Goal: Task Accomplishment & Management: Complete application form

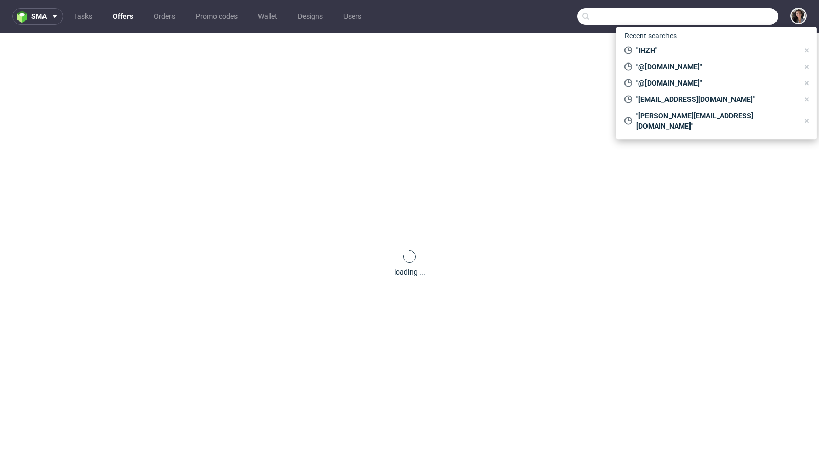
click at [728, 21] on input "text" at bounding box center [677, 16] width 201 height 16
paste input "[EMAIL_ADDRESS][DOMAIN_NAME]"
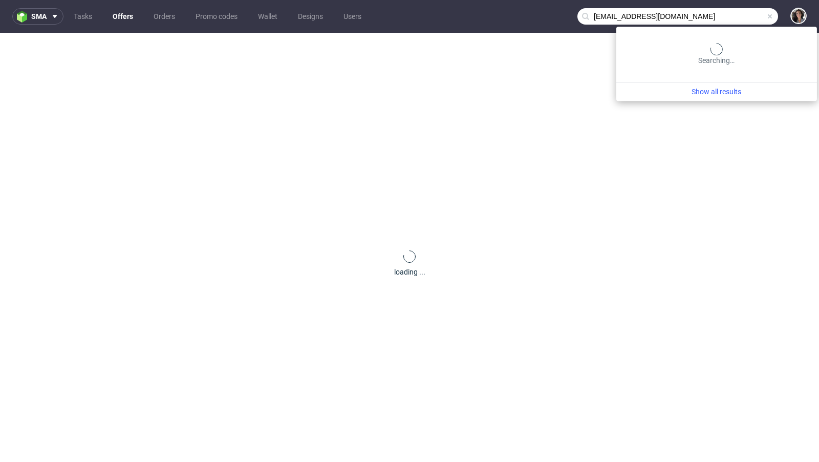
type input "[EMAIL_ADDRESS][DOMAIN_NAME]"
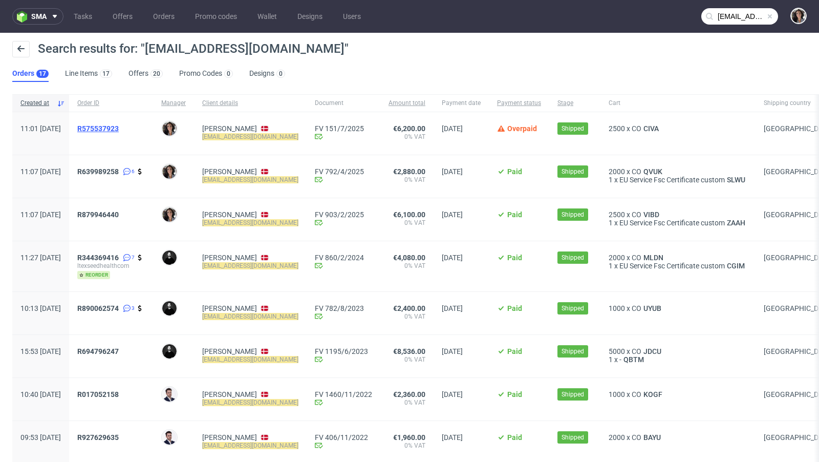
click at [119, 128] on span "R575537923" at bounding box center [97, 128] width 41 height 8
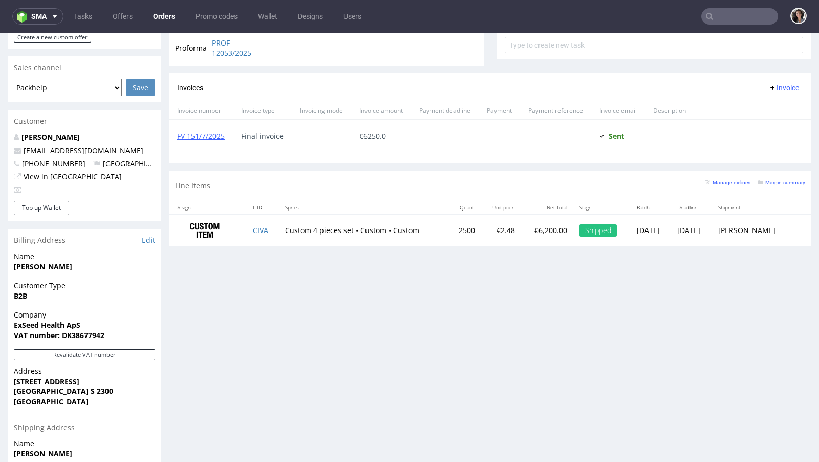
scroll to position [512, 0]
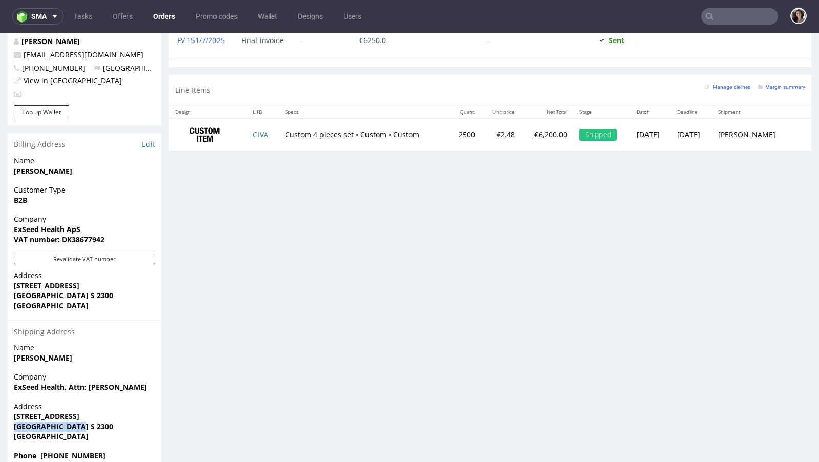
copy strong "[GEOGRAPHIC_DATA] S 2300"
drag, startPoint x: 87, startPoint y: 402, endPoint x: 0, endPoint y: 407, distance: 87.1
click at [0, 407] on div "Order via Offer R575537923 02.06.2025 11:01 AM Mark this order as problematic I…" at bounding box center [409, 12] width 819 height 931
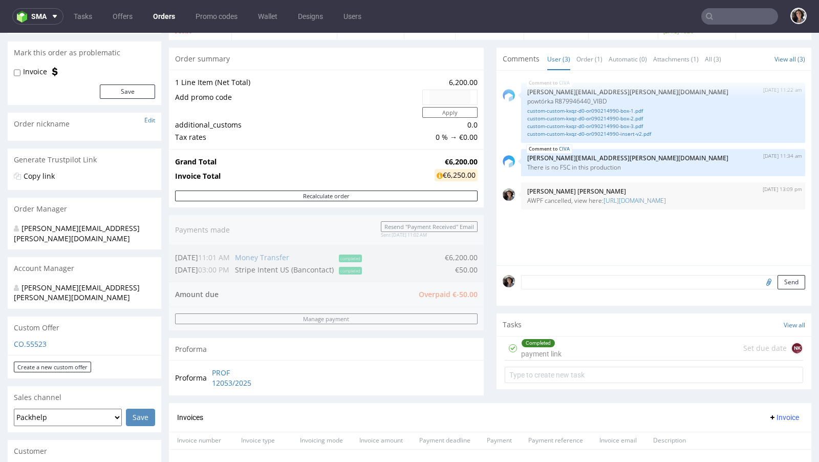
scroll to position [83, 0]
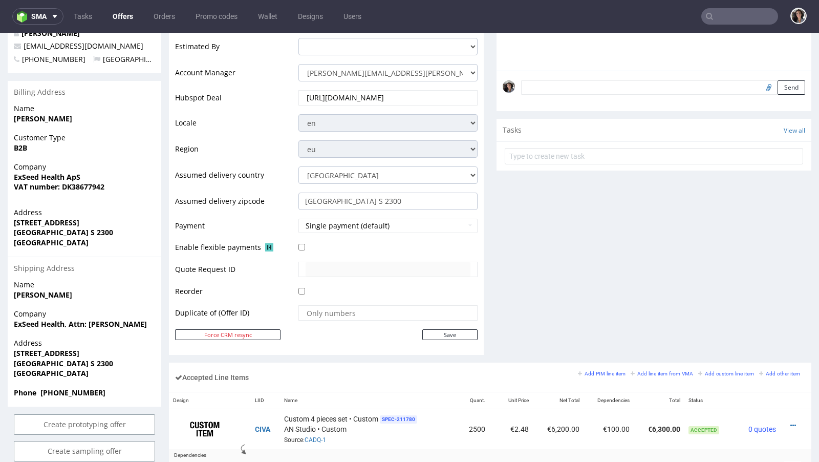
scroll to position [318, 0]
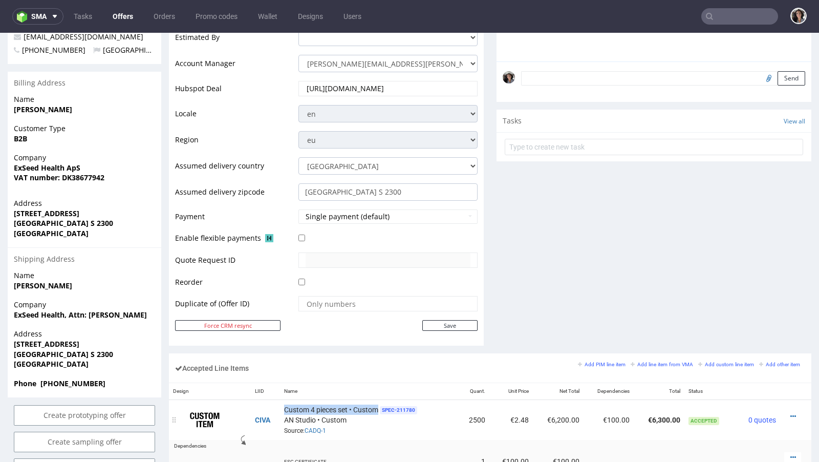
copy span "Custom 4 pieces set • Custom"
drag, startPoint x: 379, startPoint y: 405, endPoint x: 280, endPoint y: 406, distance: 98.3
click at [280, 406] on td "Custom 4 pieces set • Custom SPEC- 211780 AN Studio • Custom Source: CADQ-1" at bounding box center [369, 420] width 179 height 40
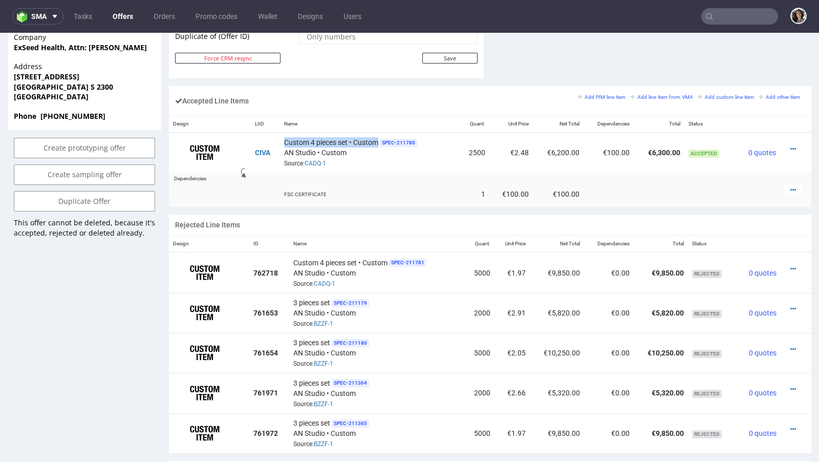
scroll to position [584, 0]
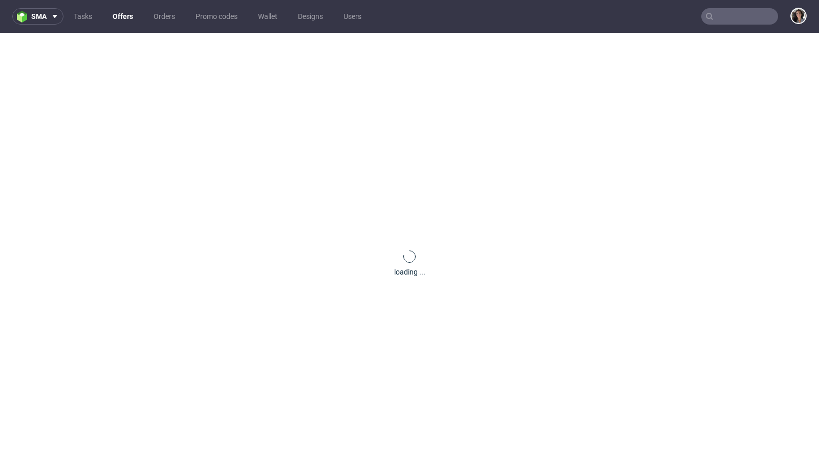
click at [731, 18] on input "text" at bounding box center [739, 16] width 77 height 16
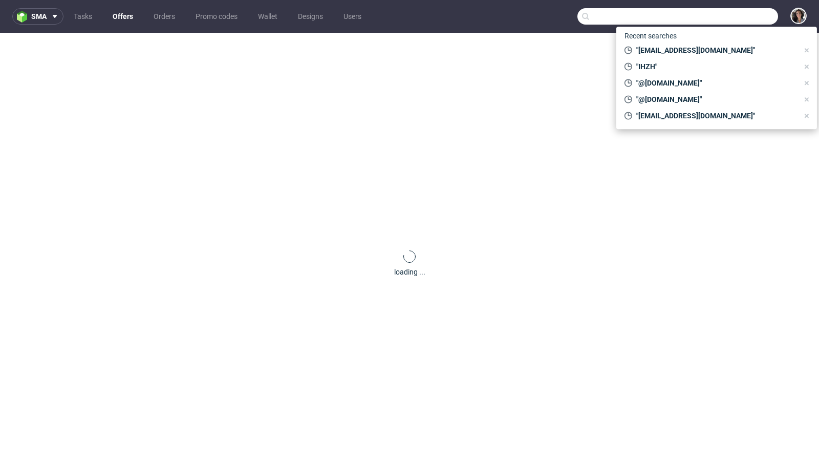
paste input "[EMAIL_ADDRESS][DOMAIN_NAME]"
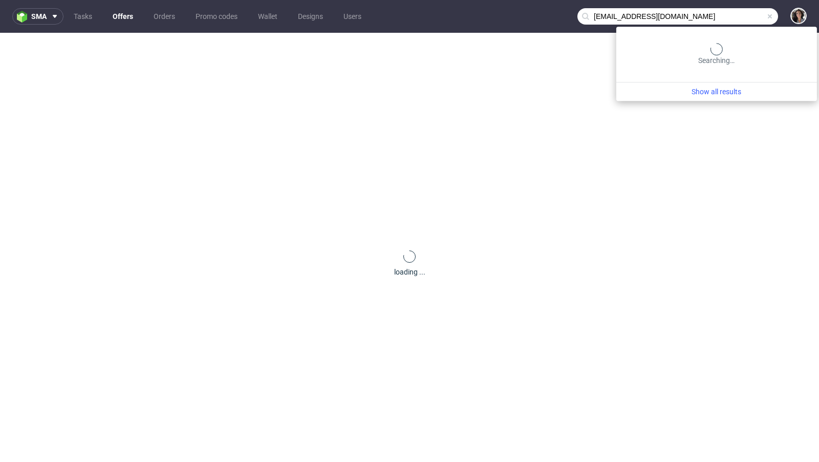
type input "[EMAIL_ADDRESS][DOMAIN_NAME]"
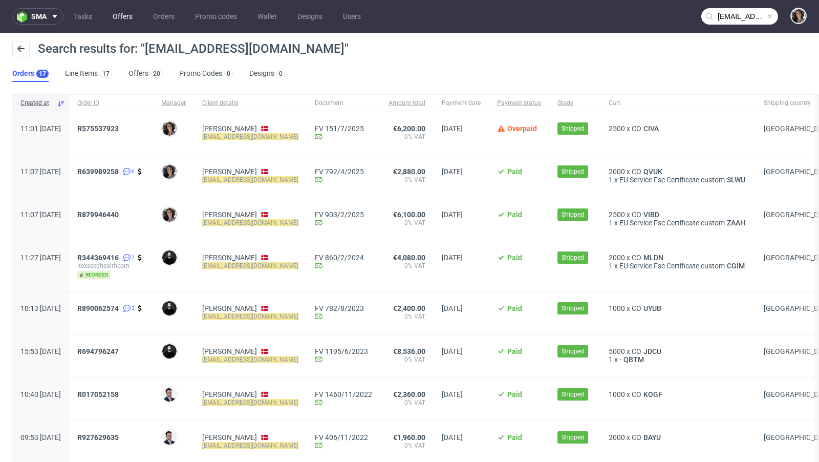
click at [114, 21] on link "Offers" at bounding box center [122, 16] width 32 height 16
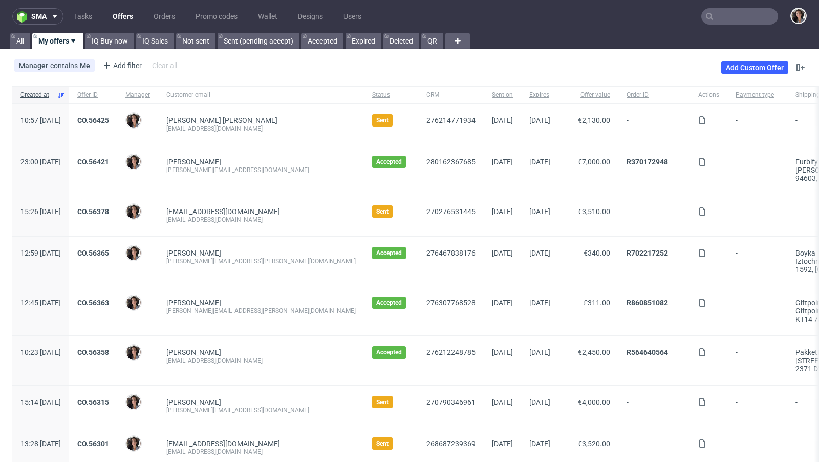
click at [731, 21] on input "text" at bounding box center [739, 16] width 77 height 16
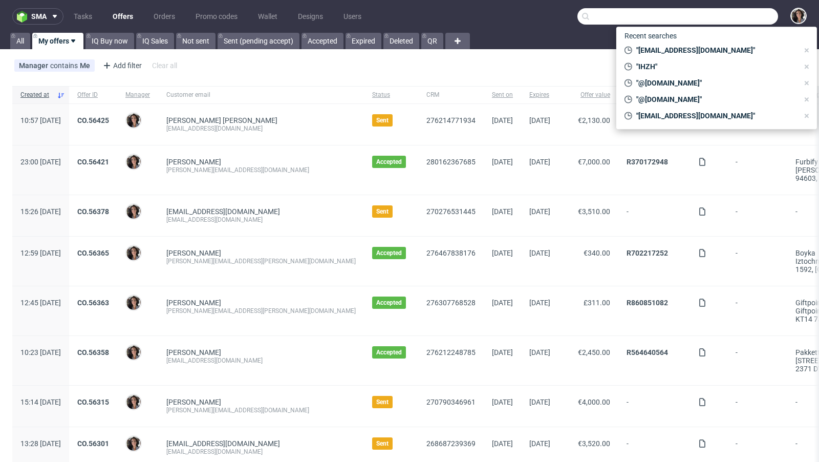
paste input "[EMAIL_ADDRESS][DOMAIN_NAME]"
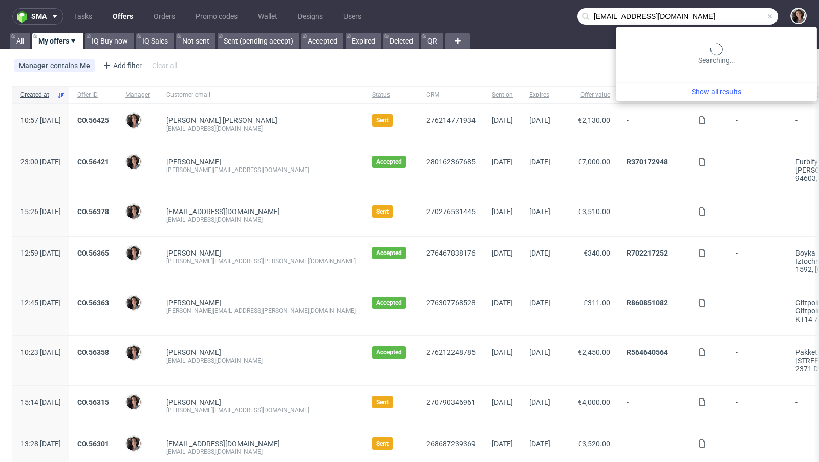
type input "[EMAIL_ADDRESS][DOMAIN_NAME]"
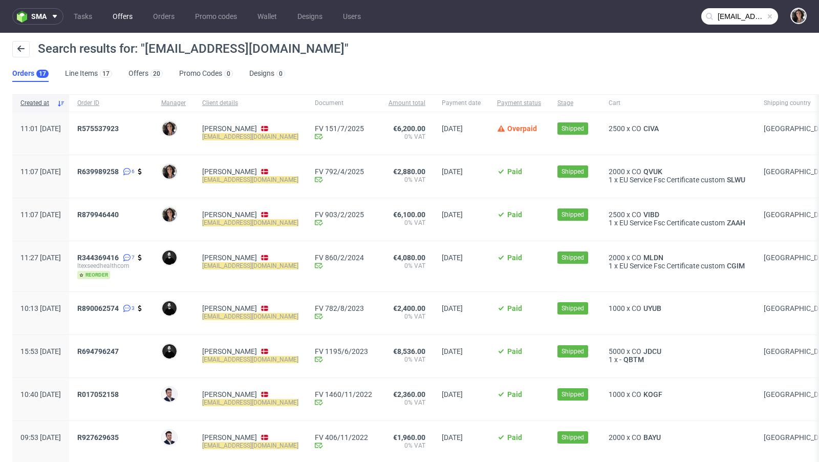
click at [118, 17] on link "Offers" at bounding box center [122, 16] width 32 height 16
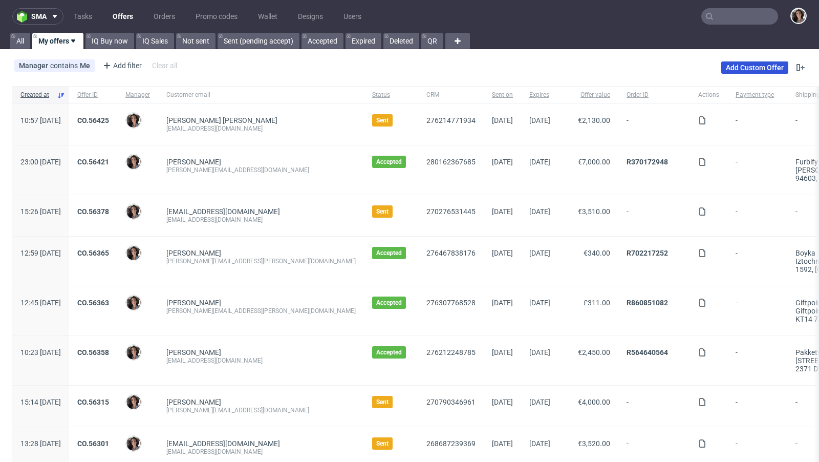
click at [744, 68] on link "Add Custom Offer" at bounding box center [754, 67] width 67 height 12
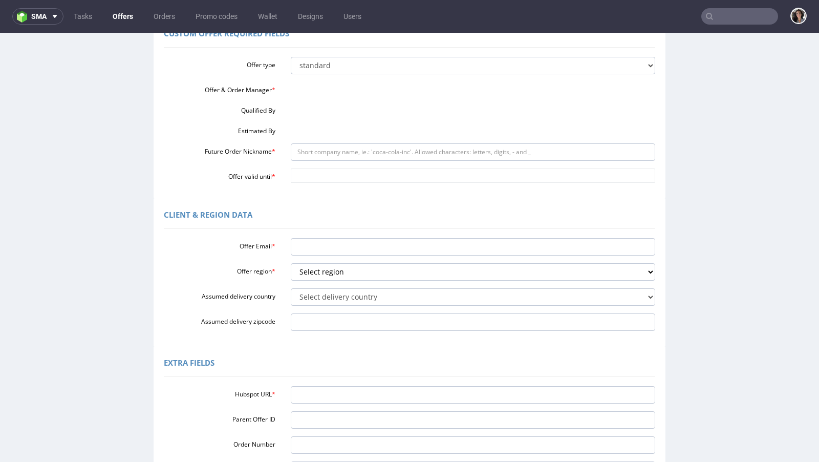
scroll to position [180, 0]
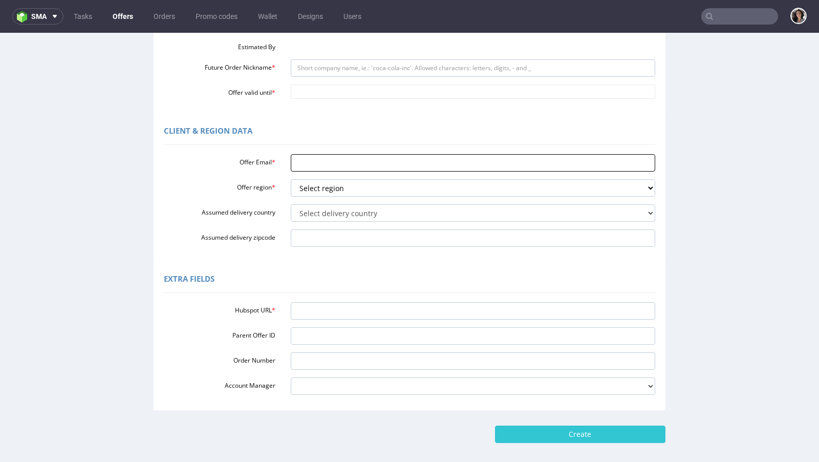
click at [308, 159] on input "Offer Email *" at bounding box center [473, 162] width 365 height 17
paste input "[EMAIL_ADDRESS][DOMAIN_NAME]"
type input "[EMAIL_ADDRESS][DOMAIN_NAME]"
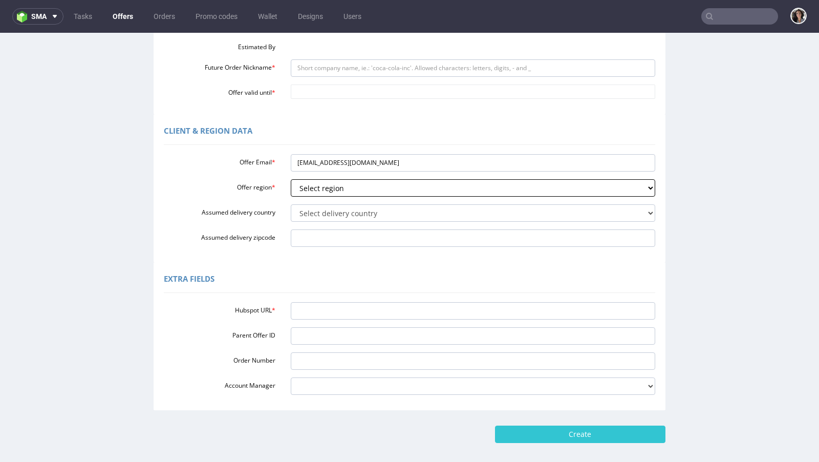
click at [323, 187] on select "Select region eu gb de pl fr it es" at bounding box center [473, 187] width 365 height 17
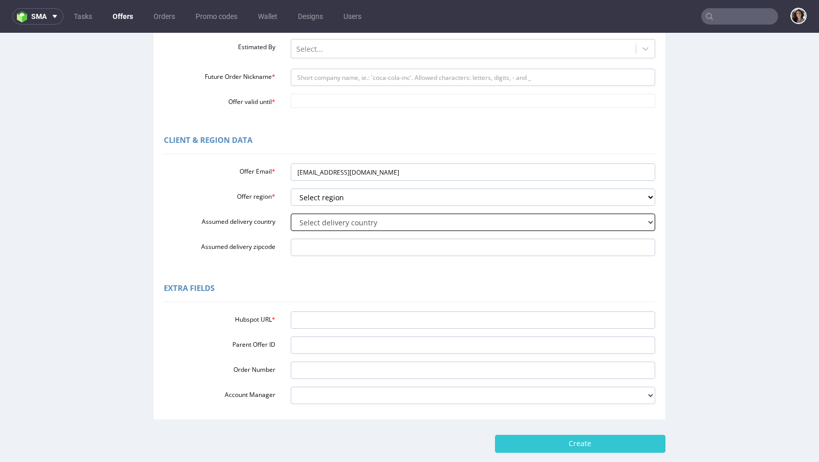
click at [306, 221] on select "Select delivery country [GEOGRAPHIC_DATA] [GEOGRAPHIC_DATA] [GEOGRAPHIC_DATA] […" at bounding box center [473, 221] width 365 height 17
click at [303, 195] on select "Select region eu gb de pl fr it es" at bounding box center [473, 196] width 365 height 17
select select "eu"
click at [318, 242] on input "Assumed delivery zipcode" at bounding box center [473, 246] width 365 height 17
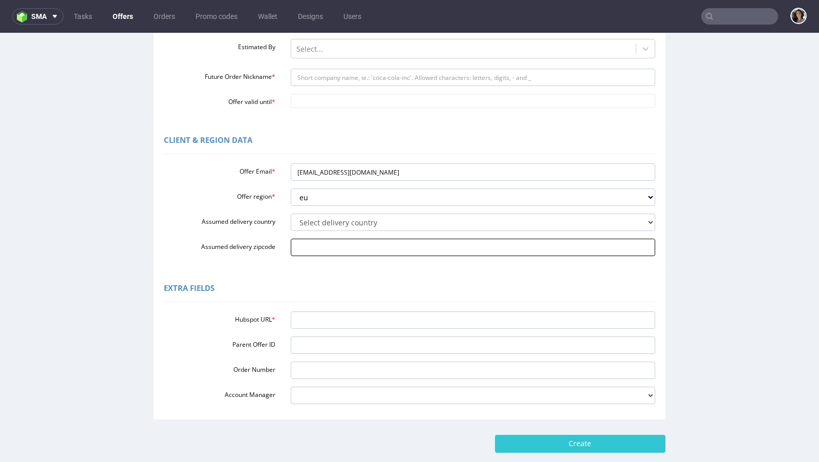
paste input "[GEOGRAPHIC_DATA] S 2300"
type input "[GEOGRAPHIC_DATA] S 2300"
click at [318, 219] on select "Select delivery country [GEOGRAPHIC_DATA] [GEOGRAPHIC_DATA] [GEOGRAPHIC_DATA] […" at bounding box center [473, 221] width 365 height 17
select select "59"
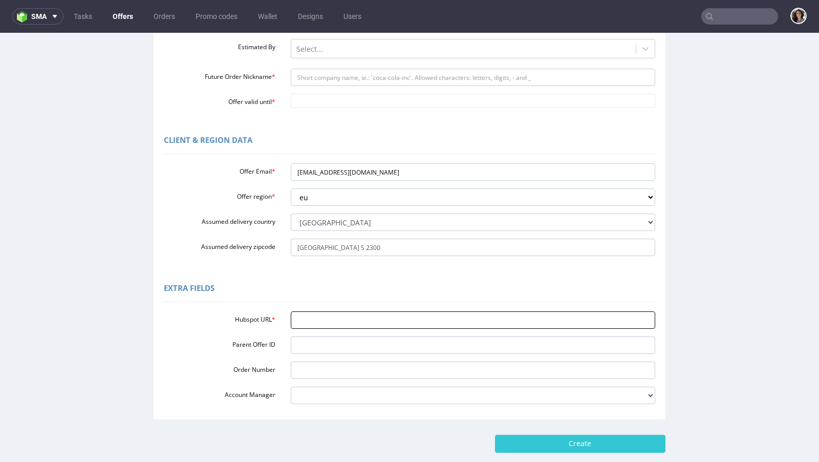
click at [333, 318] on input "Hubspot URL *" at bounding box center [473, 319] width 365 height 17
paste input "[URL][DOMAIN_NAME]"
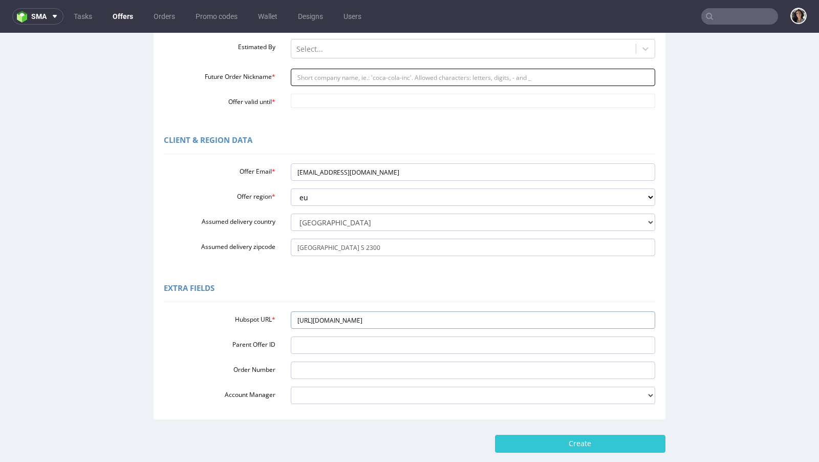
type input "[URL][DOMAIN_NAME]"
click at [334, 75] on input "Future Order Nickname *" at bounding box center [473, 77] width 365 height 17
drag, startPoint x: 313, startPoint y: 80, endPoint x: 280, endPoint y: 80, distance: 33.3
click at [283, 80] on div "box" at bounding box center [473, 77] width 380 height 17
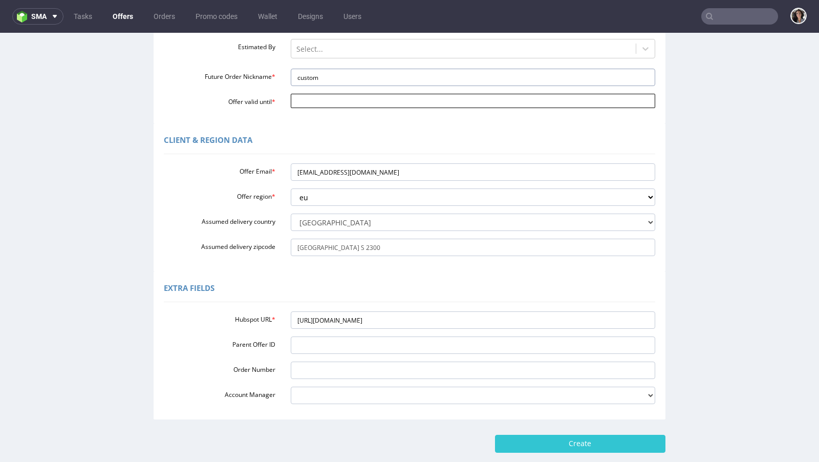
type input "custom"
click at [291, 103] on input "Offer valid until *" at bounding box center [473, 101] width 365 height 14
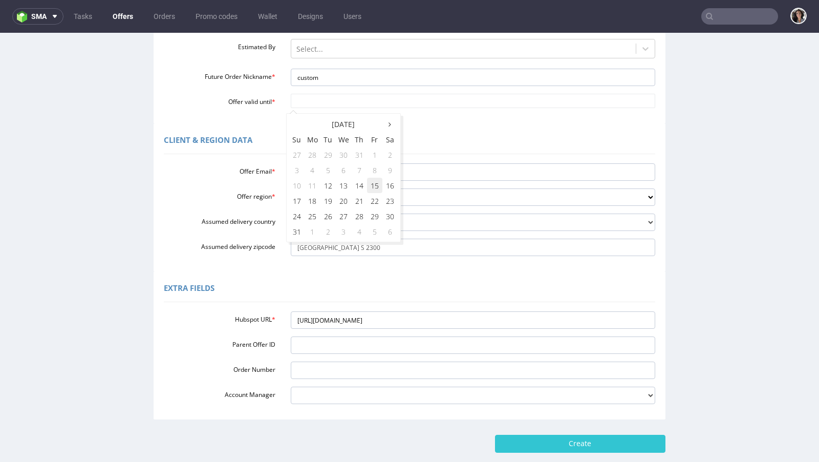
click at [374, 184] on td "15" at bounding box center [374, 185] width 15 height 15
type input "[DATE]"
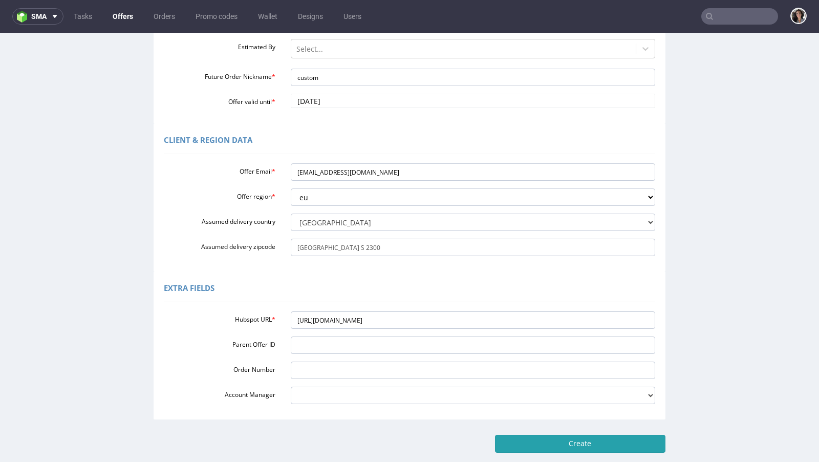
click at [572, 448] on input "Create" at bounding box center [580, 442] width 170 height 17
type input "Please wait..."
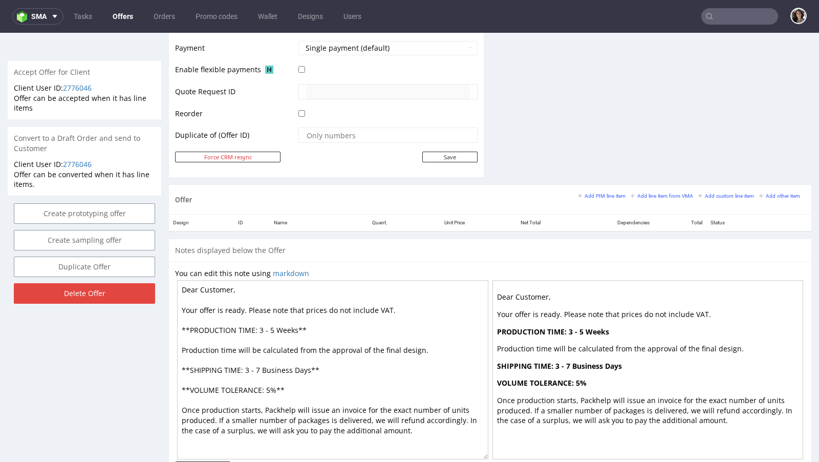
scroll to position [484, 0]
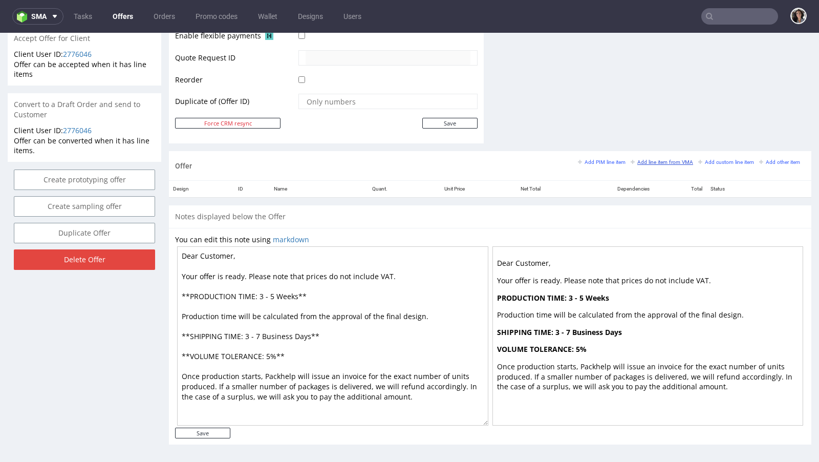
click at [662, 160] on small "Add line item from VMA" at bounding box center [661, 162] width 62 height 6
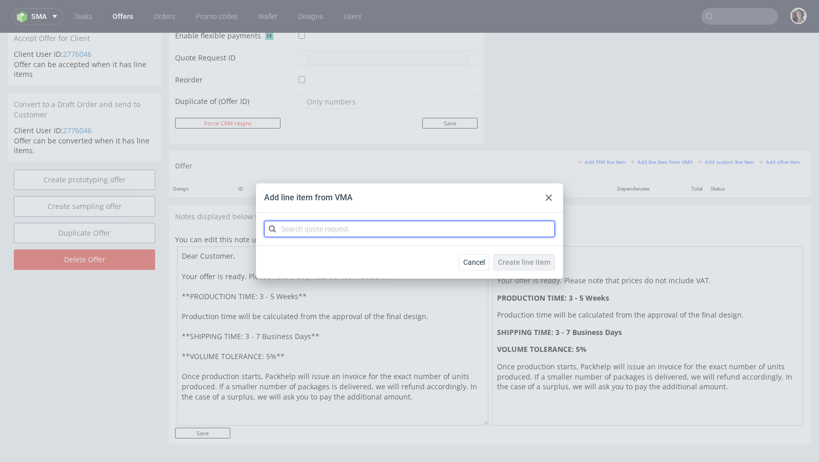
click at [369, 230] on input "text" at bounding box center [409, 229] width 291 height 16
paste input "CBAK"
type input "CBAK"
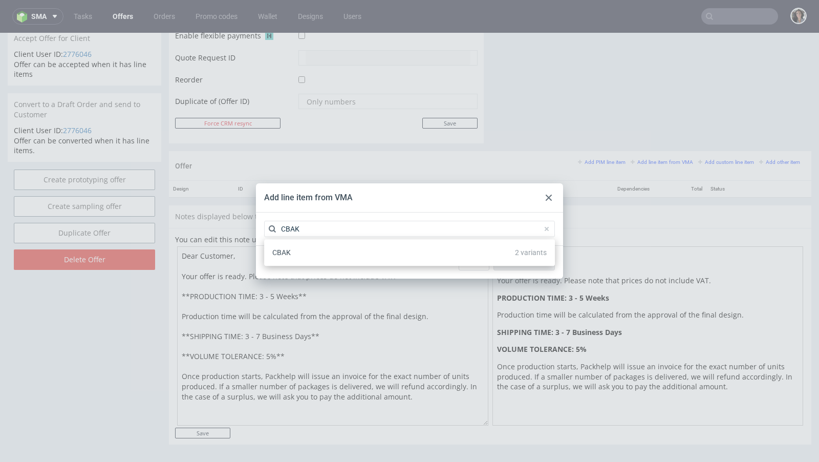
click at [322, 249] on div "CBAK 2 variants" at bounding box center [409, 252] width 282 height 18
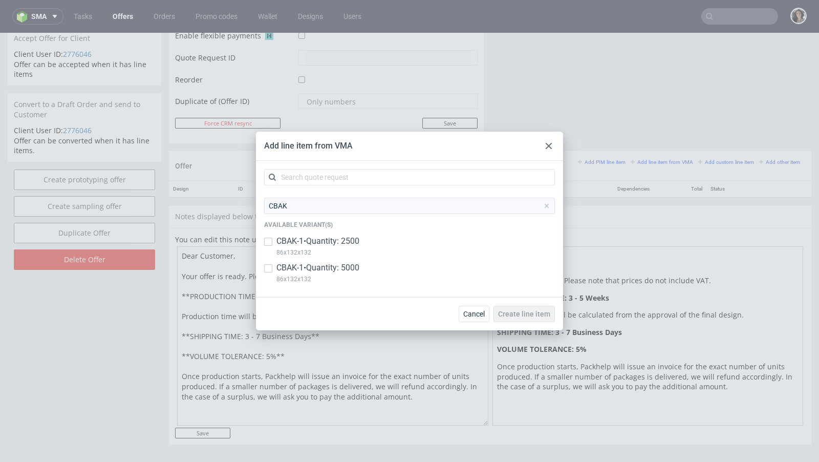
click at [340, 243] on p "CBAK-1 • Quantity: 2500" at bounding box center [317, 240] width 83 height 11
checkbox input "true"
click at [296, 276] on p "86x132x132" at bounding box center [317, 278] width 83 height 11
checkbox input "true"
click at [529, 318] on button "Create line item" at bounding box center [523, 314] width 61 height 16
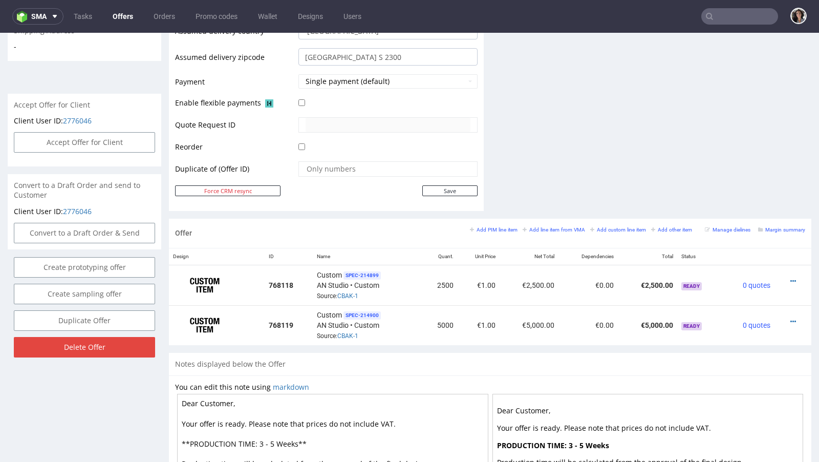
scroll to position [422, 0]
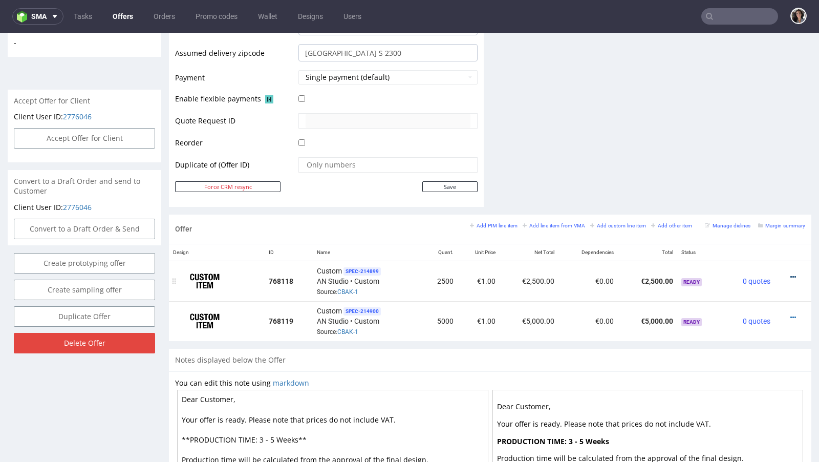
click at [790, 273] on icon at bounding box center [793, 276] width 6 height 7
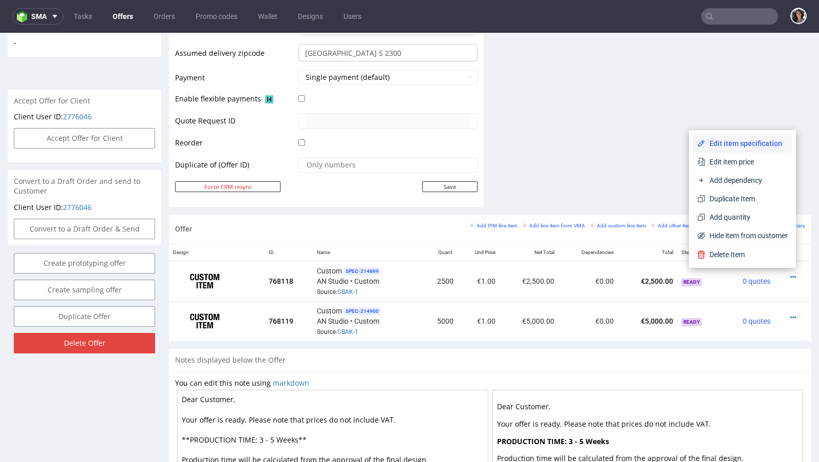
click at [705, 147] on span "Edit item specification" at bounding box center [746, 143] width 82 height 10
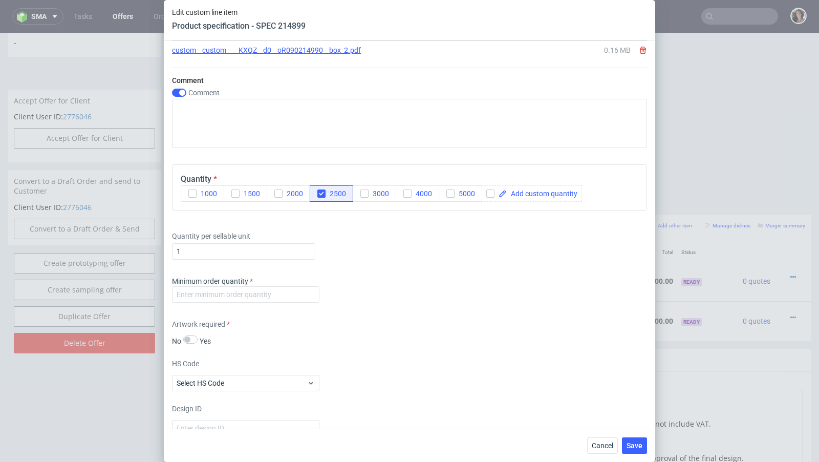
scroll to position [1215, 0]
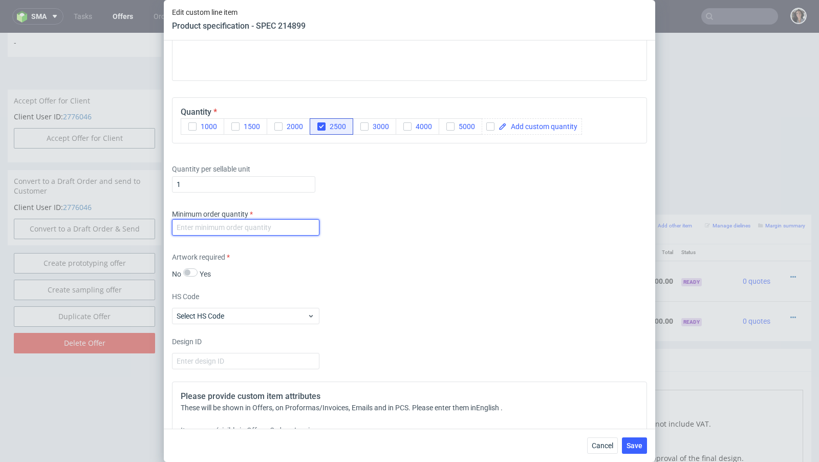
click at [285, 221] on input "number" at bounding box center [245, 227] width 147 height 16
type input "1"
click at [373, 226] on div "Minimum order quantity 1" at bounding box center [409, 224] width 475 height 31
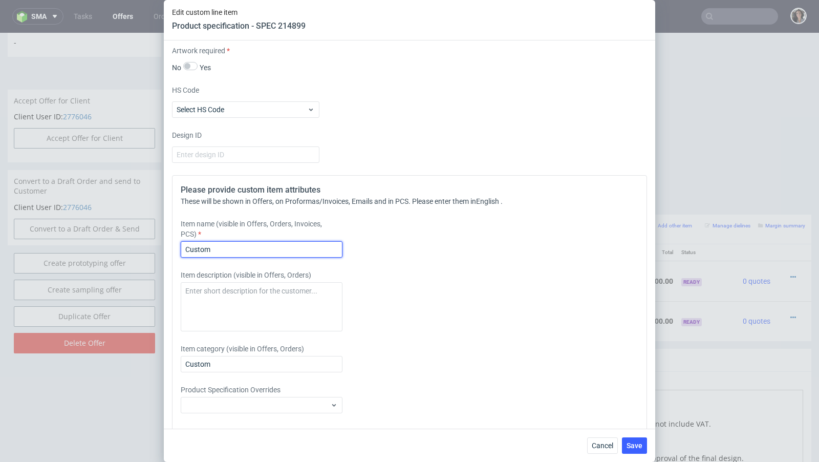
click at [245, 241] on input "Custom" at bounding box center [262, 249] width 162 height 16
paste input "4 pieces set • Custom"
type input "Custom 4 pieces set • Custom"
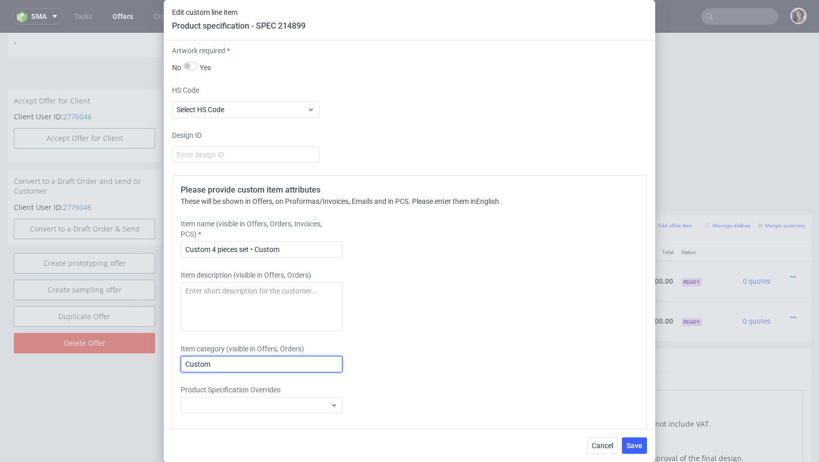
click at [227, 359] on input "Custom" at bounding box center [262, 364] width 162 height 16
paste input "4 pieces set • Custom"
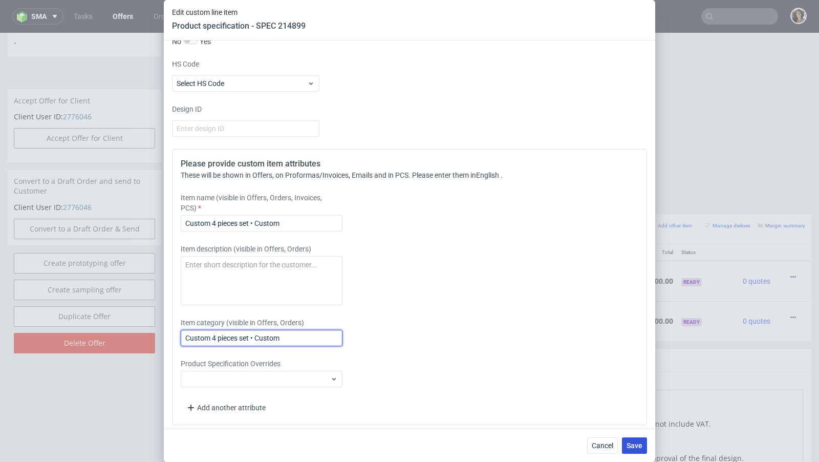
type input "Custom 4 pieces set • Custom"
click at [637, 442] on span "Save" at bounding box center [634, 445] width 16 height 7
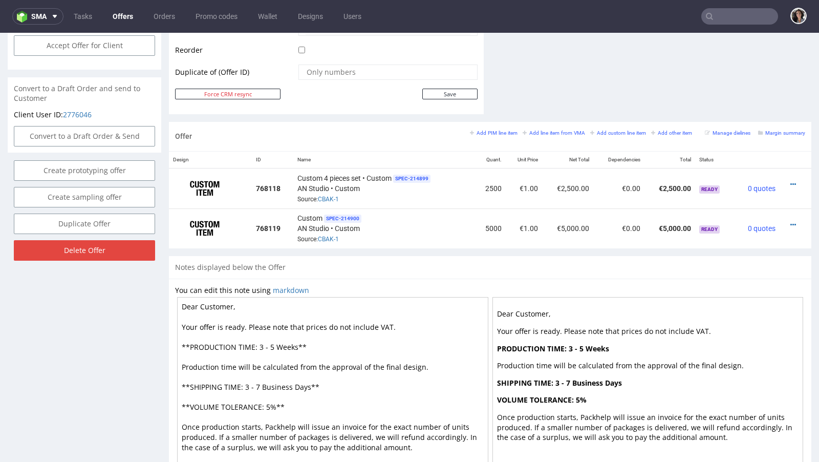
scroll to position [449, 0]
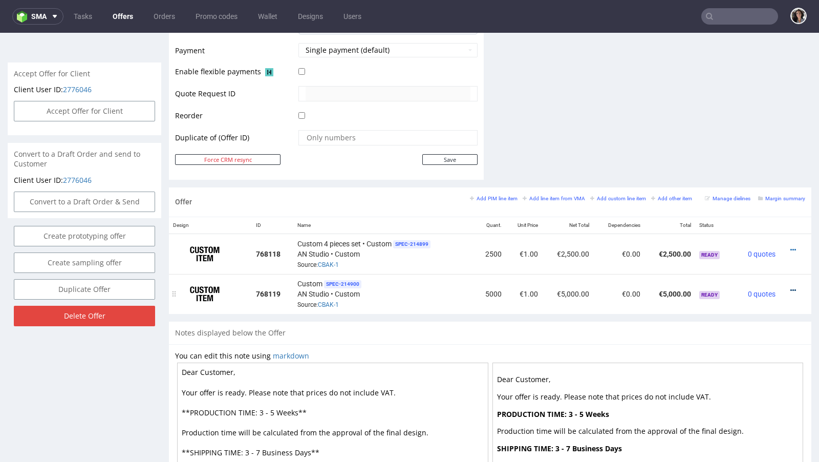
click at [790, 287] on icon at bounding box center [793, 290] width 6 height 7
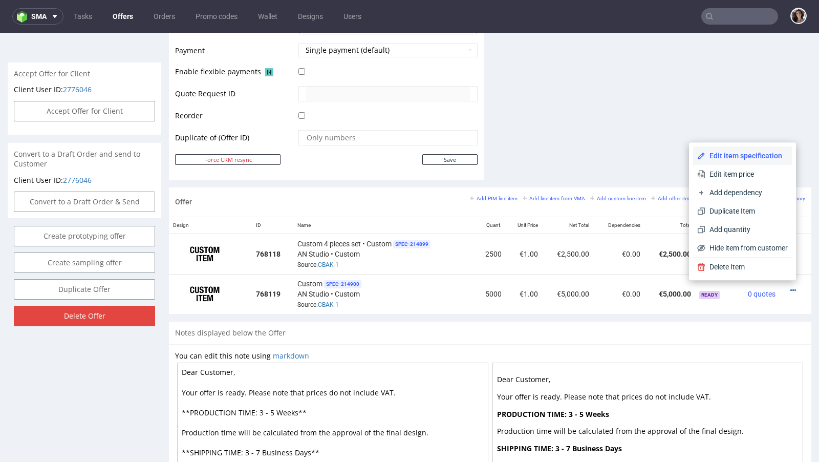
click at [715, 150] on span "Edit item specification" at bounding box center [746, 155] width 82 height 10
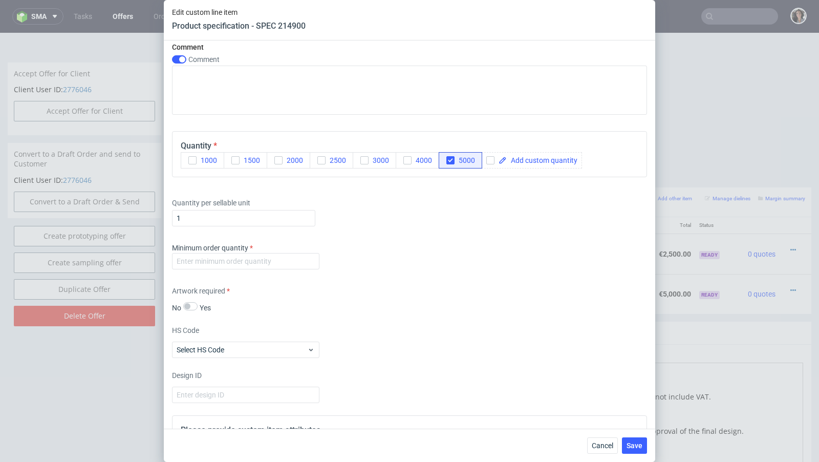
scroll to position [1352, 0]
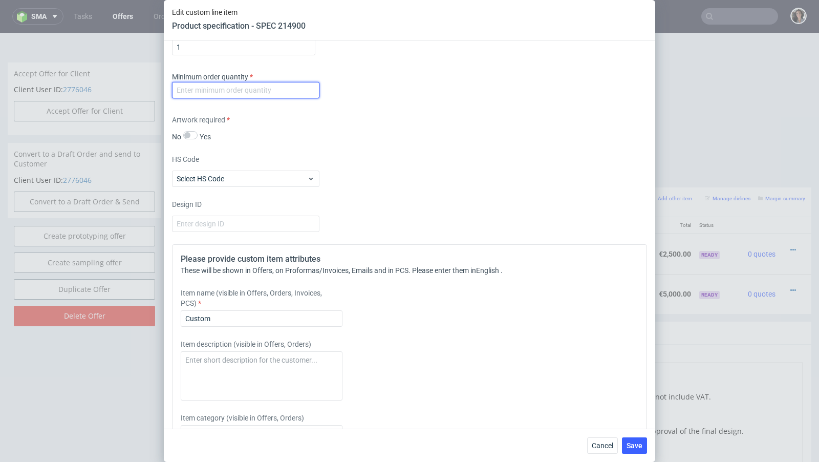
click at [238, 93] on input "number" at bounding box center [245, 90] width 147 height 16
type input "1"
click at [295, 124] on div "Artwork required No Yes" at bounding box center [409, 128] width 475 height 27
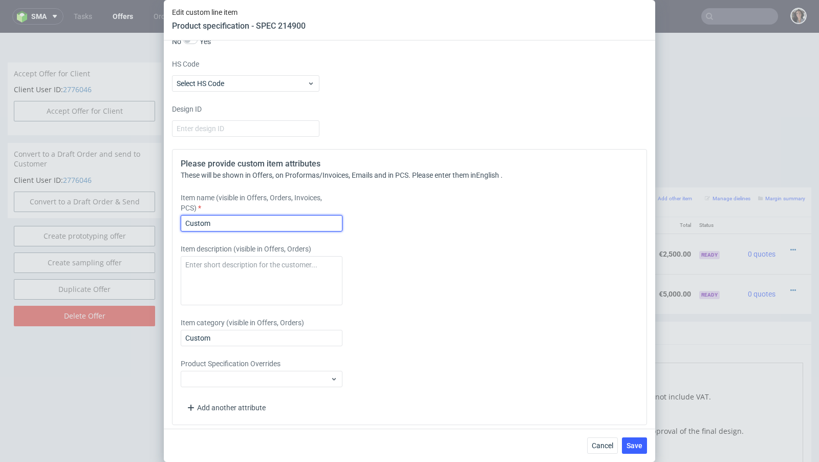
click at [242, 223] on input "Custom" at bounding box center [262, 223] width 162 height 16
paste input "4 pieces set • Custom"
type input "Custom 4 pieces set • Custom"
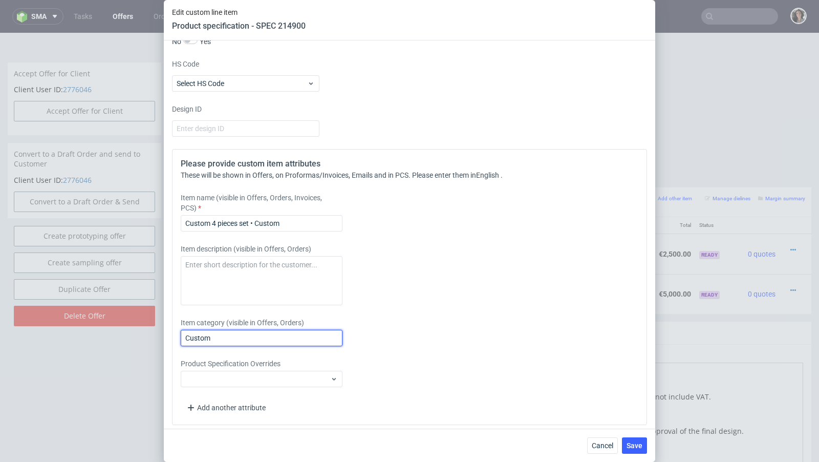
click at [237, 332] on input "Custom" at bounding box center [262, 338] width 162 height 16
paste input "4 pieces set • Custom"
type input "Custom 4 pieces set • Custom"
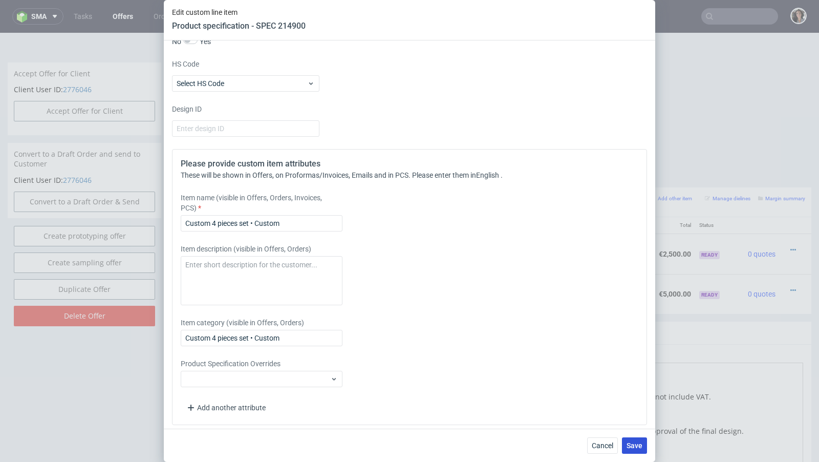
click at [638, 446] on span "Save" at bounding box center [634, 445] width 16 height 7
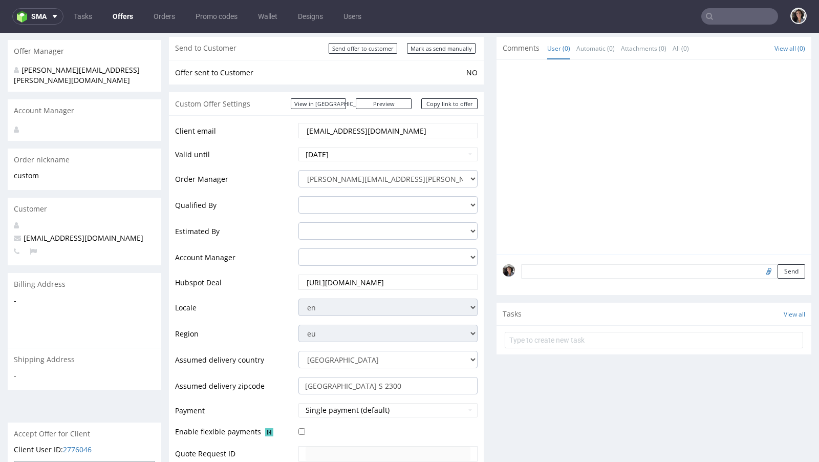
scroll to position [411, 0]
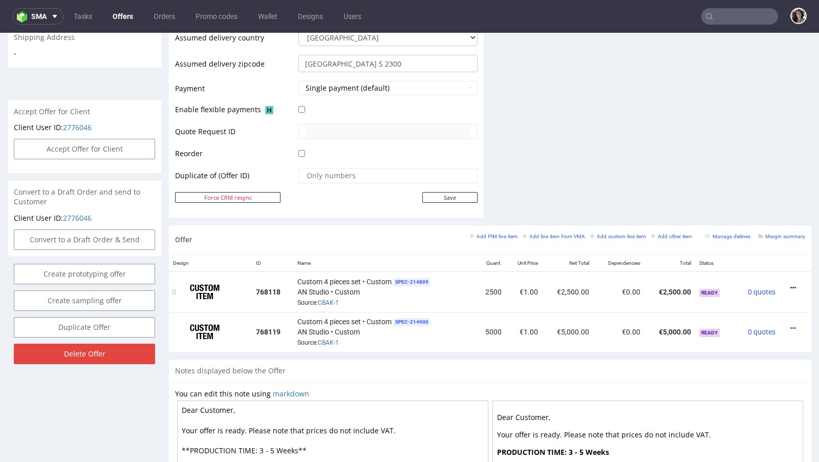
click at [790, 284] on icon at bounding box center [793, 287] width 6 height 7
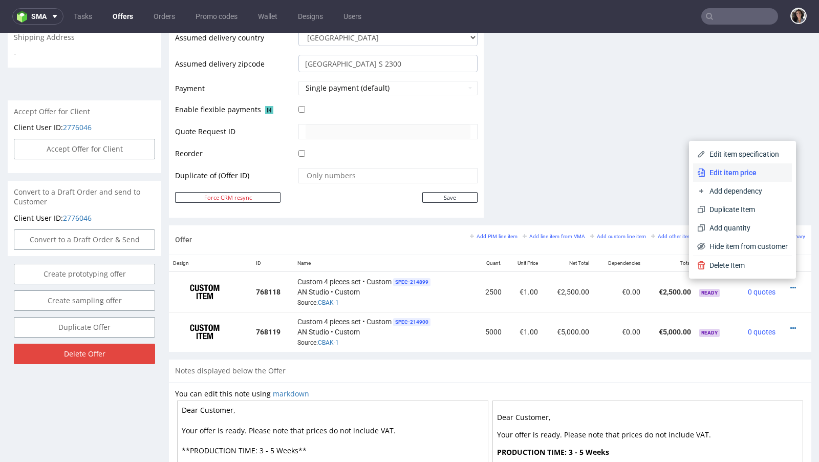
click at [727, 176] on span "Edit item price" at bounding box center [746, 172] width 82 height 10
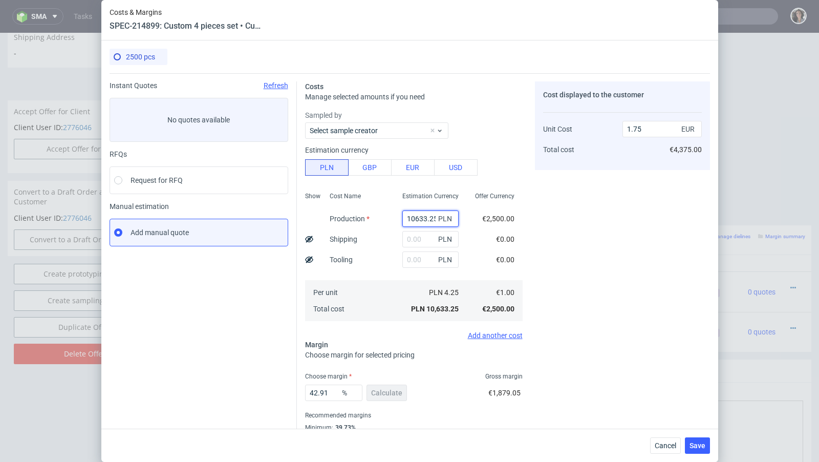
click at [423, 214] on input "10633.25" at bounding box center [430, 218] width 56 height 16
paste input "7950"
type input "17950"
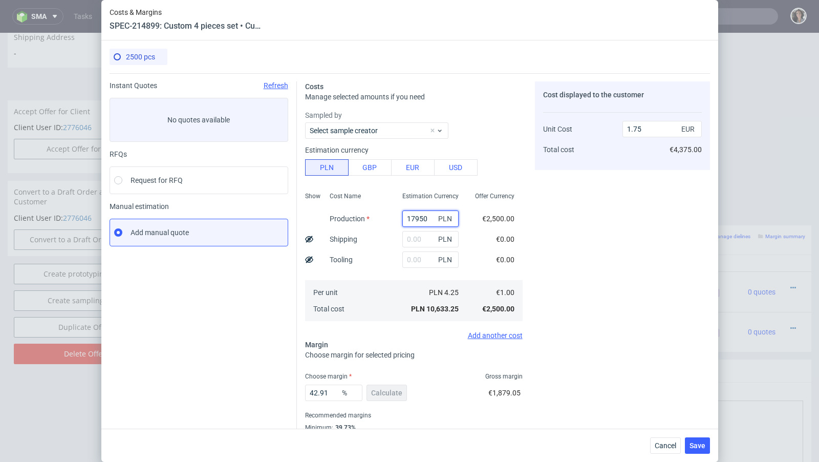
type input "2.96"
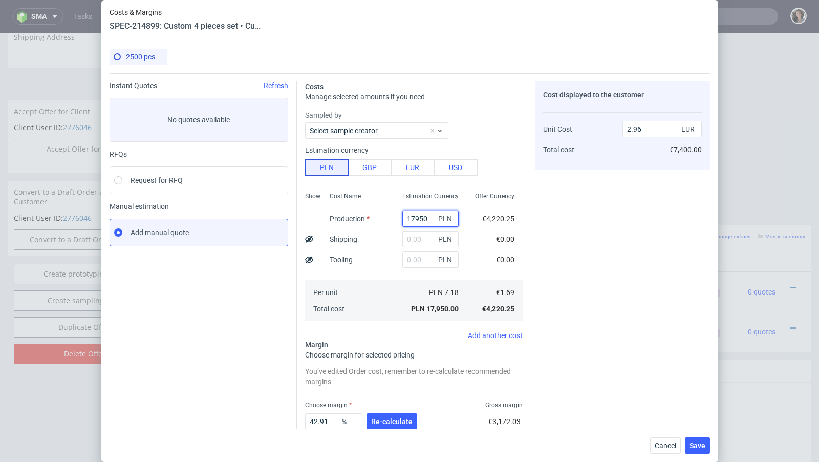
type input "17950"
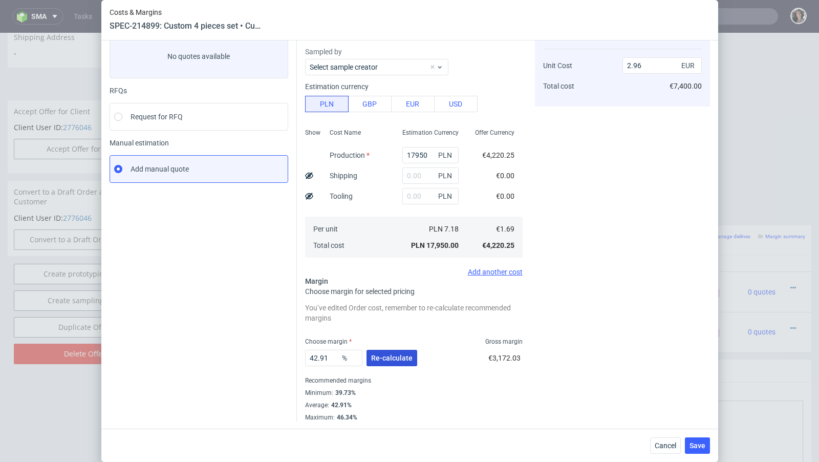
click at [400, 356] on span "Re-calculate" at bounding box center [391, 357] width 41 height 7
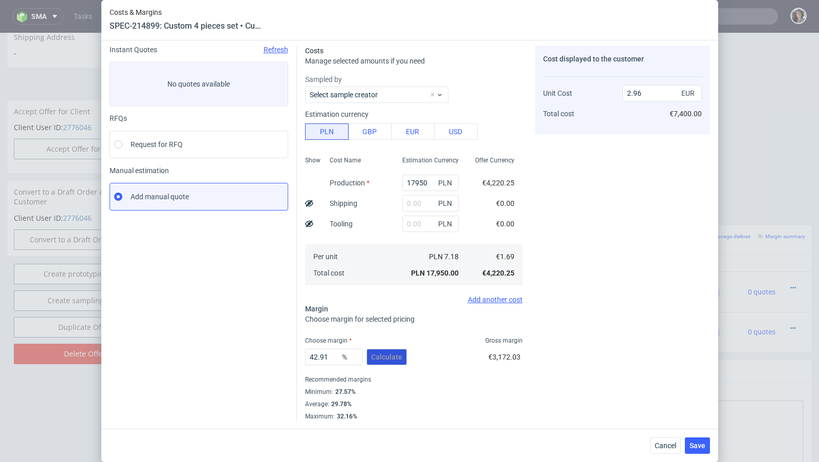
scroll to position [35, 0]
drag, startPoint x: 335, startPoint y: 358, endPoint x: 281, endPoint y: 358, distance: 53.2
click at [281, 358] on div "Instant Quotes Refresh No quotes available RFQs Request for RFQ Manual estimati…" at bounding box center [410, 229] width 600 height 383
type input "30"
type input "2.41"
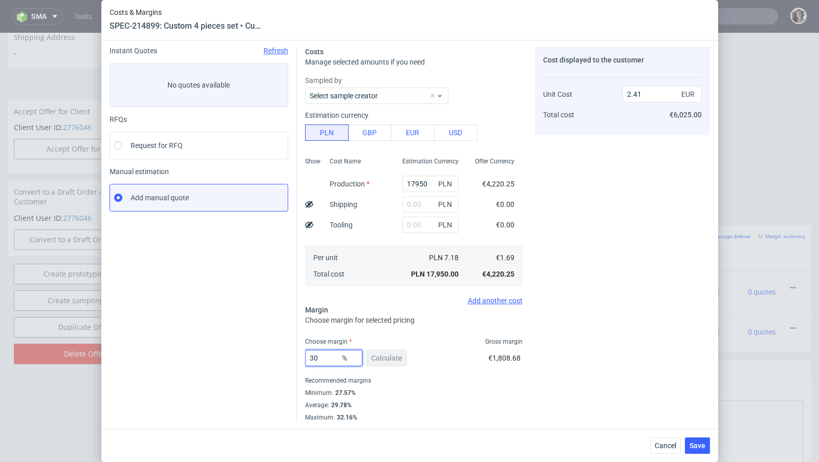
type input "30"
click at [377, 399] on div "Average : 29.78%" at bounding box center [413, 405] width 217 height 12
click at [701, 446] on span "Save" at bounding box center [697, 445] width 16 height 7
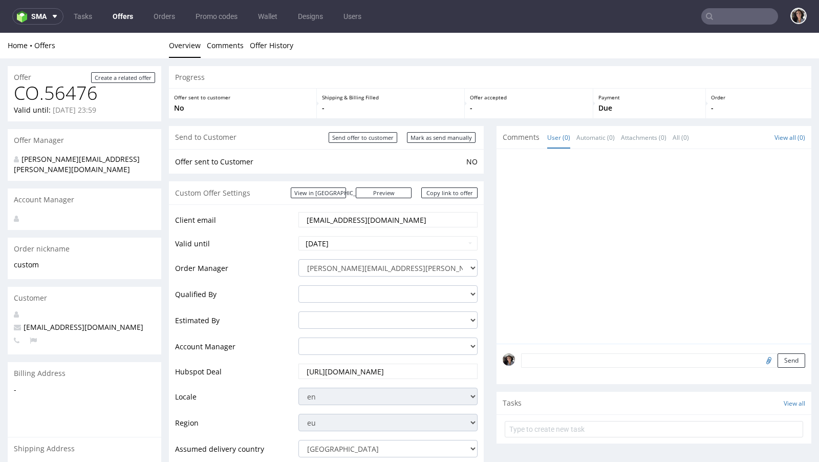
scroll to position [244, 0]
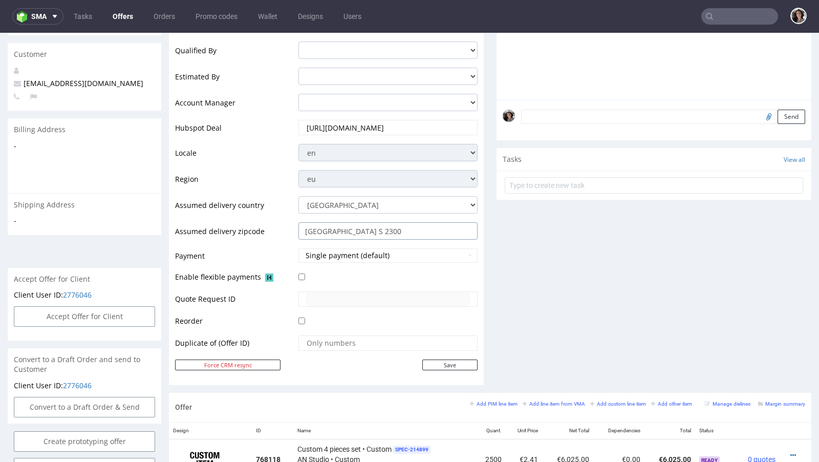
drag, startPoint x: 348, startPoint y: 231, endPoint x: 373, endPoint y: 231, distance: 24.6
click at [373, 231] on input "København S 2300" at bounding box center [387, 230] width 179 height 17
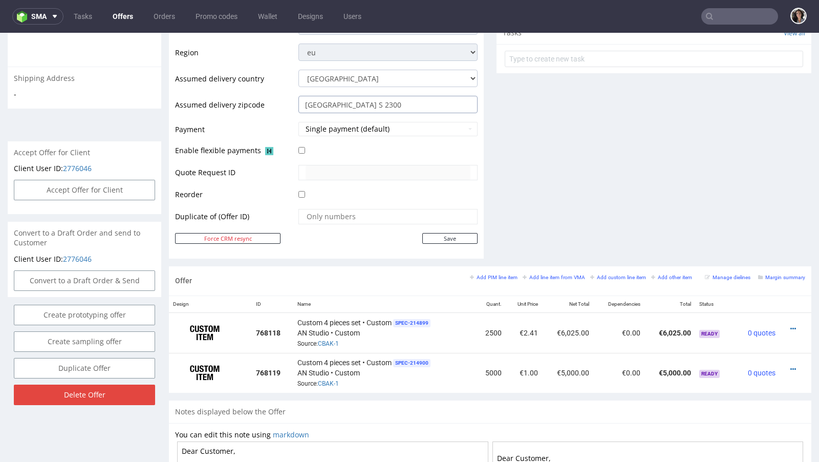
scroll to position [463, 0]
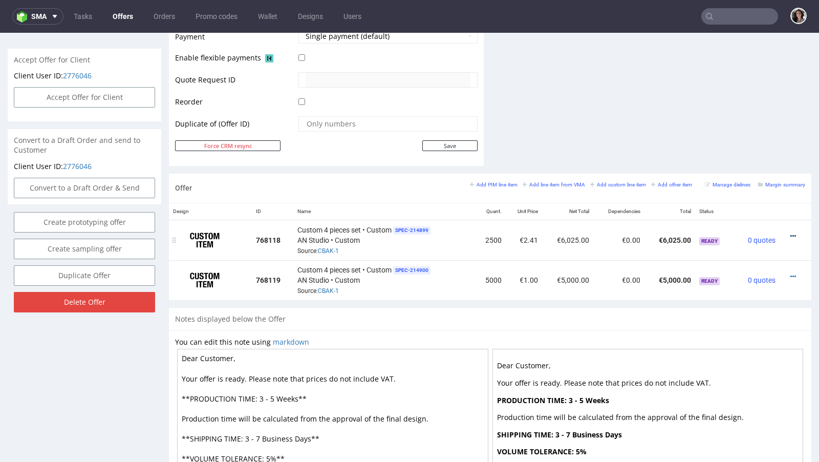
click at [790, 232] on icon at bounding box center [793, 235] width 6 height 7
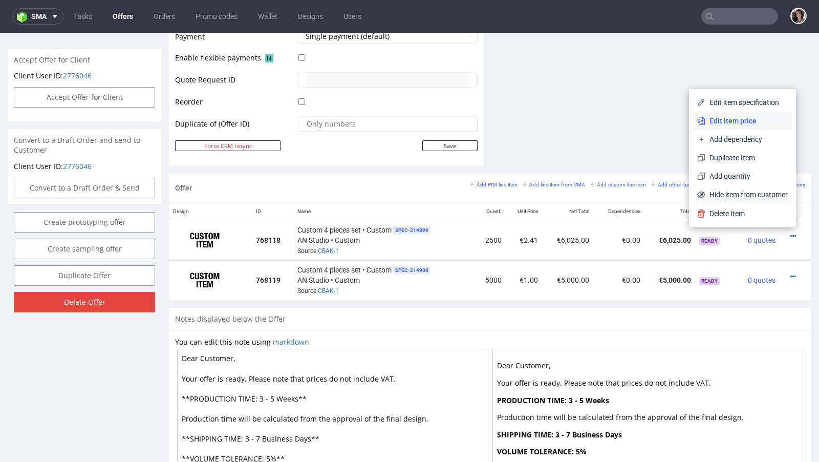
click at [716, 120] on span "Edit item price" at bounding box center [746, 121] width 82 height 10
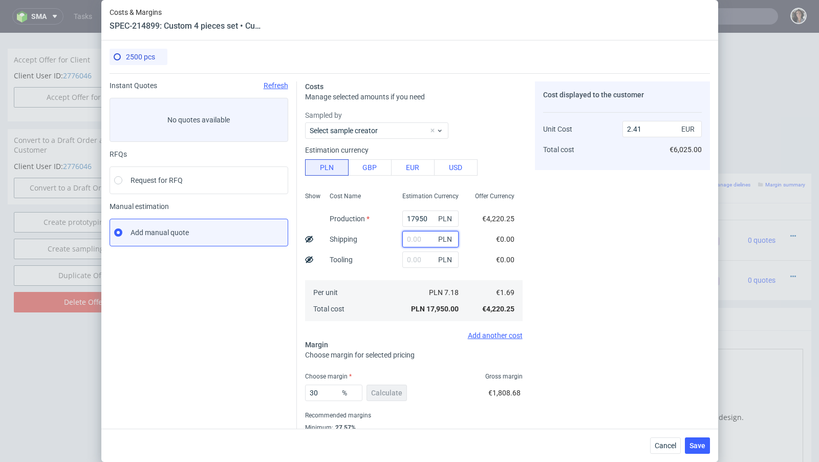
click at [422, 242] on input "text" at bounding box center [430, 239] width 56 height 16
paste input "608,98"
type input "608.98"
type input "2.5"
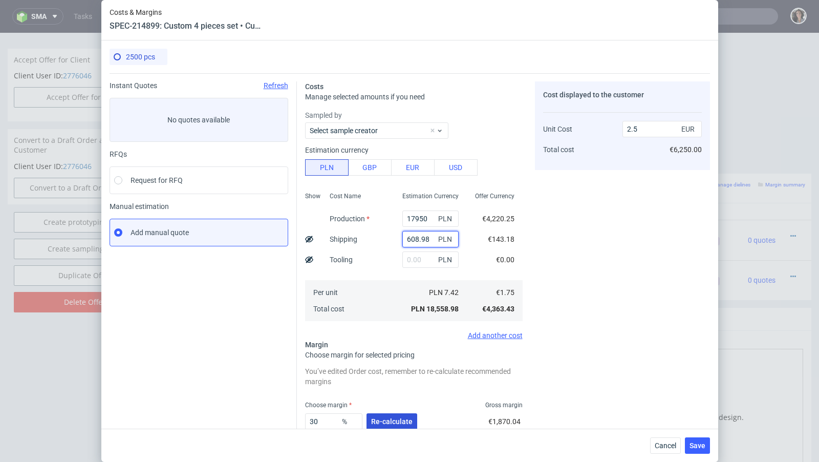
type input "608.98"
click at [383, 419] on span "Re-calculate" at bounding box center [391, 421] width 41 height 7
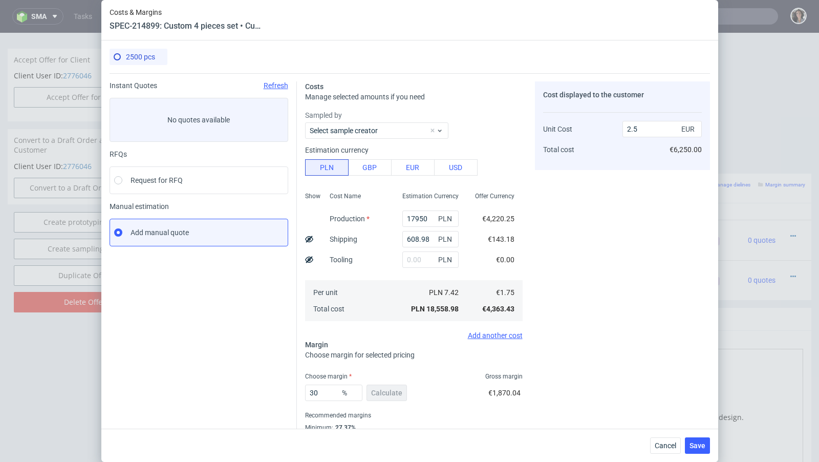
scroll to position [35, 0]
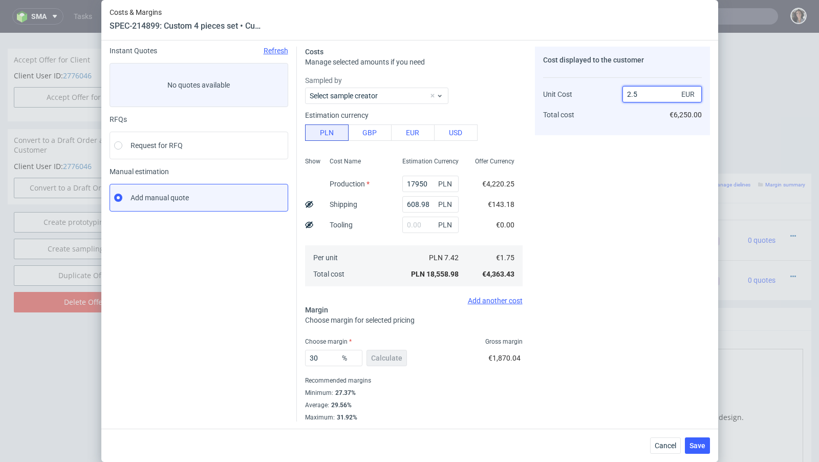
click at [643, 95] on input "2.5" at bounding box center [661, 94] width 79 height 16
type input "2.548"
type input "31.318681318681318"
type input "2.48"
type input "29.435483870967744"
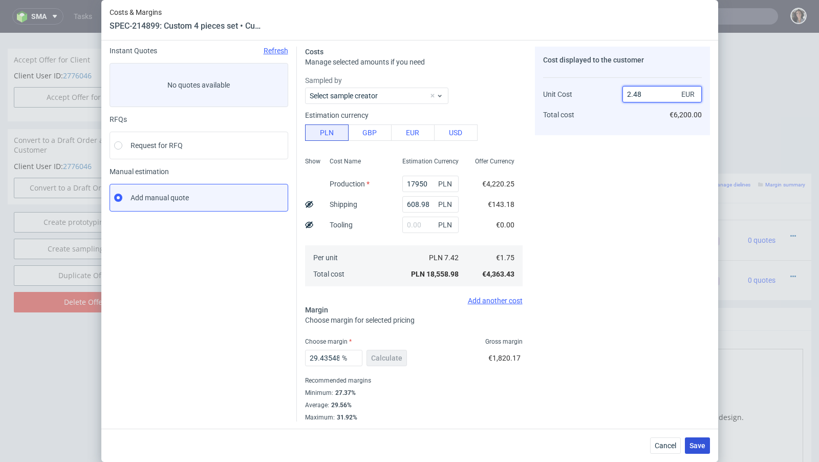
type input "2.48"
click at [695, 449] on button "Save" at bounding box center [697, 445] width 25 height 16
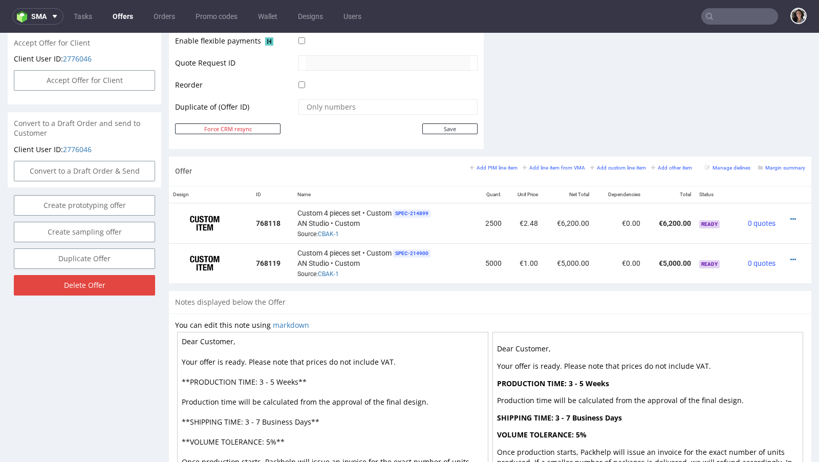
scroll to position [536, 0]
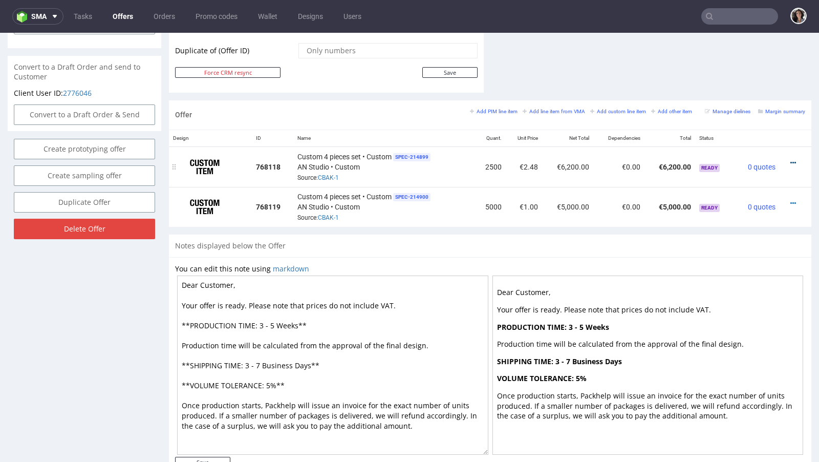
click at [790, 160] on icon at bounding box center [793, 162] width 6 height 7
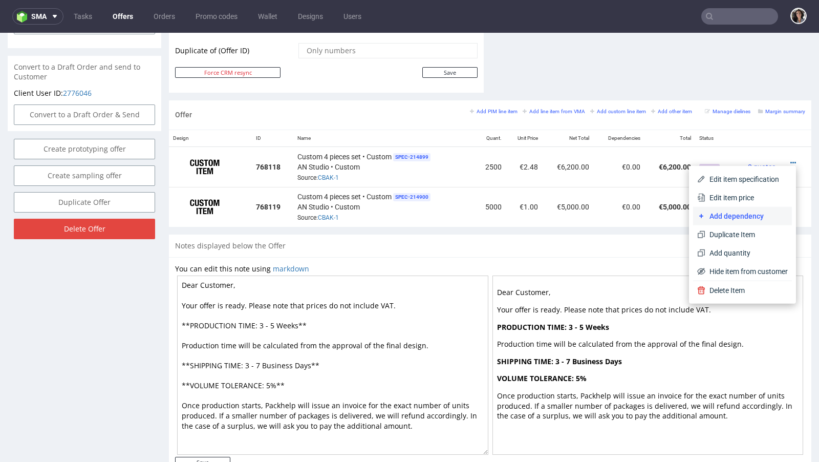
click at [756, 212] on span "Add dependency" at bounding box center [746, 216] width 82 height 10
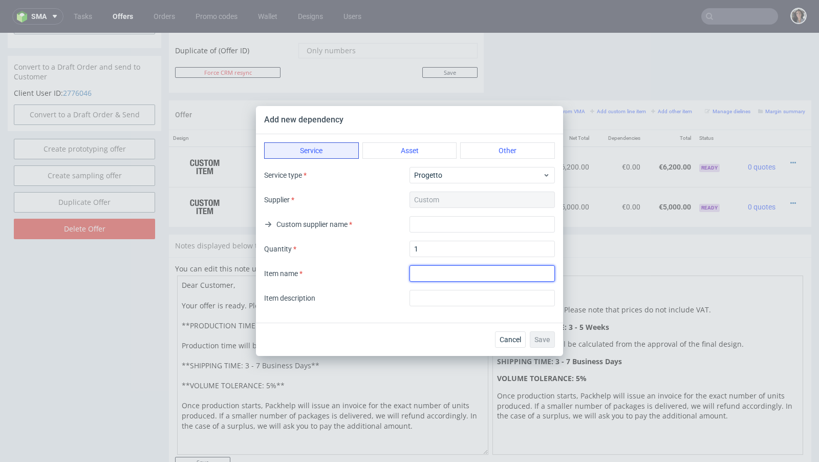
click at [424, 277] on input "textarea" at bounding box center [481, 273] width 145 height 16
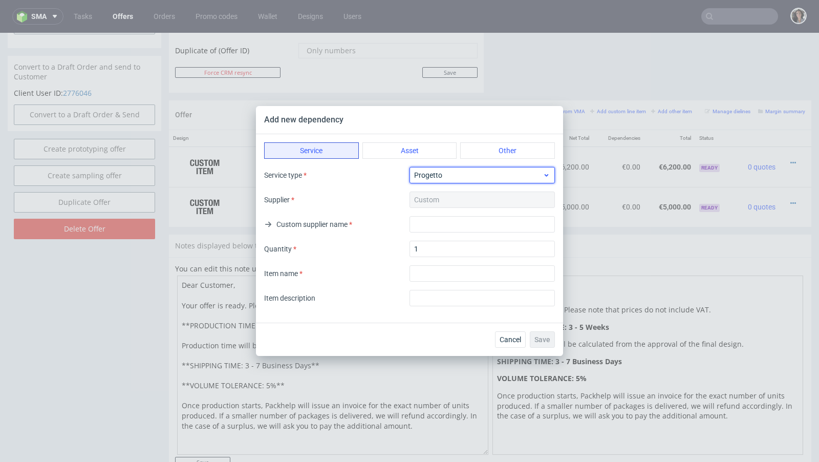
click at [428, 179] on span "Progetto" at bounding box center [478, 175] width 128 height 10
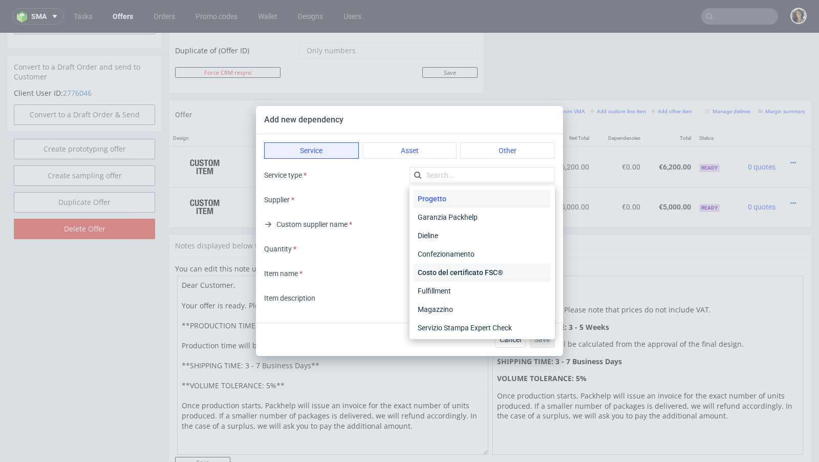
click at [477, 273] on div "Costo del certificato FSC®" at bounding box center [481, 272] width 137 height 18
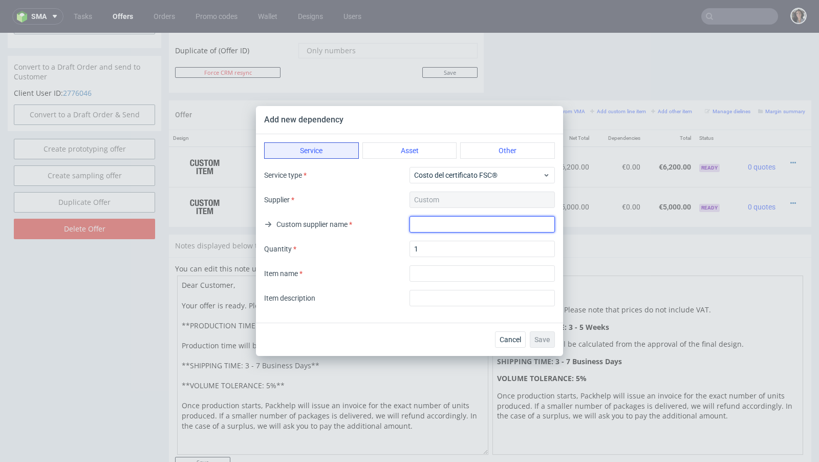
click at [453, 228] on input "text" at bounding box center [481, 224] width 145 height 16
type input "FSC"
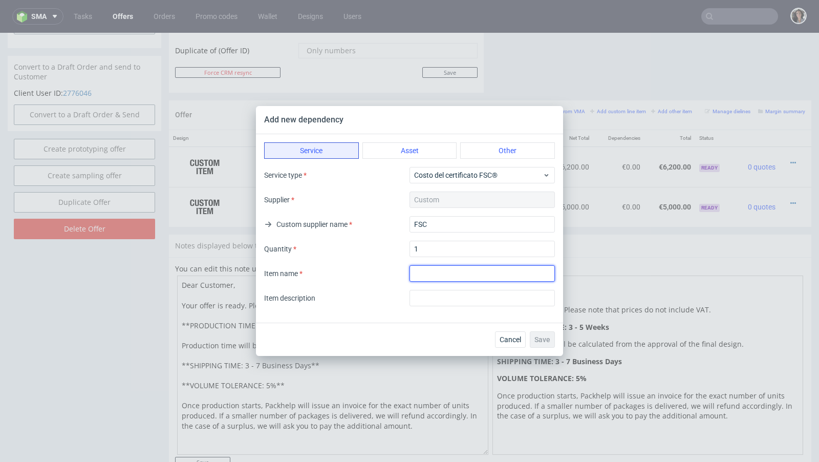
click at [444, 271] on input "textarea" at bounding box center [481, 273] width 145 height 16
type input "FSC CERTIFICATE"
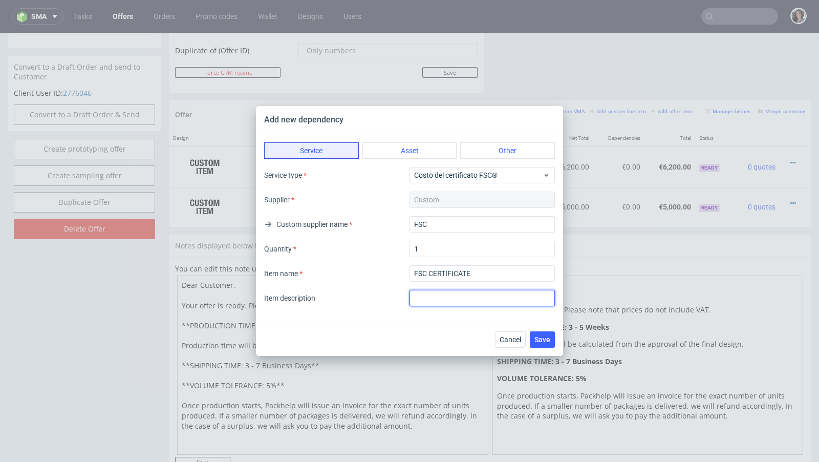
click at [439, 303] on input "text" at bounding box center [481, 298] width 145 height 16
type input "FSC CERTIFICATE"
click at [546, 340] on span "Save" at bounding box center [542, 339] width 16 height 7
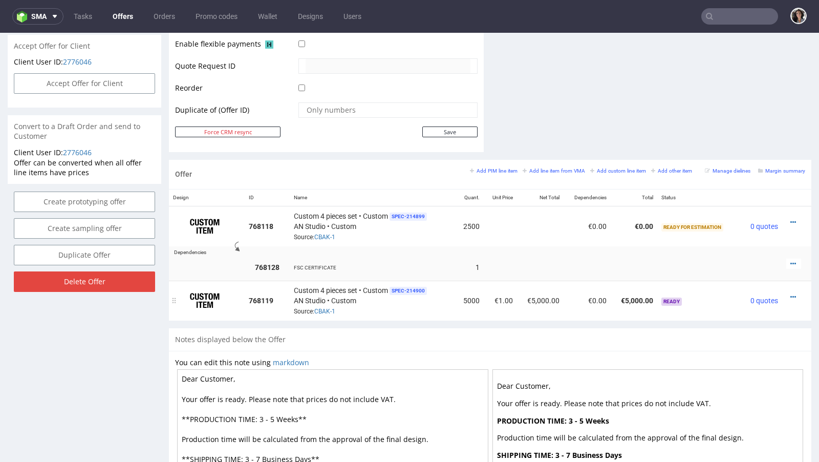
scroll to position [490, 0]
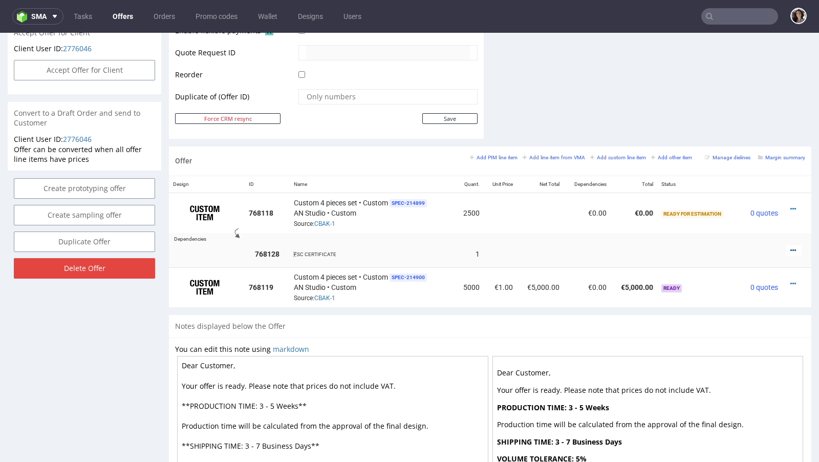
click at [790, 247] on icon at bounding box center [793, 250] width 6 height 7
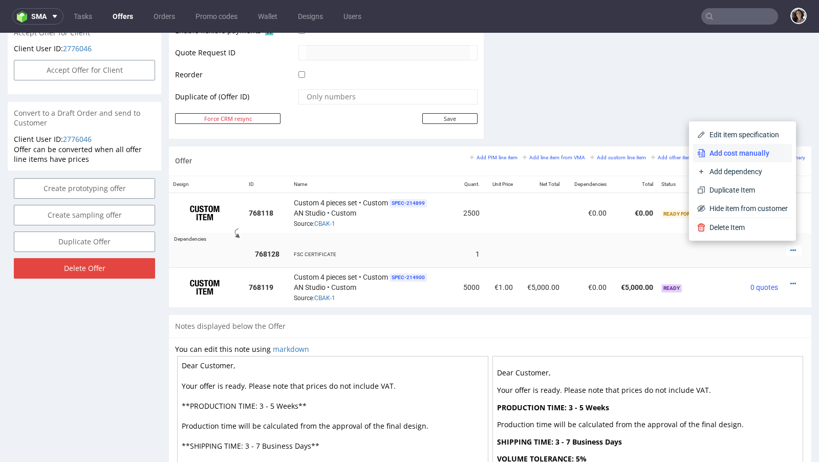
click at [721, 153] on span "Add cost manually" at bounding box center [746, 153] width 82 height 10
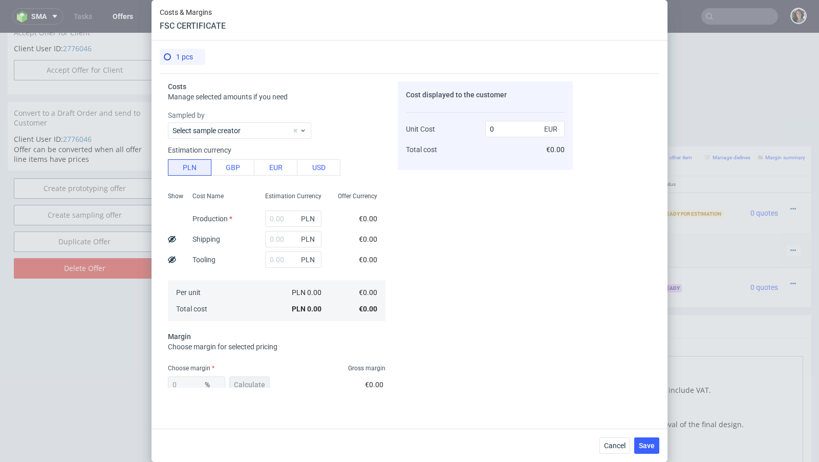
click at [299, 218] on span "PLN" at bounding box center [309, 218] width 20 height 14
click at [277, 224] on input "text" at bounding box center [293, 218] width 56 height 16
type input "1"
type input "0.24"
type input "1"
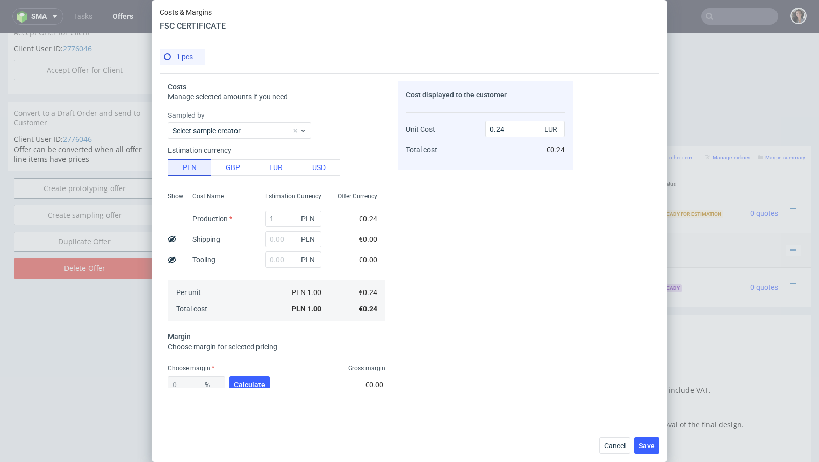
click at [246, 230] on div "Cost Name Production Shipping Tooling Per unit Total cost" at bounding box center [220, 255] width 73 height 135
drag, startPoint x: 513, startPoint y: 126, endPoint x: 464, endPoint y: 126, distance: 49.6
click at [464, 126] on div "Unit Cost Total cost 0.24 EUR €0.24" at bounding box center [485, 135] width 159 height 54
type input "100"
type input "99.76"
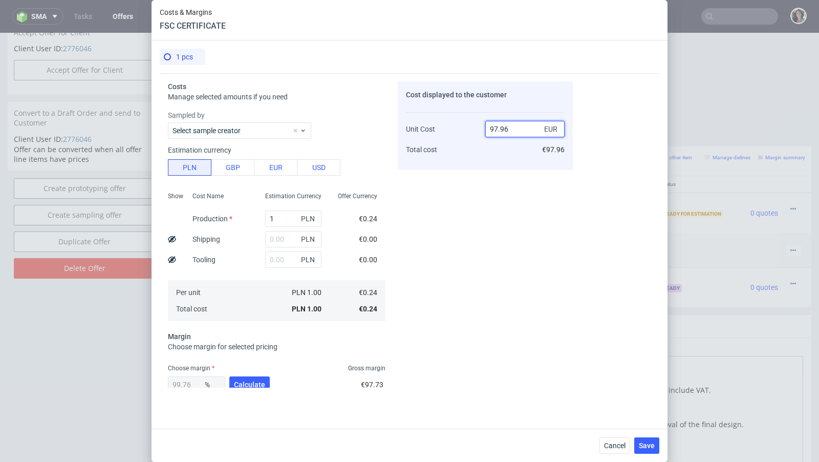
drag, startPoint x: 514, startPoint y: 129, endPoint x: 470, endPoint y: 129, distance: 44.0
click at [470, 129] on div "Unit Cost Total cost 97.96 EUR €97.96" at bounding box center [485, 135] width 159 height 54
type input "100.04"
type input "99.76009596161536"
type input "9"
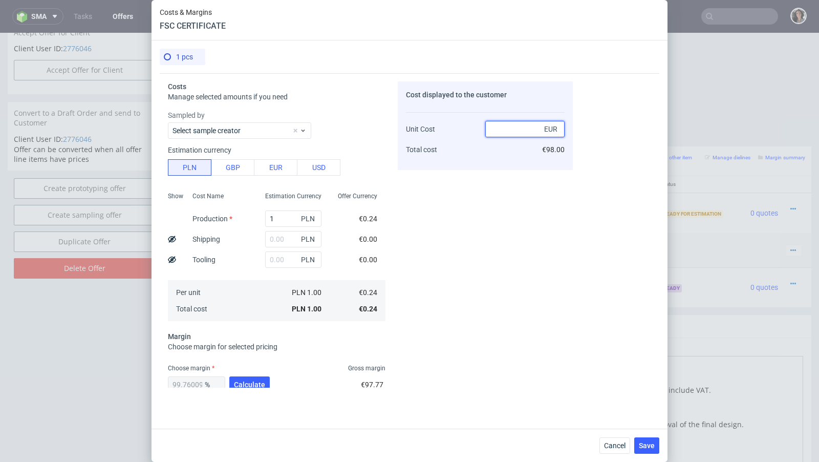
type input "-Infinity"
type input "0.24102.04"
type input "NaN"
drag, startPoint x: 505, startPoint y: 128, endPoint x: 465, endPoint y: 128, distance: 39.9
click at [465, 128] on div "Unit Cost Total cost 0.24102.04 EUR €0.24" at bounding box center [485, 135] width 159 height 54
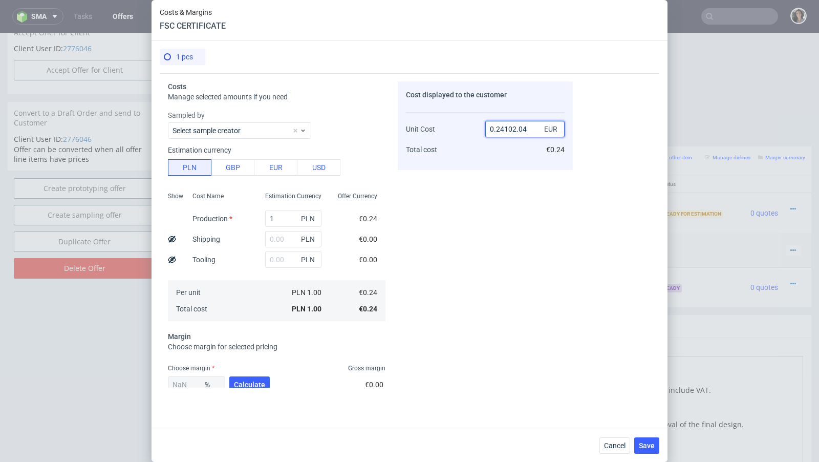
type input "102.04"
type input "99.76479811838496"
drag, startPoint x: 511, startPoint y: 127, endPoint x: 470, endPoint y: 127, distance: 41.5
click at [470, 127] on div "Unit Cost Total cost 99.96 EUR €99.96" at bounding box center [485, 135] width 159 height 54
type input "102.08"
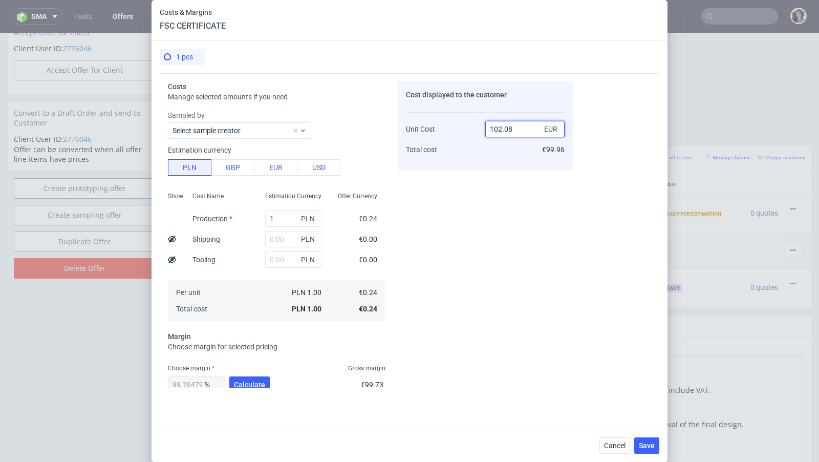
type input "99.76489028213167"
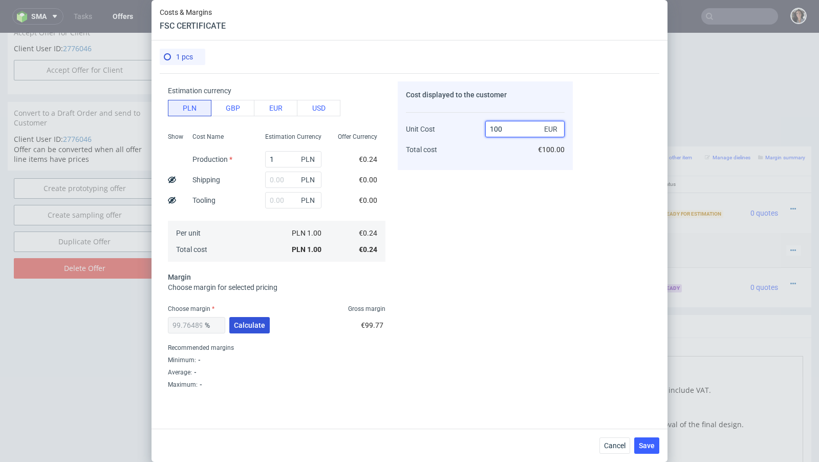
type input "100"
click at [255, 318] on button "Calculate" at bounding box center [249, 325] width 40 height 16
click at [639, 445] on button "Save" at bounding box center [646, 445] width 25 height 16
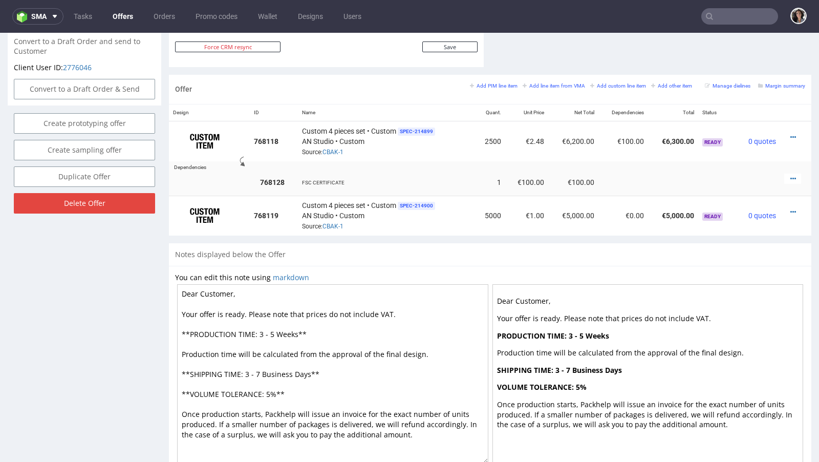
scroll to position [518, 0]
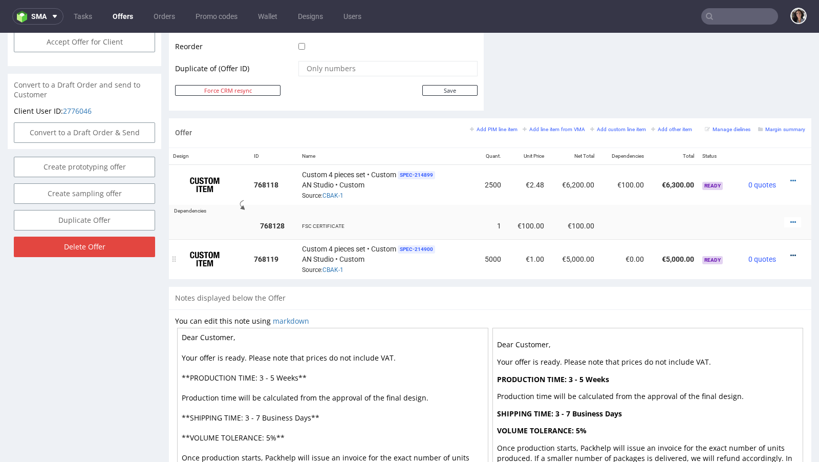
click at [790, 252] on icon at bounding box center [793, 255] width 6 height 7
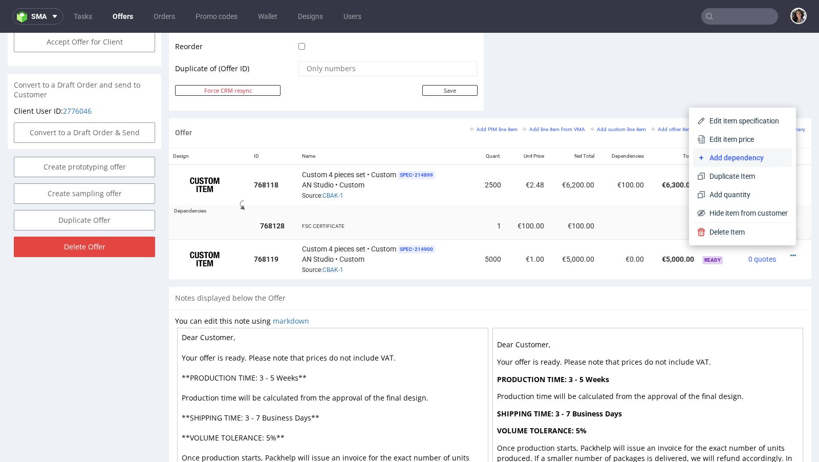
click at [738, 153] on span "Add dependency" at bounding box center [746, 158] width 82 height 10
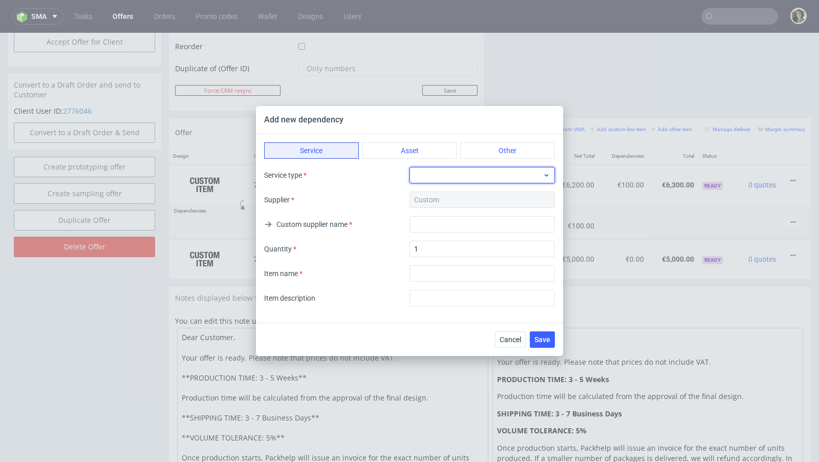
click at [430, 173] on div at bounding box center [481, 175] width 145 height 16
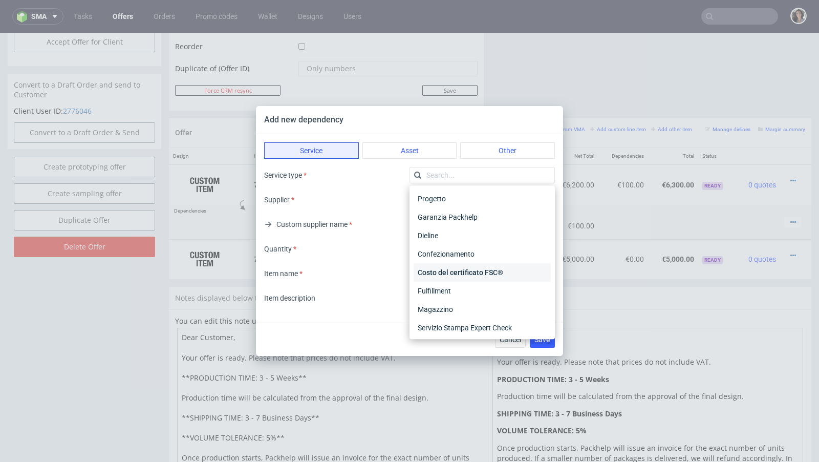
click at [447, 272] on div "Costo del certificato FSC®" at bounding box center [481, 272] width 137 height 18
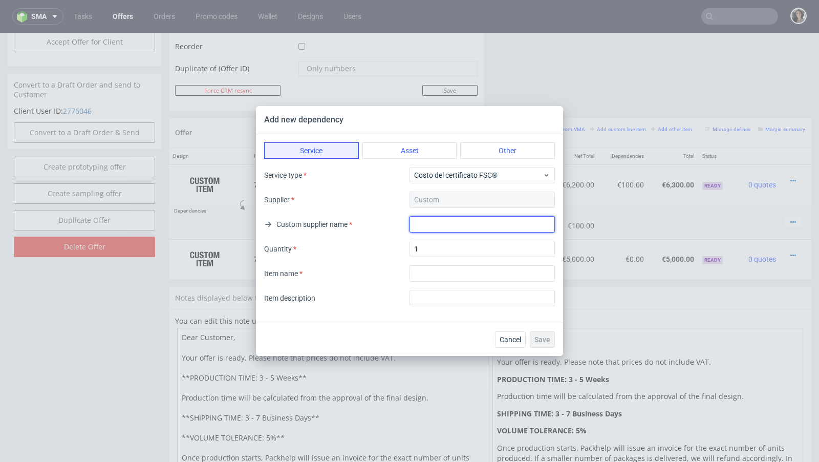
click at [435, 228] on input "text" at bounding box center [481, 224] width 145 height 16
type input "FSC"
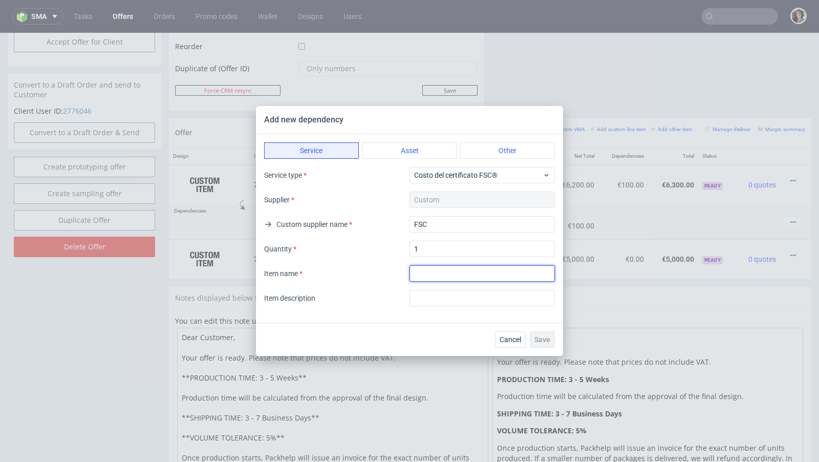
click at [450, 281] on input "textarea" at bounding box center [481, 273] width 145 height 16
type input "FSC CERTIFICATE"
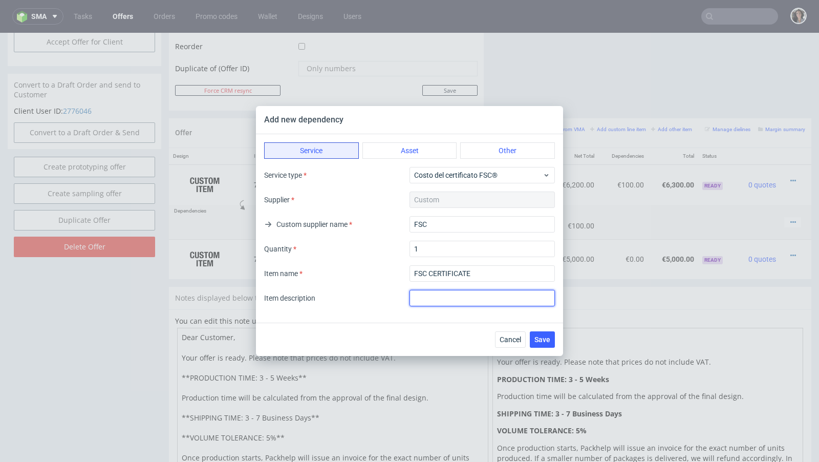
click at [466, 303] on input "text" at bounding box center [481, 298] width 145 height 16
type input "FSC CERTIFICATE"
click at [539, 339] on span "Save" at bounding box center [542, 339] width 16 height 7
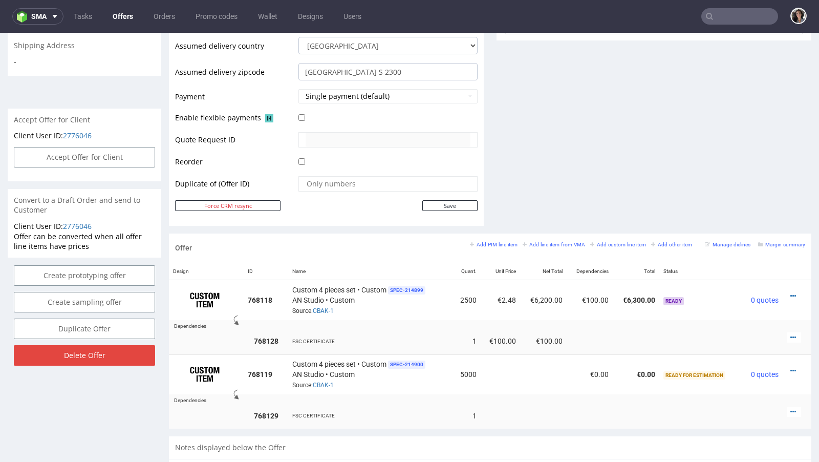
scroll to position [476, 0]
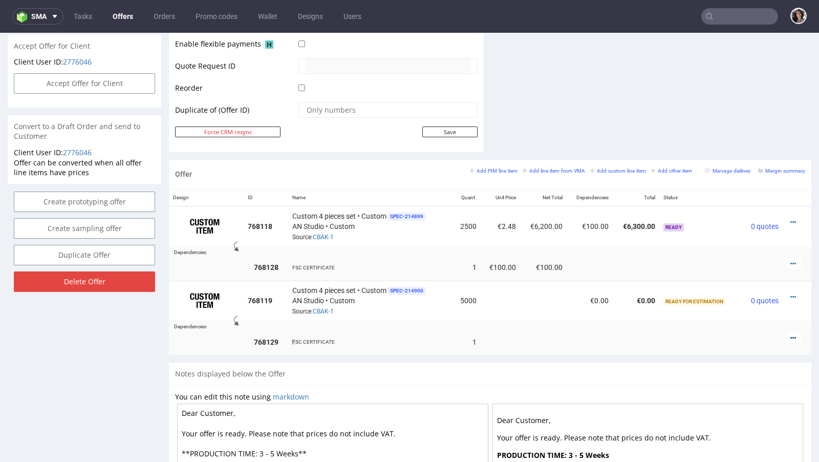
click at [790, 334] on icon at bounding box center [793, 337] width 6 height 7
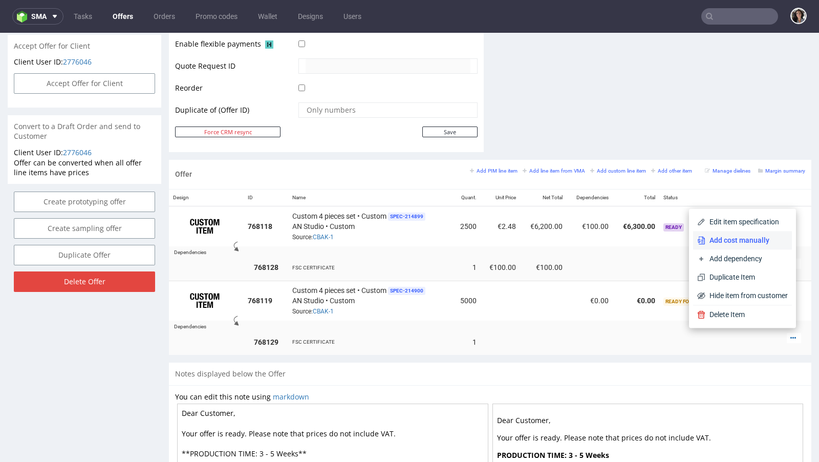
click at [747, 240] on span "Add cost manually" at bounding box center [746, 240] width 82 height 10
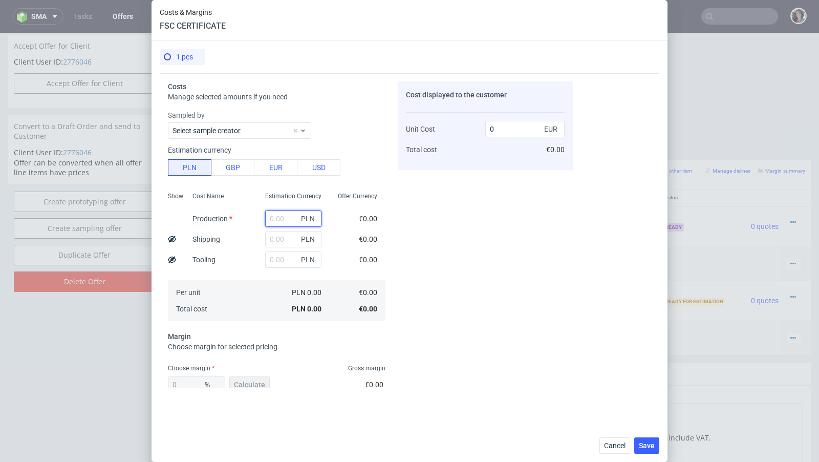
click at [279, 225] on input "text" at bounding box center [293, 218] width 56 height 16
type input "1"
click at [472, 188] on div "Cost displayed to the customer Unit Cost Total cost 0 EUR €0.00" at bounding box center [485, 234] width 175 height 306
click at [516, 125] on input "0.24" at bounding box center [524, 129] width 79 height 16
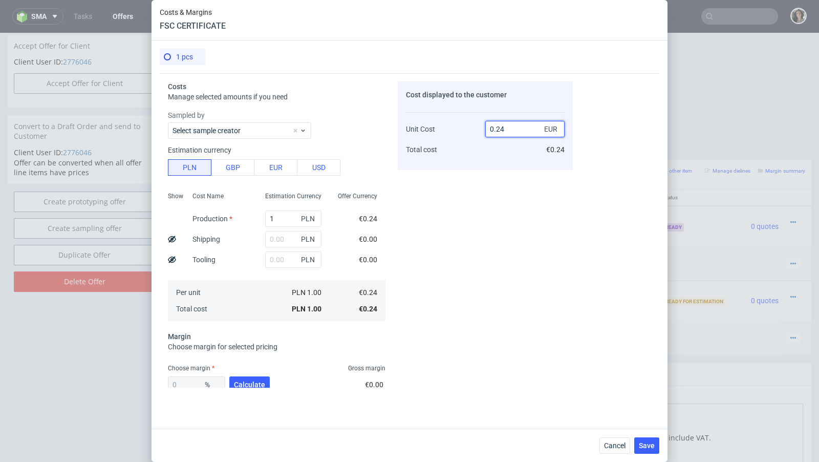
click at [516, 125] on input "0.24" at bounding box center [524, 129] width 79 height 16
type input "10"
type input "97.6"
type input "9"
type input "-Infinity"
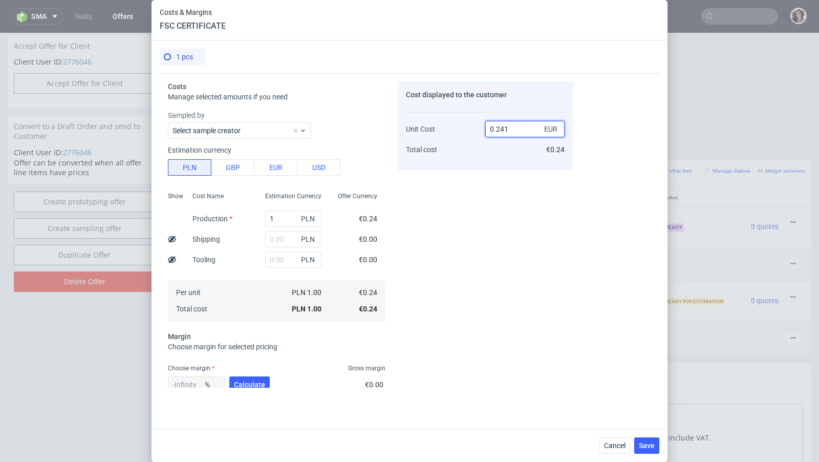
type input "0.2410"
type input "0.41493775933609994"
type input "0"
type input "-Infinity"
type input "102.08"
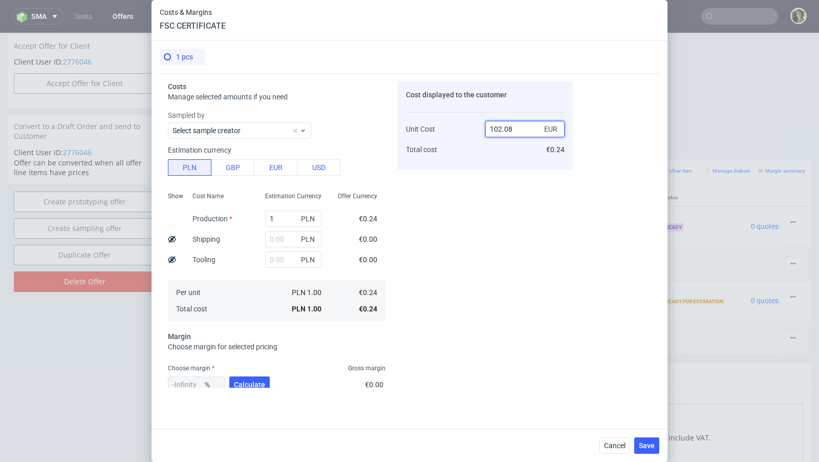
type input "99.76489028213167"
type input "100"
click at [246, 375] on div "99.76489028213167 % Calculate" at bounding box center [220, 386] width 104 height 29
click at [247, 381] on span "Calculate" at bounding box center [249, 384] width 31 height 7
click at [637, 448] on button "Save" at bounding box center [646, 445] width 25 height 16
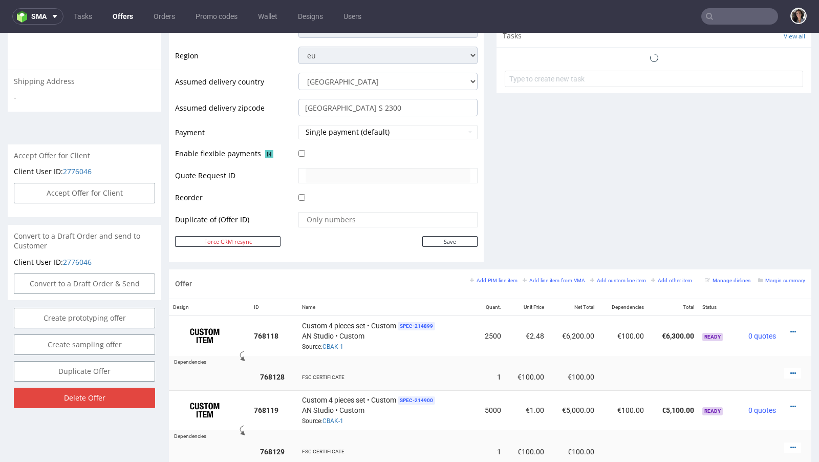
scroll to position [406, 0]
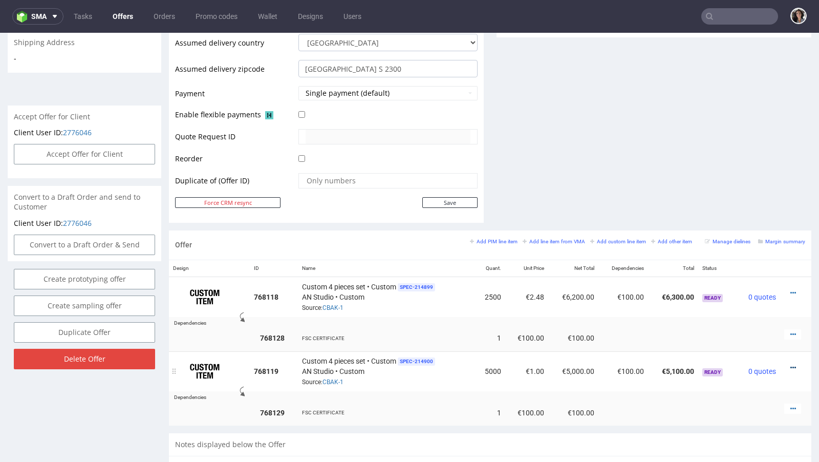
click at [790, 366] on link at bounding box center [793, 367] width 6 height 8
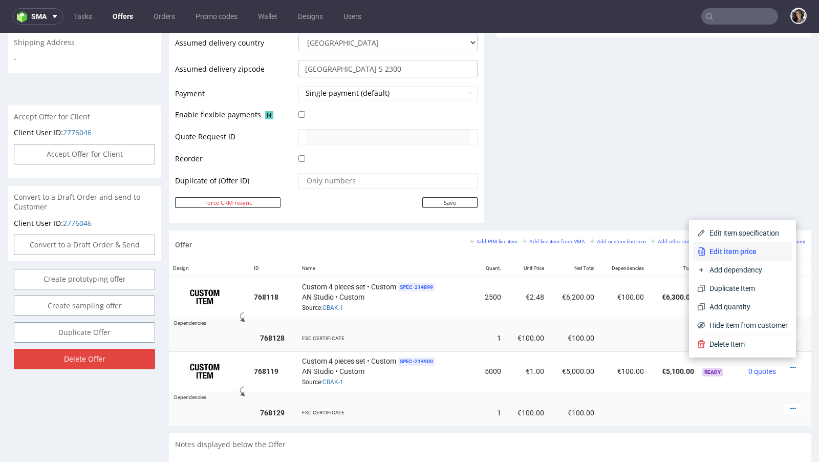
click at [730, 253] on span "Edit item price" at bounding box center [746, 251] width 82 height 10
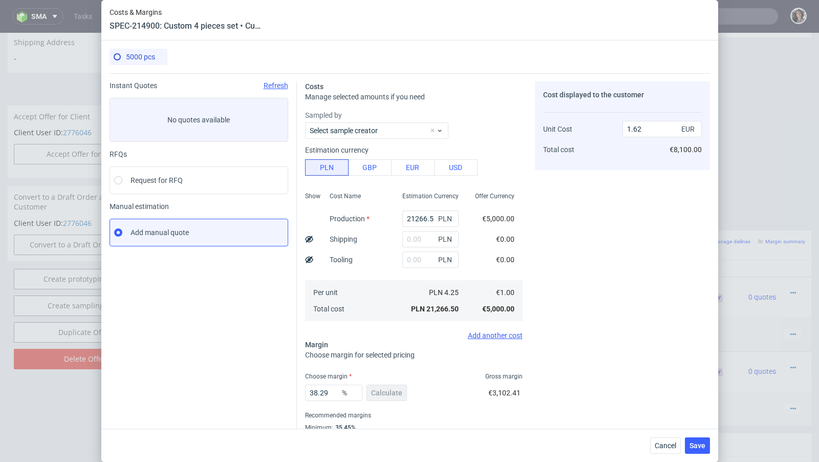
click at [416, 229] on div "PLN" at bounding box center [430, 239] width 73 height 20
click at [416, 218] on input "21266.5" at bounding box center [430, 218] width 56 height 16
paste input "29500"
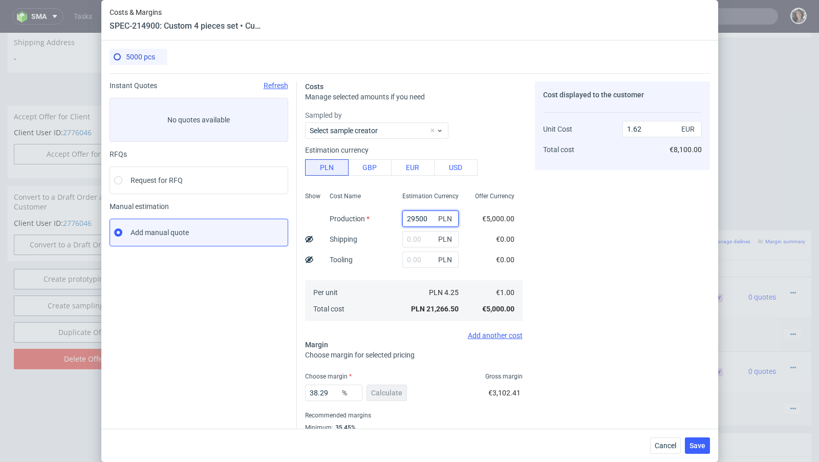
scroll to position [0, 5]
type input "29500"
type input "2.25"
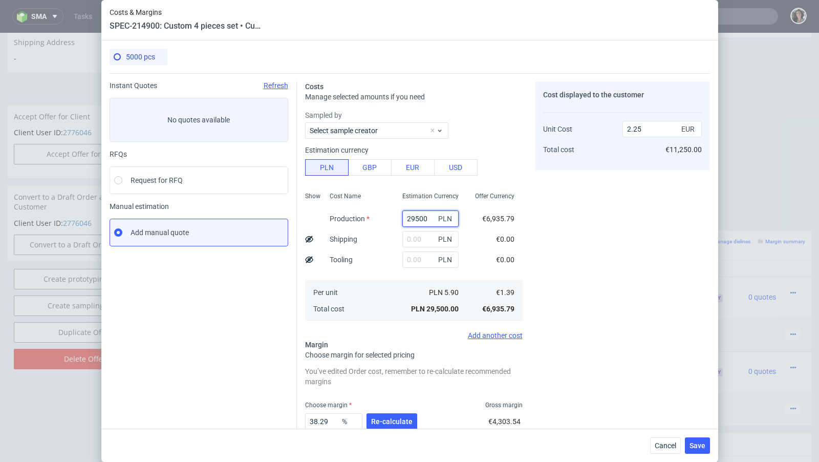
scroll to position [0, 0]
type input "29500"
click at [422, 235] on input "text" at bounding box center [430, 239] width 56 height 16
paste input "994,83"
type input "994.83"
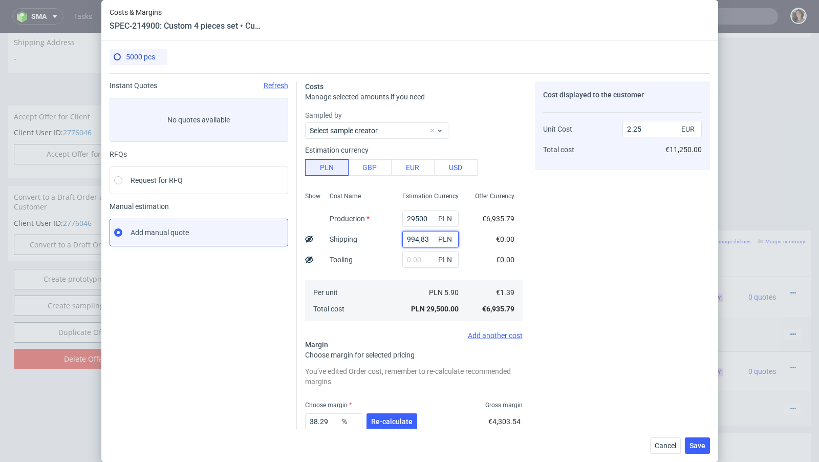
type input "2.33"
type input "994.83"
click at [397, 423] on span "Re-calculate" at bounding box center [391, 421] width 41 height 7
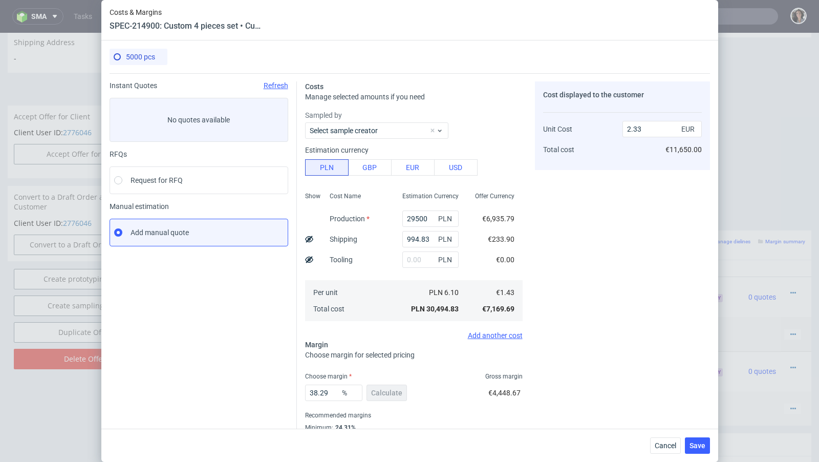
scroll to position [35, 0]
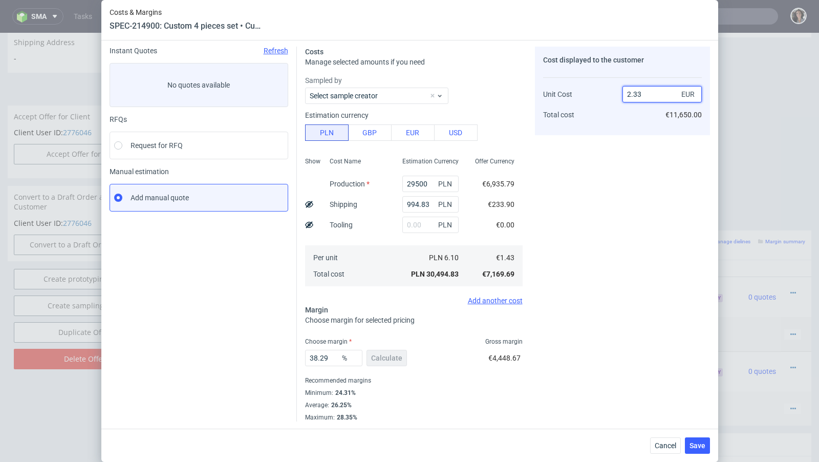
drag, startPoint x: 645, startPoint y: 91, endPoint x: 602, endPoint y: 91, distance: 43.0
click at [602, 91] on div "Unit Cost Total cost 2.33 EUR €11,650.00" at bounding box center [622, 100] width 159 height 54
type input "1.97"
type input "27.411167512690355"
type input "1.96"
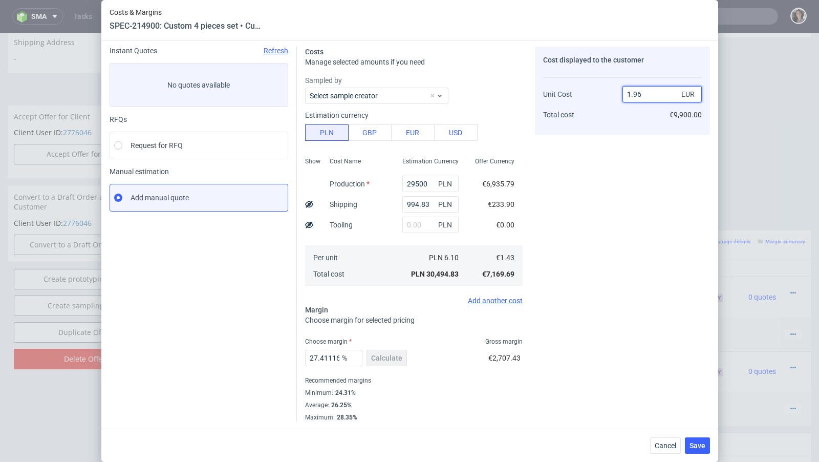
type input "27.040816326530614"
type input "1.97"
click at [701, 443] on span "Save" at bounding box center [697, 445] width 16 height 7
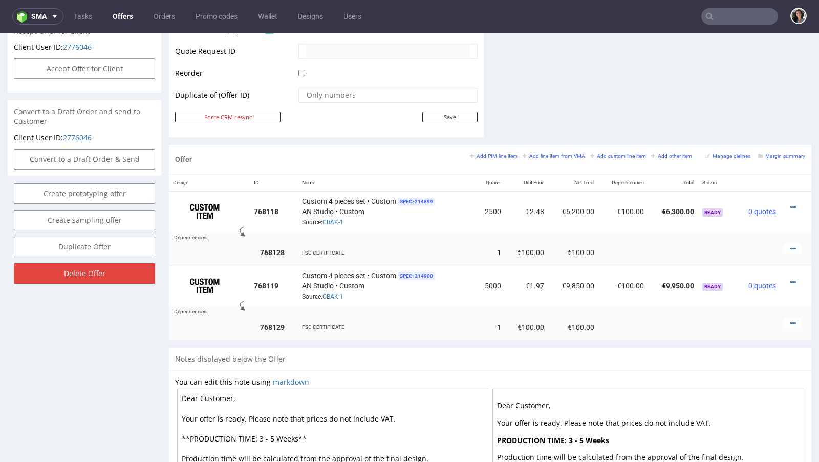
scroll to position [494, 0]
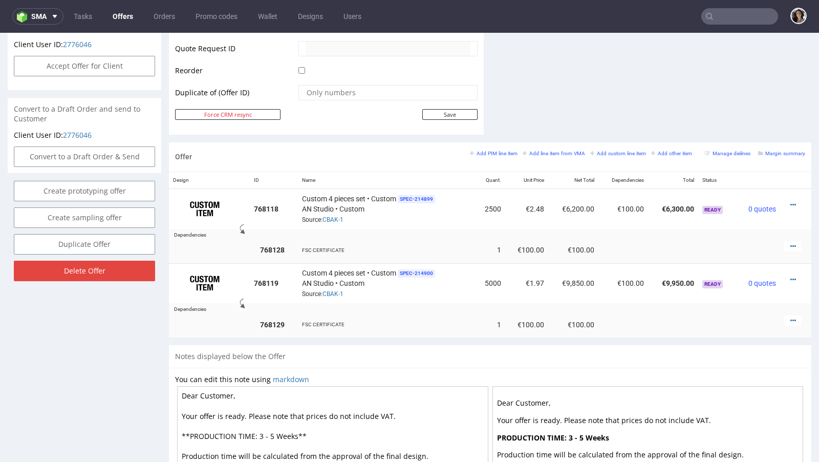
drag, startPoint x: 298, startPoint y: 431, endPoint x: 258, endPoint y: 430, distance: 39.9
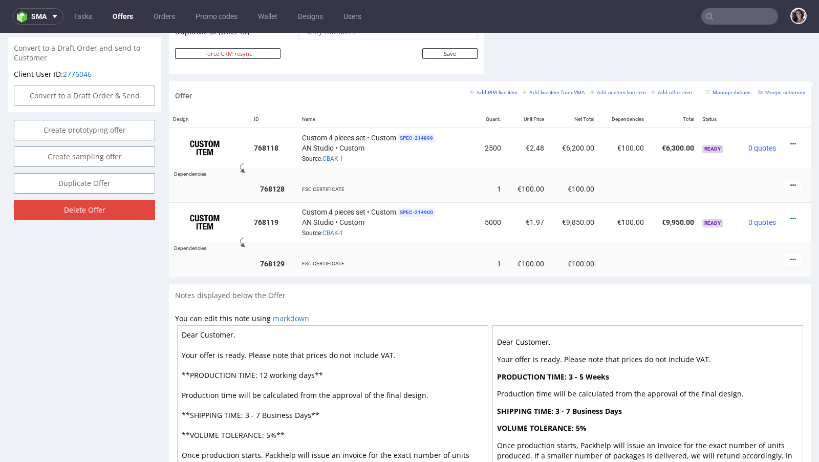
scroll to position [633, 0]
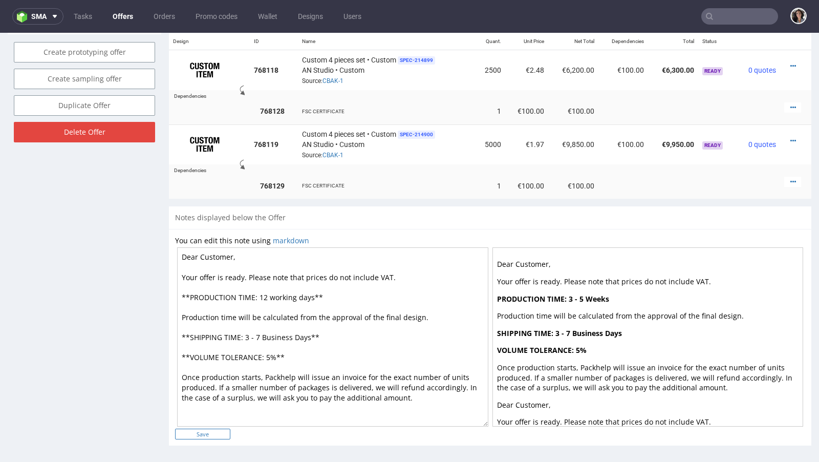
type textarea "Dear Customer, Your offer is ready. Please note that prices do not include VAT.…"
click at [205, 430] on input "Save" at bounding box center [202, 433] width 55 height 11
type input "In progress..."
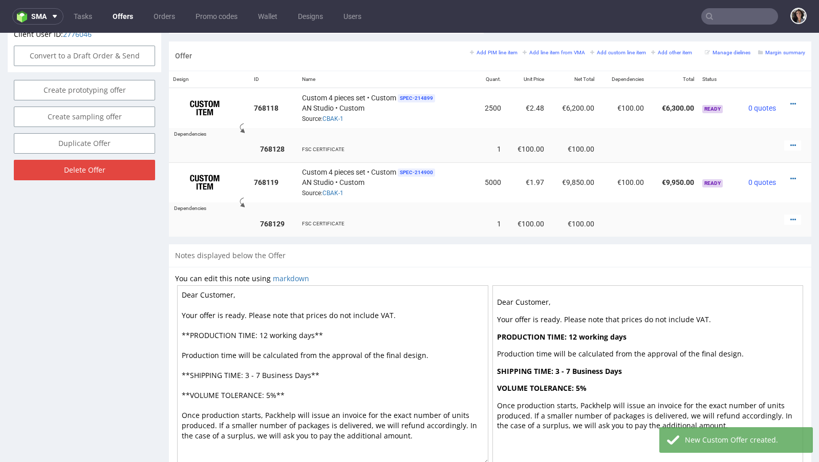
scroll to position [601, 0]
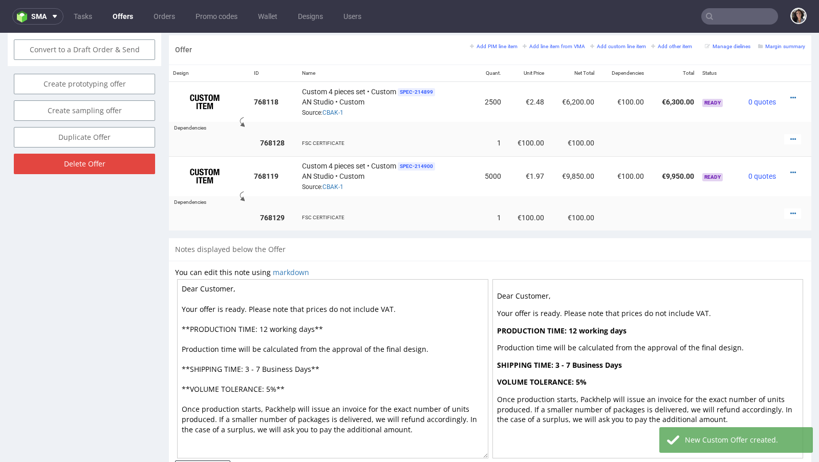
drag, startPoint x: 308, startPoint y: 365, endPoint x: 262, endPoint y: 365, distance: 46.1
click at [262, 365] on textarea "Dear Customer, Your offer is ready. Please note that prices do not include VAT.…" at bounding box center [332, 368] width 311 height 179
paste textarea "Business D"
drag, startPoint x: 310, startPoint y: 323, endPoint x: 267, endPoint y: 323, distance: 43.0
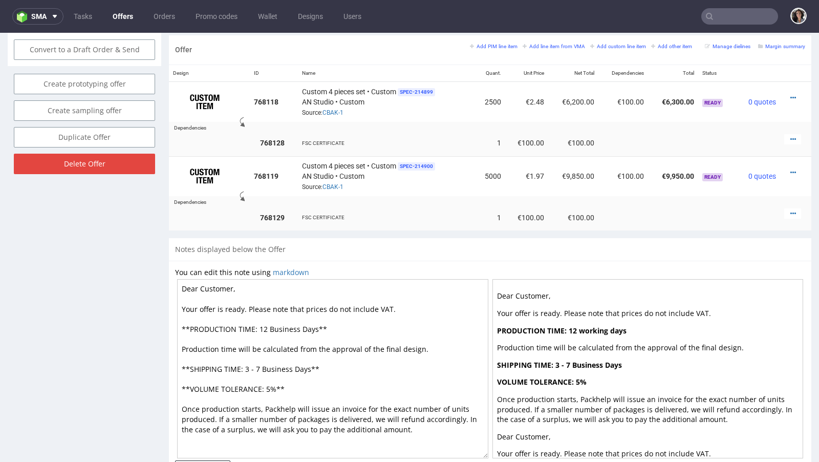
scroll to position [643, 0]
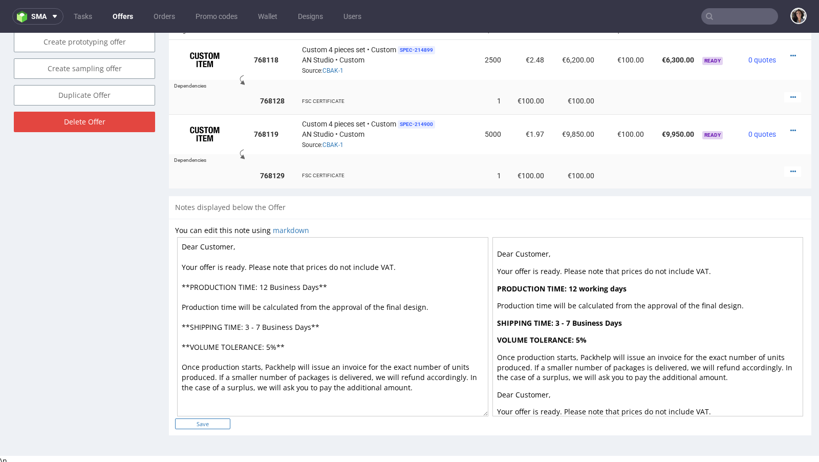
type textarea "Dear Customer, Your offer is ready. Please note that prices do not include VAT.…"
click at [210, 421] on input "Save" at bounding box center [202, 423] width 55 height 11
type input "In progress..."
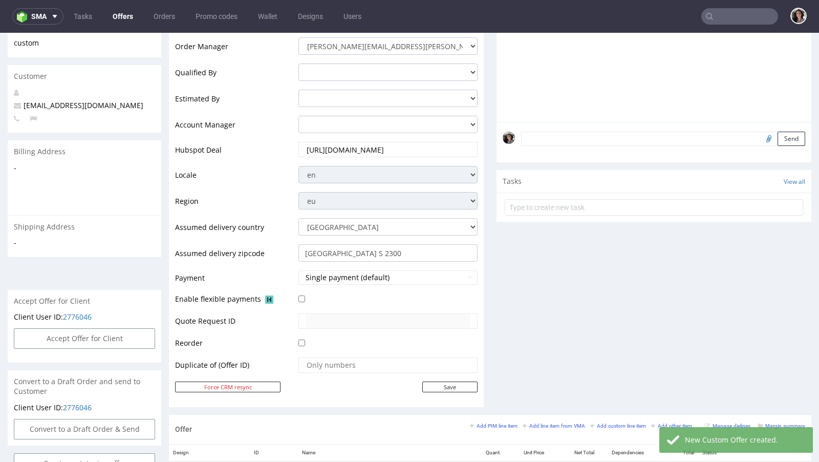
scroll to position [0, 0]
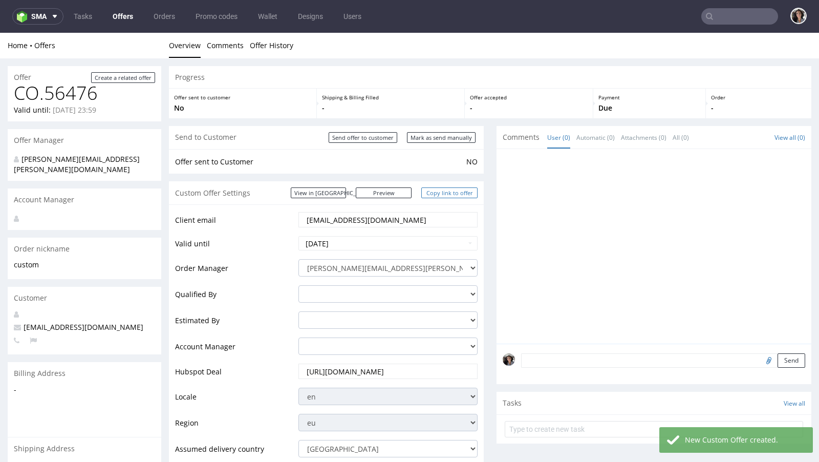
click at [450, 191] on link "Copy link to offer" at bounding box center [449, 192] width 56 height 11
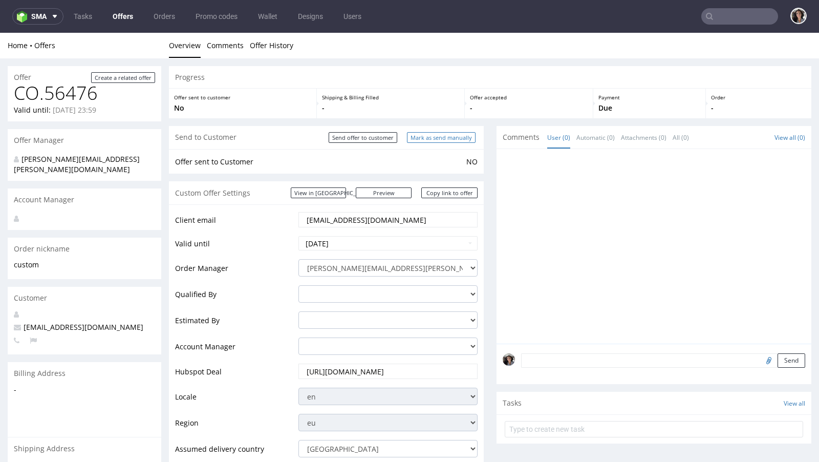
click at [454, 139] on input "Mark as send manually" at bounding box center [441, 137] width 69 height 11
type input "In progress..."
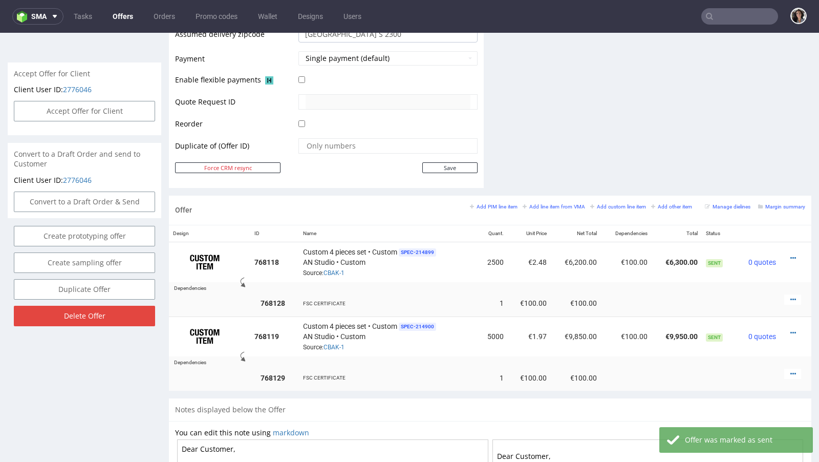
scroll to position [448, 0]
click at [770, 204] on small "Margin summary" at bounding box center [781, 207] width 47 height 6
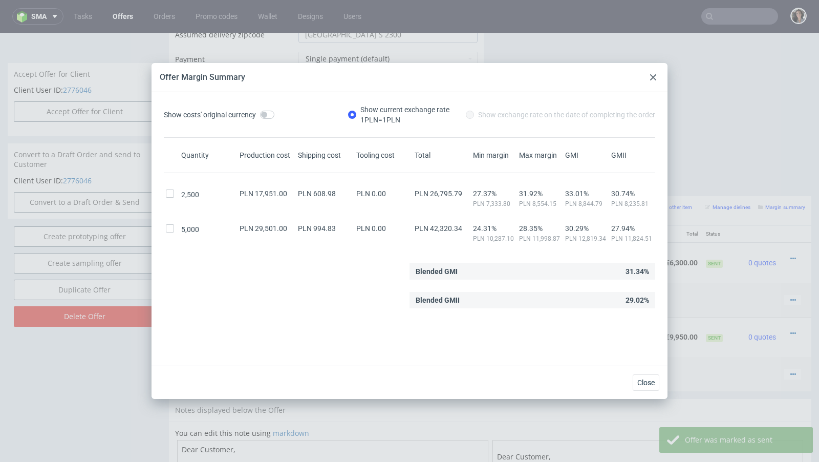
click at [652, 75] on icon at bounding box center [653, 77] width 6 height 6
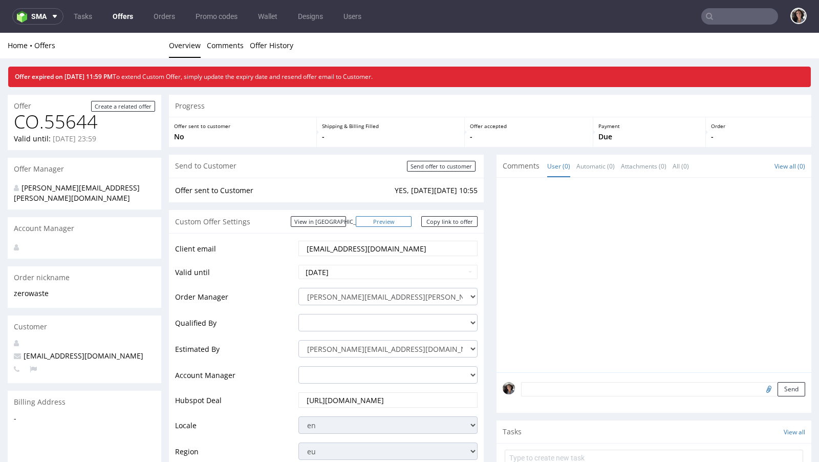
click at [398, 222] on link "Preview" at bounding box center [384, 221] width 56 height 11
click at [352, 271] on input "2025-08-10" at bounding box center [387, 272] width 179 height 14
click at [338, 208] on td "12" at bounding box center [338, 209] width 15 height 15
type input "2025-08-12"
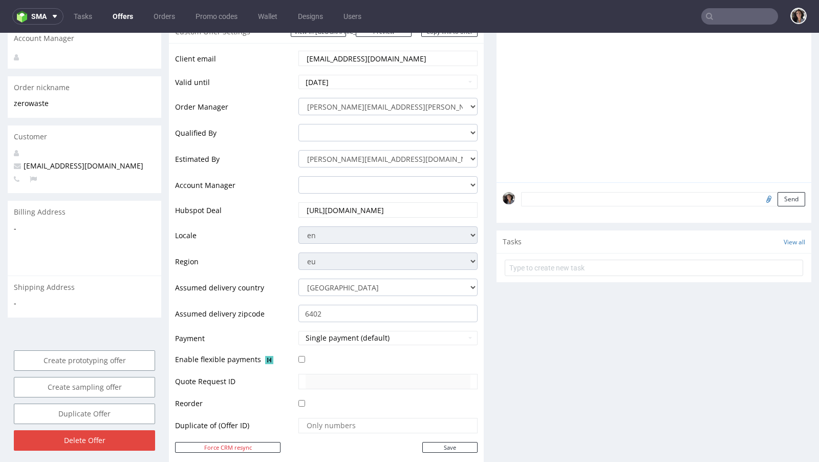
scroll to position [436, 0]
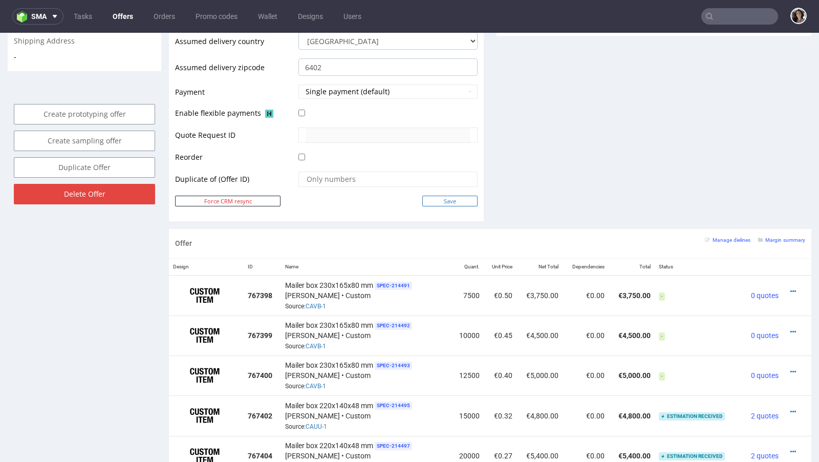
click at [450, 195] on input "Save" at bounding box center [449, 200] width 55 height 11
type input "In progress..."
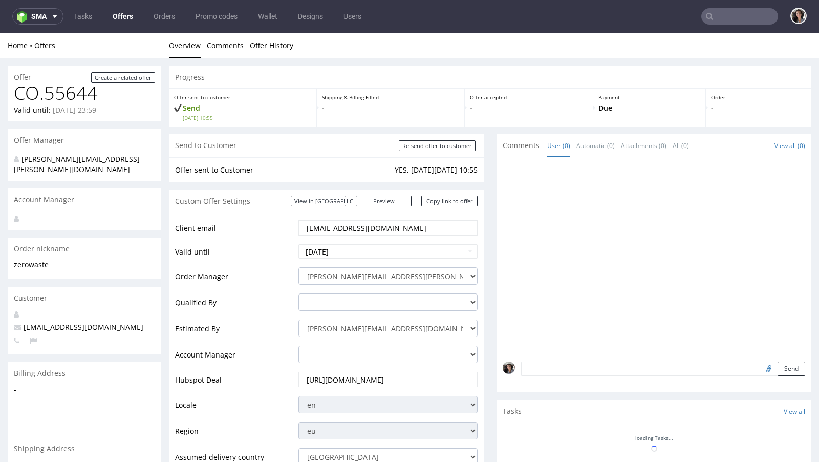
scroll to position [0, 0]
click at [362, 247] on input "2025-08-12" at bounding box center [387, 251] width 179 height 14
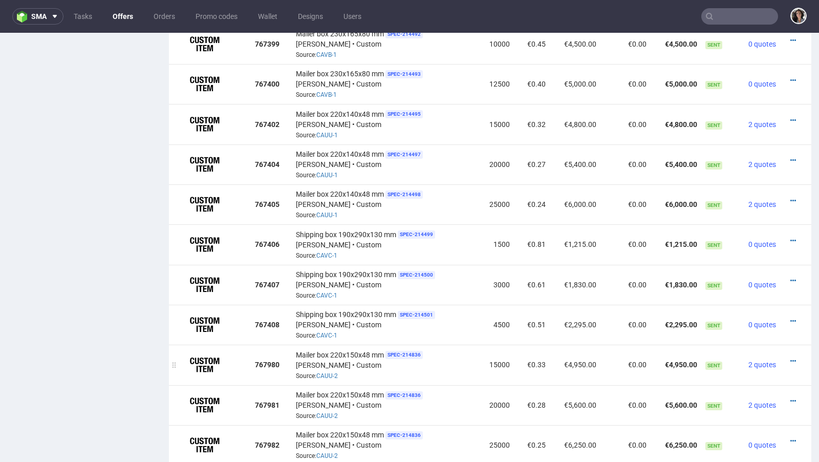
scroll to position [393, 0]
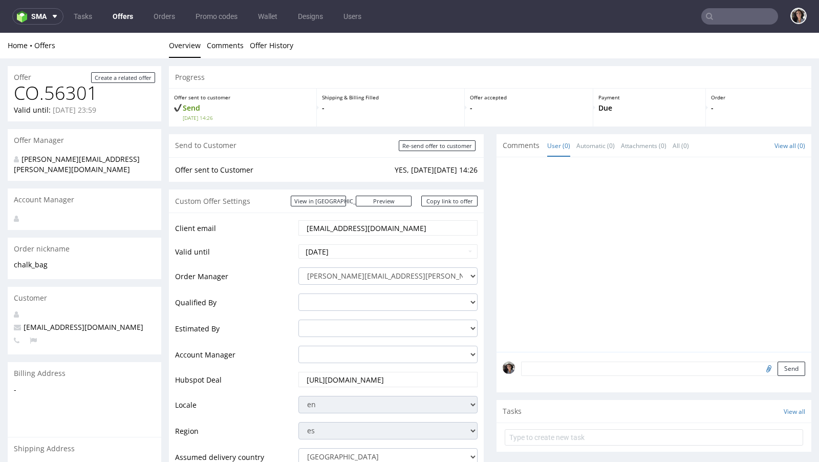
scroll to position [552, 0]
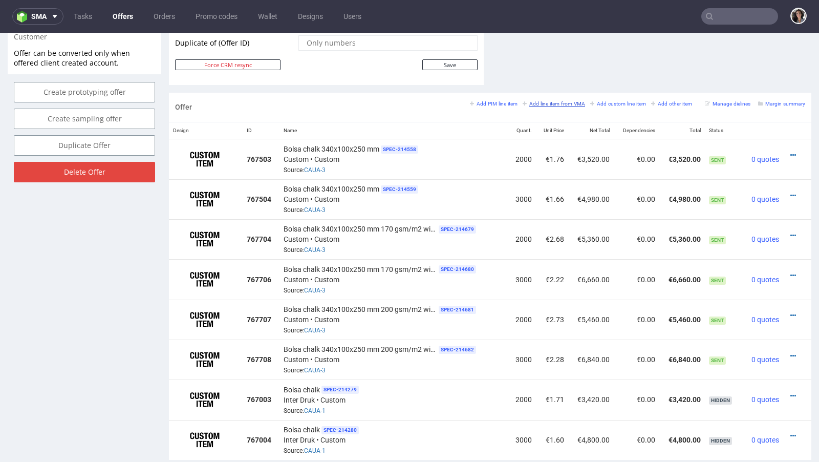
click at [562, 102] on small "Add line item from VMA" at bounding box center [553, 104] width 62 height 6
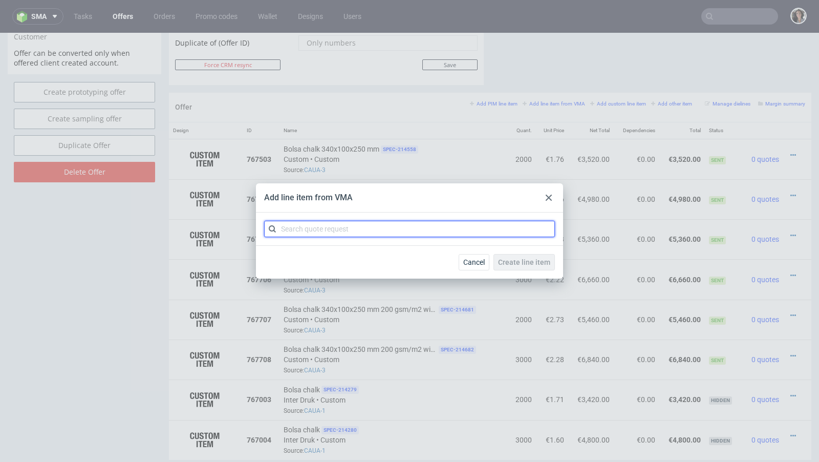
click at [349, 227] on input "text" at bounding box center [409, 229] width 291 height 16
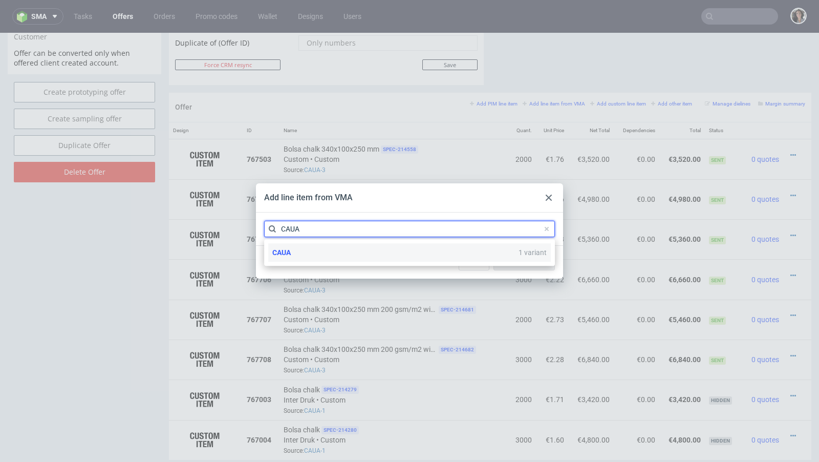
type input "CAUA"
click at [315, 250] on div "CAUA 1 variant" at bounding box center [409, 252] width 282 height 18
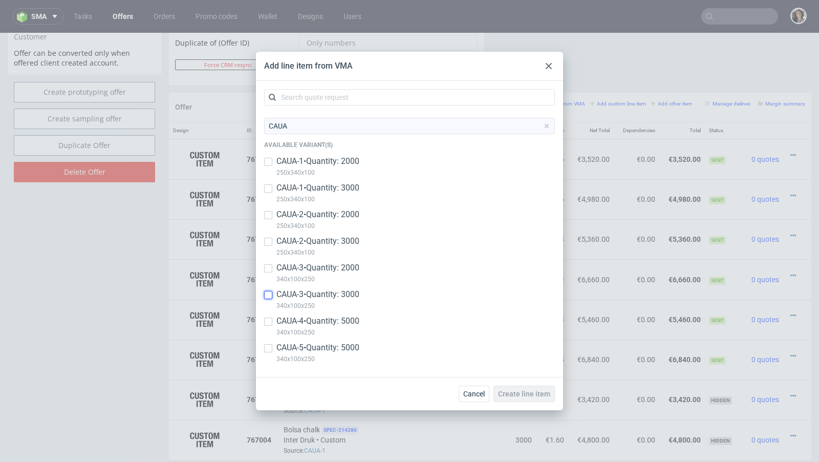
click at [270, 293] on input "checkbox" at bounding box center [268, 295] width 8 height 8
click at [269, 295] on input "checkbox" at bounding box center [268, 295] width 8 height 8
checkbox input "false"
click at [267, 315] on div at bounding box center [268, 321] width 8 height 12
checkbox input "true"
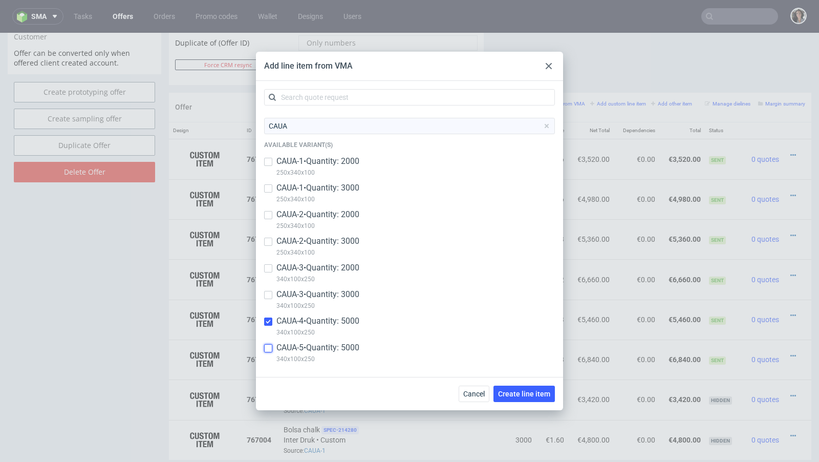
click at [266, 349] on input "checkbox" at bounding box center [268, 348] width 8 height 8
checkbox input "true"
drag, startPoint x: 378, startPoint y: 67, endPoint x: 465, endPoint y: 66, distance: 87.0
click at [465, 66] on div "Add line item from VMA" at bounding box center [409, 66] width 307 height 29
click at [546, 69] on use at bounding box center [549, 66] width 6 height 6
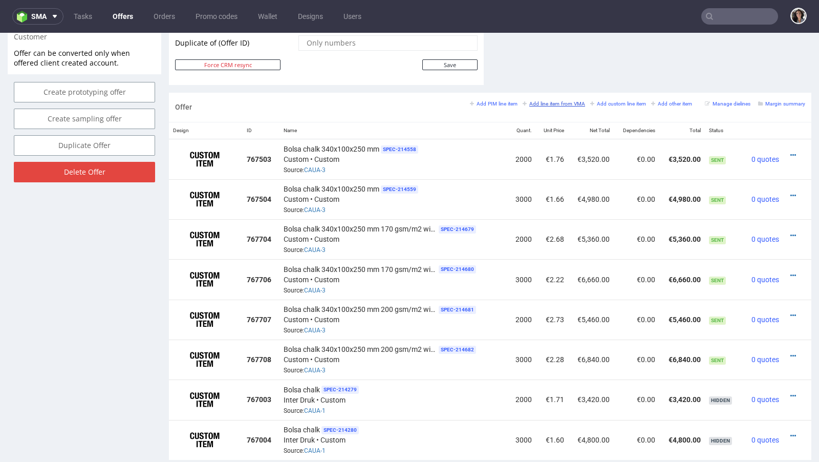
click at [558, 101] on small "Add line item from VMA" at bounding box center [553, 104] width 62 height 6
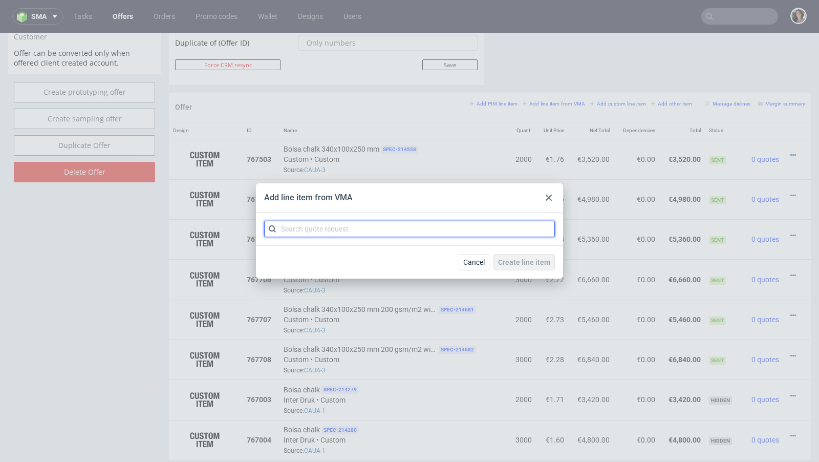
click at [358, 230] on input "text" at bounding box center [409, 229] width 291 height 16
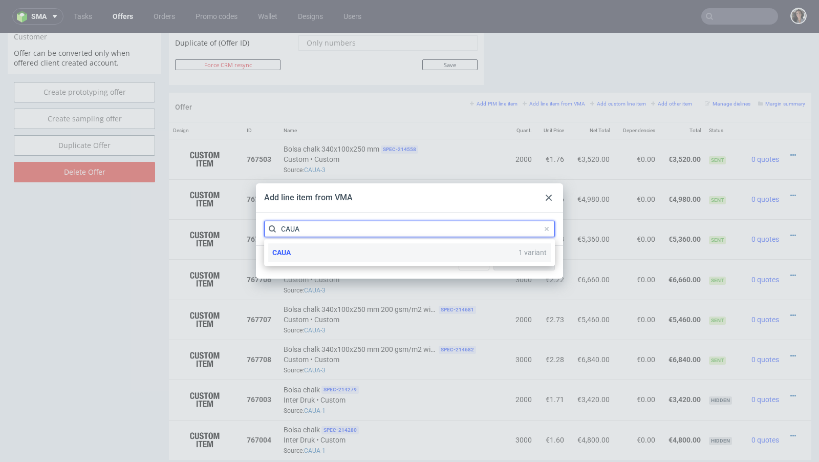
type input "CAUA"
click at [312, 252] on div "CAUA 1 variant" at bounding box center [409, 252] width 282 height 18
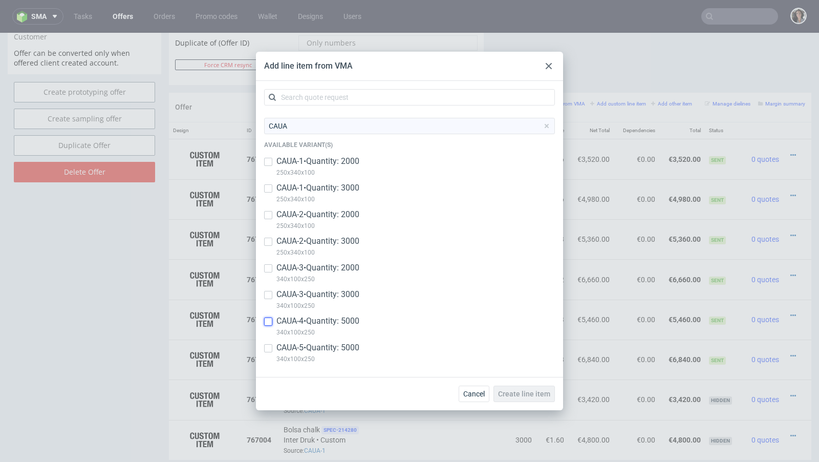
click at [269, 322] on input "checkbox" at bounding box center [268, 321] width 8 height 8
checkbox input "true"
click at [266, 349] on input "checkbox" at bounding box center [268, 348] width 8 height 8
checkbox input "true"
copy p "340x100x250"
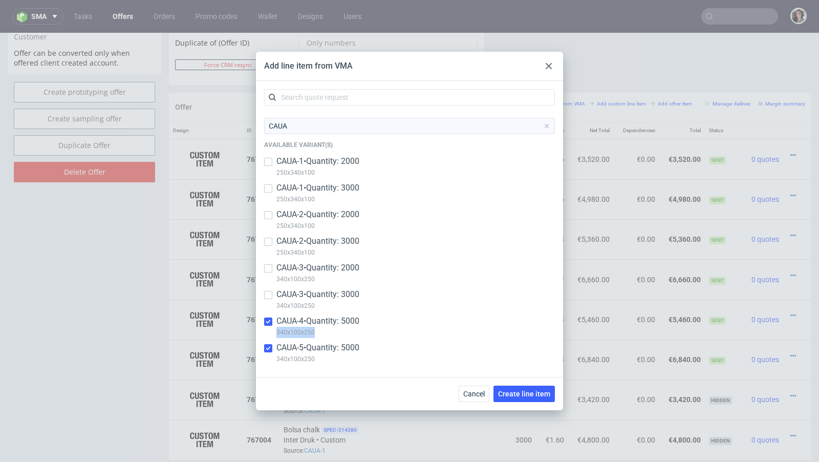
drag, startPoint x: 317, startPoint y: 331, endPoint x: 276, endPoint y: 333, distance: 41.0
click at [276, 333] on p "340x100x250" at bounding box center [317, 331] width 83 height 11
click at [268, 316] on div at bounding box center [268, 321] width 8 height 12
checkbox input "true"
click at [265, 349] on input "checkbox" at bounding box center [268, 348] width 8 height 8
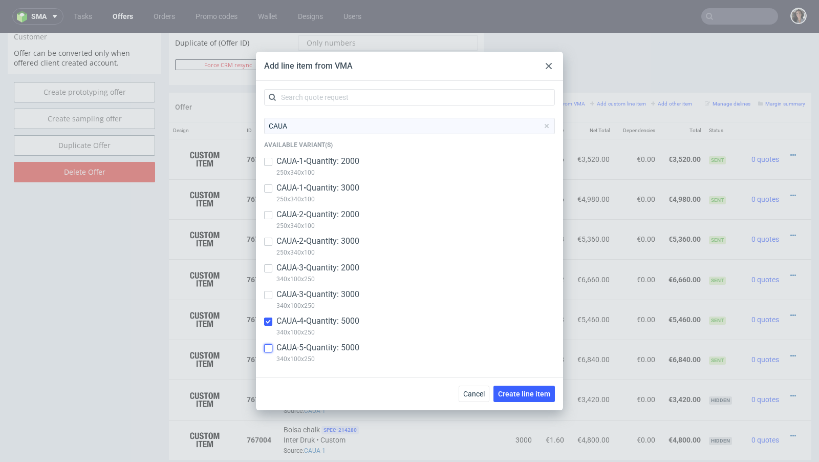
click at [265, 349] on input "checkbox" at bounding box center [268, 348] width 8 height 8
checkbox input "true"
click at [522, 399] on button "Create line item" at bounding box center [523, 393] width 61 height 16
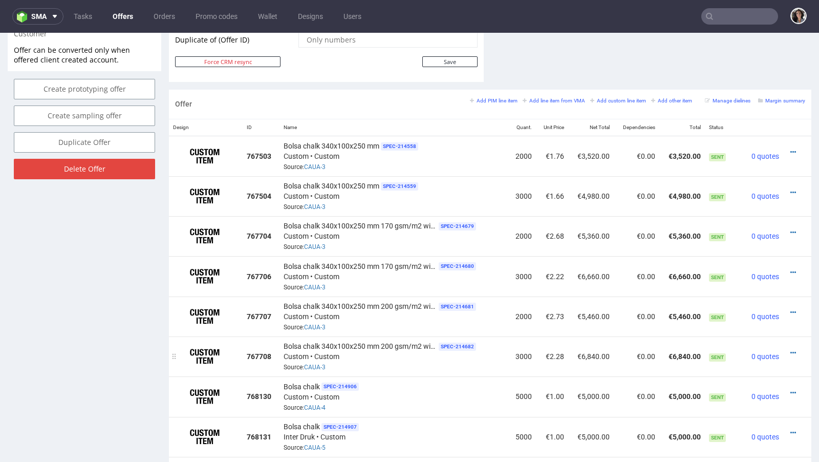
scroll to position [590, 0]
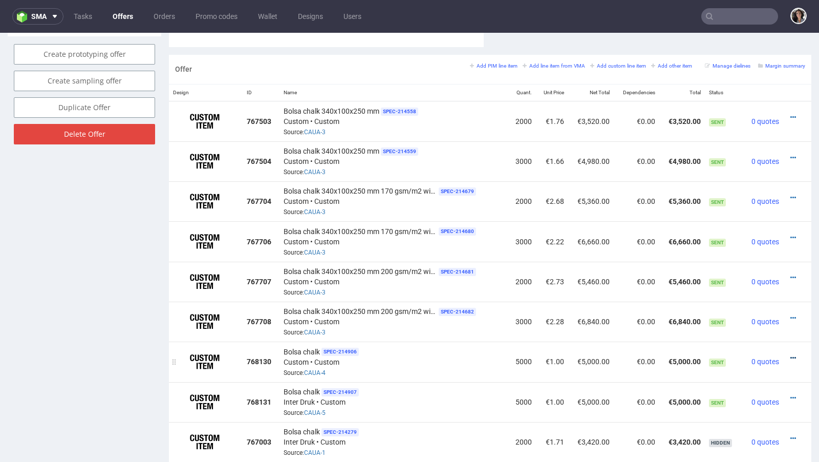
click at [790, 354] on icon at bounding box center [793, 357] width 6 height 7
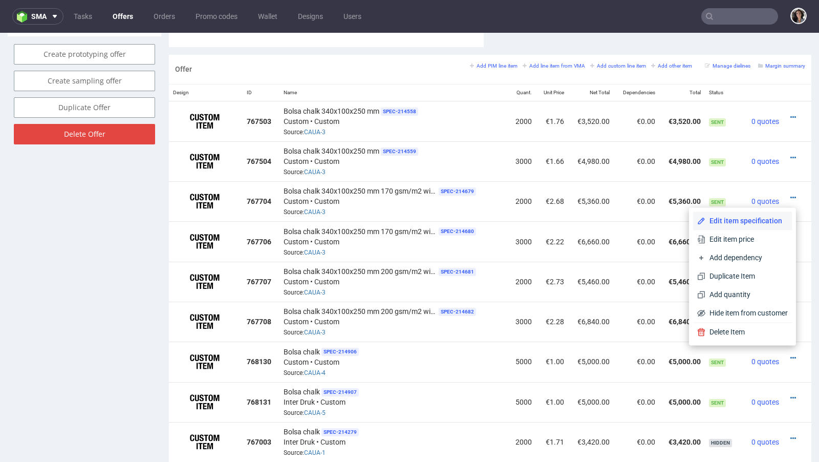
click at [725, 222] on span "Edit item specification" at bounding box center [746, 220] width 82 height 10
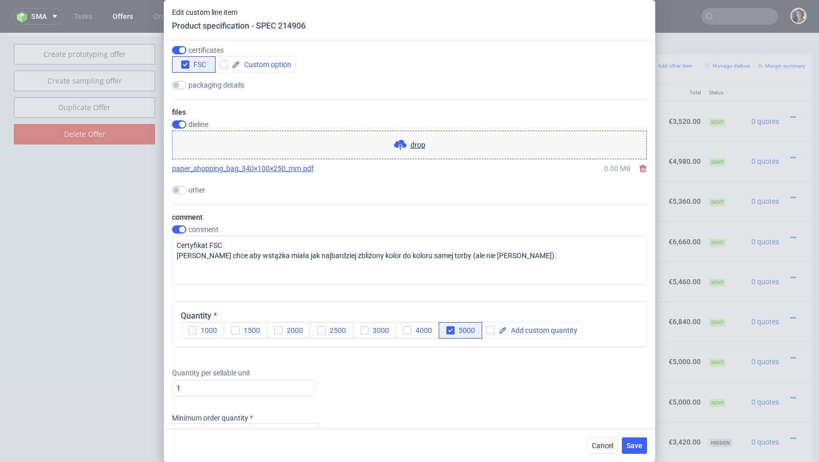
scroll to position [978, 0]
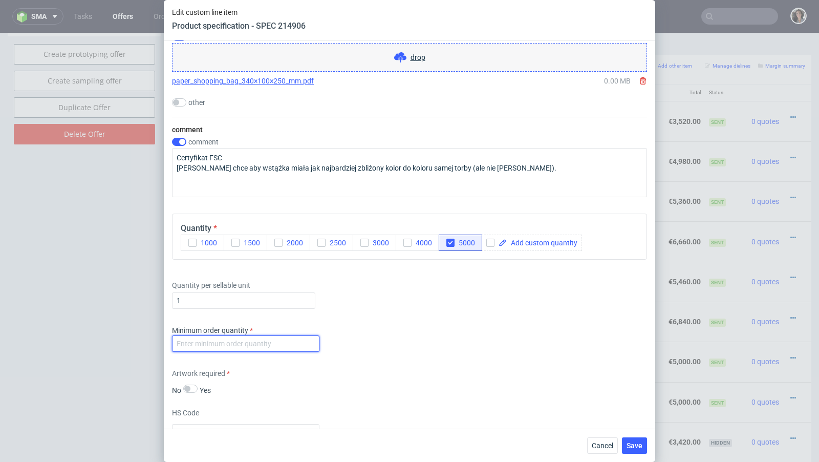
click at [235, 345] on input "number" at bounding box center [245, 343] width 147 height 16
type input "1"
click at [395, 359] on div "Supplier Ecosac Technical specification Instant price RFQ type name bags code c…" at bounding box center [409, 234] width 491 height 388
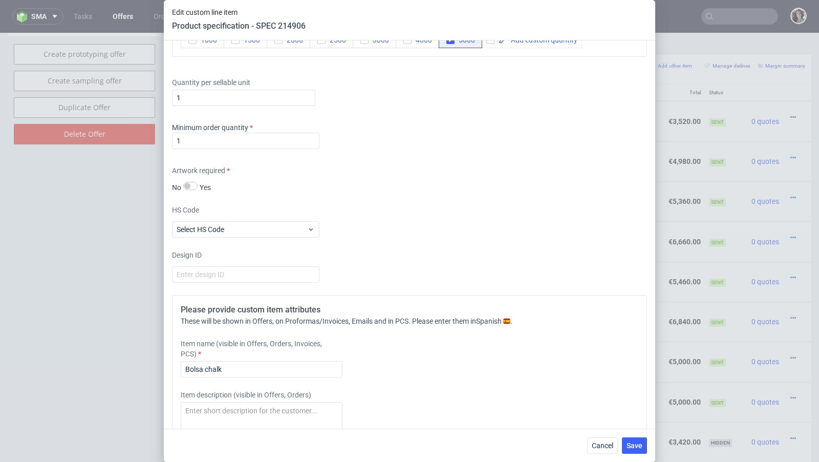
scroll to position [1308, 0]
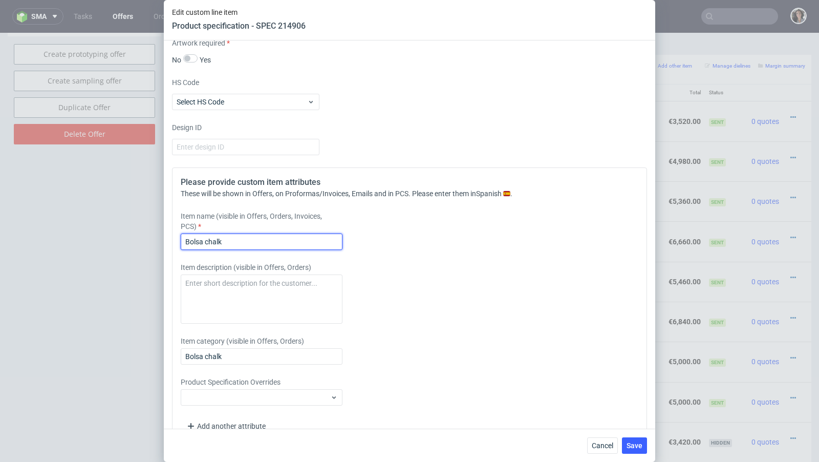
click at [253, 238] on input "Bolsa chalk" at bounding box center [262, 241] width 162 height 16
paste input "340x100x250"
click at [251, 237] on input "Bolsa chalk 340x100x250 mm" at bounding box center [262, 241] width 162 height 16
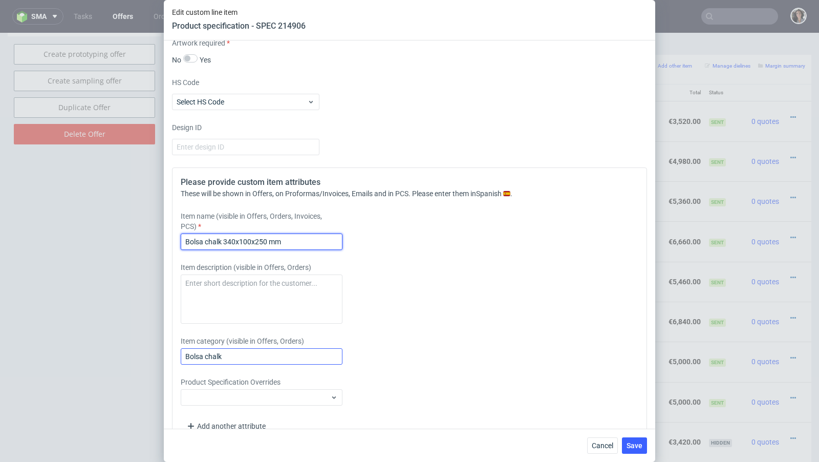
type input "Bolsa chalk 340x100x250 mm"
click at [240, 357] on input "Bolsa chalk" at bounding box center [262, 356] width 162 height 16
paste input "340x100x250 mm"
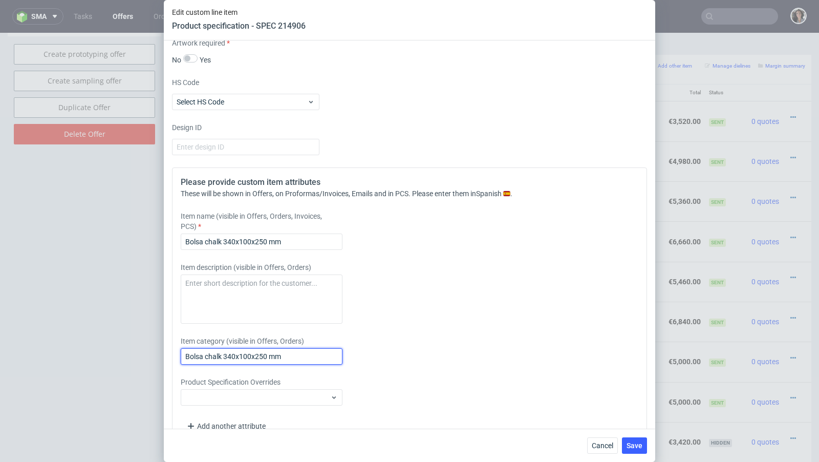
scroll to position [1171, 0]
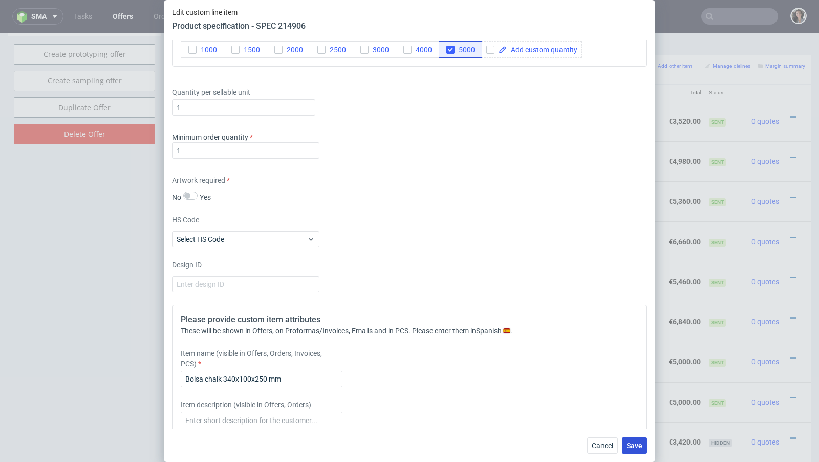
type input "Bolsa chalk 340x100x250 mm"
click at [646, 443] on button "Save" at bounding box center [634, 445] width 25 height 16
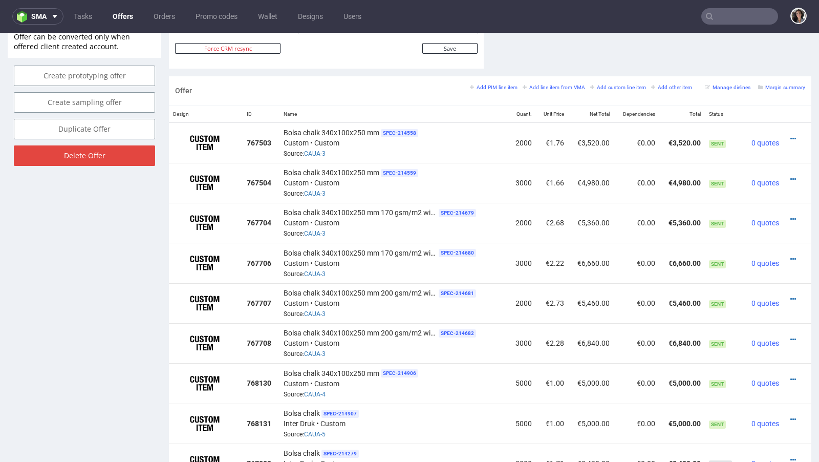
scroll to position [567, 0]
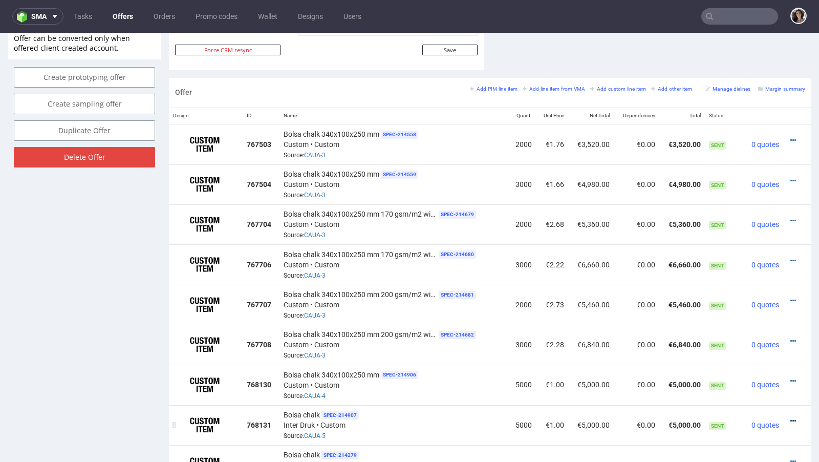
click at [790, 417] on icon at bounding box center [793, 420] width 6 height 7
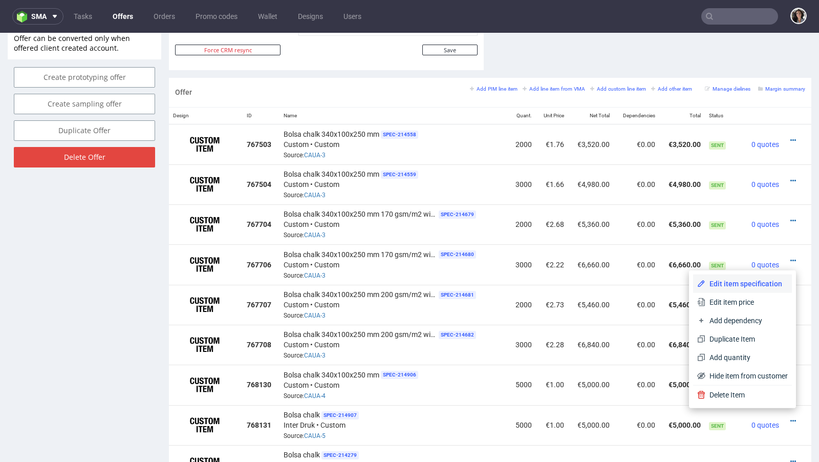
click at [731, 280] on span "Edit item specification" at bounding box center [746, 283] width 82 height 10
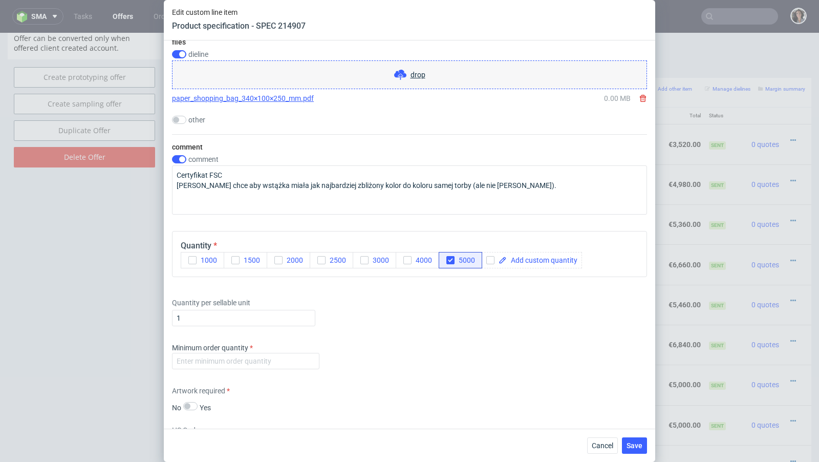
scroll to position [988, 0]
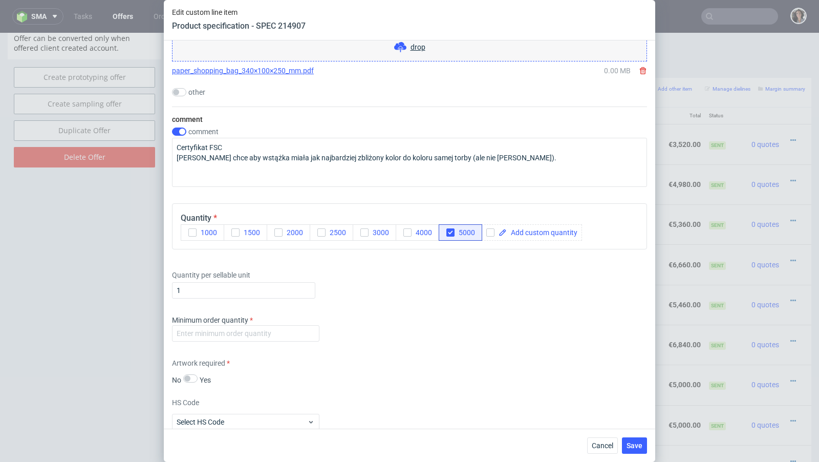
click at [252, 339] on div "Minimum order quantity" at bounding box center [409, 330] width 475 height 31
click at [248, 329] on input "number" at bounding box center [245, 333] width 147 height 16
type input "1"
click at [386, 417] on div "HS Code Select HS Code" at bounding box center [409, 413] width 475 height 33
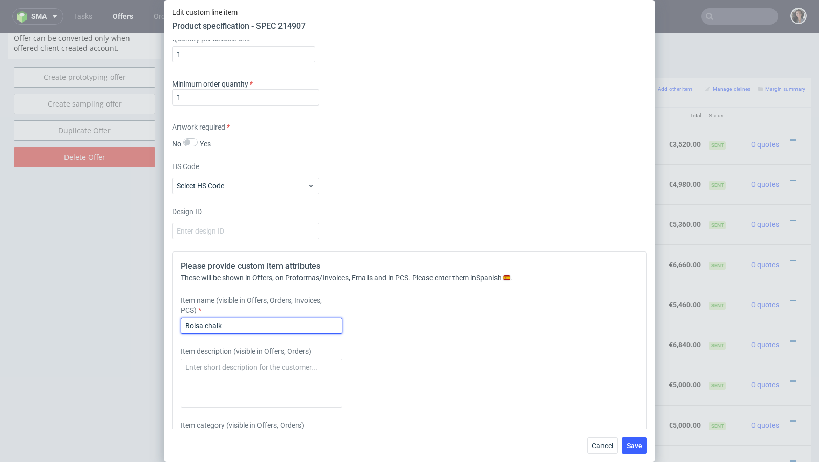
click at [244, 317] on input "Bolsa chalk" at bounding box center [262, 325] width 162 height 16
click at [241, 324] on input "Bolsa chalk" at bounding box center [262, 325] width 162 height 16
paste input "Bolsa chalk 340x100x250 mm"
drag, startPoint x: 224, startPoint y: 322, endPoint x: 159, endPoint y: 324, distance: 64.5
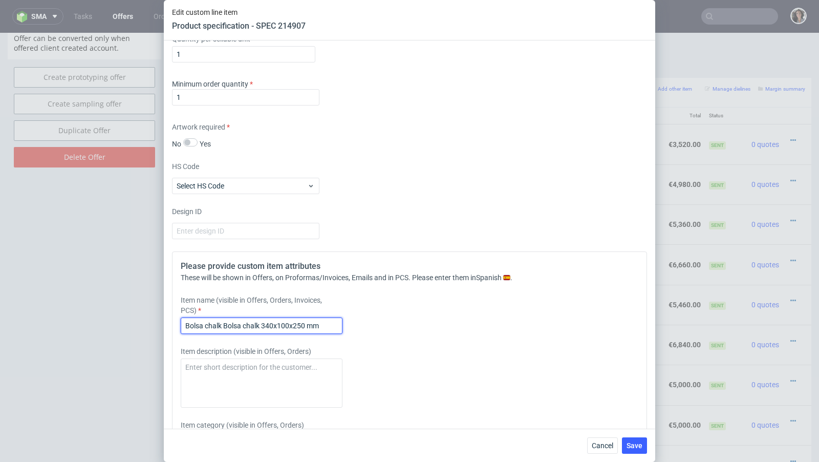
click at [159, 324] on div "Edit custom line item Product specification - SPEC 214907 Supplier Custom Custo…" at bounding box center [409, 231] width 819 height 462
click at [273, 321] on input "Bolsa chalk 340x100x250 mm" at bounding box center [262, 325] width 162 height 16
click at [207, 324] on input "Bolsa chalk 340x100x250 mm" at bounding box center [262, 325] width 162 height 16
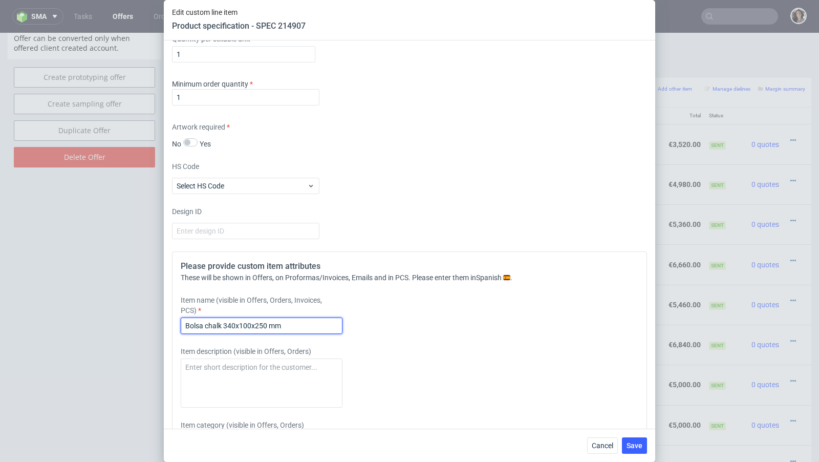
click at [185, 322] on input "Bolsa chalk 340x100x250 mm" at bounding box center [262, 325] width 162 height 16
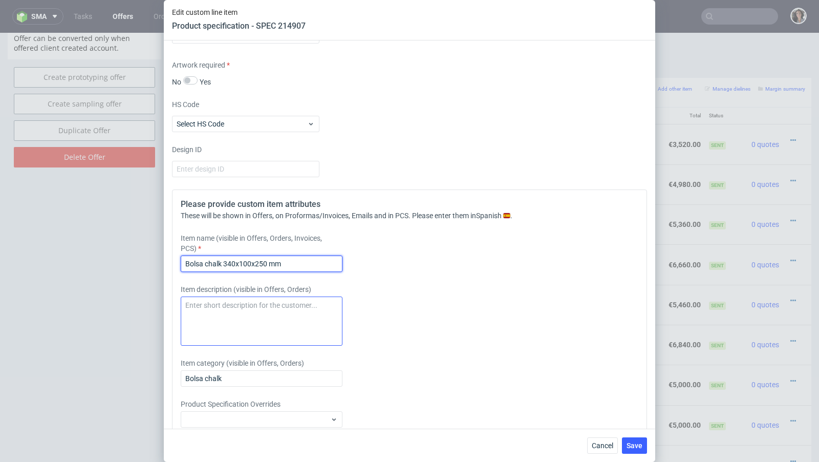
scroll to position [1307, 0]
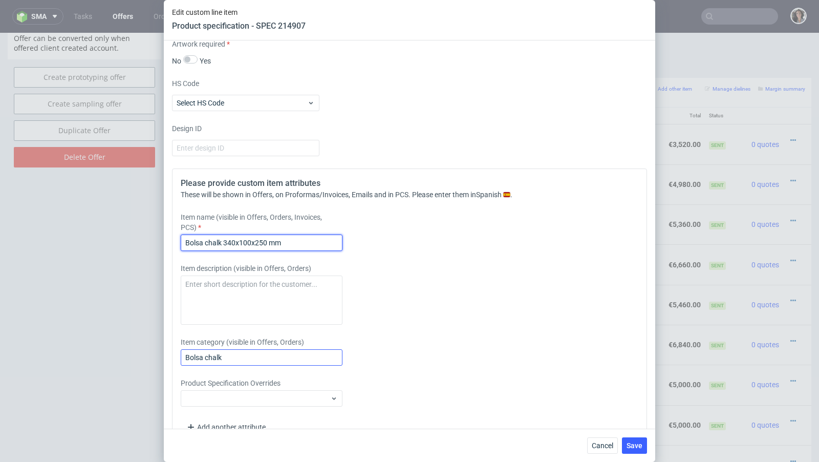
type input "Bolsa chalk 340x100x250 mm"
click at [222, 349] on input "Bolsa chalk" at bounding box center [262, 357] width 162 height 16
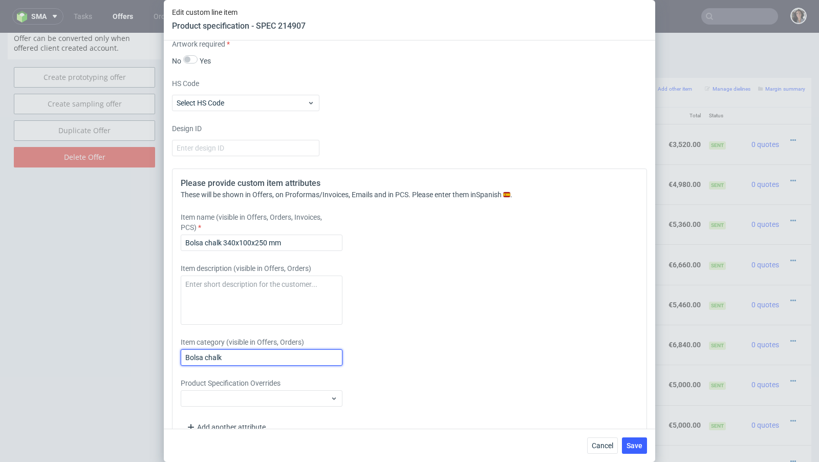
paste input "340x100x250 mm"
type input "Bolsa chalk 340x100x250 mm"
click at [633, 445] on span "Save" at bounding box center [634, 445] width 16 height 7
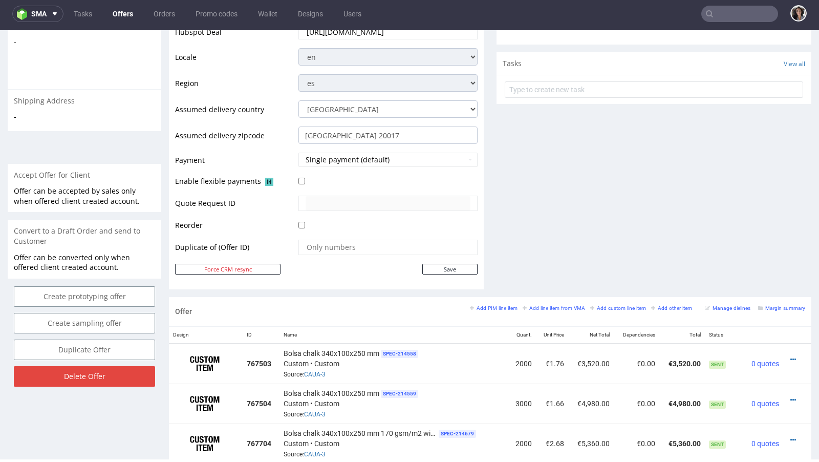
scroll to position [619, 0]
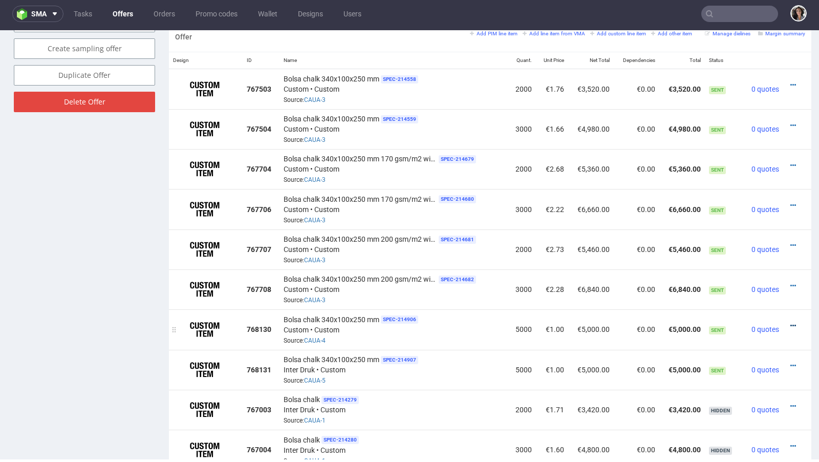
click at [790, 322] on icon at bounding box center [793, 325] width 6 height 7
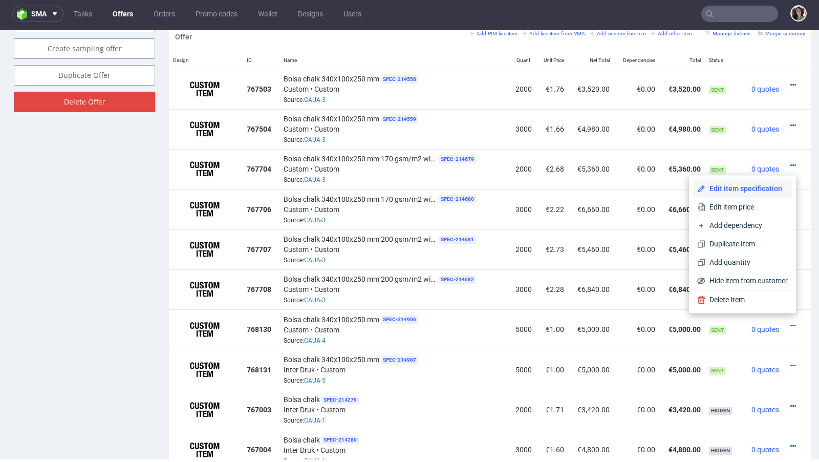
click at [736, 185] on span "Edit item specification" at bounding box center [746, 188] width 82 height 10
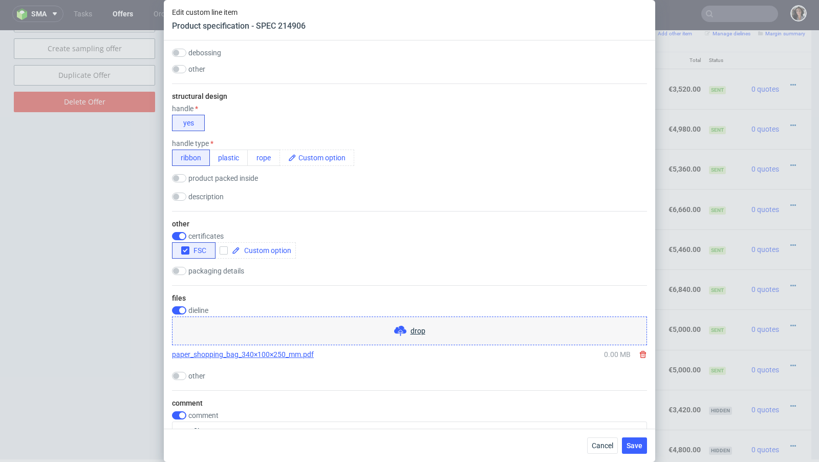
scroll to position [1328, 0]
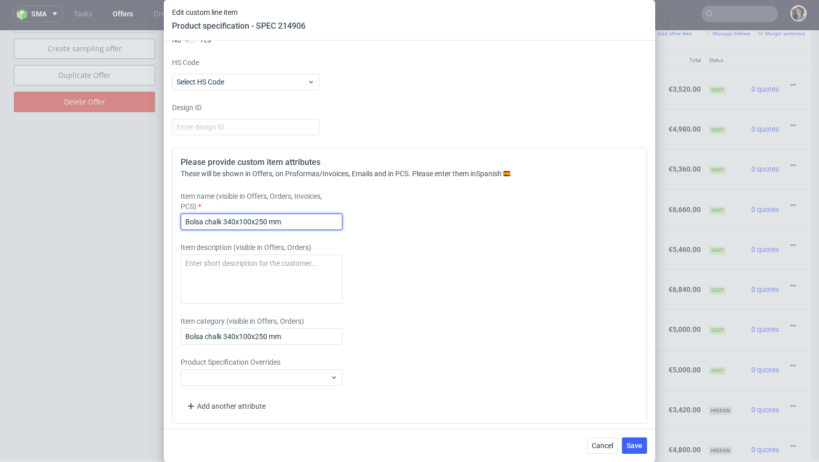
click at [307, 213] on input "Bolsa chalk 340x100x250 mm" at bounding box center [262, 221] width 162 height 16
click at [308, 219] on input "Bolsa chalk 340x100x250 mm" at bounding box center [262, 221] width 162 height 16
type input "Bolsa chalk 340x100x250 mm 170 gsm"
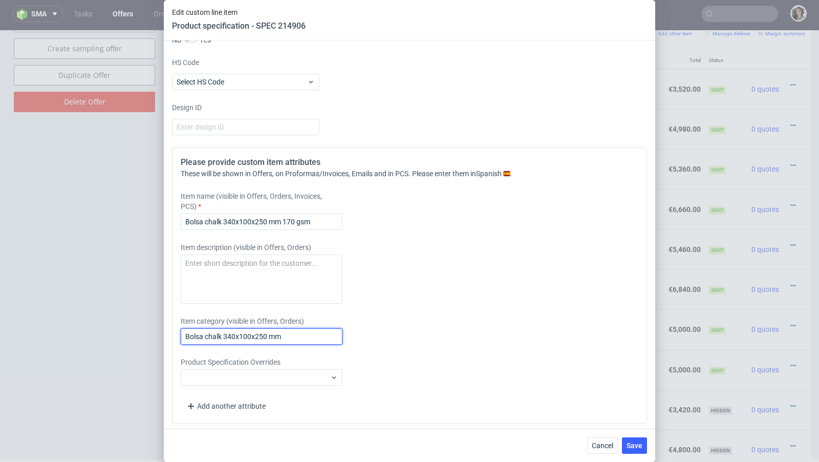
click at [301, 340] on input "Bolsa chalk 340x100x250 mm" at bounding box center [262, 336] width 162 height 16
type input "Bolsa chalk 340x100x250 mm 170 gsm"
click at [639, 448] on span "Save" at bounding box center [634, 445] width 16 height 7
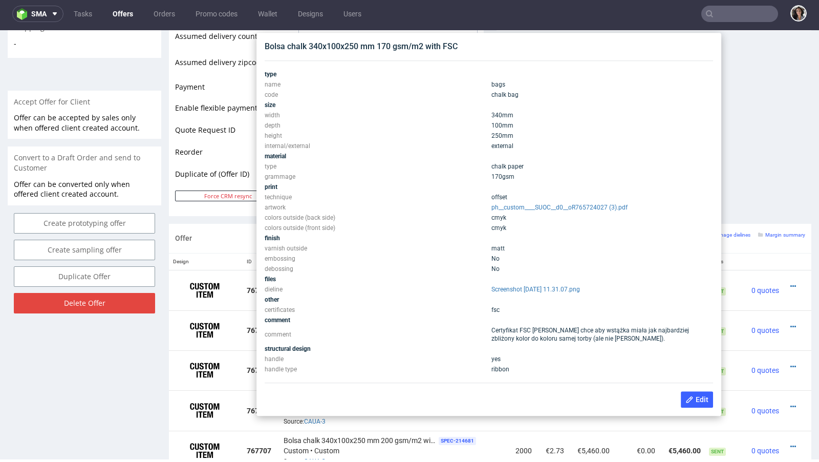
scroll to position [416, 0]
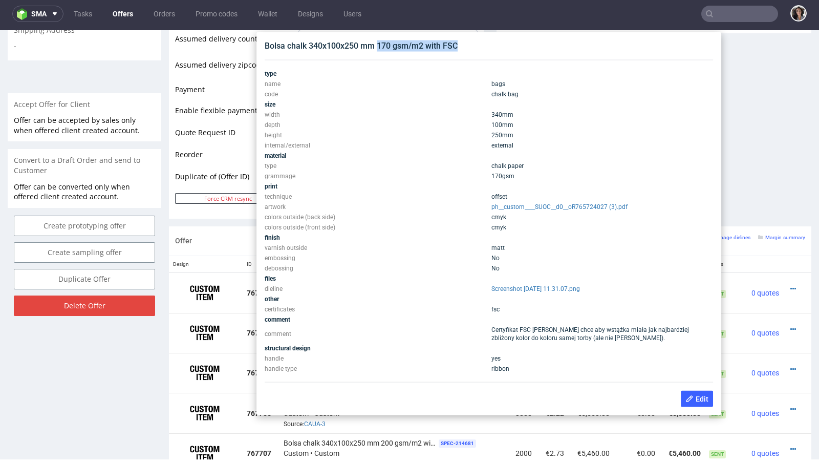
copy div "170 gsm/m2 with FSC"
drag, startPoint x: 462, startPoint y: 48, endPoint x: 377, endPoint y: 49, distance: 84.4
click at [377, 49] on div "Bolsa chalk 340x100x250 mm 170 gsm/m2 with FSC" at bounding box center [489, 45] width 448 height 11
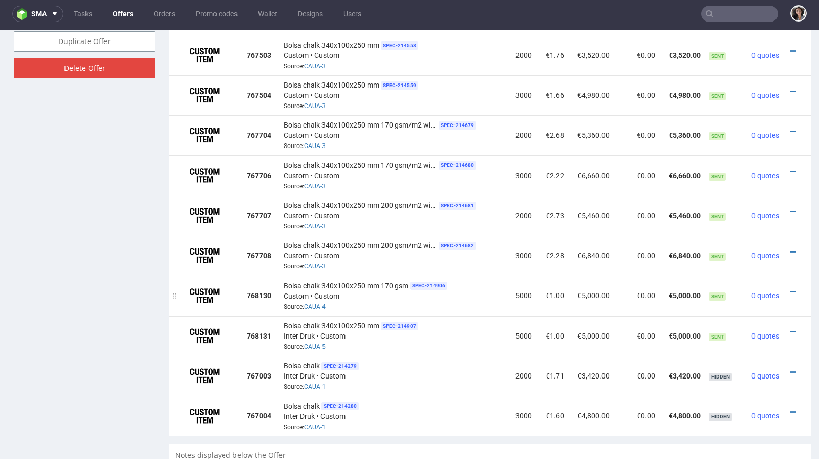
scroll to position [655, 0]
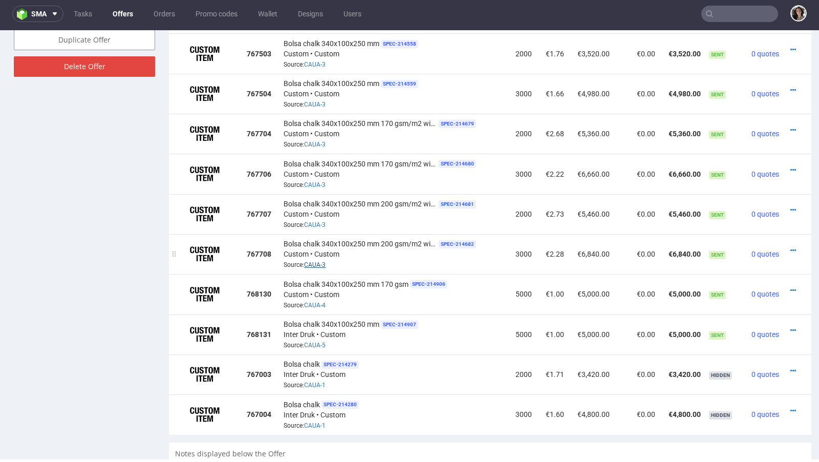
click at [317, 261] on link "CAUA-3" at bounding box center [314, 264] width 21 height 7
click at [789, 285] on div at bounding box center [794, 290] width 14 height 10
click at [790, 287] on icon at bounding box center [793, 290] width 6 height 7
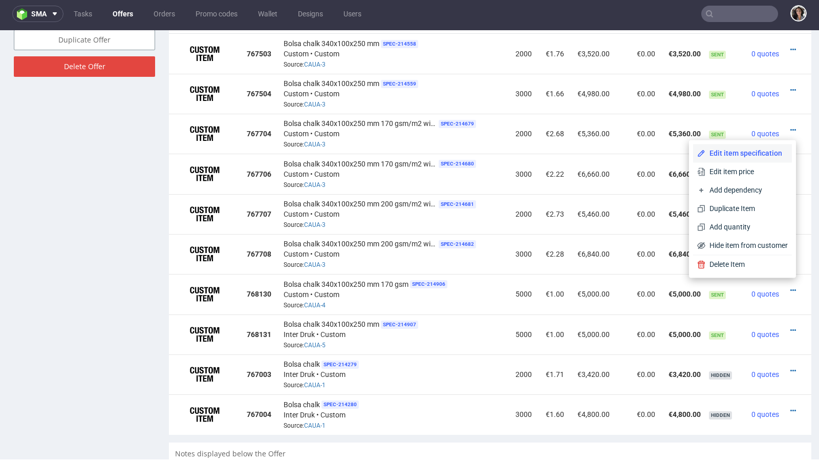
click at [733, 153] on span "Edit item specification" at bounding box center [746, 153] width 82 height 10
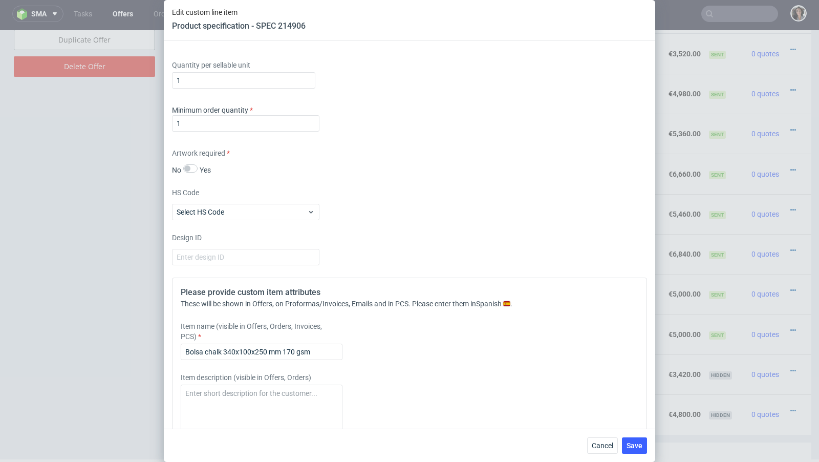
scroll to position [1328, 0]
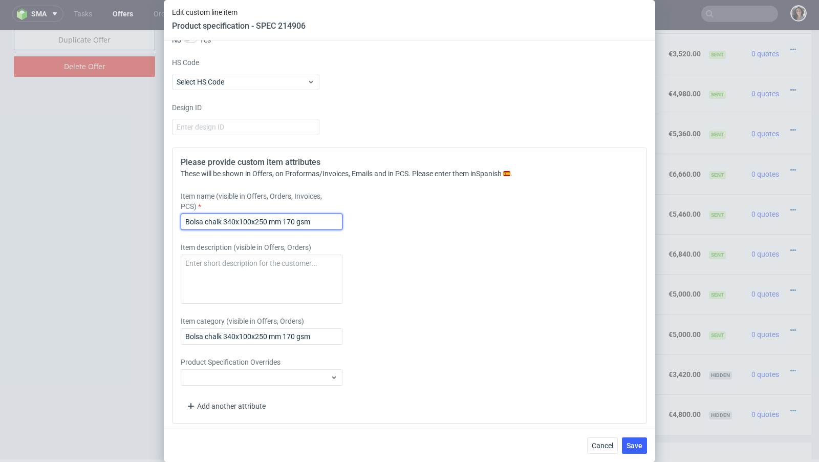
click at [323, 219] on input "Bolsa chalk 340x100x250 mm 170 gsm" at bounding box center [262, 221] width 162 height 16
click at [292, 220] on input "Bolsa chalk 340x100x250 mm 170 gsm - no FSC certificate" at bounding box center [262, 221] width 162 height 16
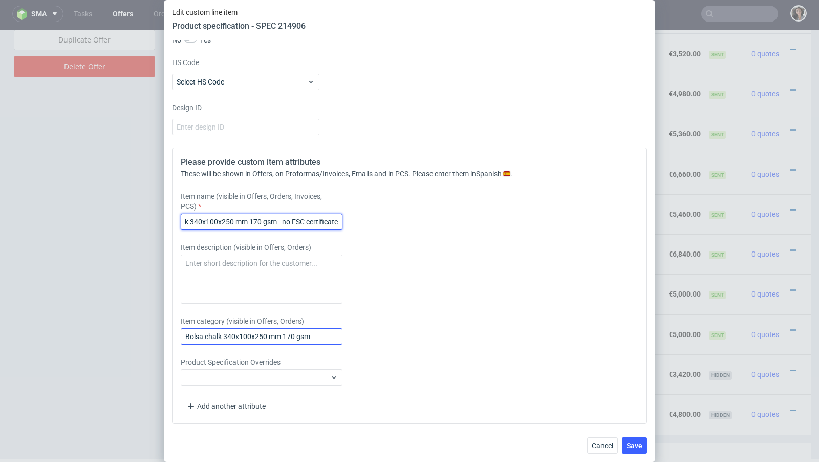
type input "Bolsa chalk 340x100x250 mm 170 gsm - no FSC certificate"
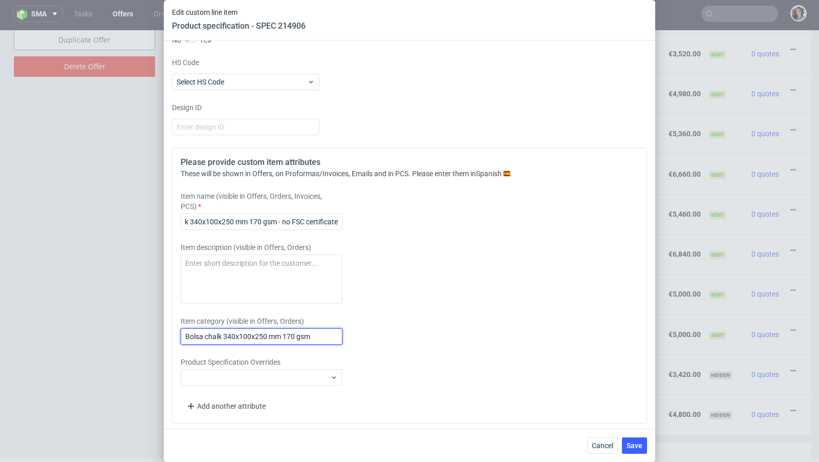
click at [294, 334] on input "Bolsa chalk 340x100x250 mm 170 gsm" at bounding box center [262, 336] width 162 height 16
paste input "- no FSC certificate"
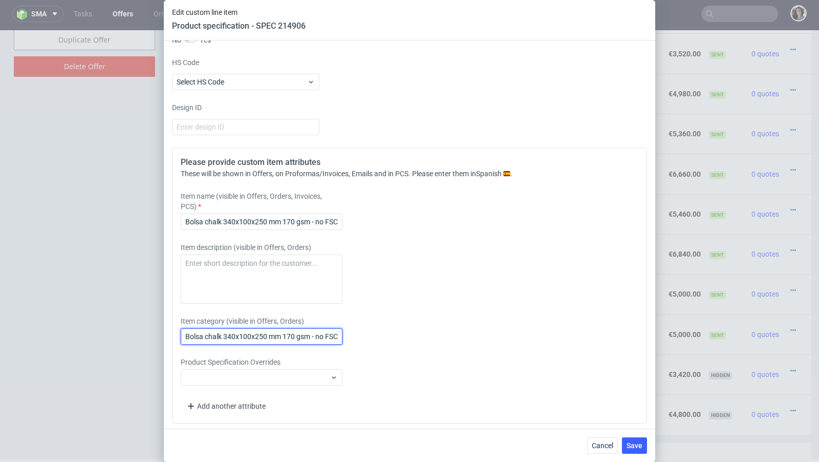
scroll to position [0, 36]
type input "Bolsa chalk 340x100x250 mm 170 gsm - no FSC certificate"
click at [630, 443] on span "Save" at bounding box center [634, 445] width 16 height 7
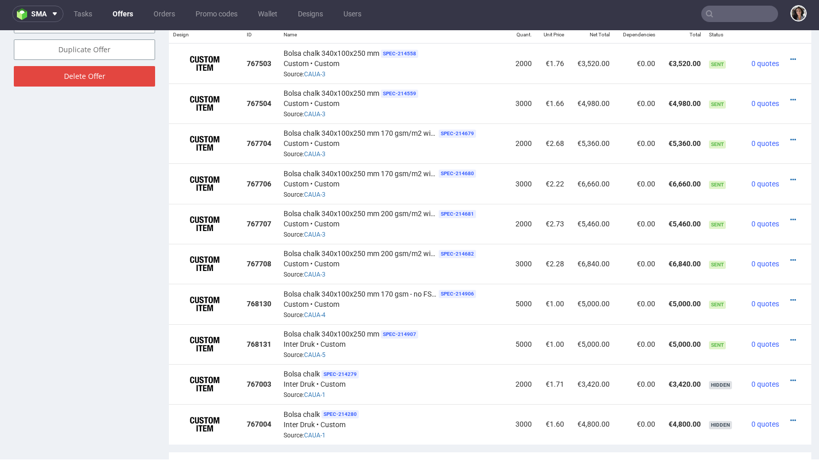
scroll to position [648, 0]
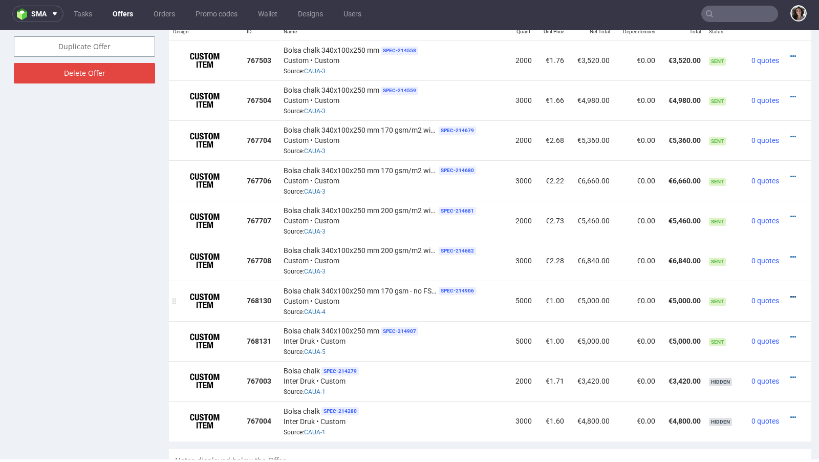
click at [790, 293] on icon at bounding box center [793, 296] width 6 height 7
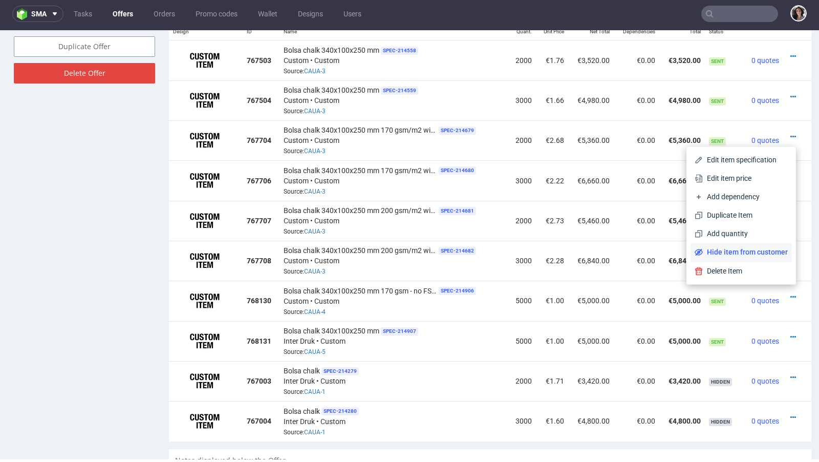
click at [744, 255] on span "Hide item from customer" at bounding box center [745, 252] width 85 height 10
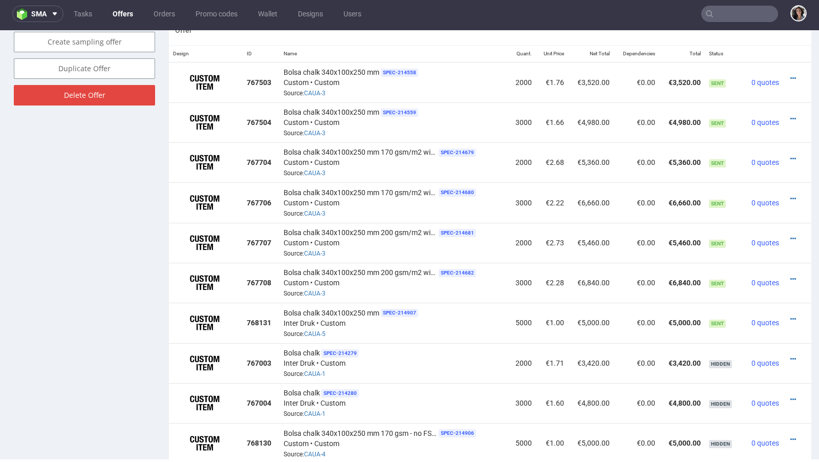
scroll to position [633, 0]
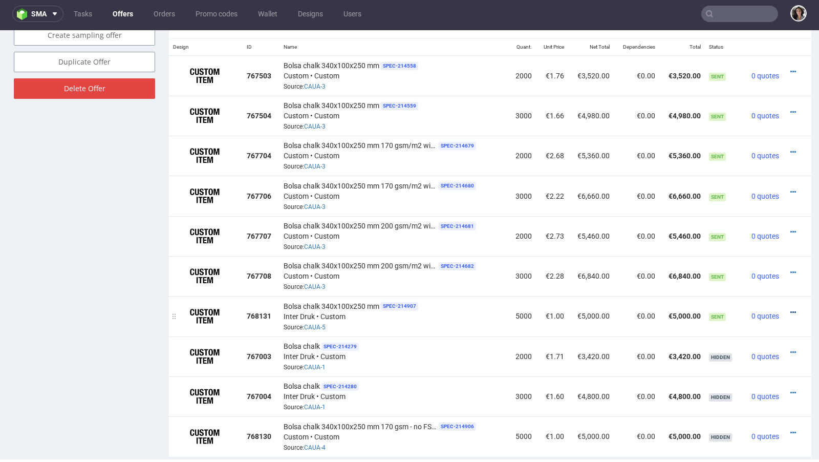
click at [790, 309] on icon at bounding box center [793, 312] width 6 height 7
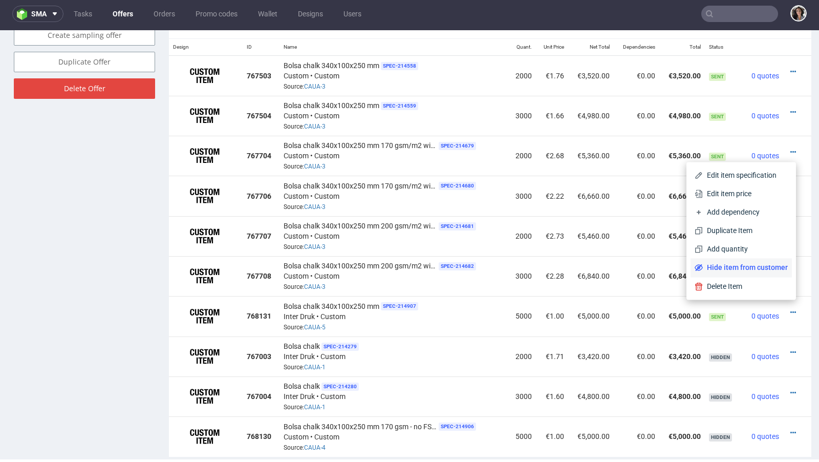
click at [752, 268] on span "Hide item from customer" at bounding box center [745, 267] width 85 height 10
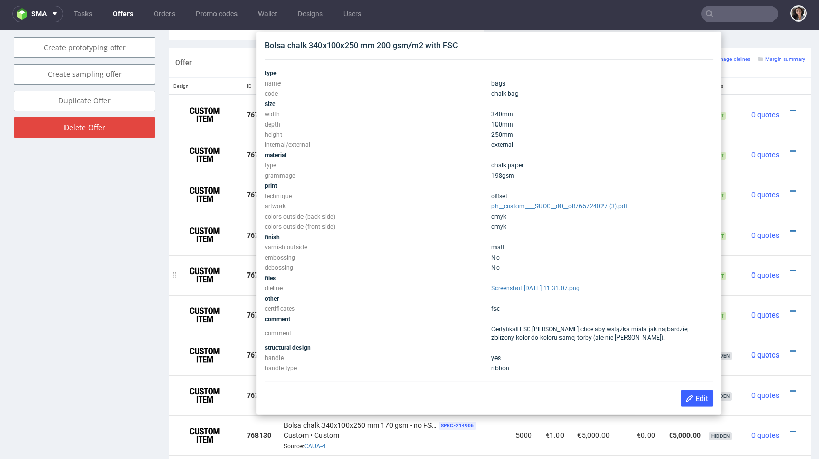
scroll to position [586, 0]
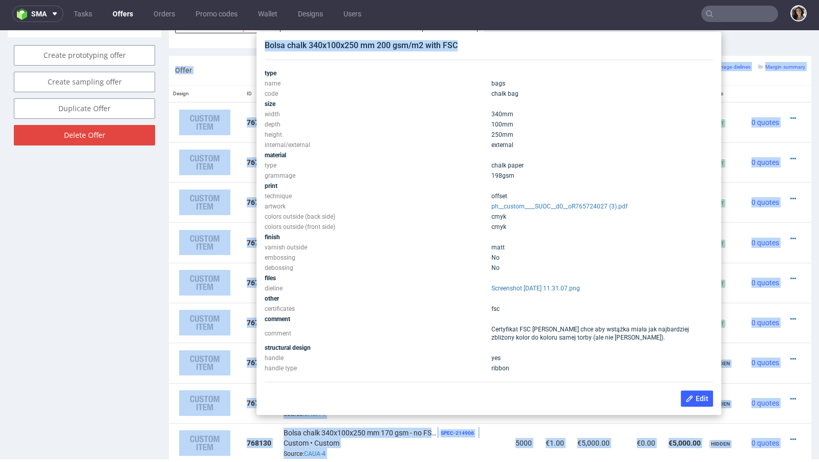
drag, startPoint x: 460, startPoint y: 47, endPoint x: 253, endPoint y: 47, distance: 207.3
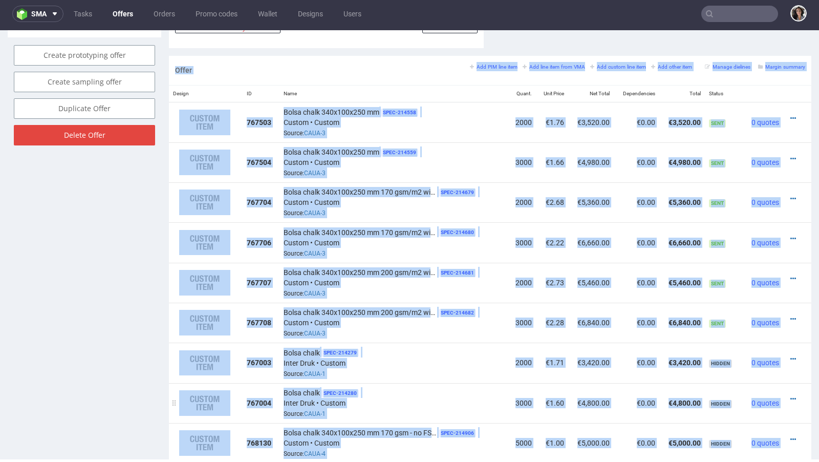
click at [422, 387] on div "Bolsa chalk SPEC- 214280 Inter Druk • Custom Source: CAUA-1" at bounding box center [394, 403] width 221 height 32
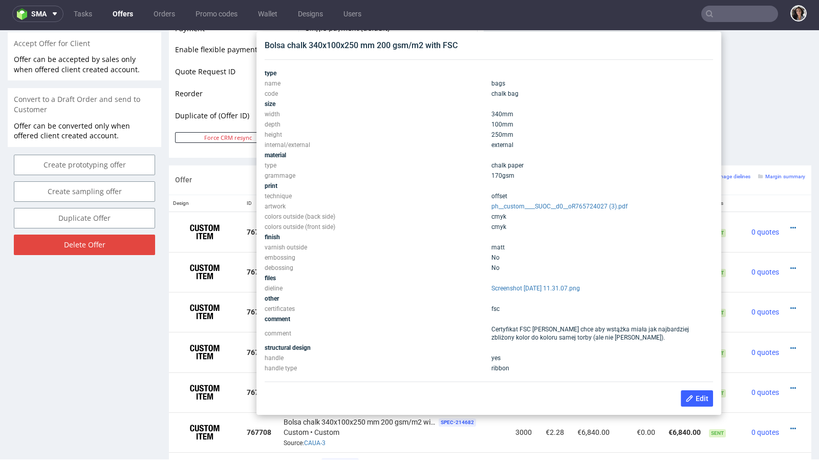
scroll to position [473, 0]
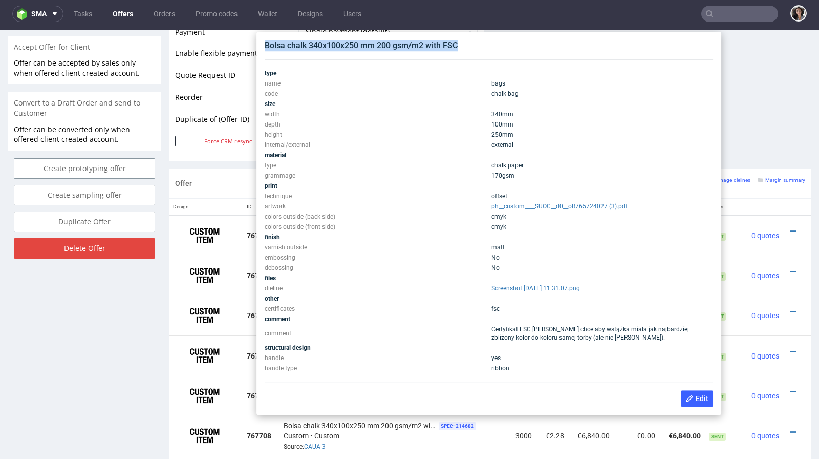
copy div "Bolsa chalk 340x100x250 mm 200 gsm/m2 with FSC"
drag, startPoint x: 460, startPoint y: 43, endPoint x: 263, endPoint y: 43, distance: 197.5
click at [263, 43] on div "Bolsa chalk 340x100x250 mm 200 gsm/m2 with FSC type name bags code chalk bag si…" at bounding box center [488, 223] width 456 height 375
click at [156, 317] on div "Offer Create a related offer CO.56301 Valid until: August 31, 2025 23:59 Offer …" at bounding box center [85, 231] width 154 height 1280
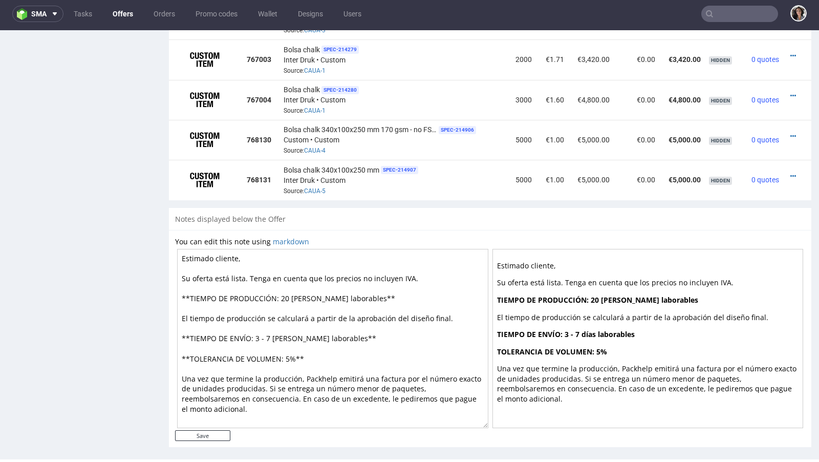
scroll to position [696, 0]
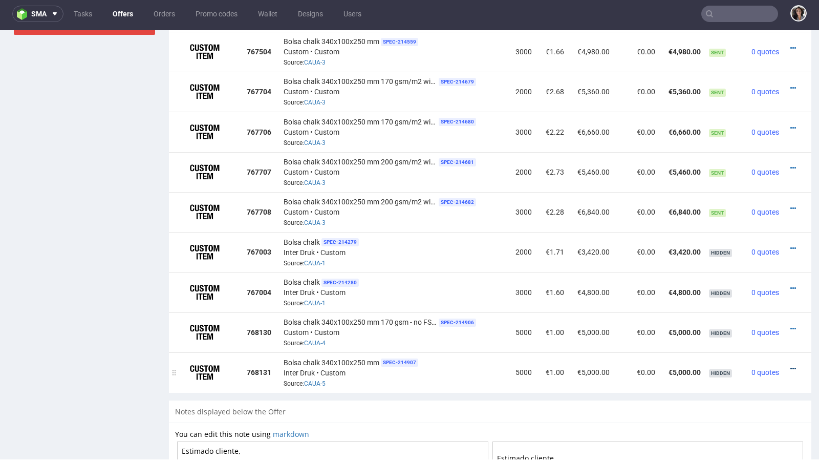
click at [790, 365] on icon at bounding box center [793, 368] width 6 height 7
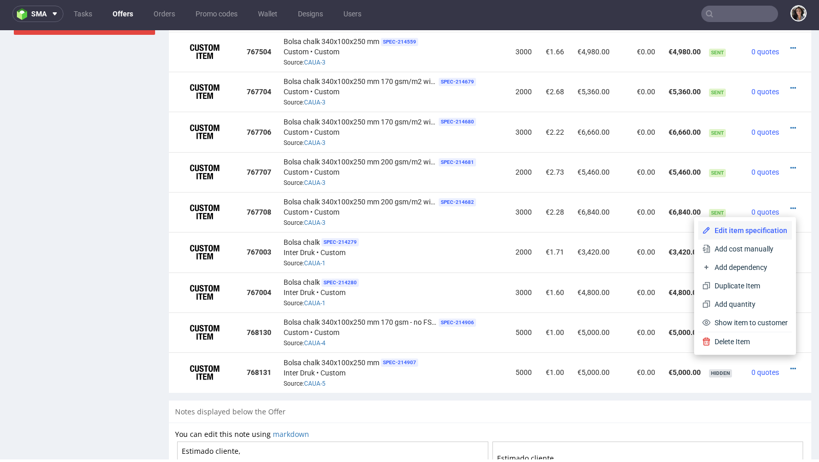
click at [731, 233] on span "Edit item specification" at bounding box center [748, 230] width 77 height 10
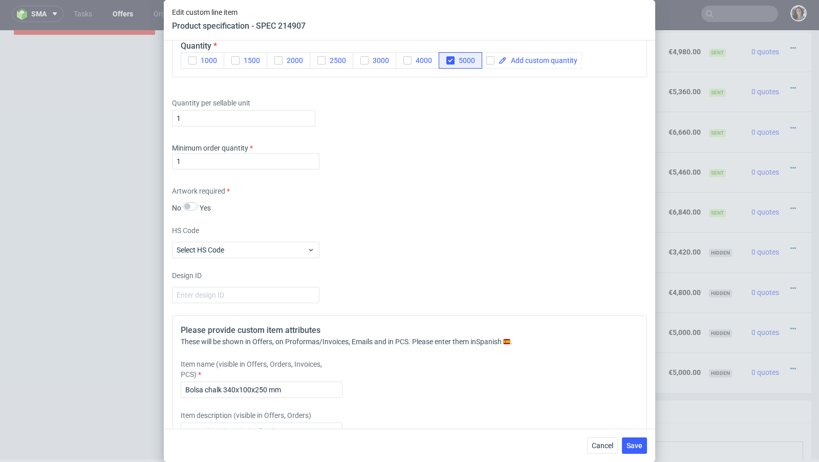
scroll to position [1328, 0]
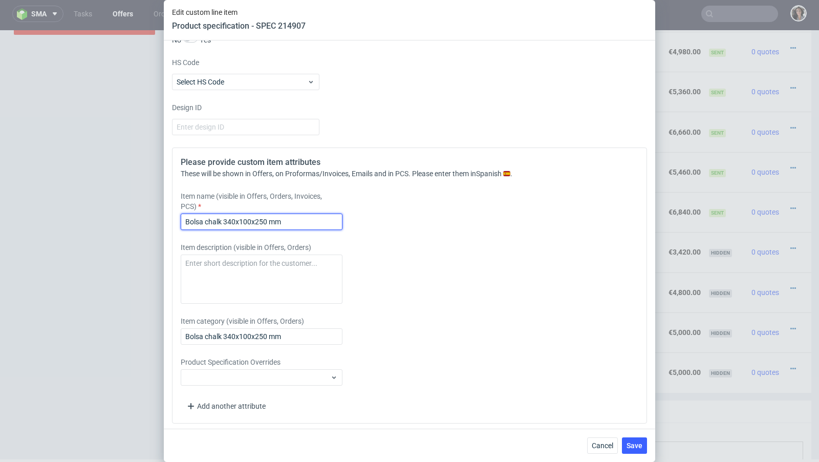
click at [279, 219] on input "Bolsa chalk 340x100x250 mm" at bounding box center [262, 221] width 162 height 16
paste input "200 gsm/m2 with FSC"
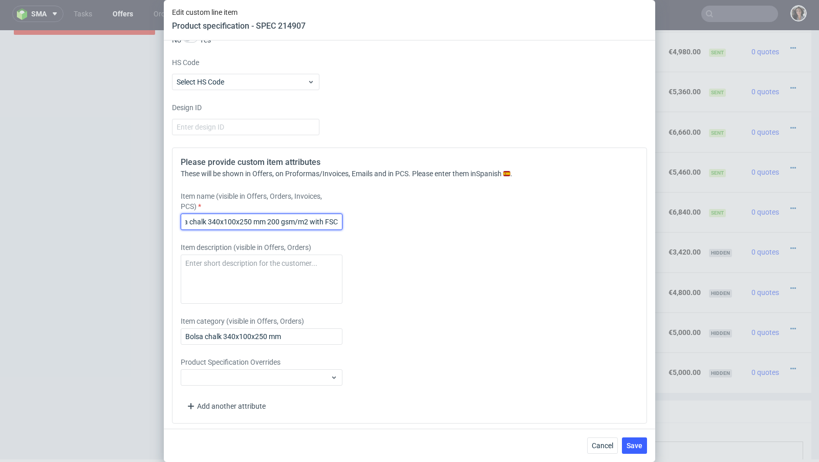
drag, startPoint x: 311, startPoint y: 217, endPoint x: 324, endPoint y: 219, distance: 13.4
click at [324, 219] on input "Bolsa chalk 340x100x250 mm 200 gsm/m2 with FSC" at bounding box center [262, 221] width 162 height 16
click at [322, 223] on input "Bolsa chalk 340x100x250 mm 200 gsm/m2 - NO FSC" at bounding box center [262, 221] width 162 height 16
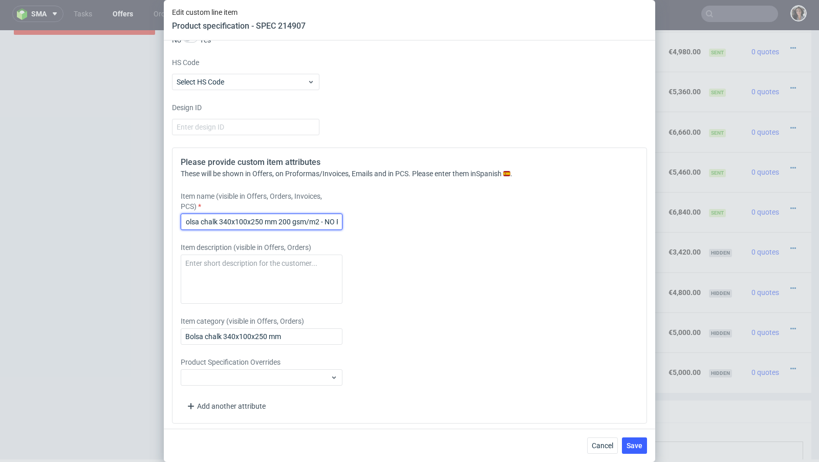
click at [322, 223] on input "Bolsa chalk 340x100x250 mm 200 gsm/m2 - NO FSC" at bounding box center [262, 221] width 162 height 16
type input "Bolsa chalk 340x100x250 mm 200 gsm/m2 - NO FSC"
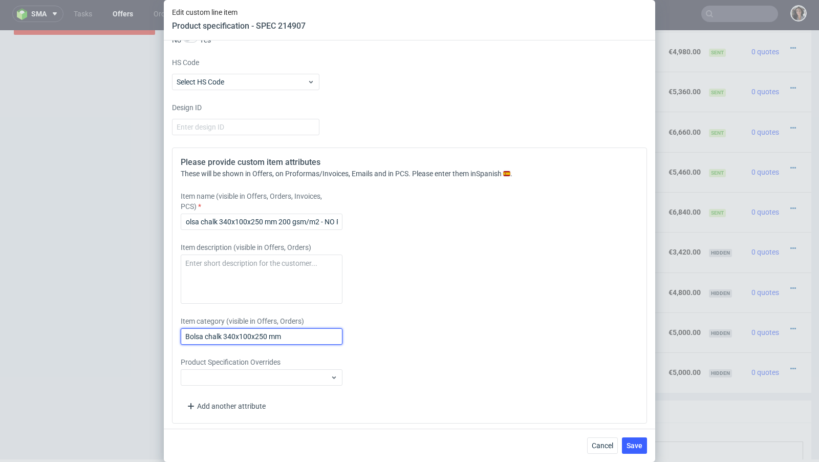
click at [294, 331] on input "Bolsa chalk 340x100x250 mm" at bounding box center [262, 336] width 162 height 16
paste input "200 gsm/m2 - NO FSC"
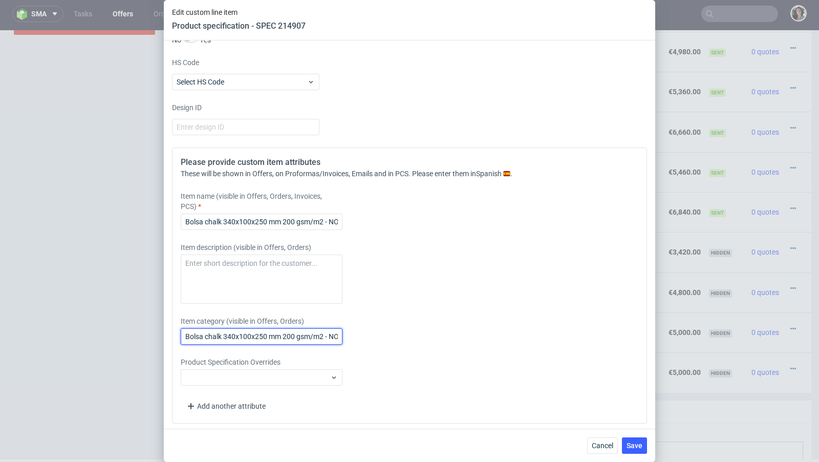
scroll to position [0, 16]
type input "Bolsa chalk 340x100x250 mm 200 gsm/m2 - NO FSC"
click at [639, 446] on span "Save" at bounding box center [634, 445] width 16 height 7
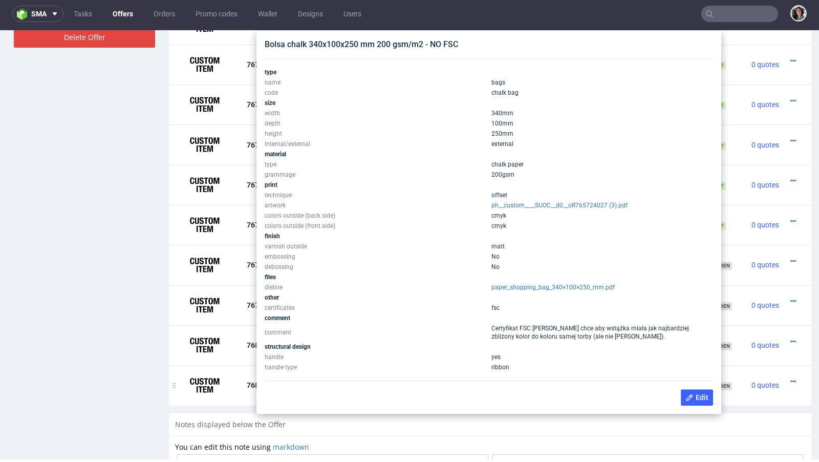
scroll to position [683, 0]
copy div "gsm/m2"
drag, startPoint x: 425, startPoint y: 47, endPoint x: 394, endPoint y: 47, distance: 30.7
click at [394, 47] on div "Bolsa chalk 340x100x250 mm 200 gsm/m2 - NO FSC" at bounding box center [489, 45] width 448 height 11
click at [383, 425] on div "Notes displayed below the Offer" at bounding box center [490, 425] width 642 height 23
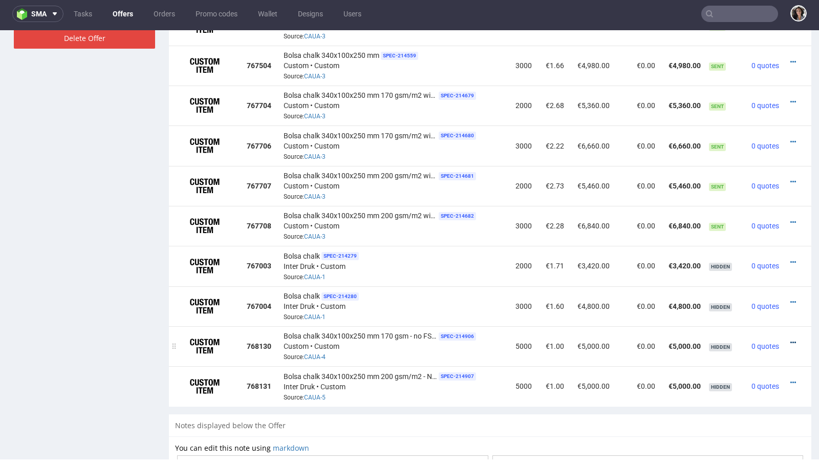
click at [790, 339] on icon at bounding box center [793, 342] width 6 height 7
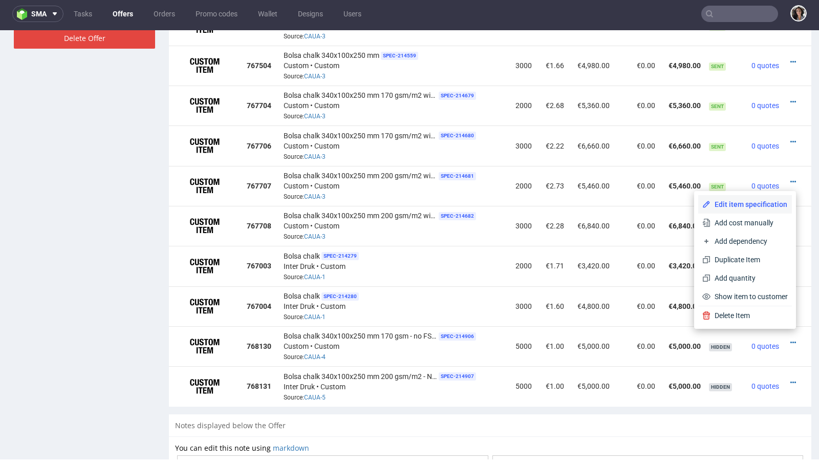
click at [728, 197] on li "Edit item specification" at bounding box center [745, 204] width 94 height 18
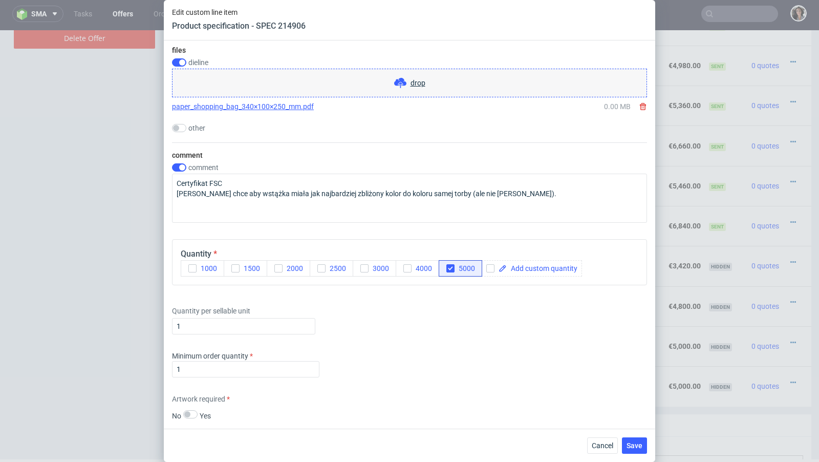
scroll to position [1328, 0]
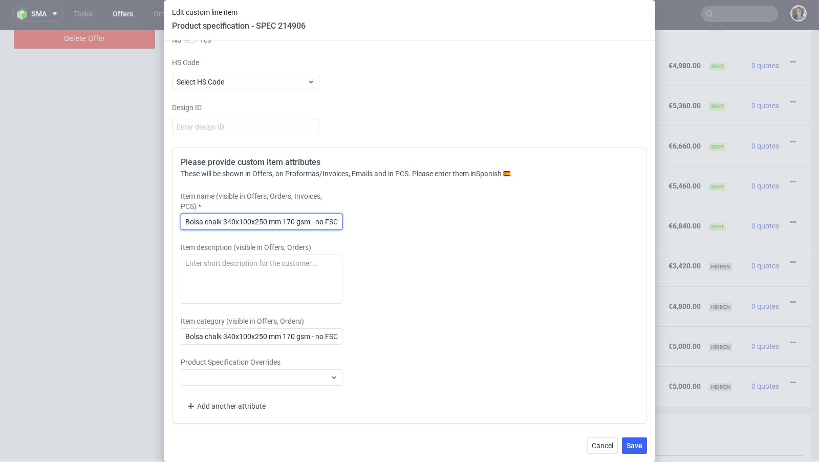
drag, startPoint x: 298, startPoint y: 219, endPoint x: 310, endPoint y: 219, distance: 12.3
click at [310, 219] on input "Bolsa chalk 340x100x250 mm 170 gsm - no FSC certificate" at bounding box center [262, 221] width 162 height 16
paste input "/m2"
drag, startPoint x: 328, startPoint y: 219, endPoint x: 299, endPoint y: 214, distance: 29.1
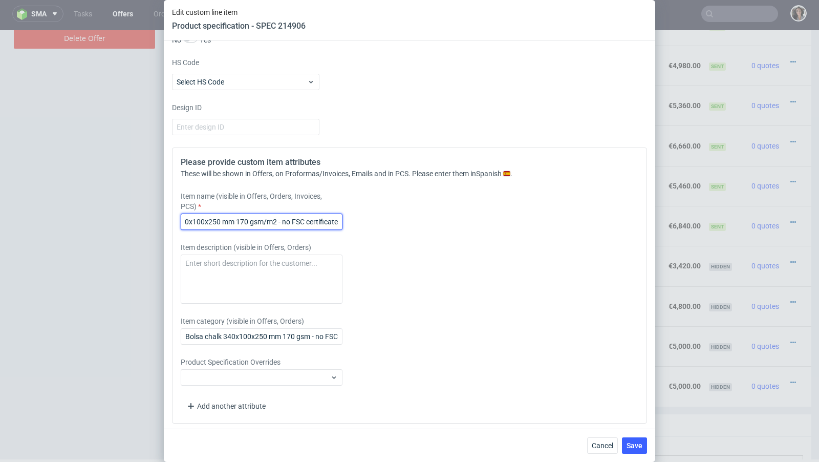
click at [378, 224] on div "Item name (visible in Offers, Orders, Invoices, PCS) Bolsa chalk 340x100x250 mm…" at bounding box center [351, 210] width 340 height 39
click at [287, 221] on input "Bolsa chalk 340x100x250 mm 170 gsm/m2 - no FSC certificate" at bounding box center [262, 221] width 162 height 16
type input "Bolsa chalk 340x100x250 mm 170 gsm/m2 - NO FSC certificate"
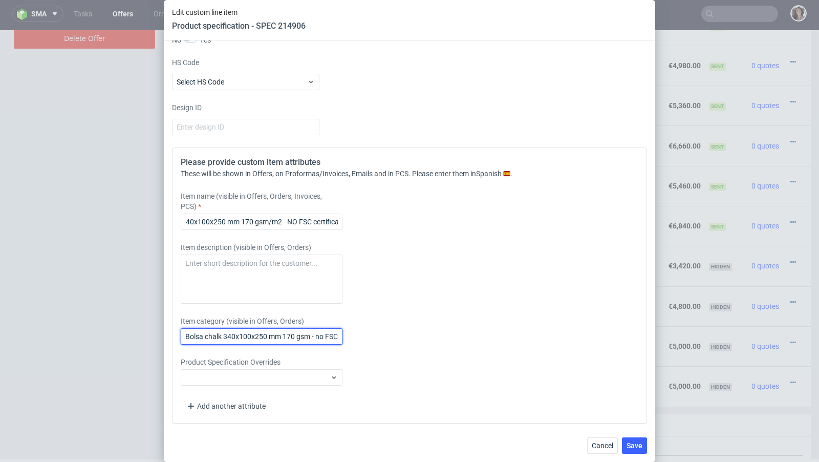
click at [323, 335] on input "Bolsa chalk 340x100x250 mm 170 gsm - no FSC certificate" at bounding box center [262, 336] width 162 height 16
drag, startPoint x: 297, startPoint y: 333, endPoint x: 312, endPoint y: 333, distance: 15.4
click at [312, 333] on input "Bolsa chalk 340x100x250 mm 170 gsm - no FSC certificate" at bounding box center [262, 336] width 162 height 16
paste input "/m2"
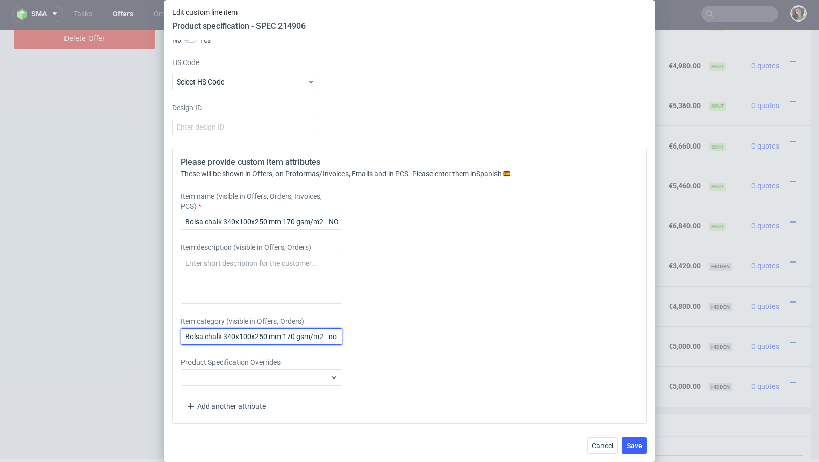
click at [336, 334] on input "Bolsa chalk 340x100x250 mm 170 gsm/m2 - no FSC certificate" at bounding box center [262, 336] width 162 height 16
type input "Bolsa chalk 340x100x250 mm 170 gsm/m2 - NO FSC certificate"
click at [635, 449] on button "Save" at bounding box center [634, 445] width 25 height 16
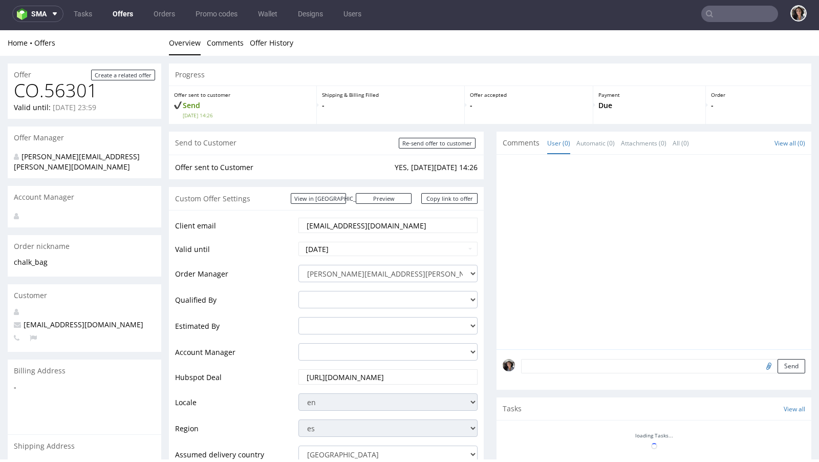
scroll to position [395, 0]
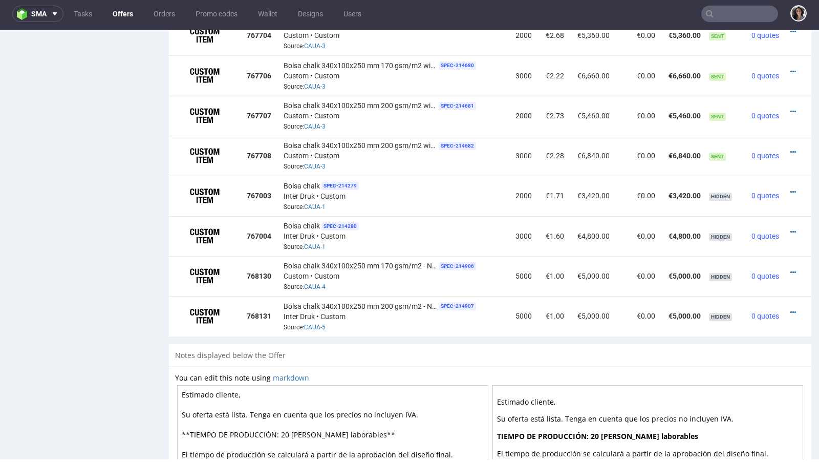
scroll to position [754, 0]
click at [788, 266] on div at bounding box center [794, 271] width 14 height 10
click at [790, 268] on icon at bounding box center [793, 271] width 6 height 7
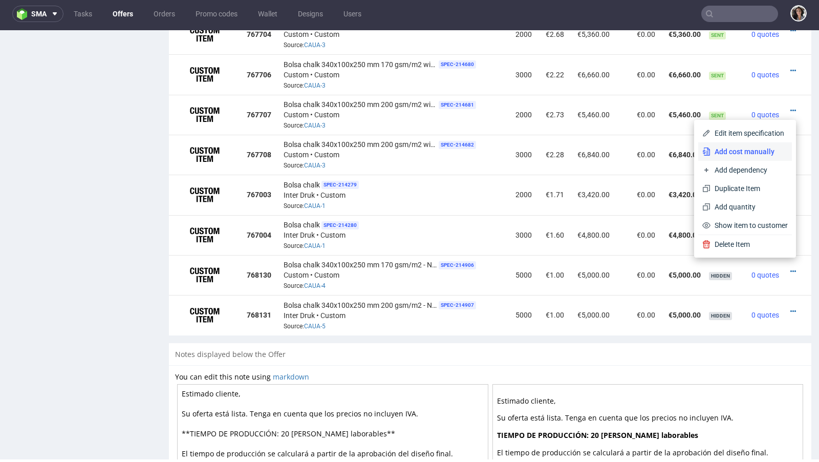
click at [714, 149] on span "Add cost manually" at bounding box center [748, 151] width 77 height 10
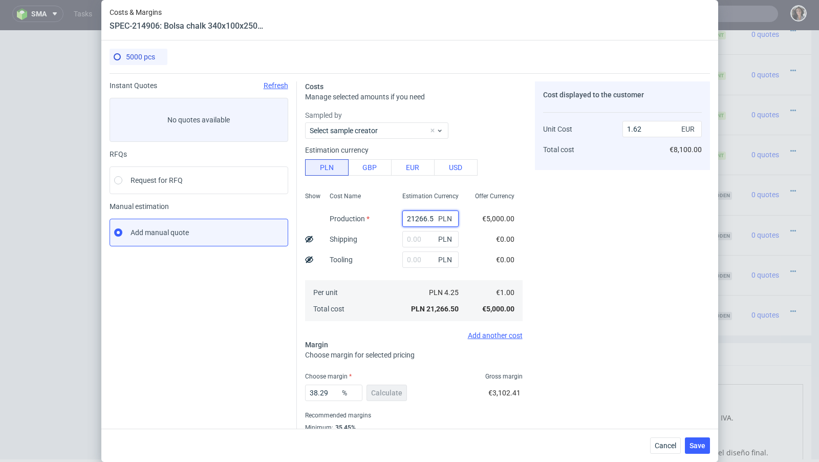
click at [412, 213] on input "21266.5" at bounding box center [430, 218] width 56 height 16
paste input "0500"
type input "20500"
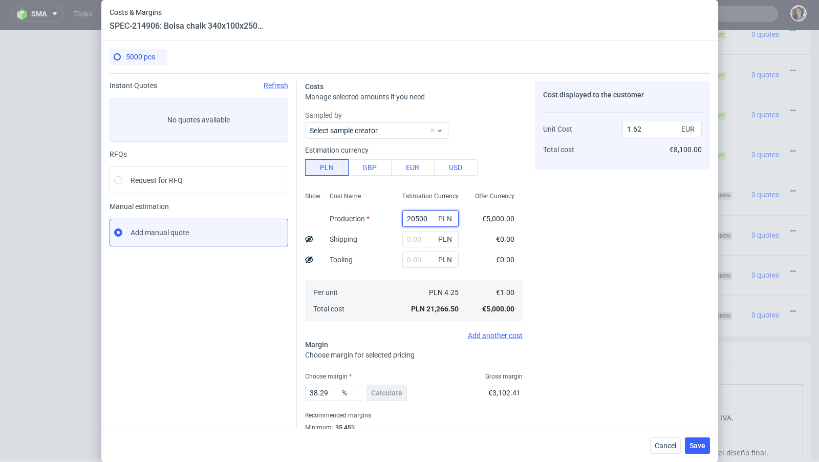
type input "1.56"
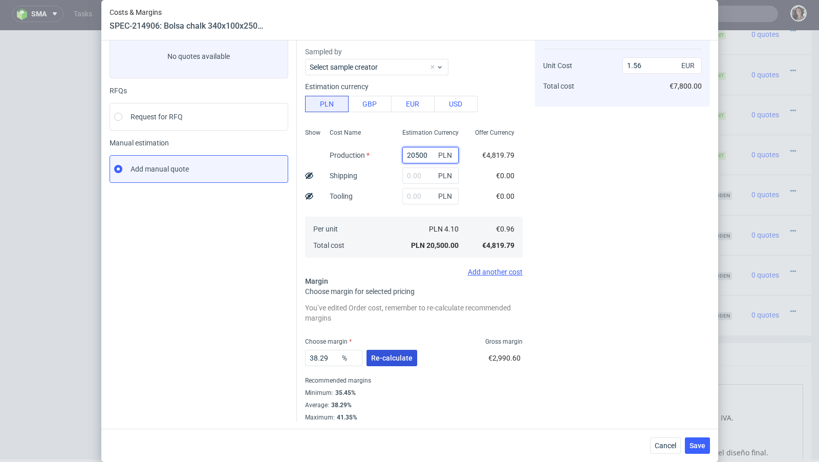
type input "20500"
click at [389, 356] on span "Re-calculate" at bounding box center [391, 357] width 41 height 7
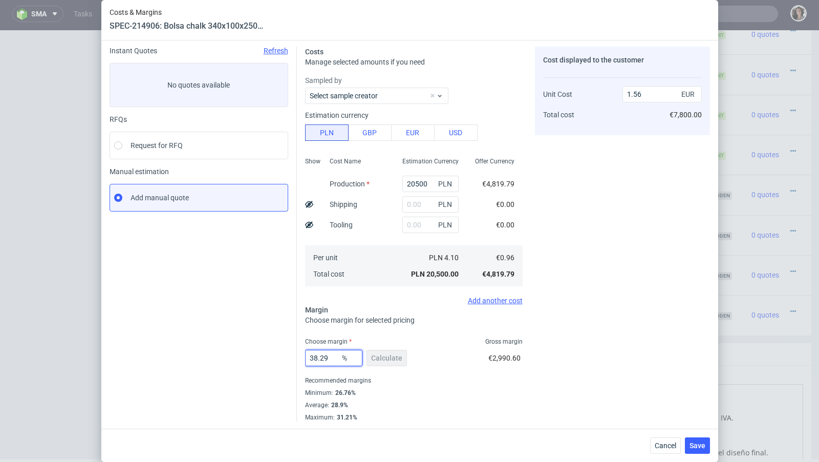
drag, startPoint x: 329, startPoint y: 356, endPoint x: 290, endPoint y: 356, distance: 39.4
click at [289, 356] on div "Instant Quotes Refresh No quotes available RFQs Request for RFQ Manual estimati…" at bounding box center [410, 229] width 600 height 383
type input "28"
type input "1.34"
type input "28"
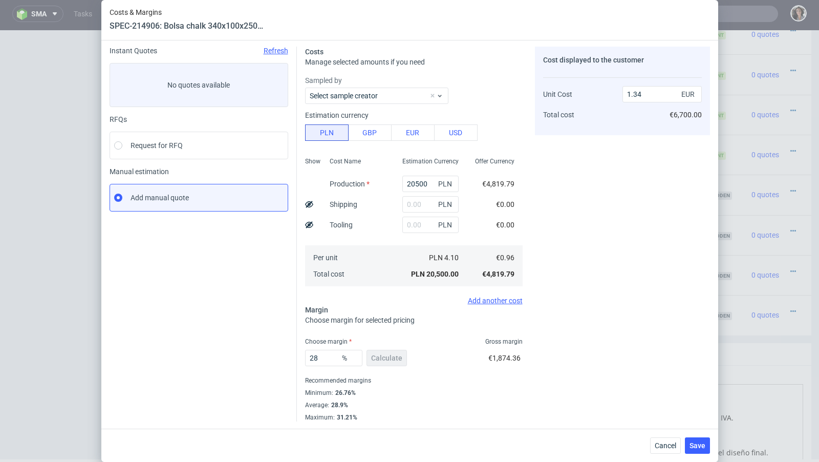
click at [371, 391] on div "Minimum : 26.76%" at bounding box center [413, 392] width 217 height 12
click at [417, 185] on input "20500" at bounding box center [430, 184] width 56 height 16
paste input "20750"
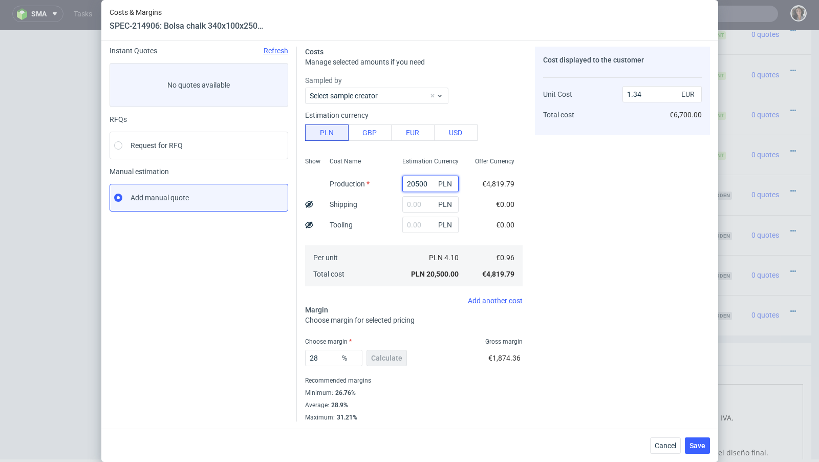
type input "2052075000"
type input "134018.49"
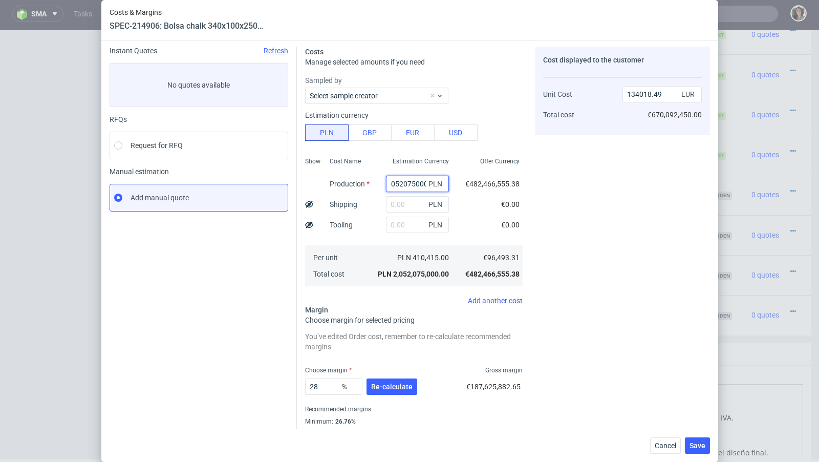
click at [417, 185] on input "2052075000" at bounding box center [417, 184] width 63 height 16
paste input "75"
type input "20750"
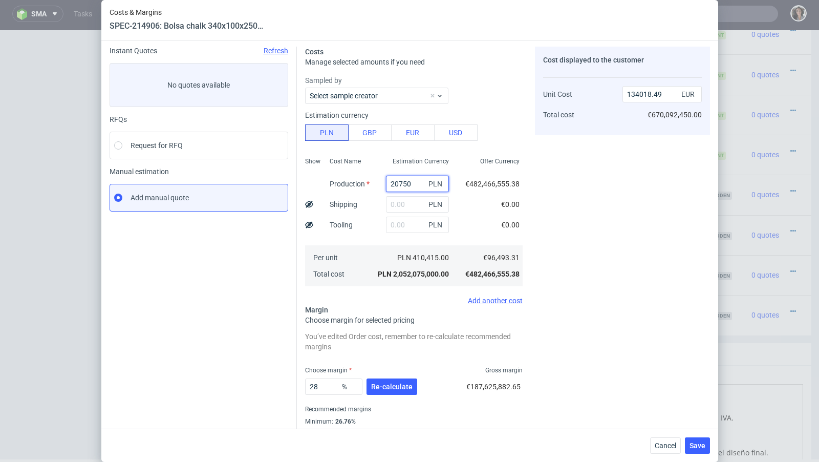
scroll to position [0, 0]
type input "1.36"
type input "20750"
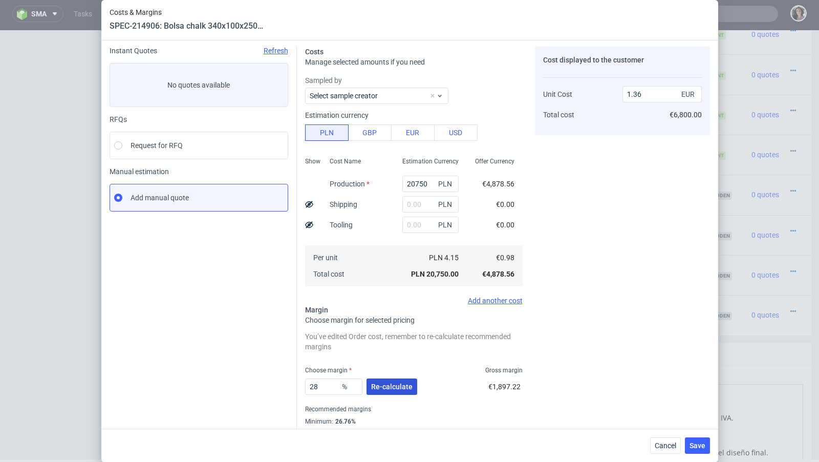
click at [397, 387] on span "Re-calculate" at bounding box center [391, 386] width 41 height 7
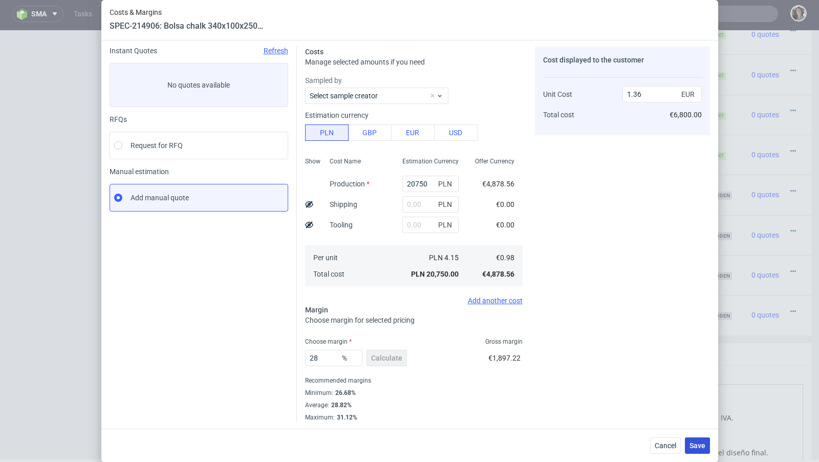
click at [696, 451] on button "Save" at bounding box center [697, 445] width 25 height 16
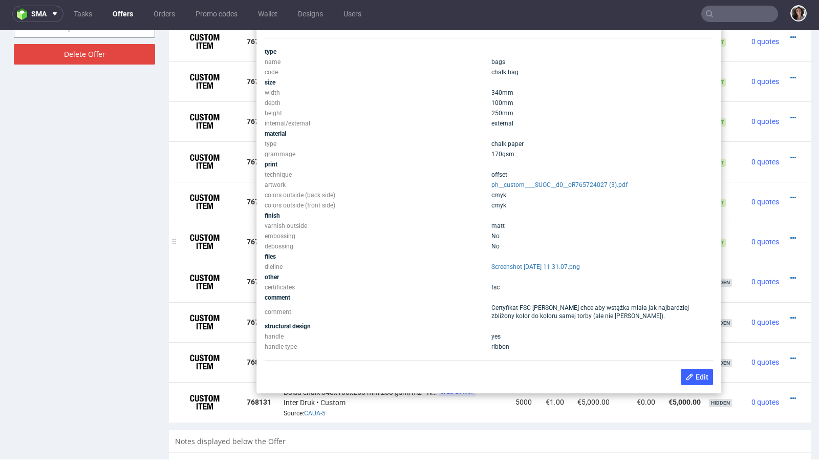
scroll to position [624, 0]
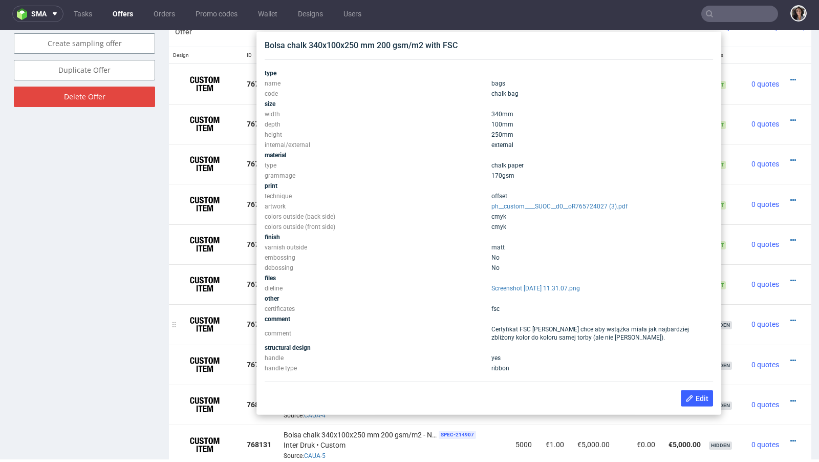
click at [191, 322] on img at bounding box center [204, 325] width 51 height 26
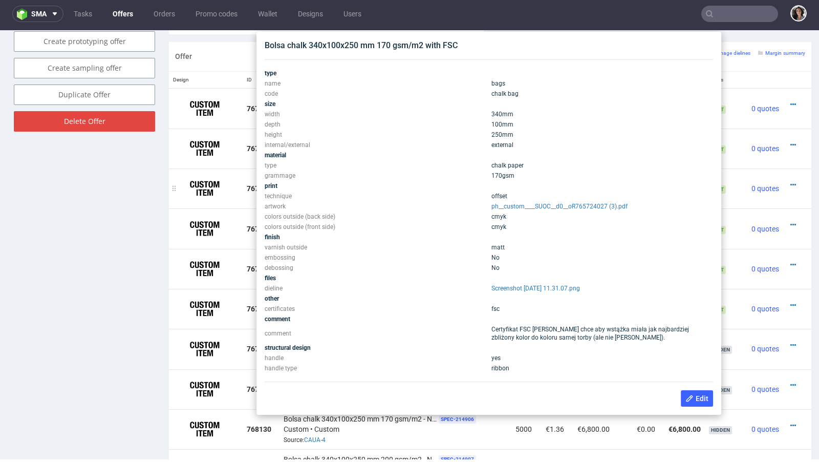
scroll to position [596, 0]
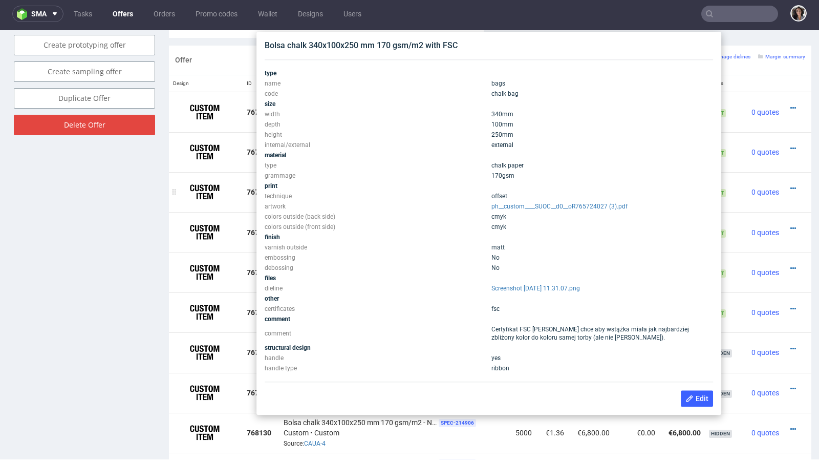
click at [190, 199] on img at bounding box center [204, 192] width 51 height 26
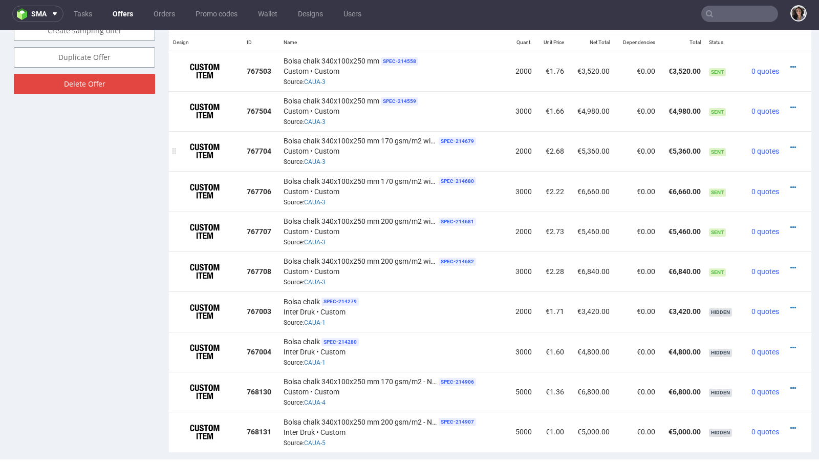
scroll to position [641, 0]
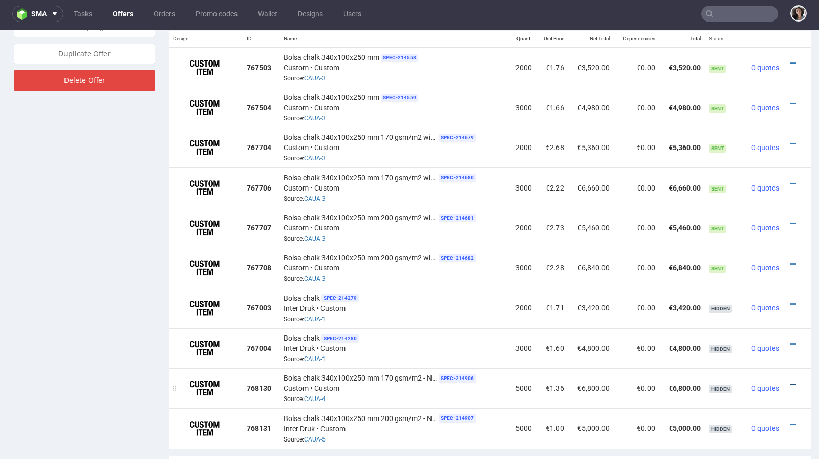
click at [790, 381] on icon at bounding box center [793, 384] width 6 height 7
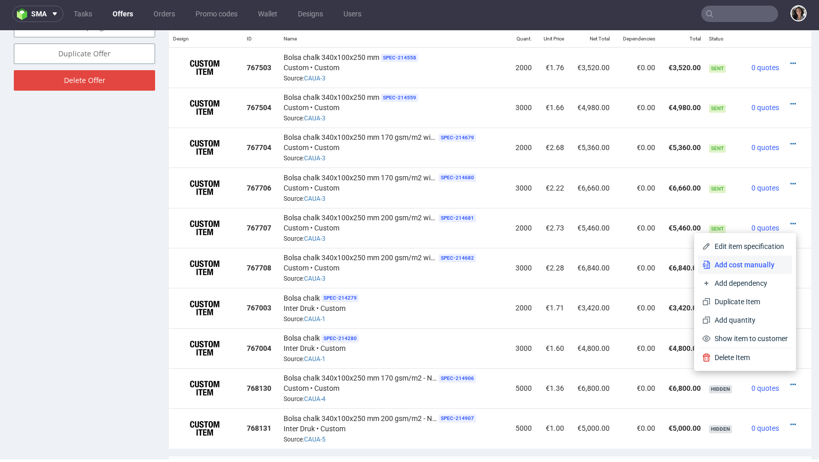
click at [723, 263] on span "Add cost manually" at bounding box center [748, 264] width 77 height 10
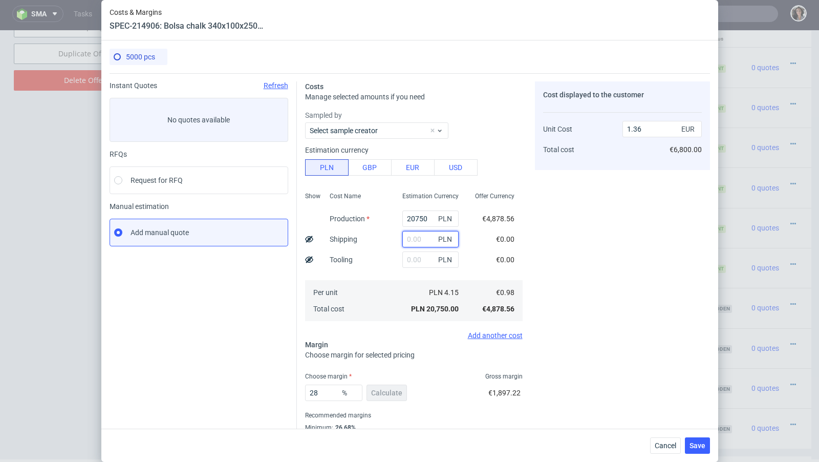
click at [418, 246] on input "text" at bounding box center [430, 239] width 56 height 16
paste input "2 421,73"
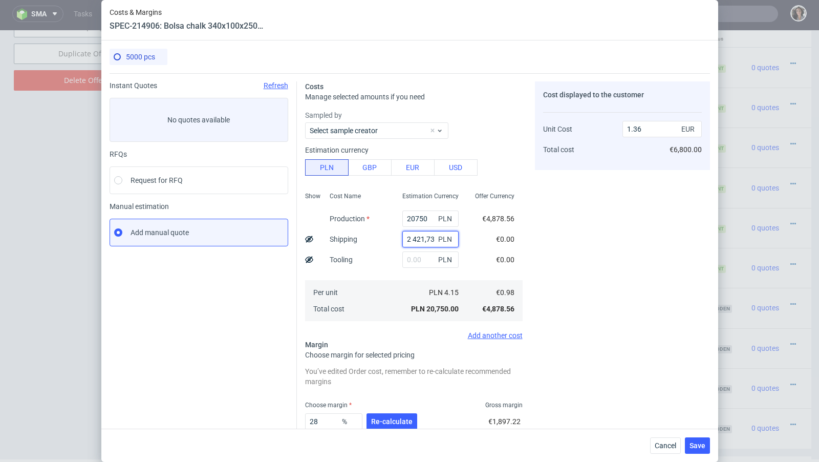
click at [412, 237] on input "2 421,73" at bounding box center [430, 239] width 56 height 16
type input "2421.73"
type input "1.51"
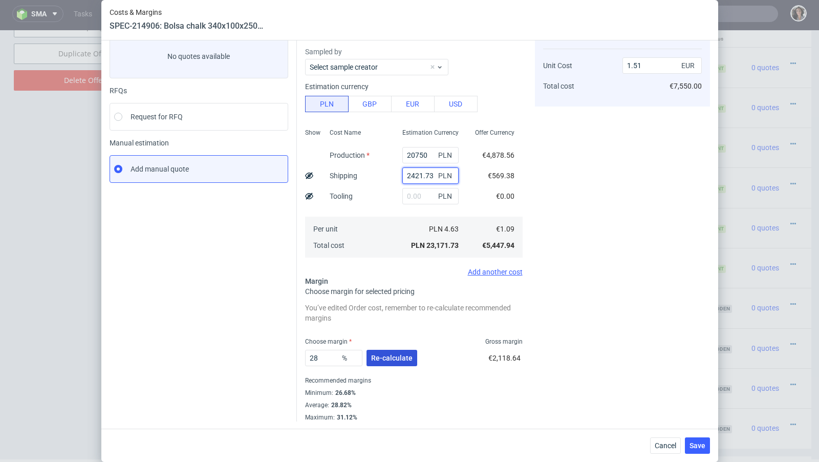
type input "2421.73"
click at [410, 350] on button "Re-calculate" at bounding box center [391, 358] width 51 height 16
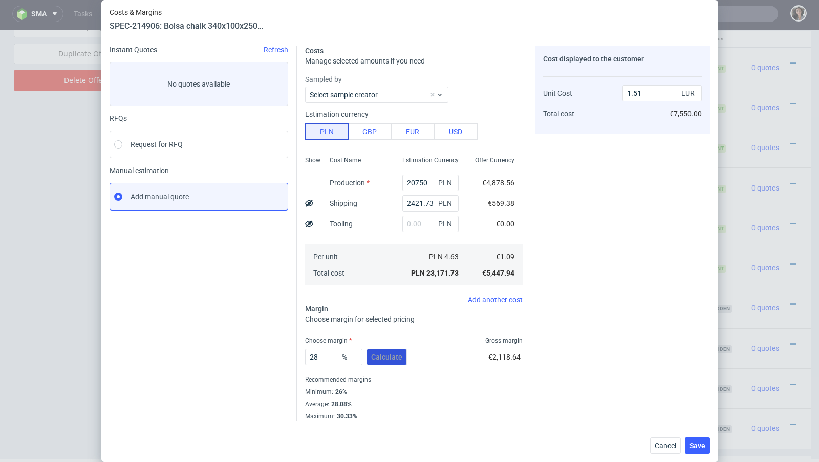
scroll to position [35, 0]
click at [706, 447] on button "Save" at bounding box center [697, 445] width 25 height 16
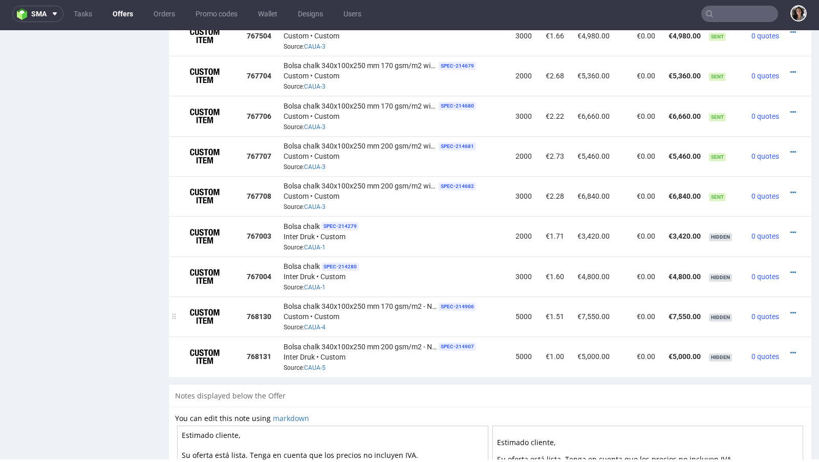
scroll to position [714, 0]
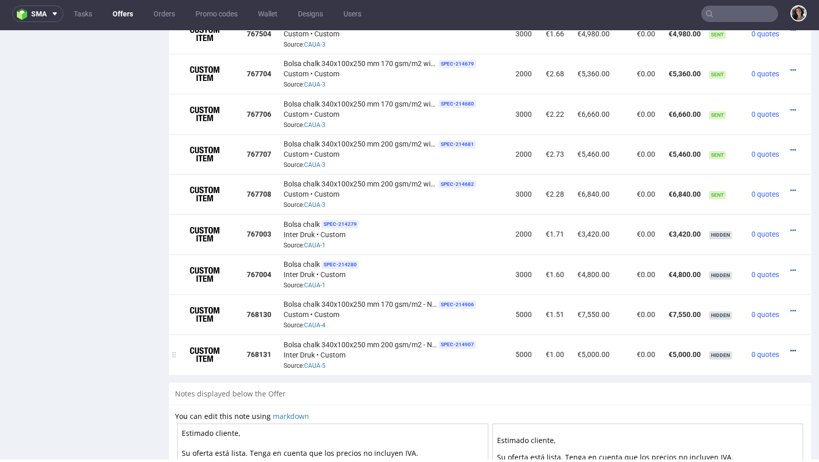
click at [790, 347] on icon at bounding box center [793, 350] width 6 height 7
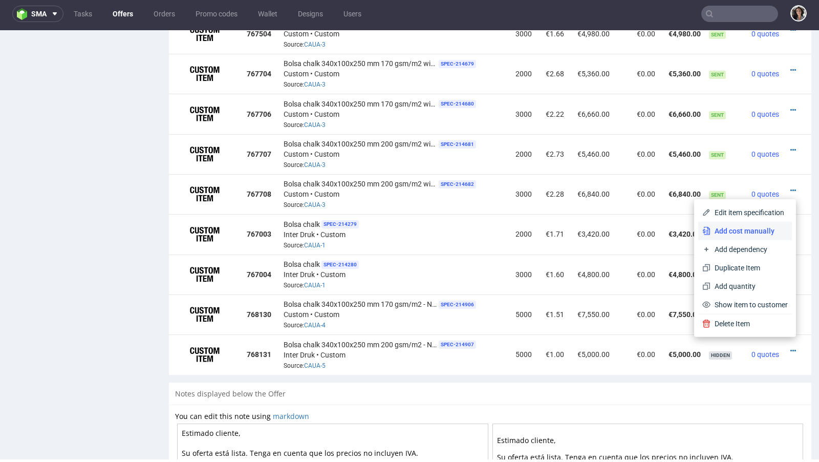
click at [743, 238] on li "Add cost manually" at bounding box center [745, 231] width 94 height 18
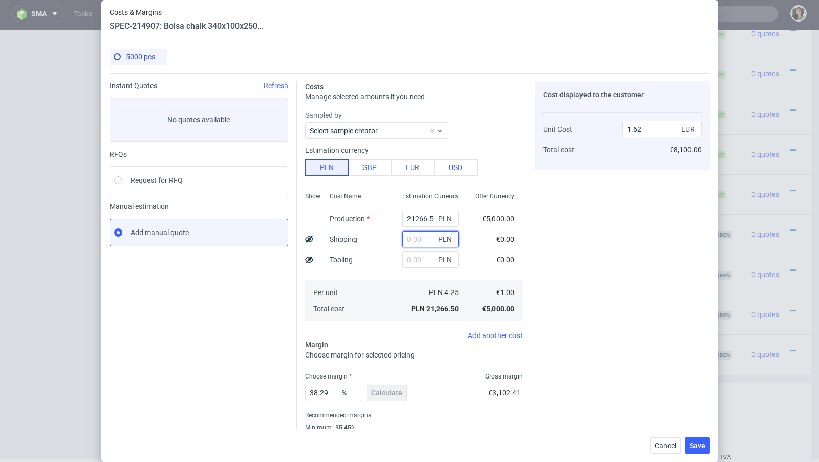
click at [422, 244] on input "text" at bounding box center [430, 239] width 56 height 16
paste input "2 421,73"
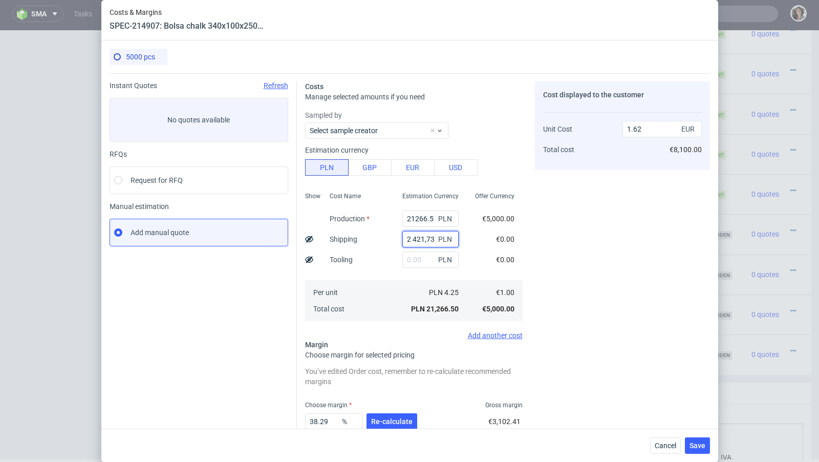
click at [411, 239] on input "2 421,73" at bounding box center [430, 239] width 56 height 16
type input "2421.73"
type input "1.8"
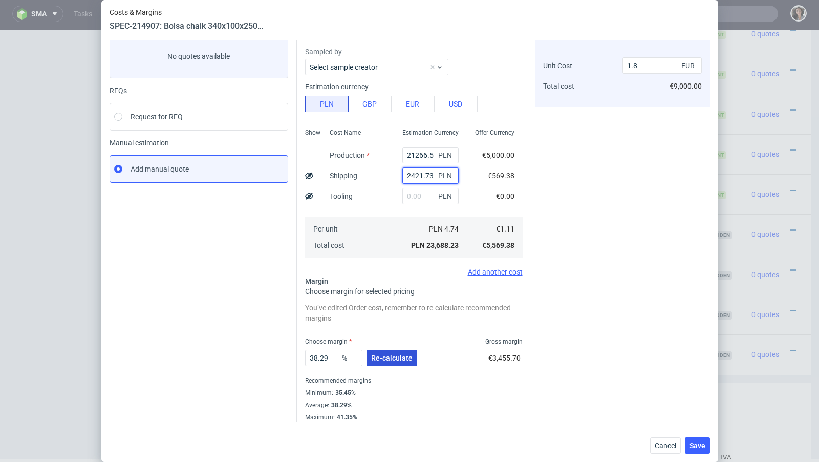
type input "2421.73"
click at [373, 354] on span "Re-calculate" at bounding box center [391, 357] width 41 height 7
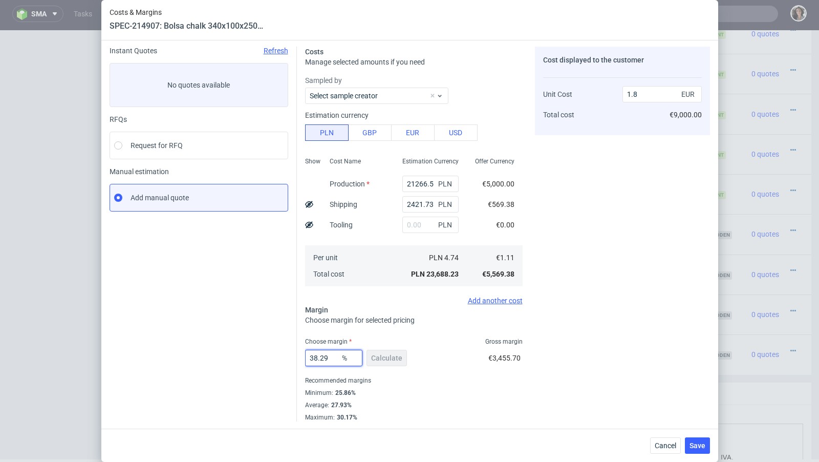
drag, startPoint x: 334, startPoint y: 357, endPoint x: 282, endPoint y: 357, distance: 51.2
click at [282, 357] on div "Instant Quotes Refresh No quotes available RFQs Request for RFQ Manual estimati…" at bounding box center [410, 229] width 600 height 383
type input "28"
type input "1.54"
type input "28"
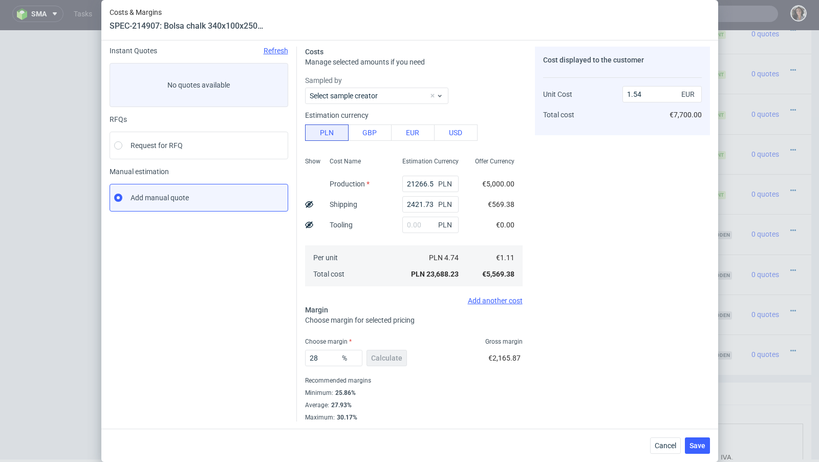
click at [404, 388] on div "Minimum : 25.86%" at bounding box center [413, 392] width 217 height 12
click at [688, 443] on button "Save" at bounding box center [697, 445] width 25 height 16
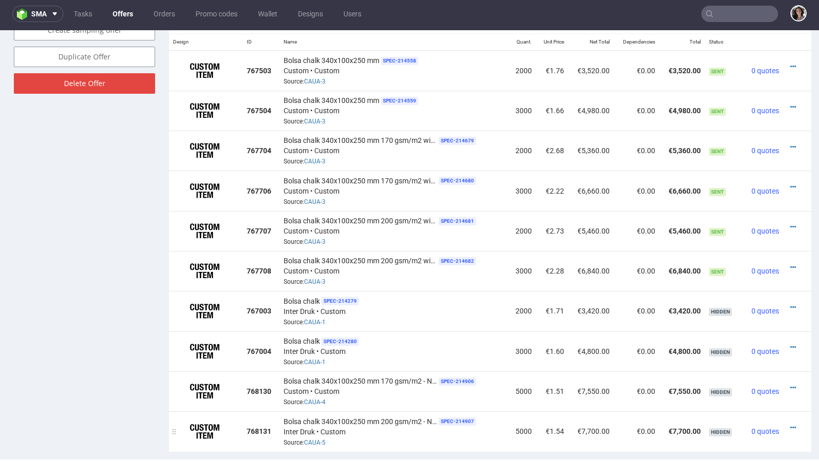
scroll to position [671, 0]
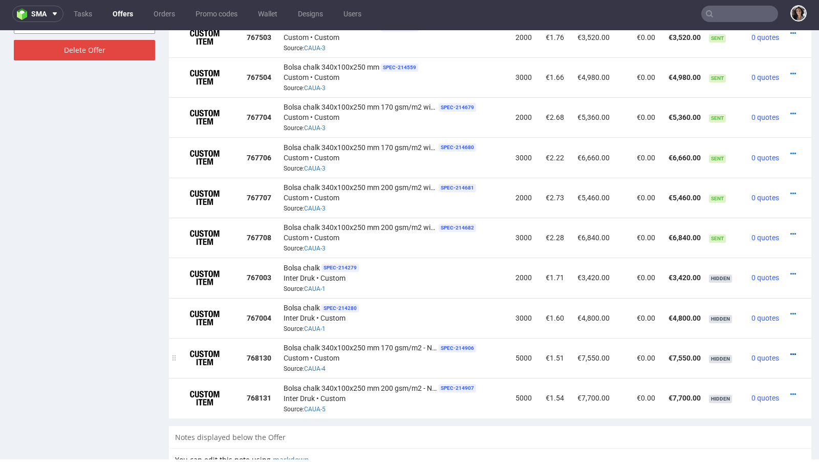
click at [790, 351] on icon at bounding box center [793, 354] width 6 height 7
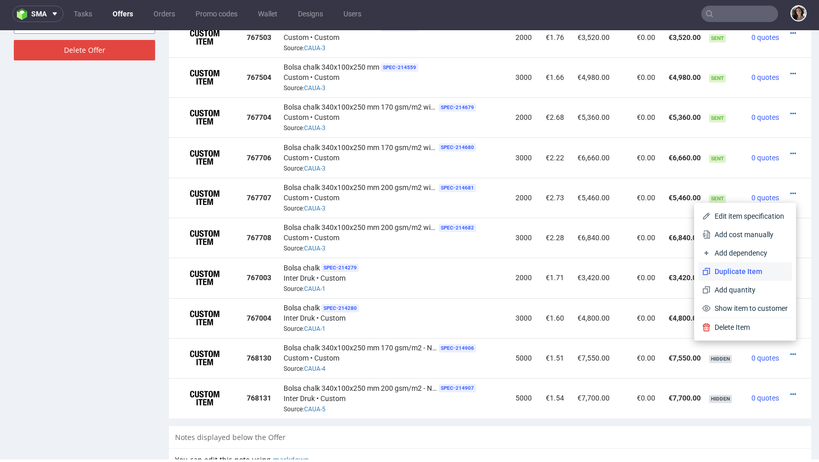
click at [739, 265] on li "Duplicate Item" at bounding box center [745, 271] width 94 height 18
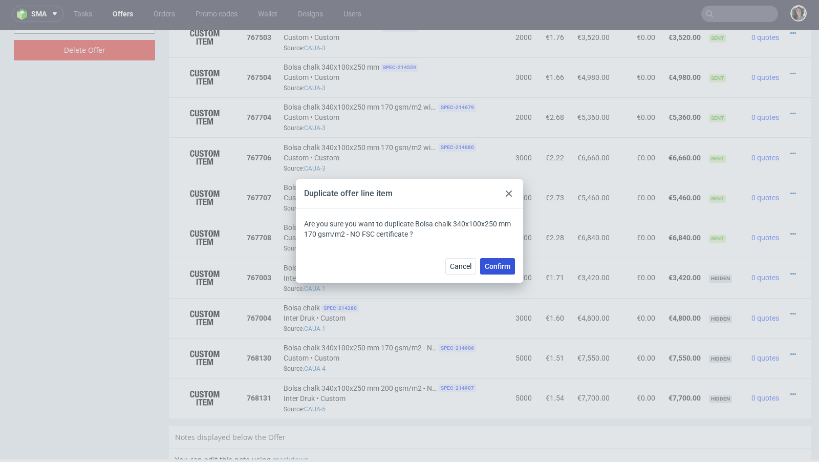
click at [508, 266] on span "Confirm" at bounding box center [498, 266] width 26 height 7
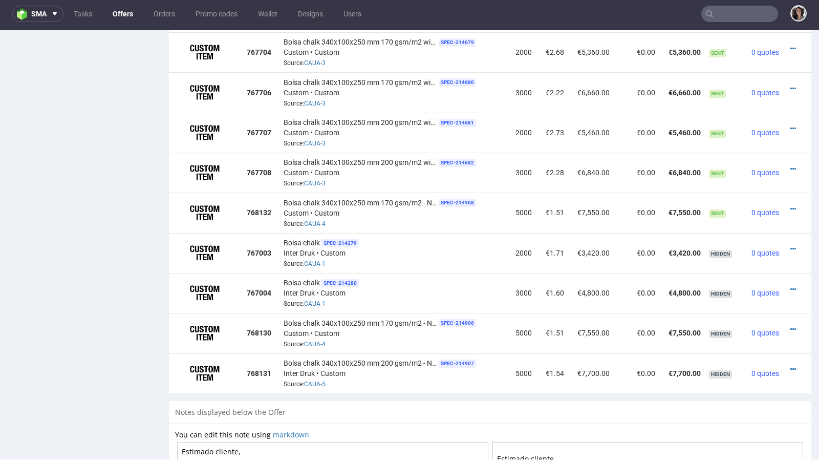
scroll to position [734, 0]
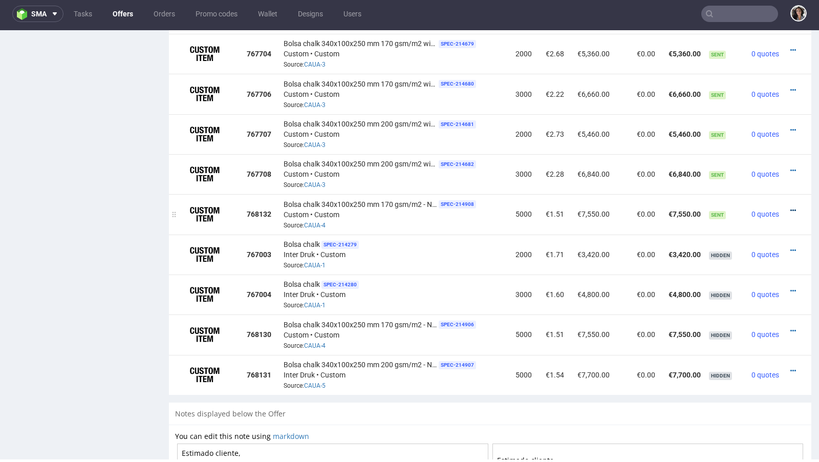
click at [790, 207] on icon at bounding box center [793, 210] width 6 height 7
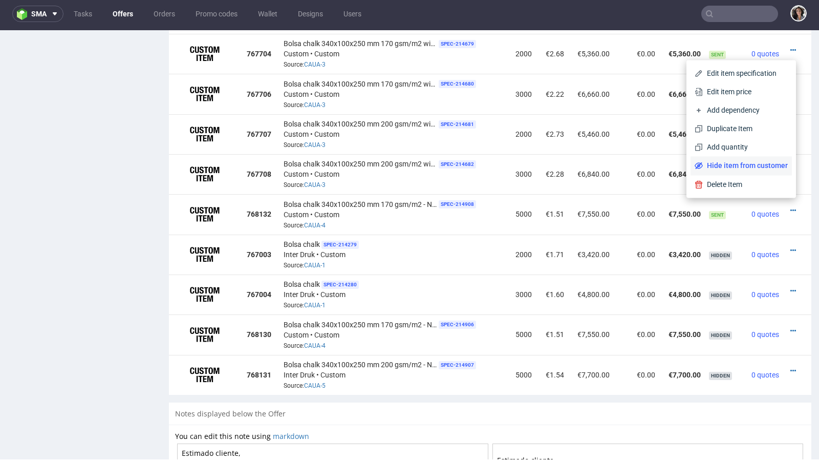
click at [760, 164] on span "Hide item from customer" at bounding box center [745, 165] width 85 height 10
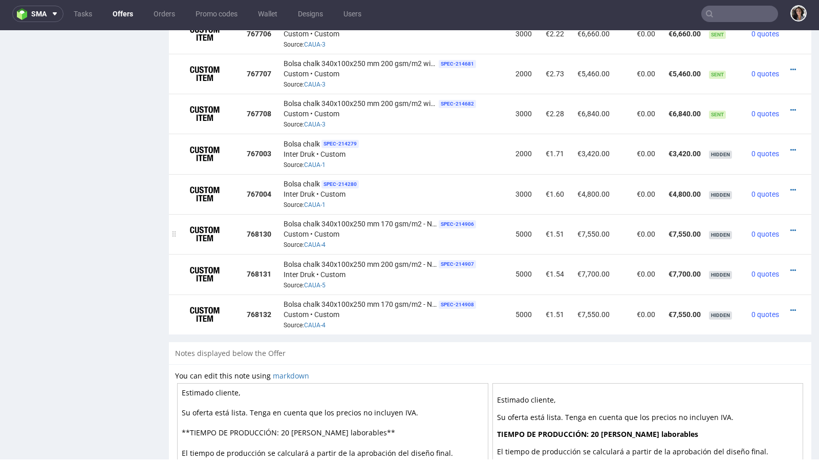
scroll to position [747, 0]
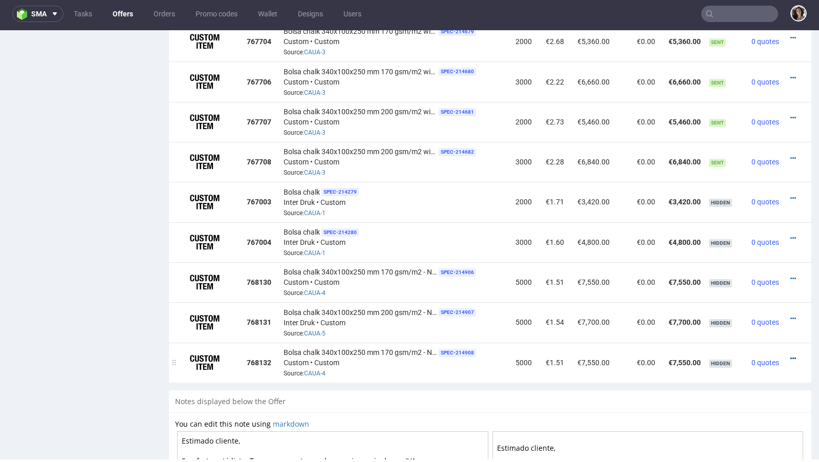
click at [790, 355] on icon at bounding box center [793, 358] width 6 height 7
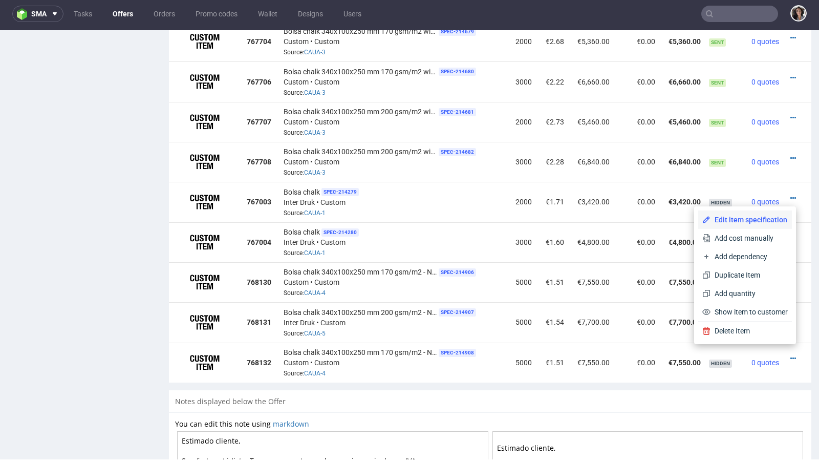
click at [738, 222] on span "Edit item specification" at bounding box center [748, 219] width 77 height 10
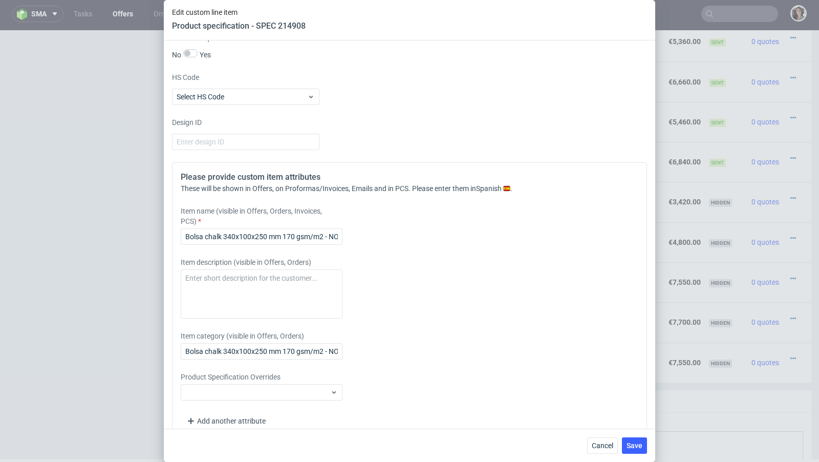
scroll to position [1328, 0]
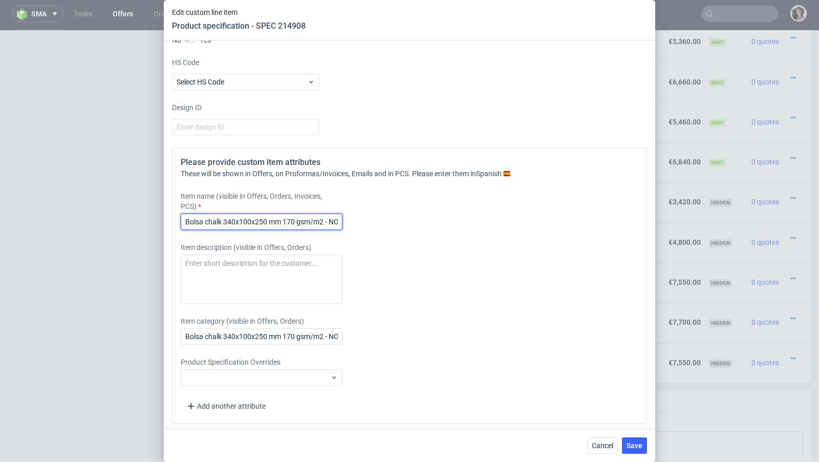
click at [328, 217] on input "Bolsa chalk 340x100x250 mm 170 gsm/m2 - NO FSC certificate" at bounding box center [262, 221] width 162 height 16
click at [336, 218] on input "Bolsa chalk 340x100x250 mm 170 gsm/m2 - NO FSC certificate" at bounding box center [262, 221] width 162 height 16
click at [318, 217] on input "Bolsa chalk 340x100x250 mm 170 gsm/m2 - WITH FSC certificate" at bounding box center [262, 221] width 162 height 16
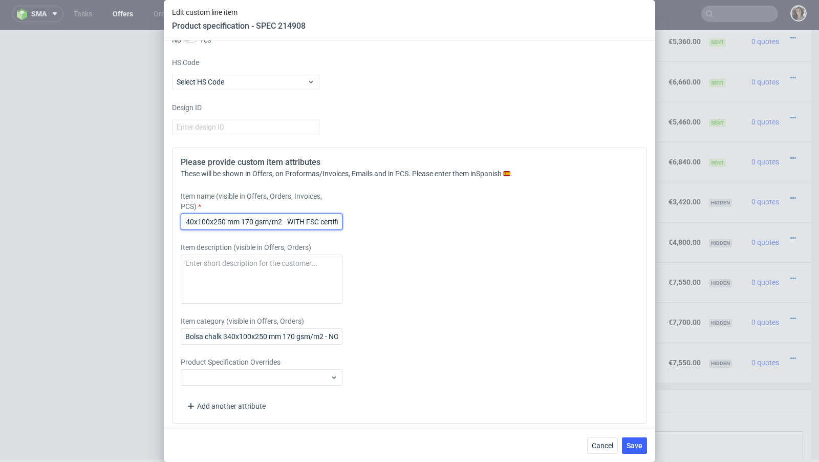
click at [318, 217] on input "Bolsa chalk 340x100x250 mm 170 gsm/m2 - WITH FSC certificate" at bounding box center [262, 221] width 162 height 16
type input "Bolsa chalk 340x100x250 mm 170 gsm/m2 - WITH FSC certificate"
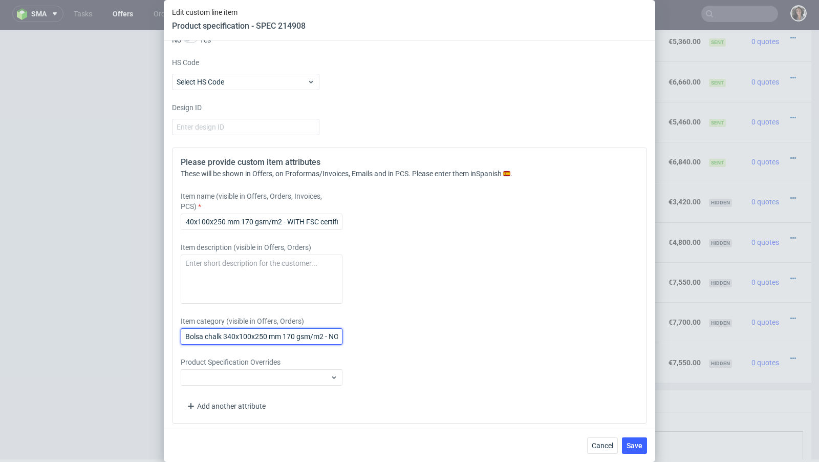
click at [304, 334] on input "Bolsa chalk 340x100x250 mm 170 gsm/m2 - NO FSC certificate" at bounding box center [262, 336] width 162 height 16
paste input "WITH"
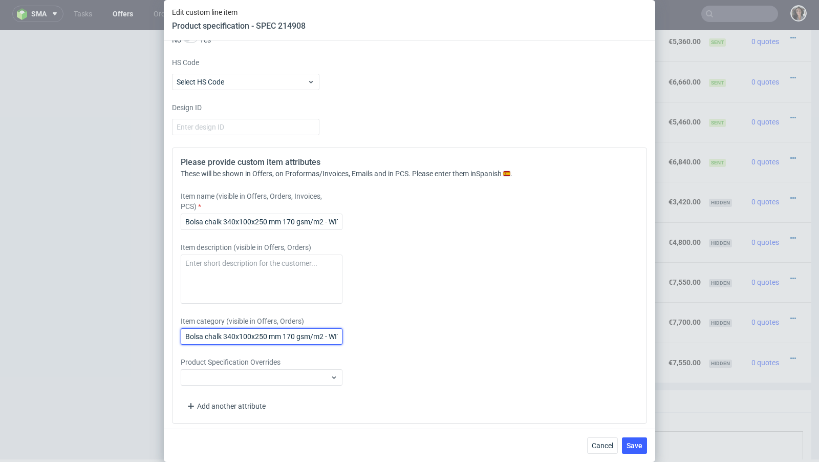
scroll to position [0, 59]
type input "Bolsa chalk 340x100x250 mm 170 gsm/m2 - WITH FSC certificate"
click at [643, 446] on button "Save" at bounding box center [634, 445] width 25 height 16
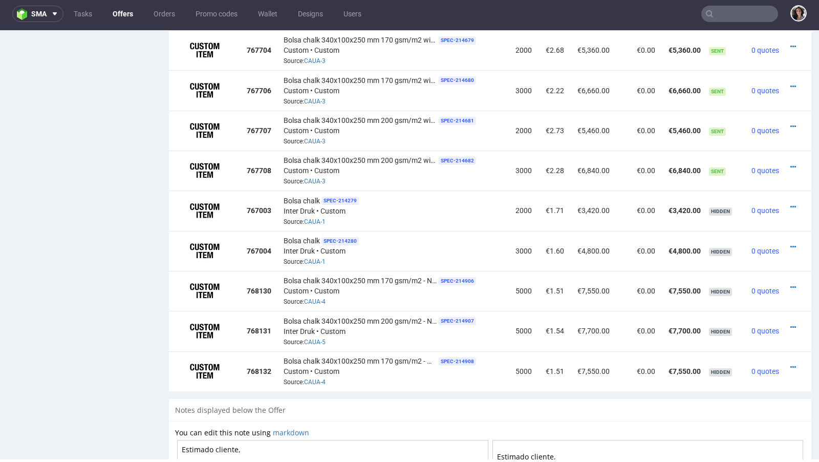
scroll to position [725, 0]
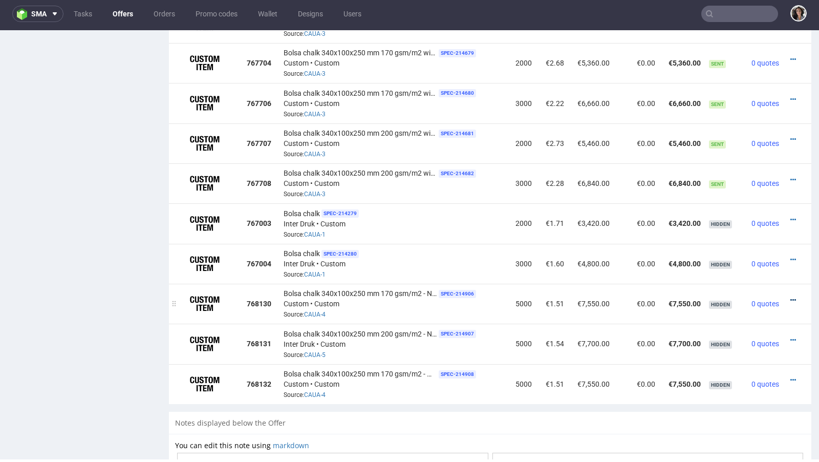
click at [790, 296] on icon at bounding box center [793, 299] width 6 height 7
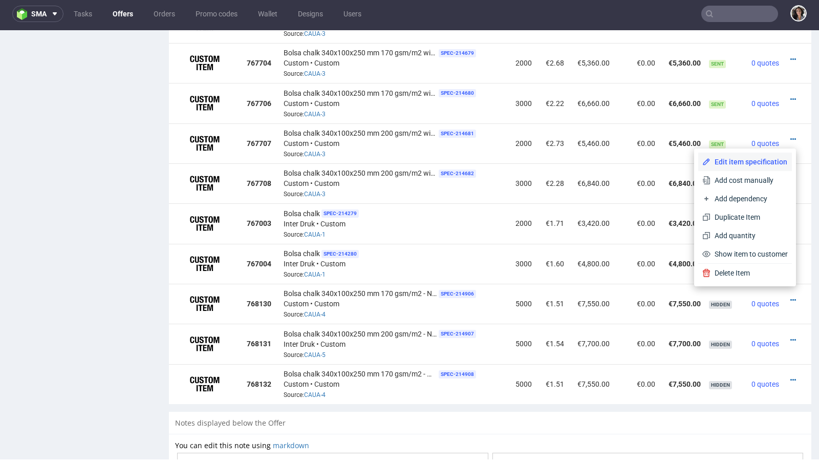
click at [725, 160] on span "Edit item specification" at bounding box center [748, 162] width 77 height 10
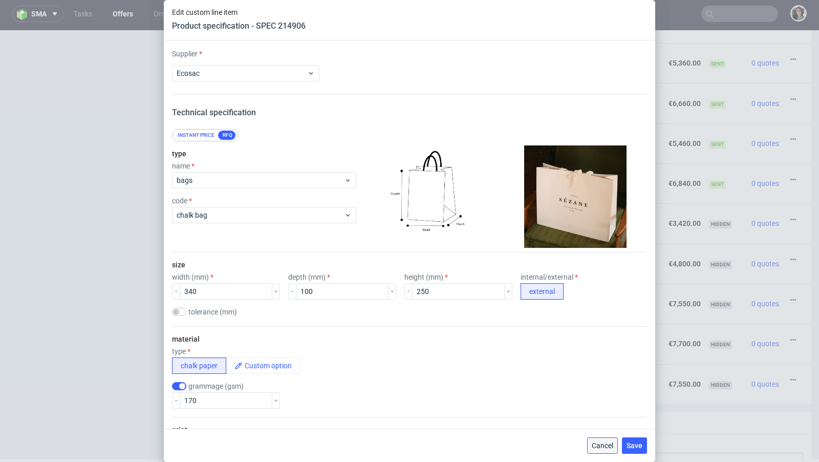
click at [599, 444] on span "Cancel" at bounding box center [602, 445] width 21 height 7
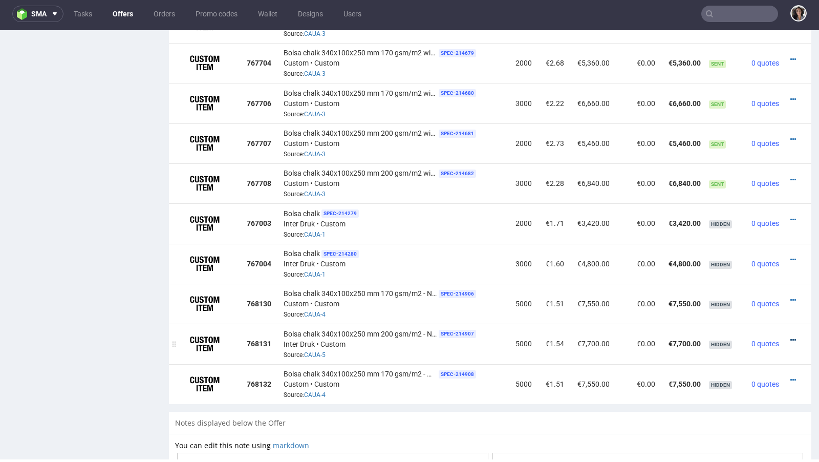
click at [790, 336] on icon at bounding box center [793, 339] width 6 height 7
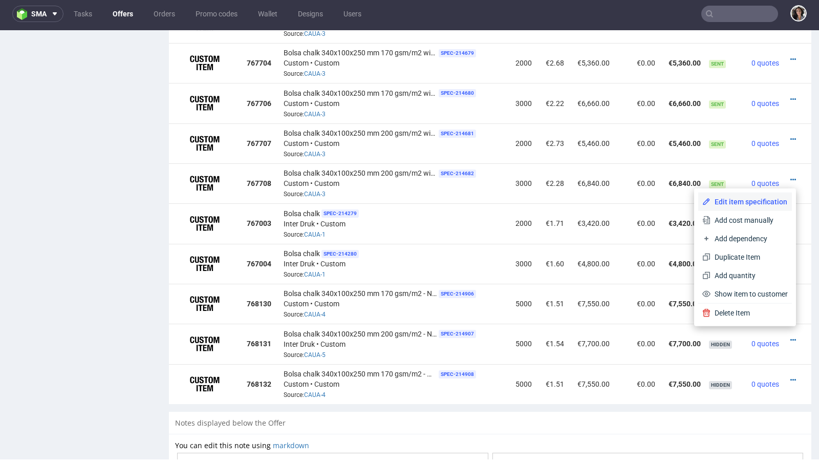
click at [730, 206] on span "Edit item specification" at bounding box center [748, 202] width 77 height 10
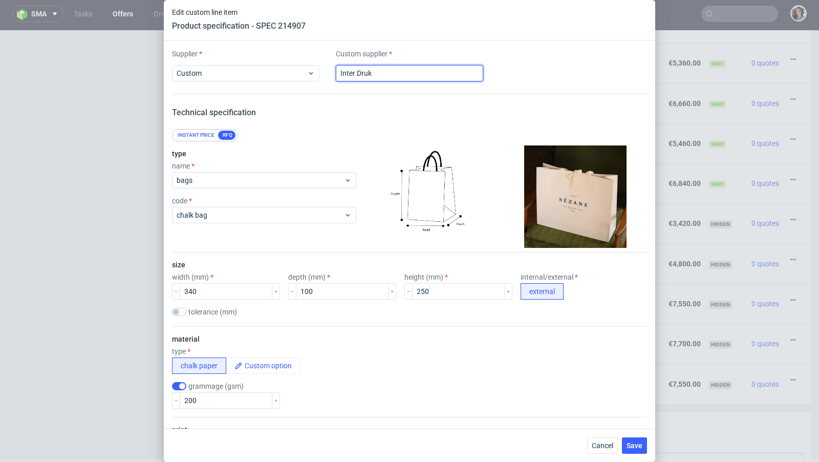
click at [364, 71] on input "Inter Druk" at bounding box center [409, 73] width 147 height 16
type input "Eco"
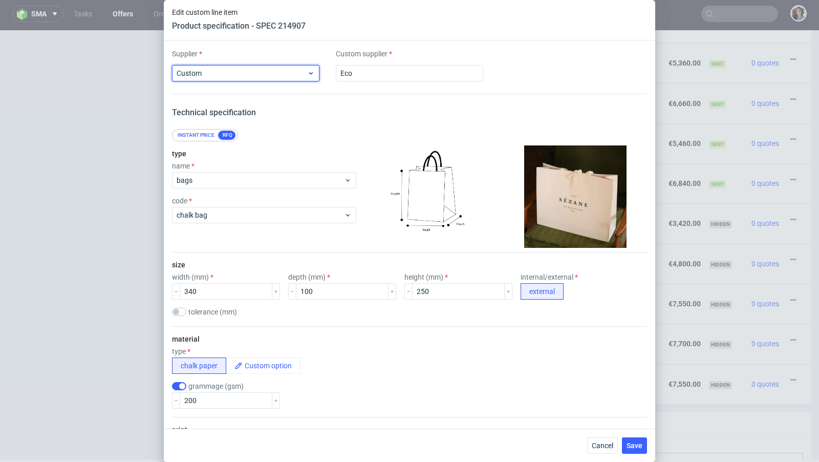
click at [255, 72] on span "Custom" at bounding box center [242, 73] width 130 height 10
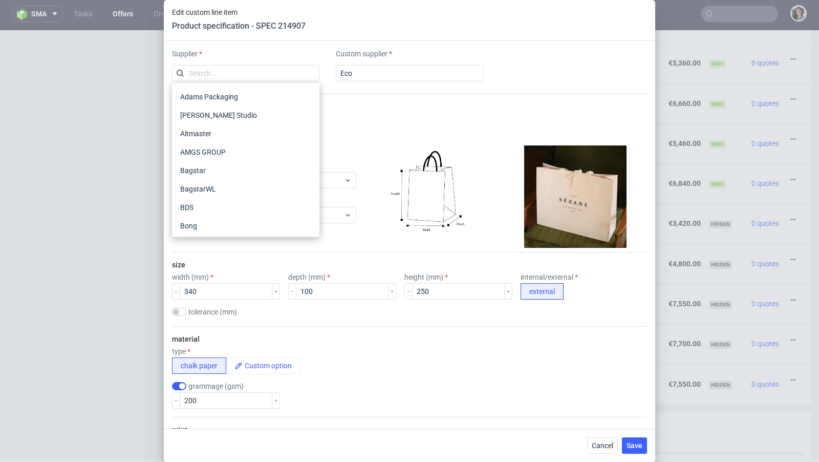
click at [255, 72] on input "text" at bounding box center [245, 73] width 147 height 16
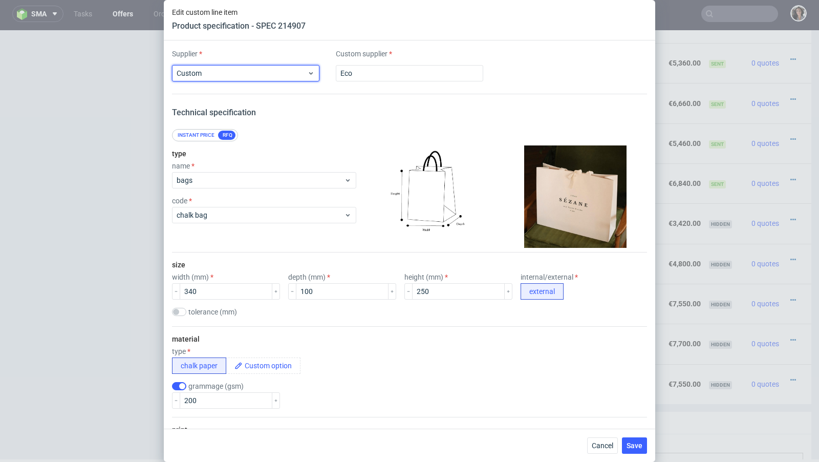
click at [255, 72] on span "Custom" at bounding box center [242, 73] width 130 height 10
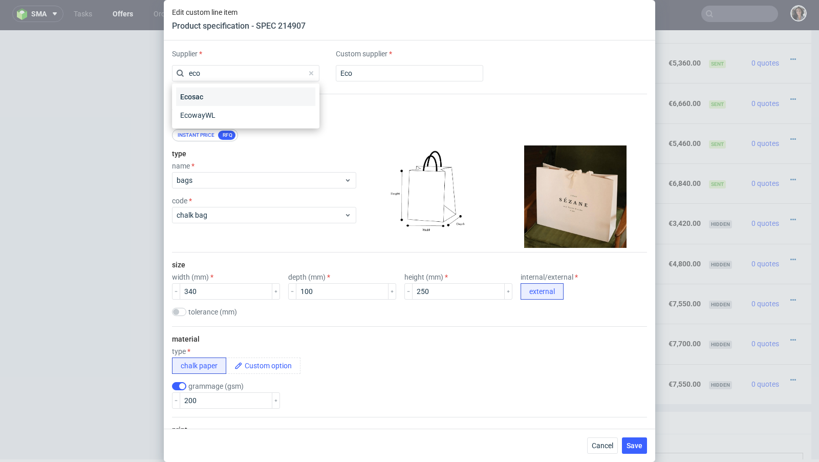
type input "eco"
click at [253, 92] on div "Ecosac" at bounding box center [245, 97] width 139 height 18
click at [640, 454] on div "Cancel Save" at bounding box center [409, 444] width 491 height 33
click at [639, 451] on button "Save" at bounding box center [634, 445] width 25 height 16
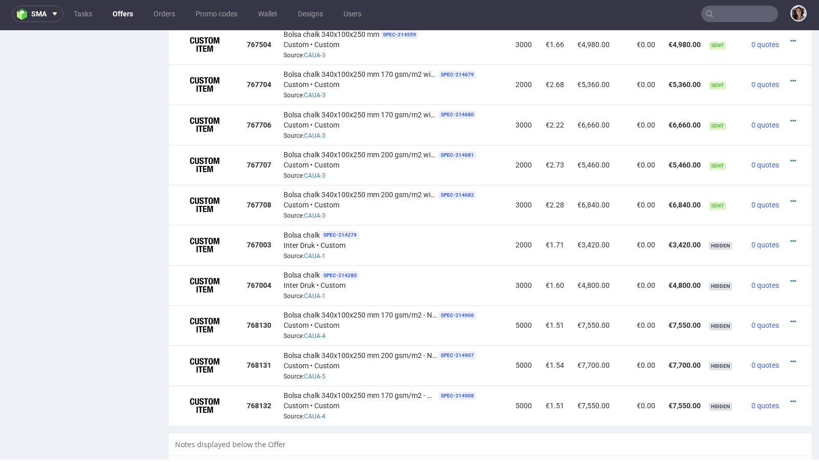
scroll to position [715, 0]
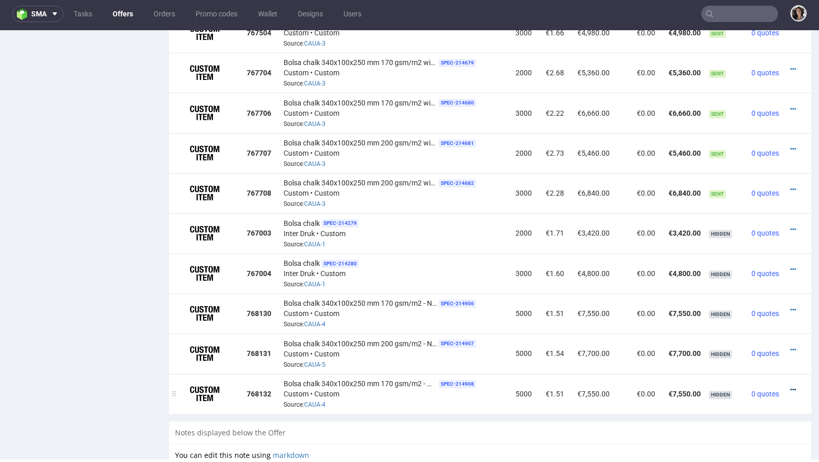
click at [790, 386] on icon at bounding box center [793, 389] width 6 height 7
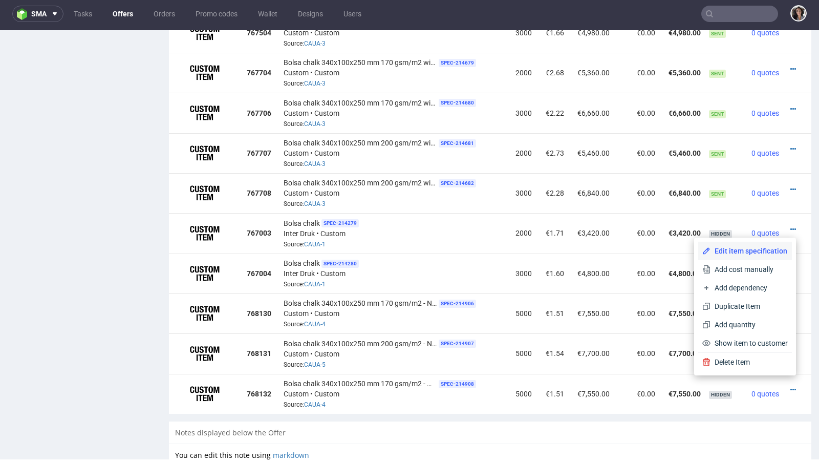
click at [753, 250] on span "Edit item specification" at bounding box center [748, 251] width 77 height 10
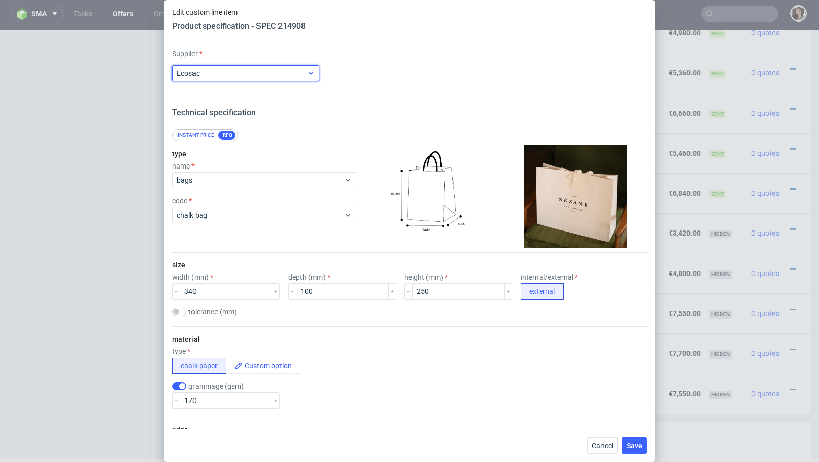
click at [293, 76] on span "Ecosac" at bounding box center [242, 73] width 130 height 10
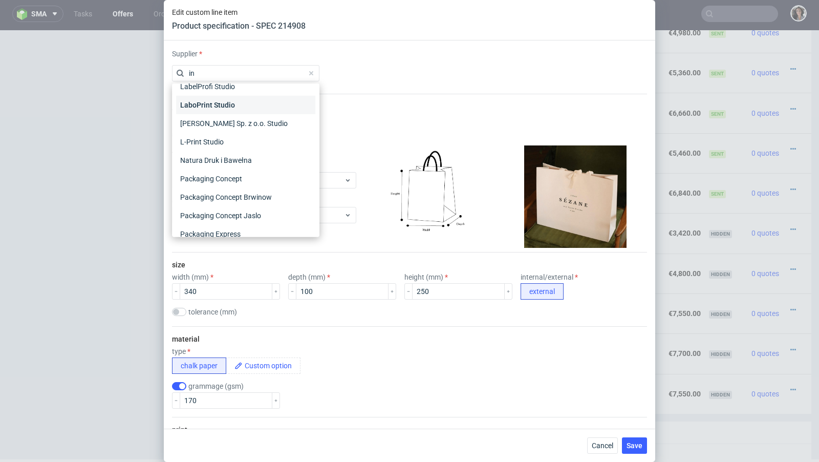
scroll to position [57, 0]
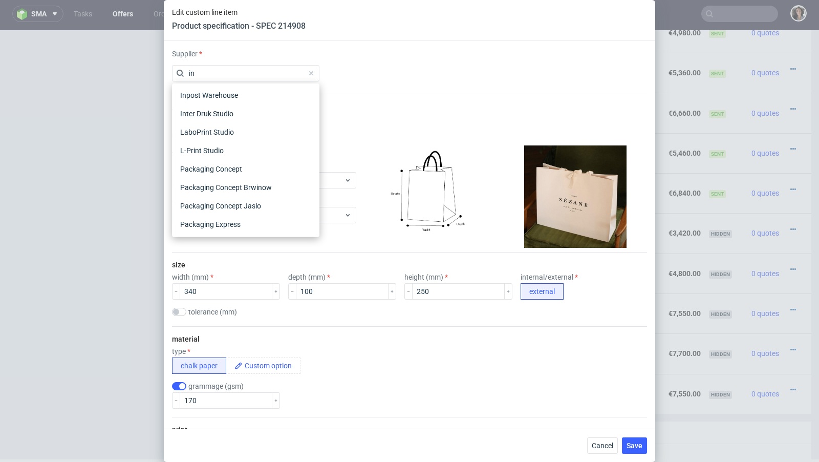
type input "int"
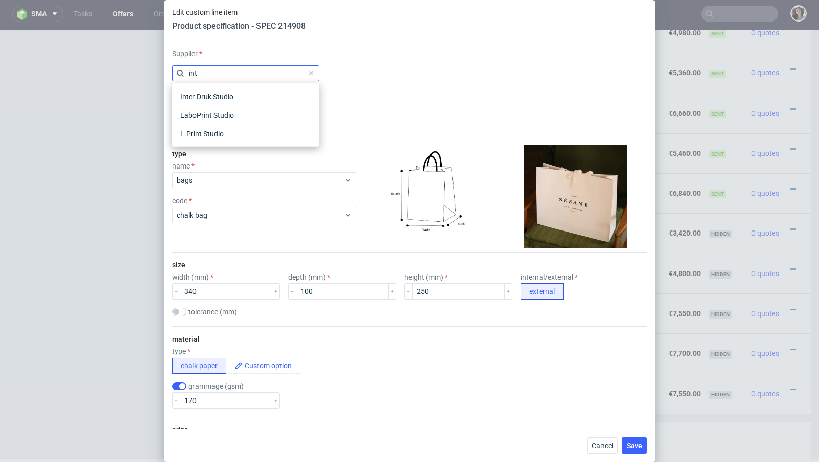
click at [227, 74] on input "int" at bounding box center [245, 73] width 147 height 16
click at [227, 74] on span "Ecosac" at bounding box center [242, 73] width 130 height 10
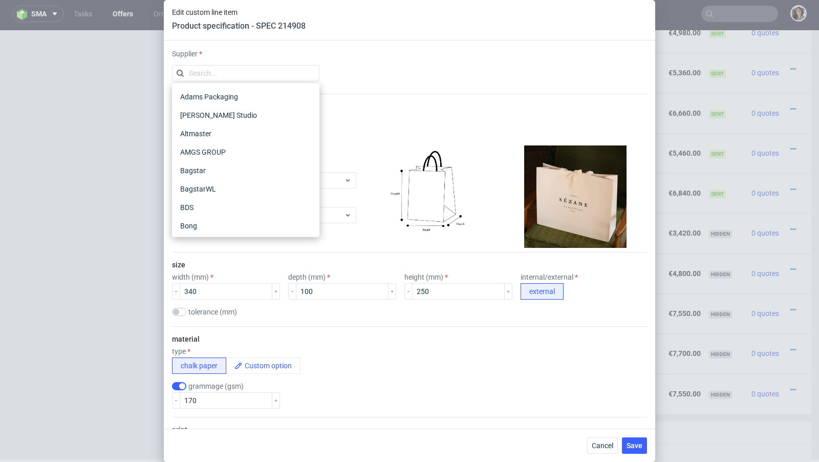
click at [227, 74] on input "text" at bounding box center [245, 73] width 147 height 16
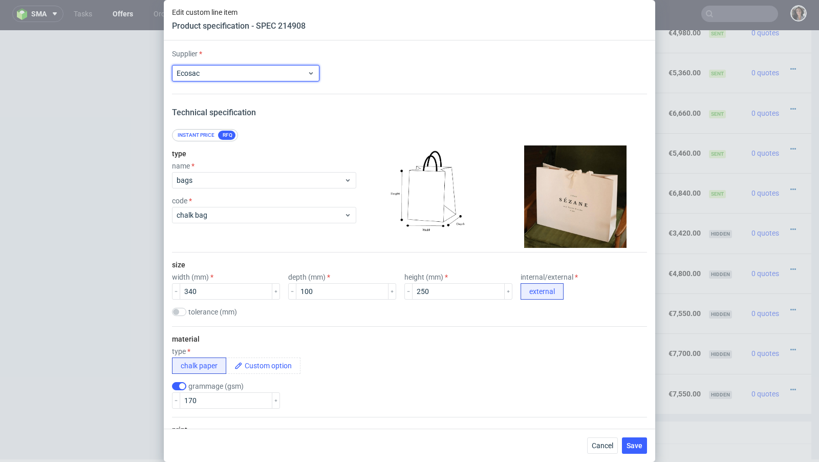
click at [227, 74] on span "Ecosac" at bounding box center [242, 73] width 130 height 10
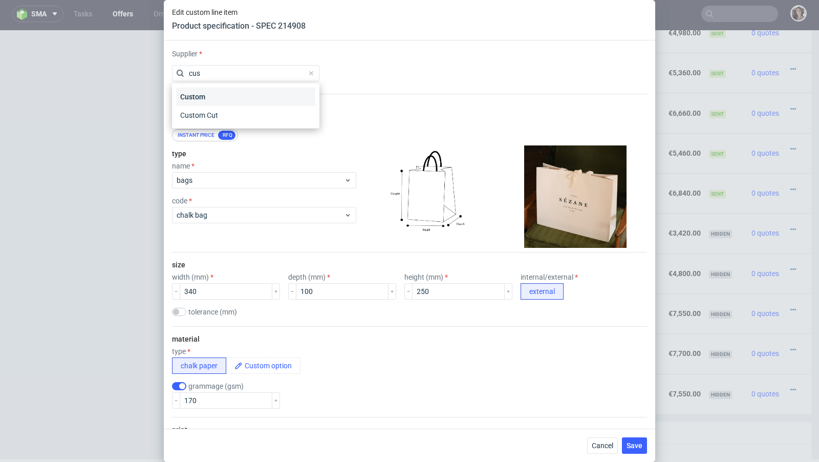
type input "cus"
click at [221, 88] on div "Custom" at bounding box center [245, 97] width 139 height 18
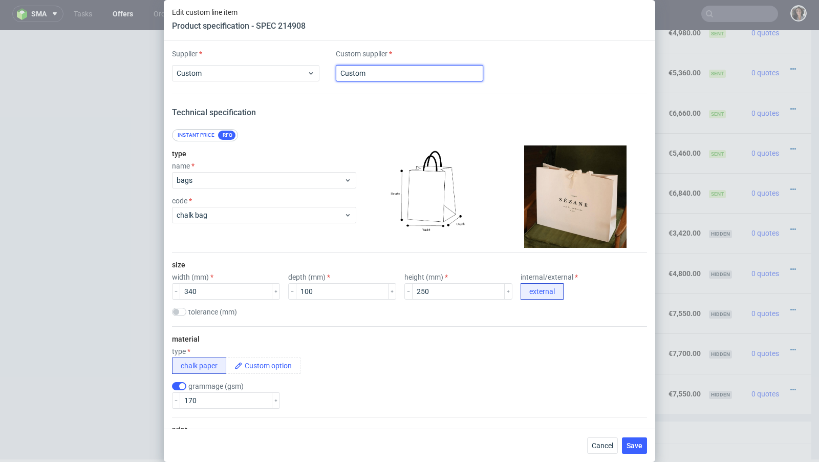
click at [343, 77] on input "Custom" at bounding box center [409, 73] width 147 height 16
click at [387, 75] on input "Interdruk" at bounding box center [409, 73] width 147 height 16
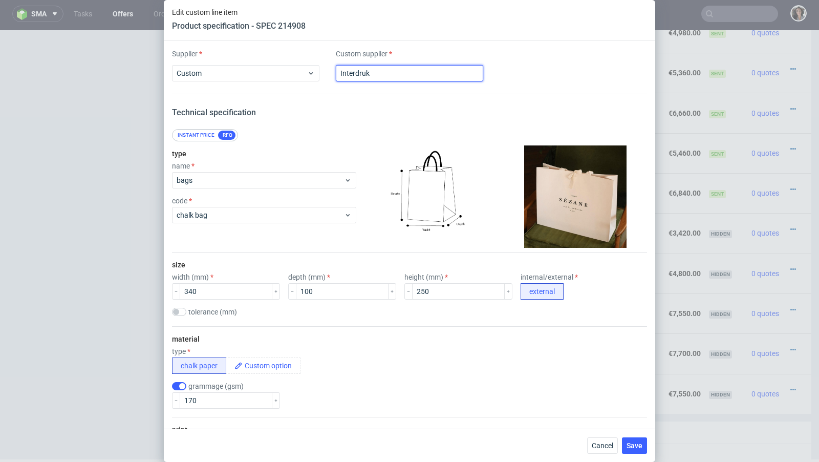
paste input "D"
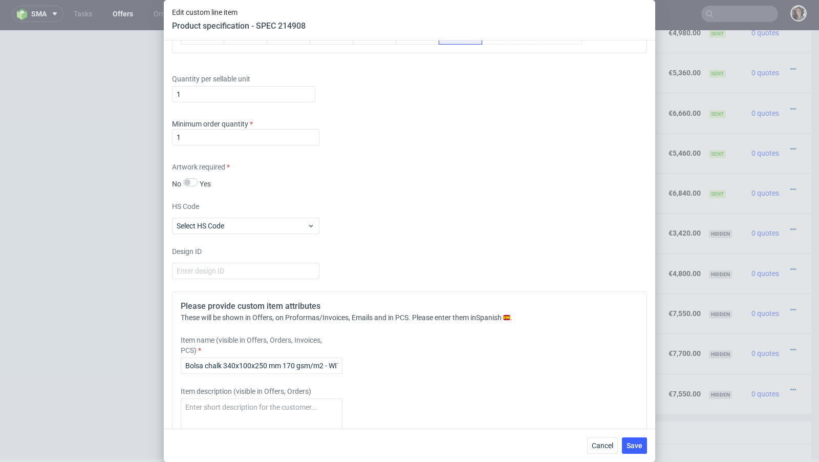
scroll to position [1328, 0]
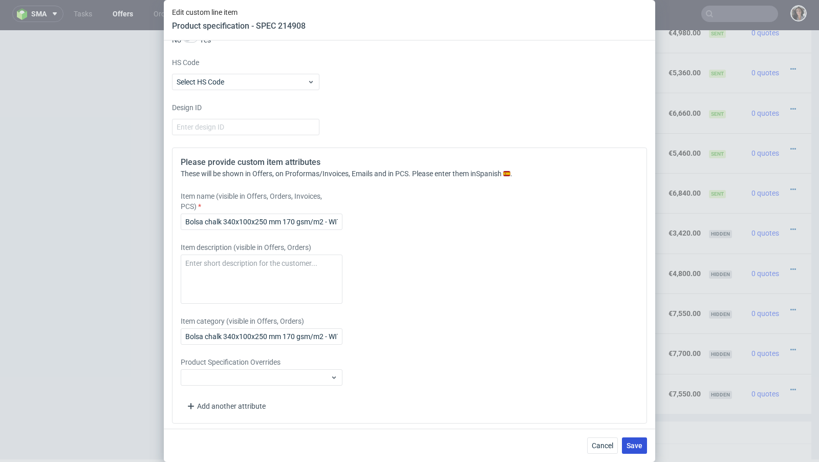
type input "Inter Druk"
click at [629, 445] on span "Save" at bounding box center [634, 445] width 16 height 7
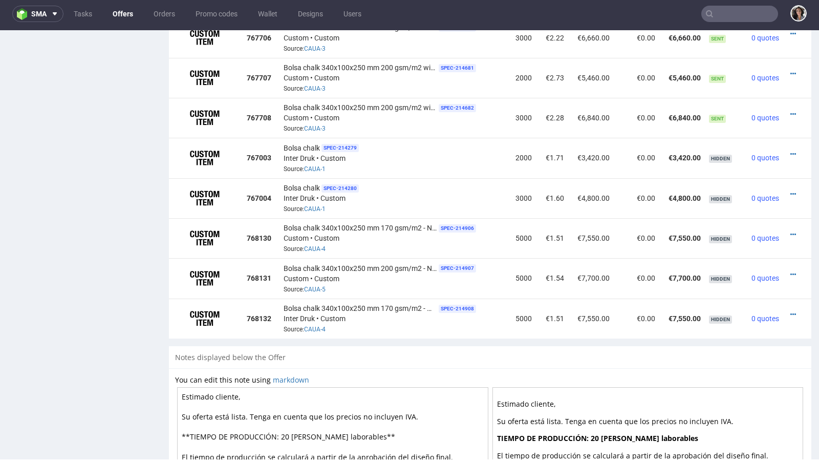
scroll to position [769, 0]
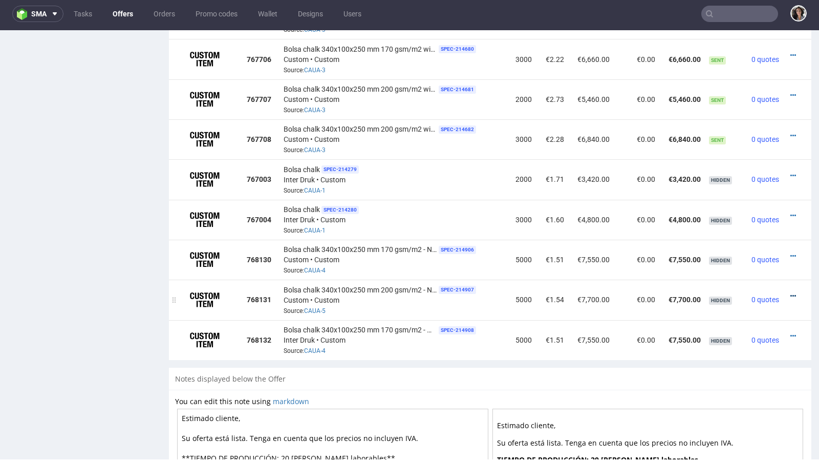
click at [790, 292] on icon at bounding box center [793, 295] width 6 height 7
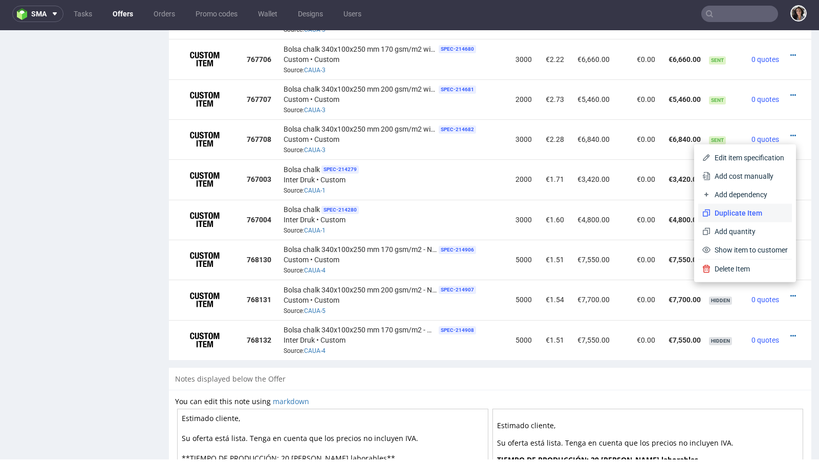
click at [730, 215] on span "Duplicate Item" at bounding box center [748, 213] width 77 height 10
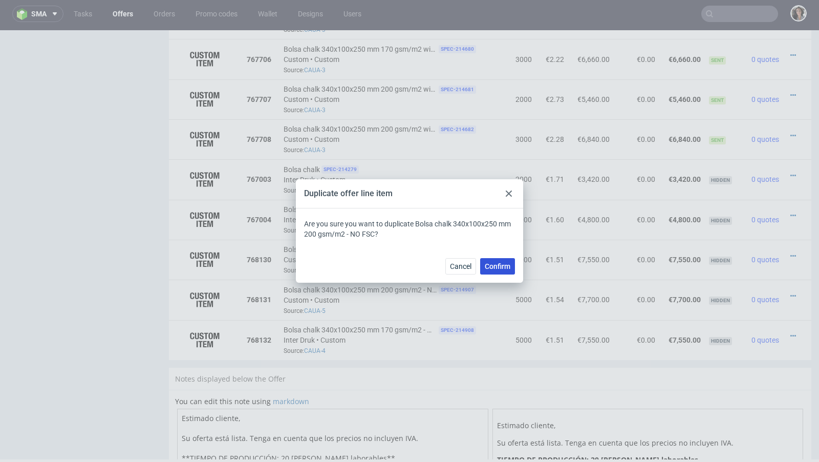
click at [493, 265] on span "Confirm" at bounding box center [498, 266] width 26 height 7
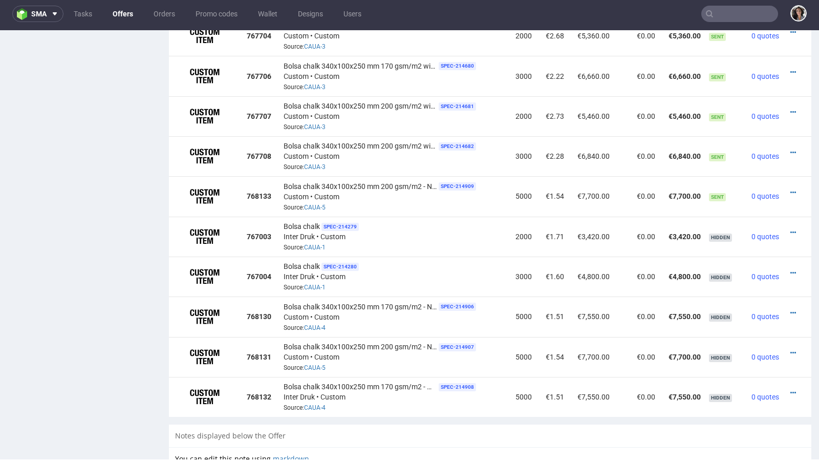
scroll to position [756, 0]
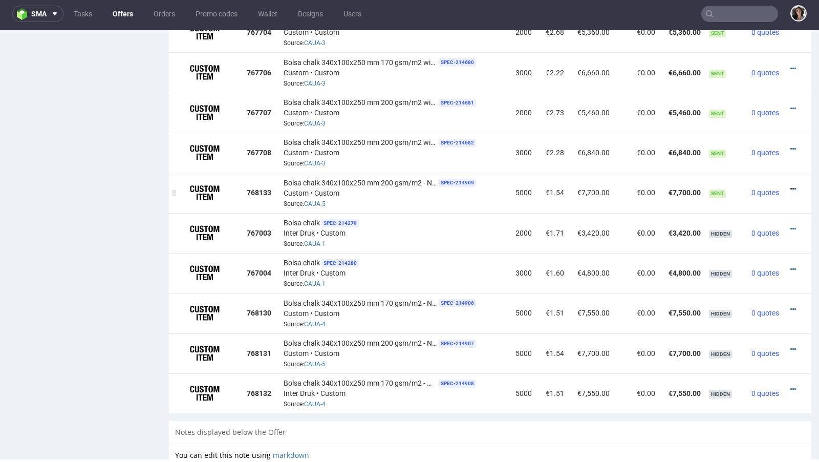
click at [790, 185] on icon at bounding box center [793, 188] width 6 height 7
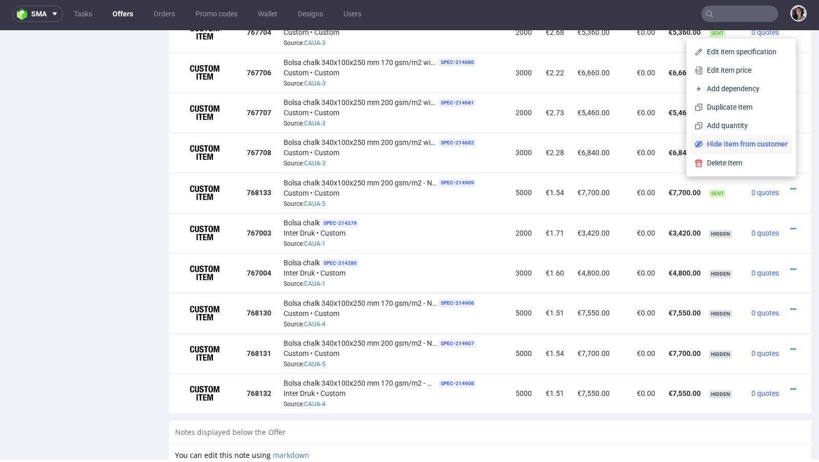
click at [725, 142] on span "Hide item from customer" at bounding box center [745, 144] width 85 height 10
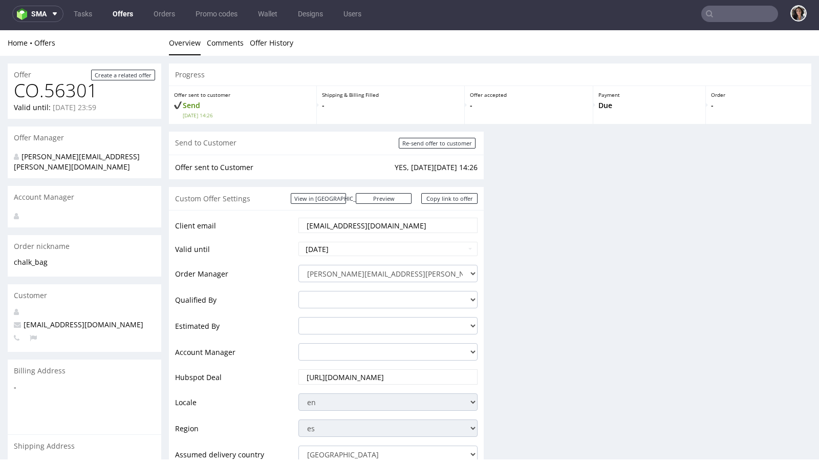
scroll to position [0, 0]
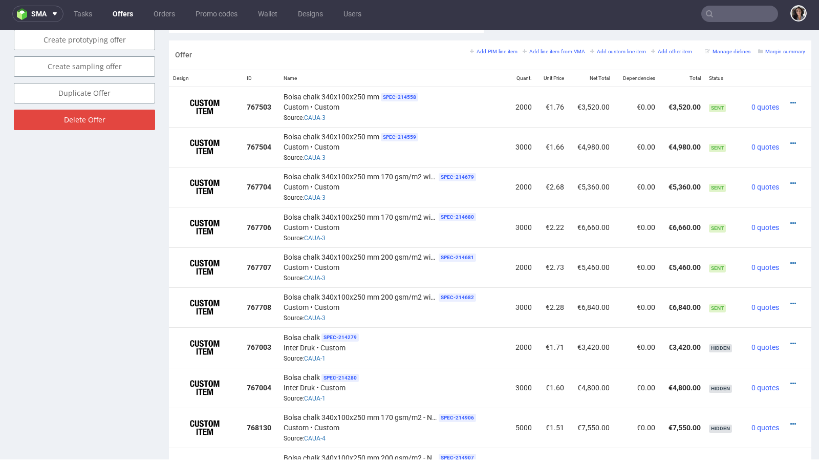
scroll to position [819, 0]
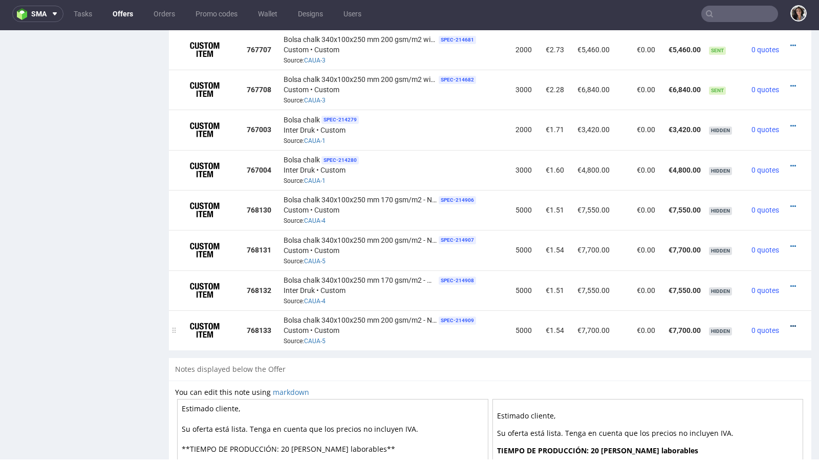
click at [790, 322] on icon at bounding box center [793, 325] width 6 height 7
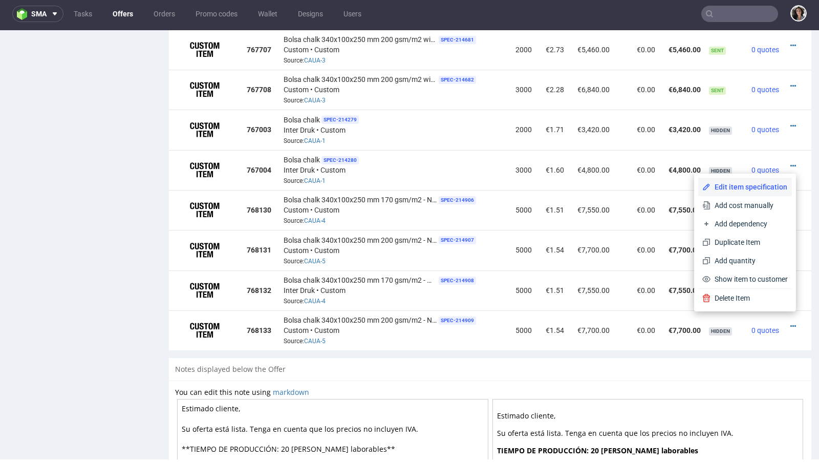
click at [733, 187] on span "Edit item specification" at bounding box center [748, 187] width 77 height 10
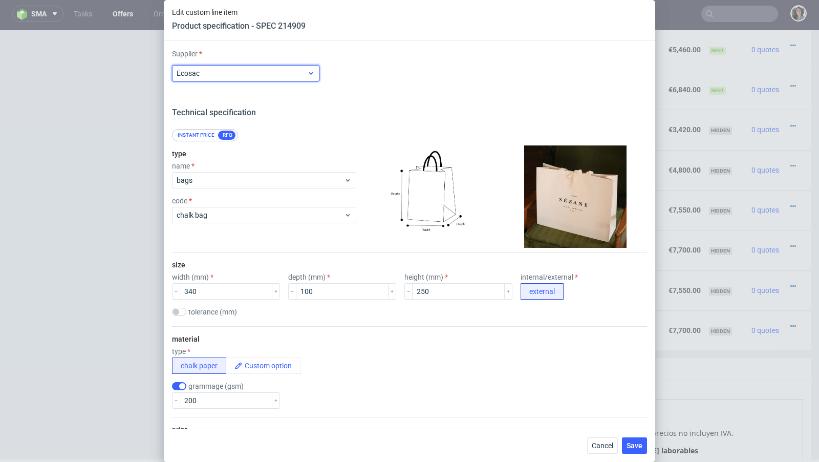
click at [280, 74] on span "Ecosac" at bounding box center [242, 73] width 130 height 10
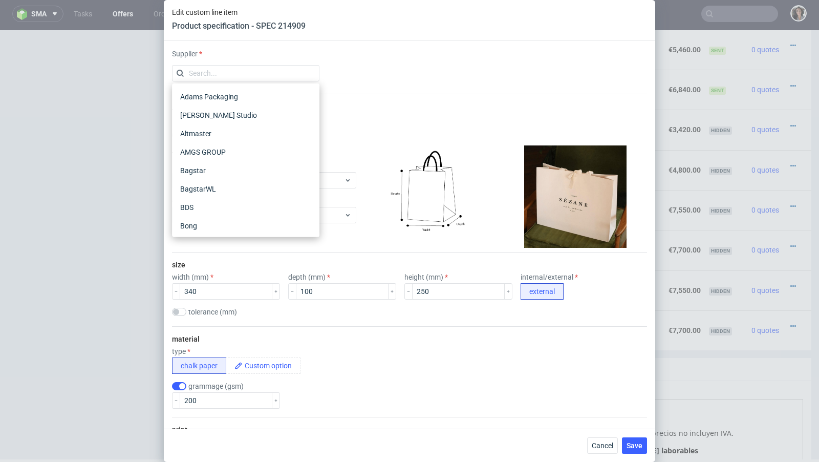
scroll to position [213, 0]
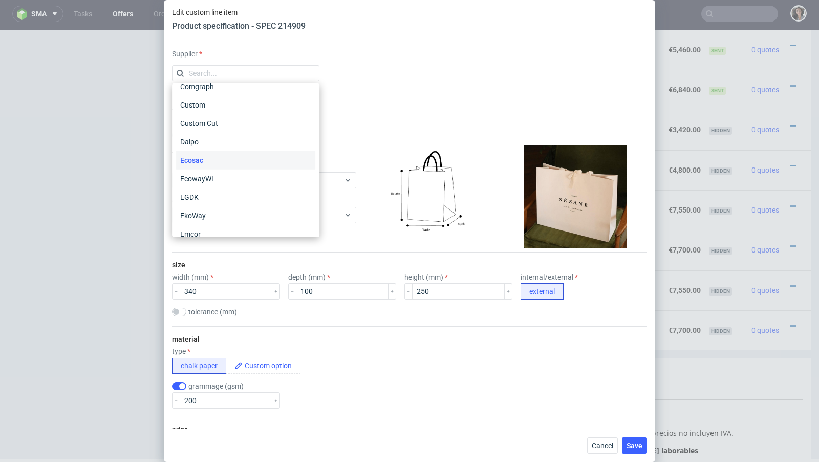
click at [603, 456] on div "Cancel Save" at bounding box center [409, 444] width 491 height 33
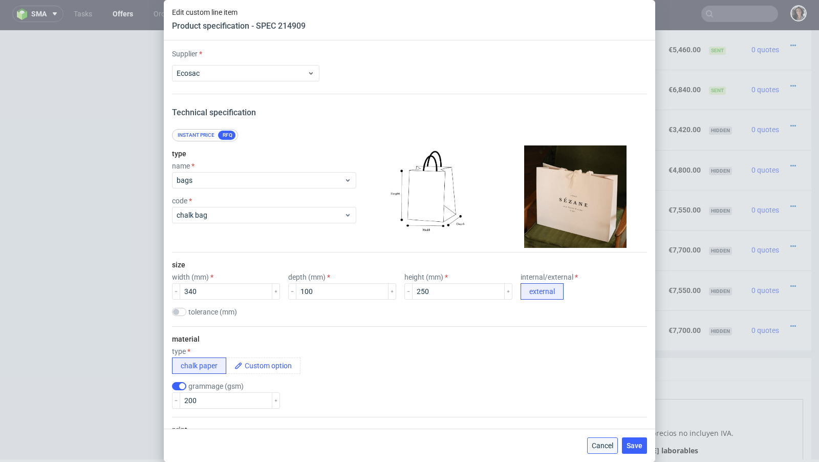
click at [598, 447] on span "Cancel" at bounding box center [602, 445] width 21 height 7
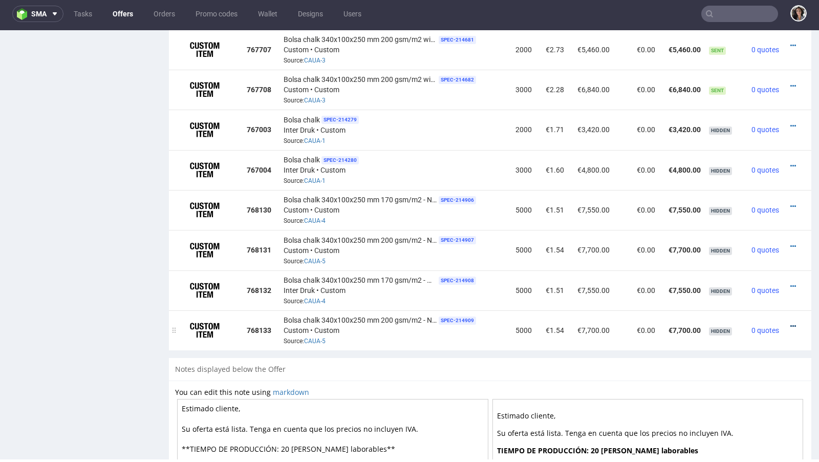
click at [790, 322] on icon at bounding box center [793, 325] width 6 height 7
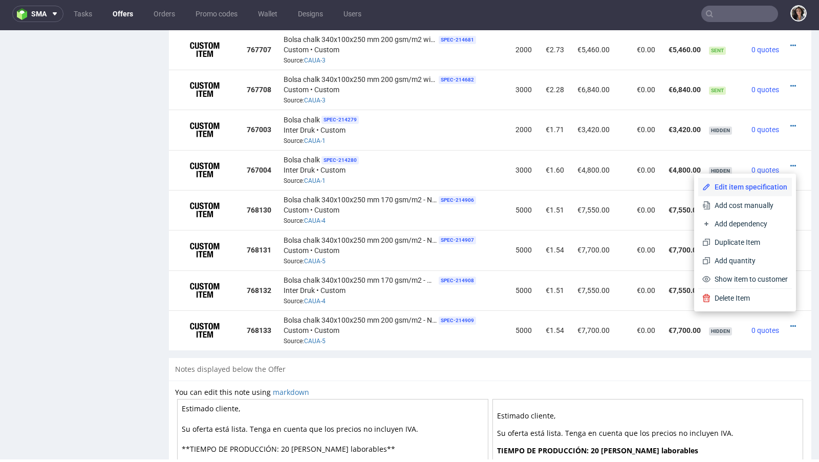
click at [735, 189] on span "Edit item specification" at bounding box center [748, 187] width 77 height 10
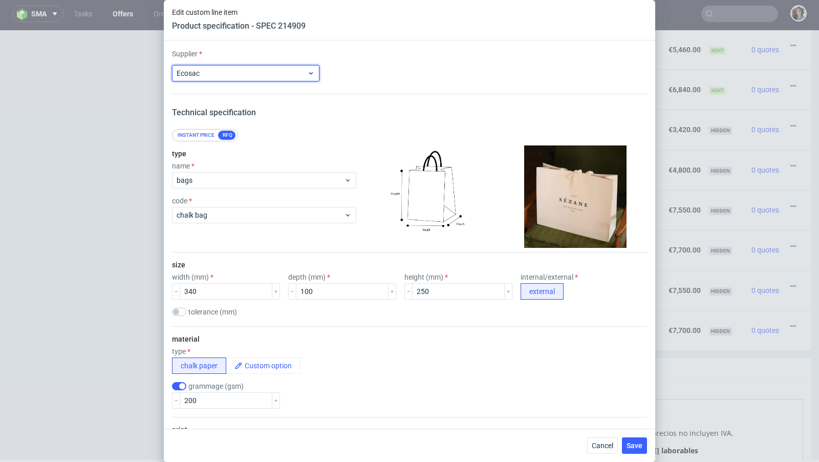
click at [240, 71] on span "Ecosac" at bounding box center [242, 73] width 130 height 10
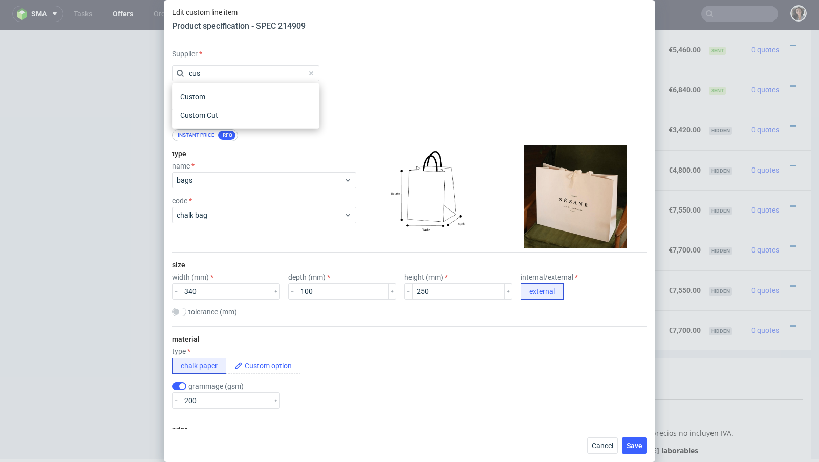
scroll to position [0, 0]
type input "cus"
click at [221, 100] on div "Custom" at bounding box center [245, 97] width 139 height 18
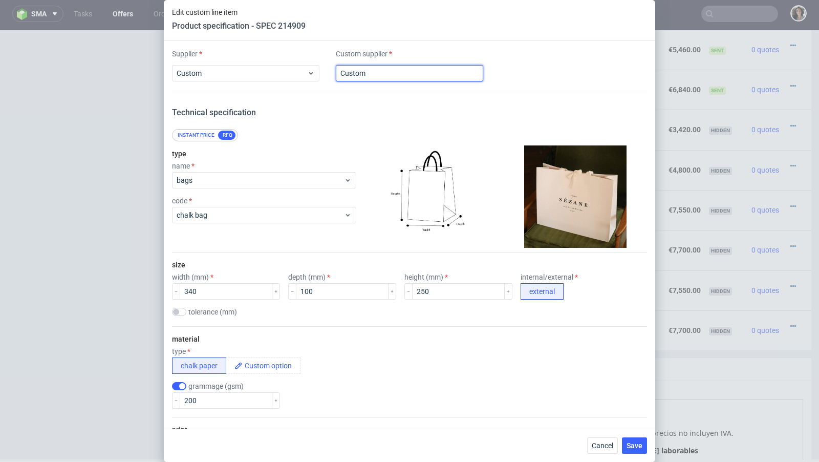
click at [356, 71] on input "Custom" at bounding box center [409, 73] width 147 height 16
paste input "Inter Druk"
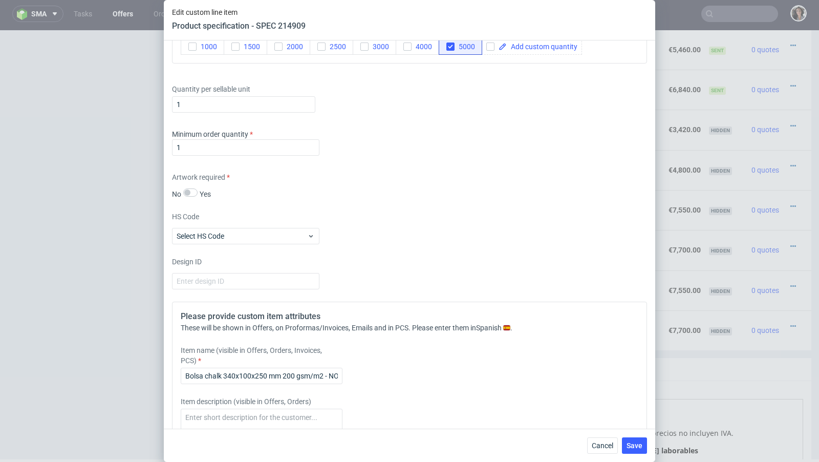
scroll to position [1328, 0]
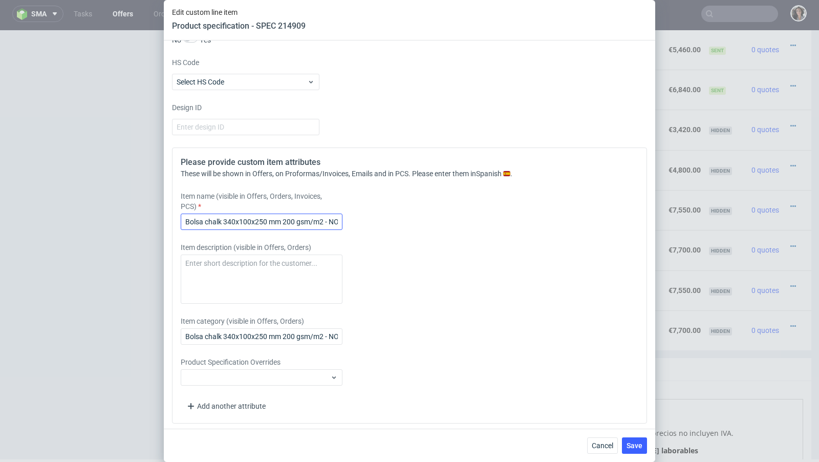
type input "Inter Druk"
click at [337, 217] on input "Bolsa chalk 340x100x250 mm 200 gsm/m2 - NO FSC" at bounding box center [262, 221] width 162 height 16
click at [334, 217] on input "Bolsa chalk 340x100x250 mm 200 gsm/m2 - WITH FSC" at bounding box center [262, 221] width 162 height 16
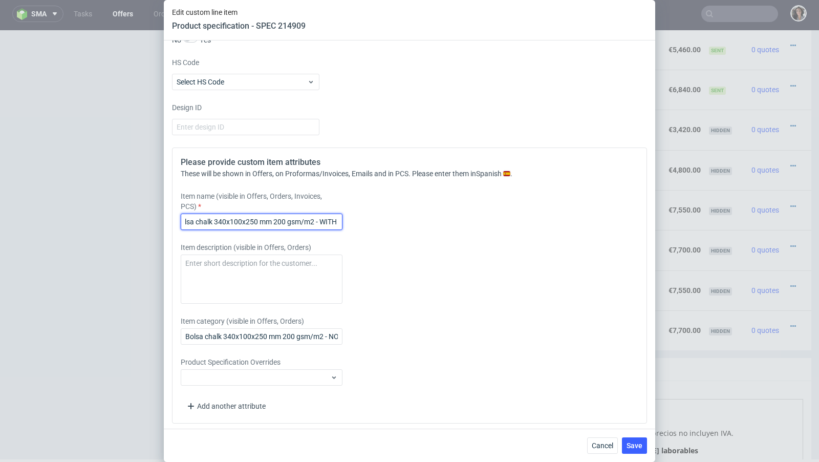
click at [334, 217] on input "Bolsa chalk 340x100x250 mm 200 gsm/m2 - WITH FSC" at bounding box center [262, 221] width 162 height 16
type input "Bolsa chalk 340x100x250 mm 200 gsm/m2 - WITH FSC"
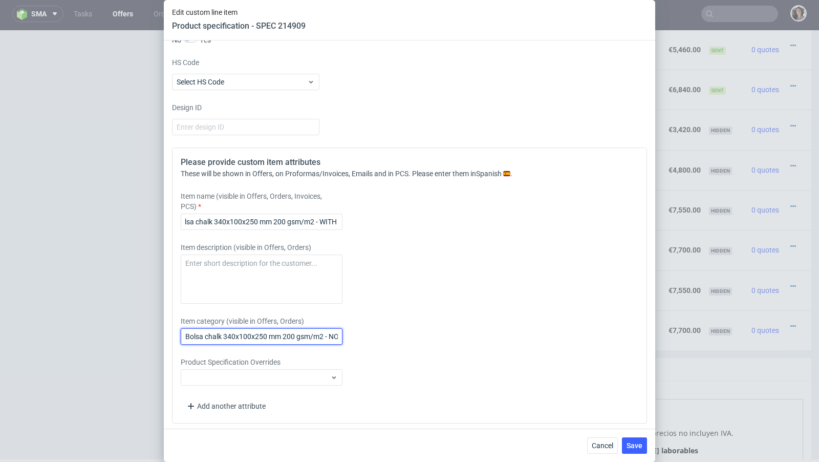
click at [319, 330] on input "Bolsa chalk 340x100x250 mm 200 gsm/m2 - NO FSC" at bounding box center [262, 336] width 162 height 16
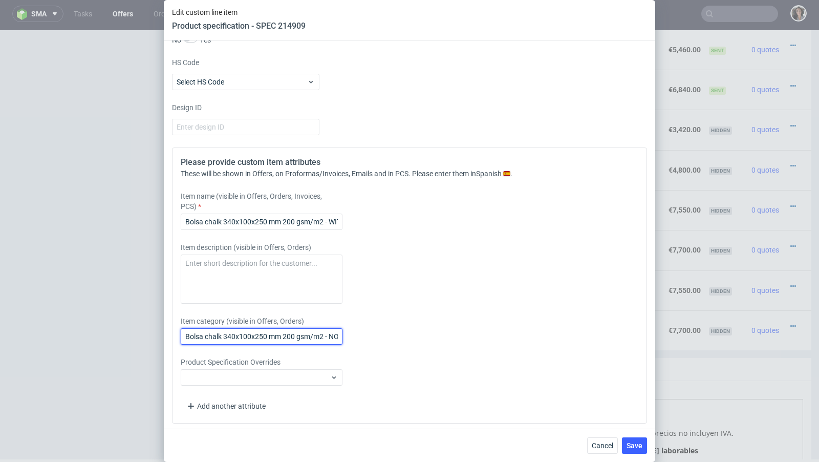
paste input "WITH"
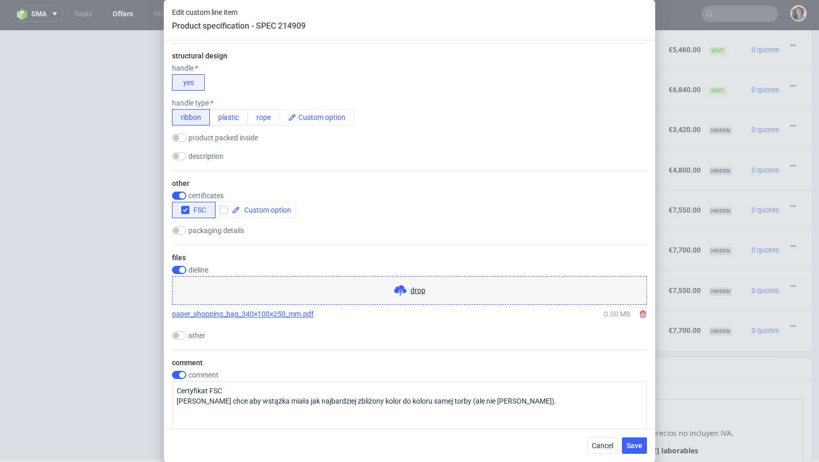
scroll to position [745, 0]
type input "Bolsa chalk 340x100x250 mm 200 gsm/m2 - WITH FSC"
click at [634, 445] on span "Save" at bounding box center [634, 445] width 16 height 7
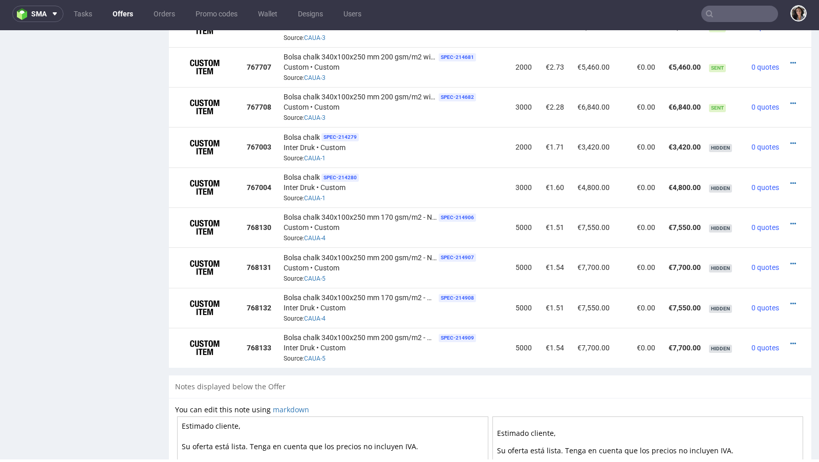
scroll to position [773, 0]
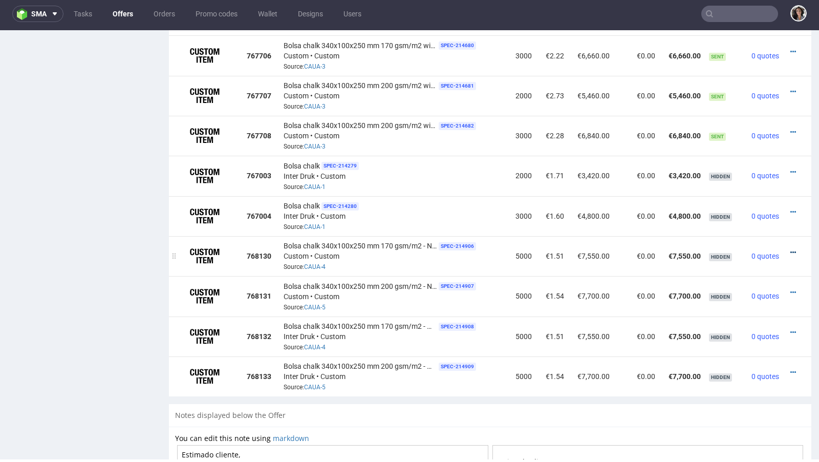
click at [790, 249] on icon at bounding box center [793, 252] width 6 height 7
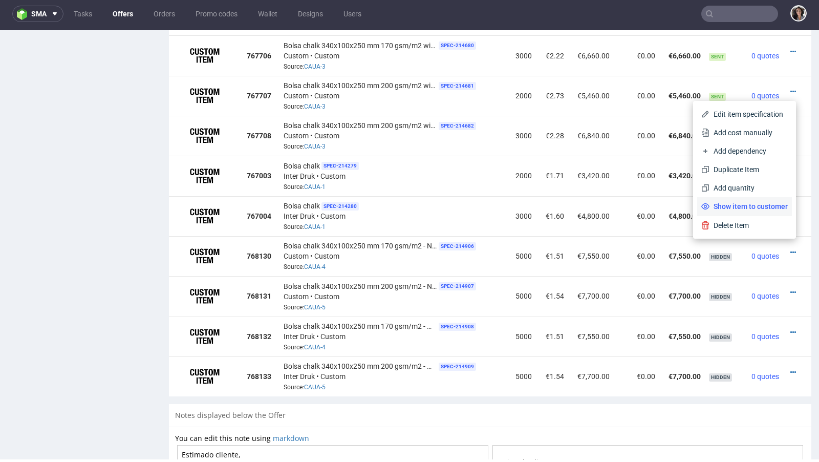
click at [756, 207] on span "Show item to customer" at bounding box center [748, 206] width 78 height 10
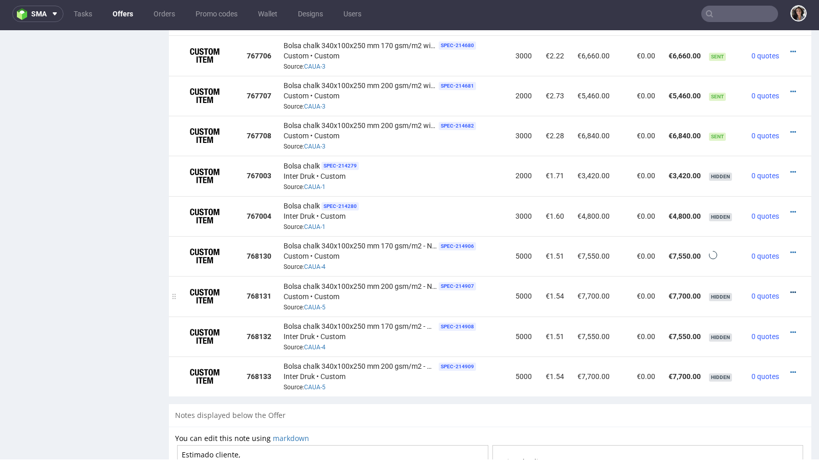
click at [790, 289] on icon at bounding box center [793, 292] width 6 height 7
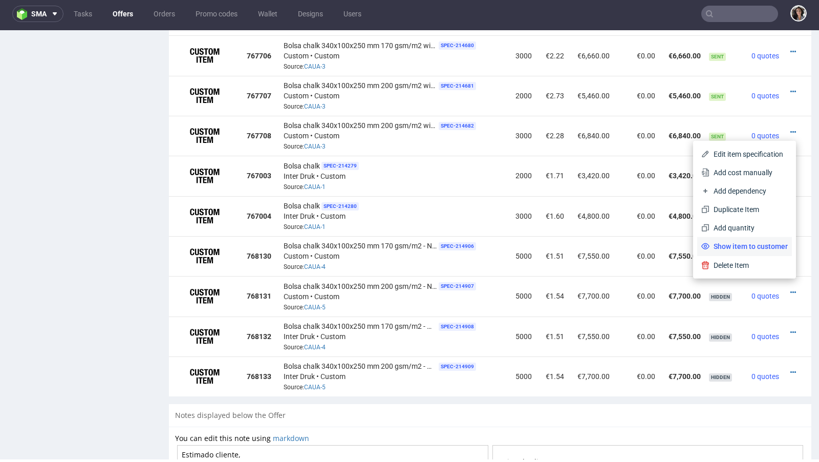
click at [754, 240] on li "Show item to customer" at bounding box center [744, 246] width 95 height 18
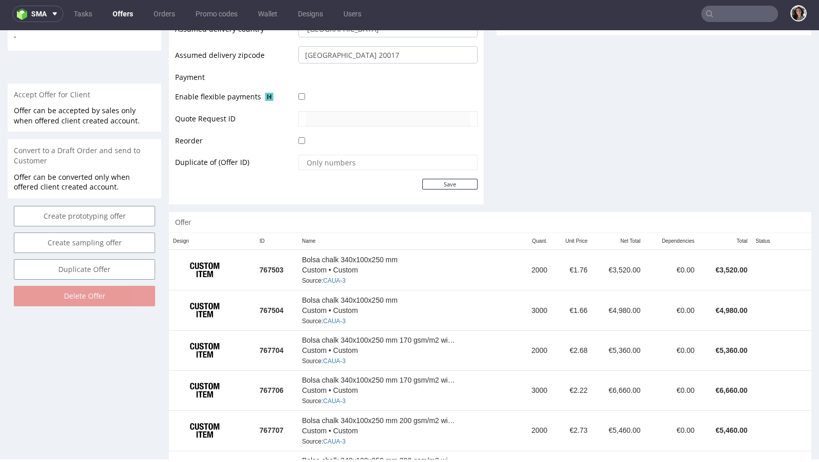
scroll to position [718, 0]
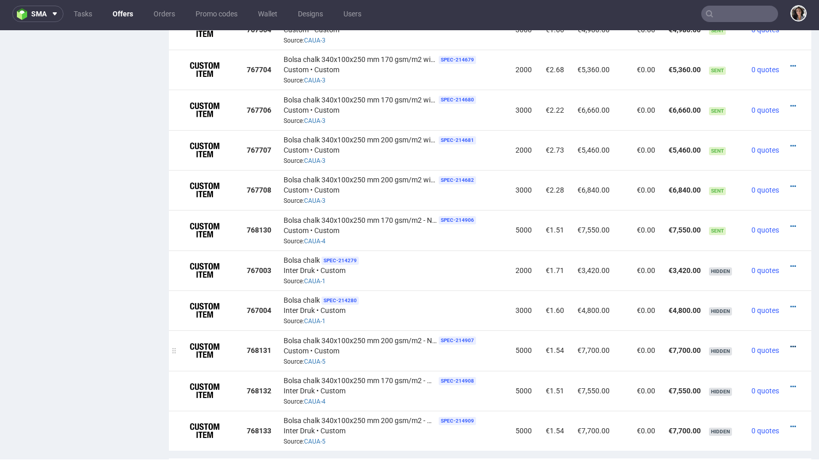
click at [790, 343] on icon at bounding box center [793, 346] width 6 height 7
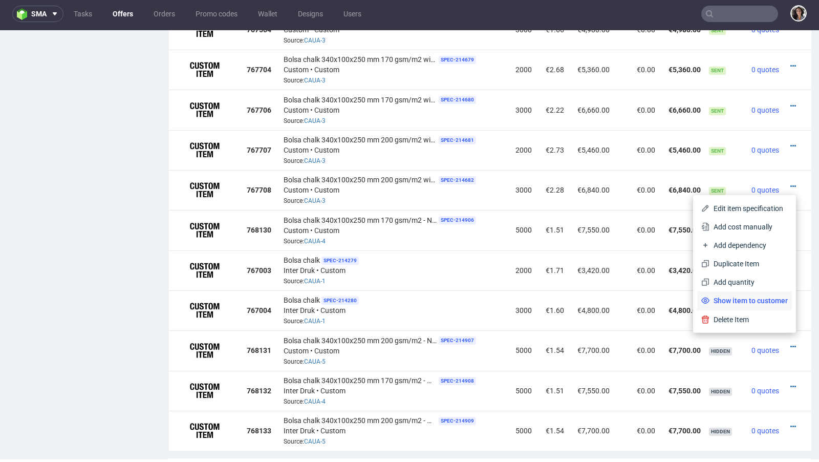
click at [757, 298] on span "Show item to customer" at bounding box center [748, 300] width 78 height 10
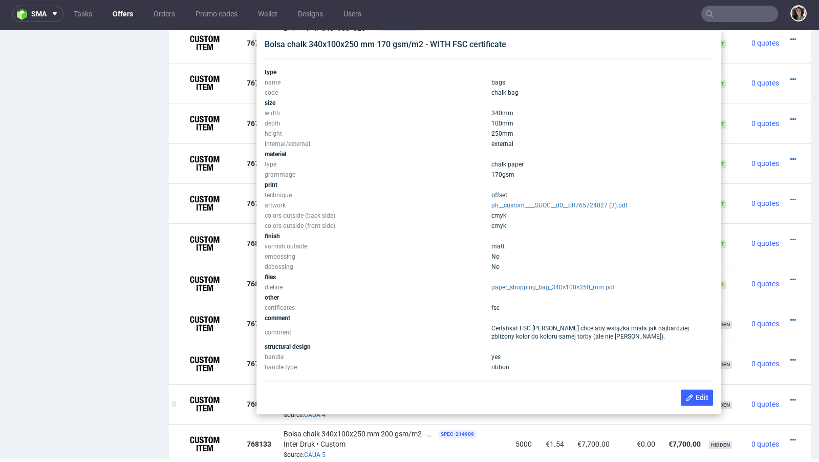
scroll to position [704, 0]
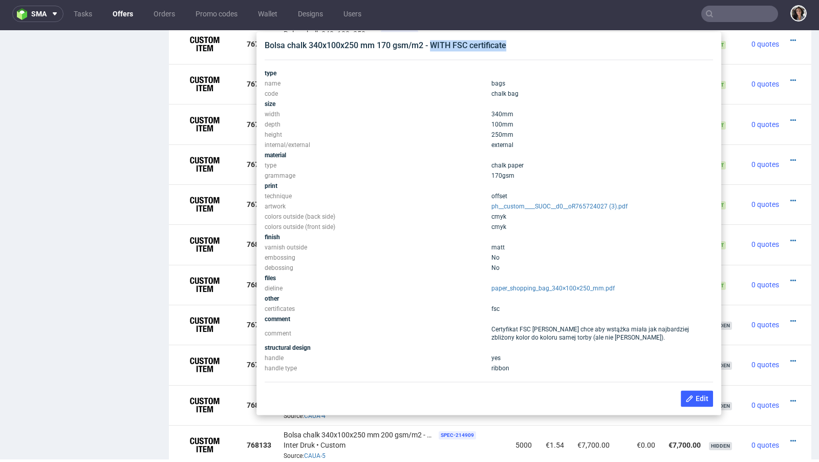
drag, startPoint x: 509, startPoint y: 45, endPoint x: 432, endPoint y: 46, distance: 76.8
click at [432, 46] on div "Bolsa chalk 340x100x250 mm 170 gsm/m2 - WITH FSC certificate" at bounding box center [489, 45] width 448 height 11
copy div "WITH FSC certificate"
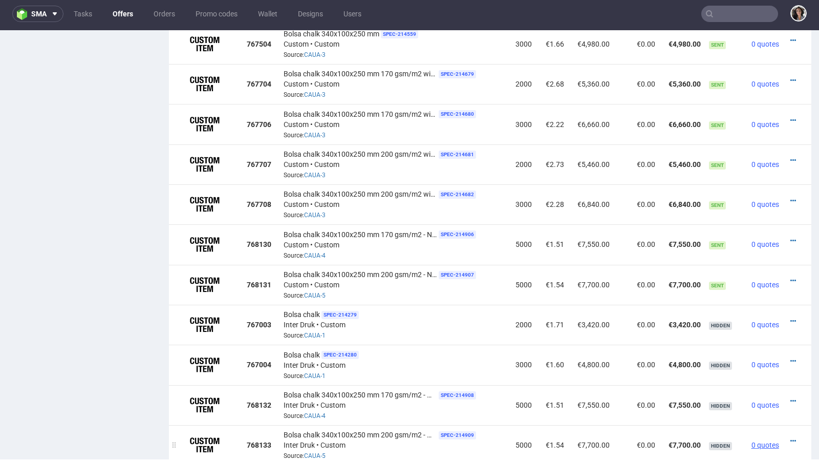
click at [751, 441] on span "0 quotes" at bounding box center [765, 445] width 28 height 8
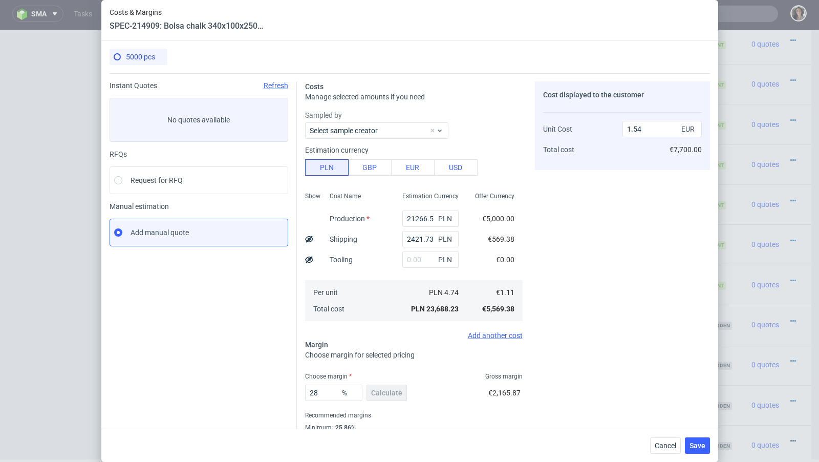
click at [786, 429] on div "Costs & Margins SPEC-214909: Bolsa chalk 340x100x250 mm 200 gsm/m2 - WITH FSC 5…" at bounding box center [409, 231] width 819 height 462
click at [691, 449] on button "Save" at bounding box center [697, 445] width 25 height 16
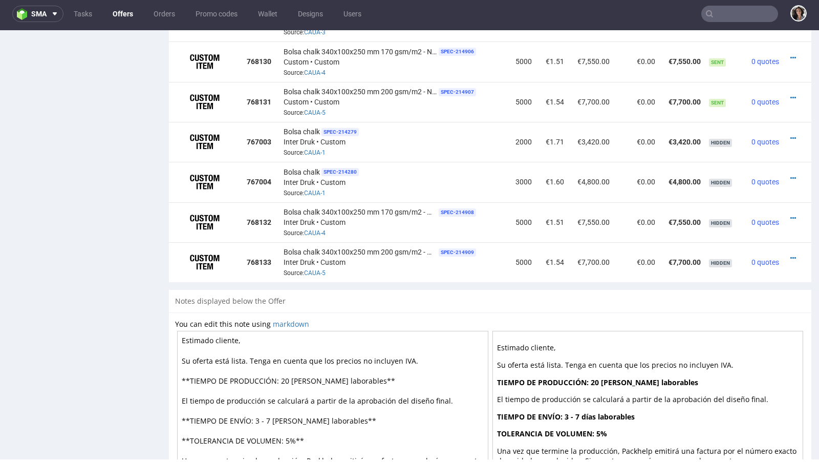
scroll to position [781, 0]
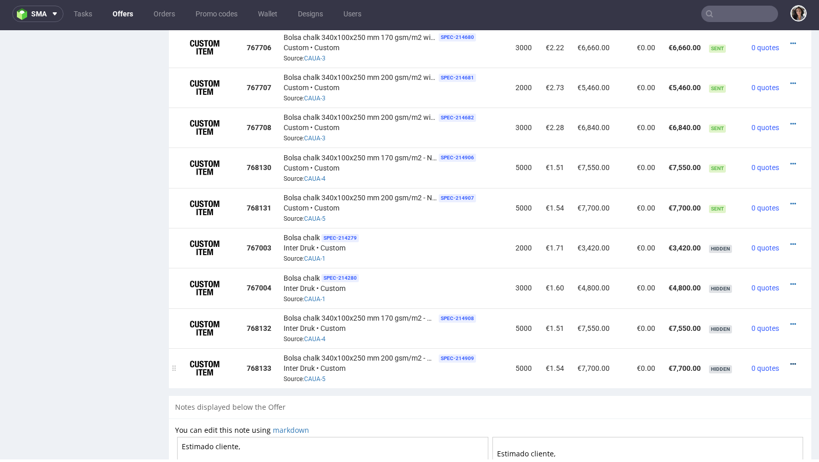
click at [790, 360] on icon at bounding box center [793, 363] width 6 height 7
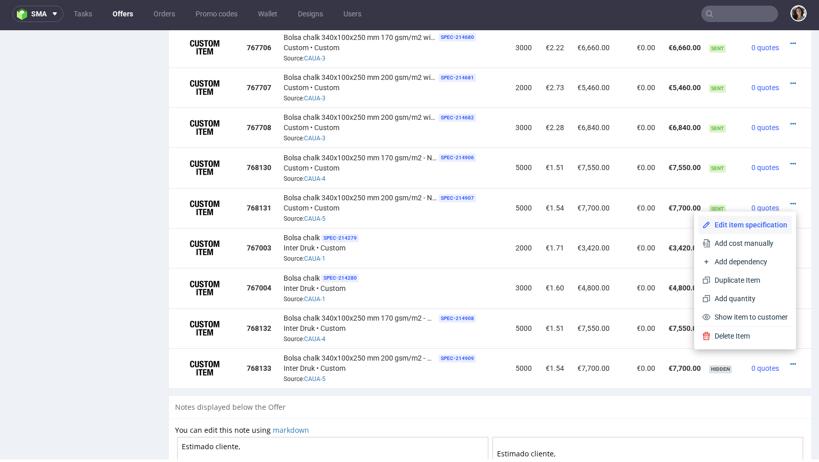
click at [726, 231] on li "Edit item specification" at bounding box center [745, 224] width 94 height 18
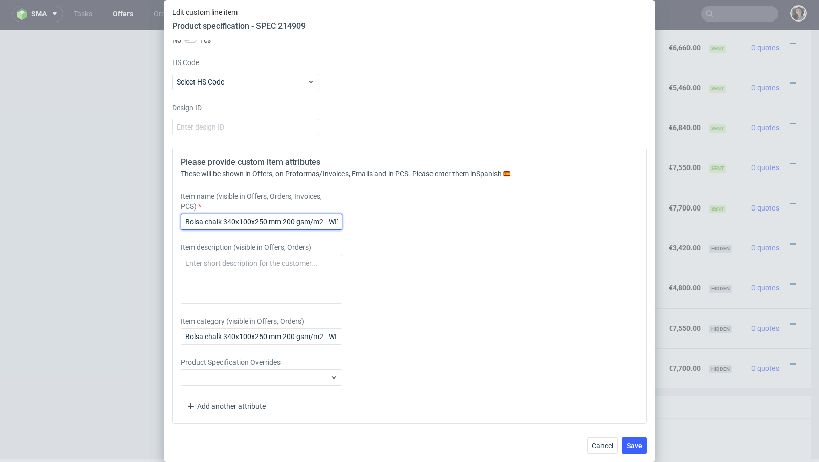
scroll to position [0, 24]
drag, startPoint x: 322, startPoint y: 216, endPoint x: 453, endPoint y: 219, distance: 131.5
click at [453, 219] on div "Item name (visible in Offers, Orders, Invoices, PCS) Bolsa chalk 340x100x250 mm…" at bounding box center [351, 210] width 340 height 39
click at [304, 207] on label "Item name (visible in Offers, Orders, Invoices, PCS)" at bounding box center [262, 201] width 162 height 20
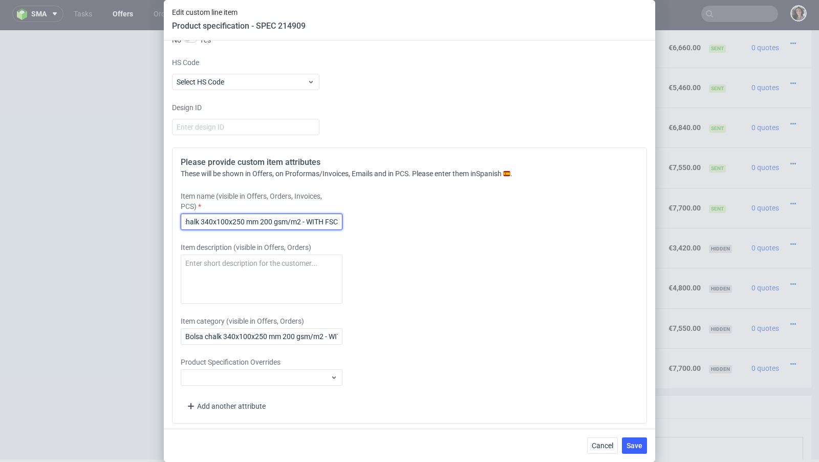
drag, startPoint x: 329, startPoint y: 221, endPoint x: 369, endPoint y: 222, distance: 40.4
click at [369, 222] on div "Item name (visible in Offers, Orders, Invoices, PCS) Bolsa chalk 340x100x250 mm…" at bounding box center [351, 210] width 340 height 39
paste input "certificate"
type input "Bolsa chalk 340x100x250 mm 200 gsm/m2 - WITH FSC certificate"
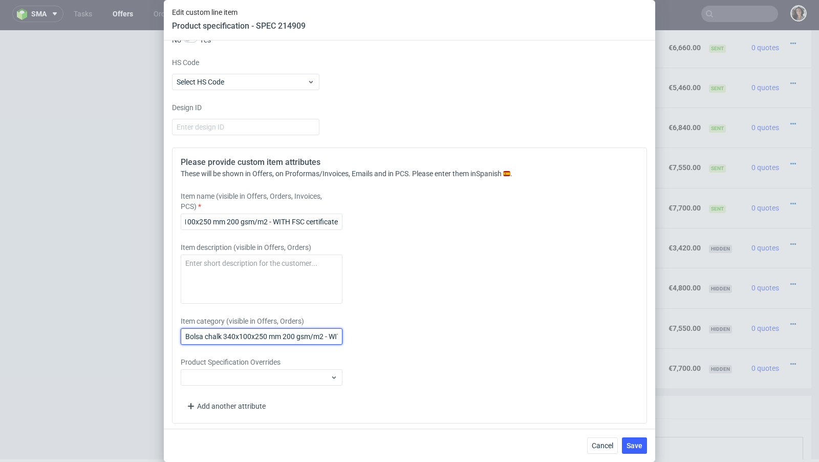
scroll to position [0, 0]
drag, startPoint x: 330, startPoint y: 334, endPoint x: 368, endPoint y: 335, distance: 38.4
click at [368, 335] on div "Item category (visible in Offers, Orders) Bolsa chalk 340x100x250 mm 200 gsm/m2…" at bounding box center [351, 330] width 340 height 29
paste input "certificate"
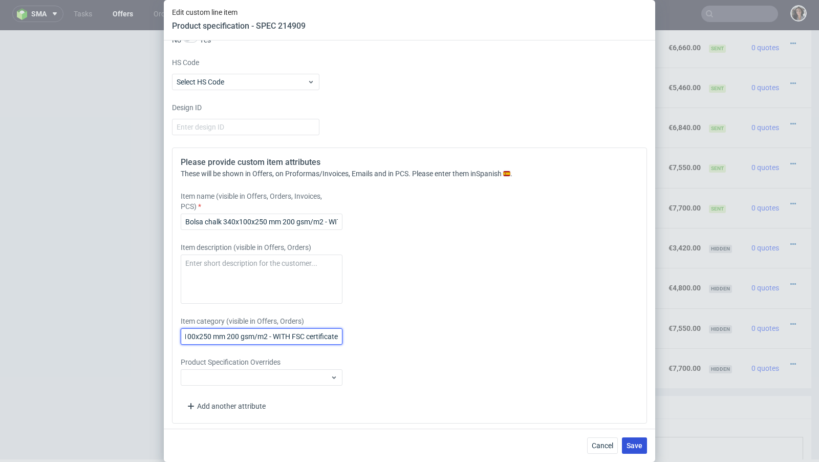
type input "Bolsa chalk 340x100x250 mm 200 gsm/m2 - WITH FSC certificate"
click at [634, 447] on span "Save" at bounding box center [634, 445] width 16 height 7
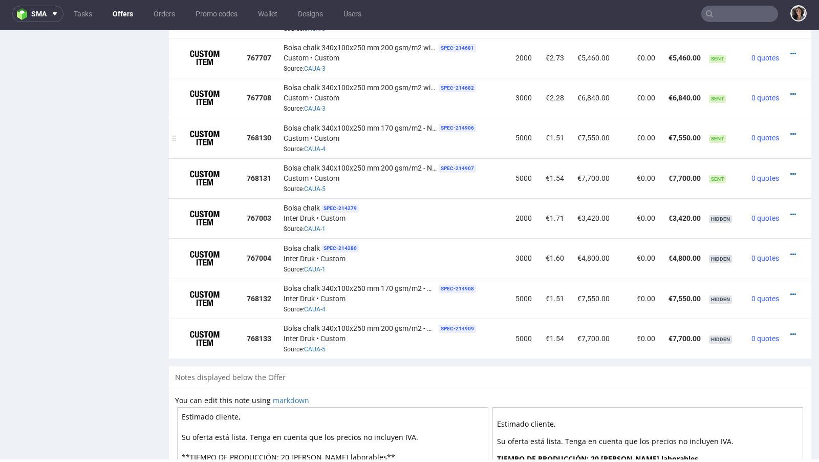
scroll to position [737, 0]
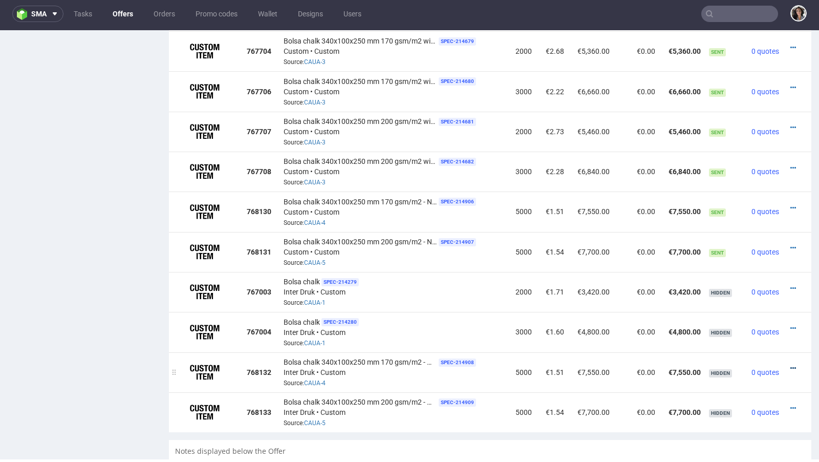
click at [790, 364] on icon at bounding box center [793, 367] width 6 height 7
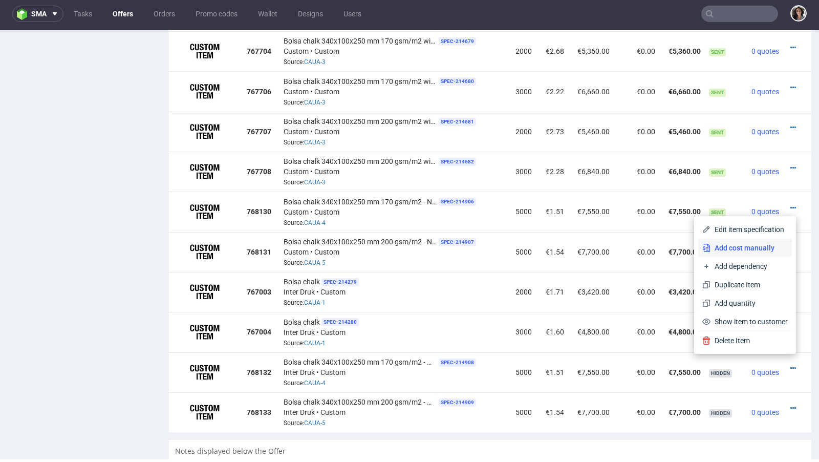
click at [737, 250] on span "Add cost manually" at bounding box center [748, 248] width 77 height 10
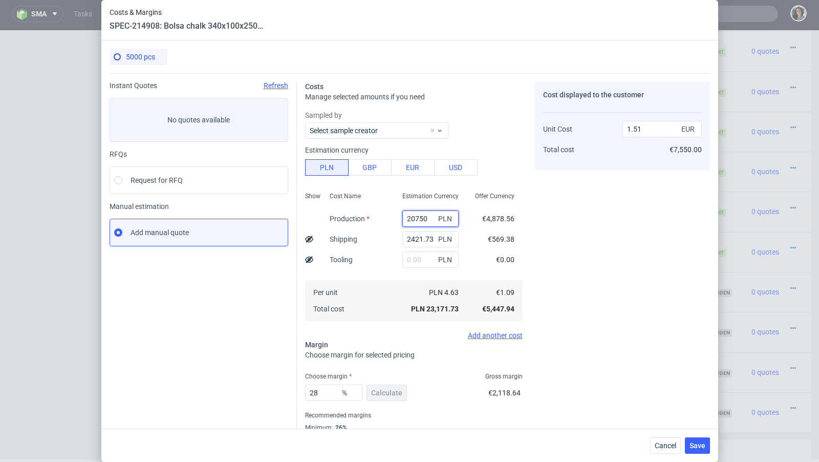
click at [421, 219] on input "20750" at bounding box center [430, 218] width 56 height 16
paste input "856"
type input "28560"
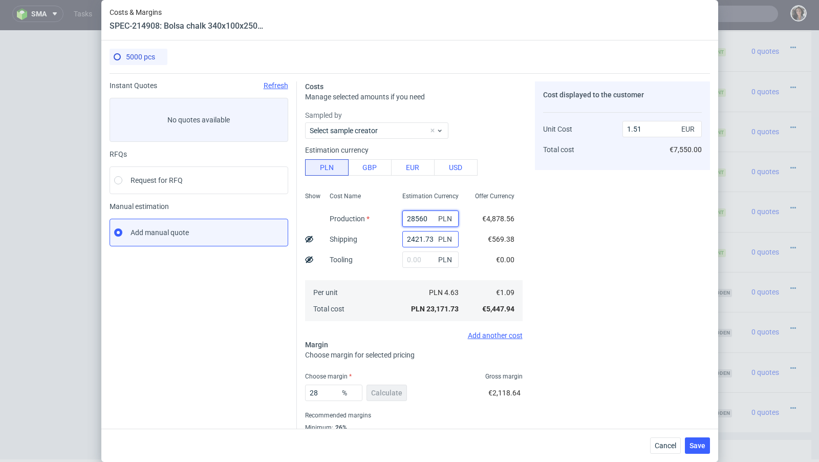
type input "2.02"
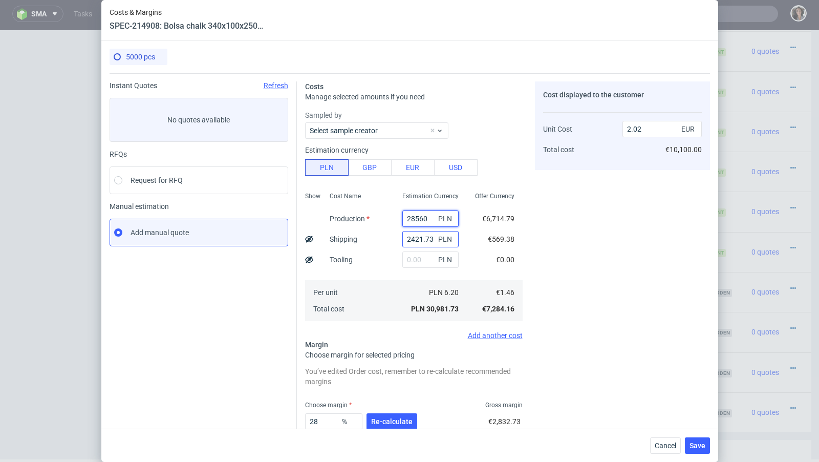
type input "28560"
click at [426, 240] on input "2421.73" at bounding box center [430, 239] width 56 height 16
click at [425, 255] on input "text" at bounding box center [430, 259] width 56 height 16
type input "800"
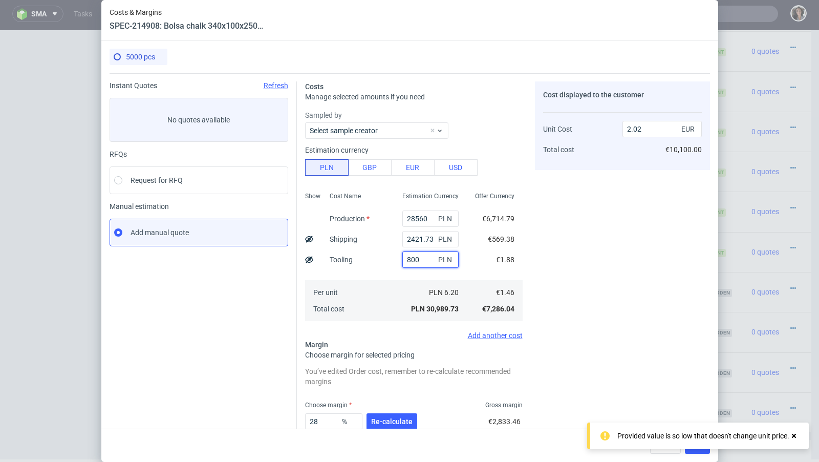
type input "2.07"
type input "800"
click at [432, 237] on input "2421.73" at bounding box center [430, 239] width 56 height 16
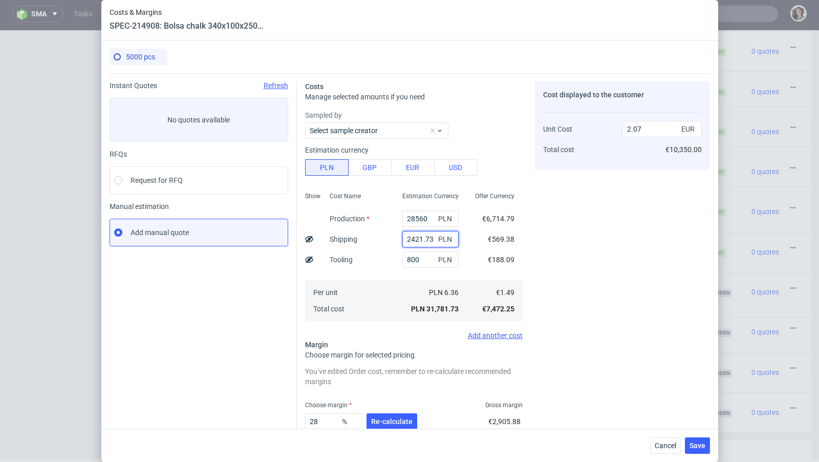
click at [423, 245] on input "2421.73" at bounding box center [430, 239] width 56 height 16
paste input "1 916,09"
type input "1 916,09"
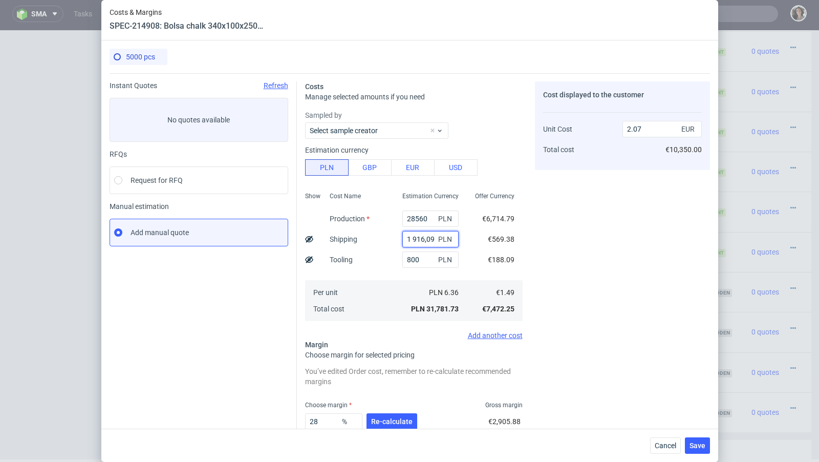
type input "1.92"
click at [412, 238] on input "text" at bounding box center [430, 239] width 56 height 16
paste input "1 916,09"
click at [412, 238] on input "1 916,09" at bounding box center [430, 239] width 56 height 16
type input "1916.09"
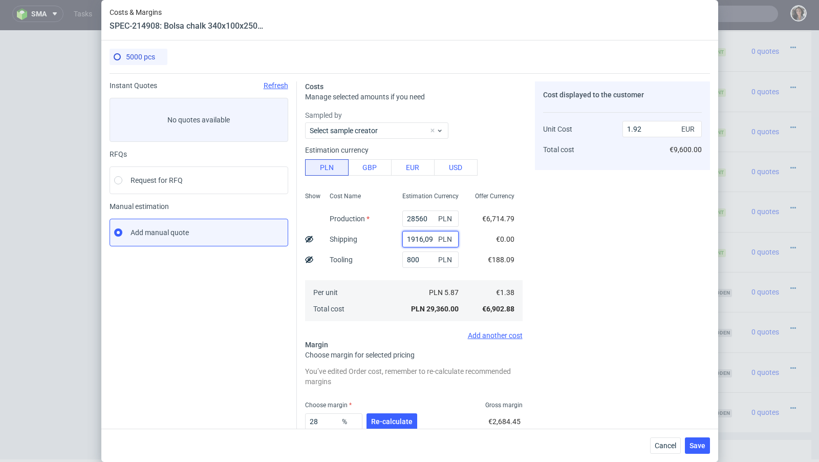
type input "2.04"
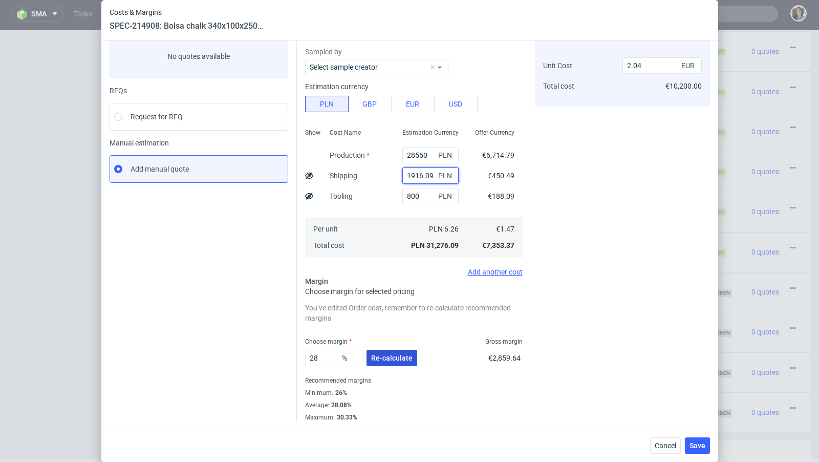
type input "1916.09"
click at [391, 355] on span "Re-calculate" at bounding box center [391, 357] width 41 height 7
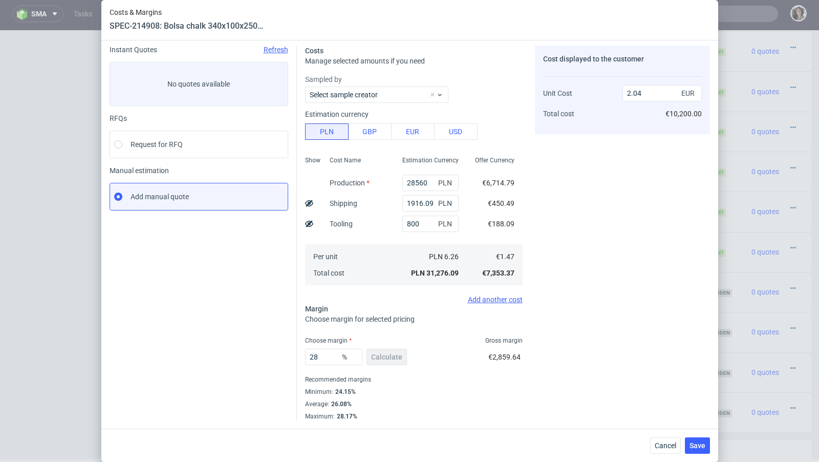
scroll to position [35, 0]
drag, startPoint x: 327, startPoint y: 357, endPoint x: 289, endPoint y: 357, distance: 37.9
click at [289, 357] on div "Instant Quotes Refresh No quotes available RFQs Request for RFQ Manual estimati…" at bounding box center [410, 229] width 600 height 383
type input "26"
type input "1.99"
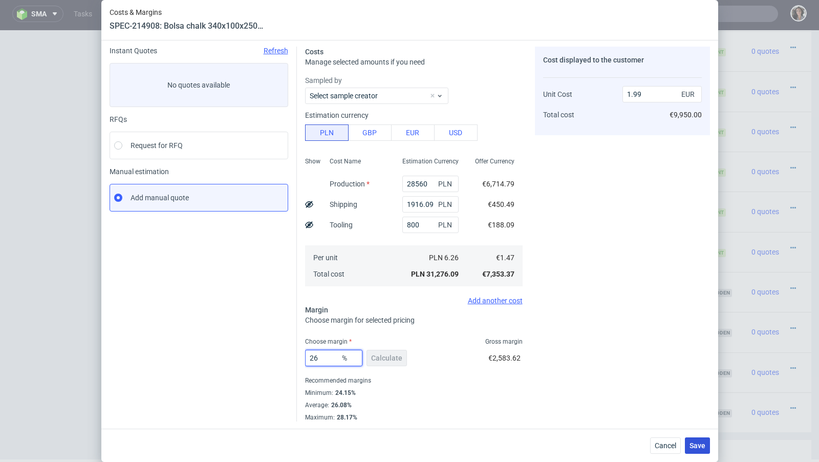
type input "26"
click at [697, 441] on button "Save" at bounding box center [697, 445] width 25 height 16
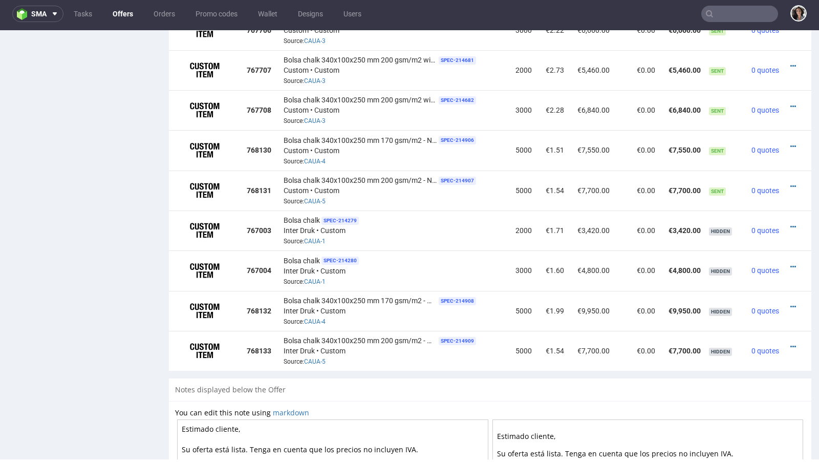
scroll to position [796, 0]
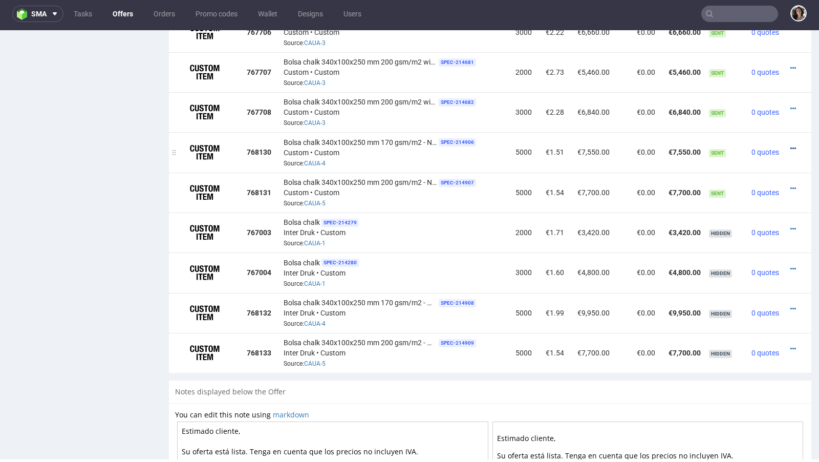
click at [790, 145] on icon at bounding box center [793, 148] width 6 height 7
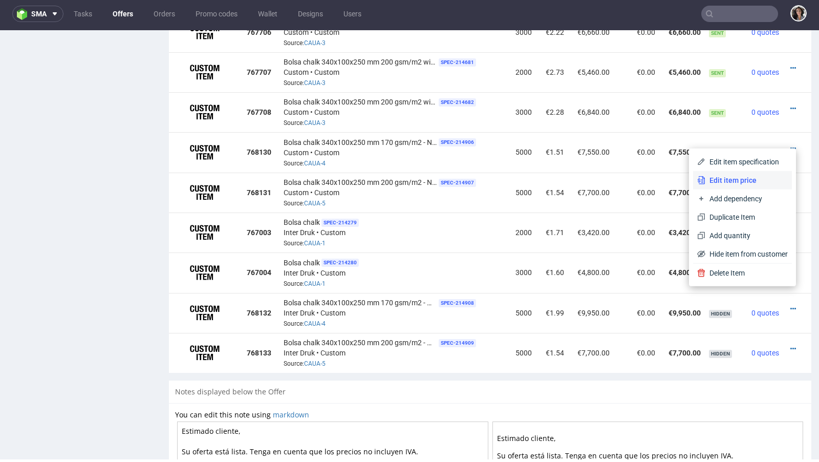
click at [724, 180] on span "Edit item price" at bounding box center [746, 180] width 82 height 10
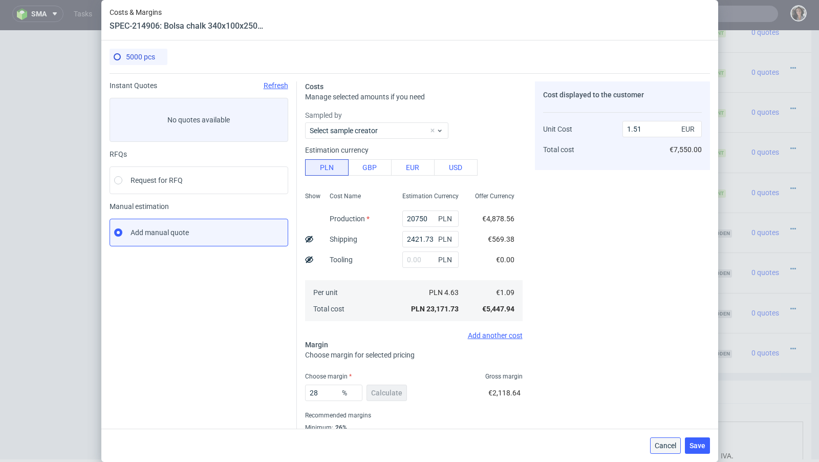
click at [663, 446] on span "Cancel" at bounding box center [665, 445] width 21 height 7
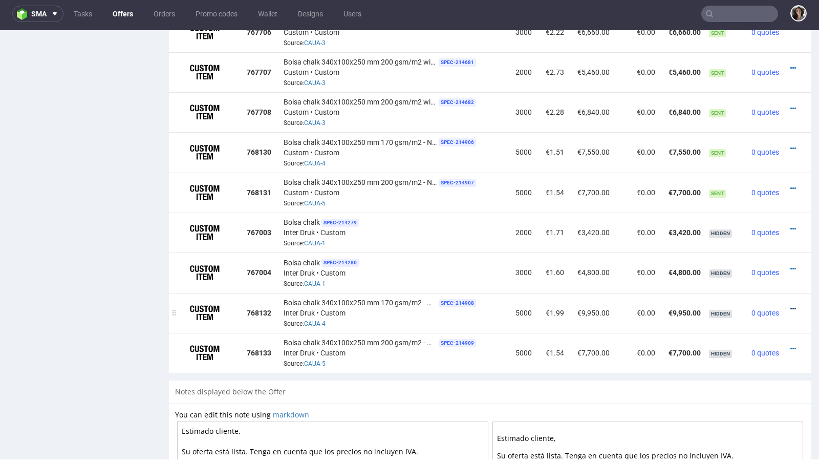
click at [790, 305] on icon at bounding box center [793, 308] width 6 height 7
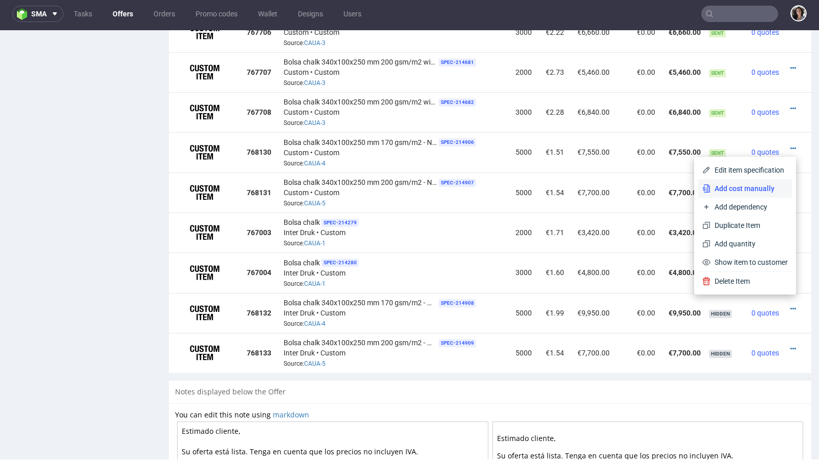
click at [726, 192] on span "Add cost manually" at bounding box center [748, 188] width 77 height 10
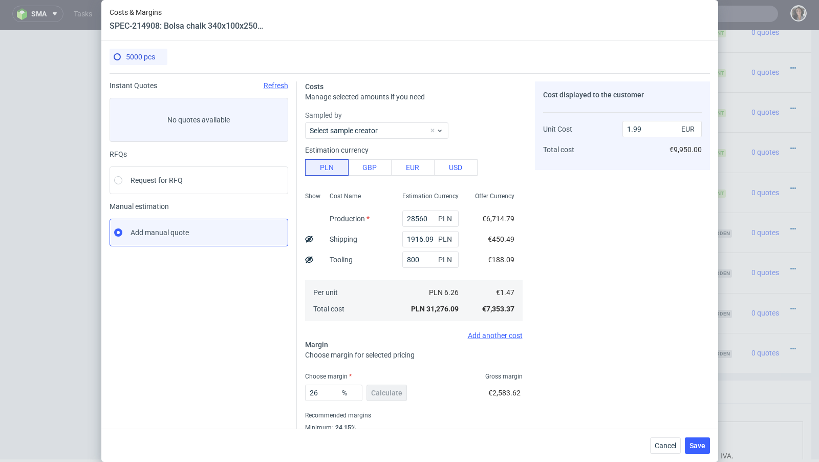
click at [662, 455] on div "Cancel Save" at bounding box center [409, 444] width 617 height 33
click at [661, 442] on span "Cancel" at bounding box center [665, 445] width 21 height 7
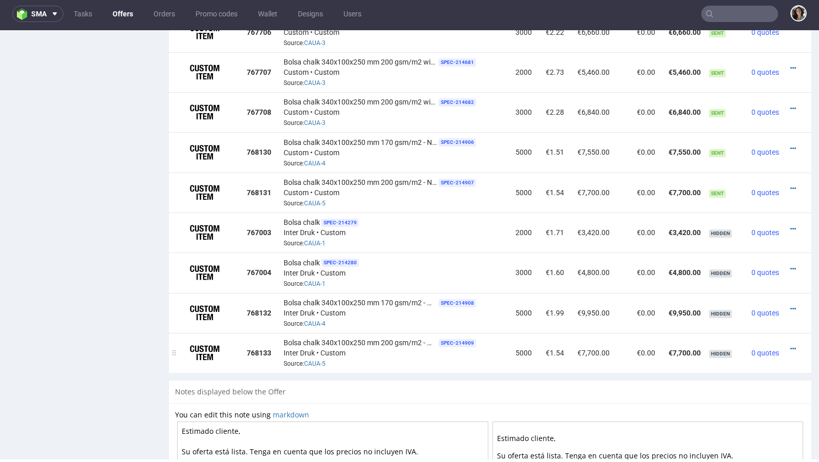
click at [788, 343] on div at bounding box center [794, 348] width 14 height 10
click at [790, 345] on icon at bounding box center [793, 348] width 6 height 7
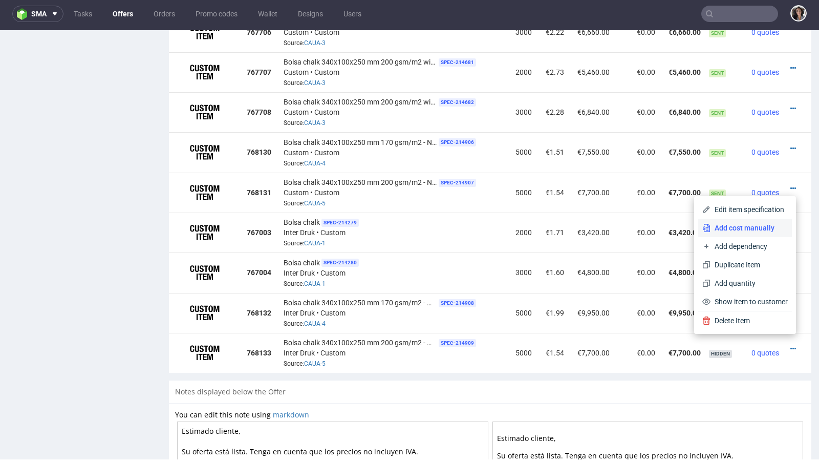
click at [728, 229] on span "Add cost manually" at bounding box center [748, 228] width 77 height 10
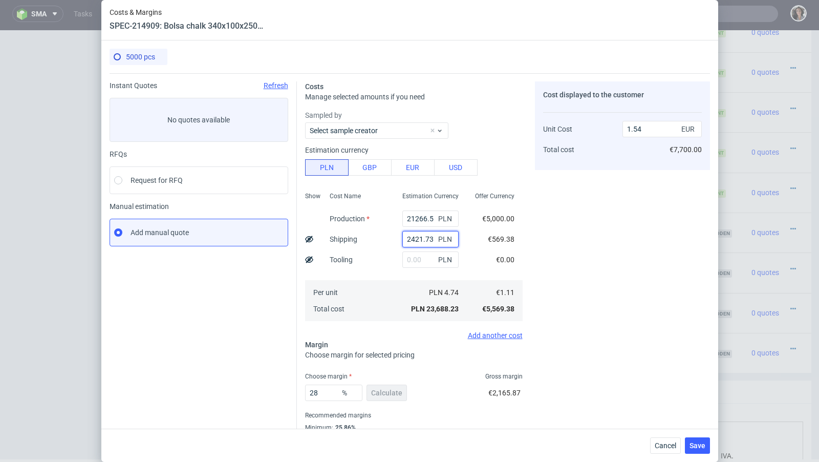
click at [420, 241] on input "2421.73" at bounding box center [430, 239] width 56 height 16
paste input "1 916,09"
type input "1 916,09"
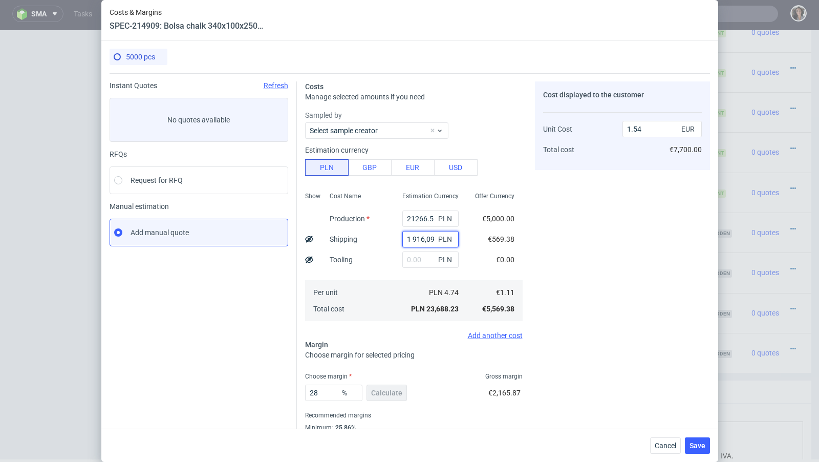
type input "1.39"
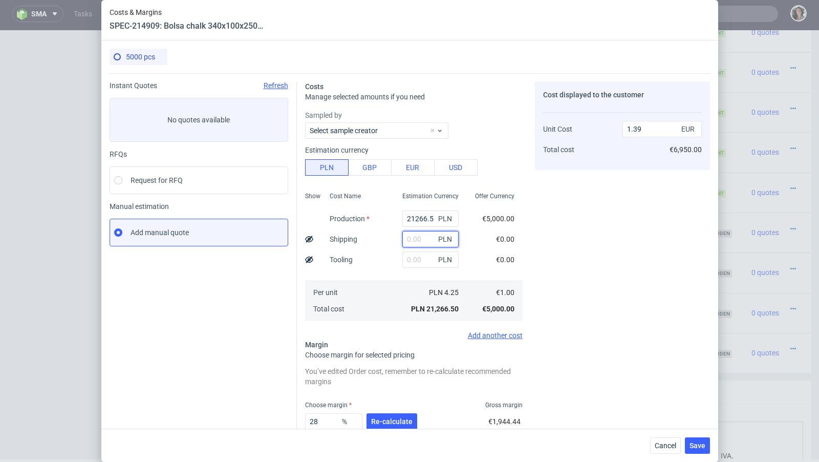
click at [410, 238] on input "text" at bounding box center [430, 239] width 56 height 16
paste input "1 916,09"
click at [410, 238] on input "1 916,09" at bounding box center [430, 239] width 56 height 16
click at [413, 238] on input "1 916,09" at bounding box center [430, 239] width 56 height 16
type input "1916.09"
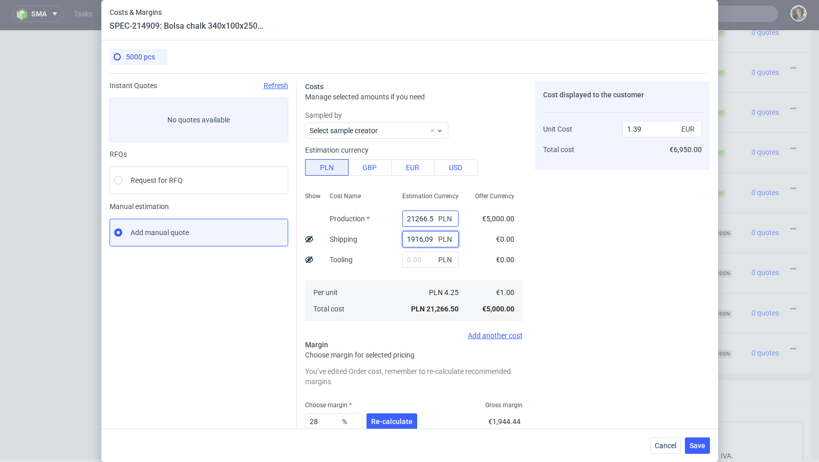
type input "1.51"
type input "1916.09"
click at [432, 208] on div "21266.5 PLN" at bounding box center [430, 218] width 73 height 20
click at [432, 221] on input "21266.5" at bounding box center [430, 218] width 56 height 16
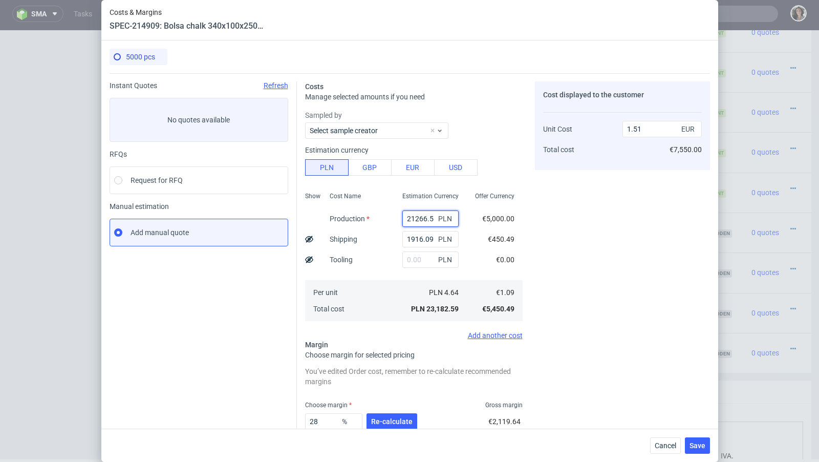
click at [432, 221] on input "21266.5" at bounding box center [430, 218] width 56 height 16
type input "29"
type input "0.13"
type input "29288"
type input "2.04"
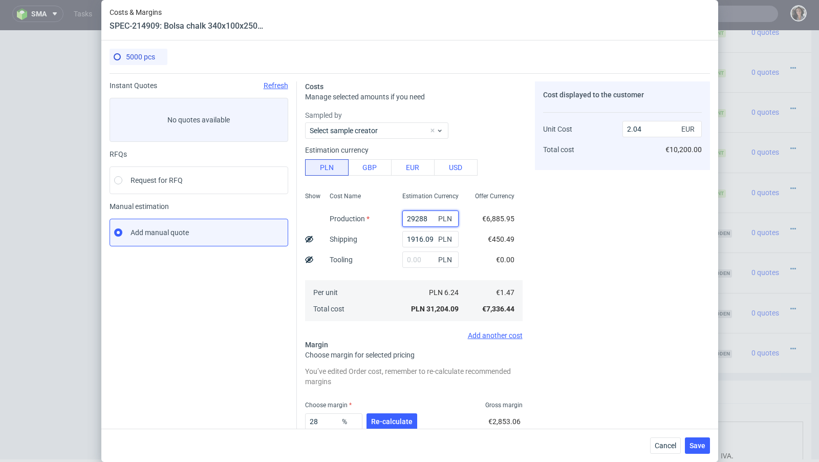
type input "29288"
click at [414, 260] on input "text" at bounding box center [430, 259] width 56 height 16
type input "800"
type input "2.09"
type input "800"
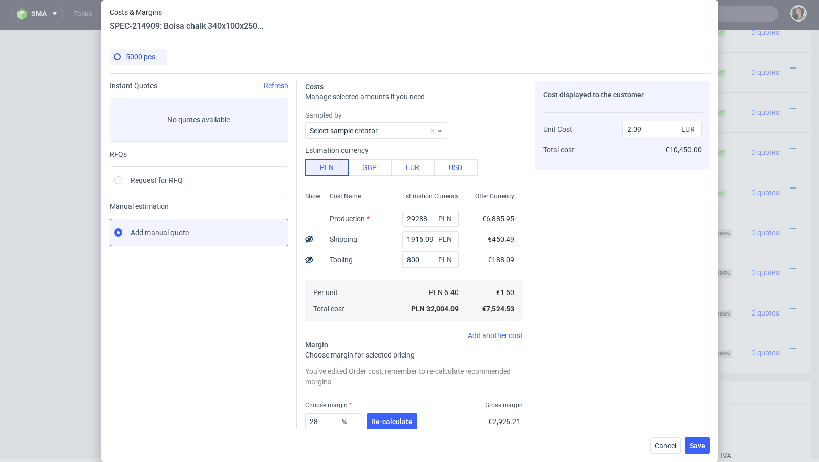
click at [378, 300] on div "Per unit Total cost" at bounding box center [357, 300] width 73 height 41
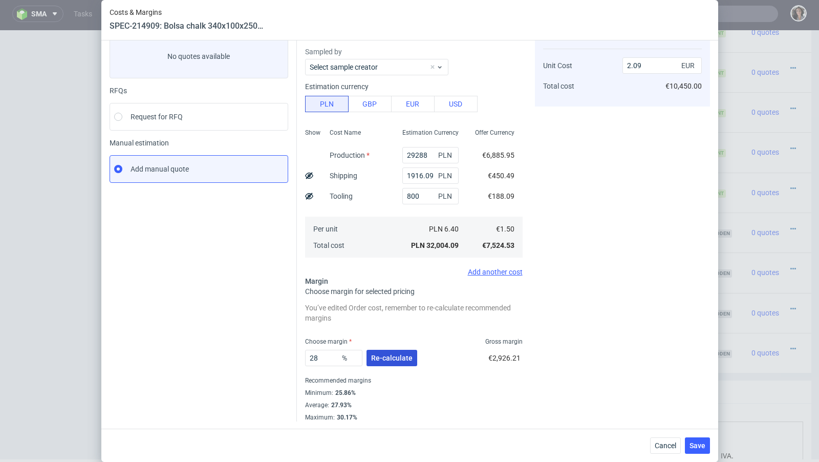
click at [409, 360] on span "Re-calculate" at bounding box center [391, 357] width 41 height 7
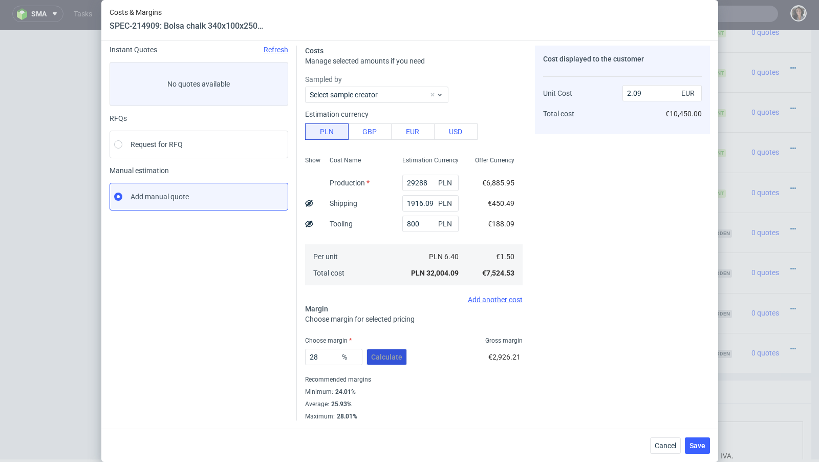
scroll to position [35, 0]
click at [692, 451] on button "Save" at bounding box center [697, 445] width 25 height 16
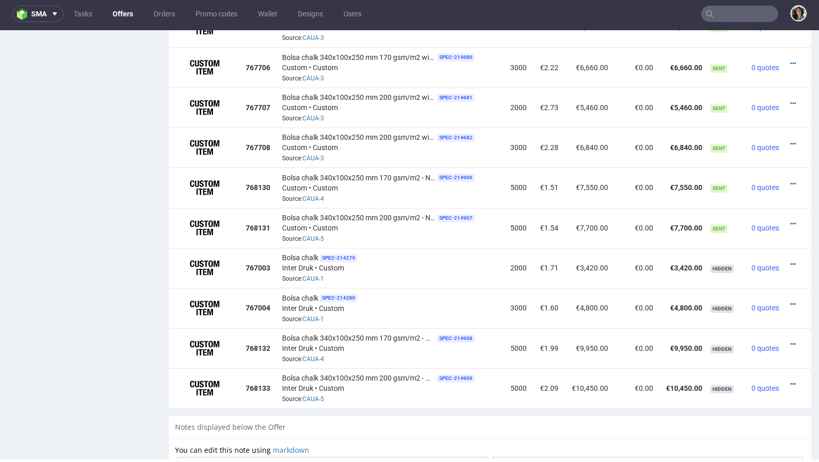
scroll to position [760, 0]
click at [787, 340] on div at bounding box center [794, 345] width 14 height 10
click at [790, 341] on icon at bounding box center [793, 344] width 6 height 7
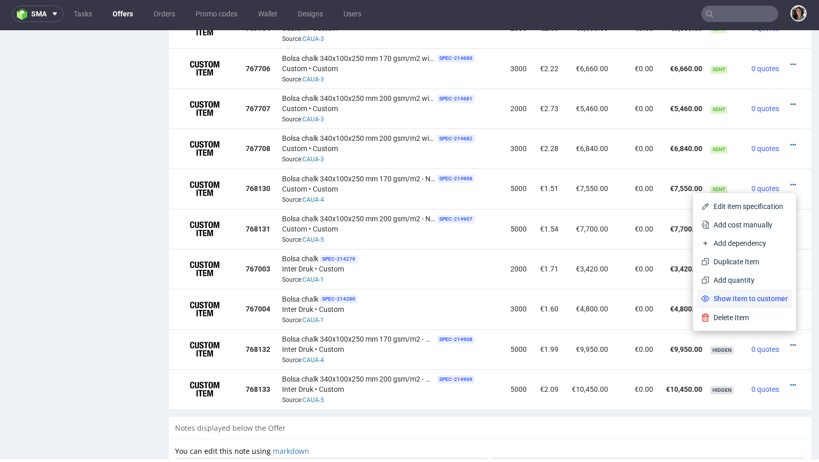
click at [759, 297] on span "Show item to customer" at bounding box center [748, 298] width 78 height 10
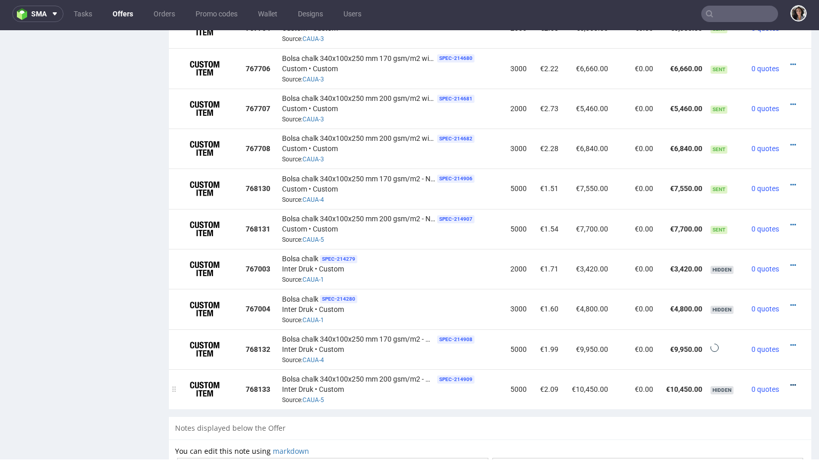
click at [790, 381] on icon at bounding box center [793, 384] width 6 height 7
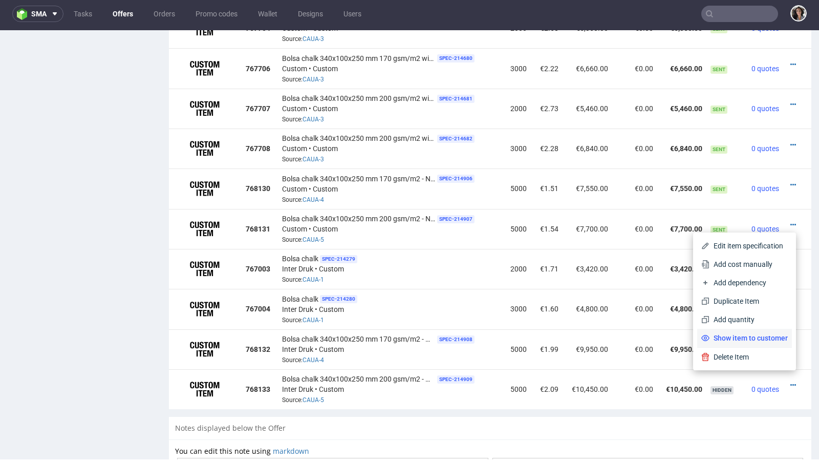
click at [771, 342] on span "Show item to customer" at bounding box center [748, 338] width 78 height 10
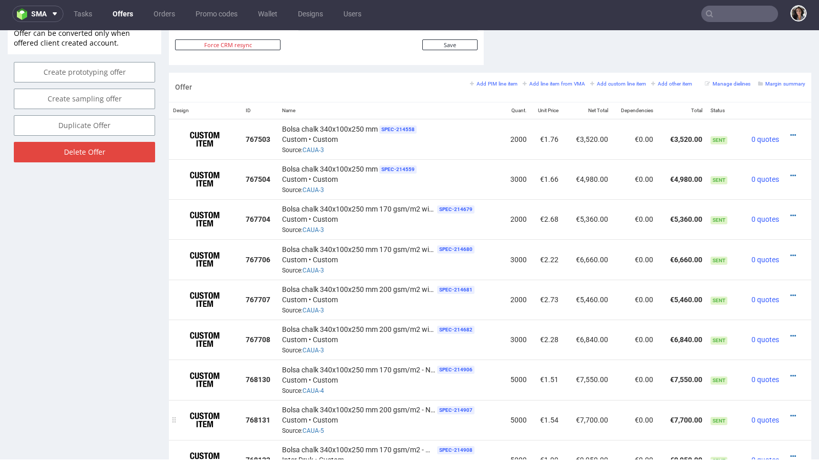
scroll to position [543, 0]
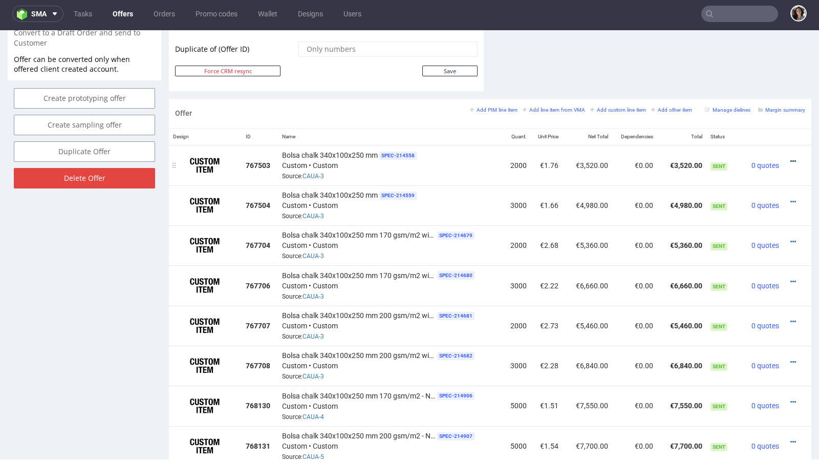
click at [790, 159] on icon at bounding box center [793, 161] width 6 height 7
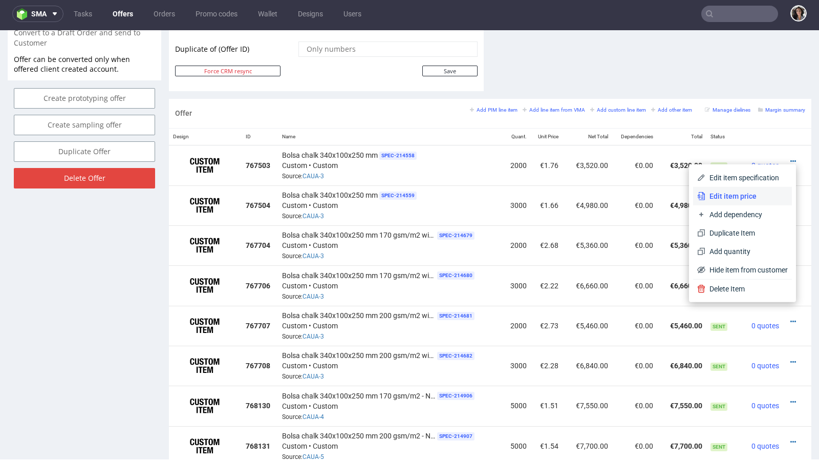
click at [751, 191] on span "Edit item price" at bounding box center [746, 196] width 82 height 10
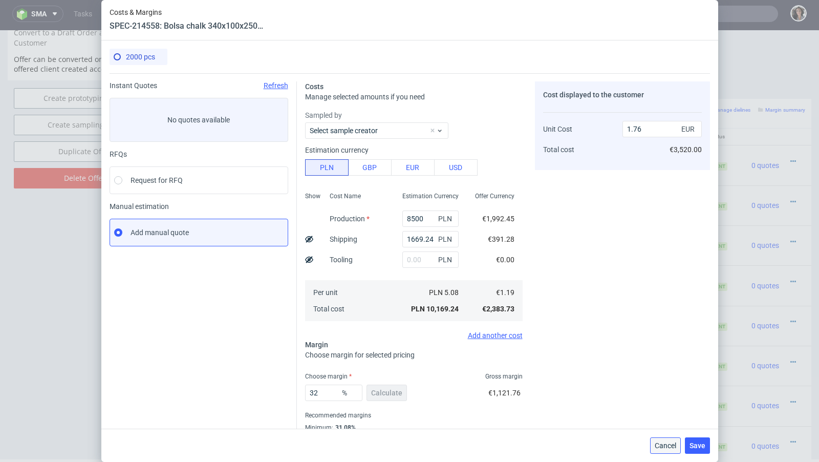
click at [665, 448] on span "Cancel" at bounding box center [665, 445] width 21 height 7
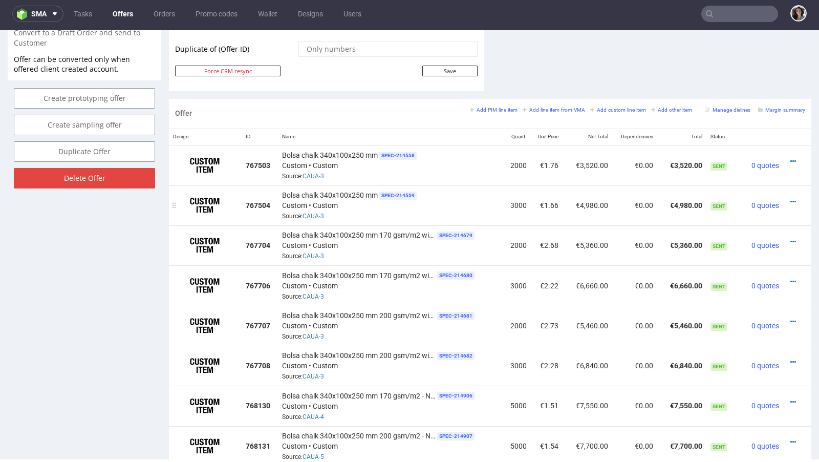
click at [787, 198] on div at bounding box center [794, 202] width 14 height 10
click at [790, 198] on icon at bounding box center [793, 201] width 6 height 7
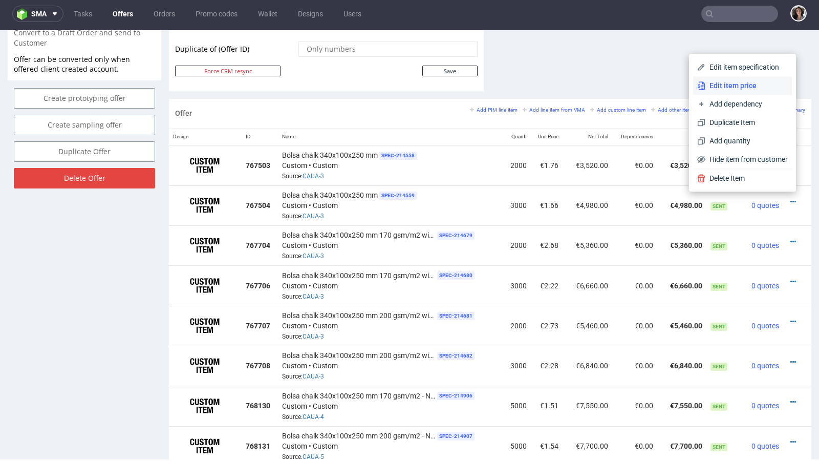
click at [705, 90] on span "Edit item price" at bounding box center [746, 85] width 82 height 10
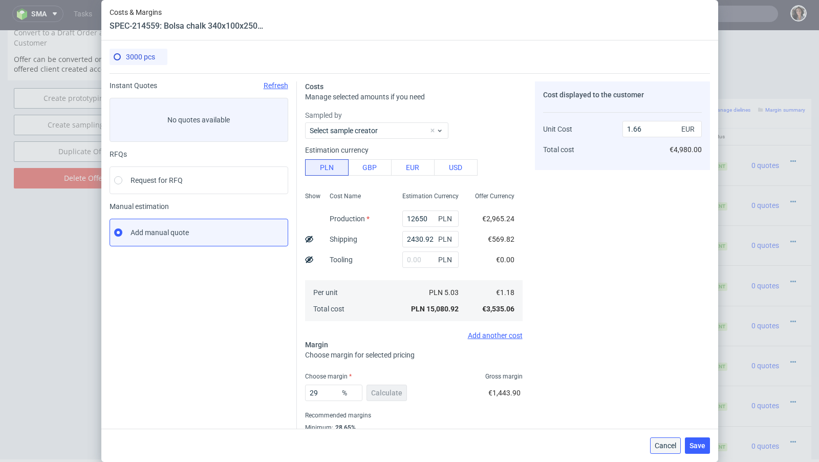
click at [675, 445] on span "Cancel" at bounding box center [665, 445] width 21 height 7
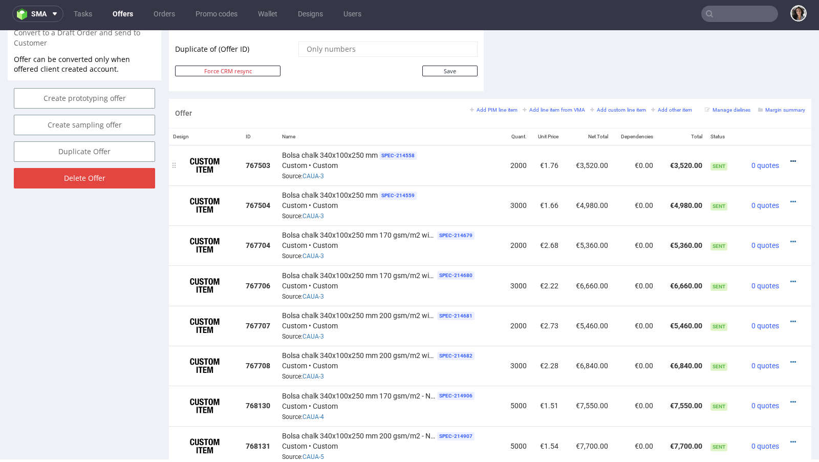
click at [790, 158] on icon at bounding box center [793, 161] width 6 height 7
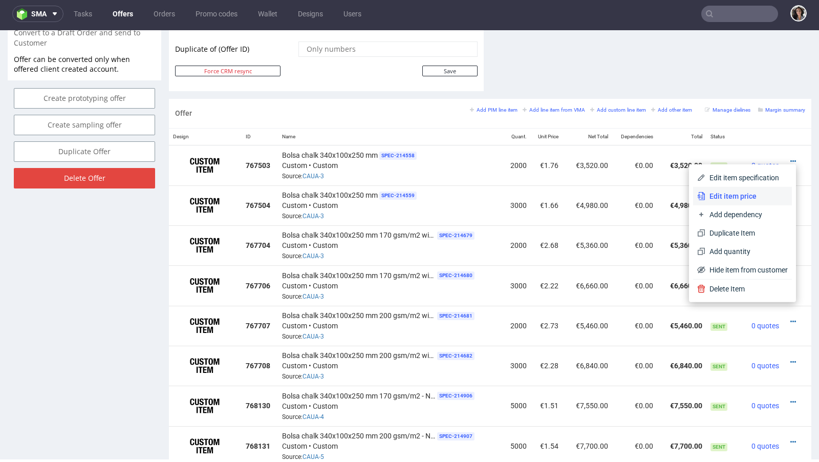
click at [743, 197] on span "Edit item price" at bounding box center [746, 196] width 82 height 10
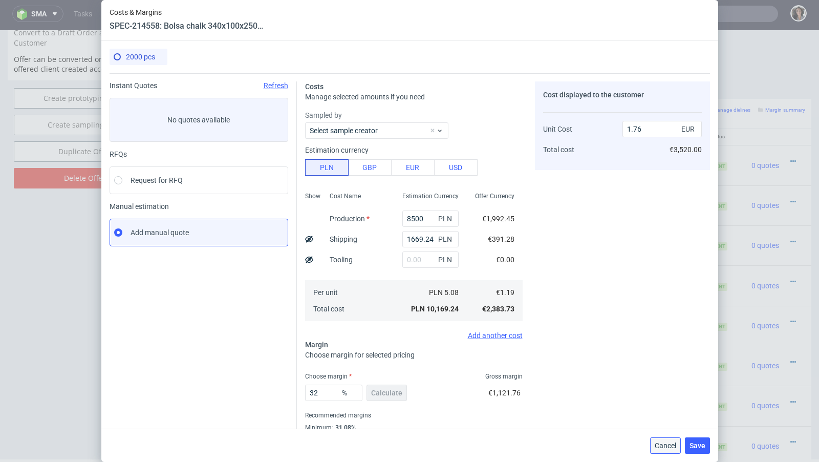
click at [668, 445] on span "Cancel" at bounding box center [665, 445] width 21 height 7
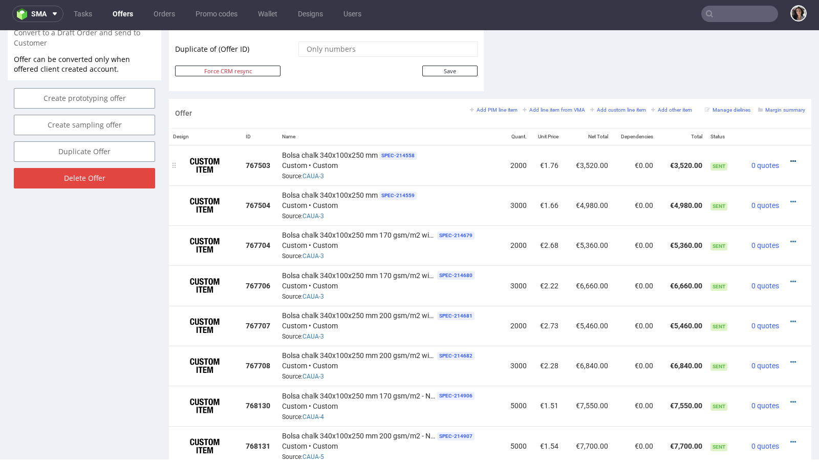
click at [790, 158] on icon at bounding box center [793, 161] width 6 height 7
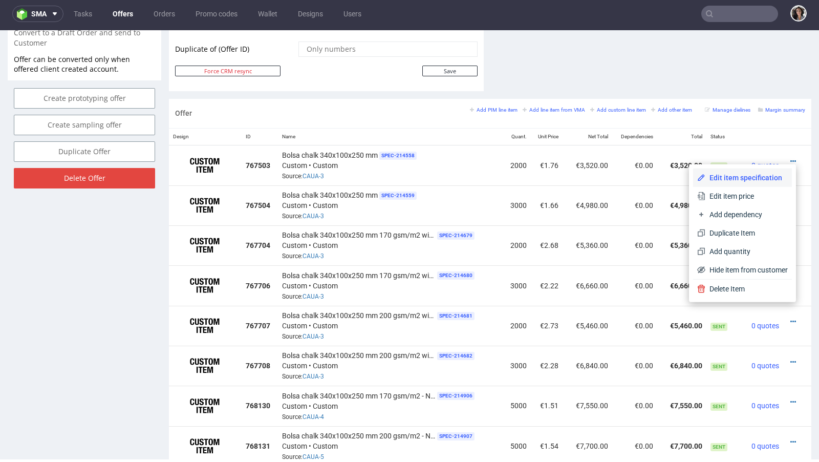
click at [733, 176] on span "Edit item specification" at bounding box center [746, 177] width 82 height 10
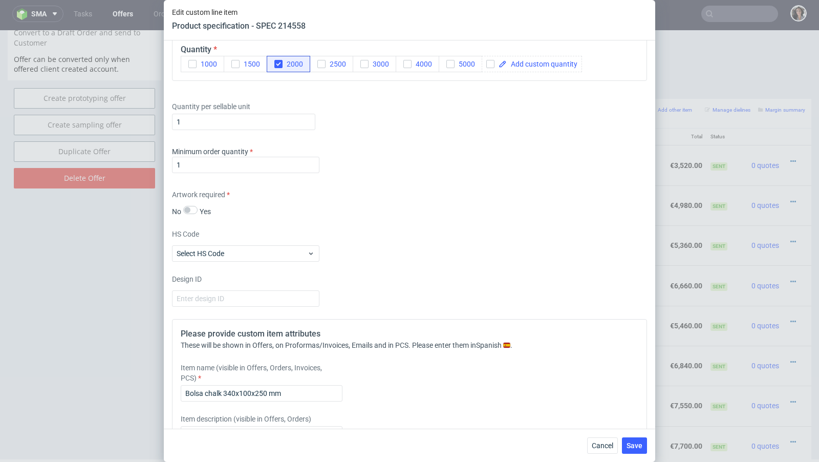
scroll to position [1328, 0]
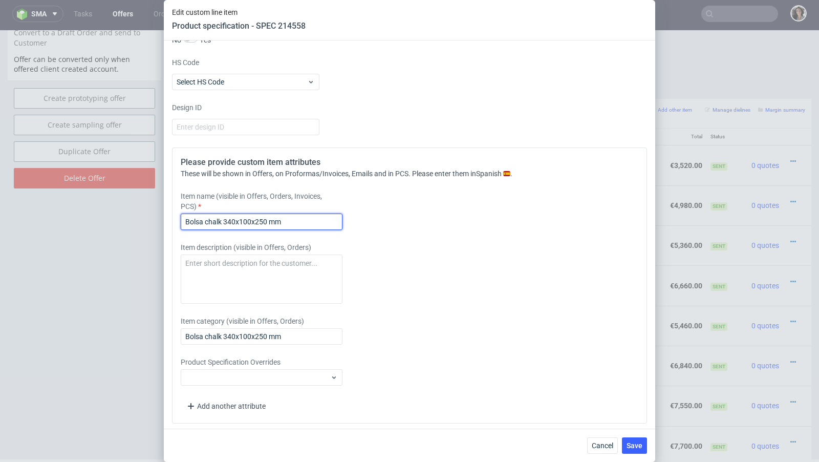
click at [326, 216] on input "Bolsa chalk 340x100x250 mm" at bounding box center [262, 221] width 162 height 16
drag, startPoint x: 304, startPoint y: 220, endPoint x: 367, endPoint y: 220, distance: 62.9
click at [367, 220] on div "Item name (visible in Offers, Orders, Invoices, PCS) Bolsa chalk 340x100x250 mm…" at bounding box center [351, 210] width 340 height 39
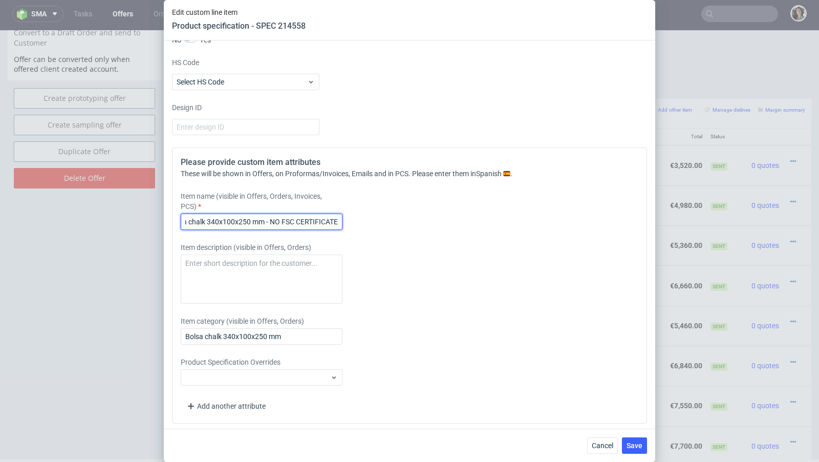
click at [327, 214] on input "Bolsa chalk 340x100x250 mm - NO FSC CERTIFICATE" at bounding box center [262, 221] width 162 height 16
type input "Bolsa chalk 340x100x250 mm - NO FSC CERTIFICATE"
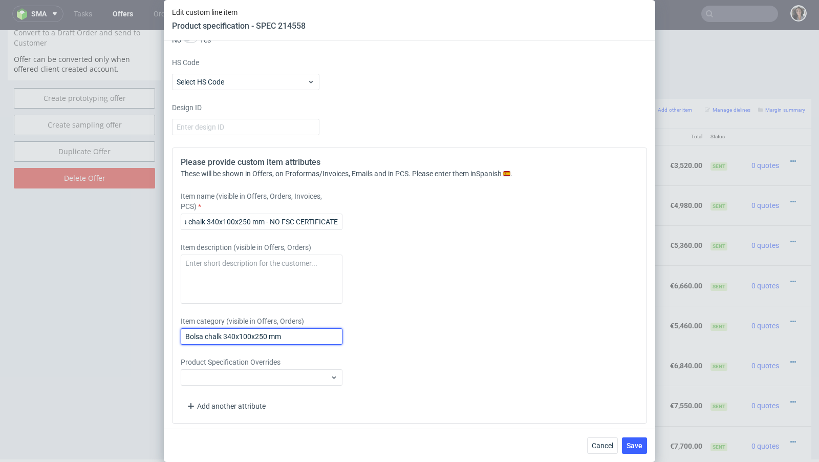
click at [295, 333] on input "Bolsa chalk 340x100x250 mm" at bounding box center [262, 336] width 162 height 16
paste input "- NO FSC CERTIFICATE"
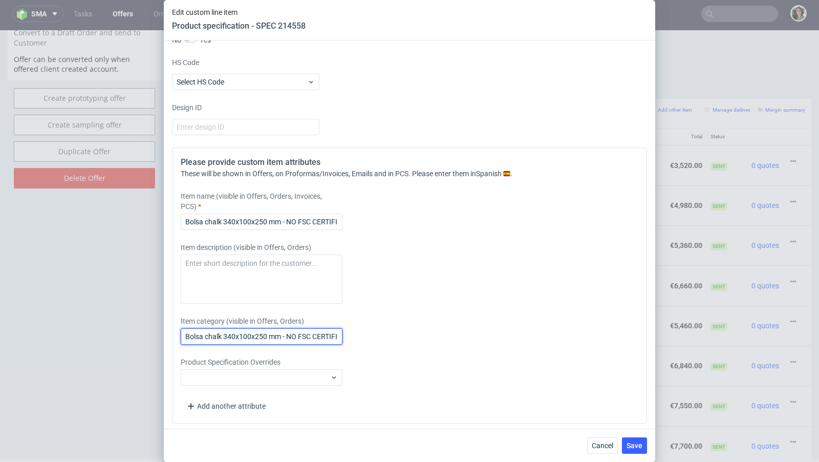
scroll to position [0, 17]
type input "Bolsa chalk 340x100x250 mm - NO FSC CERTIFICATE"
click at [628, 446] on span "Save" at bounding box center [634, 445] width 16 height 7
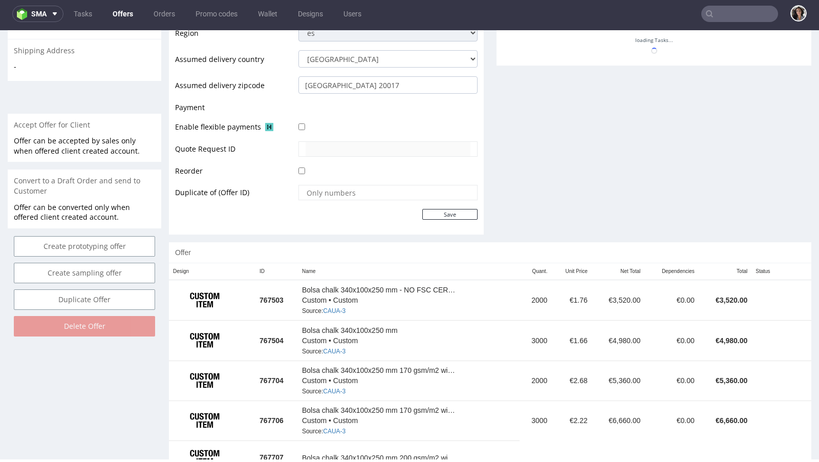
scroll to position [428, 0]
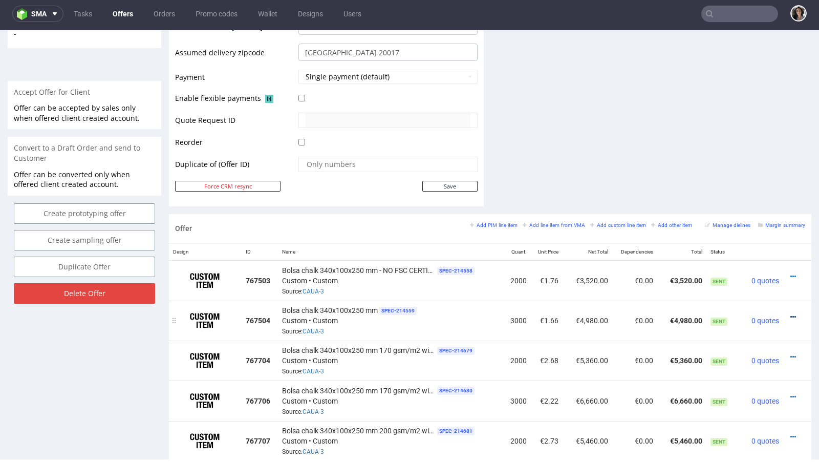
click at [790, 313] on icon at bounding box center [793, 316] width 6 height 7
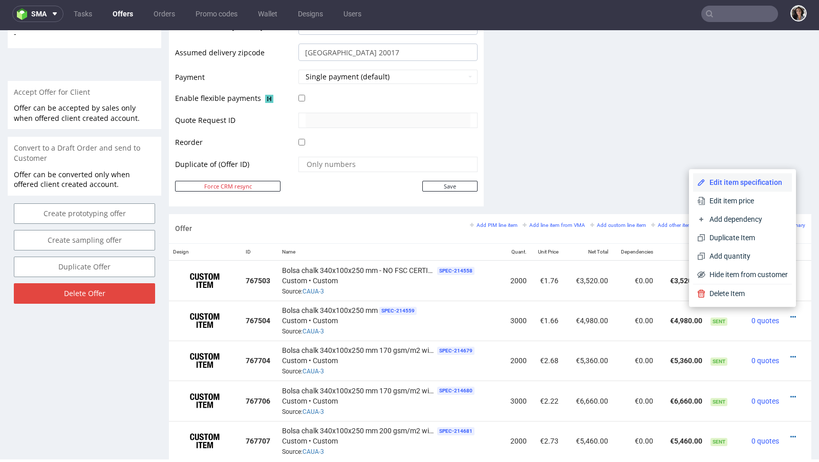
click at [726, 182] on span "Edit item specification" at bounding box center [746, 182] width 82 height 10
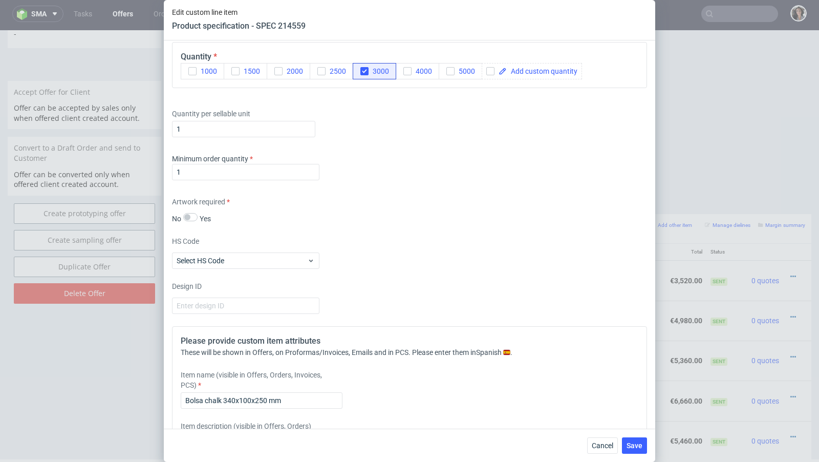
scroll to position [1262, 0]
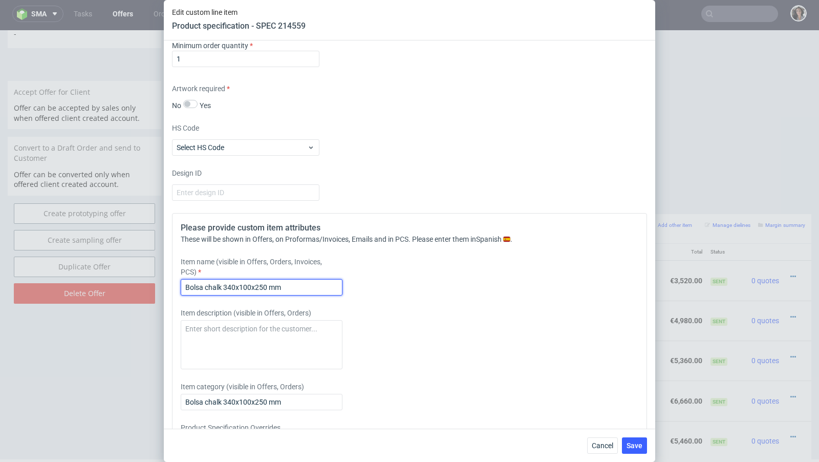
click at [289, 282] on input "Bolsa chalk 340x100x250 mm" at bounding box center [262, 287] width 162 height 16
paste input "- NO FSC CERTIFICATE"
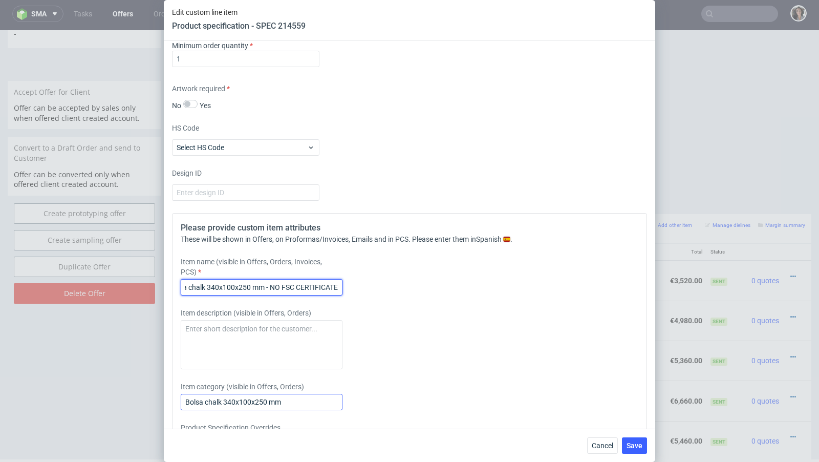
type input "Bolsa chalk 340x100x250 mm - NO FSC CERTIFICATE"
click at [303, 395] on input "Bolsa chalk 340x100x250 mm" at bounding box center [262, 402] width 162 height 16
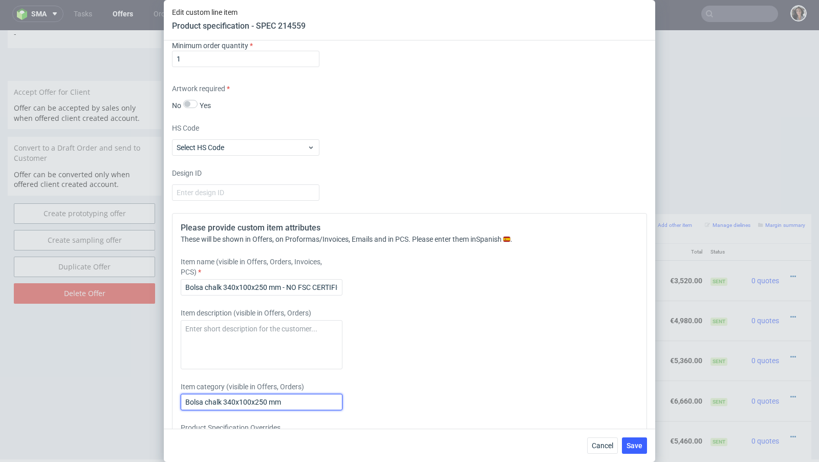
paste input "- NO FSC CERTIFICATE"
type input "Bolsa chalk 340x100x250 mm - NO FSC CERTIFICATE"
click at [635, 448] on span "Save" at bounding box center [634, 445] width 16 height 7
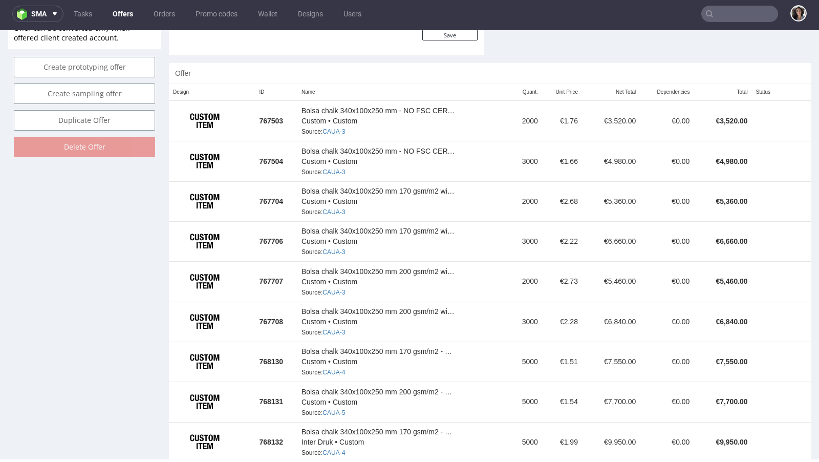
scroll to position [575, 0]
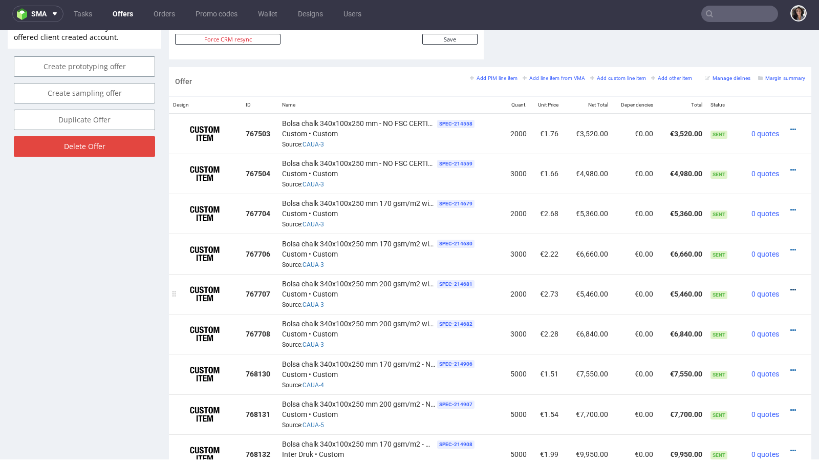
click at [790, 286] on icon at bounding box center [793, 289] width 6 height 7
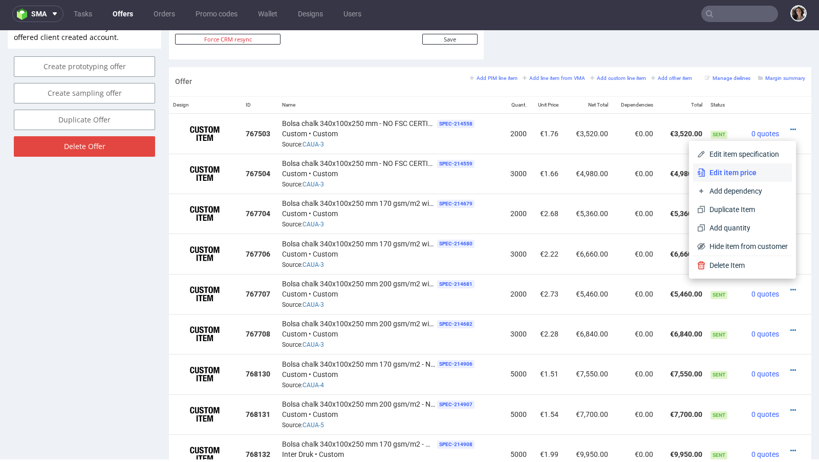
click at [737, 172] on span "Edit item price" at bounding box center [746, 172] width 82 height 10
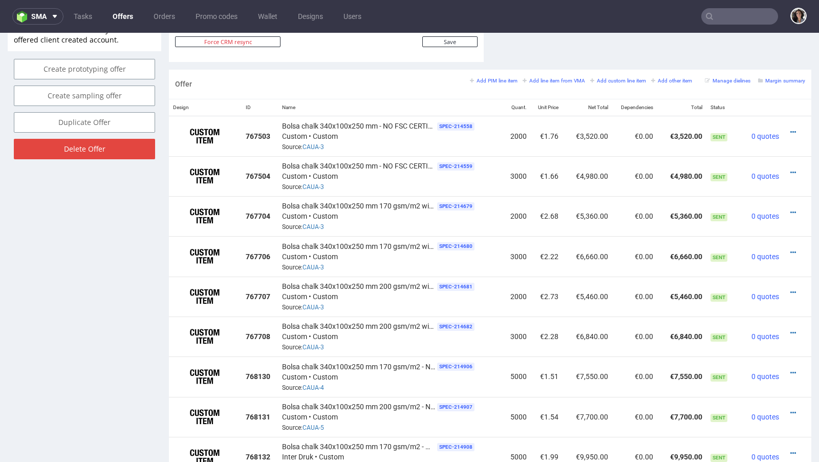
scroll to position [0, 0]
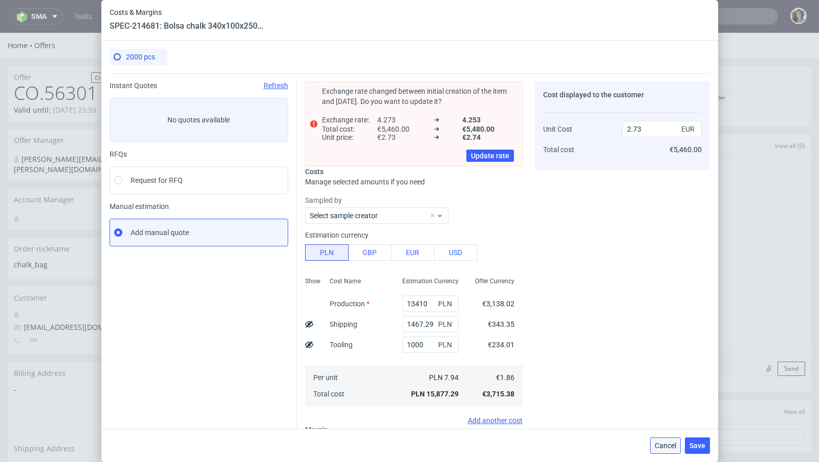
click at [672, 449] on button "Cancel" at bounding box center [665, 445] width 31 height 16
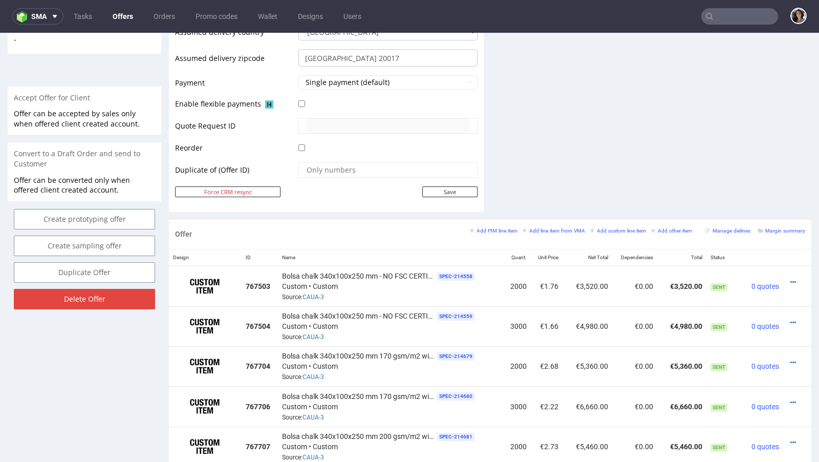
scroll to position [633, 0]
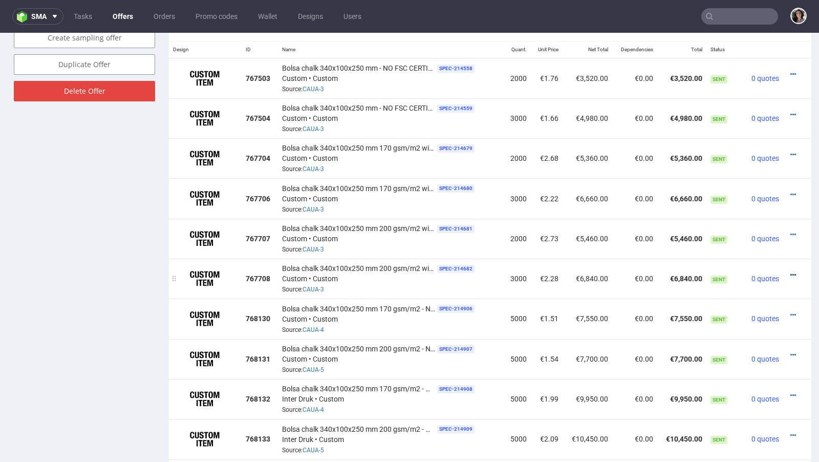
click at [790, 271] on icon at bounding box center [793, 274] width 6 height 7
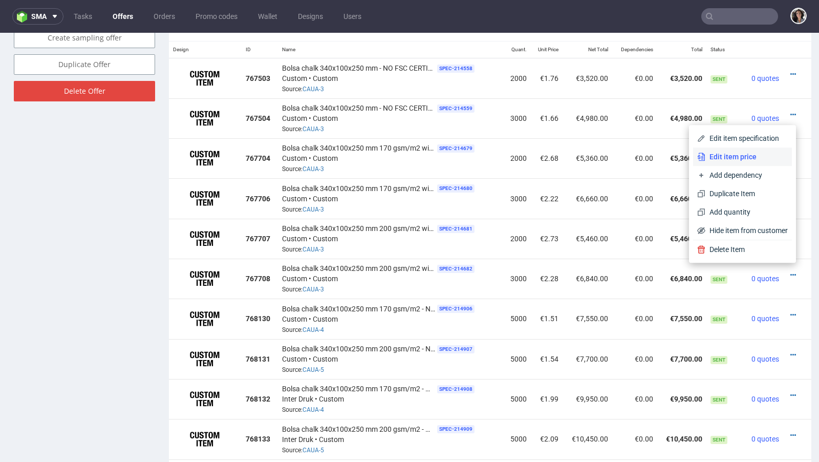
click at [728, 163] on li "Edit item price" at bounding box center [742, 156] width 99 height 18
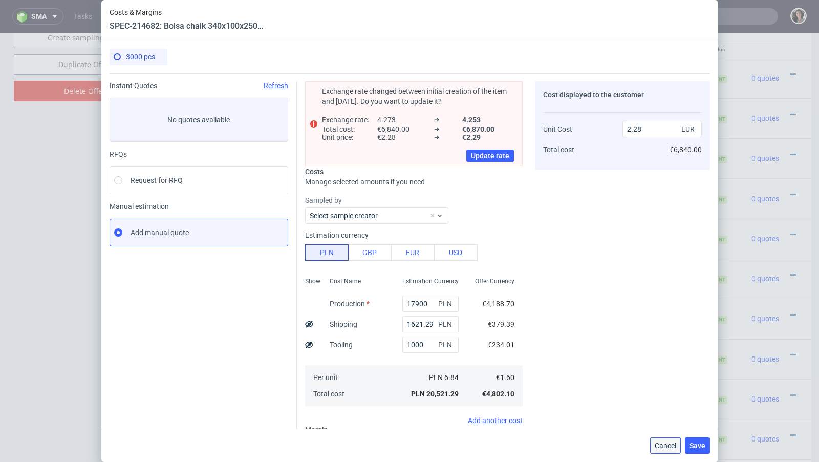
click at [667, 442] on span "Cancel" at bounding box center [665, 445] width 21 height 7
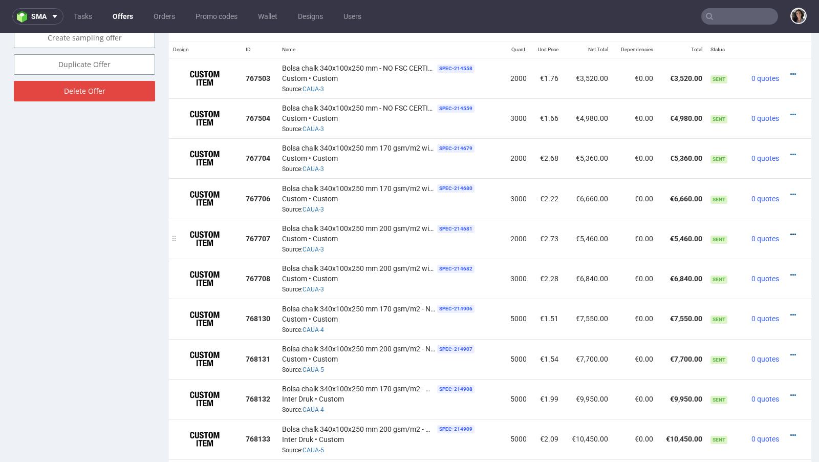
click at [790, 231] on icon at bounding box center [793, 234] width 6 height 7
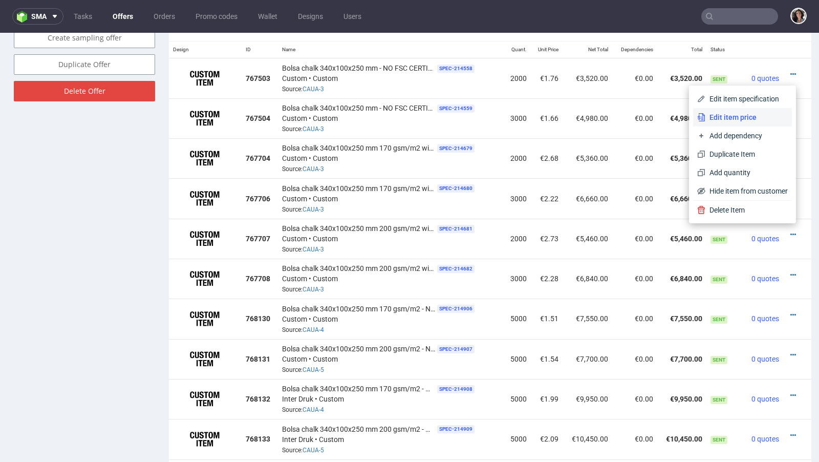
click at [723, 119] on span "Edit item price" at bounding box center [746, 117] width 82 height 10
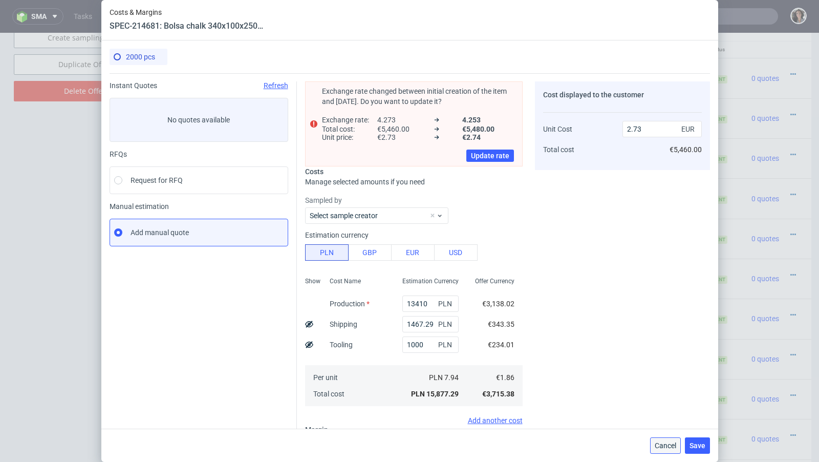
click at [662, 444] on span "Cancel" at bounding box center [665, 445] width 21 height 7
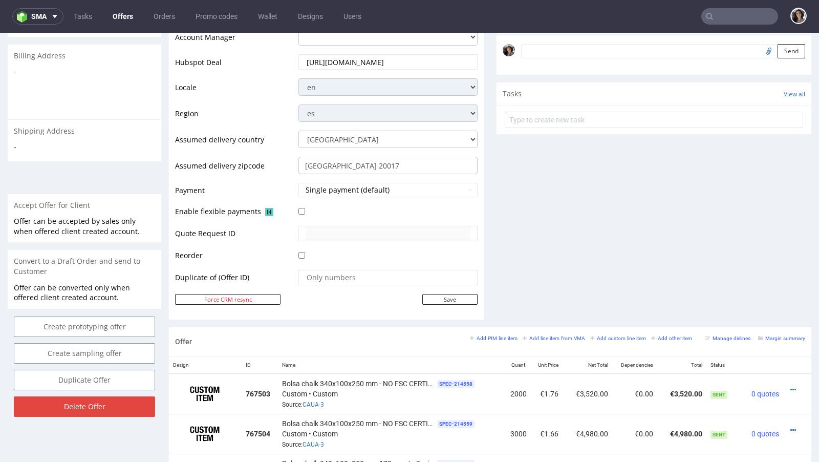
scroll to position [0, 0]
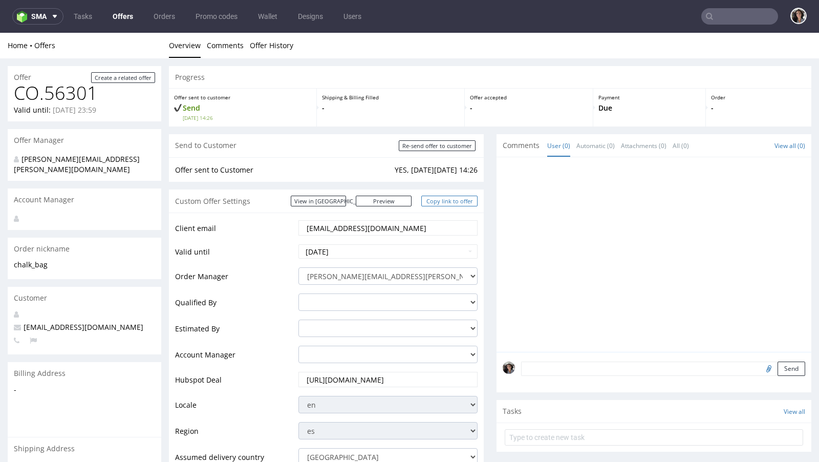
click at [456, 199] on link "Copy link to offer" at bounding box center [449, 200] width 56 height 11
click at [441, 146] on input "Re-send offer to customer" at bounding box center [437, 145] width 77 height 11
type input "In progress..."
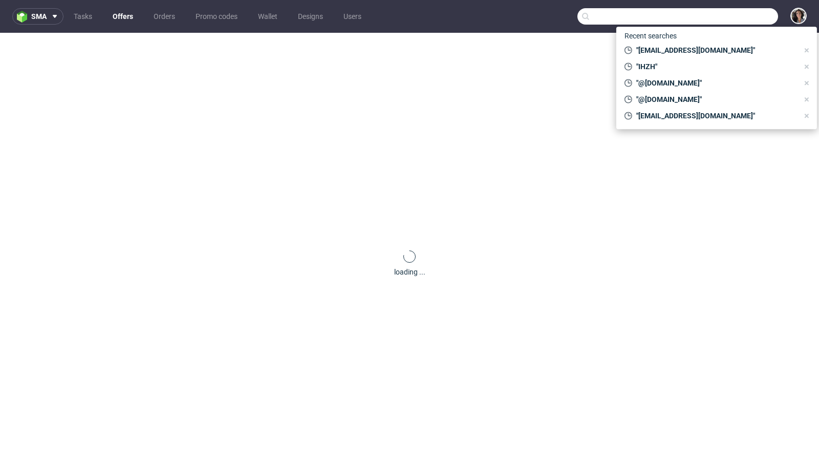
click at [753, 15] on input "text" at bounding box center [677, 16] width 201 height 16
paste input "[PERSON_NAME][EMAIL_ADDRESS][DOMAIN_NAME] E-mail"
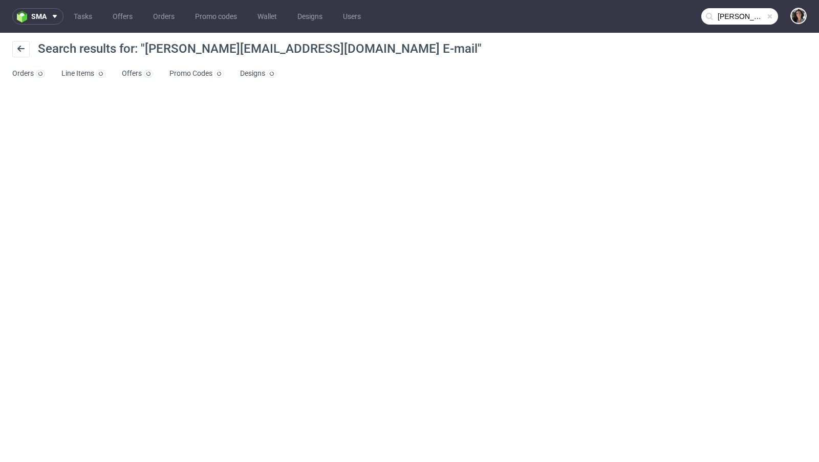
click at [746, 11] on input "[PERSON_NAME][EMAIL_ADDRESS][DOMAIN_NAME] E-mail" at bounding box center [739, 16] width 77 height 16
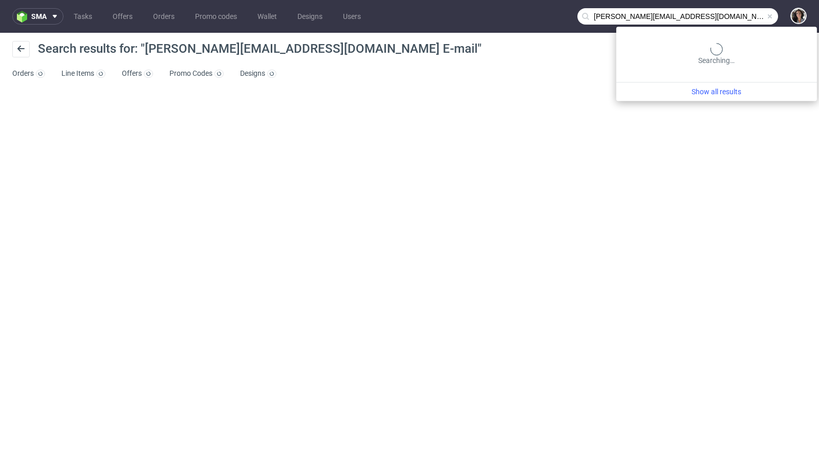
click at [721, 18] on input "[PERSON_NAME][EMAIL_ADDRESS][DOMAIN_NAME] E-mail" at bounding box center [677, 16] width 201 height 16
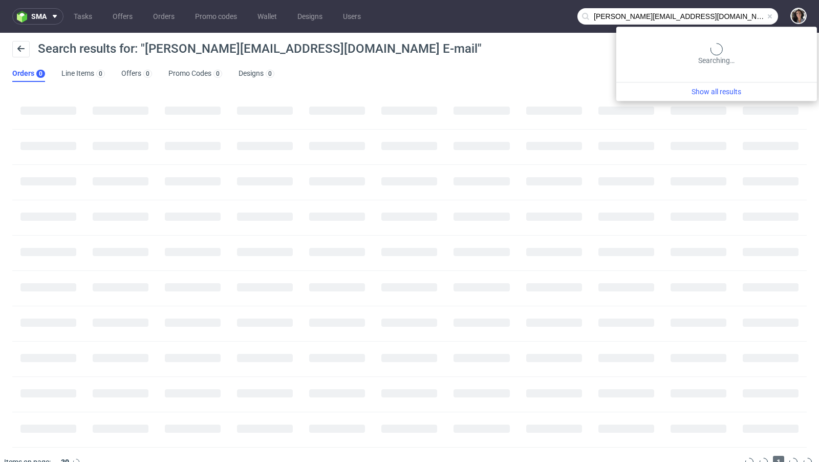
type input "[PERSON_NAME][EMAIL_ADDRESS][DOMAIN_NAME]"
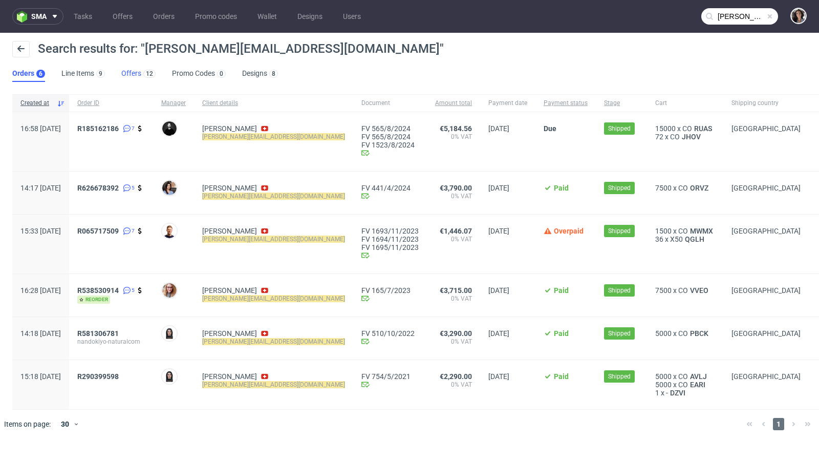
click at [134, 67] on link "Offers 12" at bounding box center [138, 74] width 34 height 16
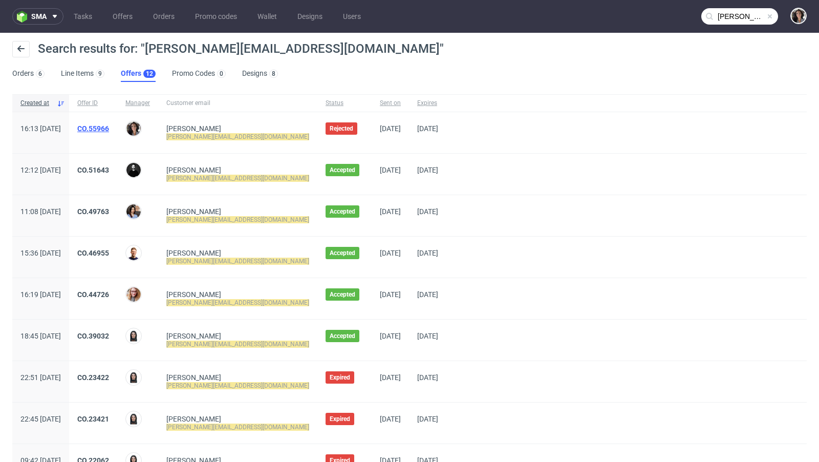
click at [109, 124] on link "CO.55966" at bounding box center [93, 128] width 32 height 8
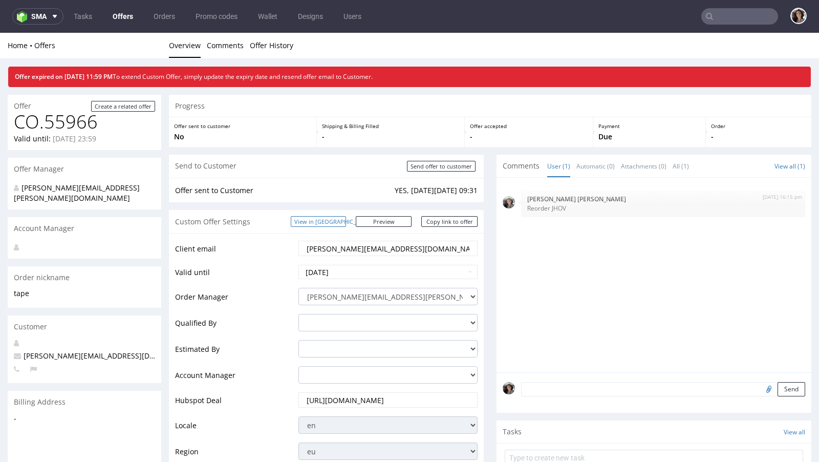
click at [346, 217] on link "View in [GEOGRAPHIC_DATA]" at bounding box center [318, 221] width 55 height 11
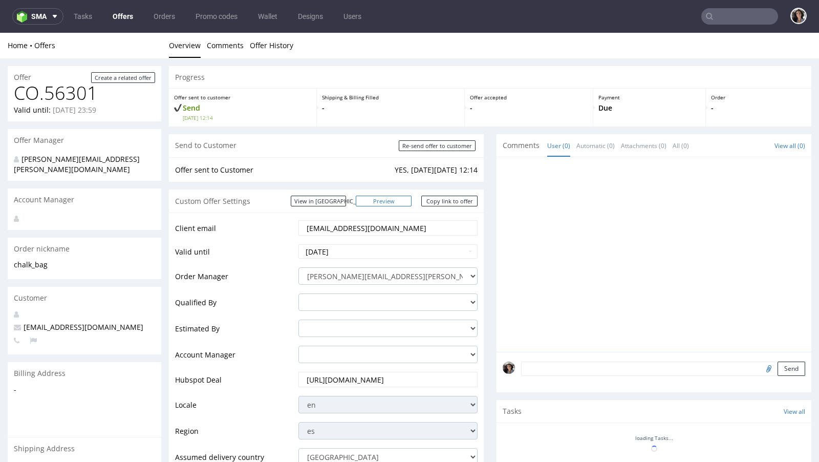
click at [400, 202] on link "Preview" at bounding box center [384, 200] width 56 height 11
click at [405, 199] on link "Preview" at bounding box center [384, 200] width 56 height 11
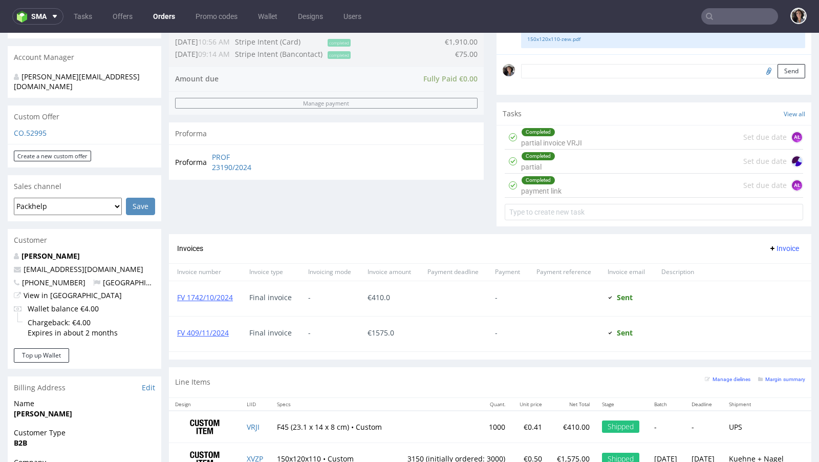
scroll to position [421, 0]
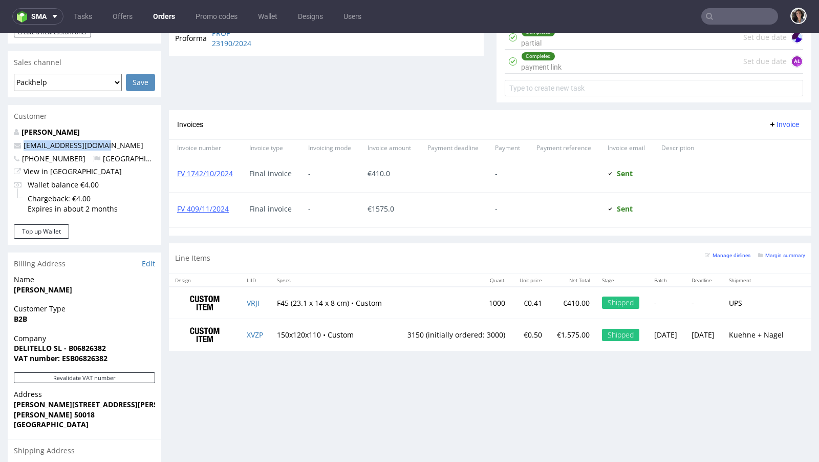
copy link "[EMAIL_ADDRESS][DOMAIN_NAME]"
drag, startPoint x: 100, startPoint y: 127, endPoint x: 22, endPoint y: 127, distance: 78.3
click at [22, 140] on p "[EMAIL_ADDRESS][DOMAIN_NAME]" at bounding box center [84, 145] width 141 height 10
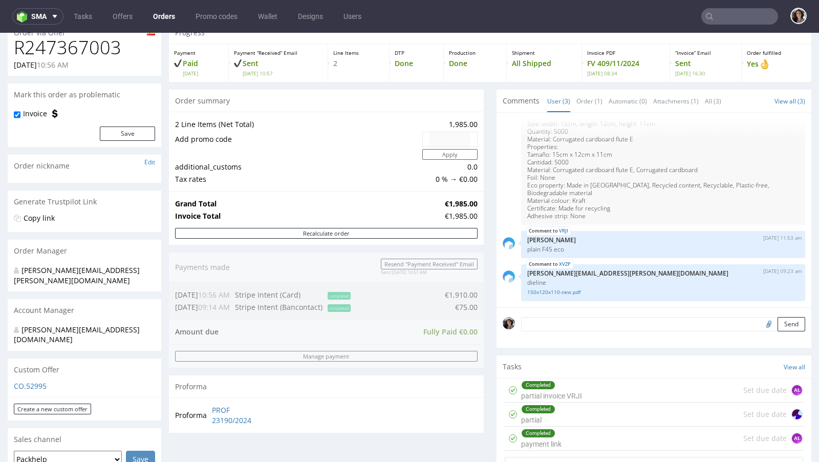
scroll to position [0, 0]
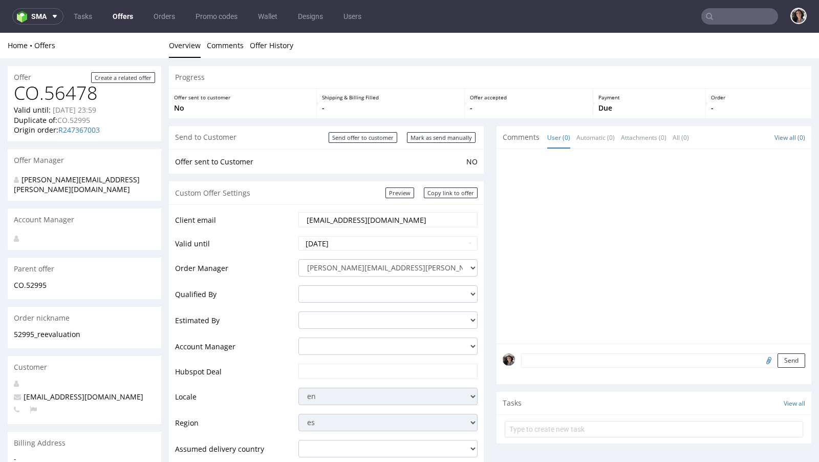
scroll to position [420, 0]
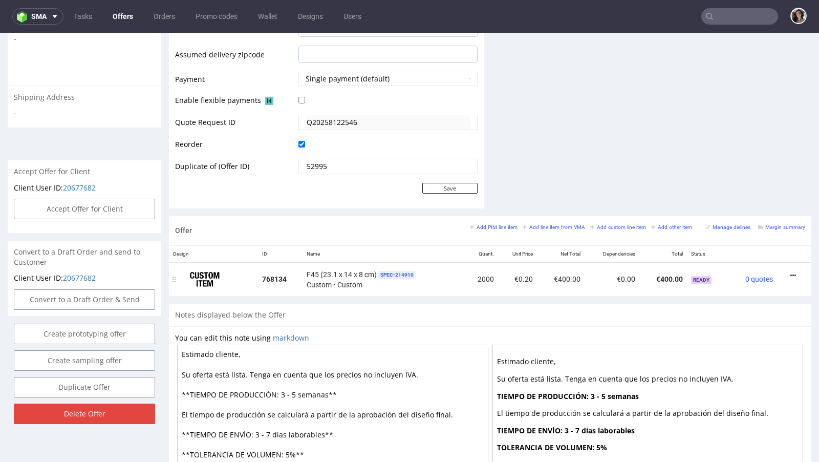
click at [790, 272] on icon at bounding box center [793, 275] width 6 height 7
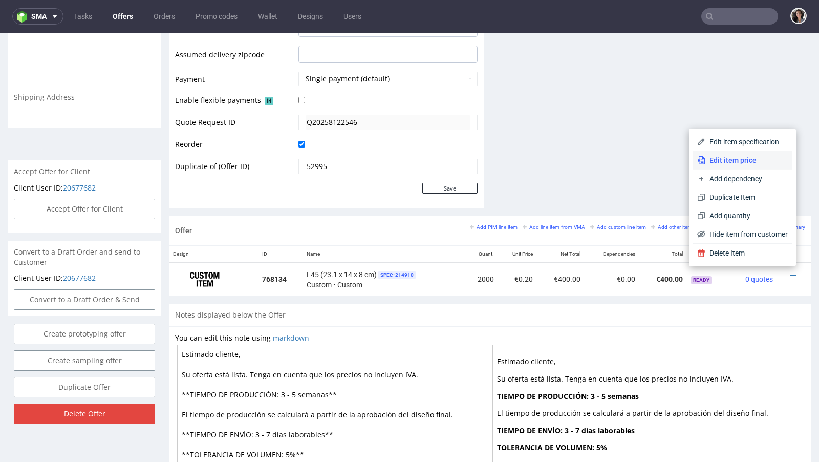
click at [711, 160] on span "Edit item price" at bounding box center [746, 160] width 82 height 10
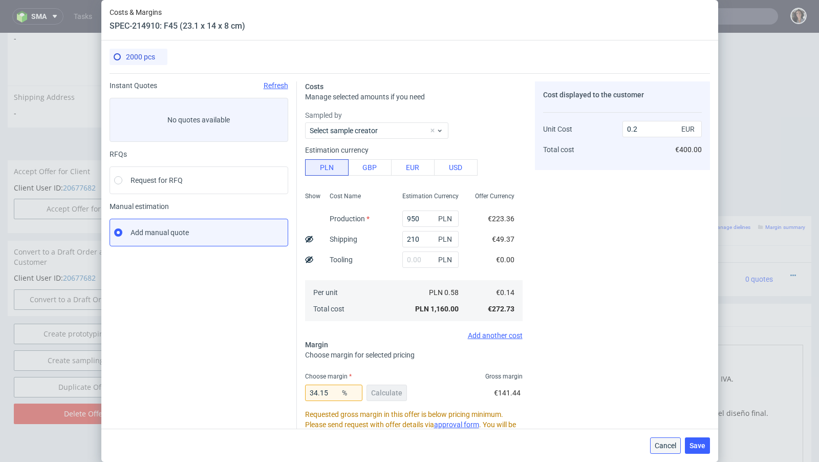
click at [661, 446] on span "Cancel" at bounding box center [665, 445] width 21 height 7
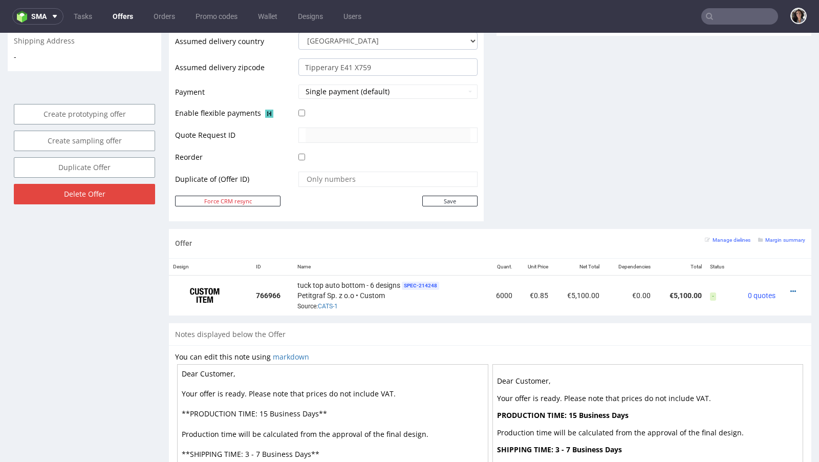
scroll to position [440, 0]
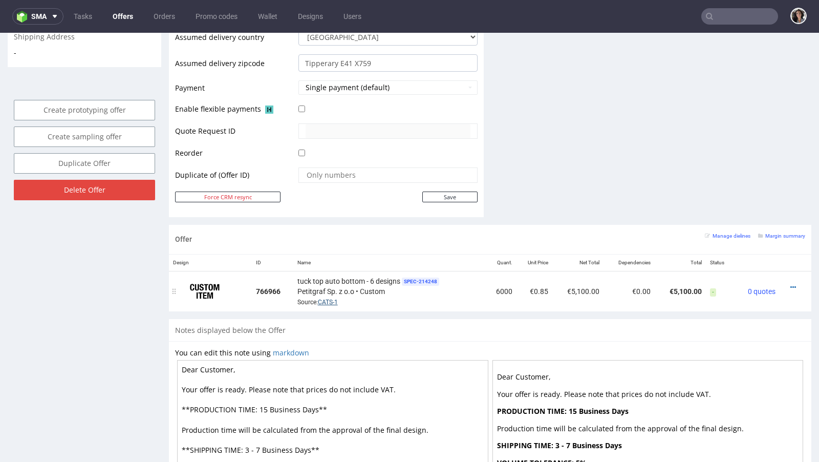
click at [323, 299] on link "CATS-1" at bounding box center [328, 301] width 20 height 7
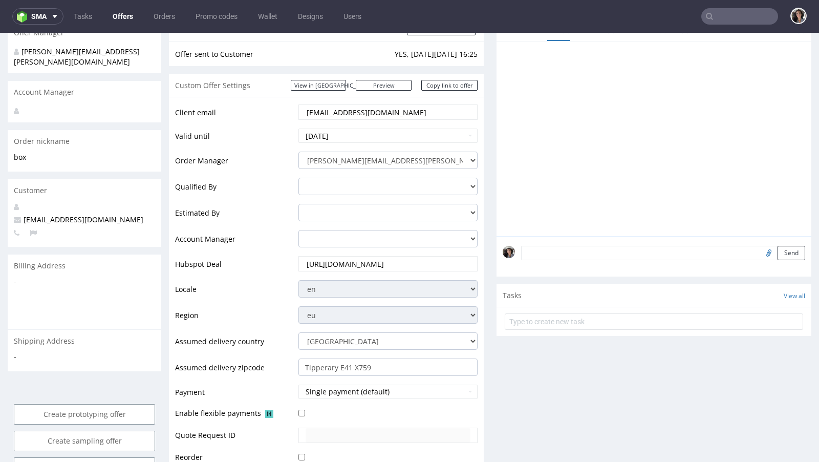
scroll to position [106, 0]
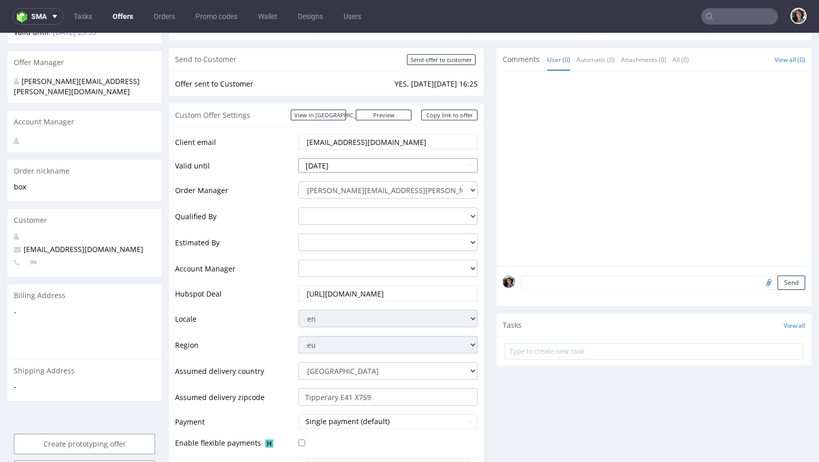
click at [357, 164] on input "[DATE]" at bounding box center [387, 165] width 179 height 14
click at [342, 243] on td "12" at bounding box center [338, 248] width 15 height 15
type input "[DATE]"
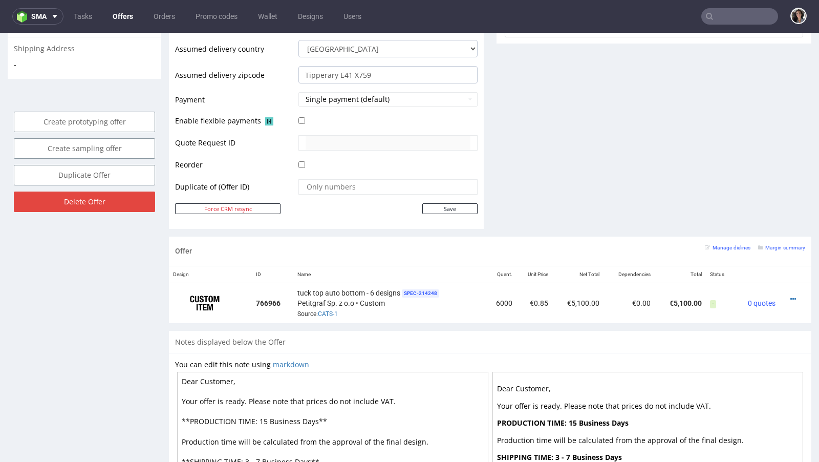
scroll to position [469, 0]
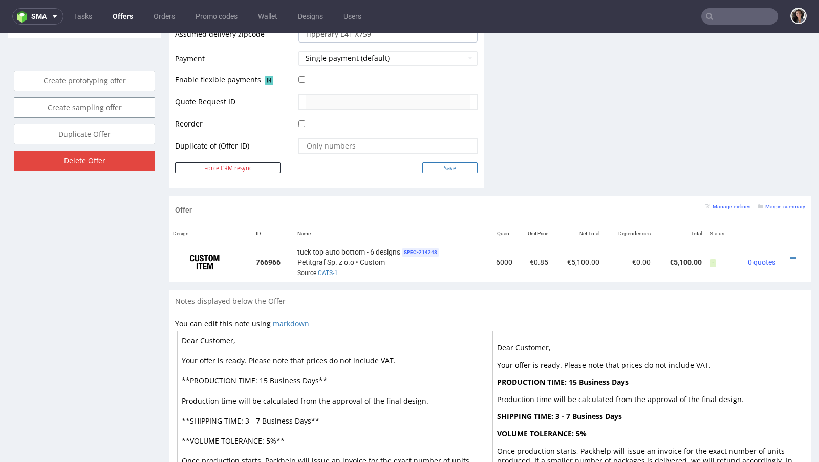
click at [450, 166] on input "Save" at bounding box center [449, 167] width 55 height 11
type input "In progress..."
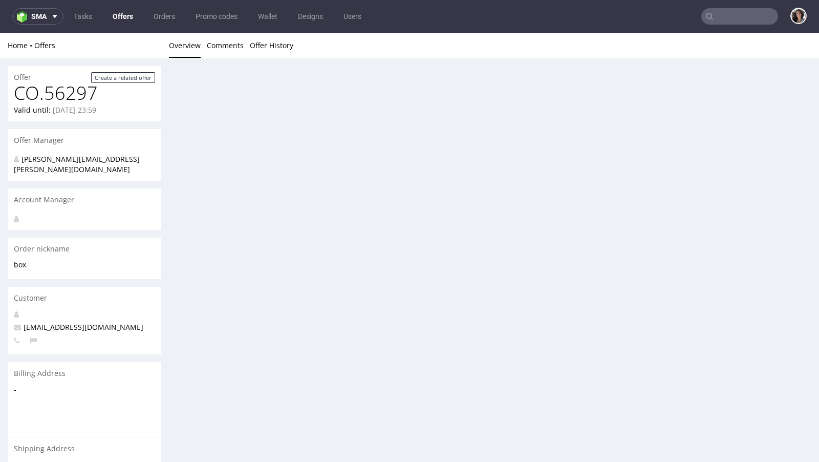
scroll to position [0, 0]
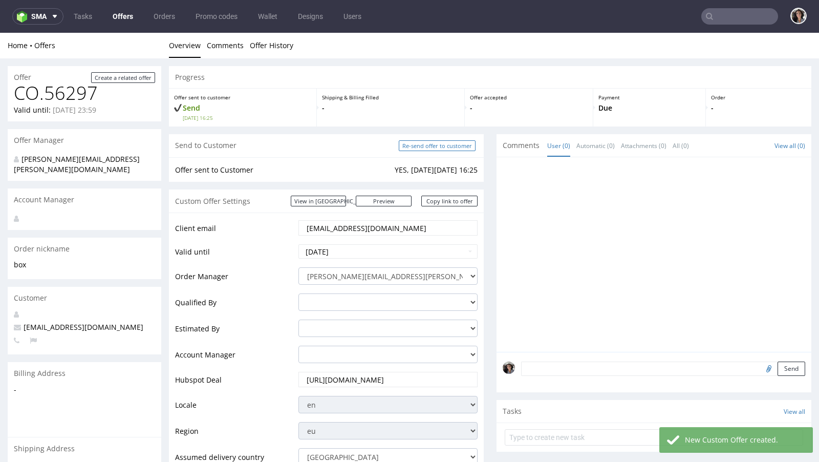
click at [444, 145] on input "Re-send offer to customer" at bounding box center [437, 145] width 77 height 11
type input "In progress..."
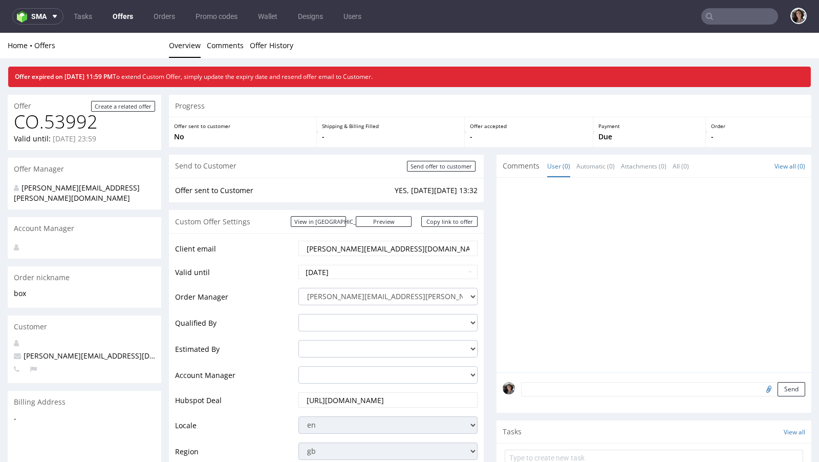
click at [731, 13] on input "text" at bounding box center [739, 16] width 77 height 16
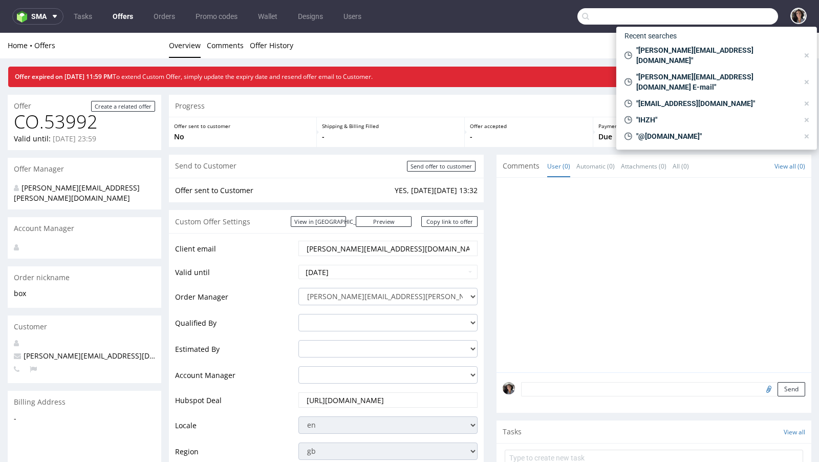
paste input "[EMAIL_ADDRESS][DOMAIN_NAME]"
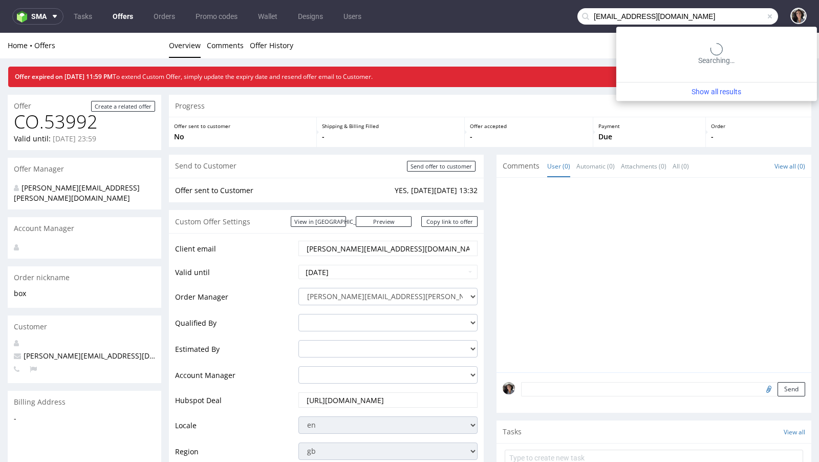
type input "[EMAIL_ADDRESS][DOMAIN_NAME]"
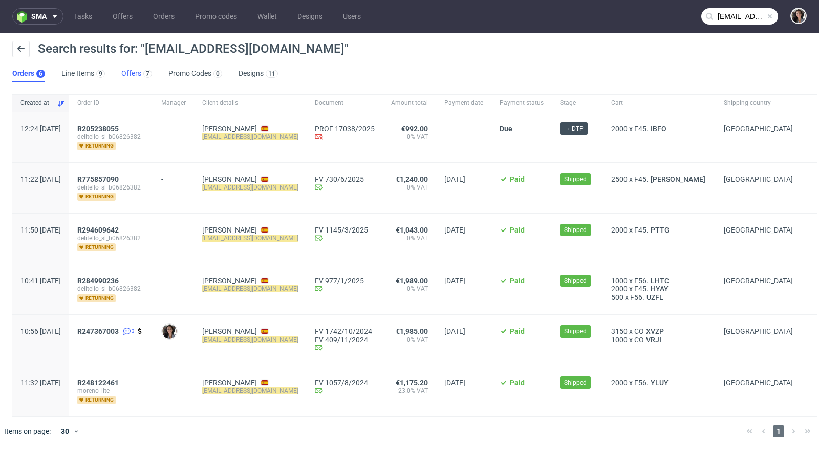
click at [133, 72] on link "Offers 7" at bounding box center [136, 74] width 31 height 16
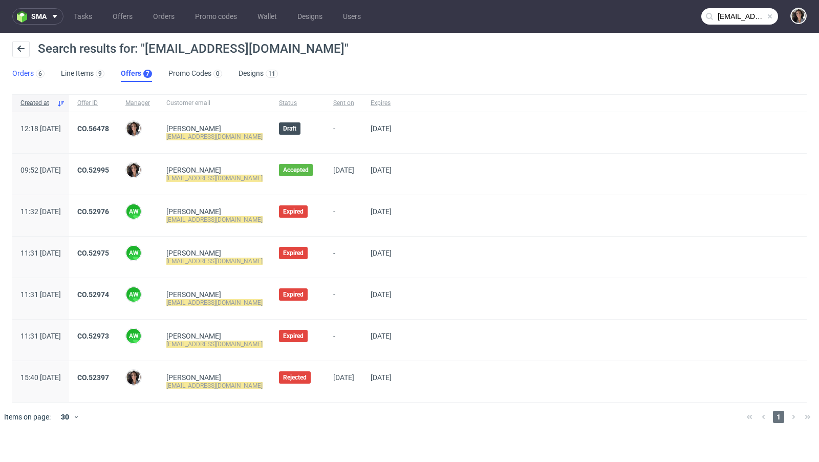
click at [29, 73] on link "Orders 6" at bounding box center [28, 74] width 32 height 16
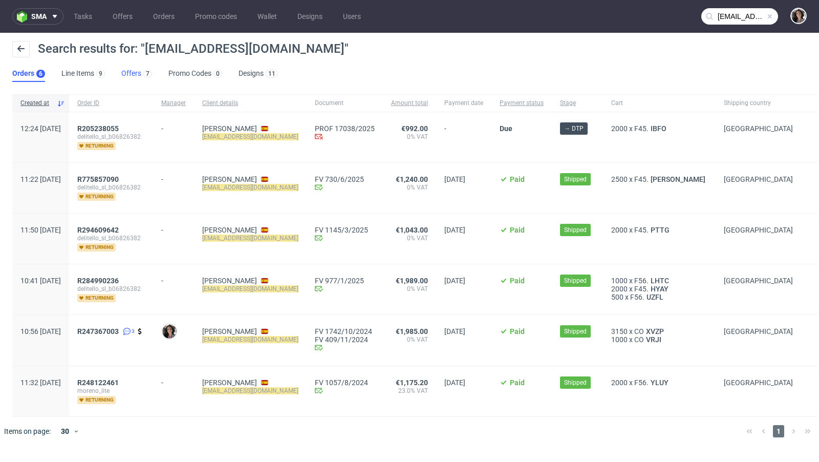
click at [130, 78] on link "Offers 7" at bounding box center [136, 74] width 31 height 16
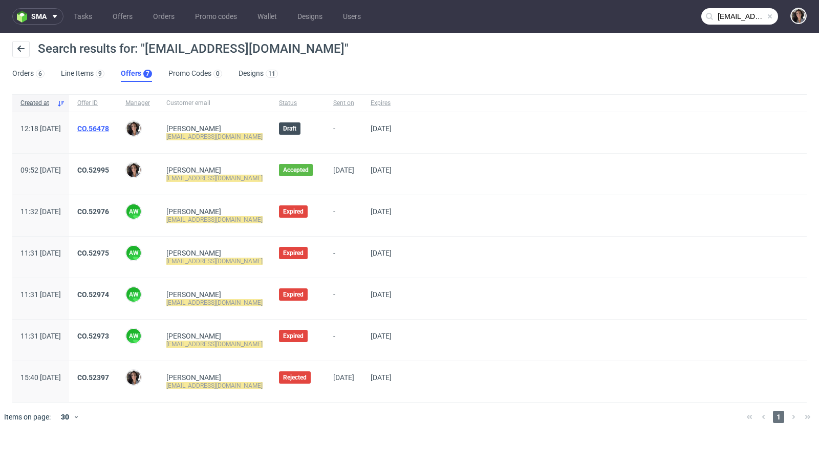
click at [109, 129] on link "CO.56478" at bounding box center [93, 128] width 32 height 8
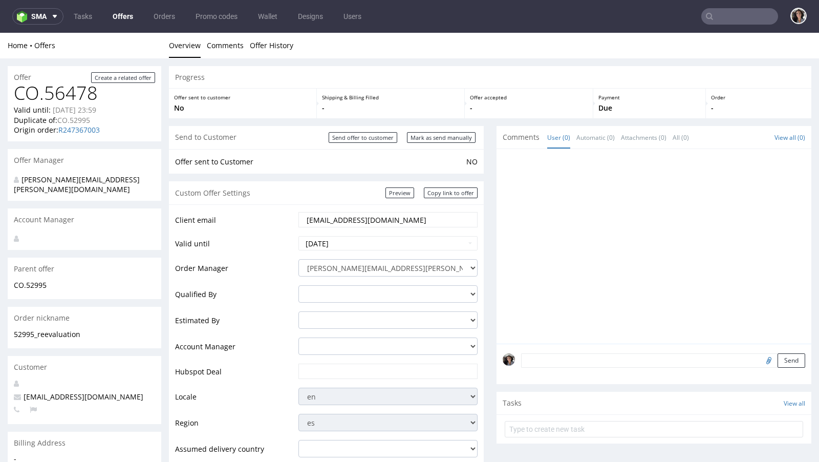
click at [391, 216] on input "delitellosl@gmail.com" at bounding box center [388, 219] width 165 height 14
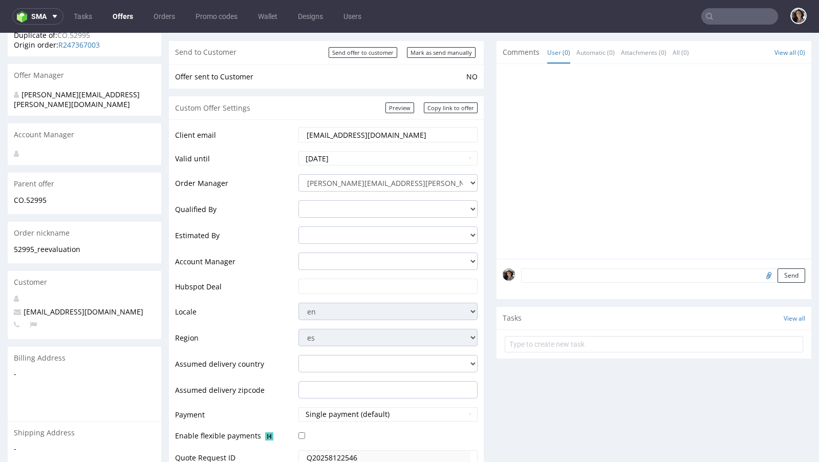
scroll to position [112, 0]
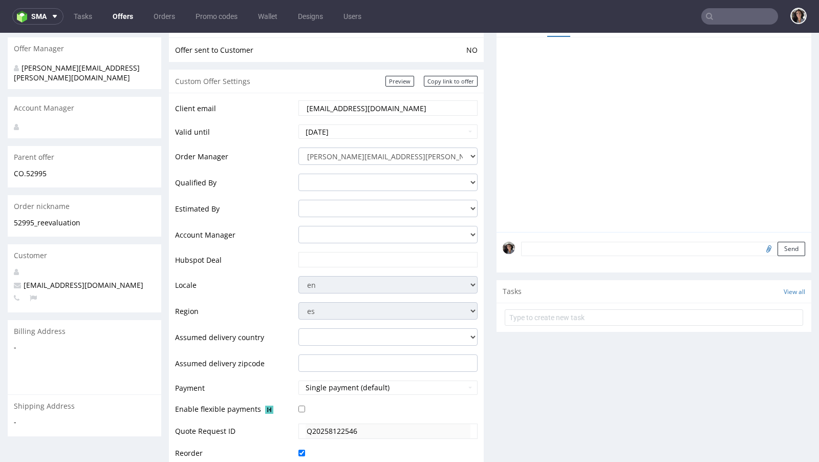
click at [321, 259] on input "text" at bounding box center [388, 259] width 165 height 14
paste input "https://app-eu1.hubspot.com/contacts/25600958/record/0-3/285689932989"
type input "https://app-eu1.hubspot.com/contacts/25600958/record/0-3/285689932989"
click at [312, 232] on select "adrian.margula@packhelp.com alex.lemee@packhelp.com angelina.marc@packhelp.com …" at bounding box center [387, 234] width 179 height 17
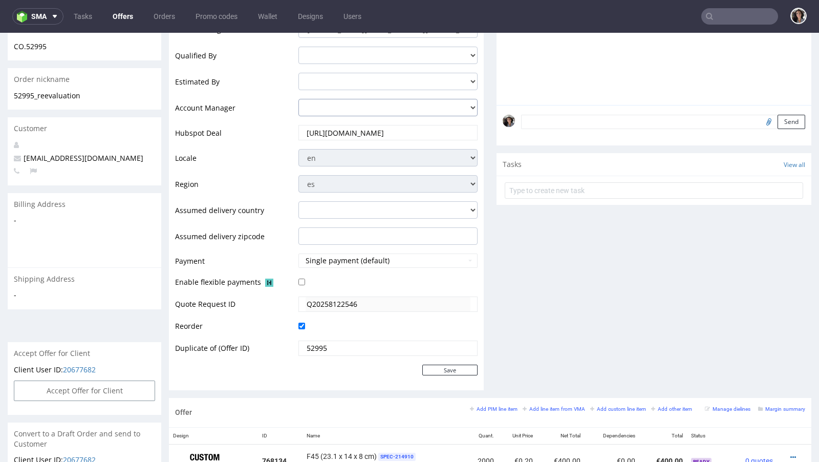
scroll to position [422, 0]
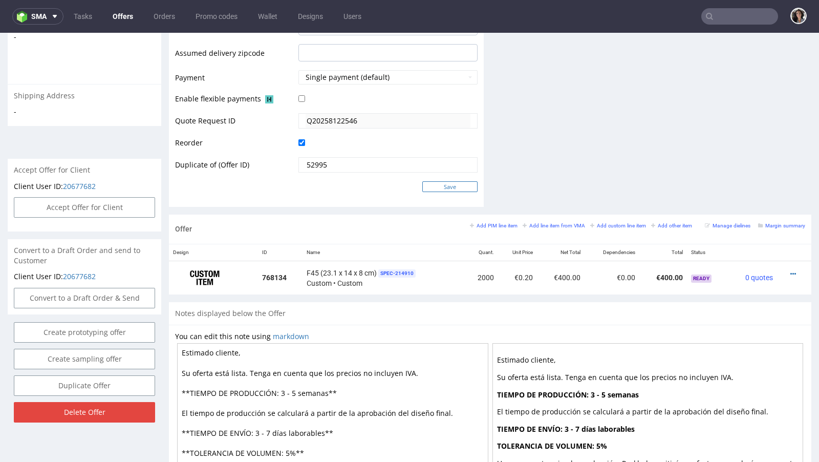
click at [441, 183] on input "Save" at bounding box center [449, 186] width 55 height 11
type input "In progress..."
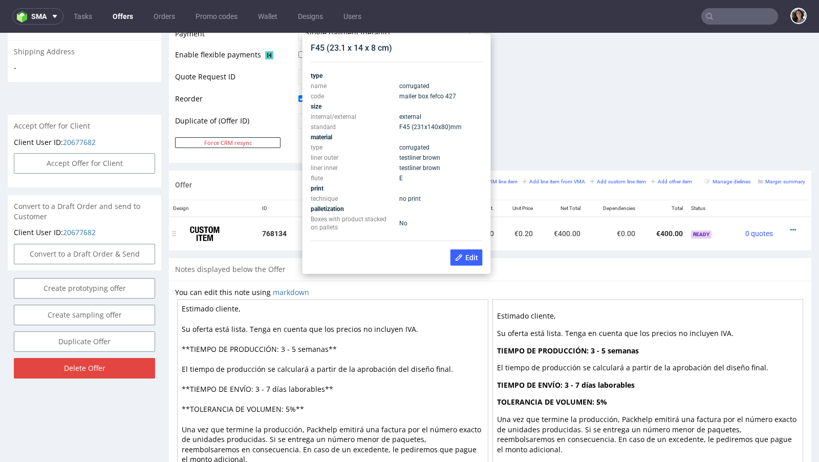
scroll to position [464, 0]
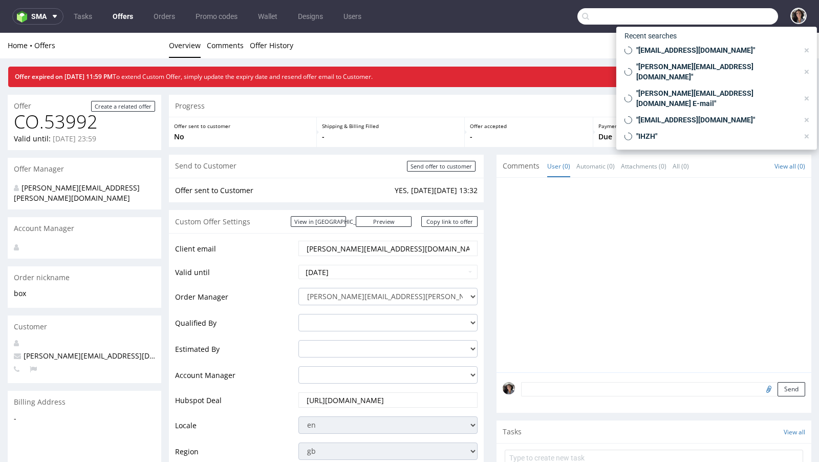
click at [732, 17] on input "text" at bounding box center [677, 16] width 201 height 16
paste input "[EMAIL_ADDRESS][DOMAIN_NAME]"
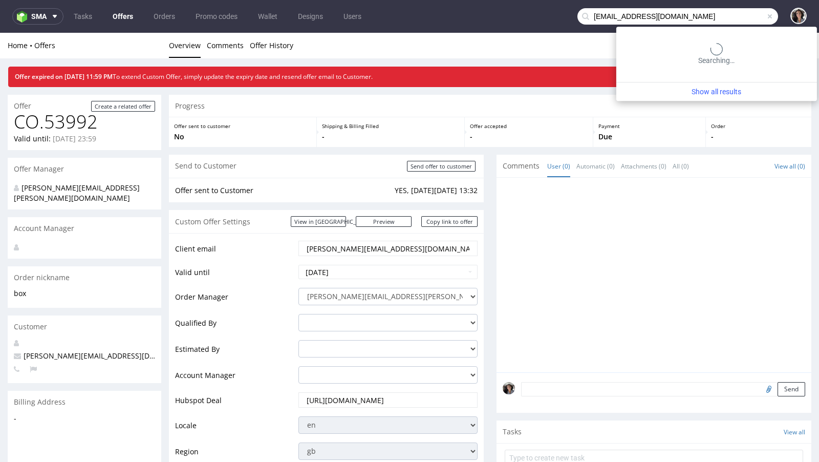
type input "[EMAIL_ADDRESS][DOMAIN_NAME]"
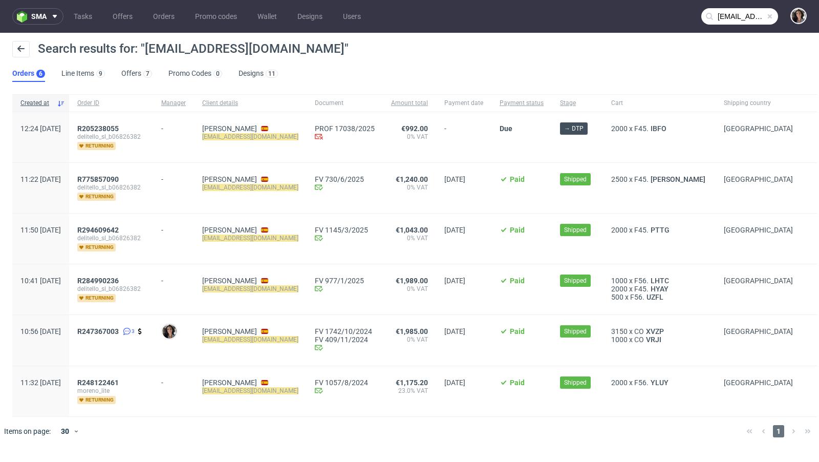
drag, startPoint x: 96, startPoint y: 126, endPoint x: 51, endPoint y: 126, distance: 45.0
click at [51, 126] on div "12:24 [DATE]" at bounding box center [40, 137] width 57 height 50
copy span "R205238055"
drag, startPoint x: 163, startPoint y: 123, endPoint x: 159, endPoint y: 128, distance: 6.6
click at [153, 128] on div "R205238055 delitello_sl_b06826382 returning" at bounding box center [111, 137] width 84 height 50
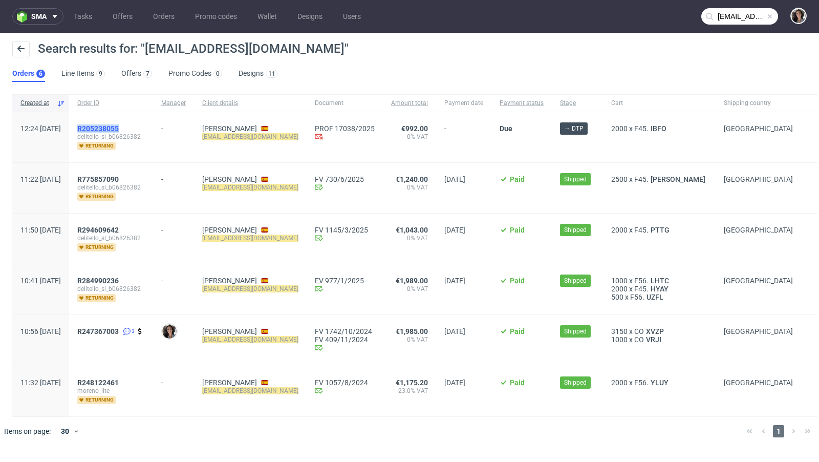
click at [119, 128] on span "R205238055" at bounding box center [97, 128] width 41 height 8
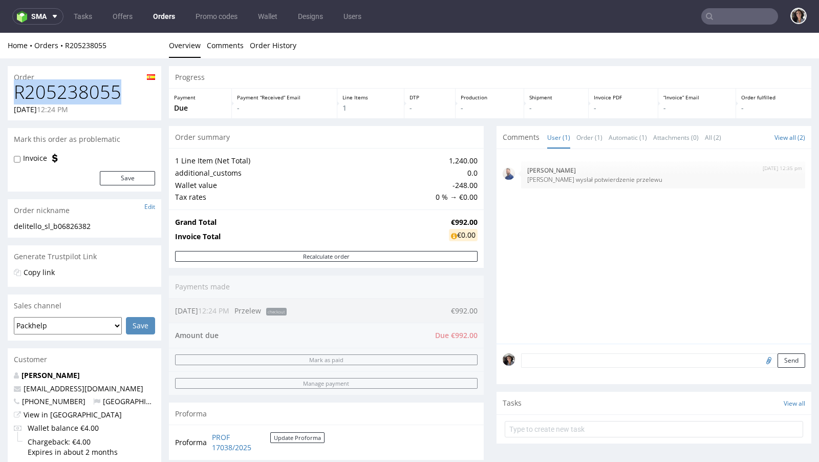
copy h1 "R205238055"
drag, startPoint x: 124, startPoint y: 96, endPoint x: 0, endPoint y: 96, distance: 124.4
click at [0, 96] on div "Order R205238055 [DATE] 12:24 PM Mark this order as problematic Invoice Save Or…" at bounding box center [409, 448] width 819 height 781
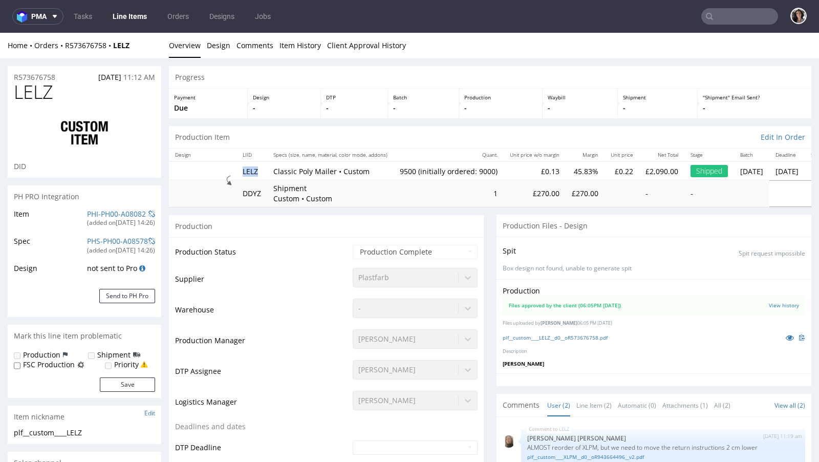
drag, startPoint x: 261, startPoint y: 170, endPoint x: 231, endPoint y: 172, distance: 29.8
click at [231, 172] on tr "LELZ Classic Poly Mailer • Custom 9500 (initially ordered: 9000) £0.13 45.83% £…" at bounding box center [522, 170] width 707 height 19
copy td "LELZ"
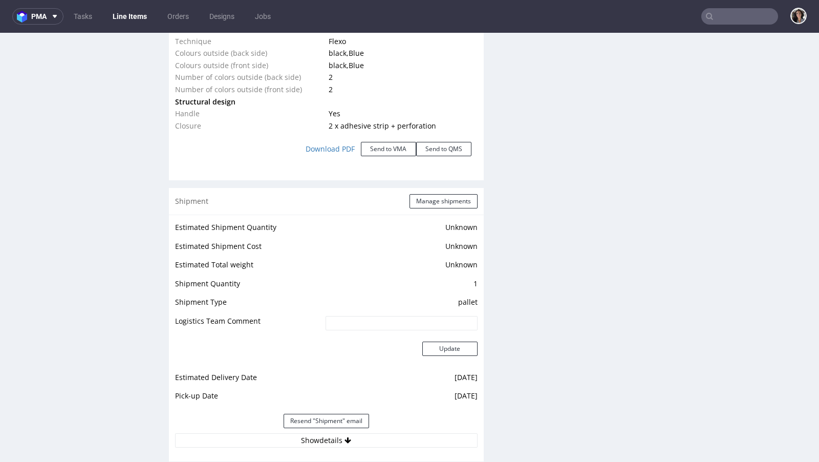
scroll to position [1162, 0]
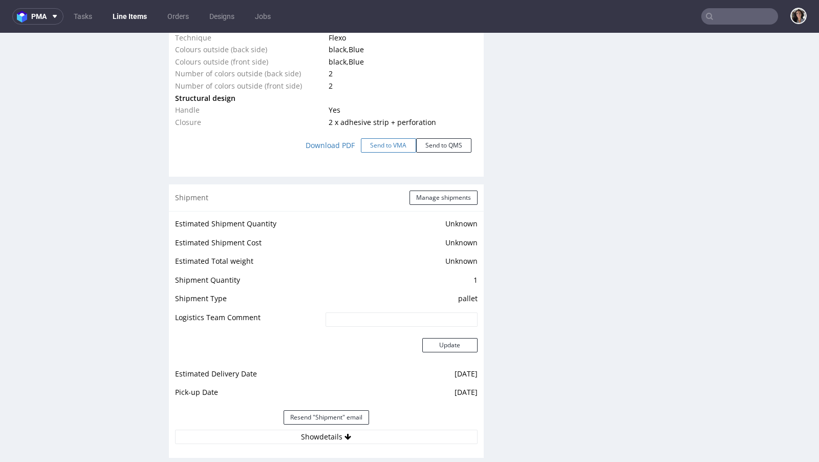
click at [374, 142] on button "Send to VMA" at bounding box center [388, 145] width 55 height 14
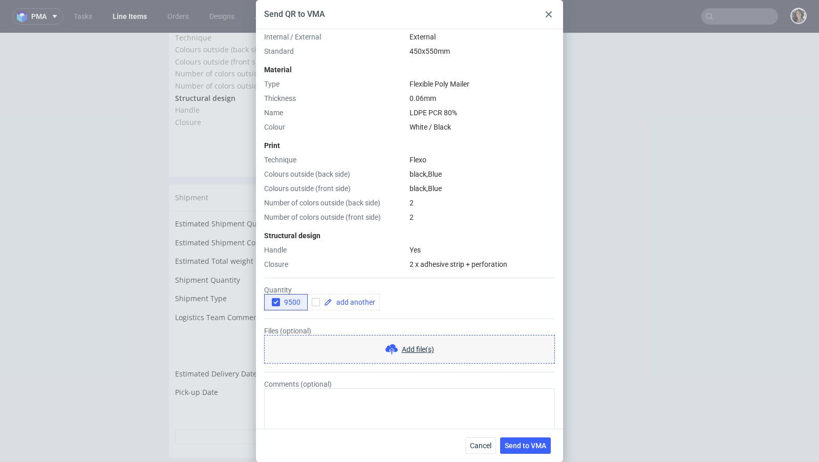
scroll to position [195, 0]
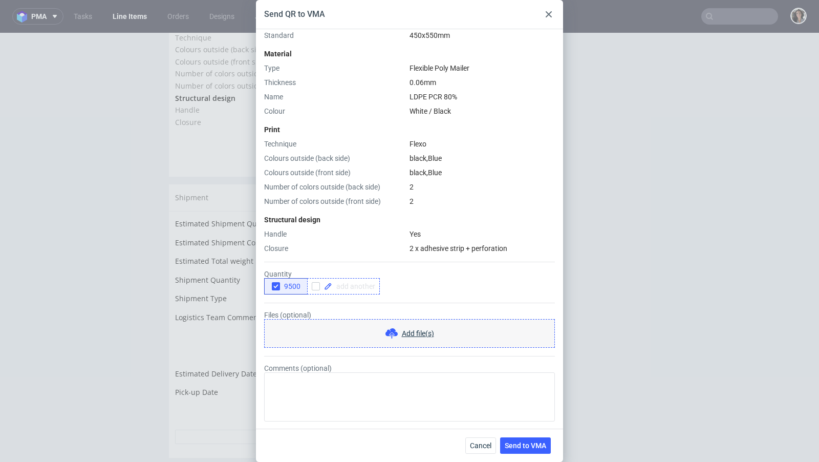
click at [337, 285] on span at bounding box center [353, 285] width 43 height 7
checkbox input "true"
click at [276, 285] on use "button" at bounding box center [275, 287] width 5 height 4
click at [522, 444] on span "Send to VMA" at bounding box center [525, 445] width 41 height 7
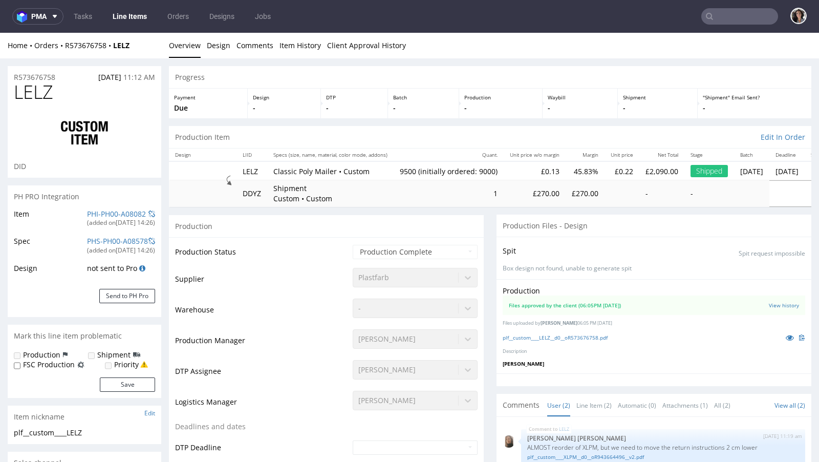
select select "in_progress"
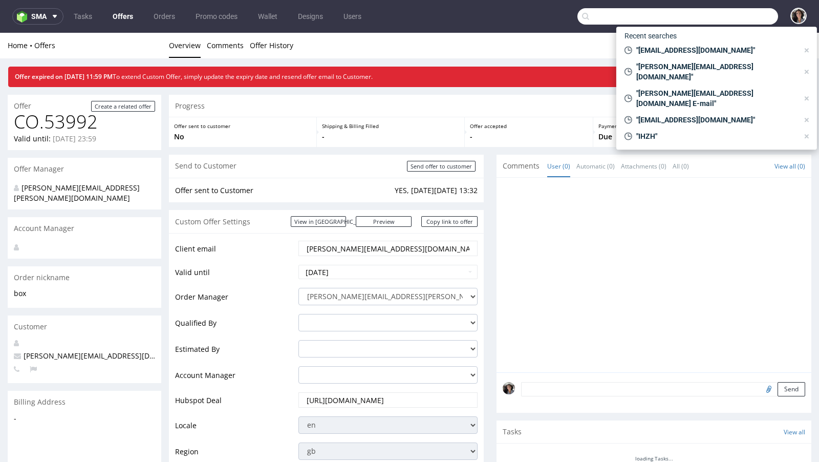
click at [740, 16] on input "text" at bounding box center [677, 16] width 201 height 16
paste input "[PERSON_NAME][EMAIL_ADDRESS][DOMAIN_NAME]"
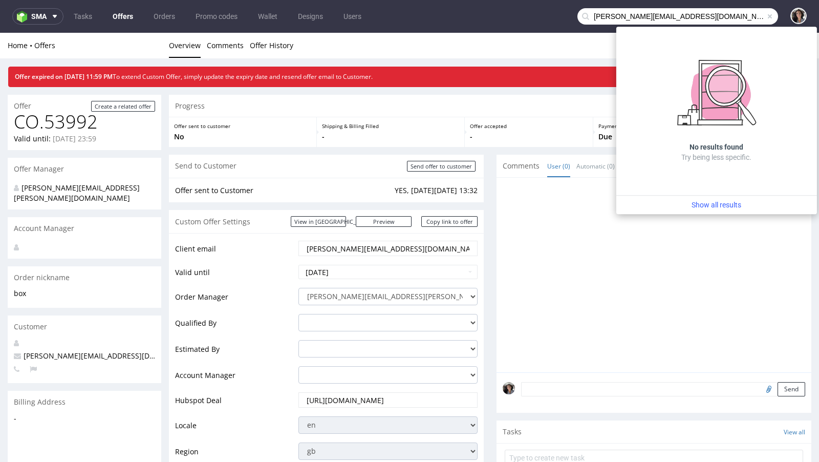
drag, startPoint x: 607, startPoint y: 15, endPoint x: 582, endPoint y: 15, distance: 25.1
click at [582, 15] on input "[PERSON_NAME][EMAIL_ADDRESS][DOMAIN_NAME]" at bounding box center [677, 16] width 201 height 16
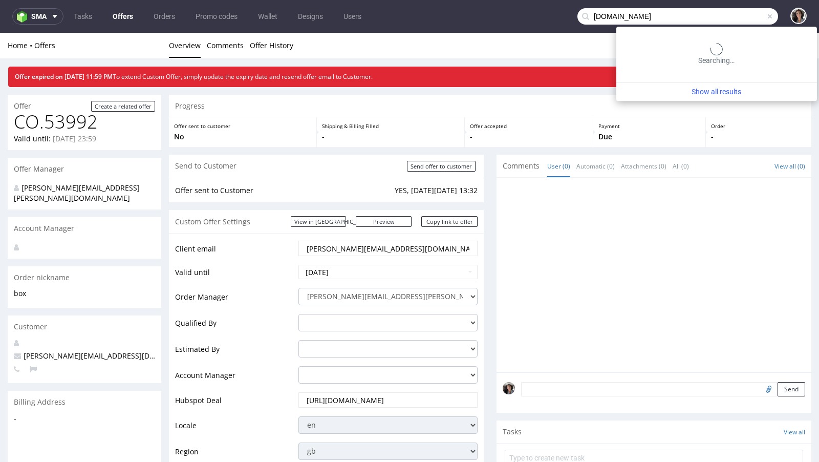
type input "[DOMAIN_NAME]"
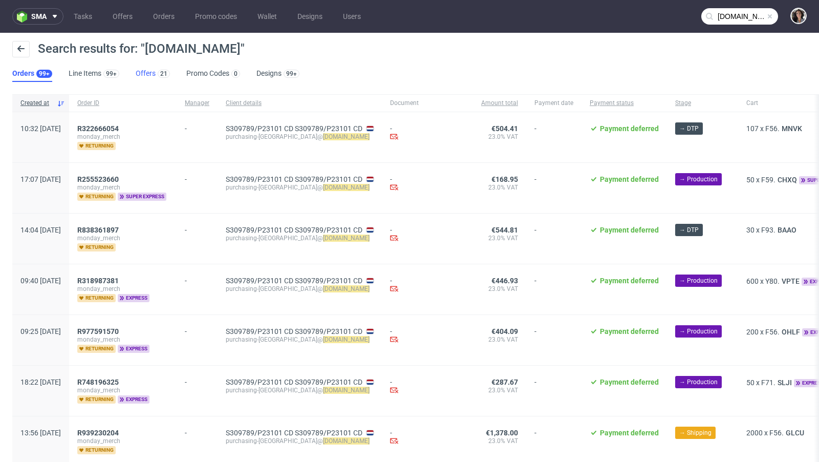
click at [145, 72] on link "Offers 21" at bounding box center [153, 74] width 34 height 16
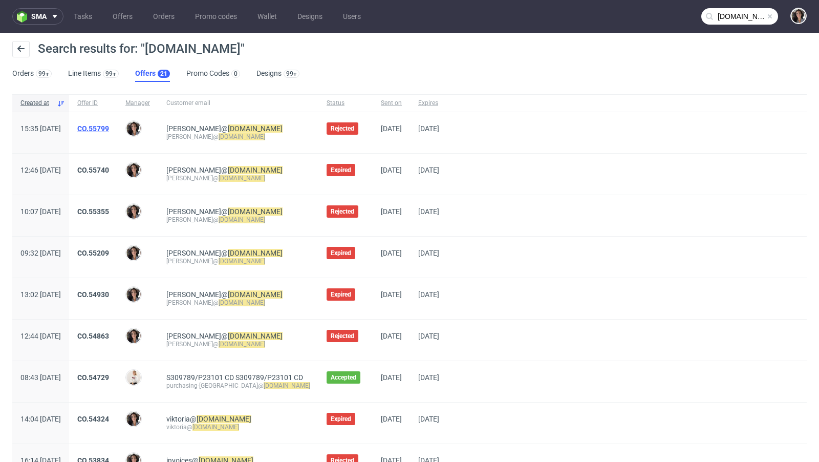
click at [109, 128] on link "CO.55799" at bounding box center [93, 128] width 32 height 8
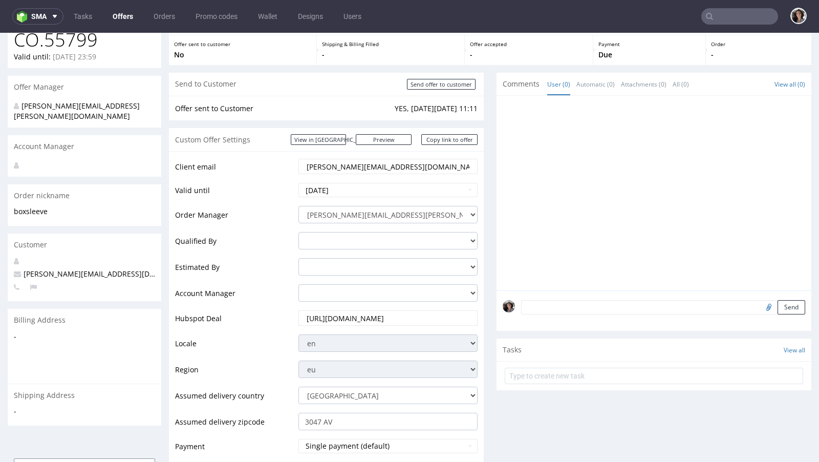
scroll to position [80, 0]
click at [339, 428] on input "3047 AV" at bounding box center [387, 422] width 179 height 17
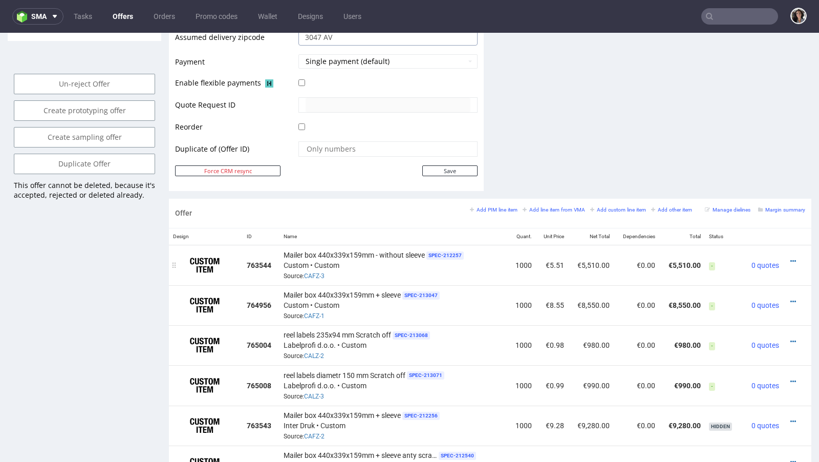
scroll to position [497, 0]
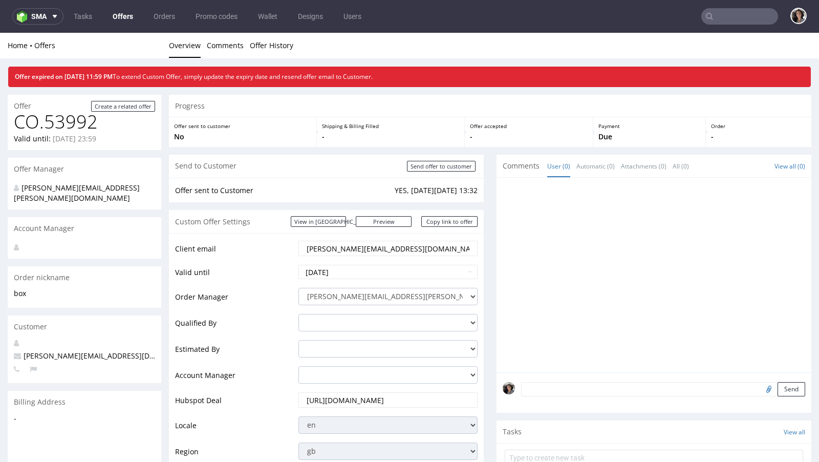
click at [123, 11] on link "Offers" at bounding box center [122, 16] width 33 height 16
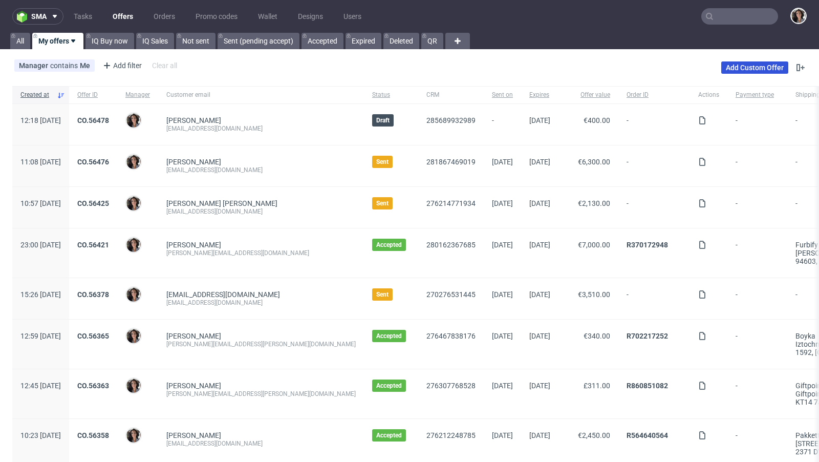
click at [751, 68] on link "Add Custom Offer" at bounding box center [754, 67] width 67 height 12
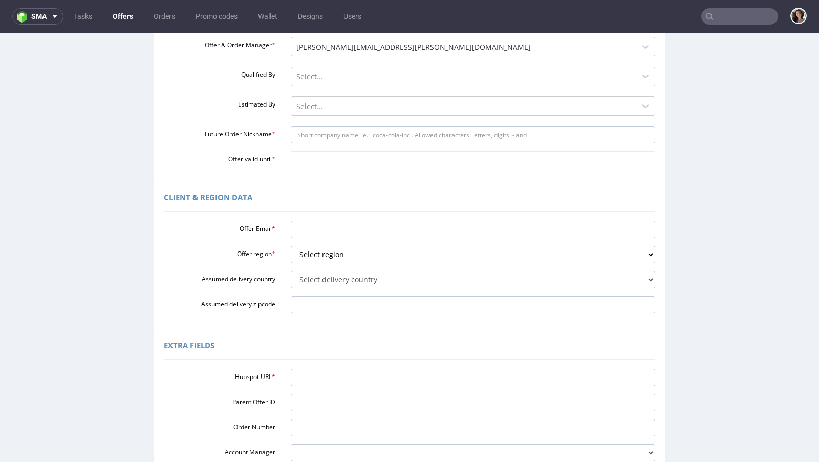
scroll to position [146, 0]
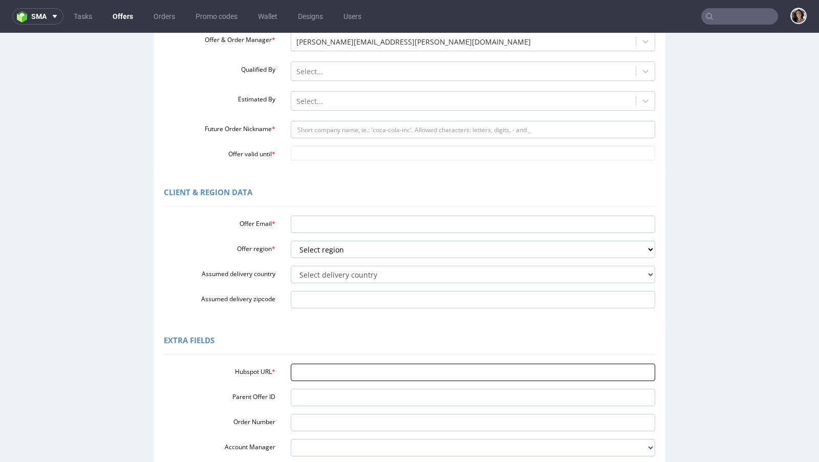
click at [328, 364] on input "Hubspot URL *" at bounding box center [473, 371] width 365 height 17
paste input "[URL][DOMAIN_NAME]"
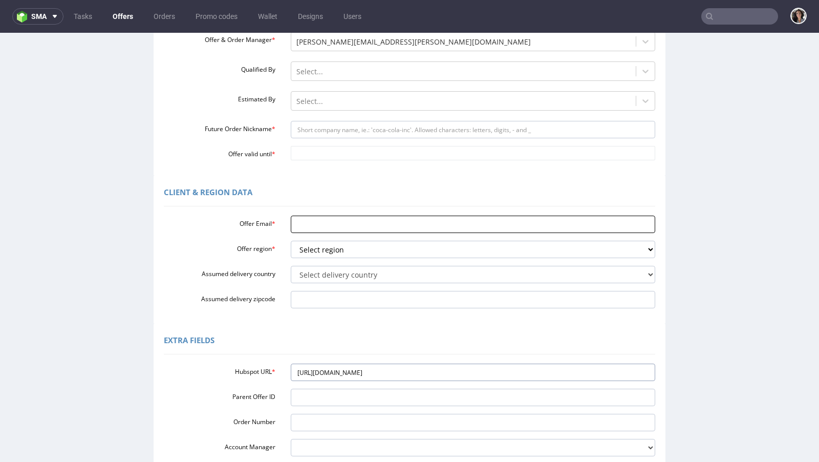
type input "[URL][DOMAIN_NAME]"
click at [312, 231] on input "Offer Email *" at bounding box center [473, 223] width 365 height 17
paste input "[PERSON_NAME][EMAIL_ADDRESS][DOMAIN_NAME]"
type input "[PERSON_NAME][EMAIL_ADDRESS][DOMAIN_NAME]"
click at [330, 248] on select "Select region eu gb de pl fr it es" at bounding box center [473, 249] width 365 height 17
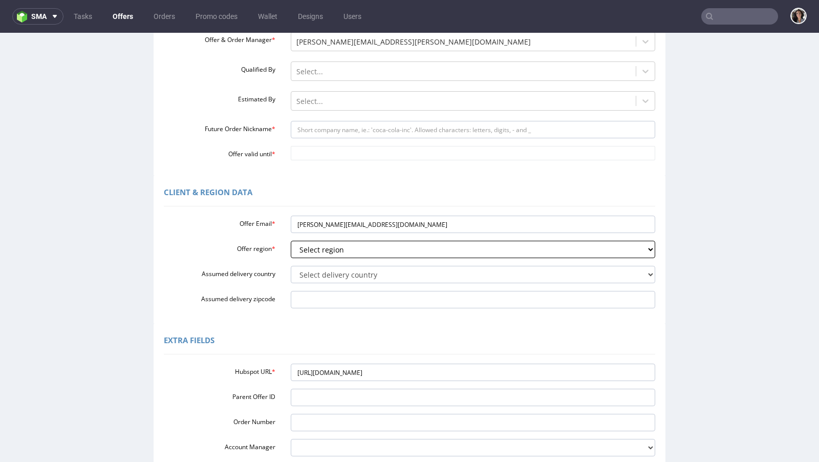
select select "eu"
click at [319, 251] on select "Select region eu gb de pl fr it es" at bounding box center [473, 249] width 365 height 17
click at [306, 270] on select "Select delivery country Andorra Afghanistan Anguilla Albania Armenia Antarctica…" at bounding box center [473, 274] width 365 height 17
click at [321, 268] on select "Select delivery country Andorra Afghanistan Anguilla Albania Armenia Antarctica…" at bounding box center [473, 274] width 365 height 17
select select "166"
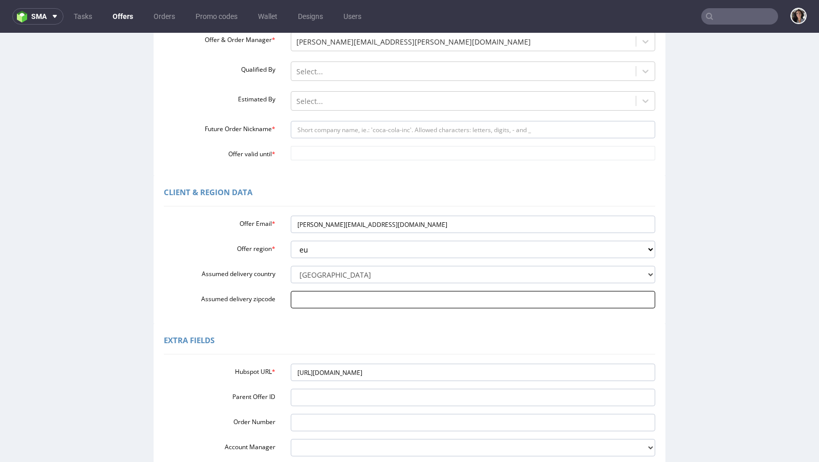
click at [330, 302] on input "Assumed delivery zipcode" at bounding box center [473, 299] width 365 height 17
paste input "3047 AV"
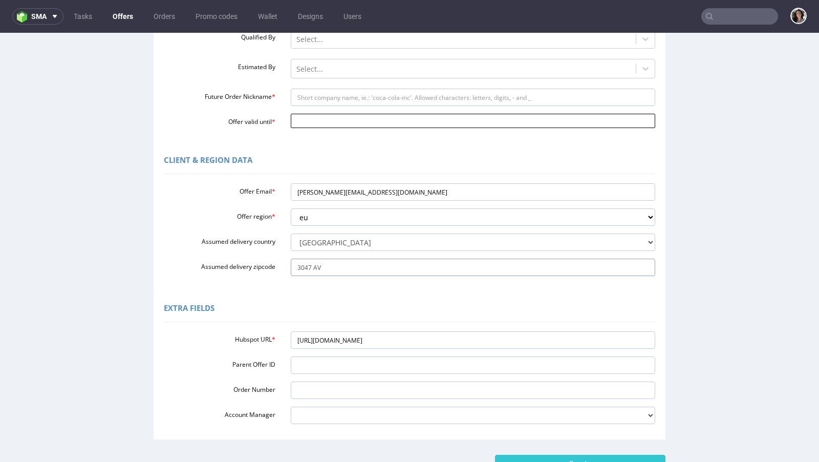
type input "3047 AV"
click at [376, 114] on input "Offer valid until *" at bounding box center [473, 121] width 365 height 14
click at [415, 142] on div "Custom Offer Required Fields Offer type standard prototyping sampling Offer & O…" at bounding box center [410, 38] width 512 height 209
click at [340, 119] on input "2025-08-31" at bounding box center [473, 121] width 365 height 14
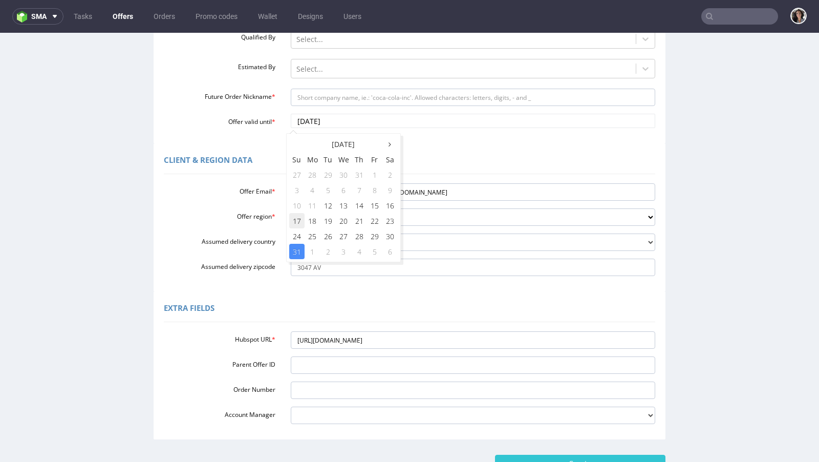
click at [298, 219] on td "17" at bounding box center [296, 220] width 15 height 15
click at [334, 124] on input "2025-08-17" at bounding box center [473, 121] width 365 height 14
click at [310, 221] on td "18" at bounding box center [312, 220] width 16 height 15
type input "2025-08-18"
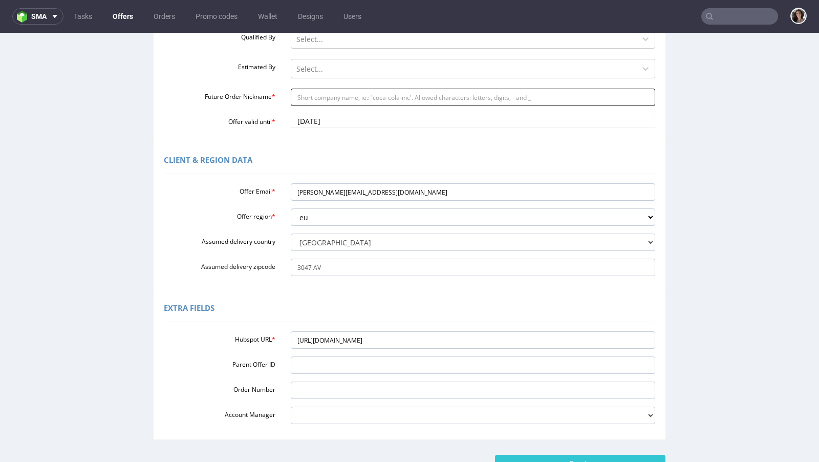
click at [316, 93] on input "Future Order Nickname *" at bounding box center [473, 97] width 365 height 17
type input "box"
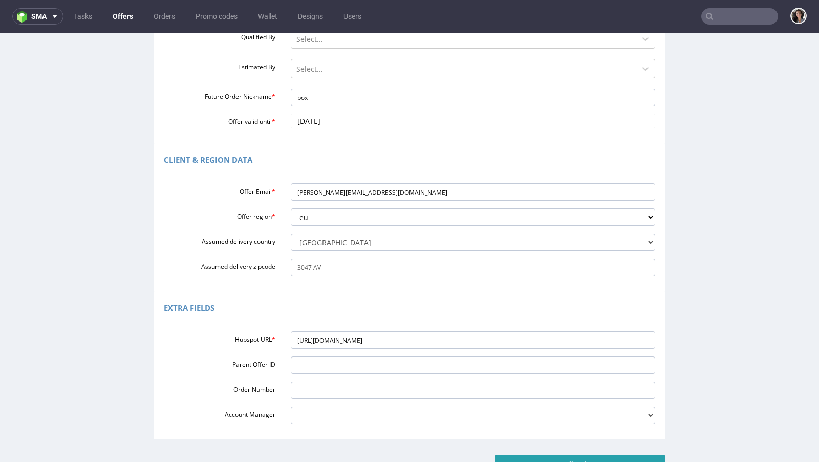
click at [600, 459] on input "Create" at bounding box center [580, 462] width 170 height 17
type input "Please wait..."
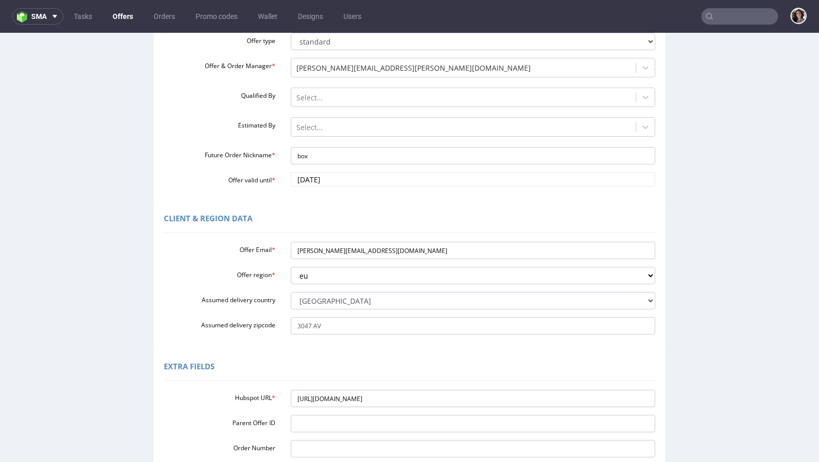
scroll to position [75, 0]
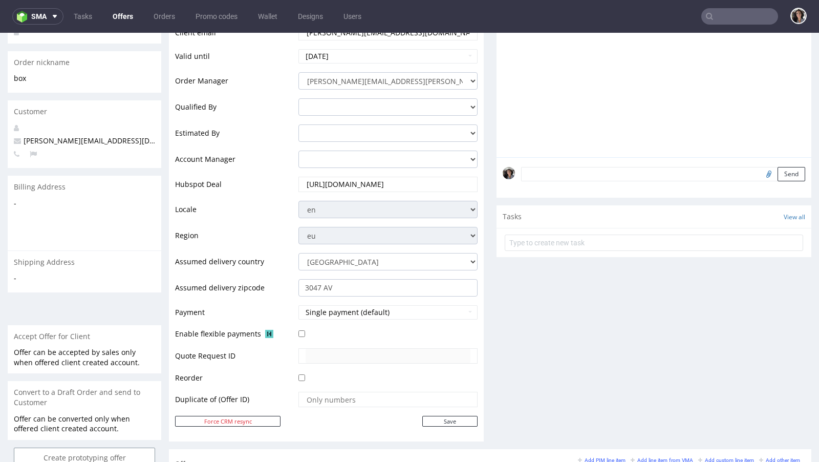
scroll to position [338, 0]
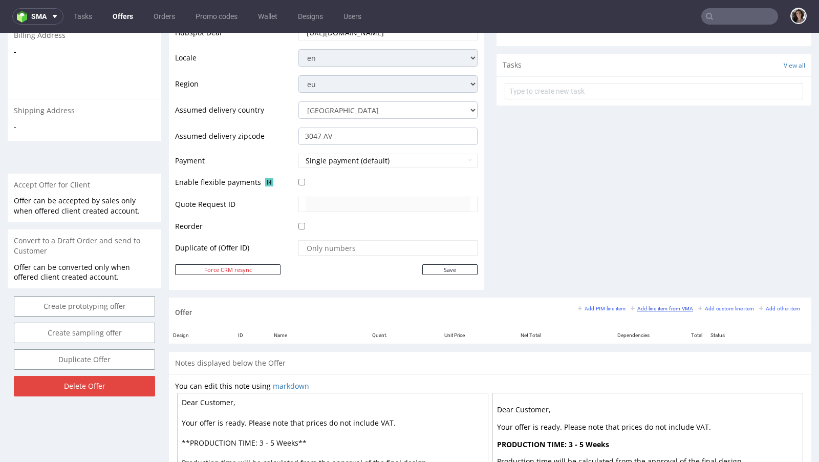
click at [654, 306] on small "Add line item from VMA" at bounding box center [661, 309] width 62 height 6
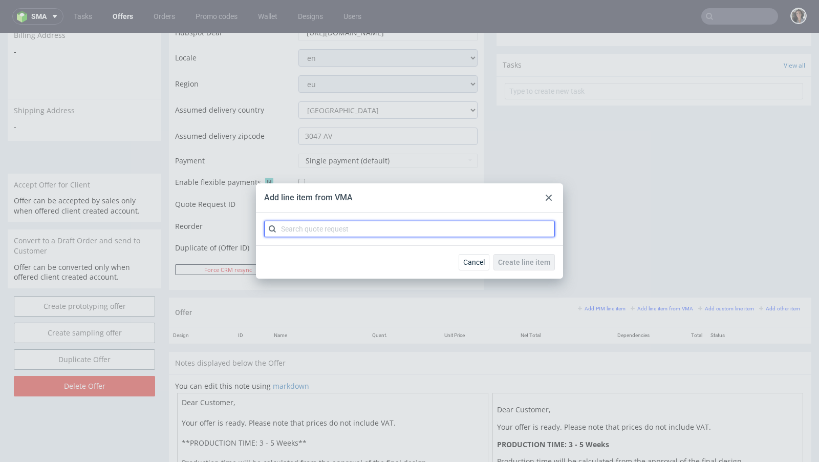
click at [380, 236] on input "text" at bounding box center [409, 229] width 291 height 16
paste input "CBAS"
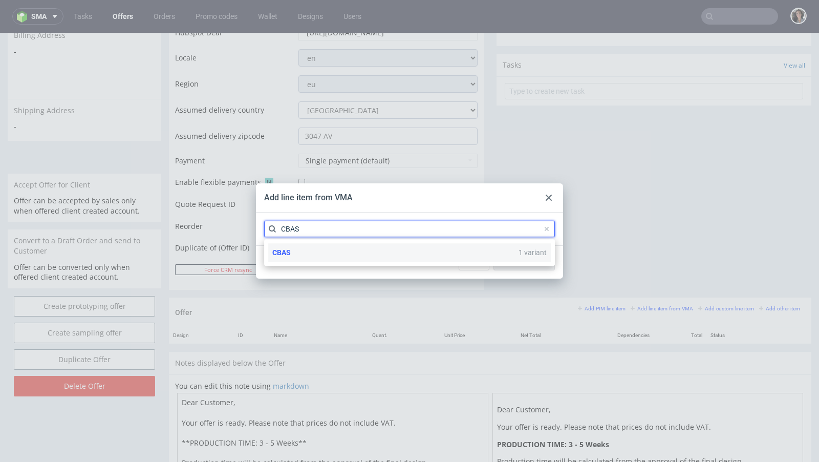
type input "CBAS"
click at [289, 251] on span "CBAS" at bounding box center [281, 252] width 18 height 8
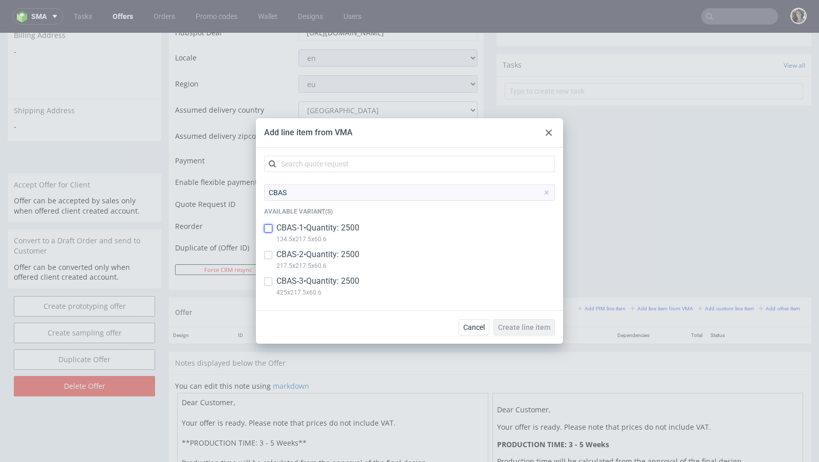
click at [268, 229] on input "checkbox" at bounding box center [268, 228] width 8 height 8
checkbox input "true"
click at [268, 254] on input "checkbox" at bounding box center [268, 255] width 8 height 8
checkbox input "true"
click at [267, 285] on input "checkbox" at bounding box center [268, 281] width 8 height 8
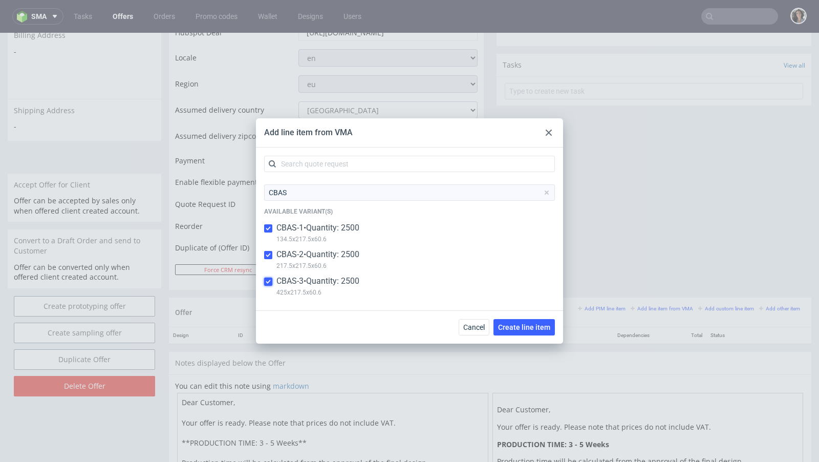
checkbox input "true"
click at [530, 323] on span "Create line item" at bounding box center [524, 326] width 52 height 7
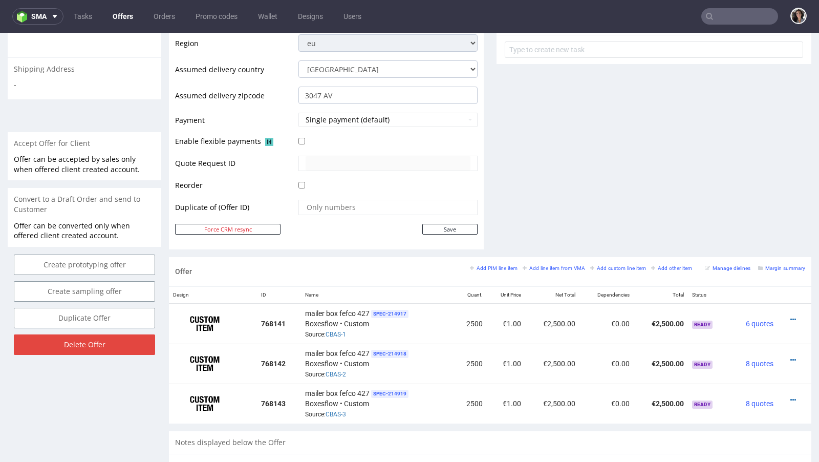
scroll to position [378, 0]
click at [559, 266] on small "Add line item from VMA" at bounding box center [553, 269] width 62 height 6
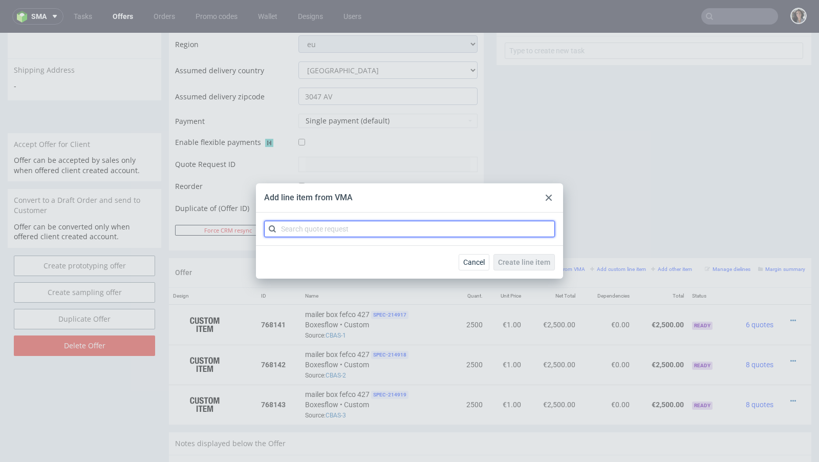
click at [487, 230] on input "text" at bounding box center [409, 229] width 291 height 16
paste input "CBAS"
type input "CBAS"
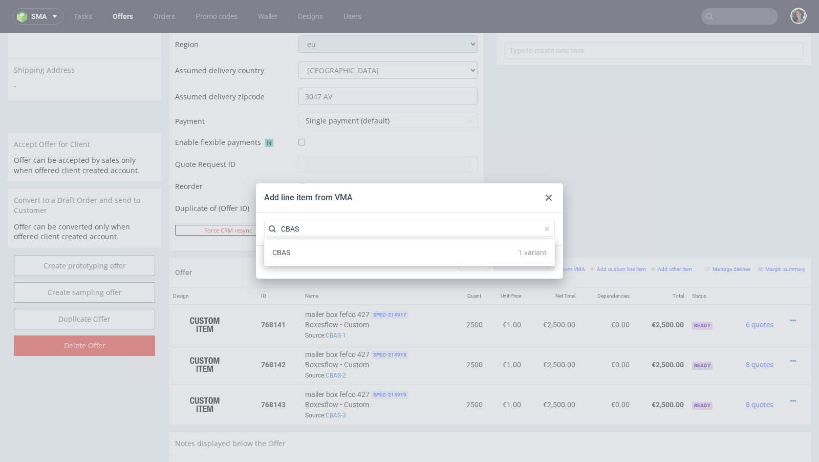
click at [410, 375] on div "Add line item from VMA CBAS Cancel Create line item CBAS 1 variant" at bounding box center [409, 231] width 819 height 462
click at [545, 195] on div at bounding box center [548, 197] width 12 height 12
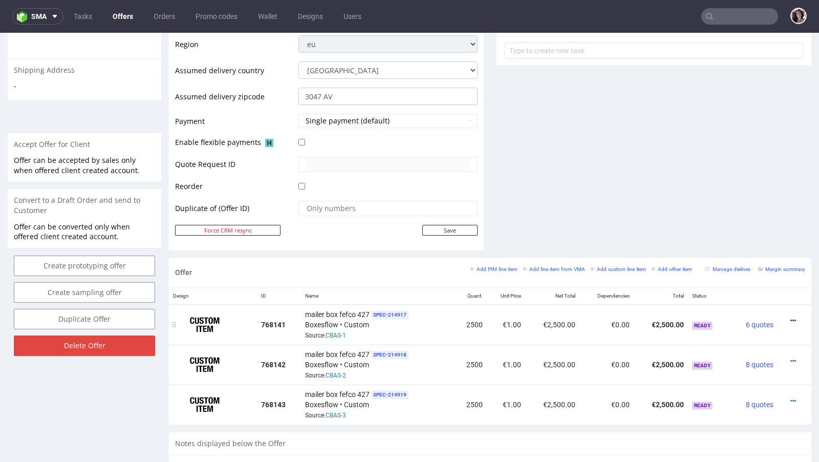
click at [790, 317] on icon at bounding box center [793, 320] width 6 height 7
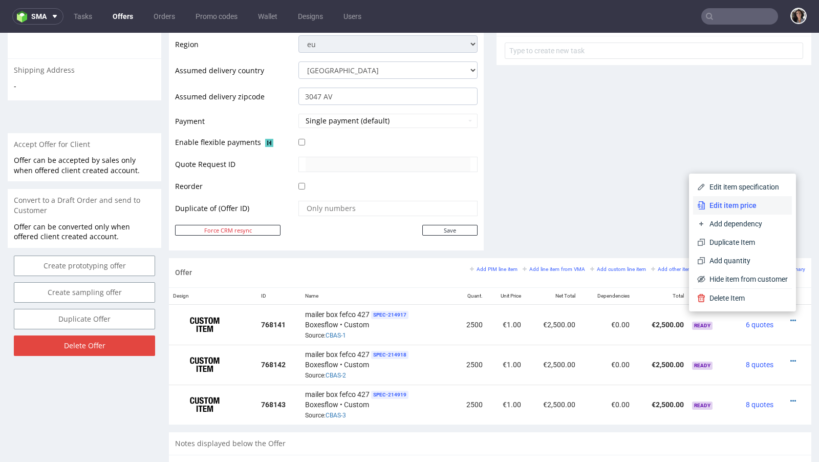
click at [723, 202] on span "Edit item price" at bounding box center [746, 205] width 82 height 10
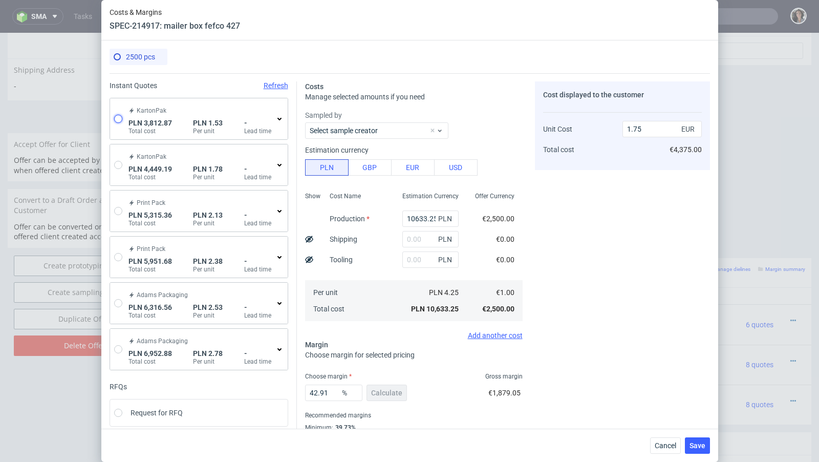
click at [116, 119] on input "radio" at bounding box center [118, 119] width 8 height 8
radio input "true"
radio input "false"
type input "2262.66"
type input "852.8"
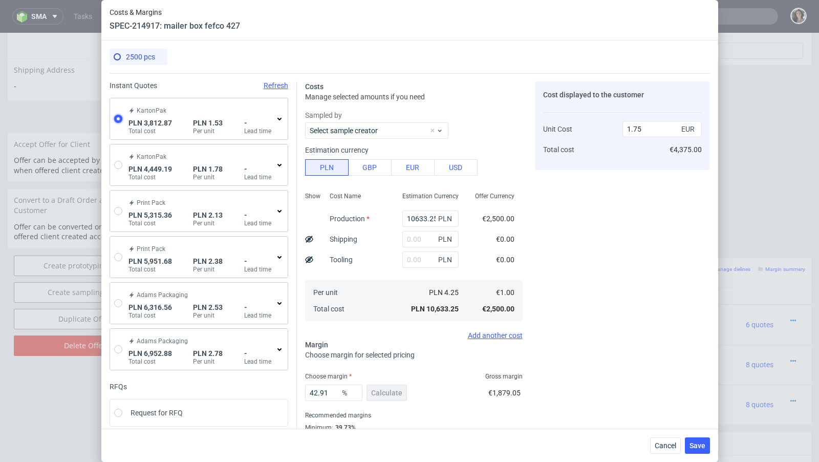
type input "697.41"
type input "0.36"
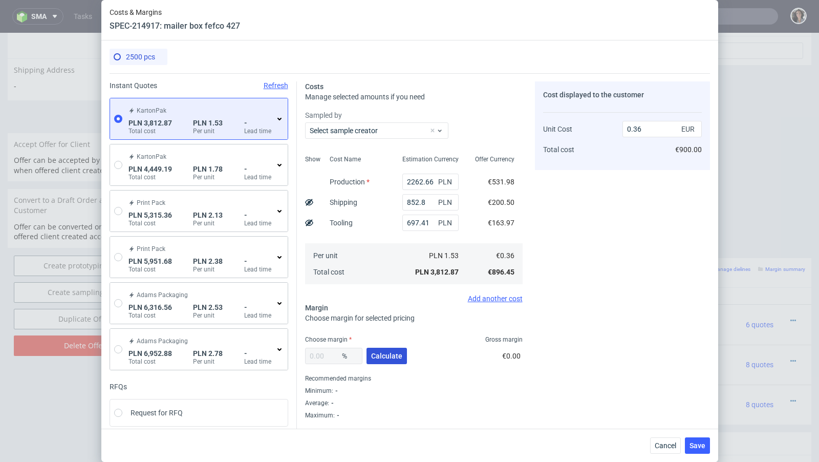
click at [387, 353] on span "Calculate" at bounding box center [386, 355] width 31 height 7
type input "40.1"
type input "0.6"
click at [687, 440] on button "Save" at bounding box center [697, 445] width 25 height 16
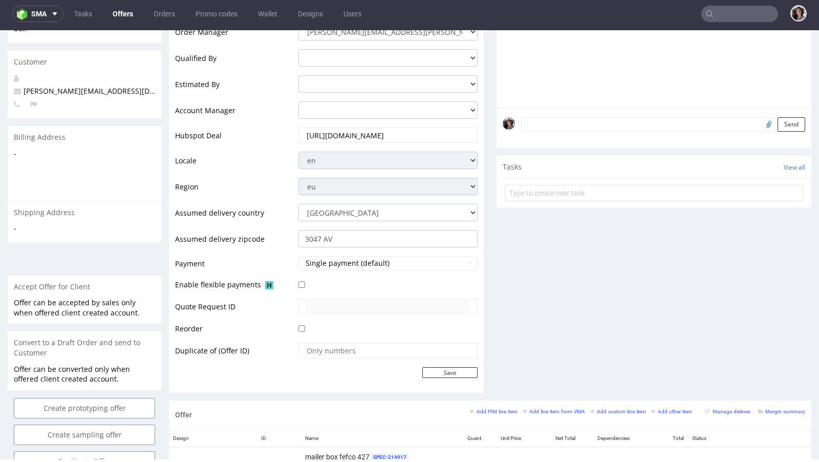
scroll to position [444, 0]
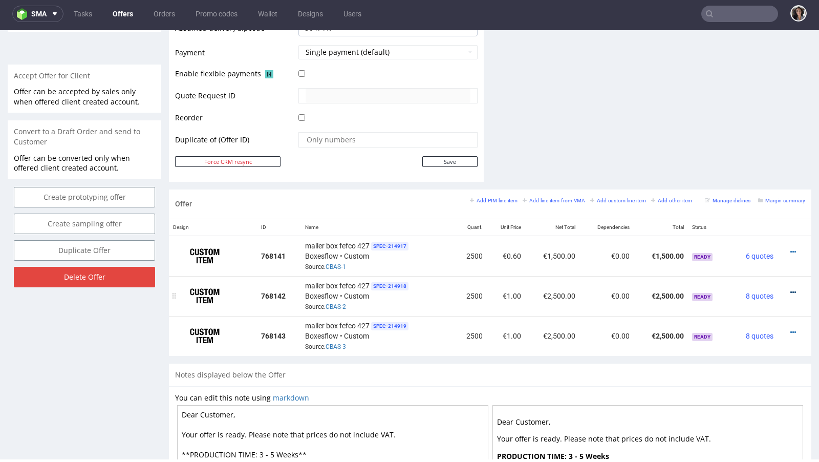
click at [790, 289] on icon at bounding box center [793, 292] width 6 height 7
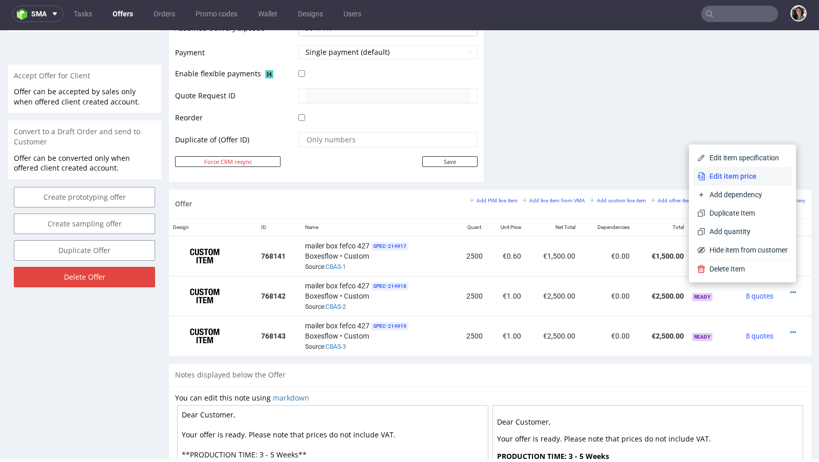
click at [734, 176] on span "Edit item price" at bounding box center [746, 176] width 82 height 10
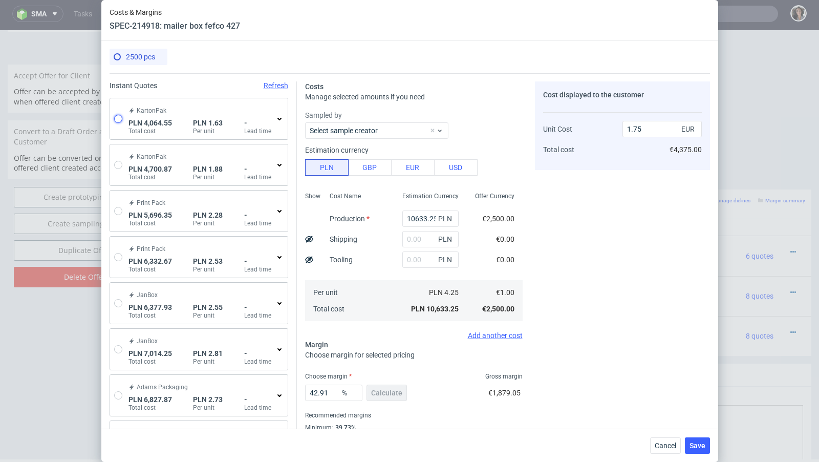
click at [121, 115] on input "radio" at bounding box center [118, 119] width 8 height 8
radio input "true"
radio input "false"
type input "2408.01"
type input "852.8"
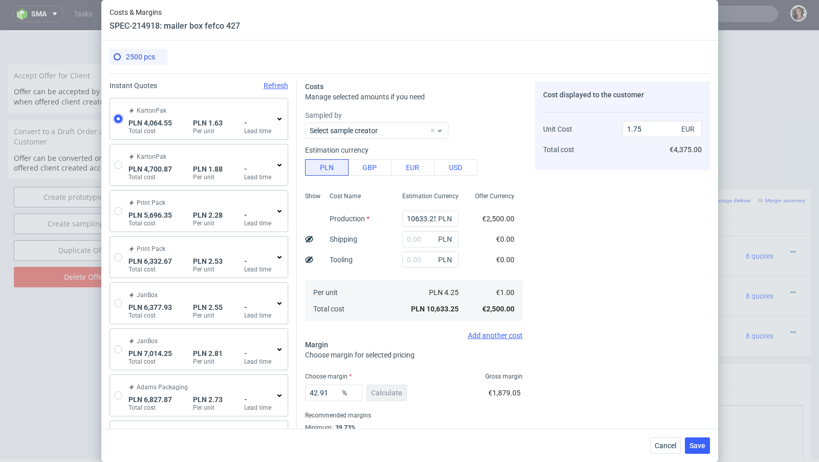
type input "803.74"
type input "0.39"
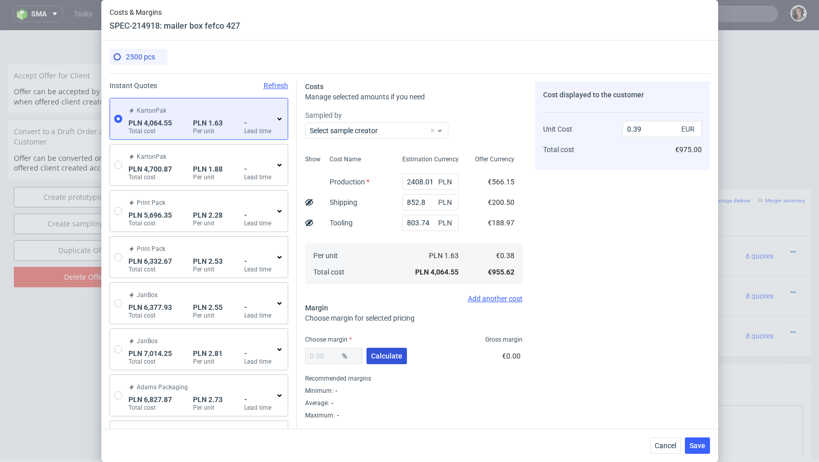
click at [387, 359] on span "Calculate" at bounding box center [386, 355] width 31 height 7
type input "39.67"
type input "0.64"
click at [691, 440] on button "Save" at bounding box center [697, 445] width 25 height 16
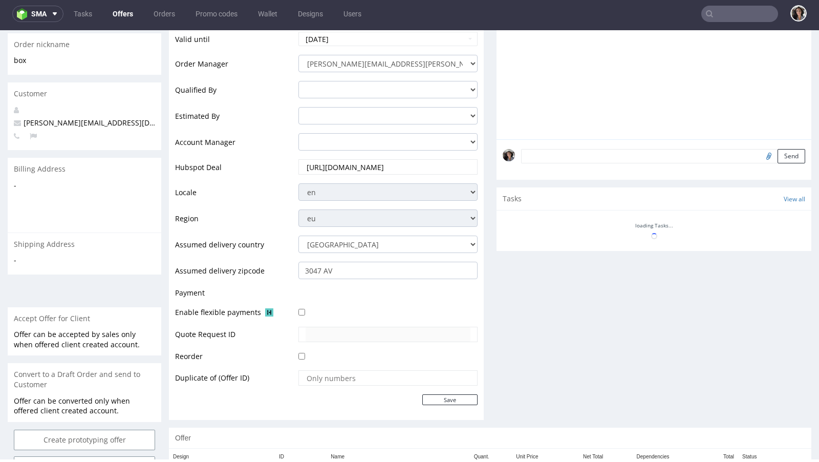
scroll to position [339, 0]
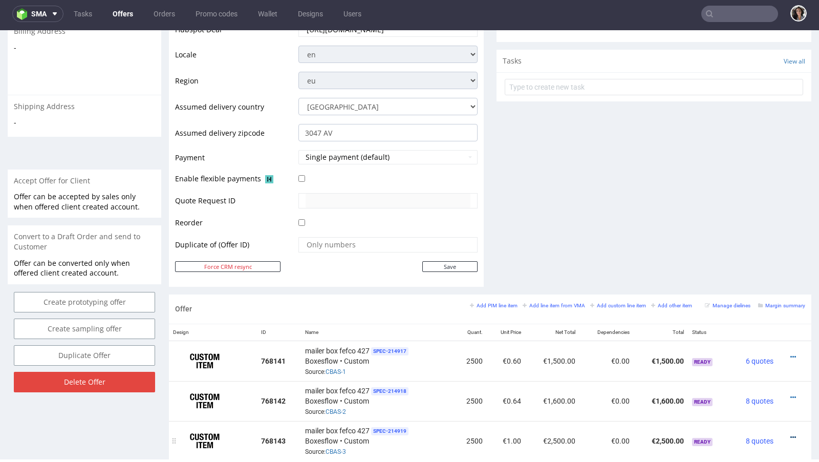
click at [790, 433] on icon at bounding box center [793, 436] width 6 height 7
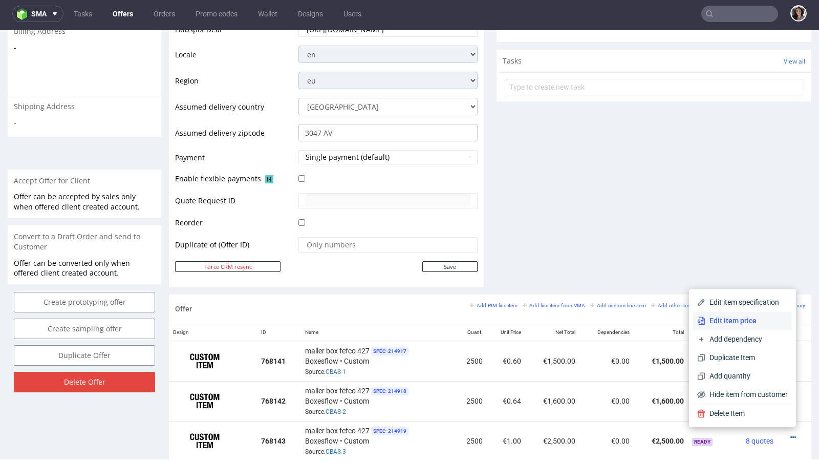
click at [723, 315] on li "Edit item price" at bounding box center [742, 320] width 99 height 18
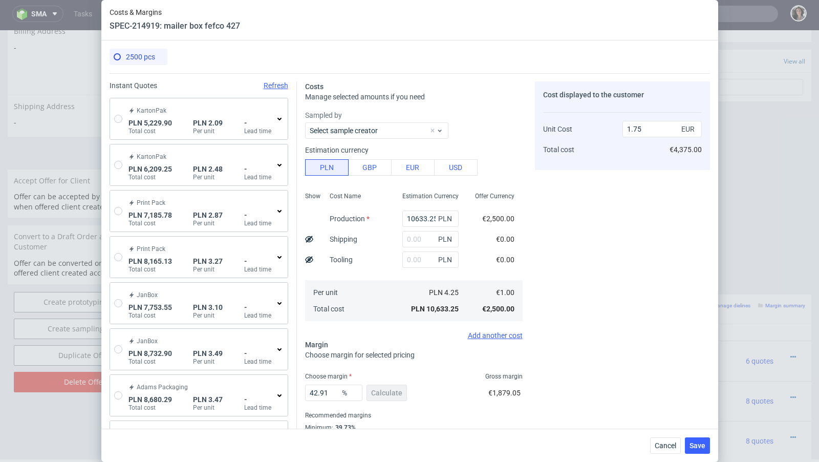
click at [128, 121] on span "PLN 5,229.90" at bounding box center [149, 123] width 43 height 8
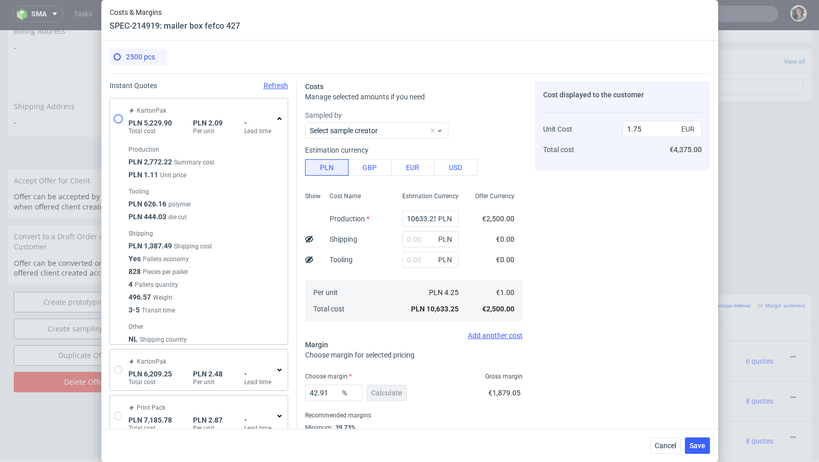
click at [115, 115] on input "radio" at bounding box center [118, 119] width 8 height 8
radio input "true"
radio input "false"
type input "2772.2199999999993"
type input "1387.49"
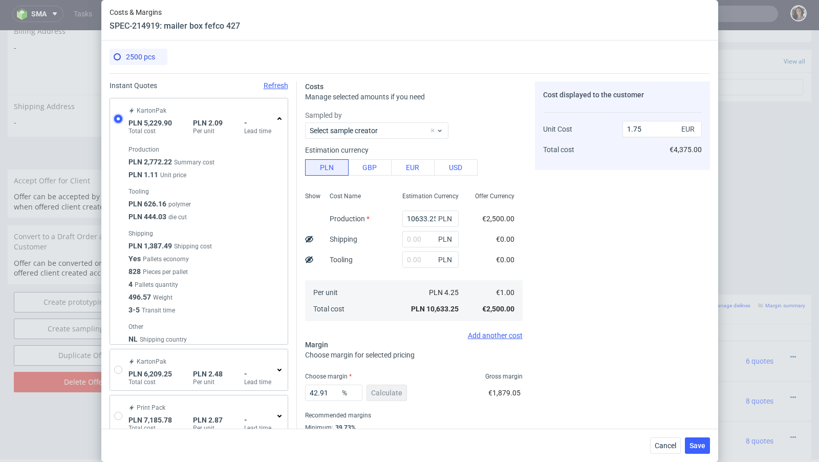
type input "1070.19"
type input "0.49"
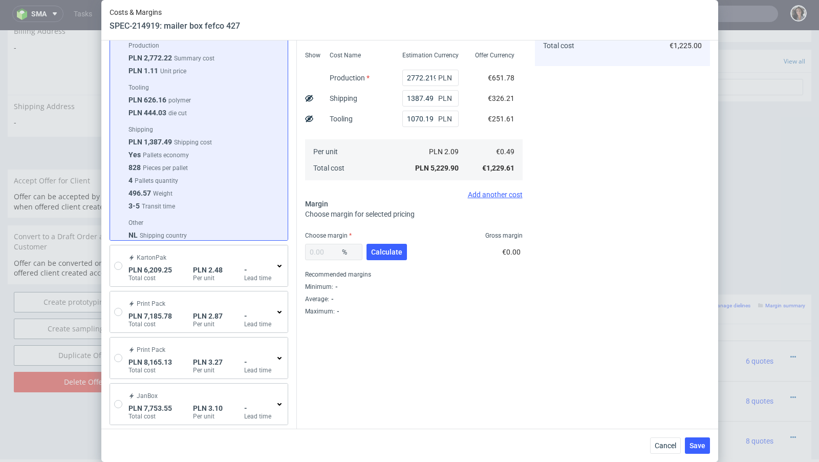
scroll to position [216, 0]
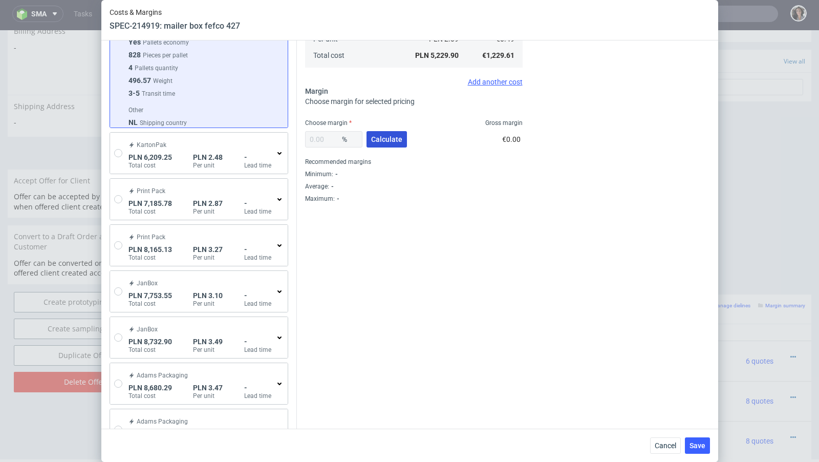
click at [380, 140] on span "Calculate" at bounding box center [386, 139] width 31 height 7
type input "37.99"
type input "0.79"
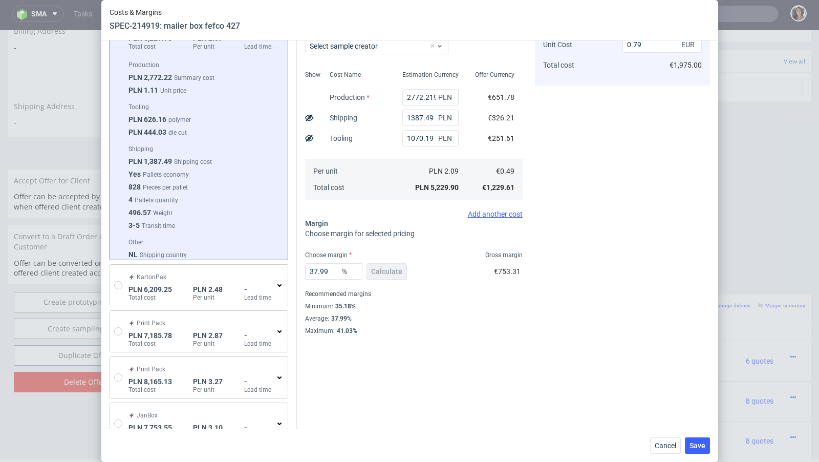
scroll to position [0, 0]
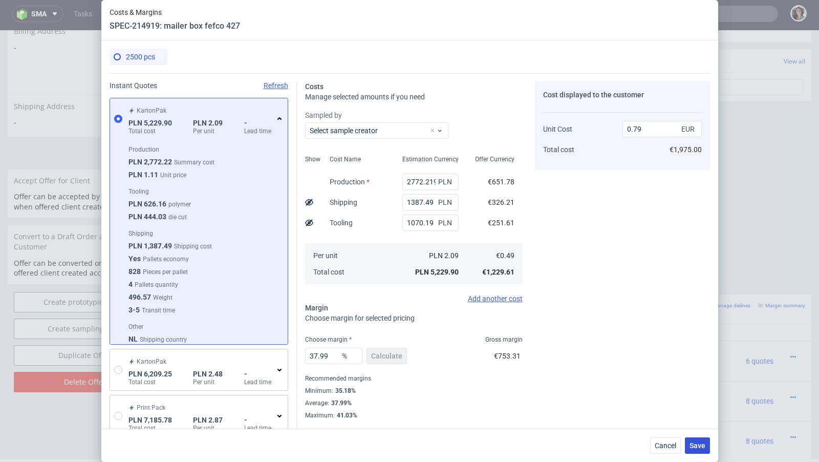
click at [700, 445] on span "Save" at bounding box center [697, 445] width 16 height 7
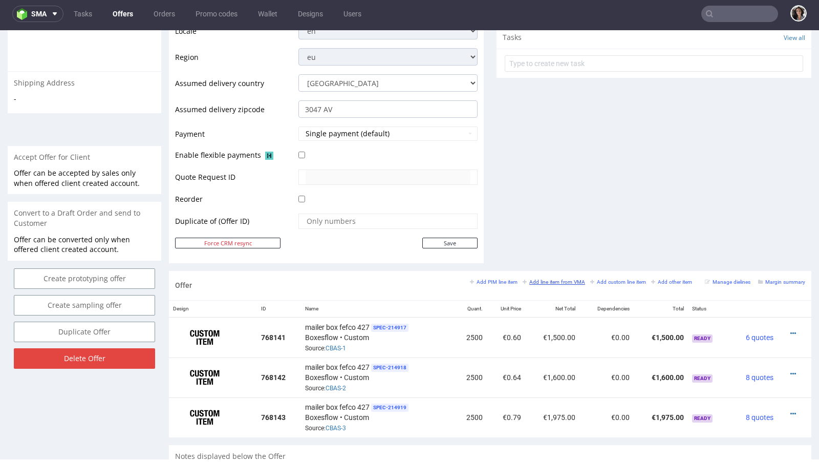
scroll to position [358, 0]
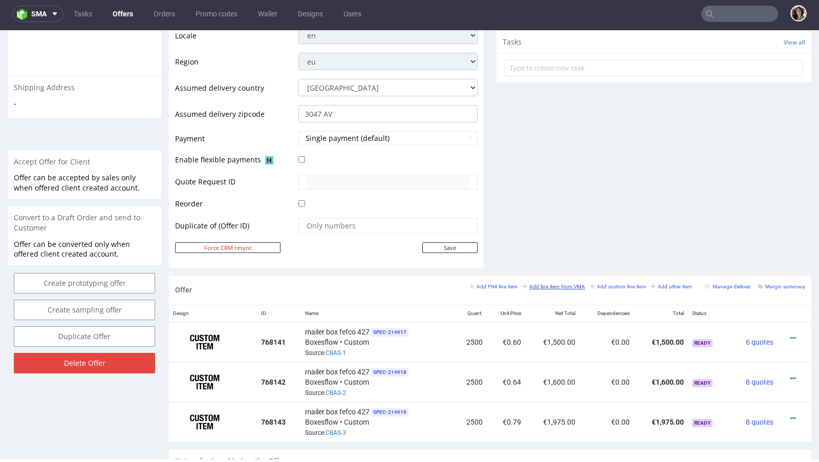
click at [560, 284] on small "Add line item from VMA" at bounding box center [553, 287] width 62 height 6
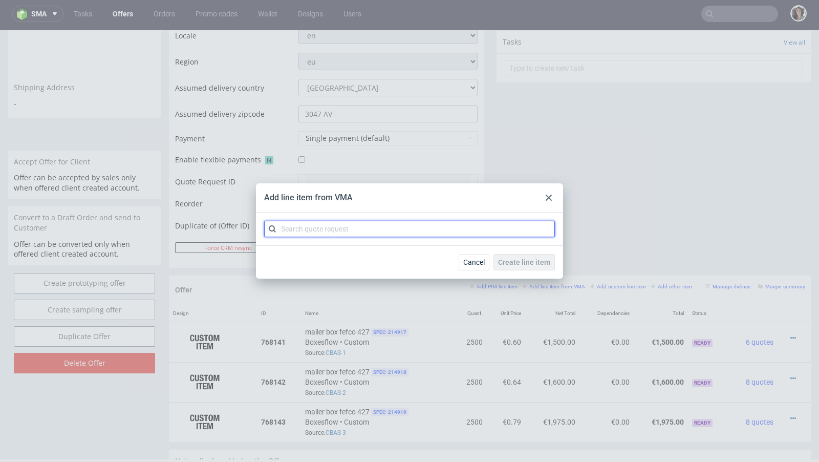
click at [403, 231] on input "text" at bounding box center [409, 229] width 291 height 16
paste input "CBAS"
type input "CBAS"
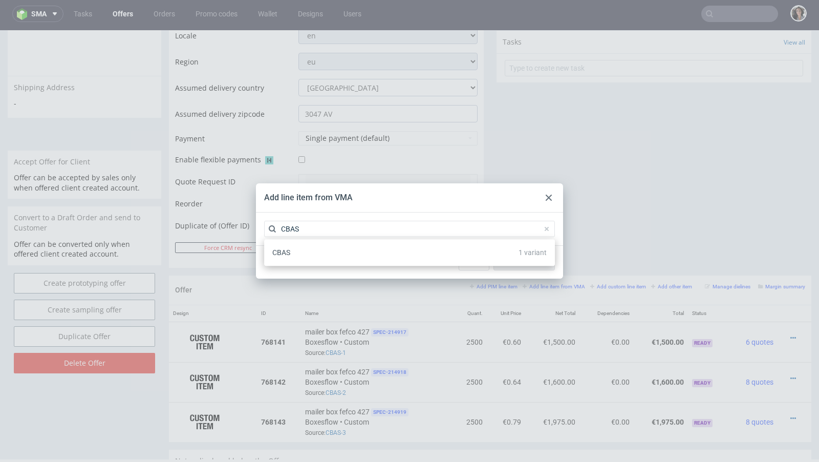
click at [292, 250] on div "CBAS 1 variant" at bounding box center [409, 252] width 282 height 18
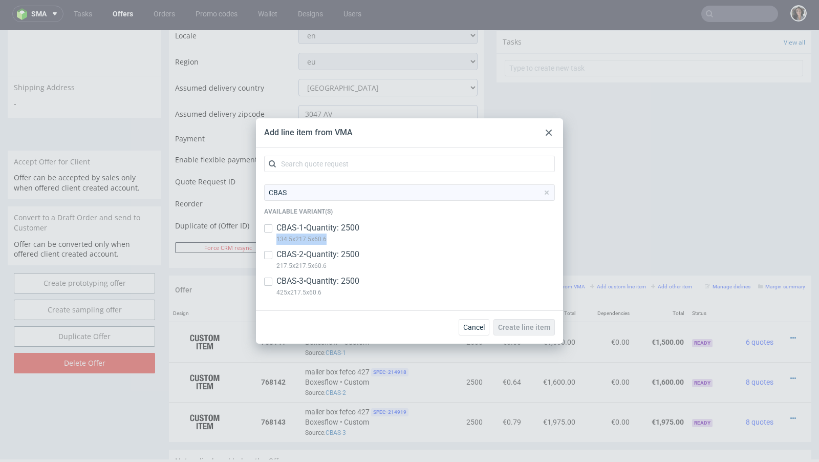
copy p "134.5x217.5x60.6"
drag, startPoint x: 335, startPoint y: 239, endPoint x: 275, endPoint y: 240, distance: 60.4
click at [275, 240] on div "CBAS-1 • Quantity: 2500 134.5x217.5x60.6" at bounding box center [409, 235] width 291 height 27
checkbox input "true"
click at [547, 128] on div at bounding box center [548, 132] width 12 height 12
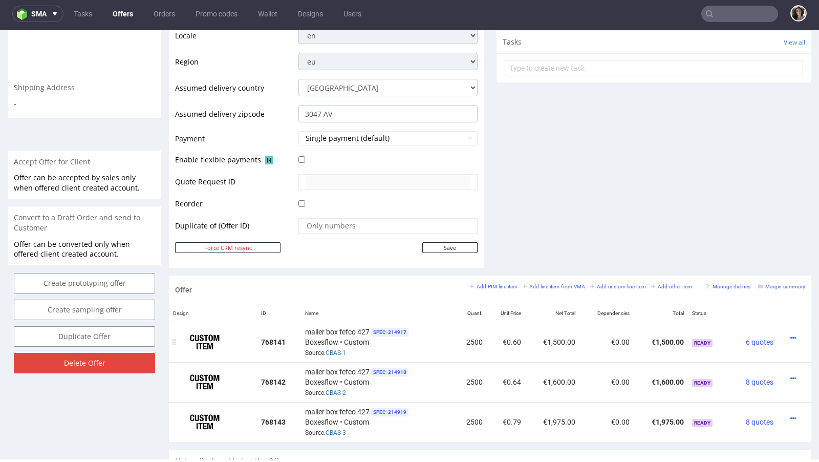
click at [781, 333] on div at bounding box center [790, 338] width 19 height 10
click at [790, 335] on icon at bounding box center [793, 337] width 6 height 7
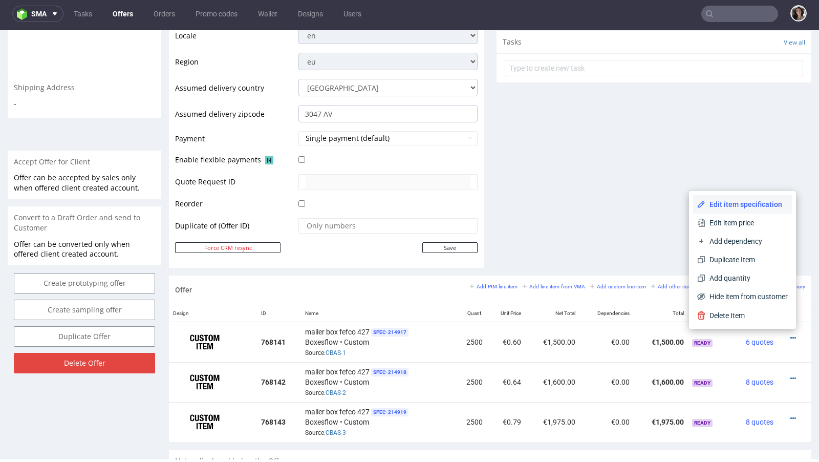
click at [743, 210] on li "Edit item specification" at bounding box center [742, 204] width 99 height 18
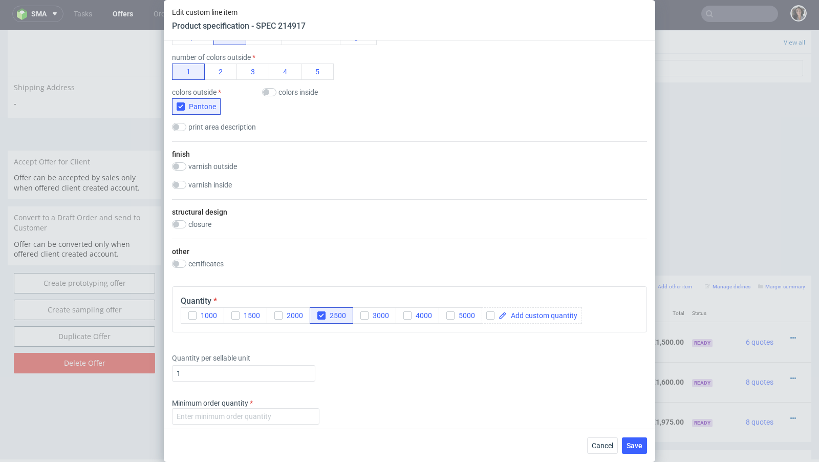
scroll to position [930, 0]
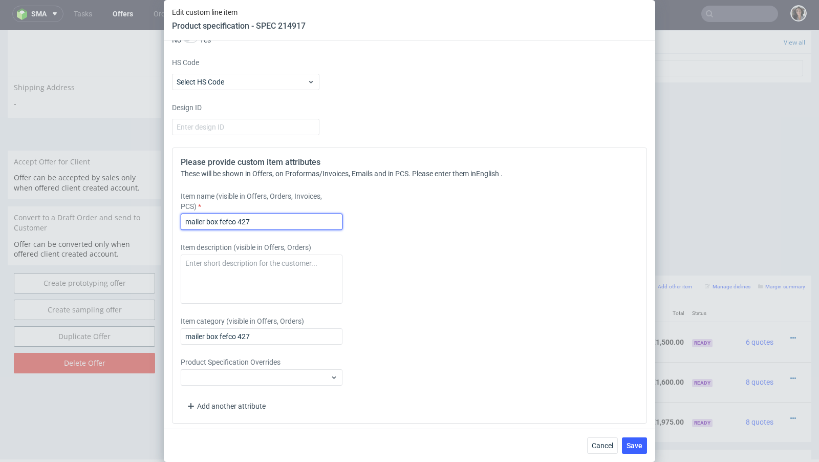
click at [282, 216] on input "mailer box fefco 427" at bounding box center [262, 221] width 162 height 16
drag, startPoint x: 221, startPoint y: 219, endPoint x: 297, endPoint y: 219, distance: 76.8
click at [297, 219] on input "mailer box fefco 427" at bounding box center [262, 221] width 162 height 16
paste input "134.5x217.5x60.6"
click at [264, 219] on input "mailer box 134.5x217.5x60.6" at bounding box center [262, 221] width 162 height 16
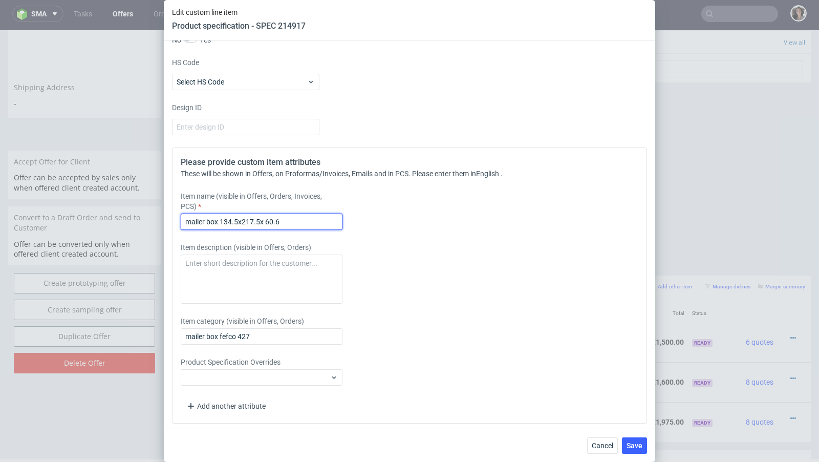
click at [242, 219] on input "mailer box 134.5x217.5x 60.6" at bounding box center [262, 221] width 162 height 16
click at [236, 222] on input "mailer box 134.5x 217.5x 60.6" at bounding box center [262, 221] width 162 height 16
click at [297, 219] on input "mailer box 134.5 x 217.5x 60.6" at bounding box center [262, 221] width 162 height 16
click at [268, 221] on input "mailer box 134.5 x 217.5x 60.6 mm external" at bounding box center [262, 221] width 162 height 16
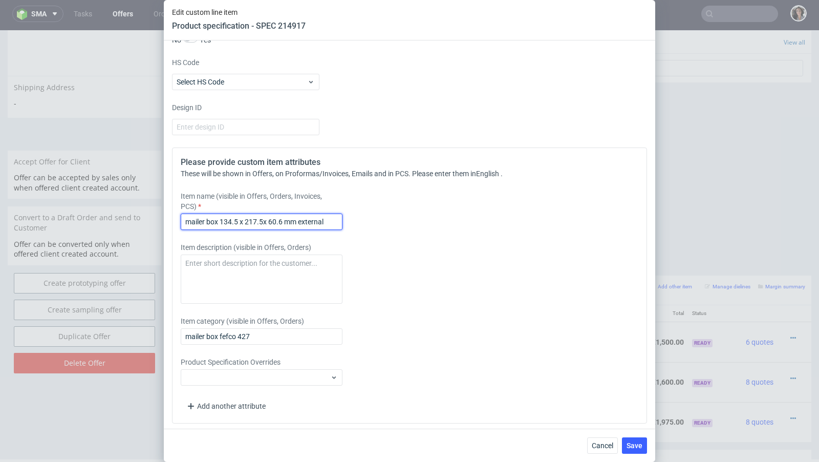
click at [268, 221] on input "mailer box 134.5 x 217.5x 60.6 mm external" at bounding box center [262, 221] width 162 height 16
type input "mailer box 134.5 x 217.5x 60.6 mm external"
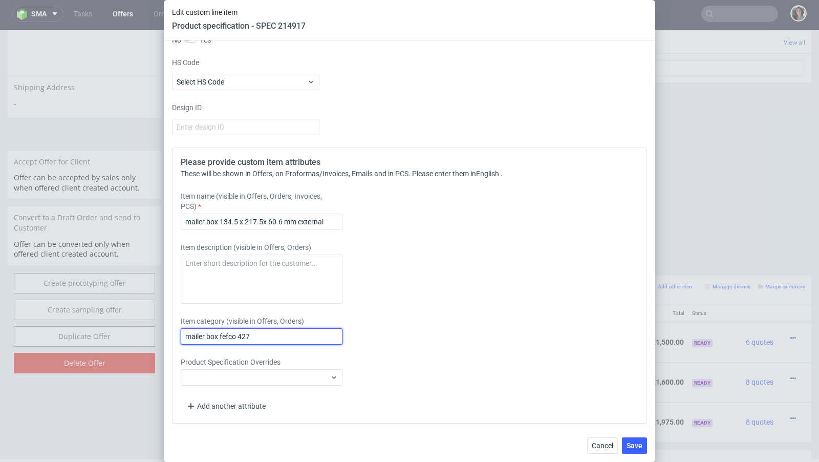
click at [254, 340] on input "mailer box fefco 427" at bounding box center [262, 336] width 162 height 16
paste input "134.5 x 217.5x 60.6 mm external"
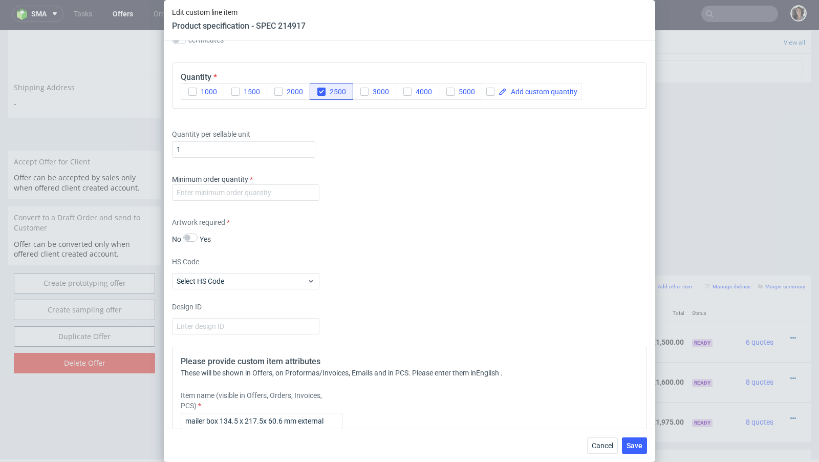
scroll to position [729, 0]
type input "mailer box 134.5 x 217.5x 60.6 mm external"
click at [287, 186] on input "number" at bounding box center [245, 194] width 147 height 16
type input "1"
click at [450, 236] on div "Artwork required No Yes" at bounding box center [409, 232] width 475 height 27
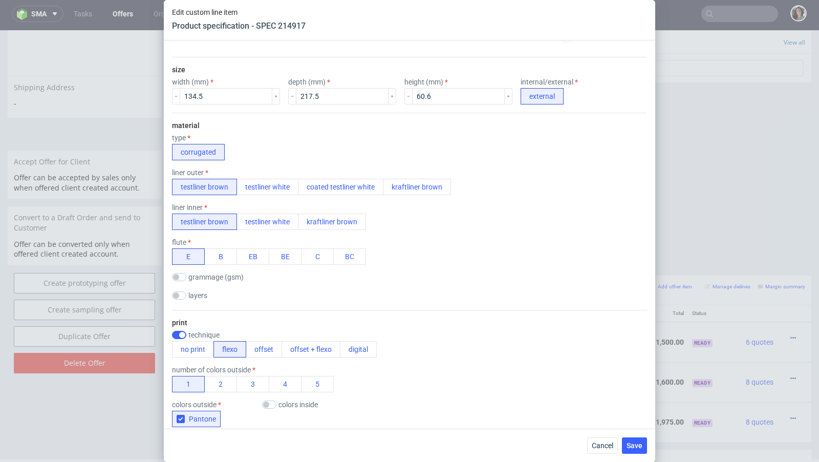
scroll to position [0, 0]
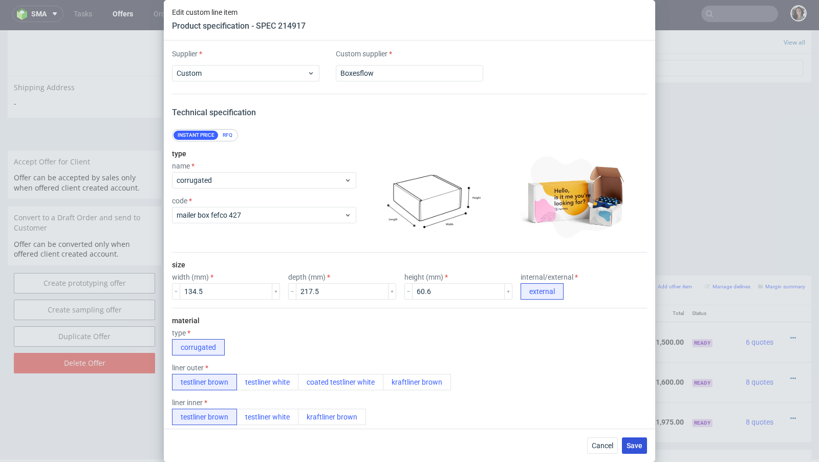
click at [643, 449] on button "Save" at bounding box center [634, 445] width 25 height 16
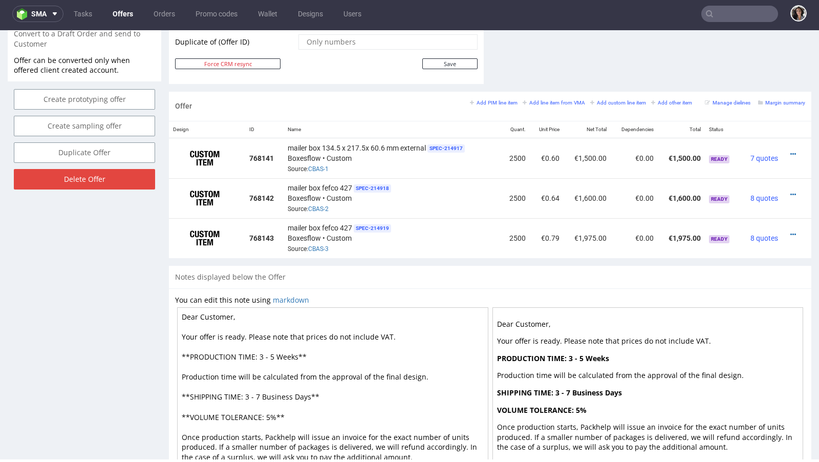
scroll to position [542, 0]
click at [553, 100] on small "Add line item from VMA" at bounding box center [553, 102] width 62 height 6
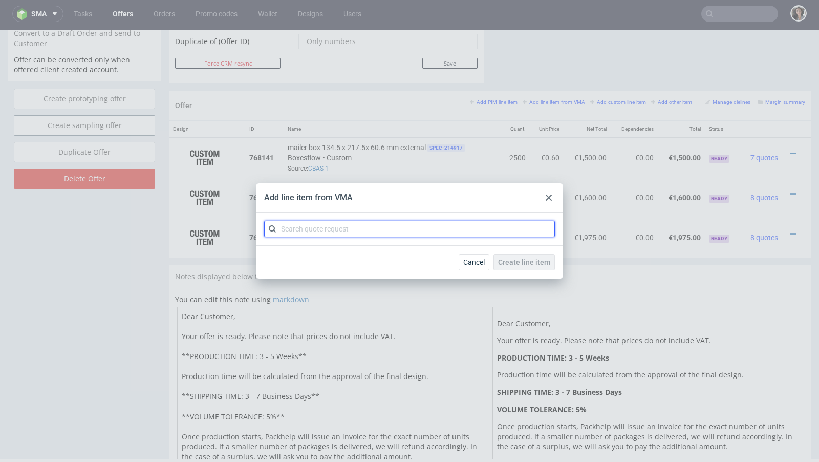
click at [383, 221] on input "text" at bounding box center [409, 229] width 291 height 16
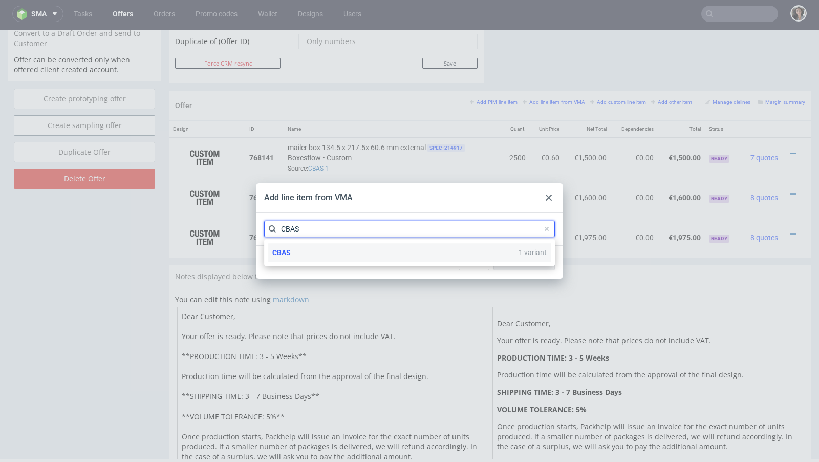
type input "CBAS"
click at [303, 251] on div "CBAS 1 variant" at bounding box center [409, 252] width 282 height 18
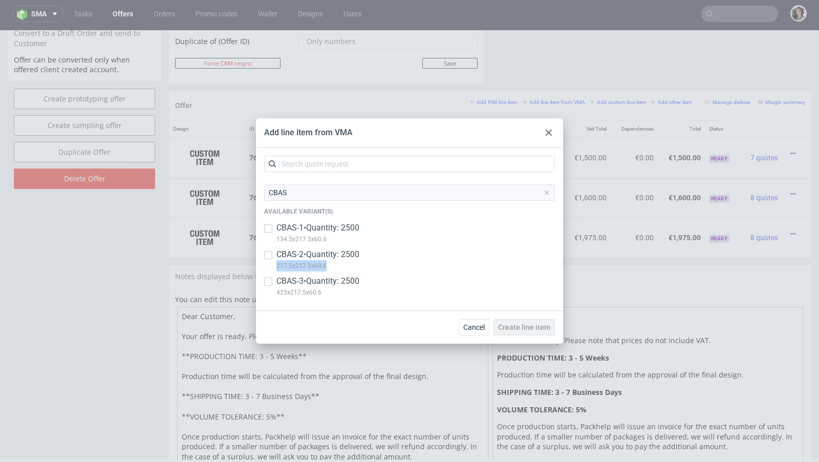
copy p "217.5x217.5x60.6"
drag, startPoint x: 331, startPoint y: 265, endPoint x: 276, endPoint y: 265, distance: 54.8
click at [276, 265] on p "217.5x217.5x60.6" at bounding box center [317, 265] width 83 height 11
checkbox input "true"
click at [549, 131] on icon at bounding box center [549, 132] width 6 height 6
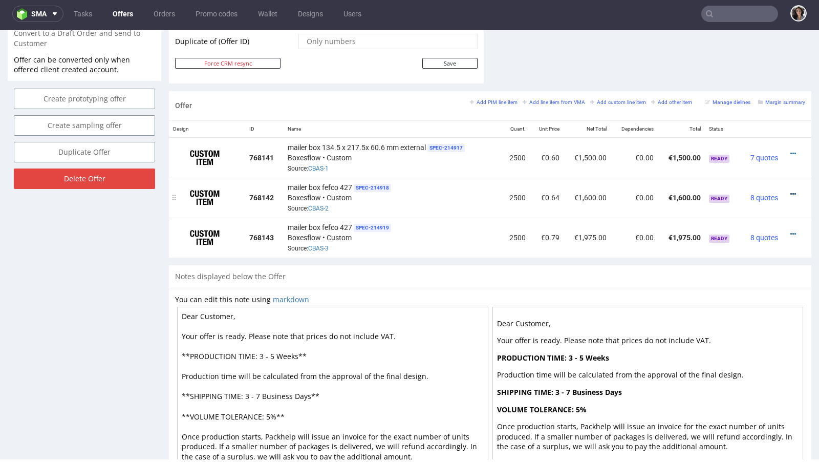
click at [790, 190] on icon at bounding box center [793, 193] width 6 height 7
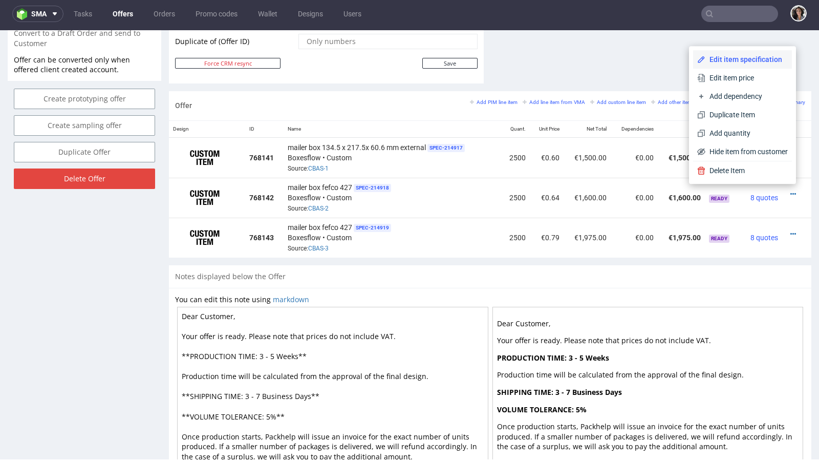
click at [713, 57] on span "Edit item specification" at bounding box center [746, 59] width 82 height 10
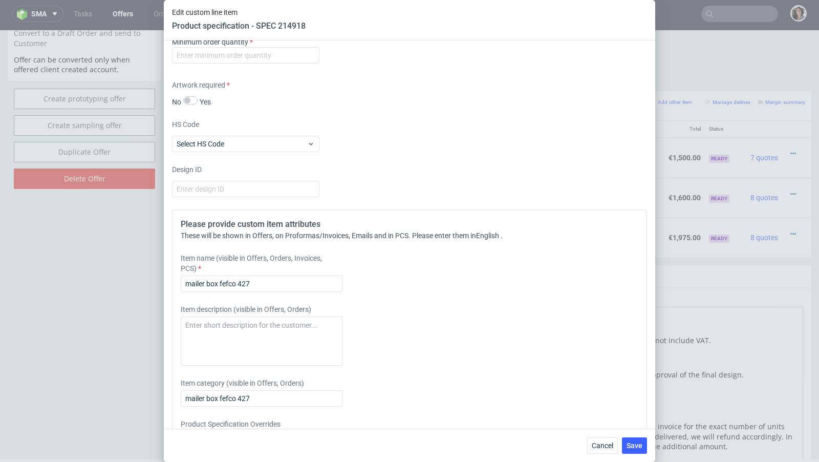
scroll to position [852, 0]
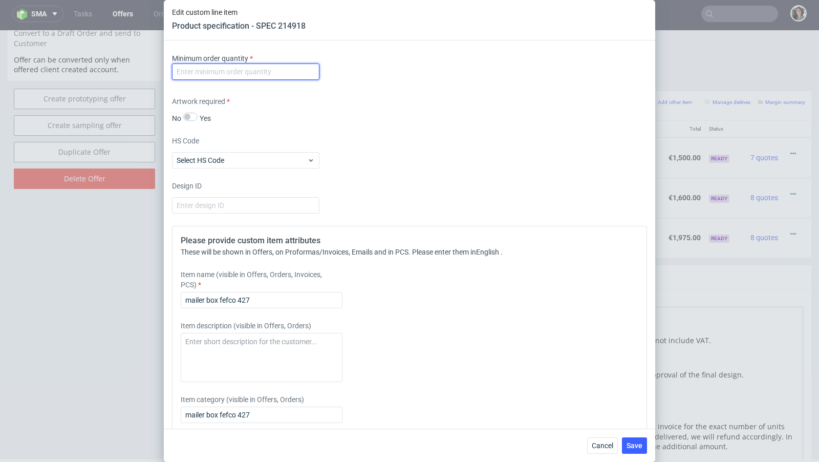
click at [269, 72] on input "number" at bounding box center [245, 71] width 147 height 16
type input "1"
click at [355, 92] on div "Supplier Custom Custom supplier Boxesflow Technical specification Instant price…" at bounding box center [409, 234] width 491 height 388
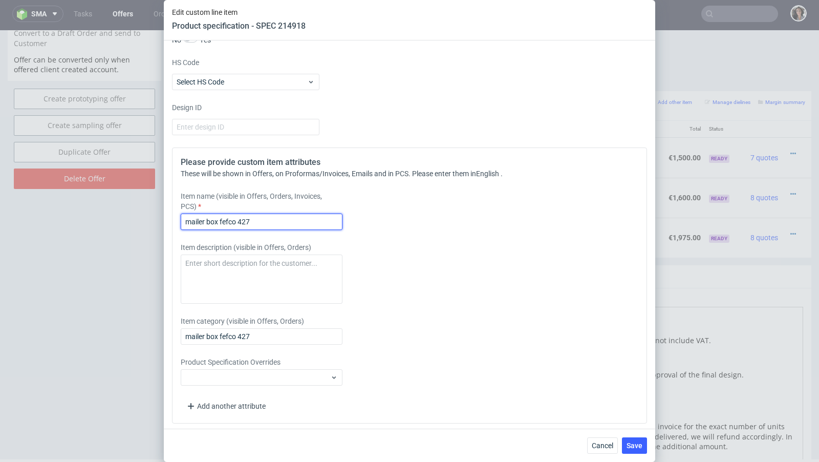
drag, startPoint x: 220, startPoint y: 219, endPoint x: 293, endPoint y: 221, distance: 73.2
click at [293, 221] on input "mailer box fefco 427" at bounding box center [262, 221] width 162 height 16
paste input "217.5x217.5x60.6"
click at [285, 217] on input "mailer box 217.5x217.5x60.6 mm" at bounding box center [262, 221] width 162 height 16
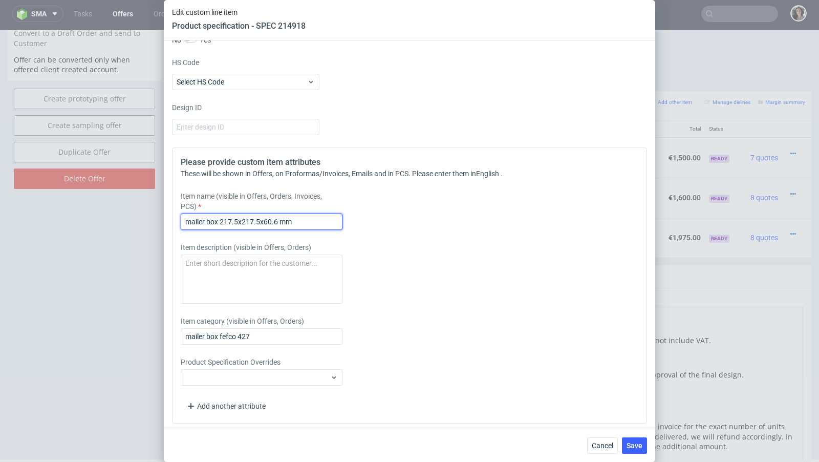
click at [285, 217] on input "mailer box 217.5x217.5x60.6 mm" at bounding box center [262, 221] width 162 height 16
type input "mailer box 217.5x217.5x60.6 mm"
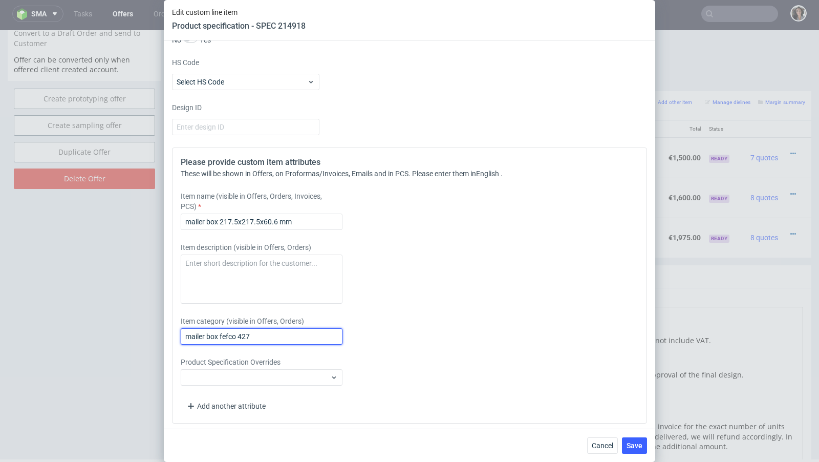
click at [258, 330] on input "mailer box fefco 427" at bounding box center [262, 336] width 162 height 16
paste input "217.5x217.5x60.6 mm"
type input "mailer box 217.5x217.5x60.6 mm"
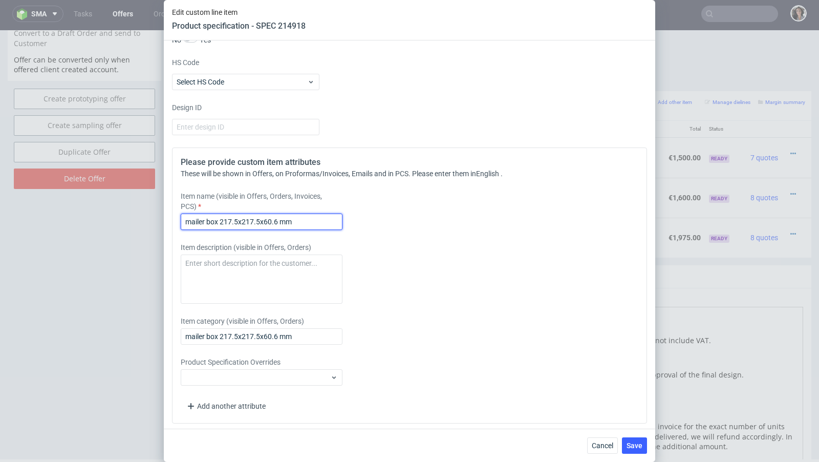
click at [310, 218] on input "mailer box 217.5x217.5x60.6 mm" at bounding box center [262, 221] width 162 height 16
type input "mailer box 217.5x217.5x60.6 mm external"
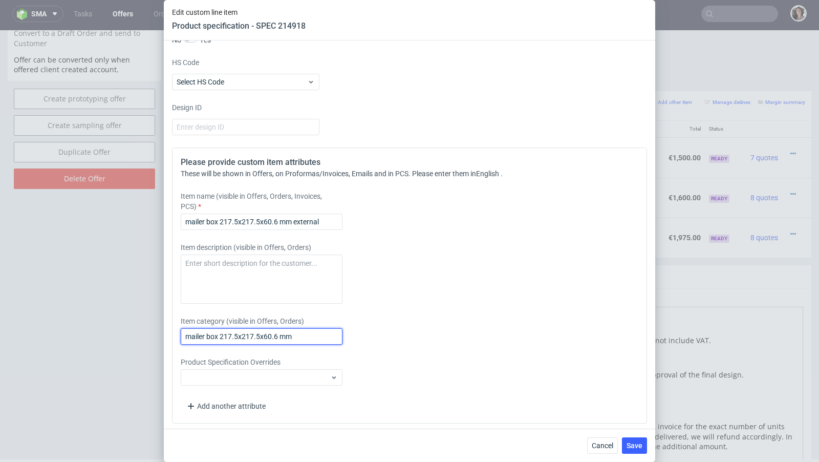
click at [304, 335] on input "mailer box 217.5x217.5x60.6 mm" at bounding box center [262, 336] width 162 height 16
type input "mailer box 217.5x217.5x60.6 mm external"
click at [630, 446] on span "Save" at bounding box center [634, 445] width 16 height 7
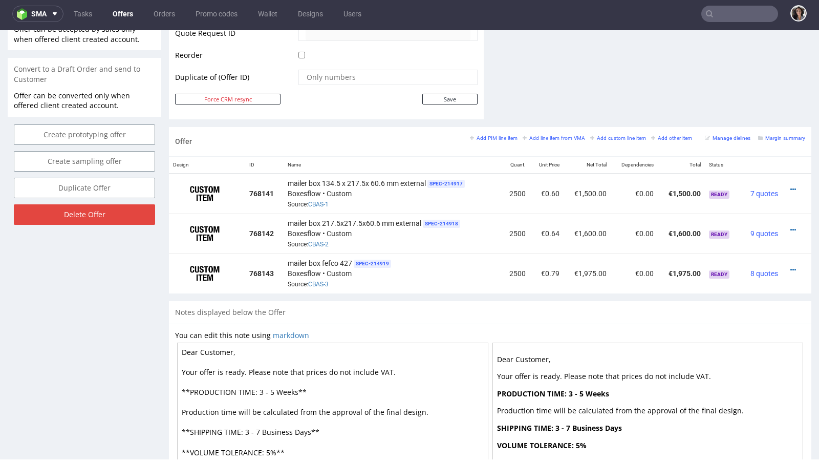
scroll to position [519, 0]
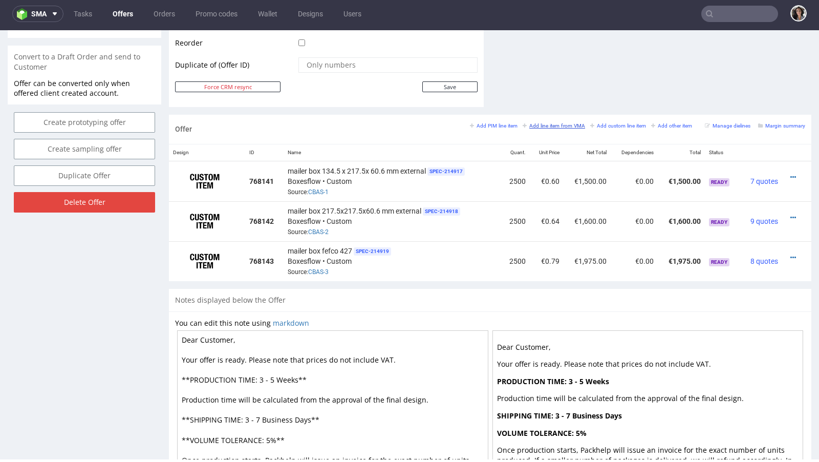
click at [561, 124] on small "Add line item from VMA" at bounding box center [553, 126] width 62 height 6
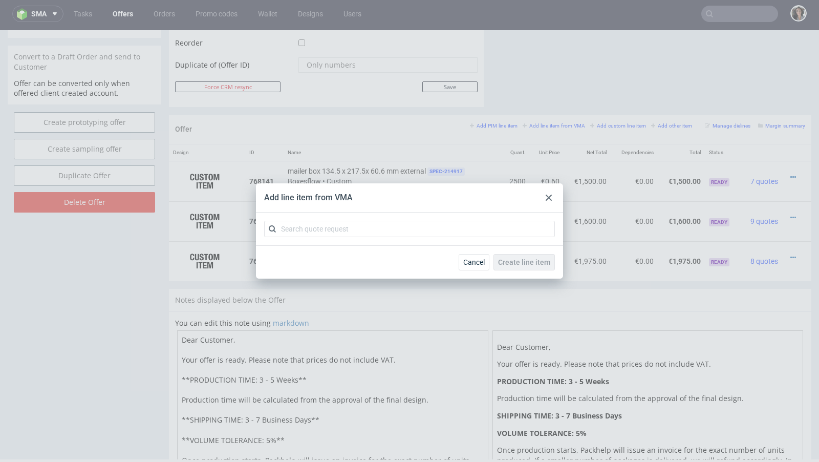
click at [549, 203] on div at bounding box center [548, 197] width 12 height 12
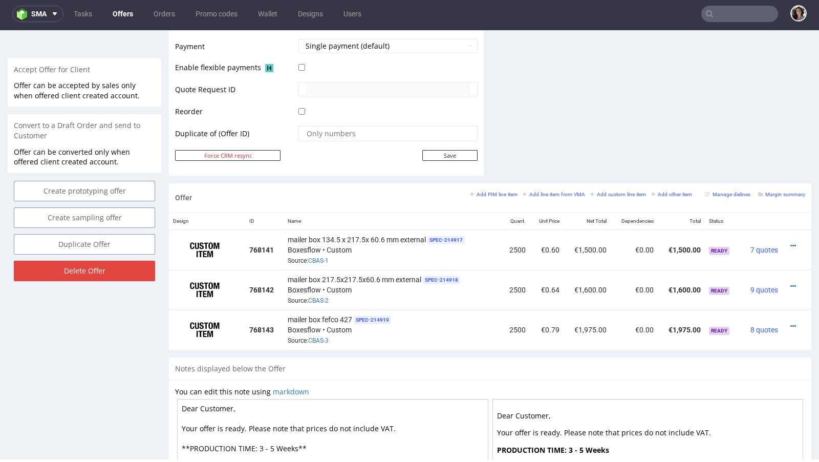
scroll to position [396, 0]
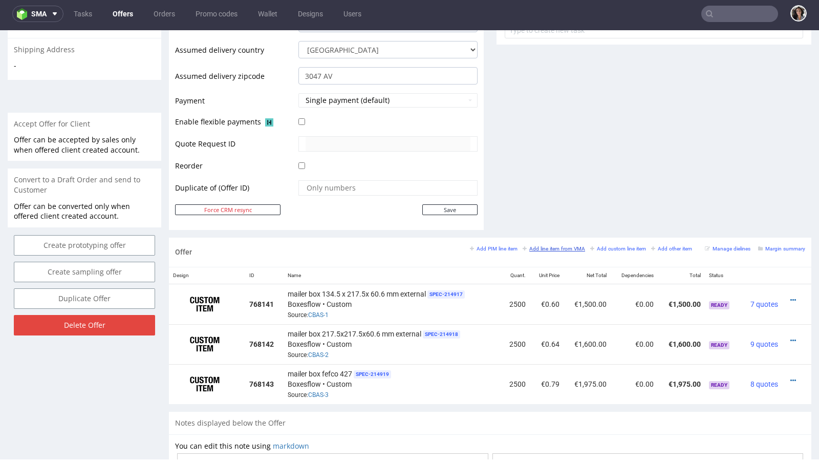
click at [552, 248] on small "Add line item from VMA" at bounding box center [553, 249] width 62 height 6
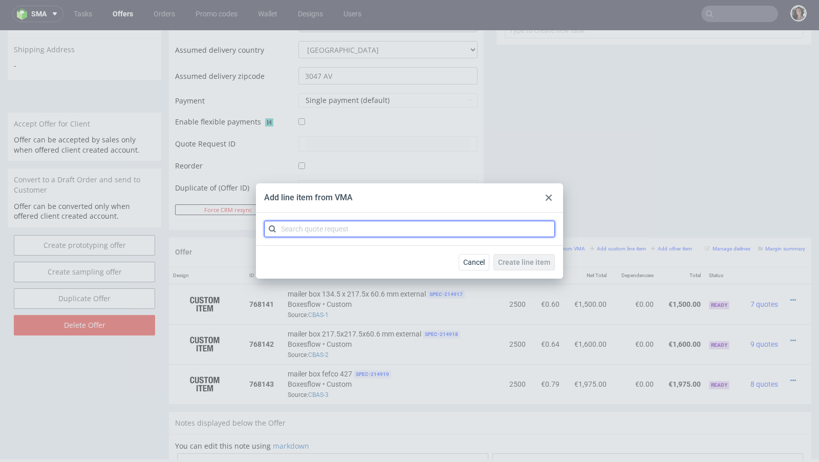
click at [350, 230] on input "text" at bounding box center [409, 229] width 291 height 16
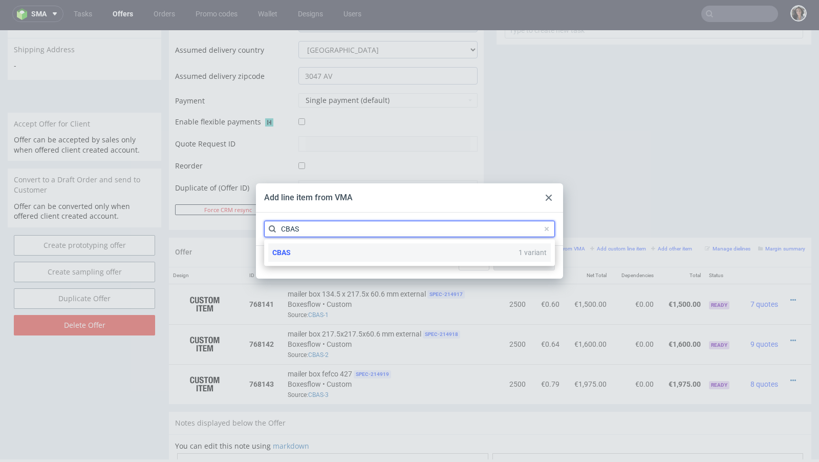
type input "CBAS"
click at [303, 254] on div "CBAS 1 variant" at bounding box center [409, 252] width 282 height 18
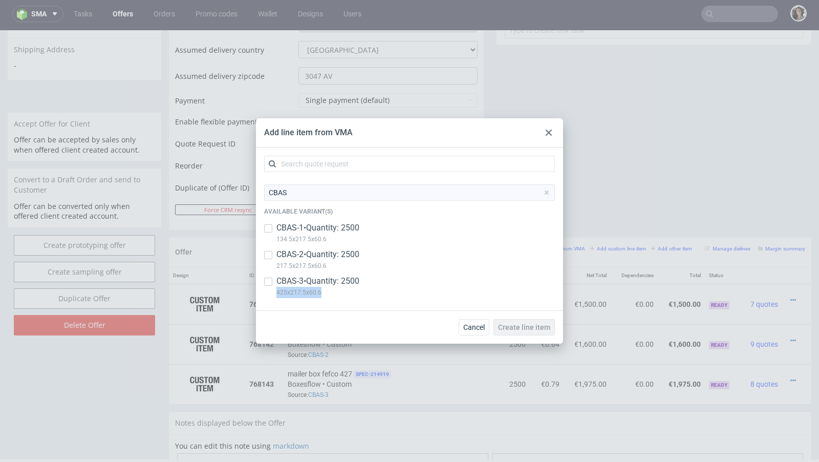
copy p "425x217.5x60.6"
drag, startPoint x: 325, startPoint y: 294, endPoint x: 274, endPoint y: 294, distance: 51.2
click at [274, 294] on div "CBAS-3 • Quantity: 2500 425x217.5x60.6" at bounding box center [409, 288] width 291 height 27
checkbox input "true"
drag, startPoint x: 548, startPoint y: 130, endPoint x: 548, endPoint y: 100, distance: 29.7
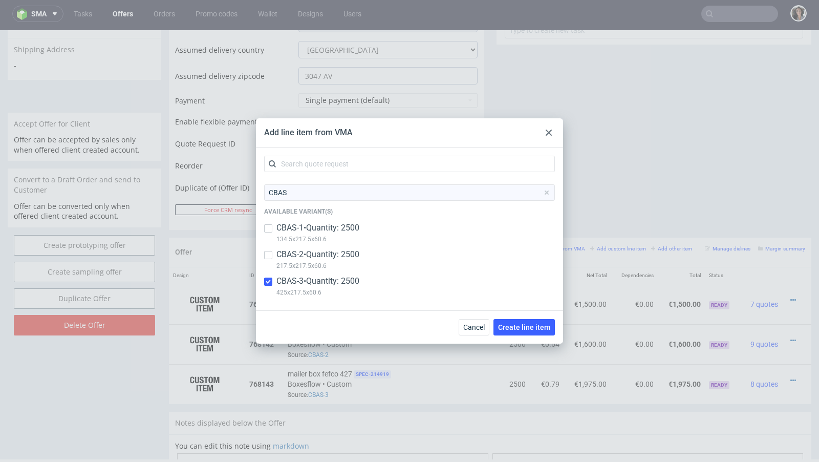
click at [548, 130] on icon at bounding box center [549, 132] width 6 height 6
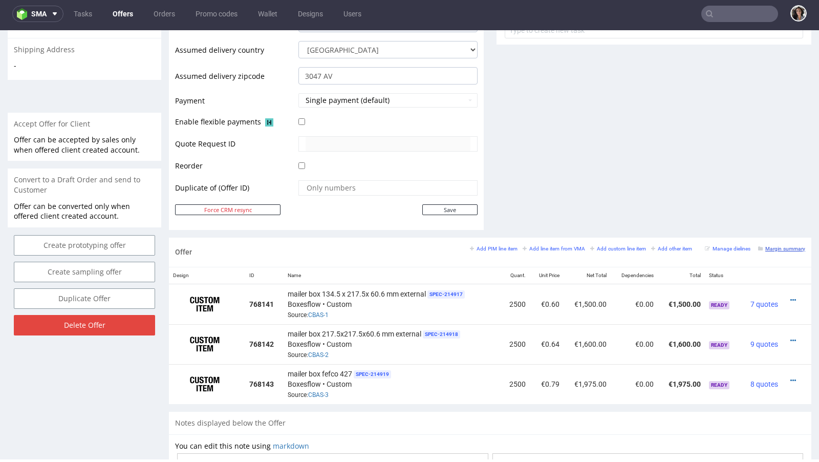
click at [781, 245] on link "Margin summary" at bounding box center [781, 248] width 47 height 7
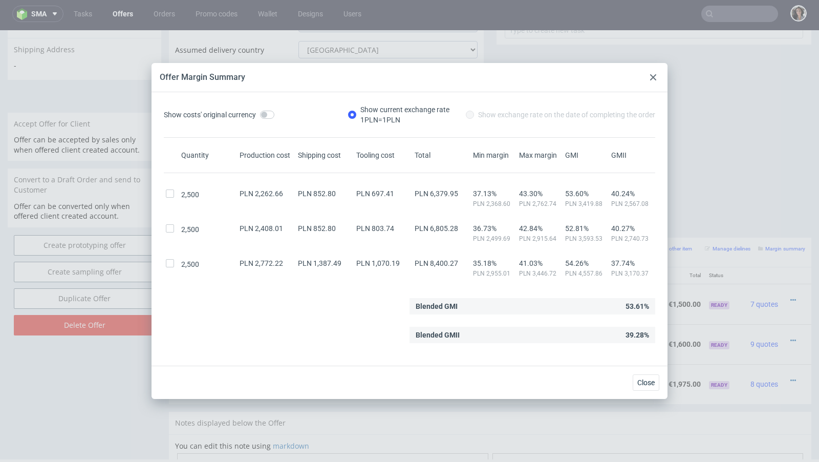
drag, startPoint x: 654, startPoint y: 77, endPoint x: 654, endPoint y: 52, distance: 24.6
click at [654, 77] on use at bounding box center [653, 77] width 6 height 6
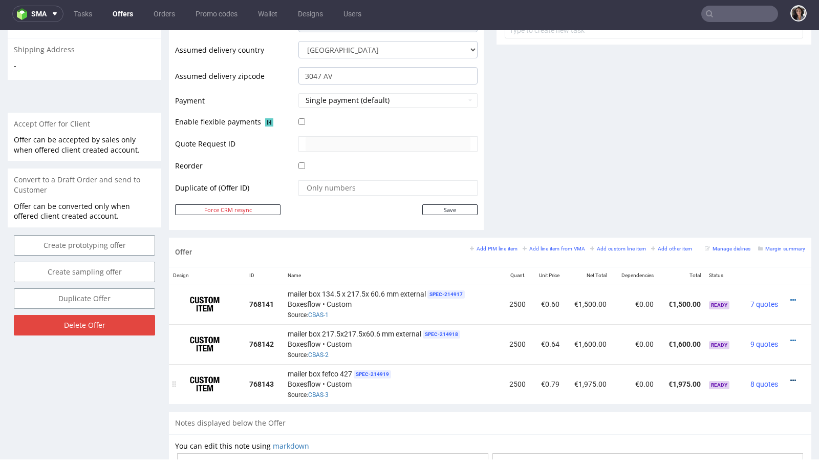
click at [790, 377] on icon at bounding box center [793, 380] width 6 height 7
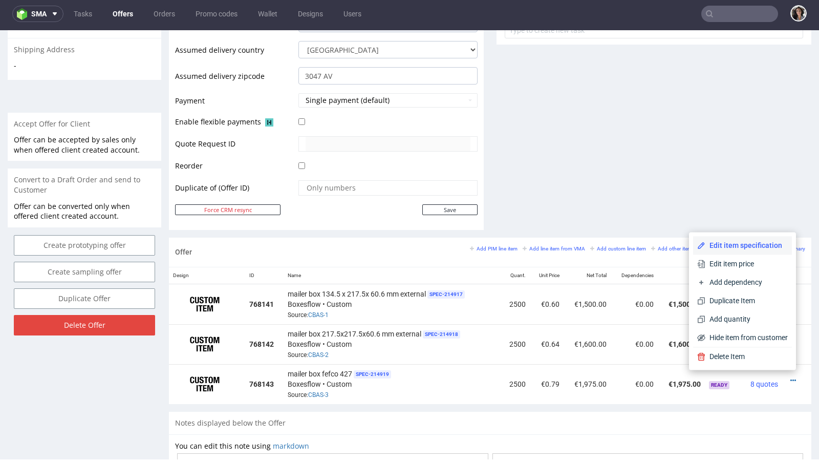
click at [710, 245] on span "Edit item specification" at bounding box center [746, 245] width 82 height 10
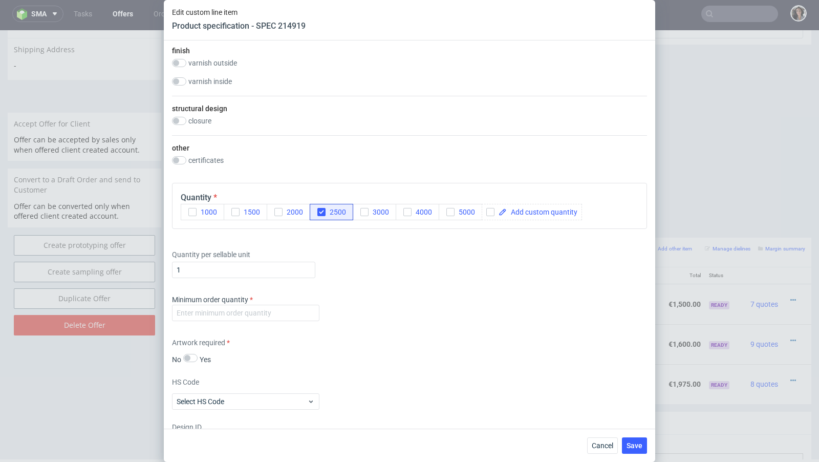
scroll to position [930, 0]
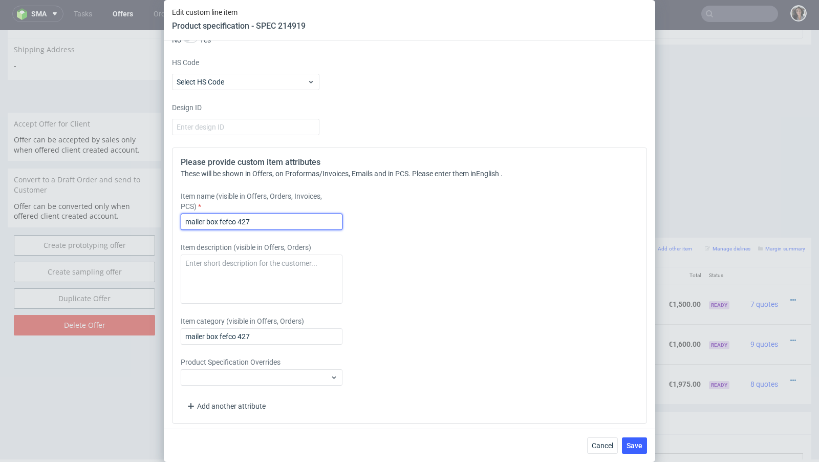
click at [294, 217] on input "mailer box fefco 427" at bounding box center [262, 221] width 162 height 16
click at [212, 215] on input "mailer box fefco 427" at bounding box center [262, 221] width 162 height 16
drag, startPoint x: 218, startPoint y: 219, endPoint x: 266, endPoint y: 219, distance: 47.6
click at [266, 219] on input "mailer box fefco 427" at bounding box center [262, 221] width 162 height 16
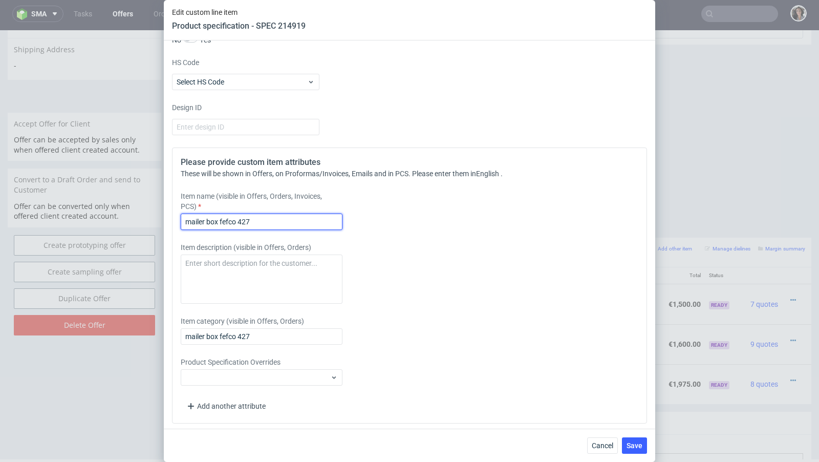
paste input "425x217.5x60.6"
click at [219, 220] on input "mailer box425x217.5x60.6" at bounding box center [262, 221] width 162 height 16
click at [285, 222] on input "mailer box 425x217.5x60.6" at bounding box center [262, 221] width 162 height 16
click at [282, 219] on input "mailer box 425x217.5x60.6 mm external" at bounding box center [262, 221] width 162 height 16
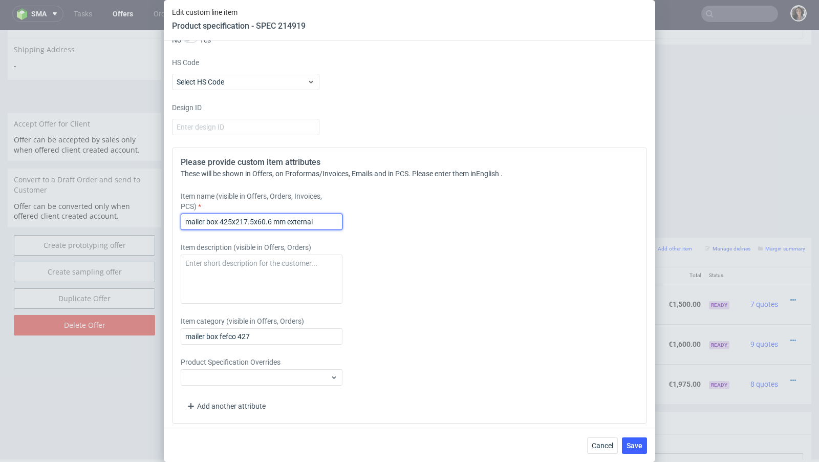
click at [282, 219] on input "mailer box 425x217.5x60.6 mm external" at bounding box center [262, 221] width 162 height 16
type input "mailer box 425x217.5x60.6 mm external"
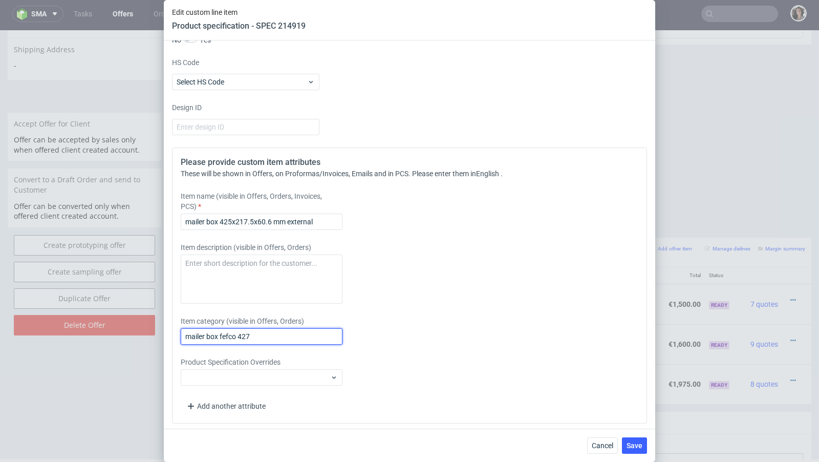
click at [270, 336] on input "mailer box fefco 427" at bounding box center [262, 336] width 162 height 16
paste input "425x217.5x60.6 mm external"
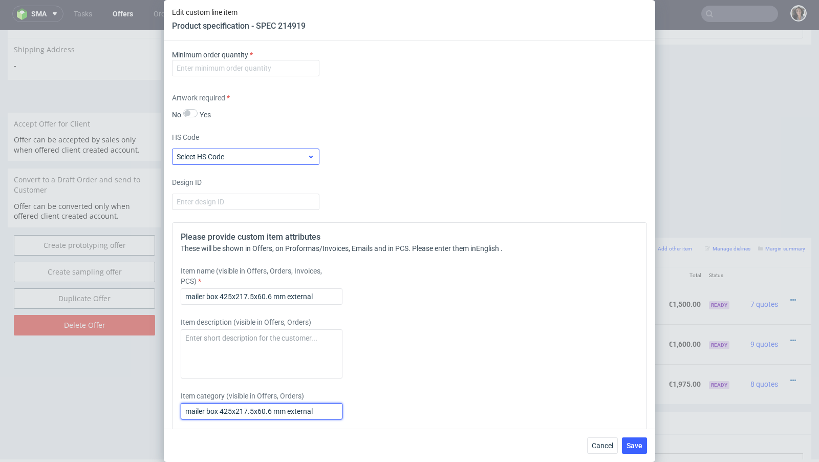
scroll to position [832, 0]
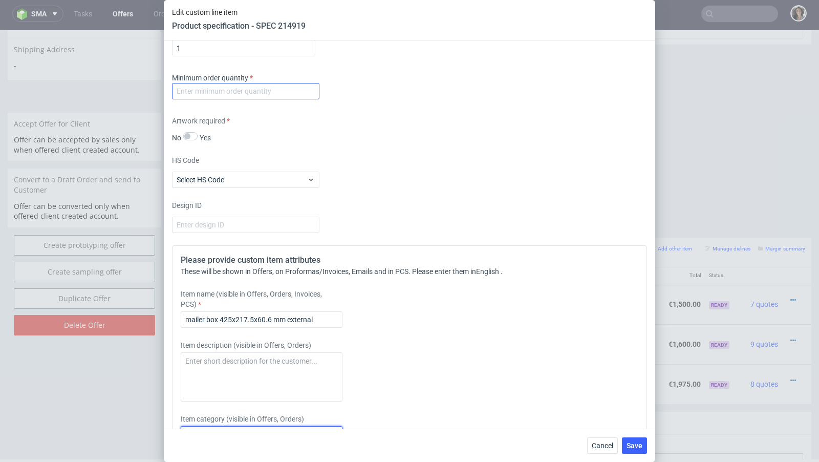
type input "mailer box 425x217.5x60.6 mm external"
click at [265, 92] on input "number" at bounding box center [245, 91] width 147 height 16
type input "1"
click at [427, 168] on div "HS Code Select HS Code" at bounding box center [409, 171] width 475 height 33
click at [641, 443] on span "Save" at bounding box center [634, 445] width 16 height 7
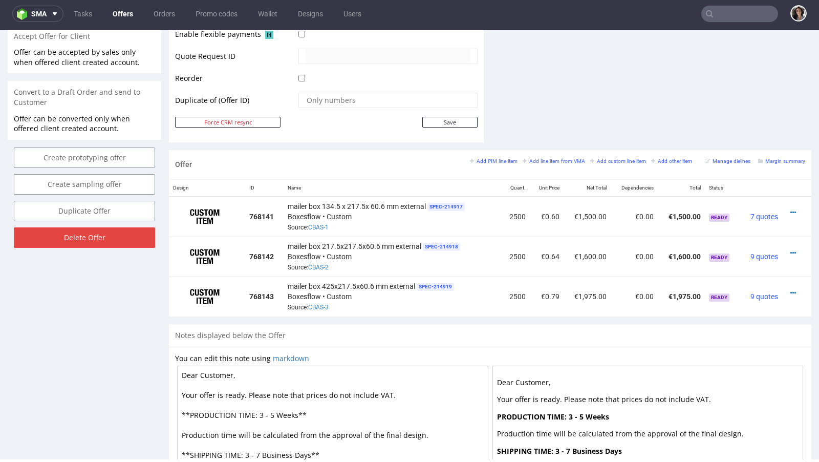
scroll to position [416, 0]
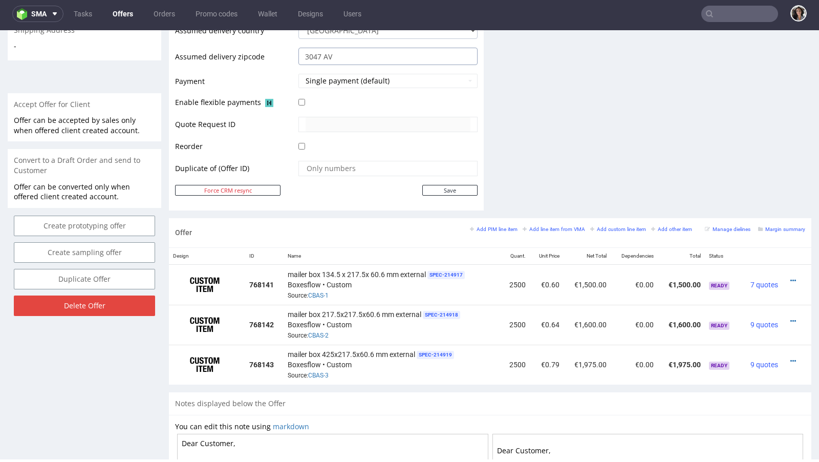
click at [356, 54] on input "3047 AV" at bounding box center [387, 56] width 179 height 17
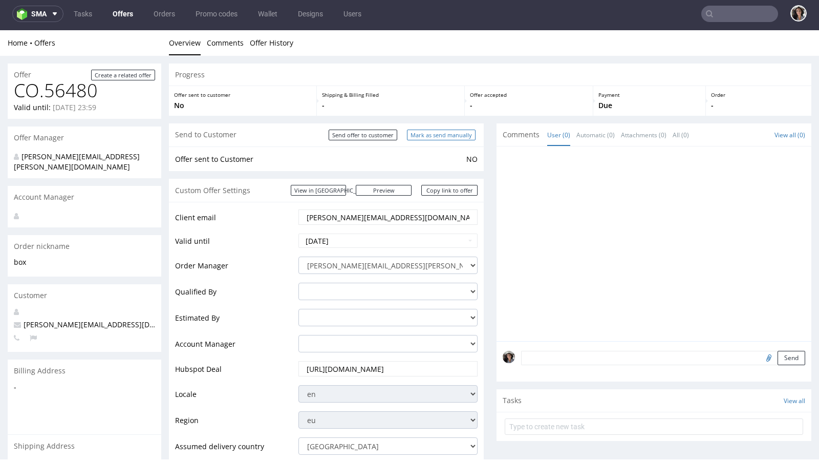
click at [451, 136] on input "Mark as send manually" at bounding box center [441, 134] width 69 height 11
type input "In progress..."
click at [456, 193] on link "Copy link to offer" at bounding box center [449, 190] width 56 height 11
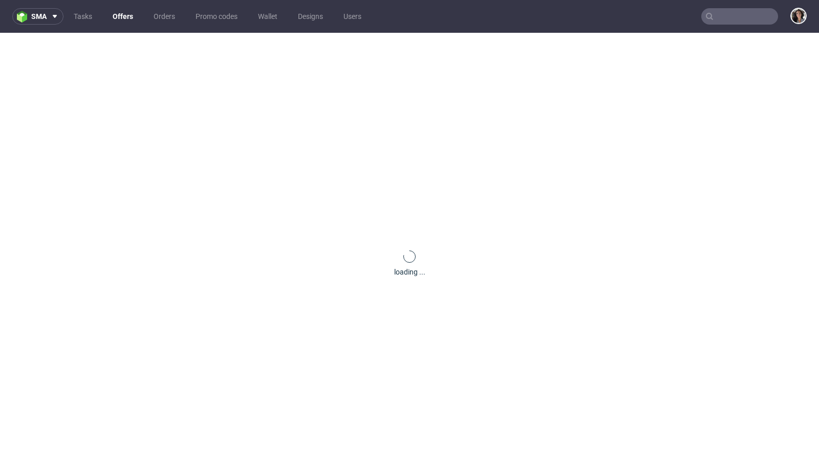
click at [753, 10] on input "text" at bounding box center [739, 16] width 77 height 16
paste input "[EMAIL_ADDRESS][DOMAIN_NAME]"
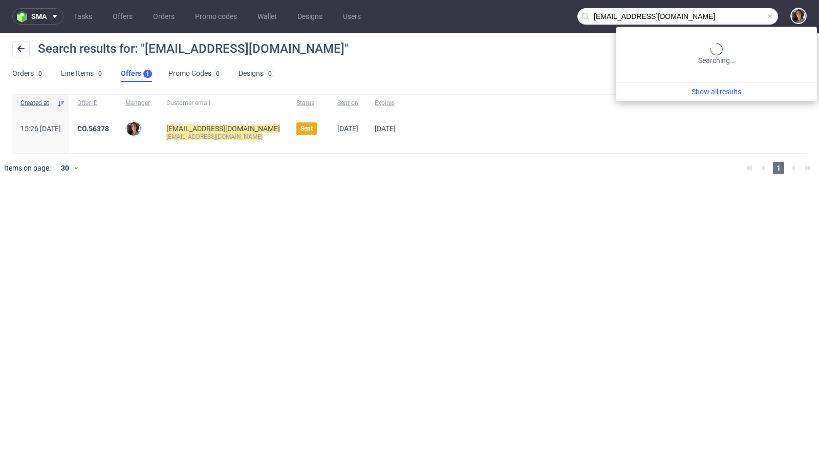
click at [728, 15] on input "[EMAIL_ADDRESS][DOMAIN_NAME]" at bounding box center [677, 16] width 201 height 16
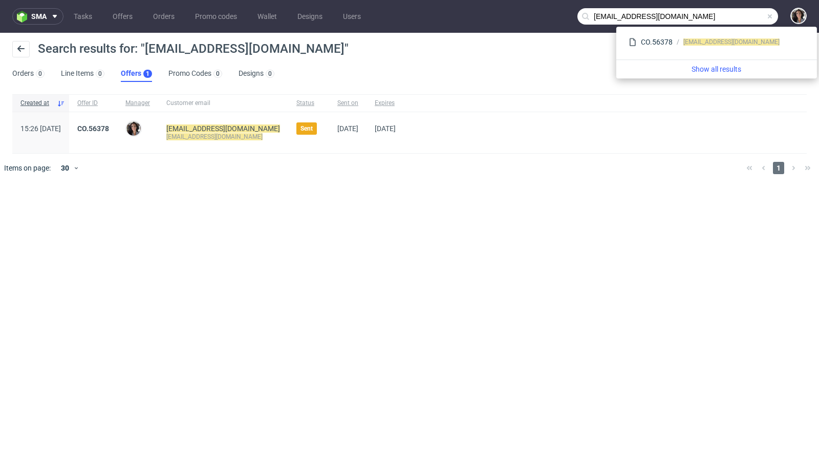
drag, startPoint x: 604, startPoint y: 17, endPoint x: 575, endPoint y: 18, distance: 29.7
click at [575, 18] on nav "sma Tasks Offers Orders Promo codes Wallet Designs Users [EMAIL_ADDRESS][DOMAIN…" at bounding box center [409, 16] width 819 height 33
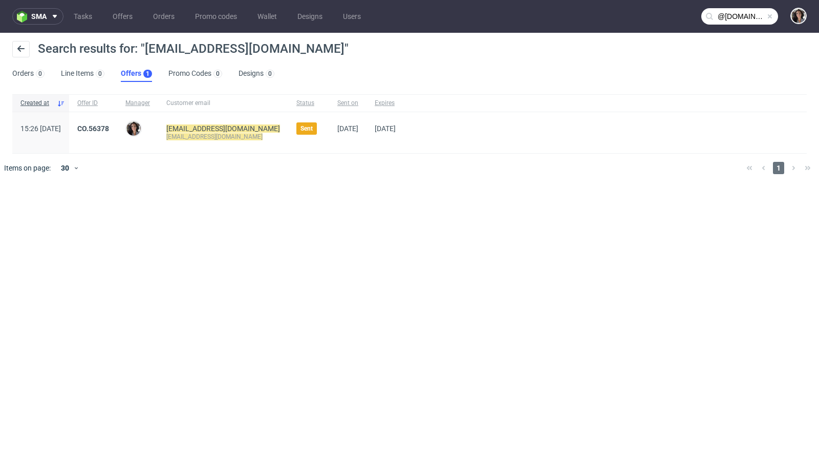
type input "@[DOMAIN_NAME]"
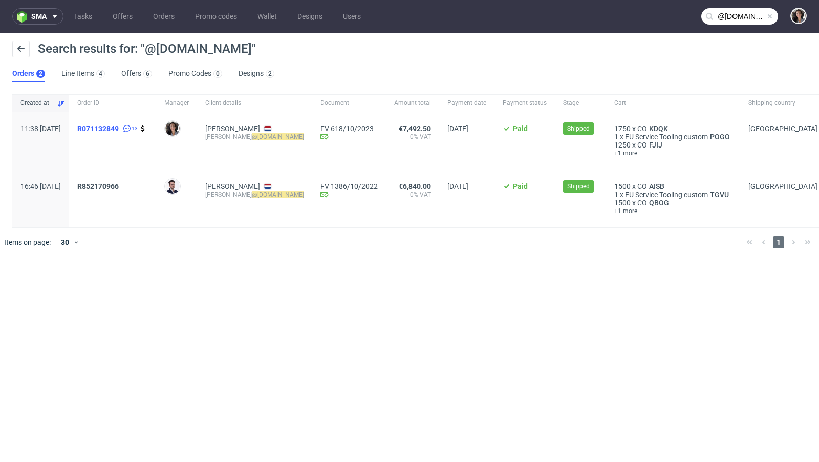
click at [119, 126] on span "R071132849" at bounding box center [97, 128] width 41 height 8
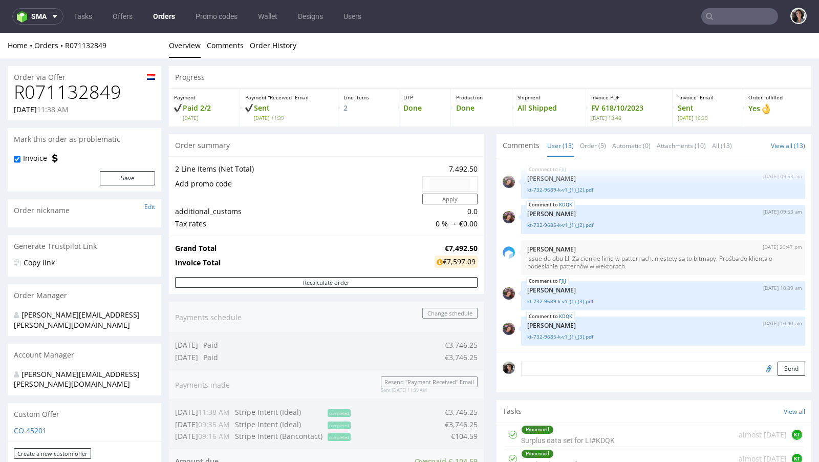
click at [39, 403] on div "Custom Offer" at bounding box center [85, 414] width 154 height 23
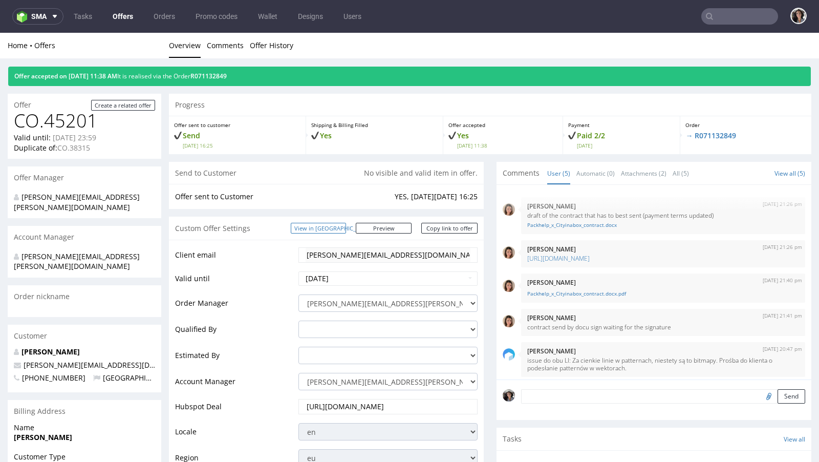
scroll to position [11, 0]
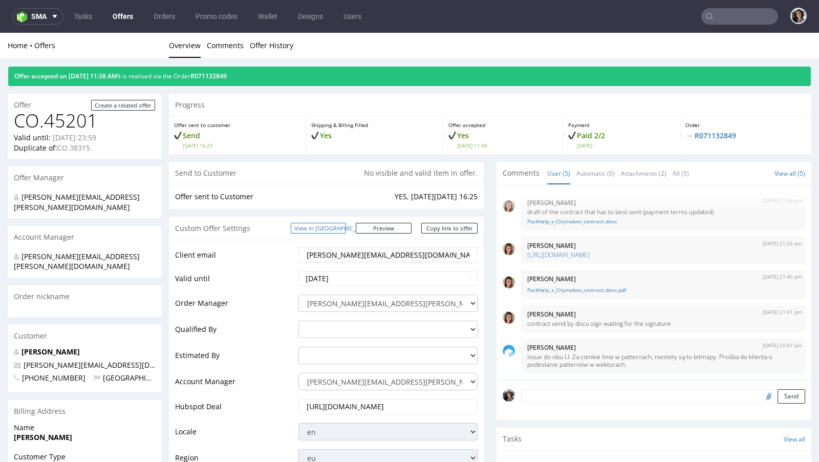
click at [346, 224] on link "View in [GEOGRAPHIC_DATA]" at bounding box center [318, 228] width 55 height 11
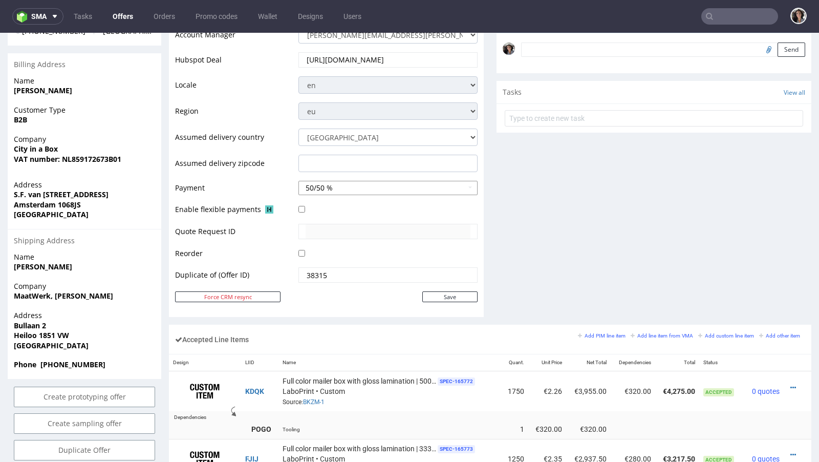
click at [329, 183] on button "50/50 %" at bounding box center [387, 188] width 179 height 14
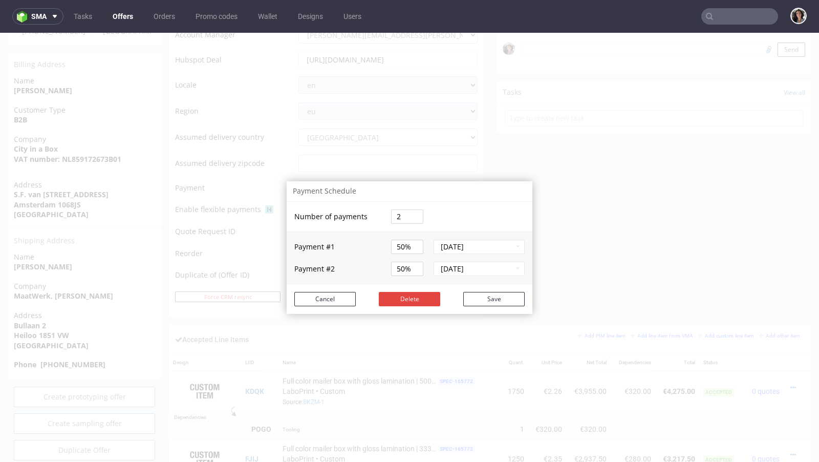
click at [230, 192] on div "Payment Schedule Number of payments 2 Payment # 1 50% Jul 20, 2023 Payment # 2 …" at bounding box center [409, 247] width 819 height 429
click at [337, 298] on button "Cancel" at bounding box center [324, 299] width 61 height 14
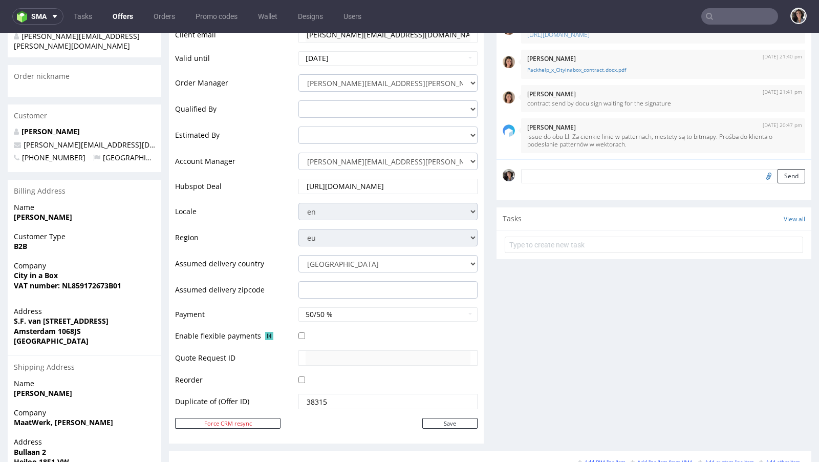
scroll to position [0, 0]
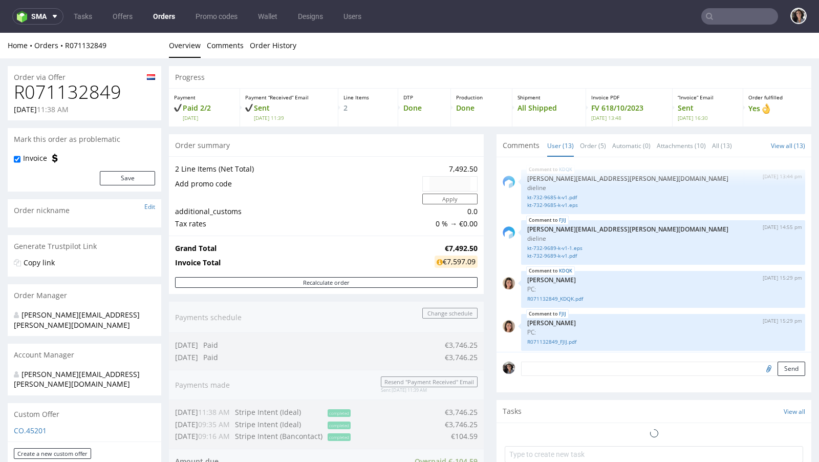
scroll to position [339, 0]
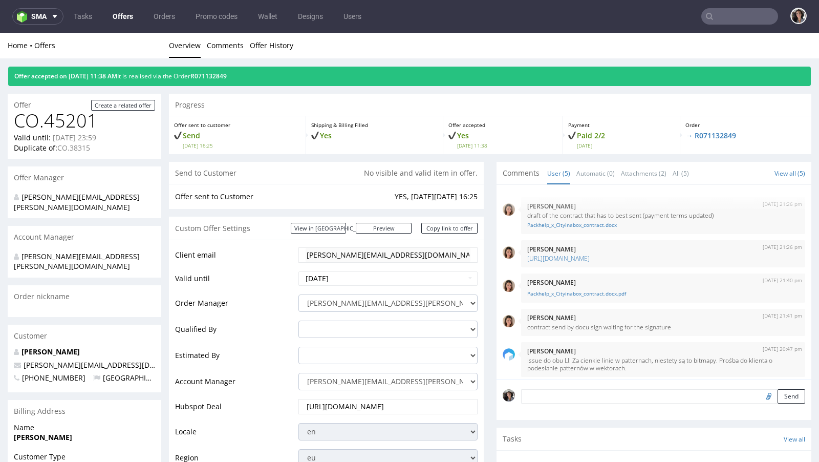
scroll to position [11, 0]
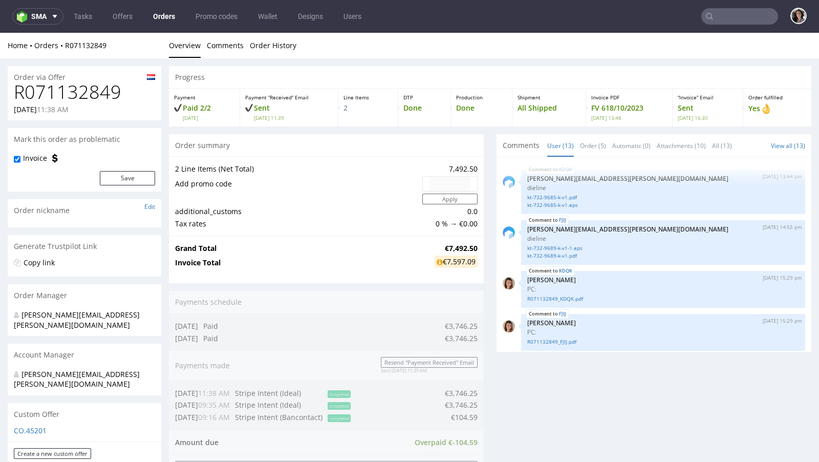
scroll to position [339, 0]
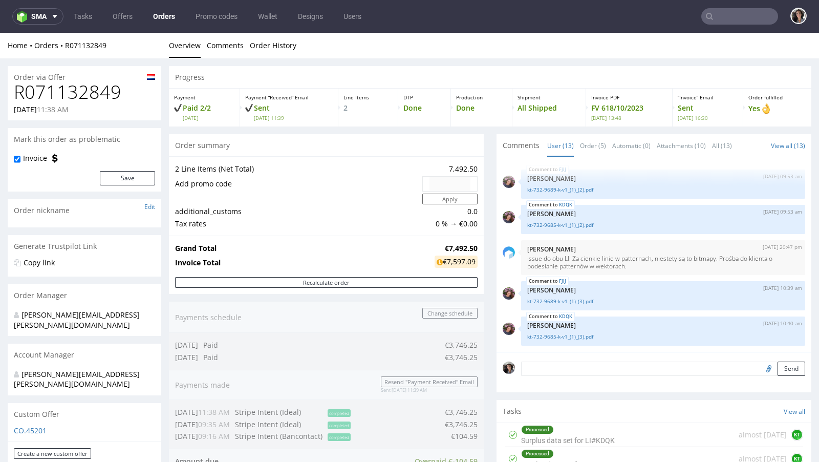
type input "@cityinabox.nl"
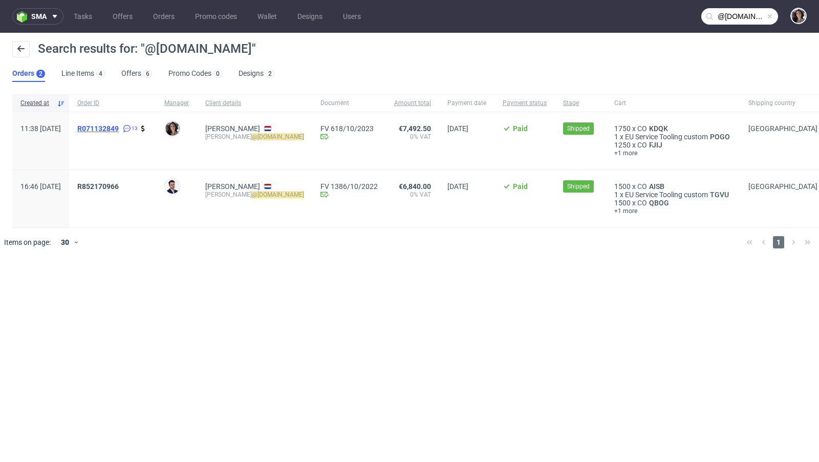
click at [119, 129] on span "R071132849" at bounding box center [97, 128] width 41 height 8
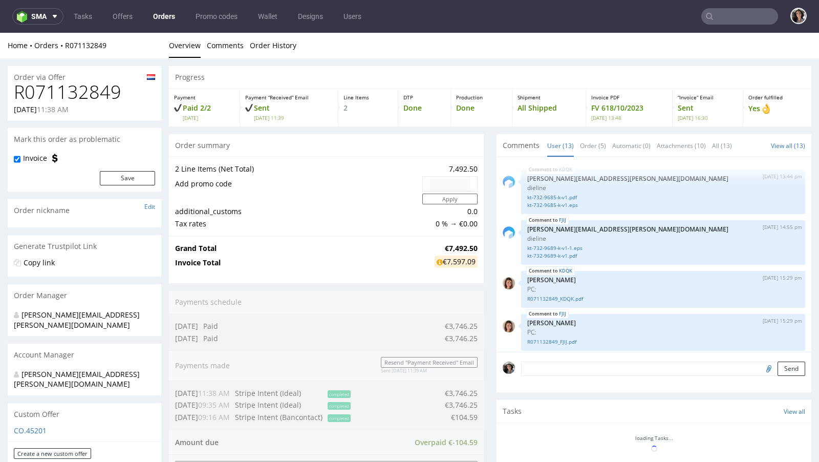
scroll to position [339, 0]
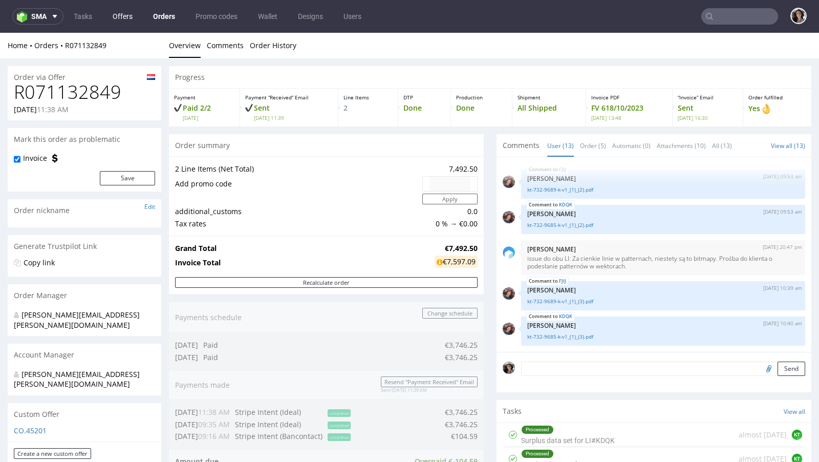
type input "@cityinabox.nl"
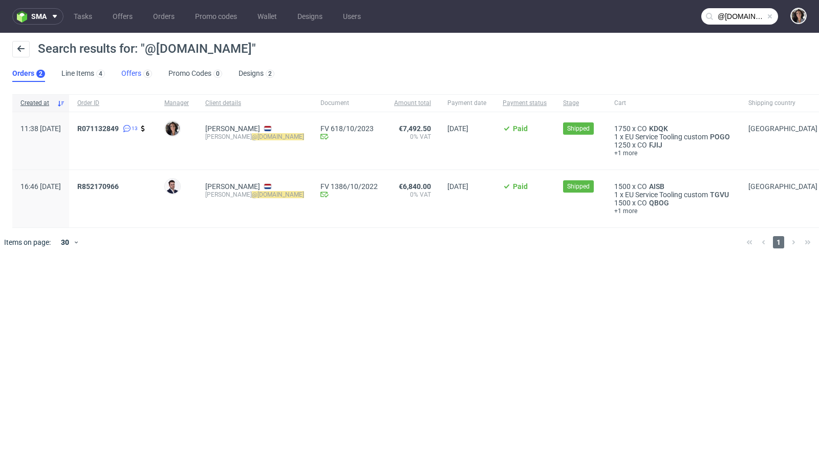
click at [137, 73] on link "Offers 6" at bounding box center [136, 74] width 31 height 16
copy span "R071132849"
drag, startPoint x: 107, startPoint y: 127, endPoint x: 150, endPoint y: 127, distance: 43.0
click at [150, 127] on div "R071132849 13" at bounding box center [112, 140] width 87 height 57
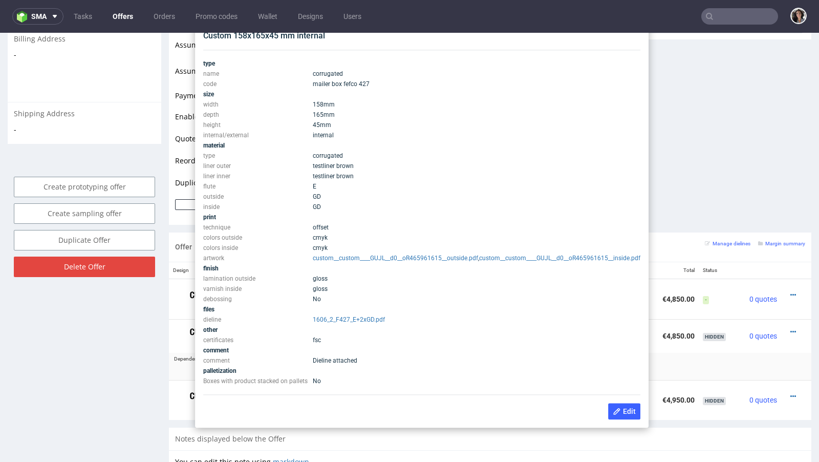
scroll to position [103, 0]
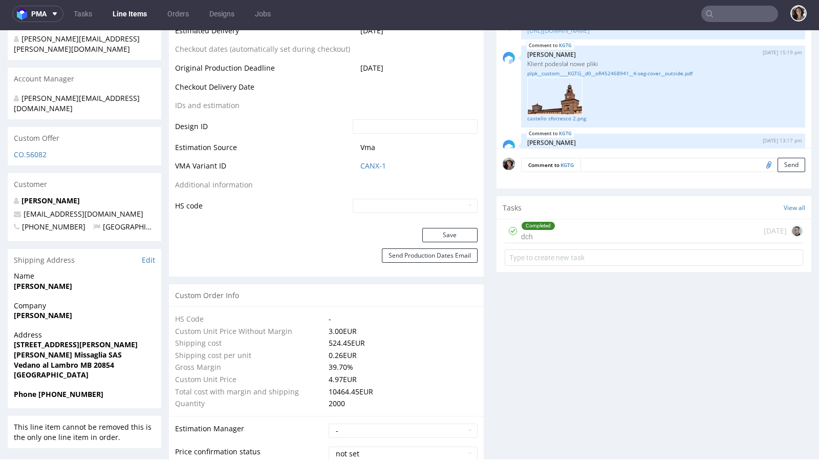
scroll to position [347, 0]
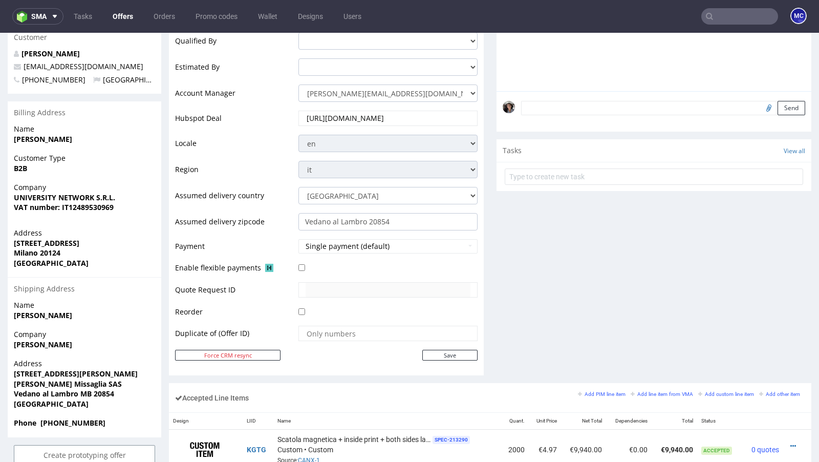
scroll to position [596, 0]
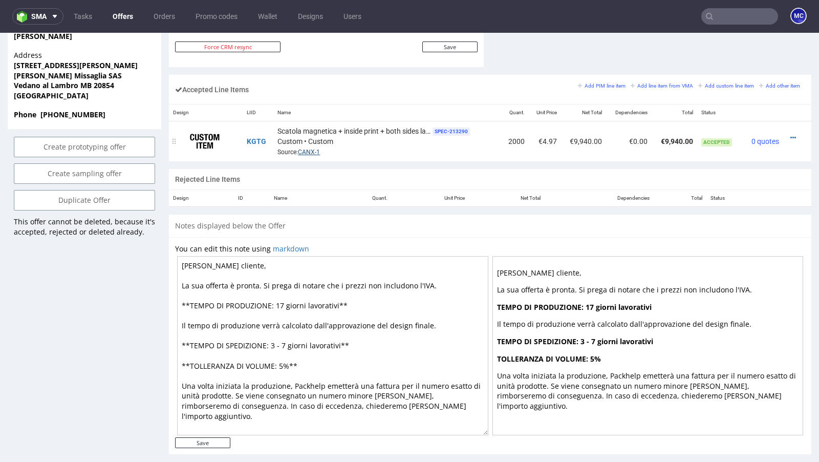
click at [306, 148] on link "CANX-1" at bounding box center [309, 151] width 22 height 7
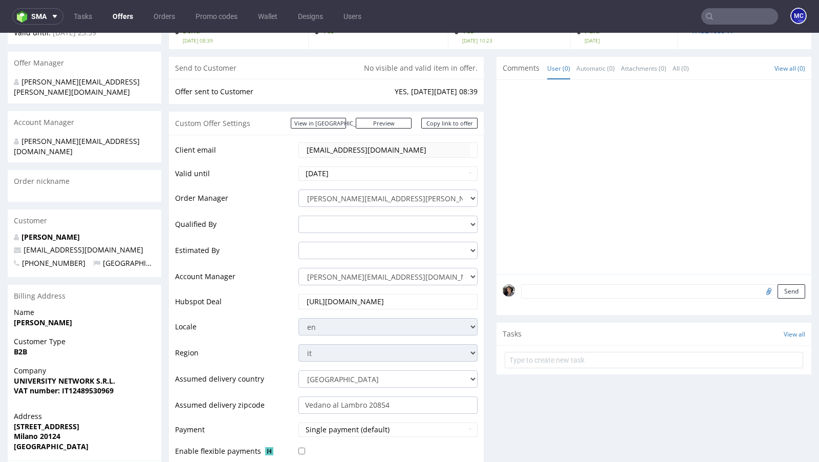
scroll to position [0, 0]
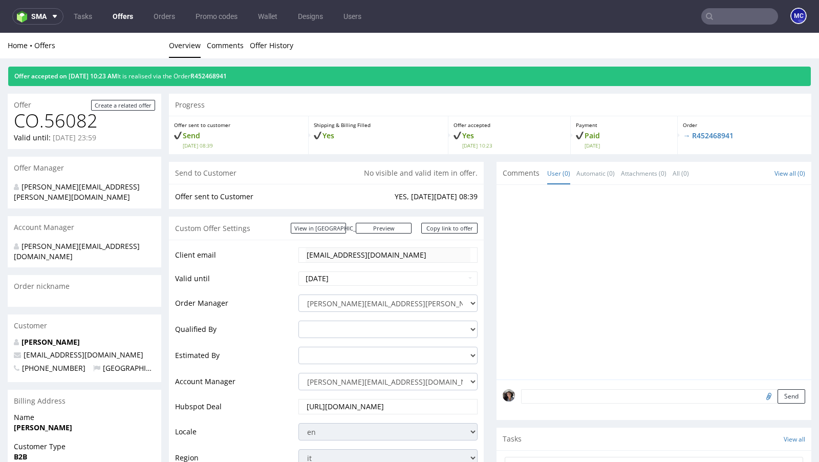
click at [236, 69] on div "Offer accepted on [DATE] 10:23 AM It is realised via the Order R452468941" at bounding box center [409, 76] width 802 height 19
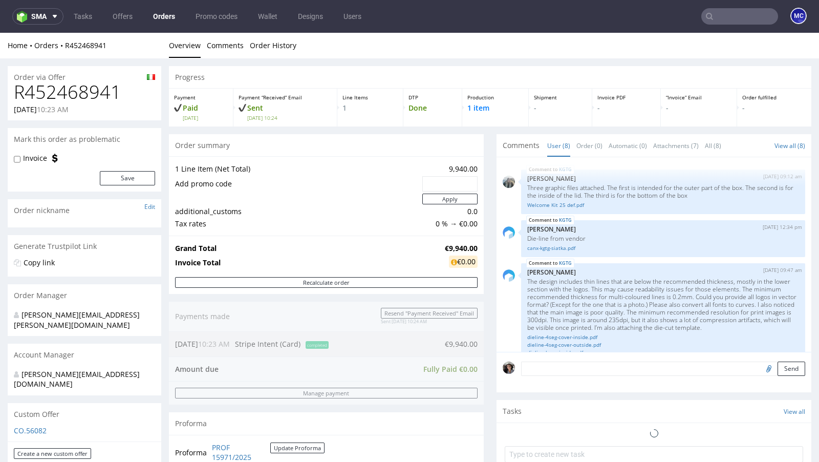
scroll to position [372, 0]
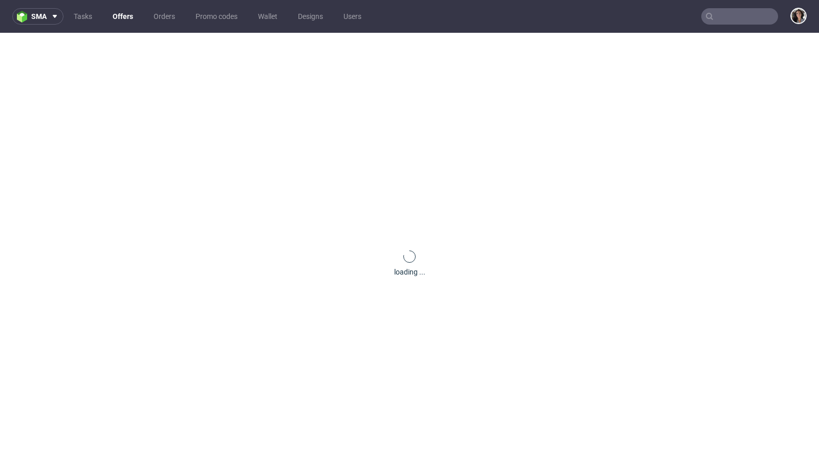
click at [745, 11] on input "text" at bounding box center [739, 16] width 77 height 16
paste input "[EMAIL_ADDRESS][DOMAIN_NAME]"
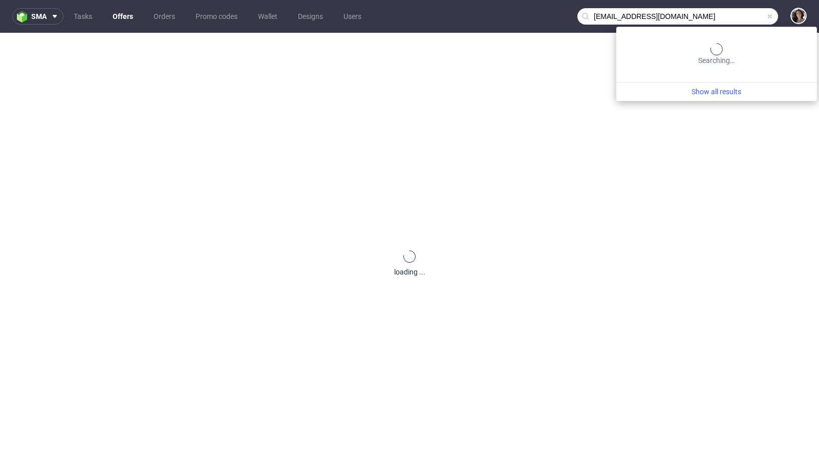
type input "[EMAIL_ADDRESS][DOMAIN_NAME]"
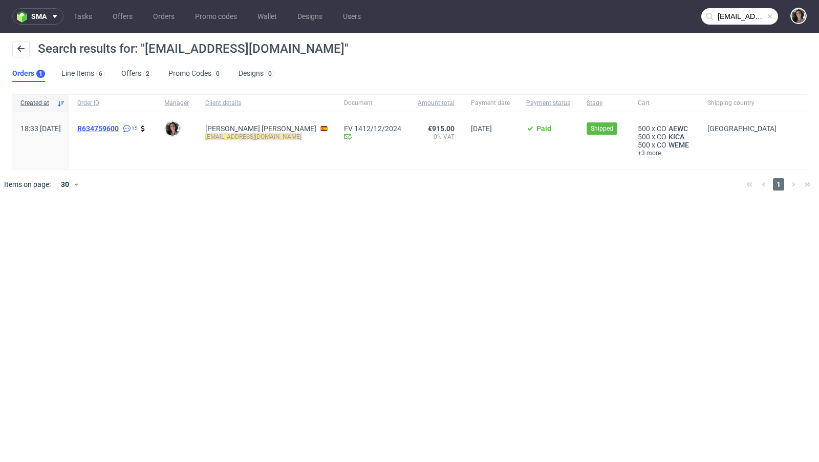
click at [119, 128] on span "R634759600" at bounding box center [97, 128] width 41 height 8
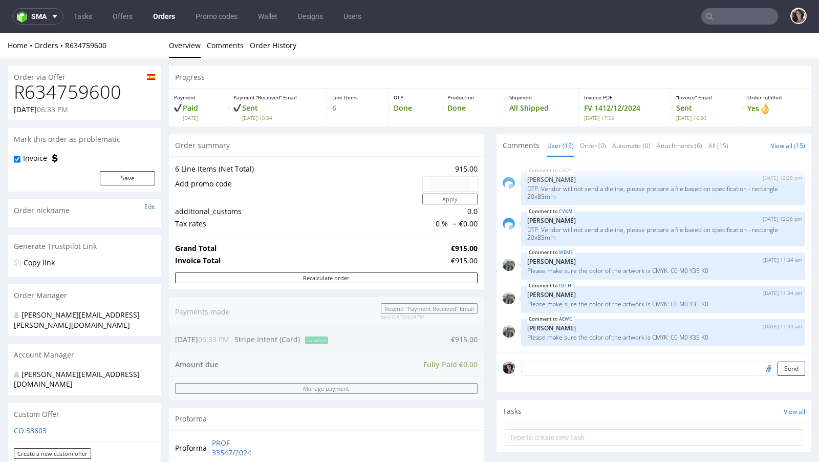
click at [163, 23] on link "Orders" at bounding box center [164, 16] width 34 height 16
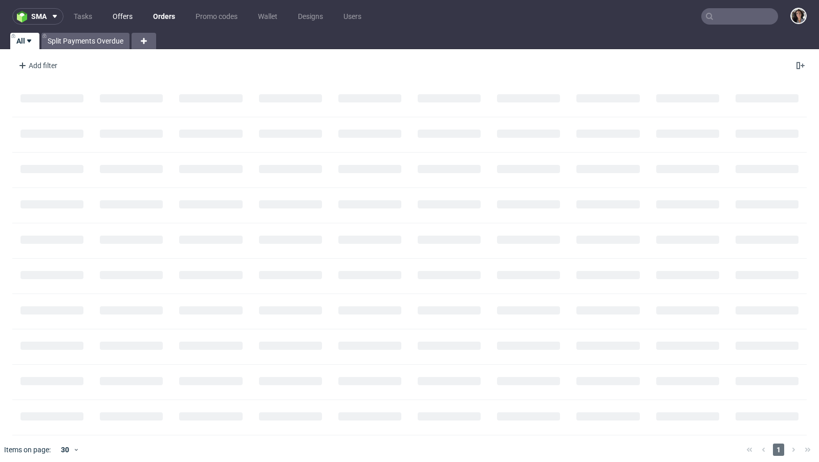
click at [116, 12] on link "Offers" at bounding box center [122, 16] width 32 height 16
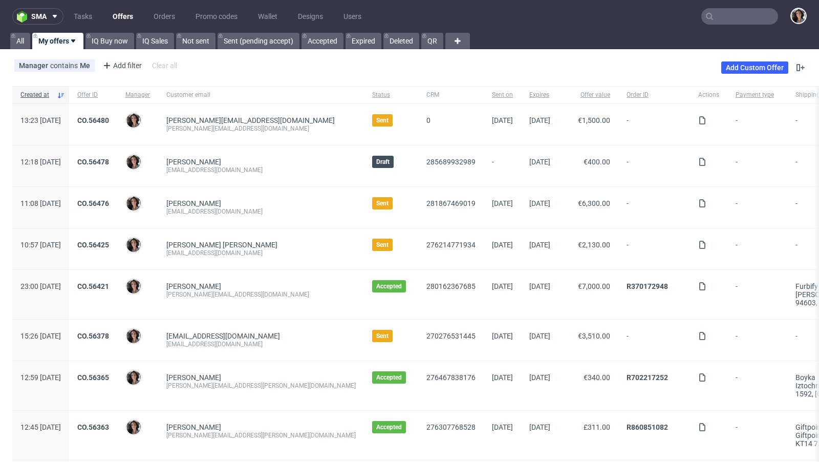
click at [717, 15] on input "text" at bounding box center [739, 16] width 77 height 16
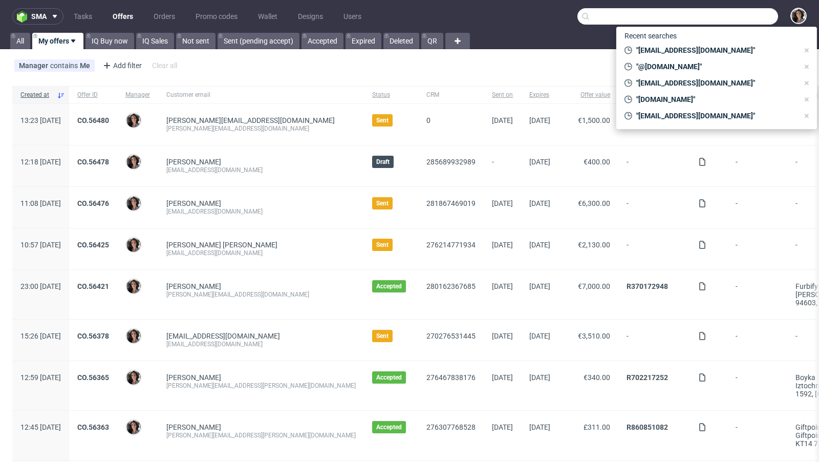
paste input "[EMAIL_ADDRESS][DOMAIN_NAME]"
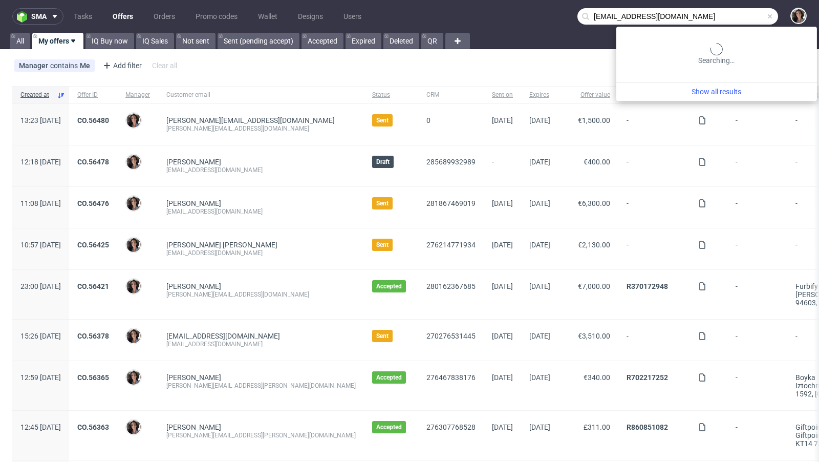
type input "[EMAIL_ADDRESS][DOMAIN_NAME]"
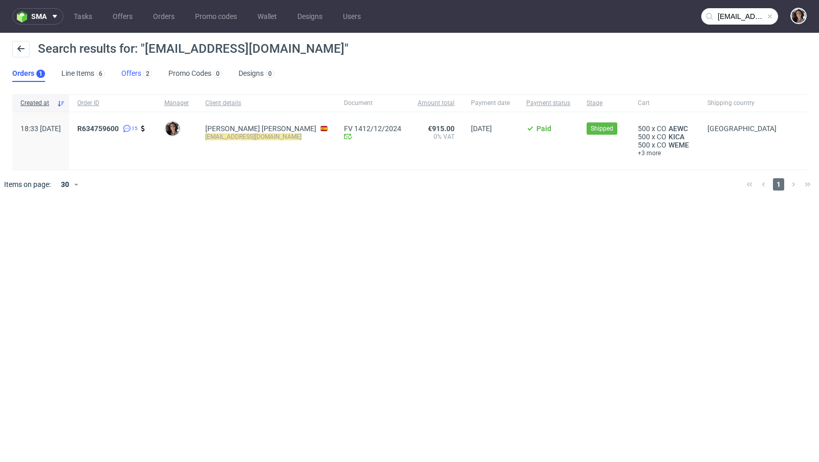
click at [133, 74] on link "Offers 2" at bounding box center [136, 74] width 31 height 16
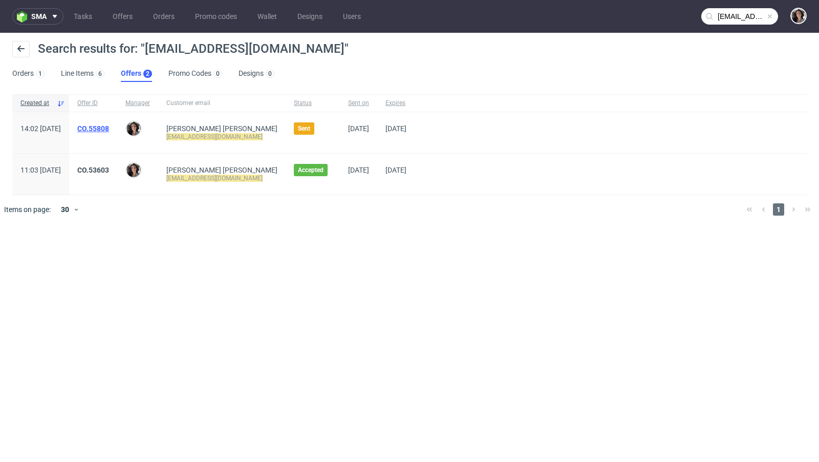
click at [109, 128] on link "CO.55808" at bounding box center [93, 128] width 32 height 8
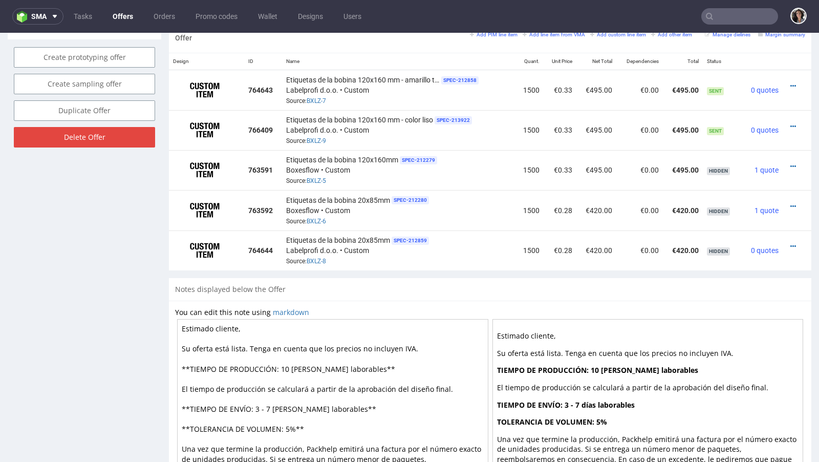
scroll to position [547, 0]
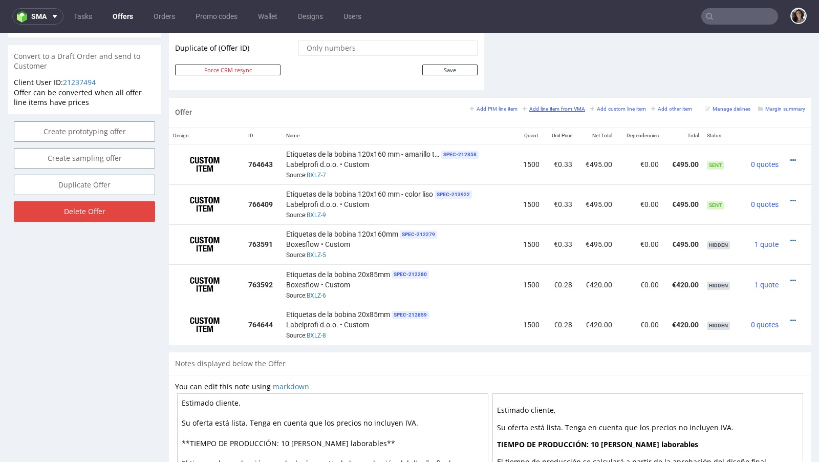
click at [563, 105] on link "Add line item from VMA" at bounding box center [553, 108] width 62 height 7
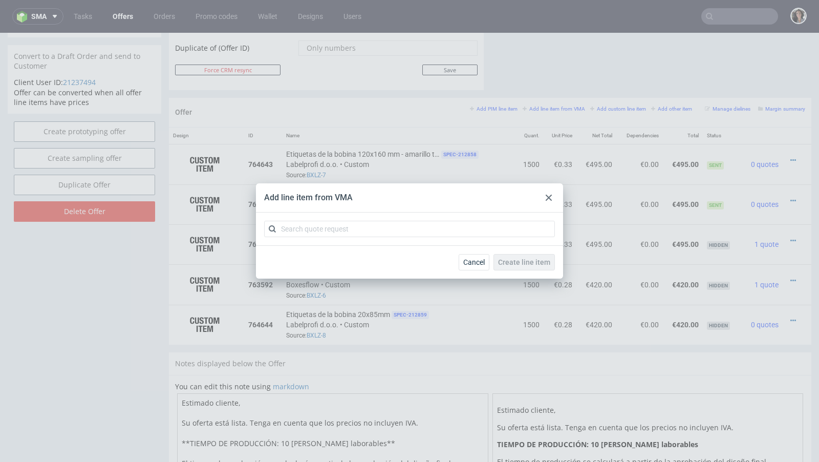
click at [420, 220] on div at bounding box center [409, 228] width 307 height 33
click at [401, 233] on input "text" at bounding box center [409, 229] width 291 height 16
paste input "[EMAIL_ADDRESS][DOMAIN_NAME]"
type input "[EMAIL_ADDRESS][DOMAIN_NAME]"
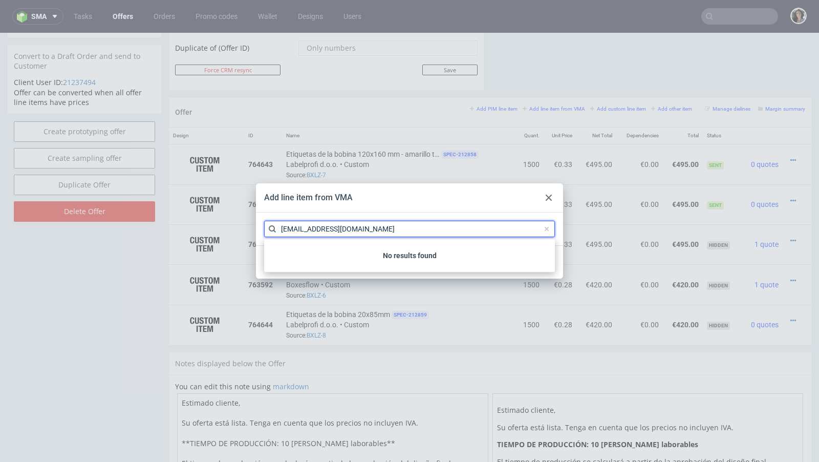
drag, startPoint x: 368, startPoint y: 233, endPoint x: 246, endPoint y: 231, distance: 122.8
click at [246, 231] on div "Add line item from VMA jdm@thelta.com Cancel Create line item No results found" at bounding box center [409, 231] width 819 height 462
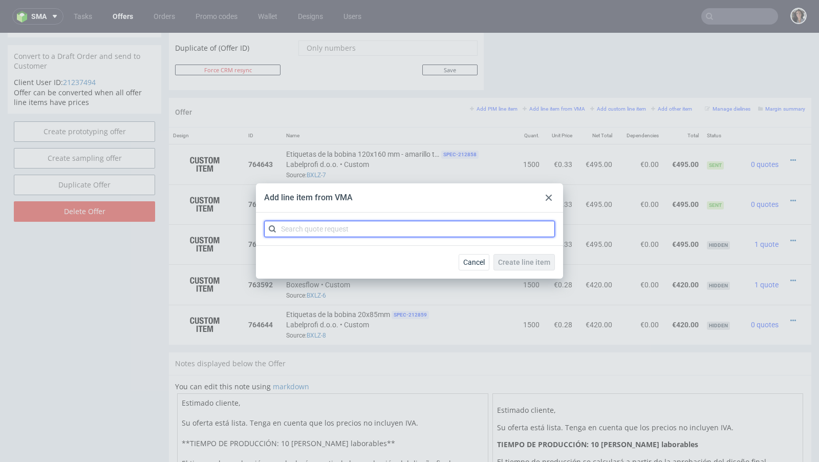
paste input "BXLZ"
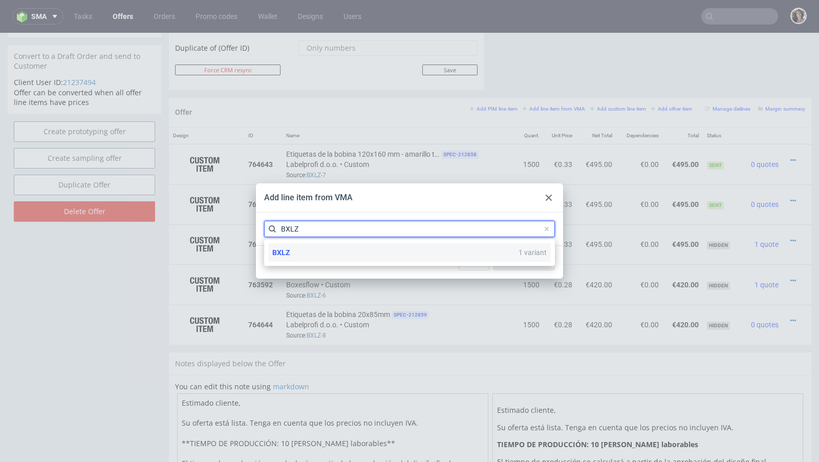
type input "BXLZ"
click at [317, 248] on div "BXLZ 1 variant" at bounding box center [409, 252] width 282 height 18
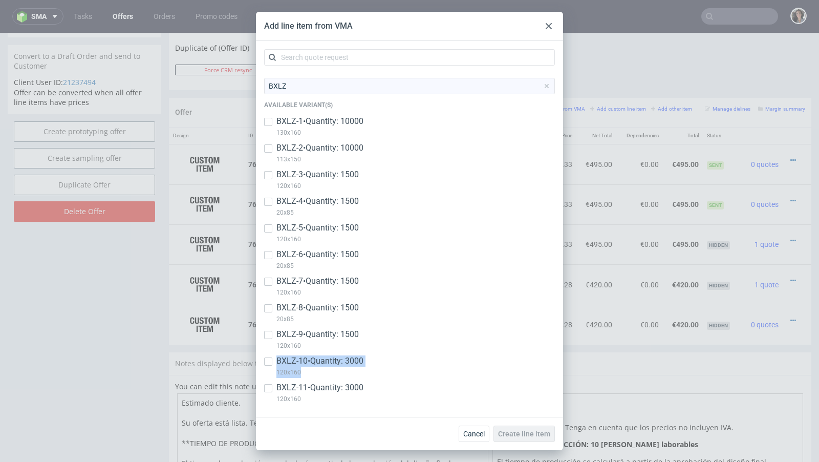
drag, startPoint x: 309, startPoint y: 375, endPoint x: 268, endPoint y: 375, distance: 40.4
click at [268, 375] on div "BXLZ-10 • Quantity: 3000 120x160" at bounding box center [409, 368] width 291 height 27
checkbox input "true"
click at [271, 394] on div at bounding box center [268, 388] width 8 height 12
checkbox input "true"
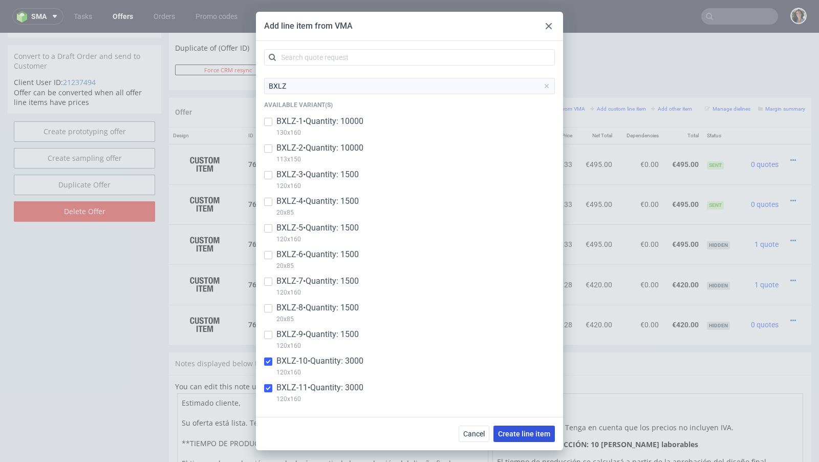
click at [529, 436] on span "Create line item" at bounding box center [524, 433] width 52 height 7
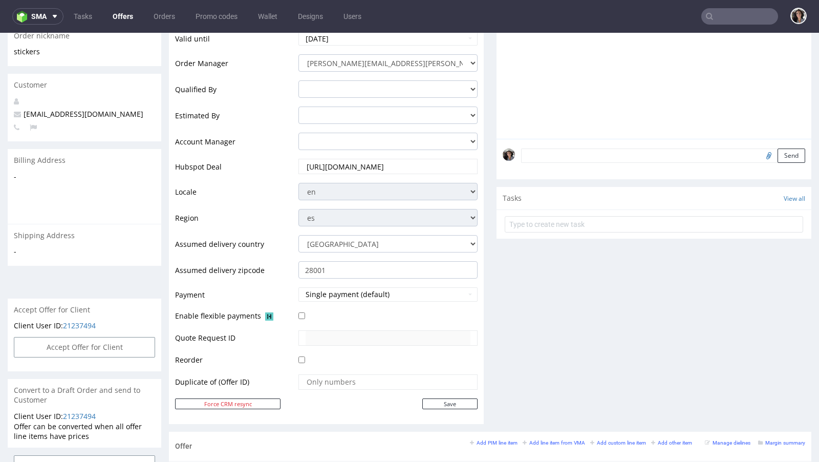
scroll to position [566, 0]
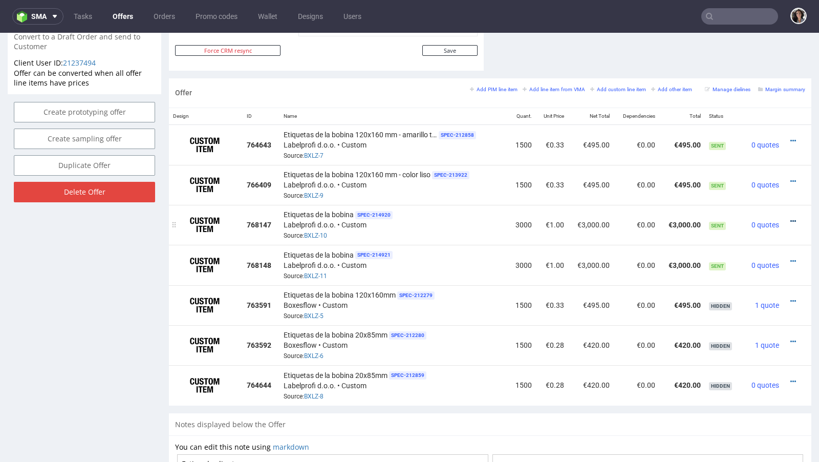
click at [790, 217] on icon at bounding box center [793, 220] width 6 height 7
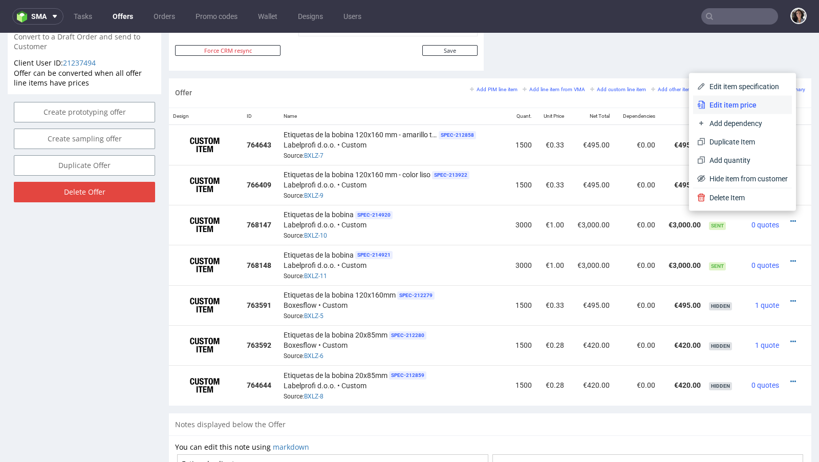
click at [747, 107] on span "Edit item price" at bounding box center [746, 105] width 82 height 10
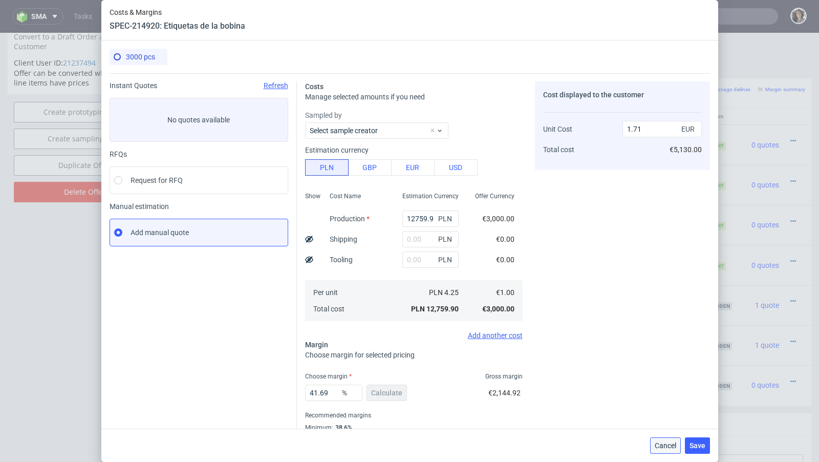
click at [666, 448] on span "Cancel" at bounding box center [665, 445] width 21 height 7
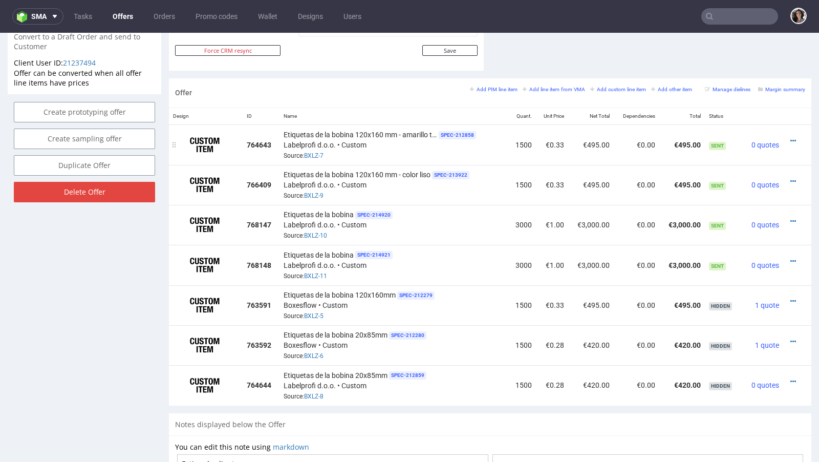
click at [410, 132] on span "Etiquetas de la bobina 120x160 mm - amarillo texto" at bounding box center [361, 134] width 154 height 10
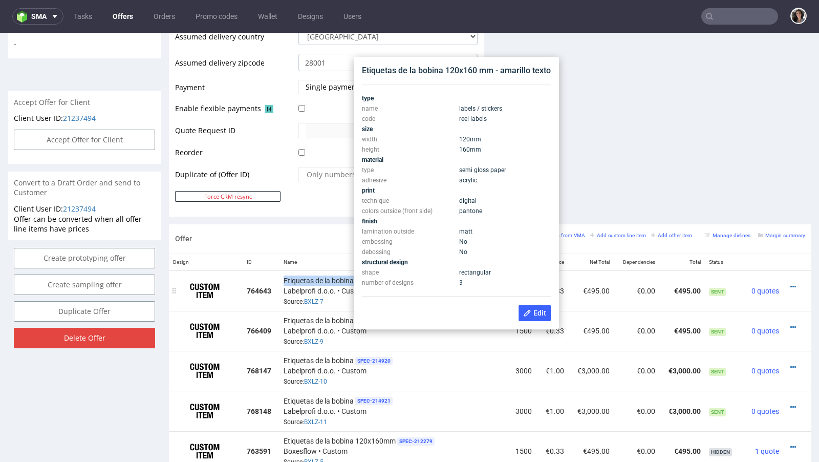
scroll to position [413, 0]
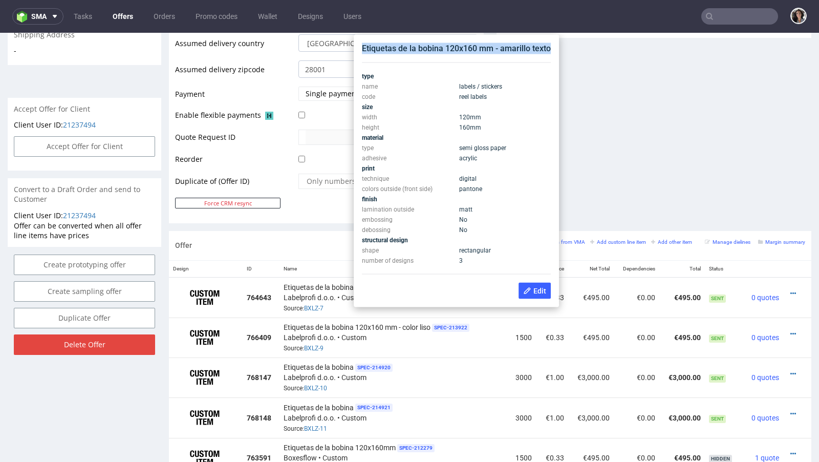
copy div "Etiquetas de la bobina 120x160 mm - amarillo texto"
drag, startPoint x: 551, startPoint y: 48, endPoint x: 363, endPoint y: 48, distance: 187.8
click at [363, 48] on div "Etiquetas de la bobina 120x160 mm - amarillo texto type name labels / stickers …" at bounding box center [456, 171] width 197 height 264
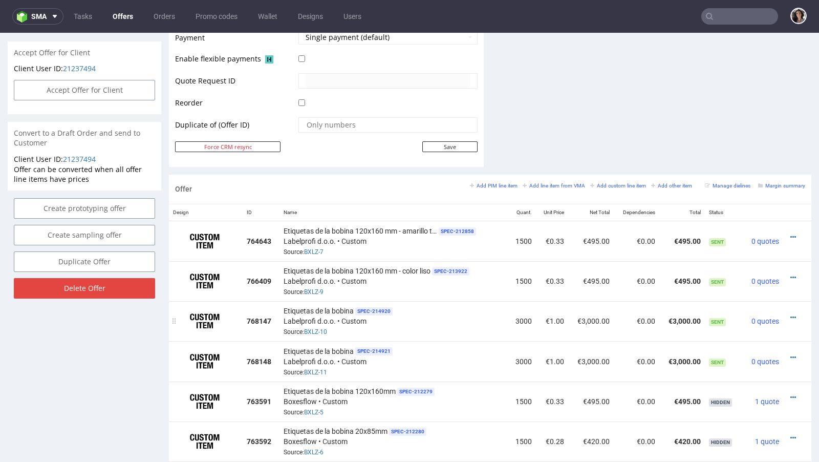
scroll to position [478, 0]
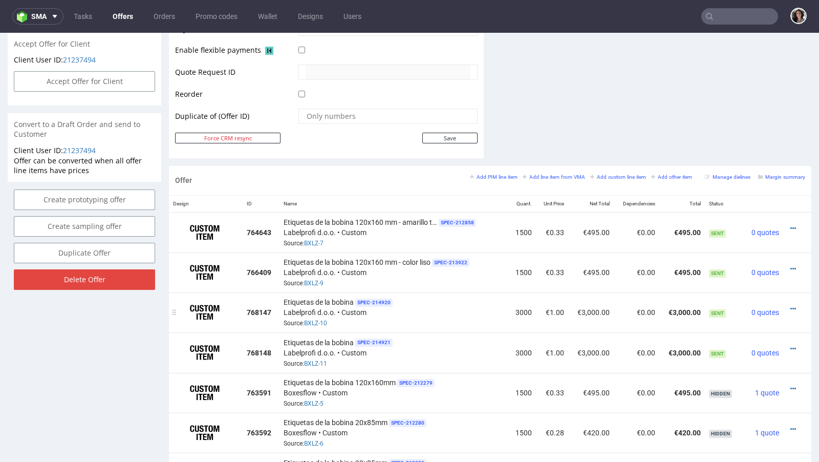
click at [787, 303] on div at bounding box center [794, 308] width 14 height 10
click at [790, 305] on icon at bounding box center [793, 308] width 6 height 7
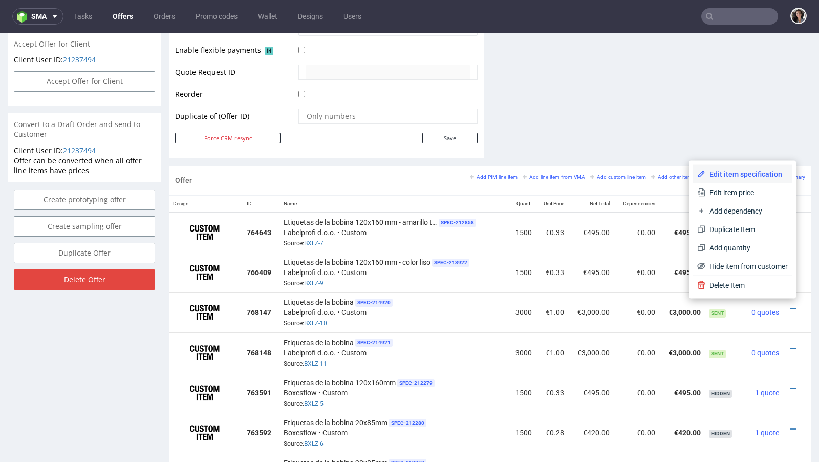
click at [733, 169] on span "Edit item specification" at bounding box center [746, 174] width 82 height 10
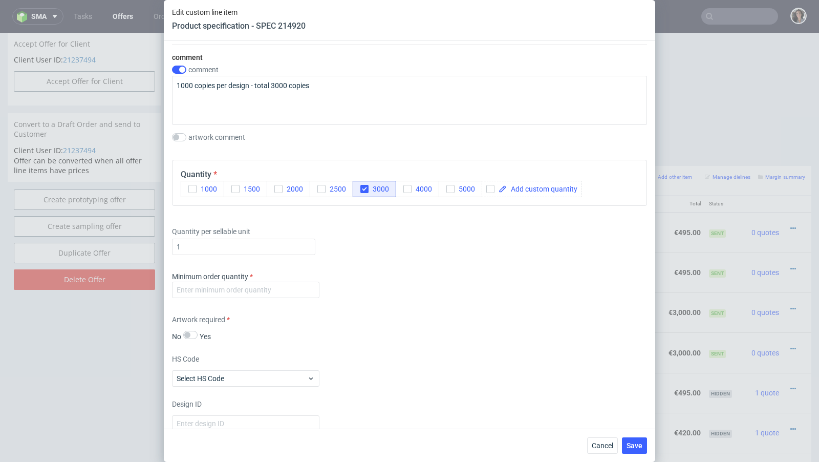
scroll to position [1048, 0]
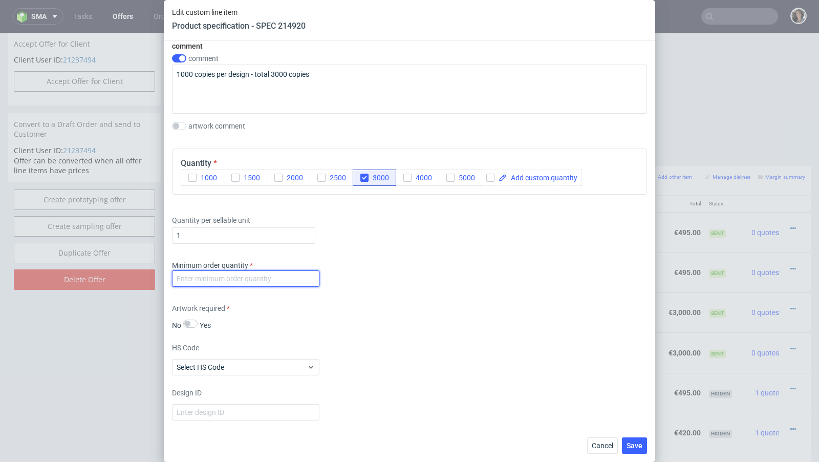
click at [275, 276] on input "number" at bounding box center [245, 278] width 147 height 16
type input "1"
click at [342, 334] on div "Supplier Custom Custom supplier Labelprofi d.o.o. Technical specification Insta…" at bounding box center [409, 234] width 491 height 388
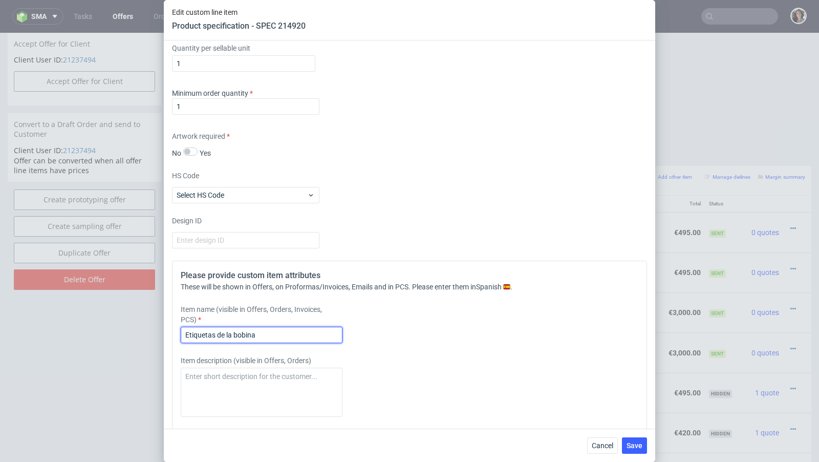
click at [253, 334] on input "Etiquetas de la bobina" at bounding box center [262, 334] width 162 height 16
paste input "120x160 mm - amarillo texto"
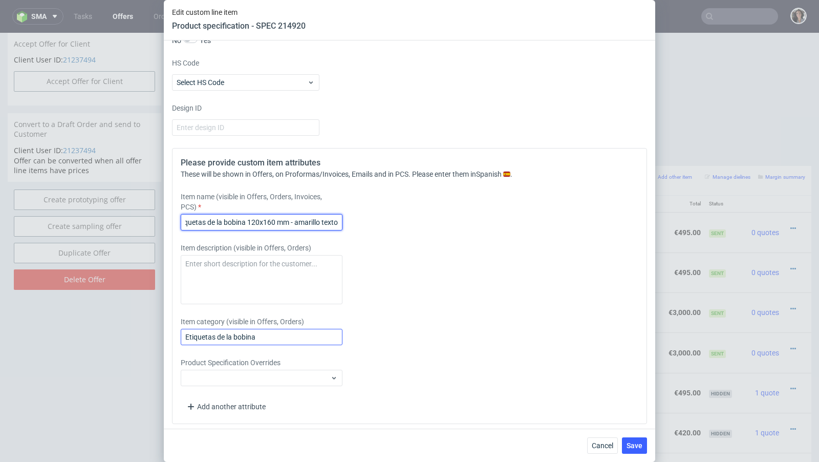
type input "Etiquetas de la bobina 120x160 mm - amarillo texto"
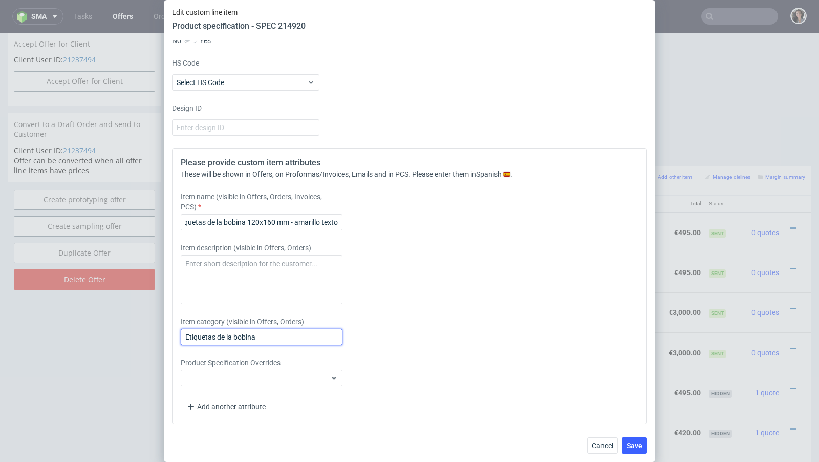
click at [287, 329] on input "Etiquetas de la bobina" at bounding box center [262, 337] width 162 height 16
paste input "120x160 mm - amarillo texto"
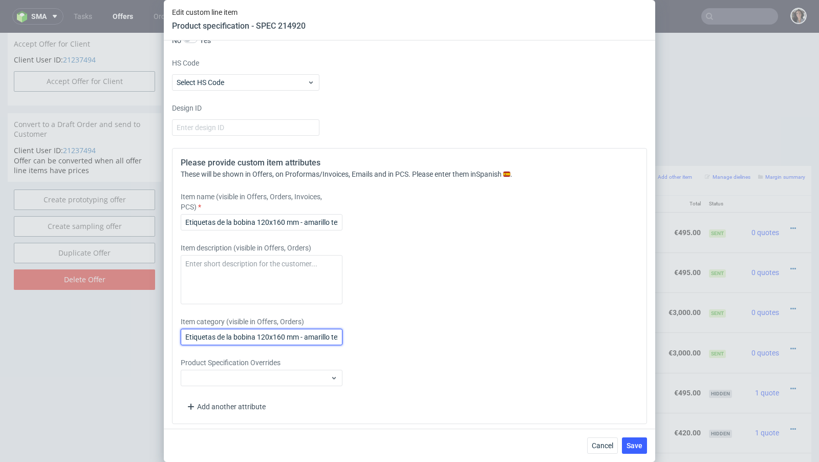
scroll to position [0, 10]
type input "Etiquetas de la bobina 120x160 mm - amarillo texto"
click at [636, 443] on span "Save" at bounding box center [634, 445] width 16 height 7
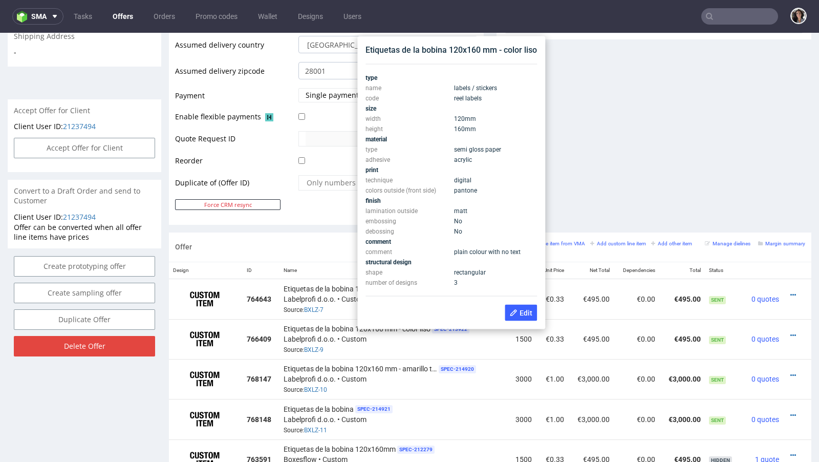
scroll to position [410, 0]
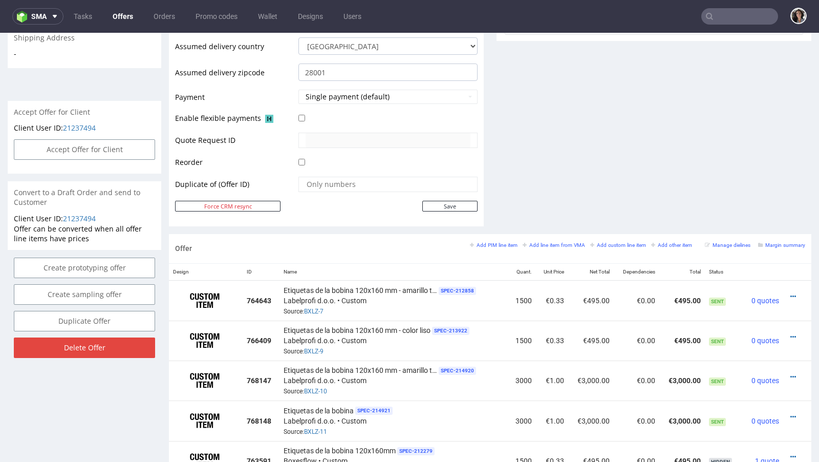
drag, startPoint x: 534, startPoint y: 48, endPoint x: 361, endPoint y: 48, distance: 173.0
click at [452, 324] on div "Etiquetas de la bobina 120x160 mm - color liso SPEC- 213922 Labelprofi d.o.o. •…" at bounding box center [394, 340] width 221 height 32
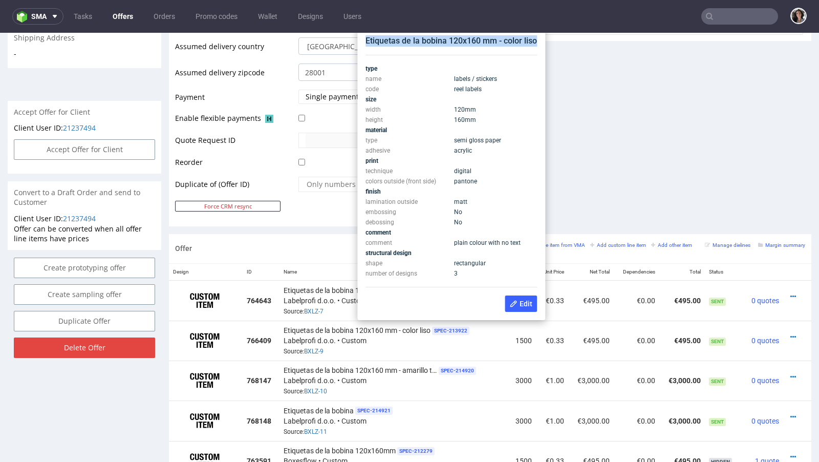
copy div "Etiquetas de la bobina 120x160 mm - color liso"
drag, startPoint x: 362, startPoint y: 44, endPoint x: 538, endPoint y: 44, distance: 176.0
click at [538, 44] on div "Etiquetas de la bobina 120x160 mm - color liso type name labels / stickers code…" at bounding box center [451, 173] width 180 height 285
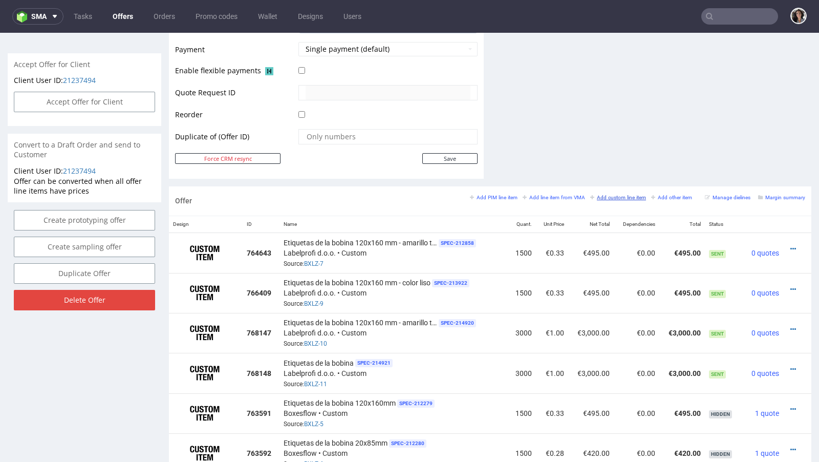
scroll to position [477, 0]
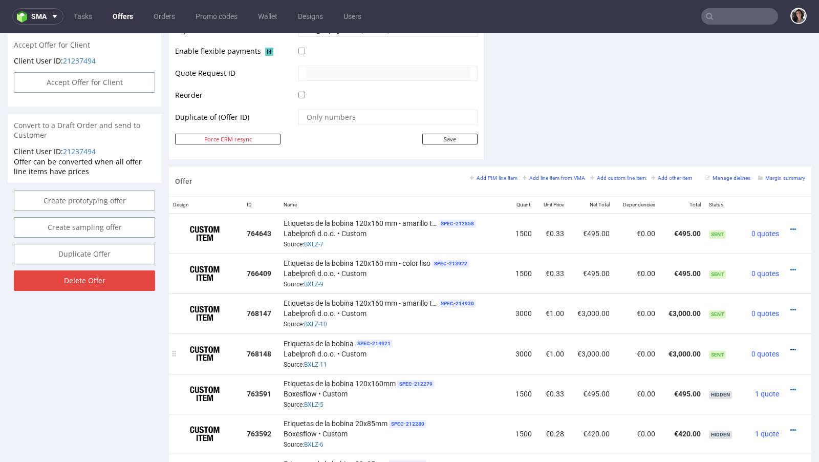
click at [790, 346] on icon at bounding box center [793, 349] width 6 height 7
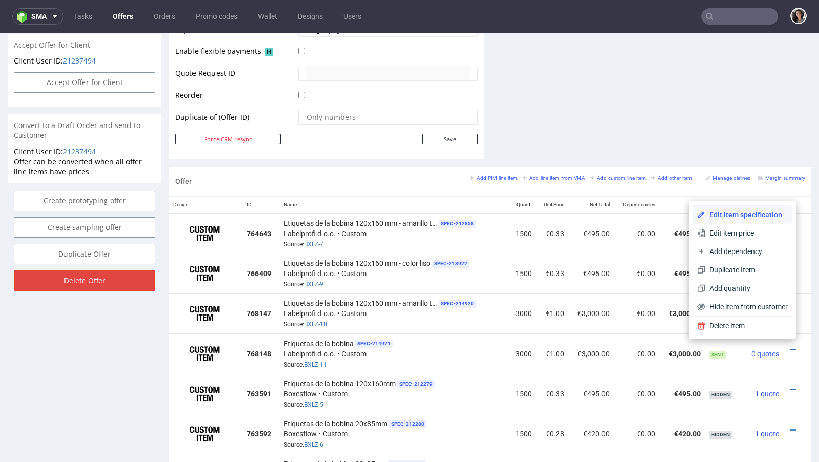
click at [735, 212] on span "Edit item specification" at bounding box center [746, 214] width 82 height 10
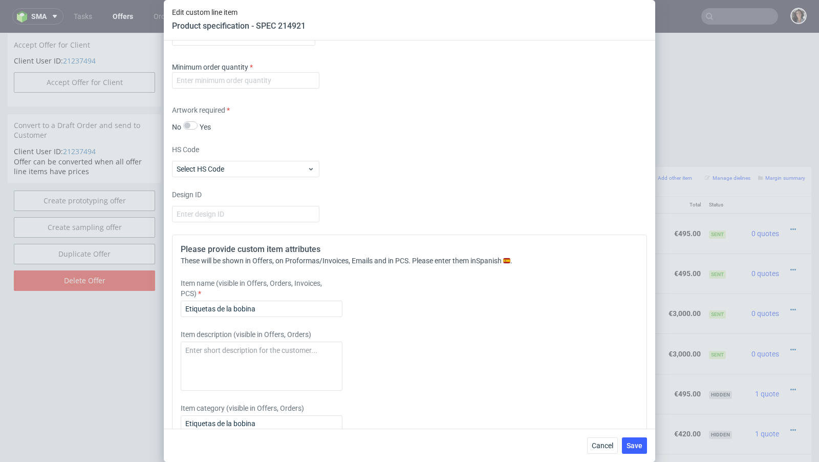
scroll to position [1332, 0]
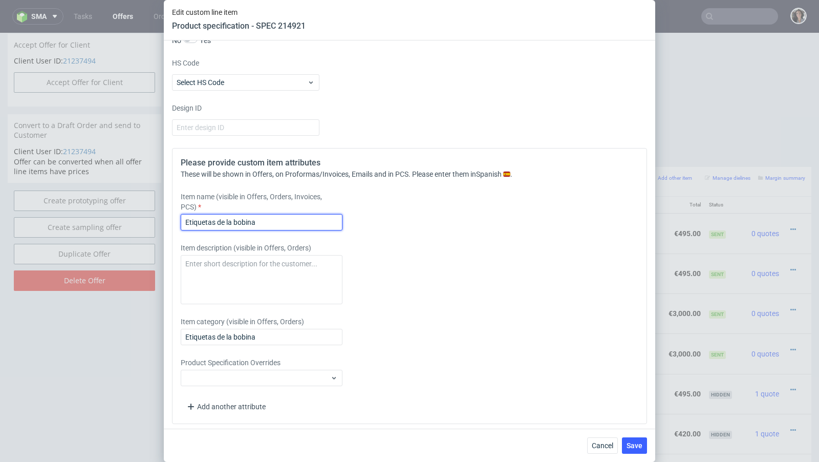
click at [274, 214] on input "Etiquetas de la bobina" at bounding box center [262, 222] width 162 height 16
paste input "120x160 mm - color liso"
type input "Etiquetas de la bobina 120x160 mm - color liso"
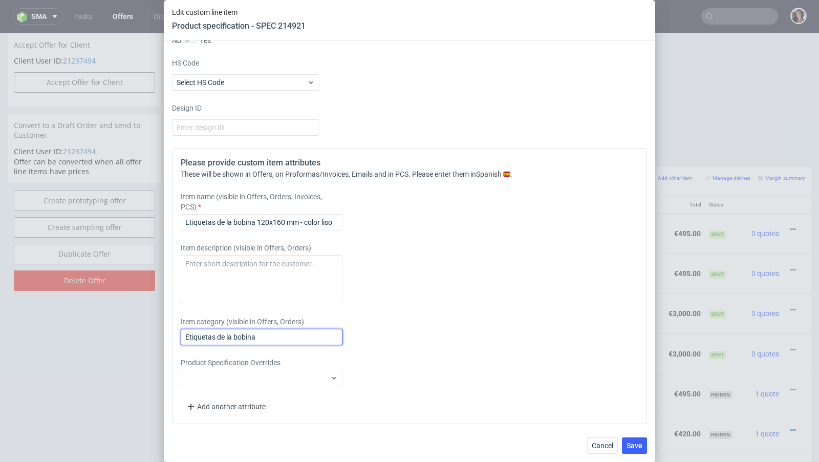
click at [259, 334] on input "Etiquetas de la bobina" at bounding box center [262, 337] width 162 height 16
paste input "120x160 mm - color liso"
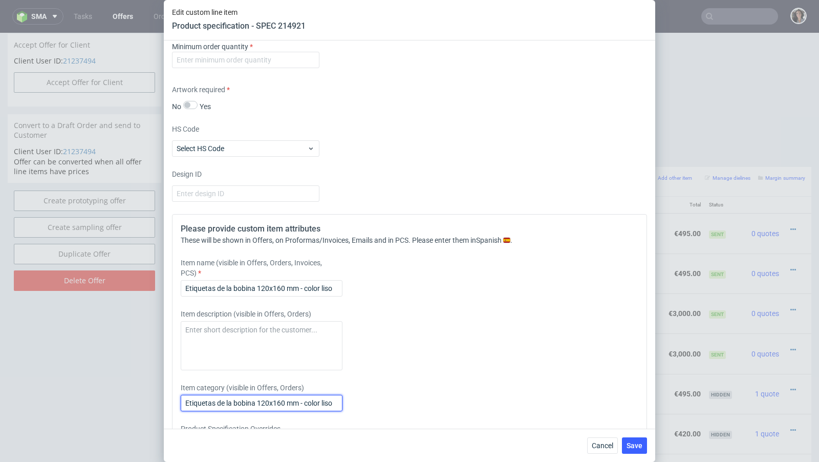
scroll to position [1243, 0]
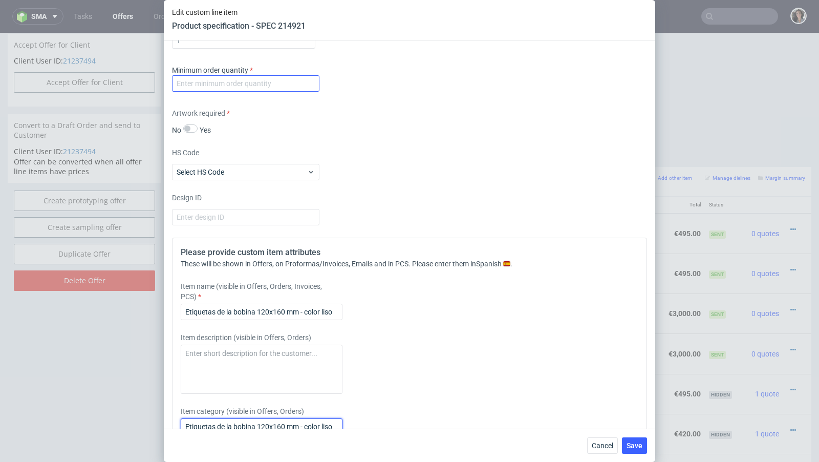
type input "Etiquetas de la bobina 120x160 mm - color liso"
click at [254, 84] on input "number" at bounding box center [245, 83] width 147 height 16
type input "1"
click at [452, 186] on div "Supplier Custom Custom supplier Labelprofi d.o.o. Technical specification Insta…" at bounding box center [409, 234] width 491 height 388
click at [634, 451] on button "Save" at bounding box center [634, 445] width 25 height 16
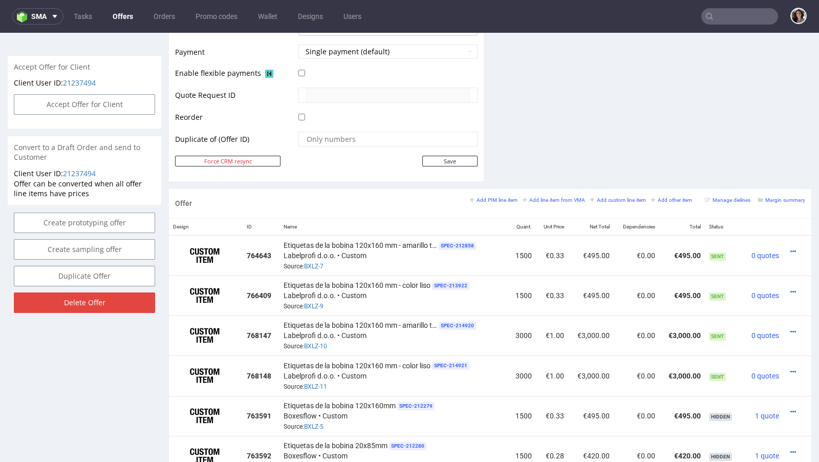
scroll to position [468, 0]
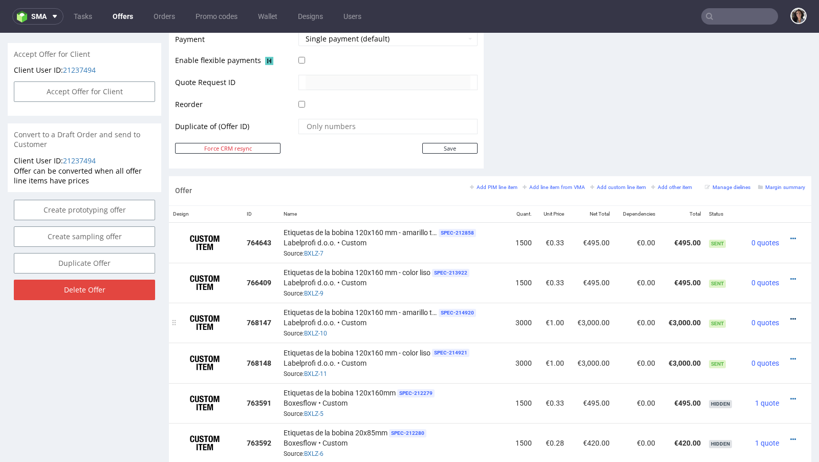
click at [790, 315] on icon at bounding box center [793, 318] width 6 height 7
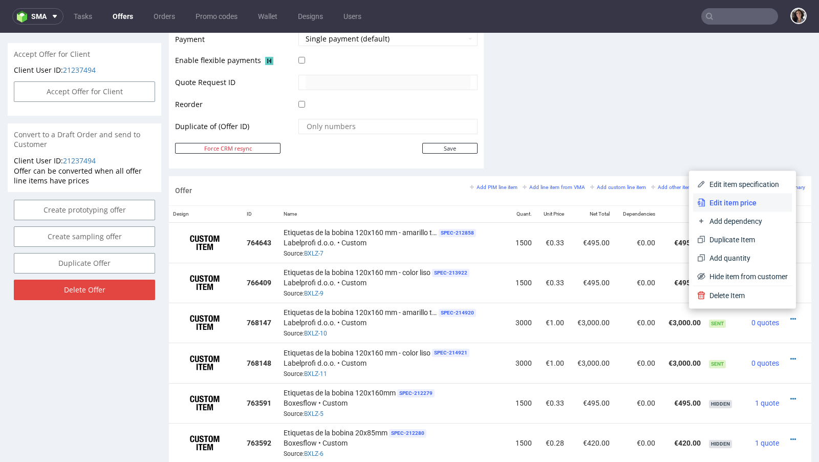
click at [722, 200] on span "Edit item price" at bounding box center [746, 203] width 82 height 10
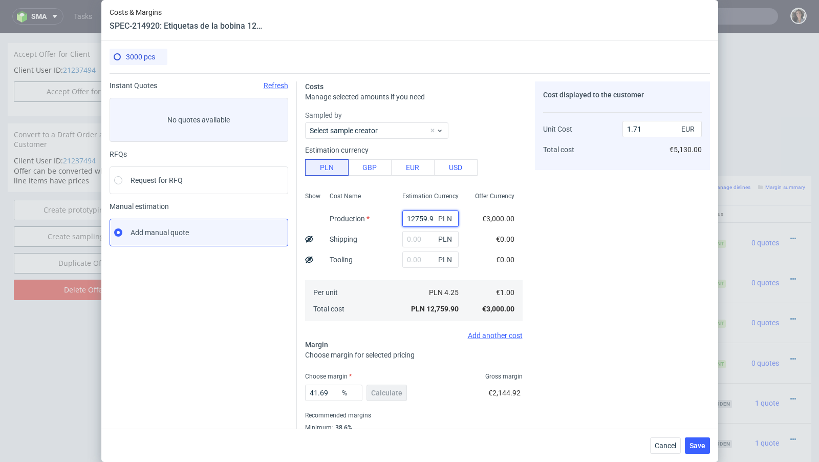
click at [433, 215] on input "12759.9" at bounding box center [430, 218] width 56 height 16
paste input "32"
type input "329"
type input "0.04"
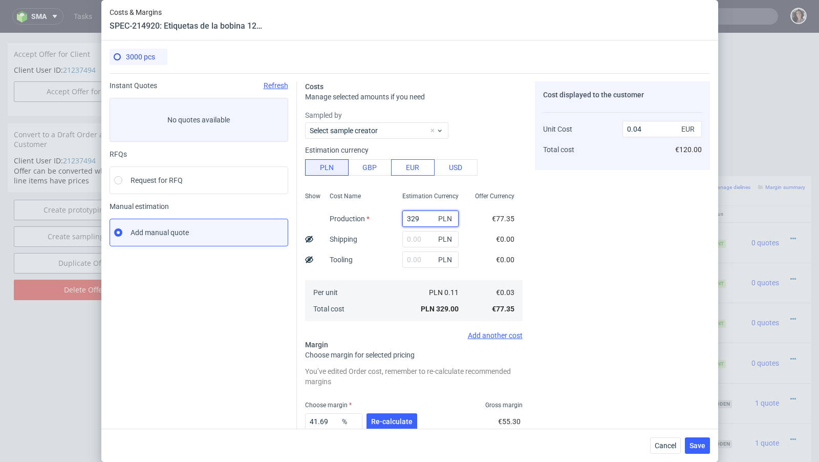
type input "329"
click at [406, 160] on button "EUR" at bounding box center [412, 167] width 43 height 16
type input "0.19"
click at [399, 426] on button "Re-calculate" at bounding box center [391, 421] width 51 height 16
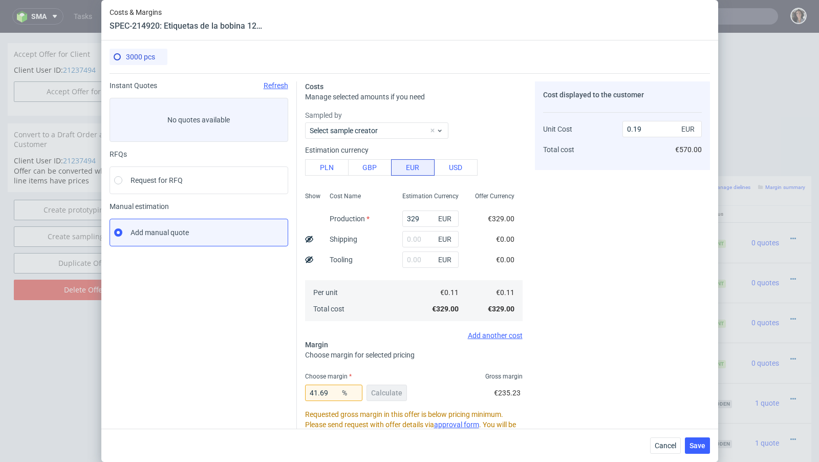
scroll to position [147, 0]
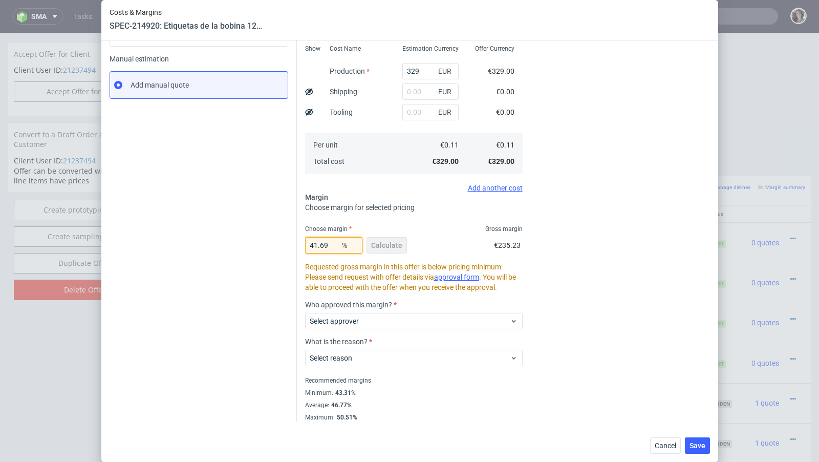
drag, startPoint x: 336, startPoint y: 245, endPoint x: 276, endPoint y: 245, distance: 59.9
click at [276, 245] on div "Instant Quotes Refresh No quotes available RFQs Request for RFQ Manual estimati…" at bounding box center [410, 173] width 600 height 495
type input "50"
type input "0.22"
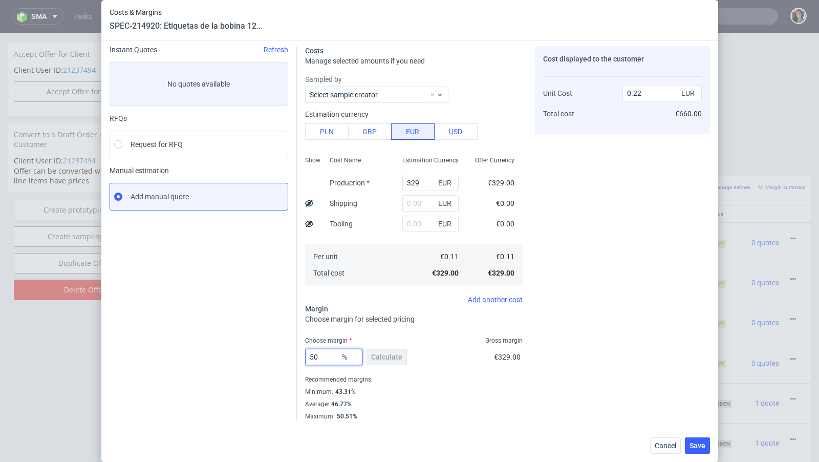
scroll to position [35, 0]
type input "50"
click at [698, 448] on span "Save" at bounding box center [697, 445] width 16 height 7
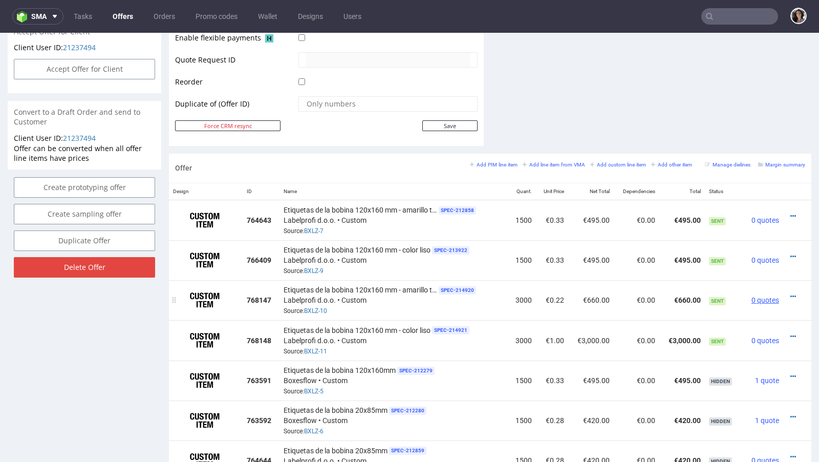
scroll to position [504, 0]
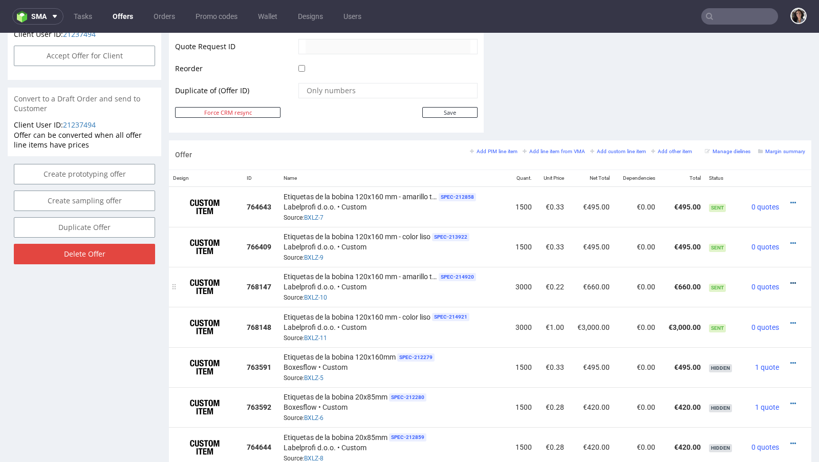
click at [790, 279] on icon at bounding box center [793, 282] width 6 height 7
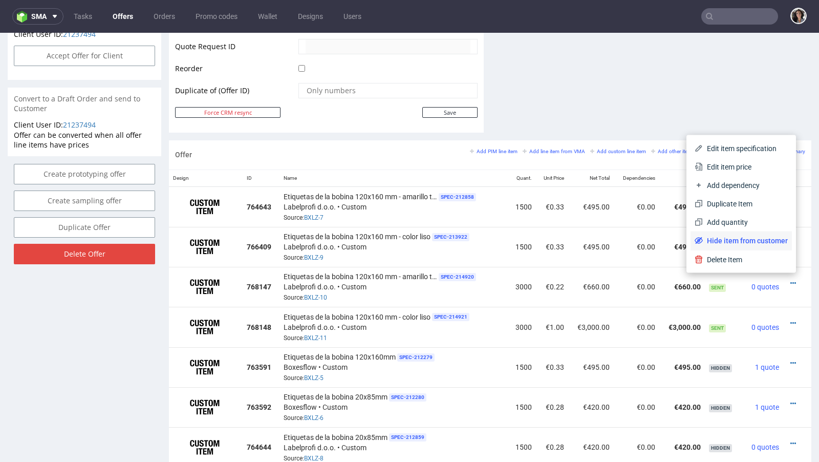
click at [753, 235] on span "Hide item from customer" at bounding box center [745, 240] width 85 height 10
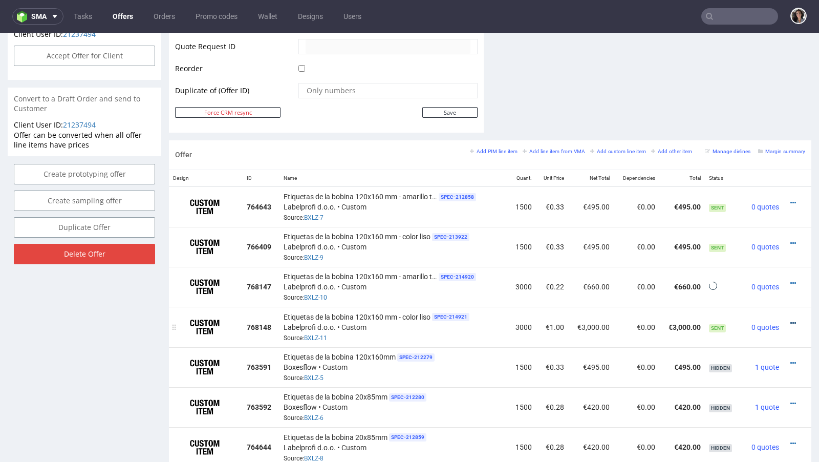
click at [790, 319] on icon at bounding box center [793, 322] width 6 height 7
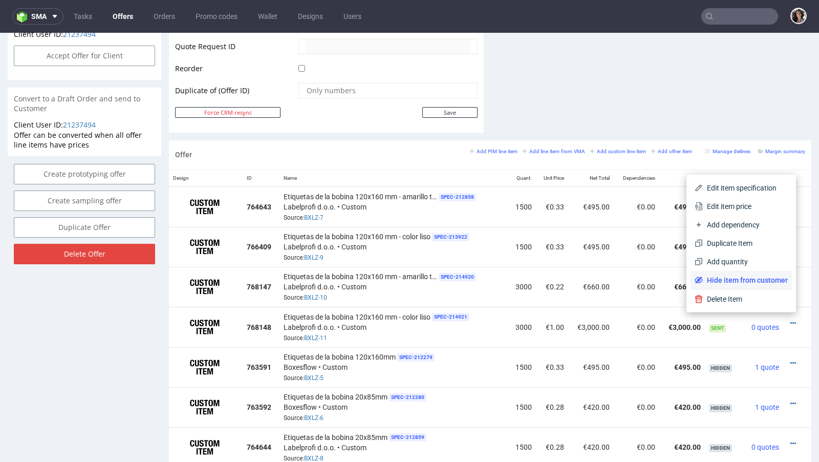
click at [759, 272] on li "Hide item from customer" at bounding box center [740, 280] width 101 height 18
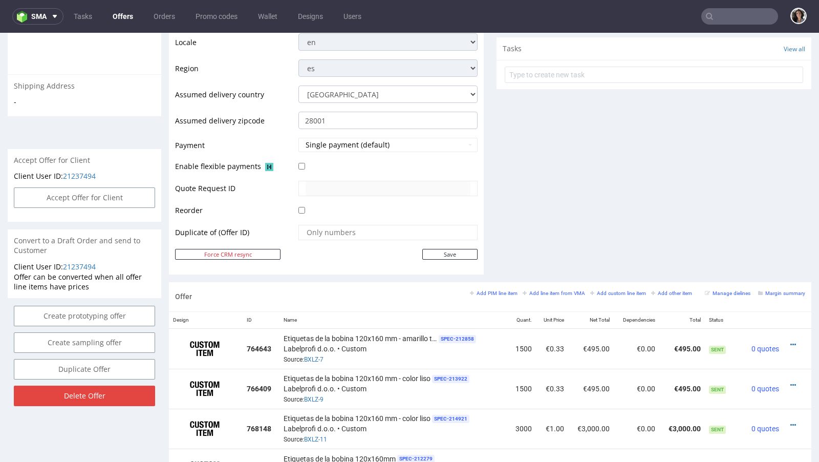
scroll to position [491, 0]
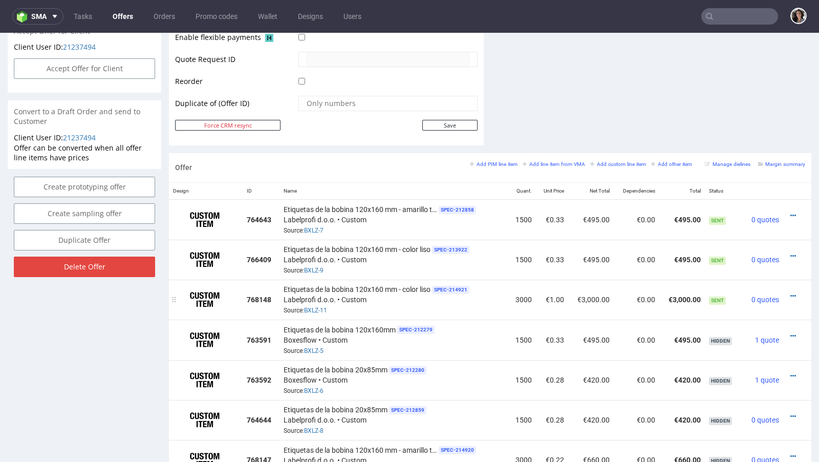
click at [791, 291] on div at bounding box center [794, 296] width 14 height 10
click at [787, 291] on div at bounding box center [794, 296] width 14 height 10
click at [790, 292] on icon at bounding box center [793, 295] width 6 height 7
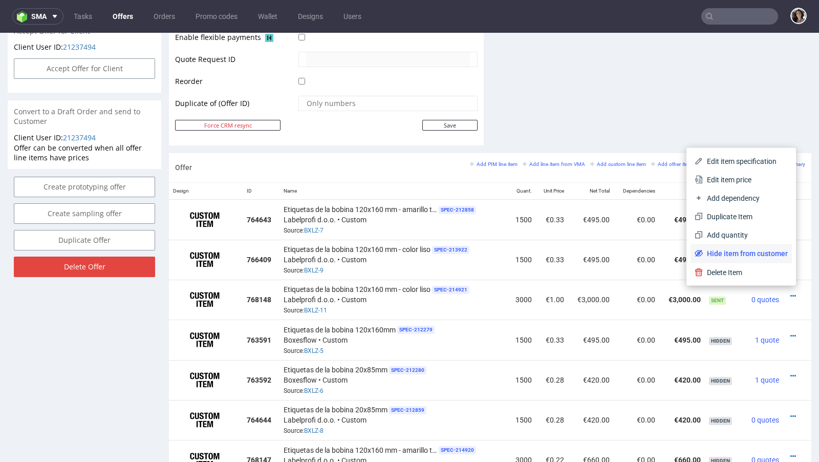
click at [769, 250] on span "Hide item from customer" at bounding box center [745, 253] width 85 height 10
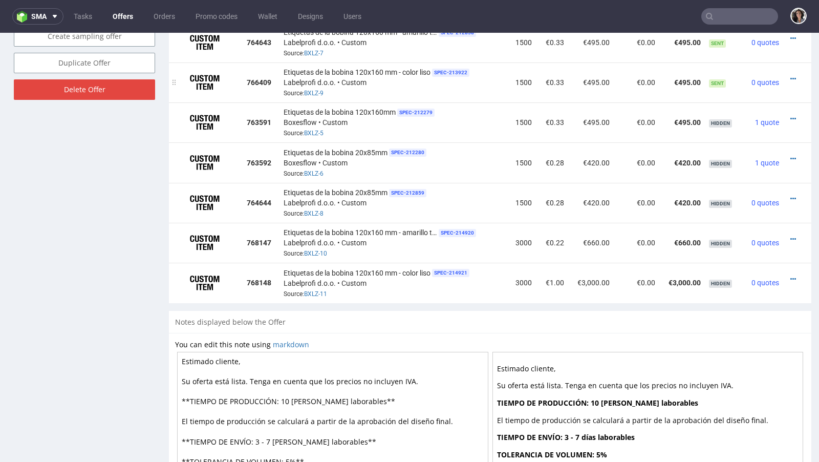
scroll to position [673, 0]
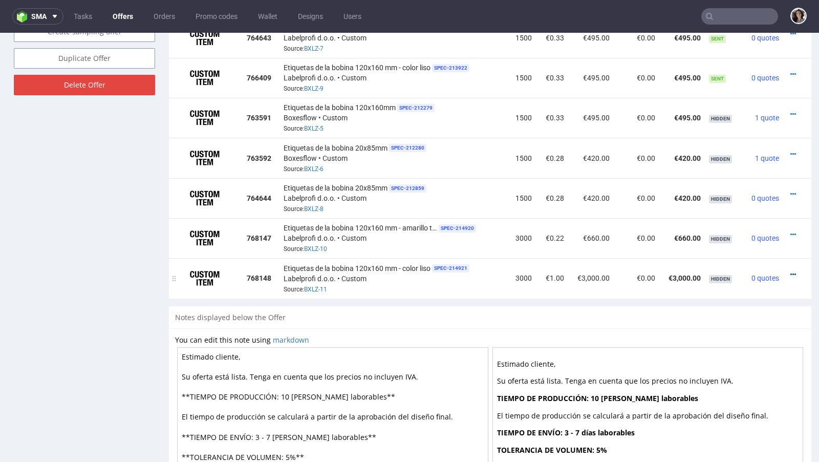
click at [790, 271] on icon at bounding box center [793, 274] width 6 height 7
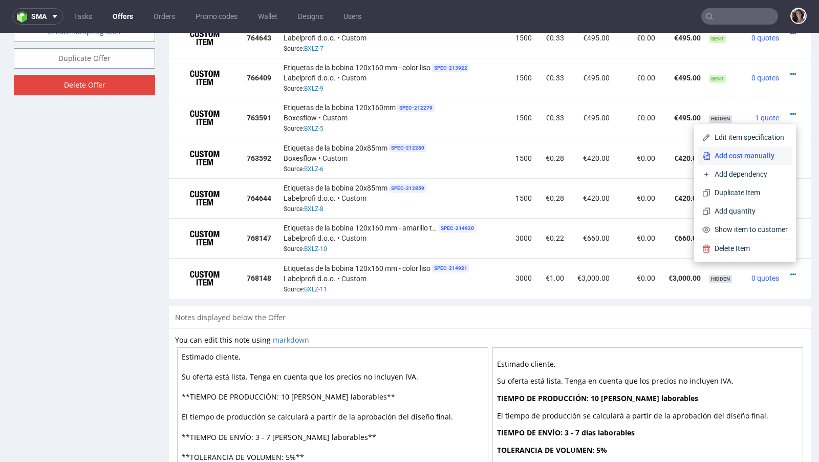
click at [725, 162] on li "Add cost manually" at bounding box center [745, 155] width 94 height 18
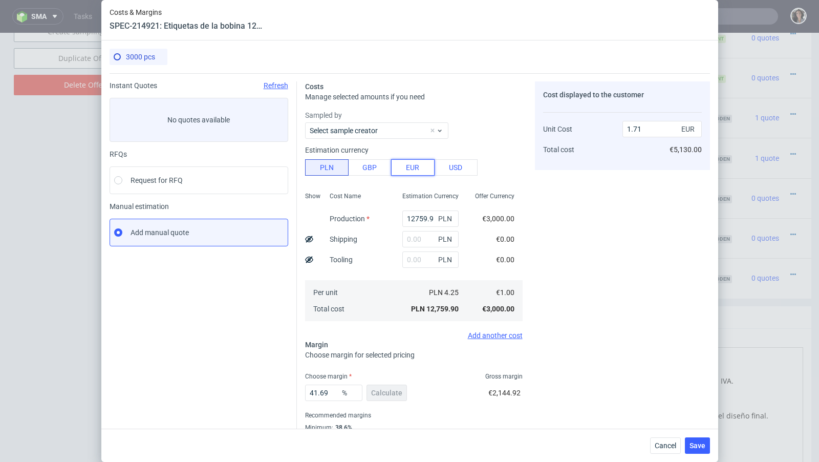
click at [400, 167] on button "EUR" at bounding box center [412, 167] width 43 height 16
type input "7.29"
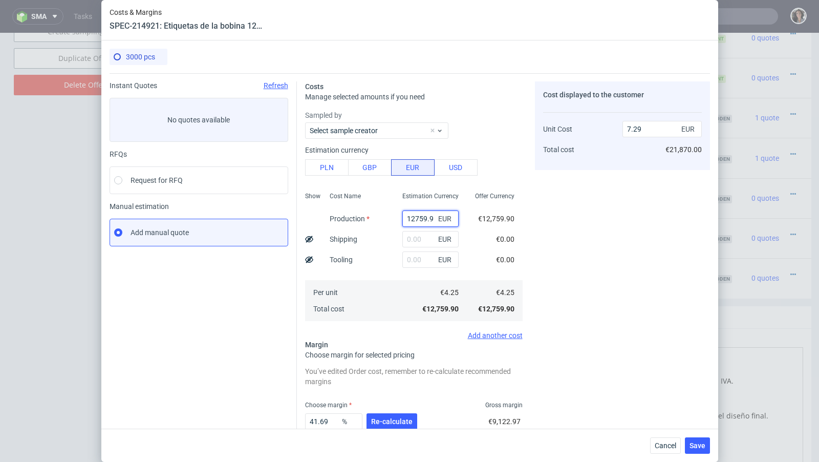
click at [421, 212] on input "12759.9" at bounding box center [430, 218] width 56 height 16
paste input "329.34"
type input "329.34"
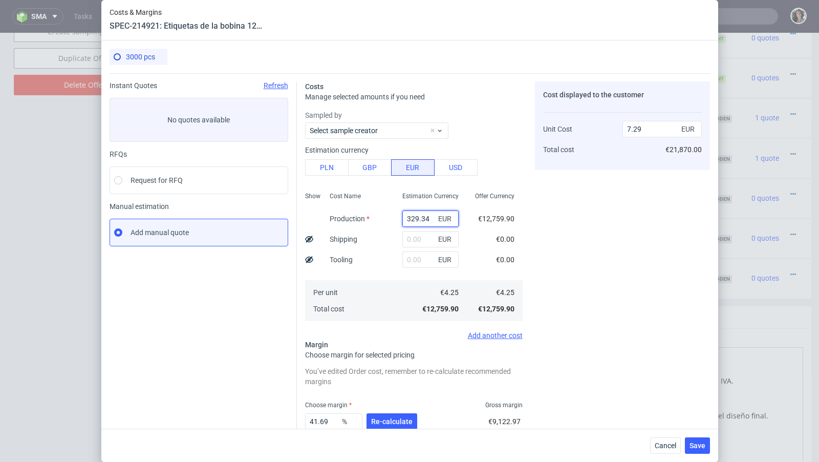
type input "0.19"
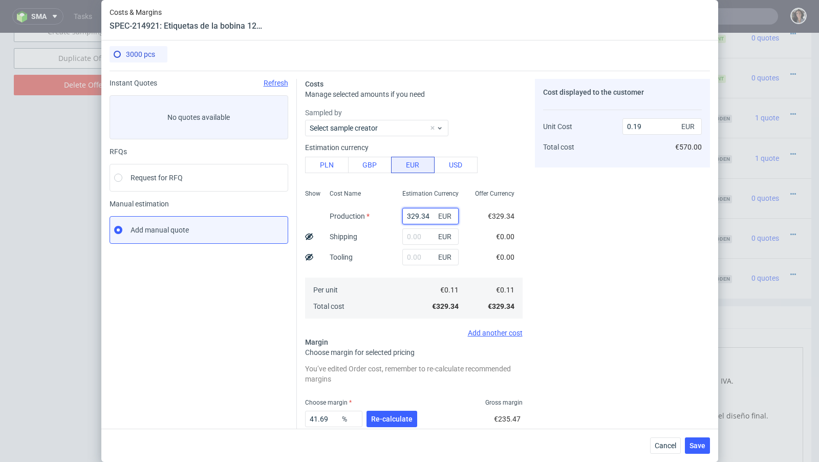
type input "329.34"
click at [393, 415] on span "Re-calculate" at bounding box center [391, 418] width 41 height 7
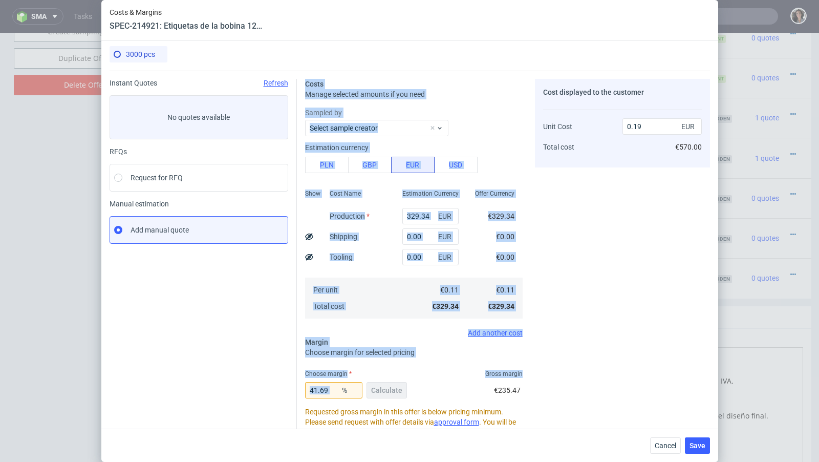
drag, startPoint x: 339, startPoint y: 388, endPoint x: 270, endPoint y: 388, distance: 69.6
click at [270, 388] on div "Instant Quotes Refresh No quotes available RFQs Request for RFQ Manual estimati…" at bounding box center [410, 318] width 600 height 495
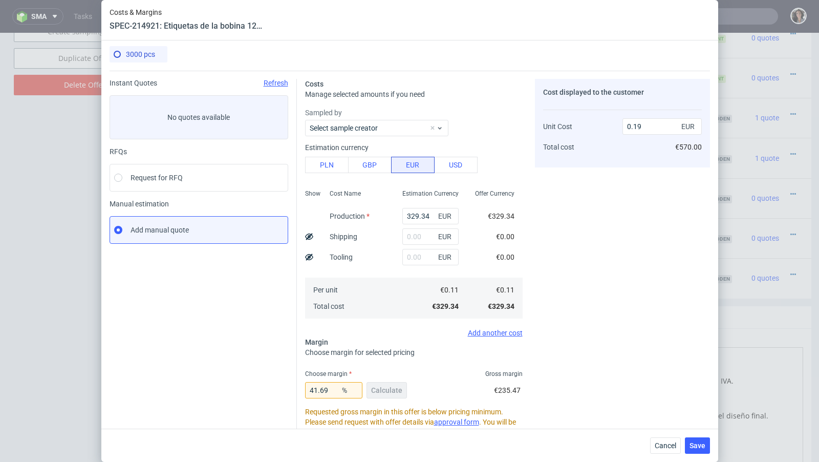
click at [273, 388] on div "Instant Quotes Refresh No quotes available RFQs Request for RFQ Manual estimati…" at bounding box center [203, 322] width 187 height 487
click at [322, 389] on input "41.69" at bounding box center [333, 390] width 57 height 16
type input "50"
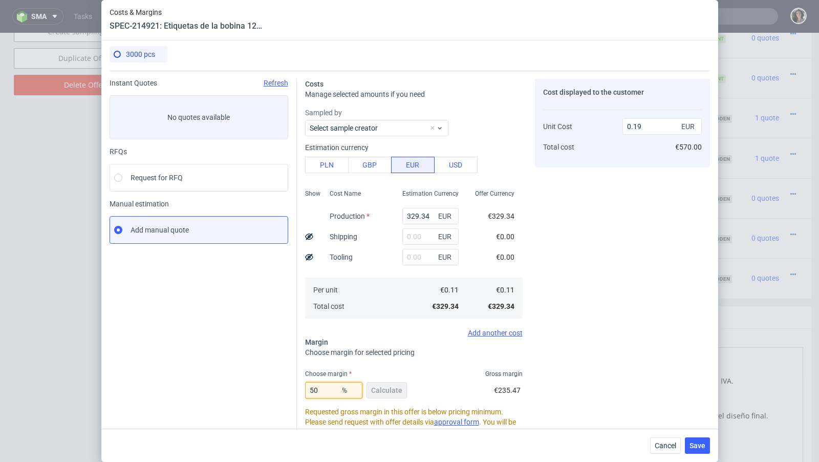
type input "0.22"
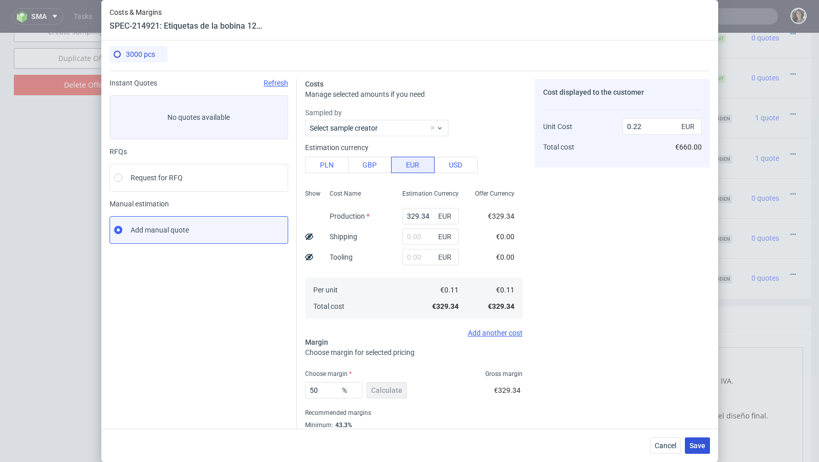
click at [701, 446] on span "Save" at bounding box center [697, 445] width 16 height 7
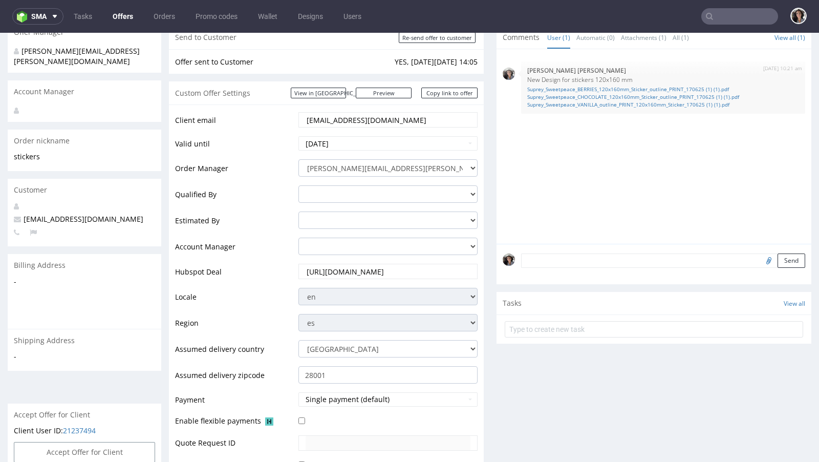
scroll to position [59, 0]
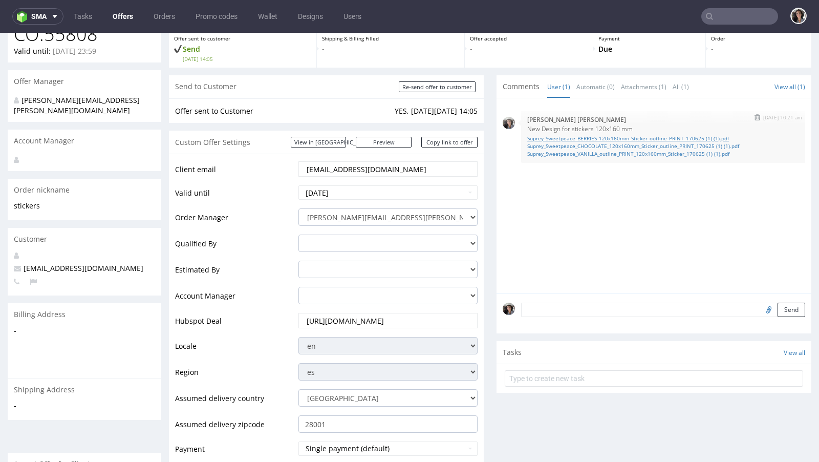
click at [589, 136] on link "Suprey_Sweetpeace_BERRIES_120x160mm_Sticker_outline_PRINT_170625 (1) (1).pdf" at bounding box center [663, 139] width 272 height 8
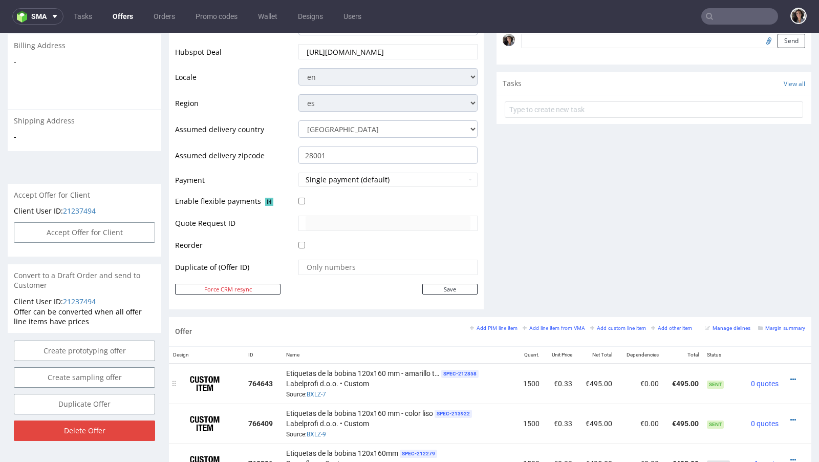
scroll to position [234, 0]
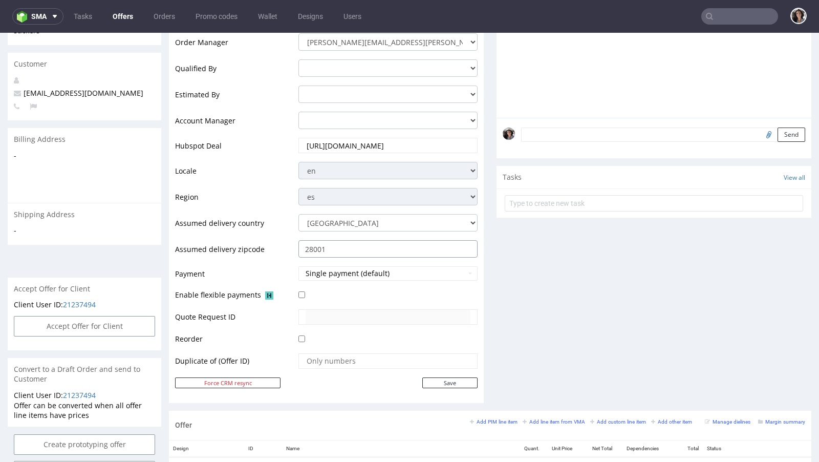
drag, startPoint x: 350, startPoint y: 245, endPoint x: 290, endPoint y: 245, distance: 59.4
click at [290, 245] on tr "Assumed delivery zipcode 28001" at bounding box center [326, 252] width 302 height 26
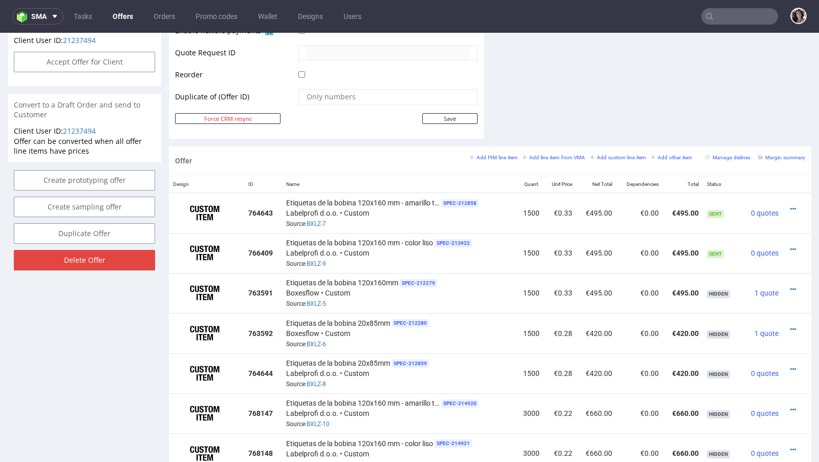
scroll to position [606, 0]
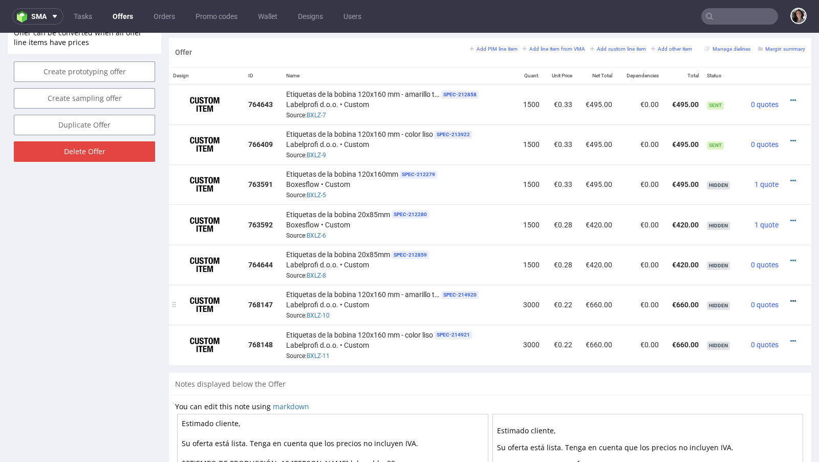
click at [790, 297] on icon at bounding box center [793, 300] width 6 height 7
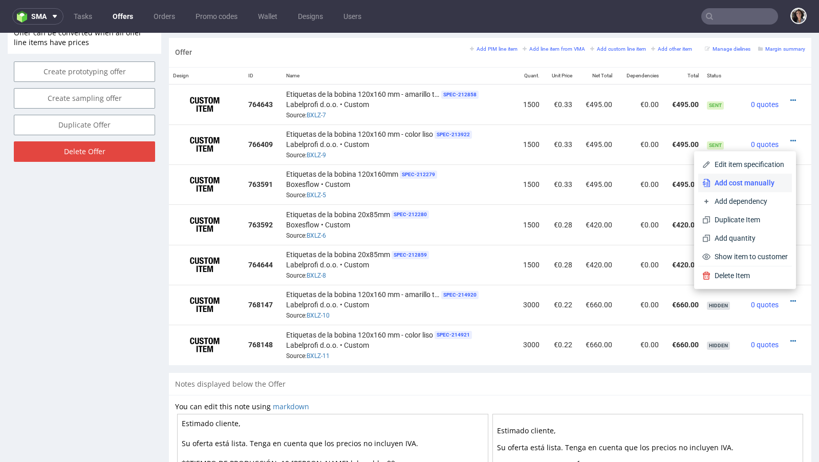
click at [725, 181] on span "Add cost manually" at bounding box center [748, 183] width 77 height 10
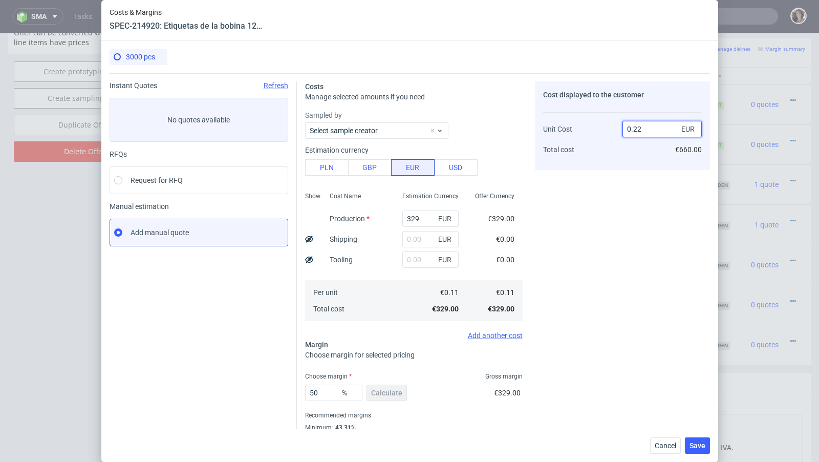
drag, startPoint x: 635, startPoint y: 128, endPoint x: 643, endPoint y: 128, distance: 8.2
click at [643, 128] on input "0.22" at bounding box center [661, 129] width 79 height 16
type input "0.3"
type input "63.33333333333333"
click at [578, 214] on div "Cost displayed to the customer Unit Cost Total cost 0.3 EUR €900.00" at bounding box center [622, 268] width 175 height 375
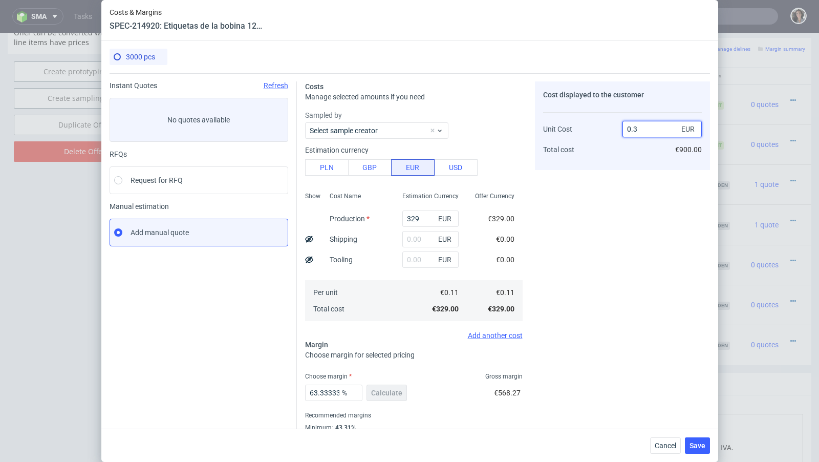
click at [637, 127] on input "0.3" at bounding box center [661, 129] width 79 height 16
type input "0.31"
type input "64.51612903225806"
click at [594, 195] on div "Cost displayed to the customer Unit Cost Total cost 0.31 EUR €930.00" at bounding box center [622, 268] width 175 height 375
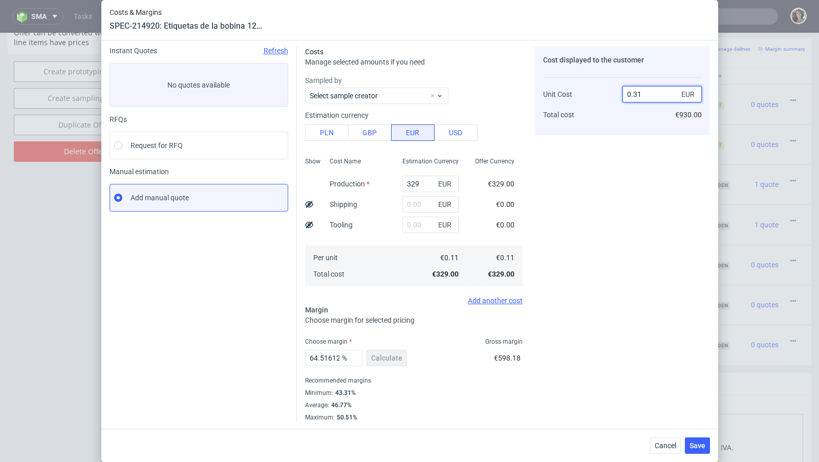
click at [647, 89] on input "0.31" at bounding box center [661, 94] width 79 height 16
click at [644, 96] on input "0.31" at bounding box center [661, 94] width 79 height 16
type input "0.3"
type input "63.33333333333333"
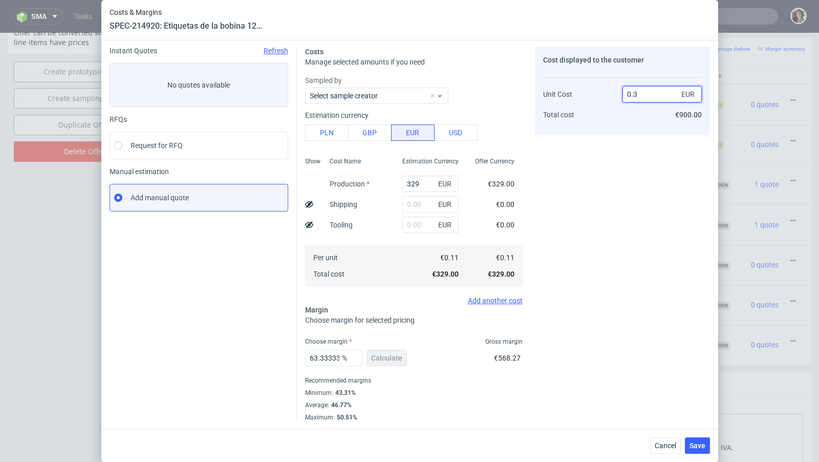
type input "0.31"
click at [611, 178] on div "Cost displayed to the customer Unit Cost Total cost 0.31 EUR €900.00" at bounding box center [622, 234] width 175 height 375
type input "64.51612903225806"
click at [692, 446] on span "Save" at bounding box center [697, 445] width 16 height 7
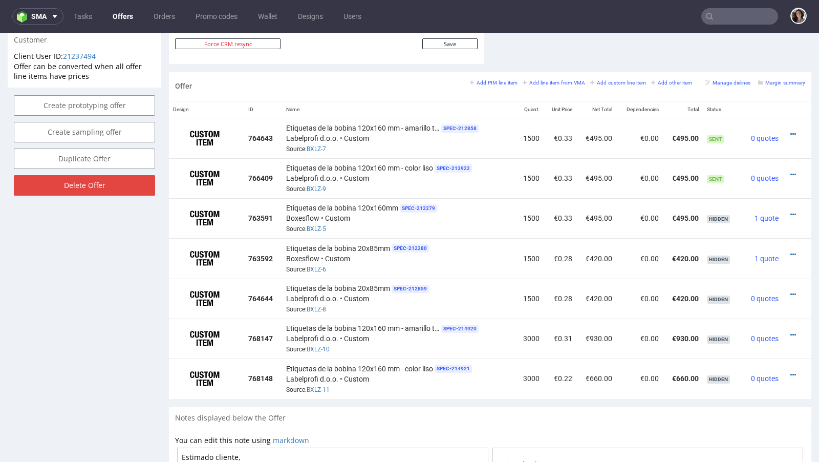
scroll to position [576, 0]
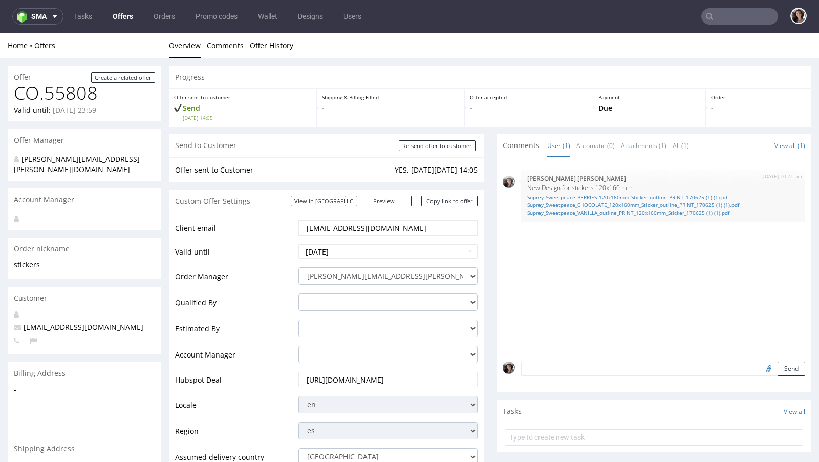
scroll to position [576, 0]
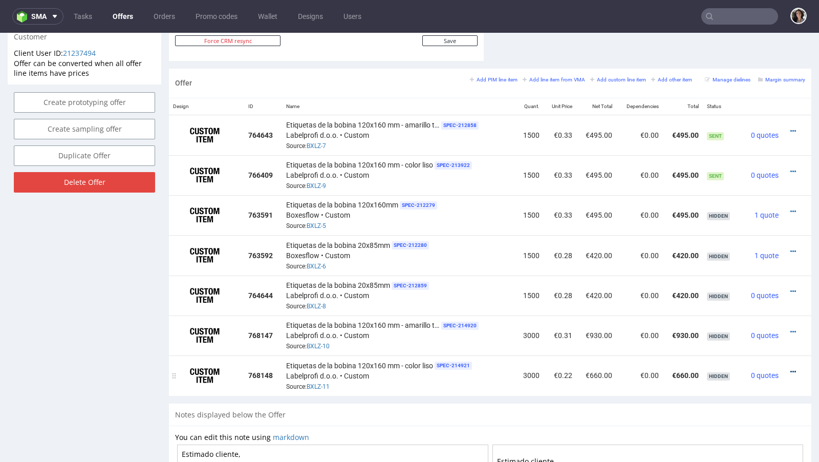
click at [790, 368] on icon at bounding box center [793, 371] width 6 height 7
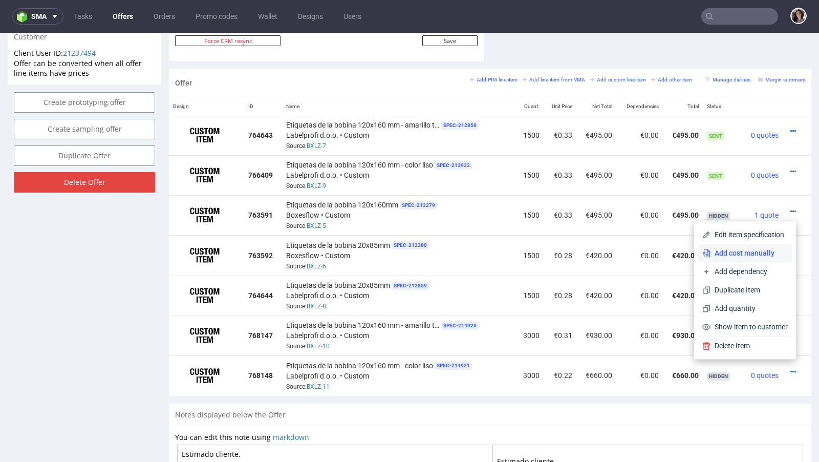
click at [738, 258] on li "Add cost manually" at bounding box center [745, 253] width 94 height 18
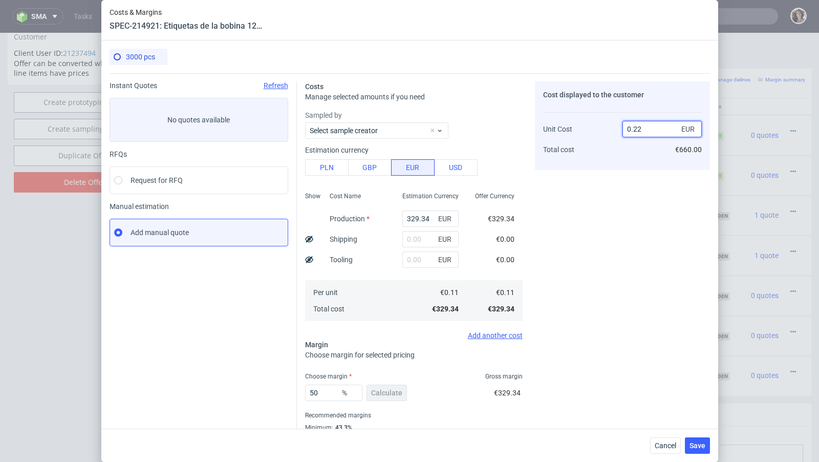
click at [656, 130] on input "0.22" at bounding box center [661, 129] width 79 height 16
type input "0.31"
type input "64.51612903225806"
type input "0.31"
click at [576, 179] on div "Cost displayed to the customer Unit Cost Total cost 0.31 EUR €930.00" at bounding box center [622, 268] width 175 height 375
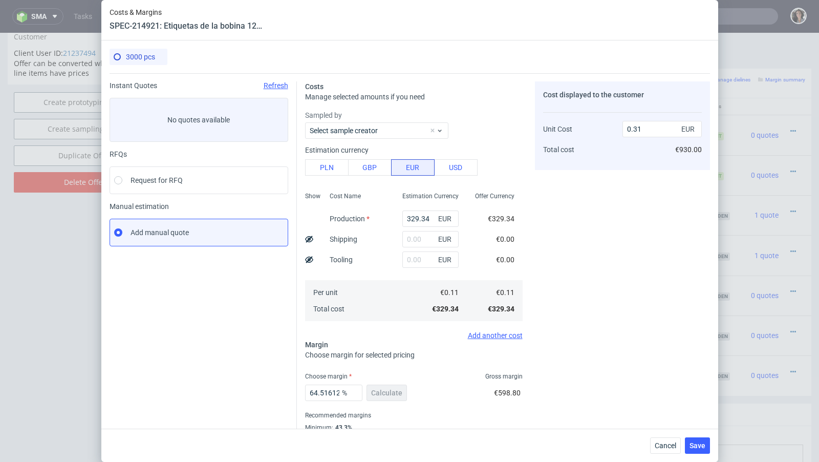
scroll to position [35, 0]
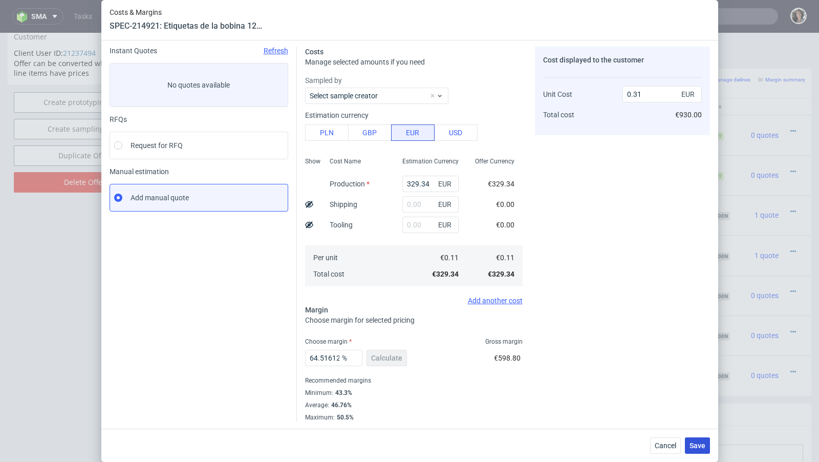
click at [699, 450] on button "Save" at bounding box center [697, 445] width 25 height 16
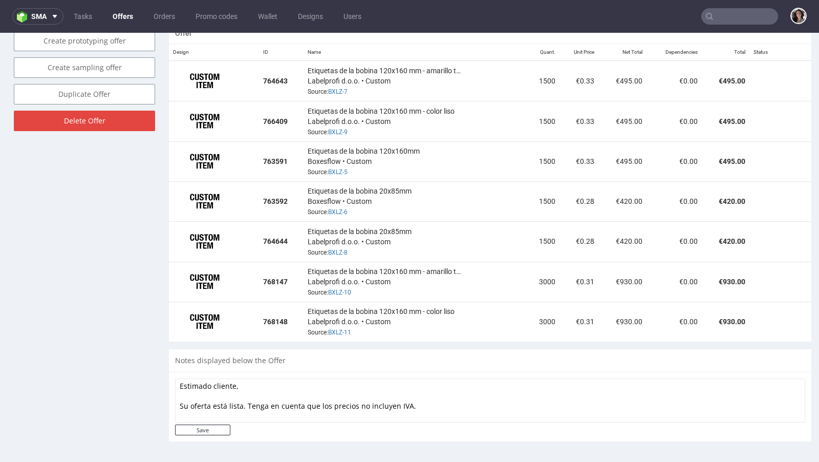
scroll to position [631, 0]
